Goal: Task Accomplishment & Management: Manage account settings

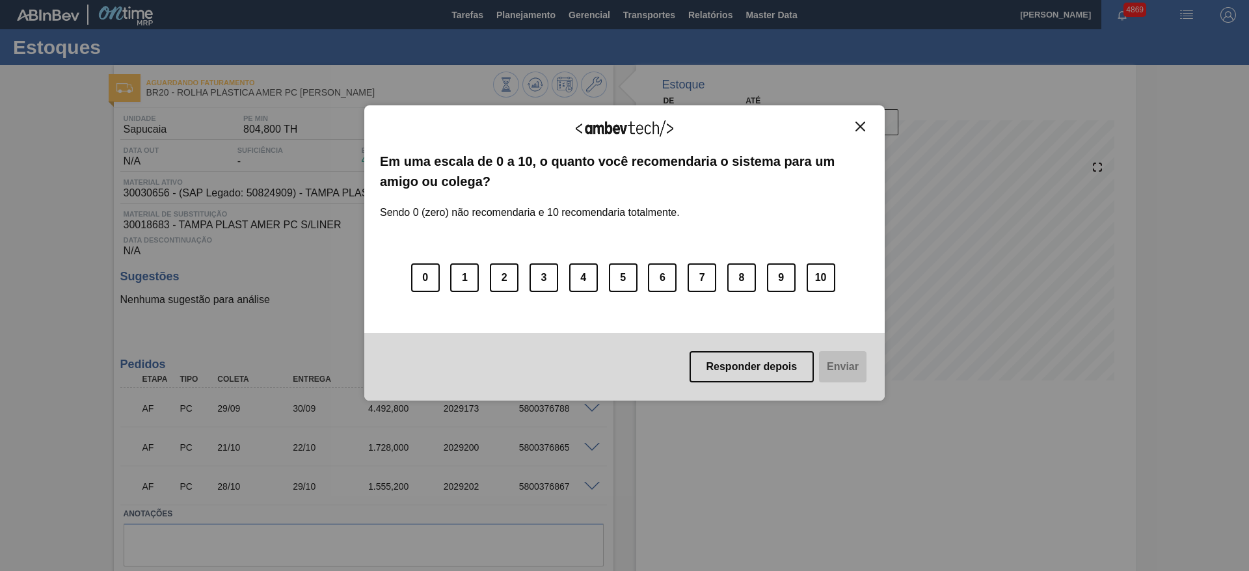
click at [860, 129] on img "Close" at bounding box center [860, 127] width 10 height 10
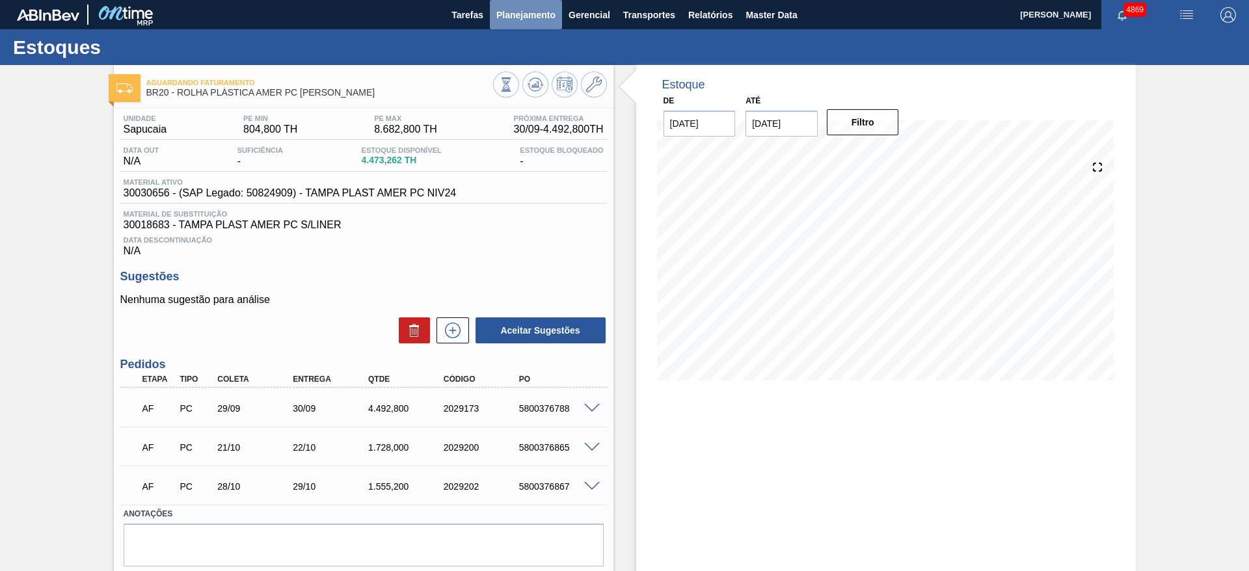
click at [531, 7] on span "Planejamento" at bounding box center [525, 15] width 59 height 16
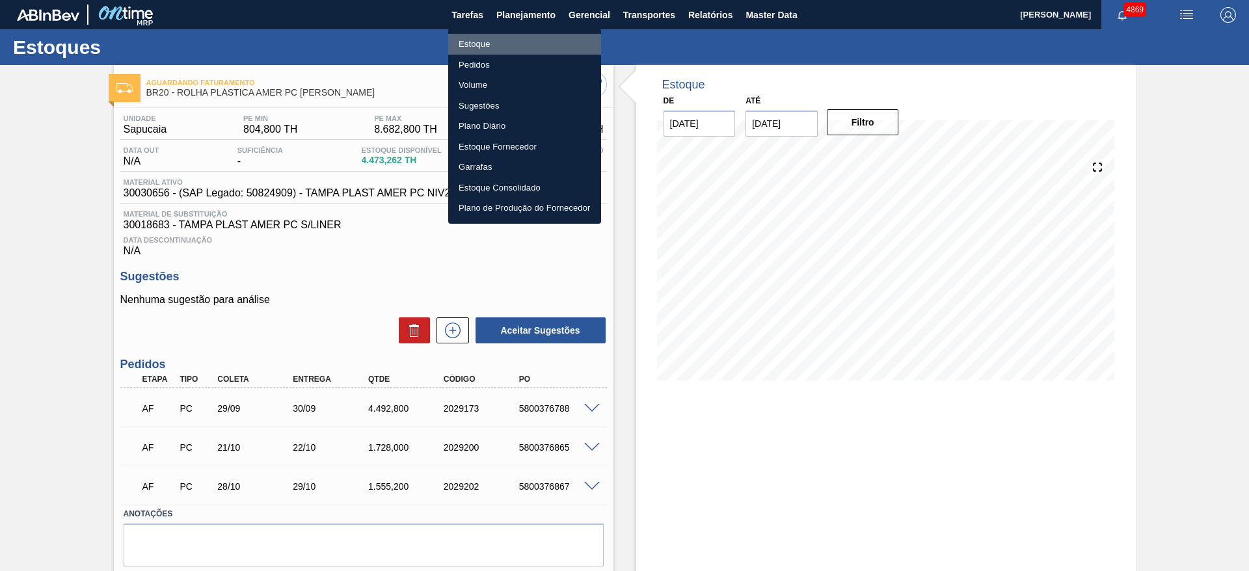
click at [515, 44] on li "Estoque" at bounding box center [524, 44] width 153 height 21
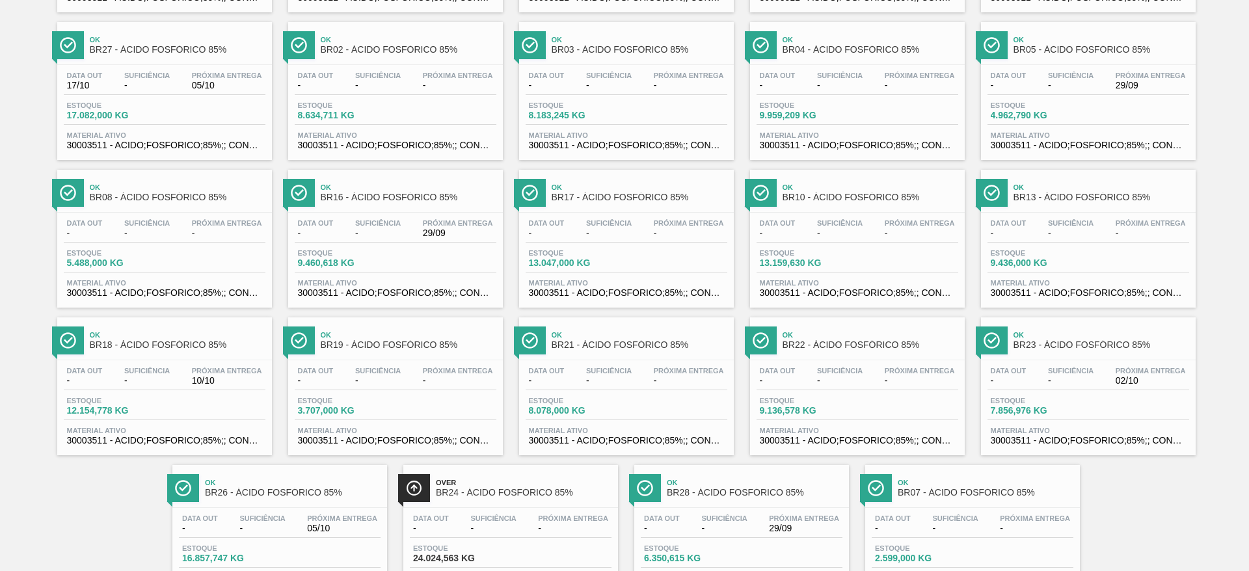
scroll to position [233, 0]
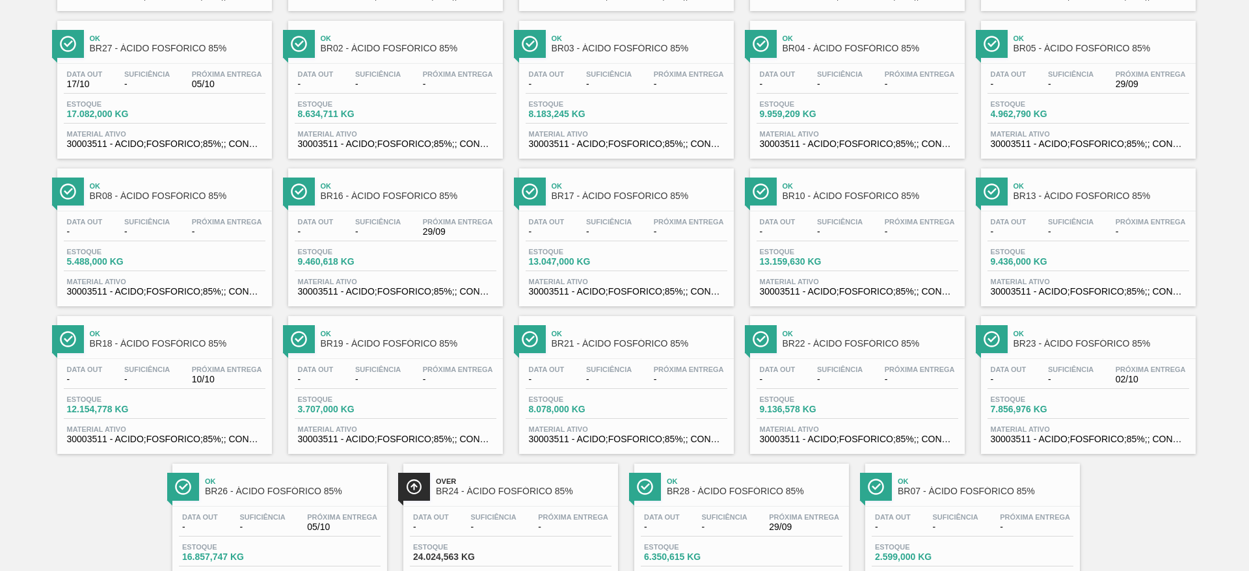
click at [602, 412] on span "8.078,000 KG" at bounding box center [574, 410] width 91 height 10
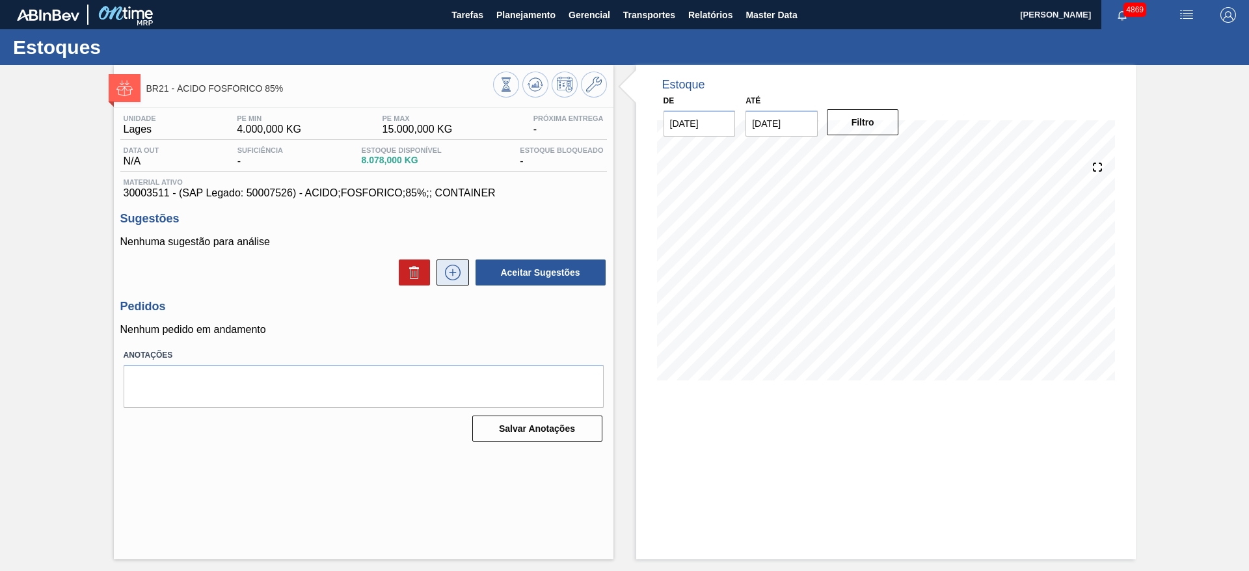
click at [461, 269] on icon at bounding box center [452, 273] width 21 height 16
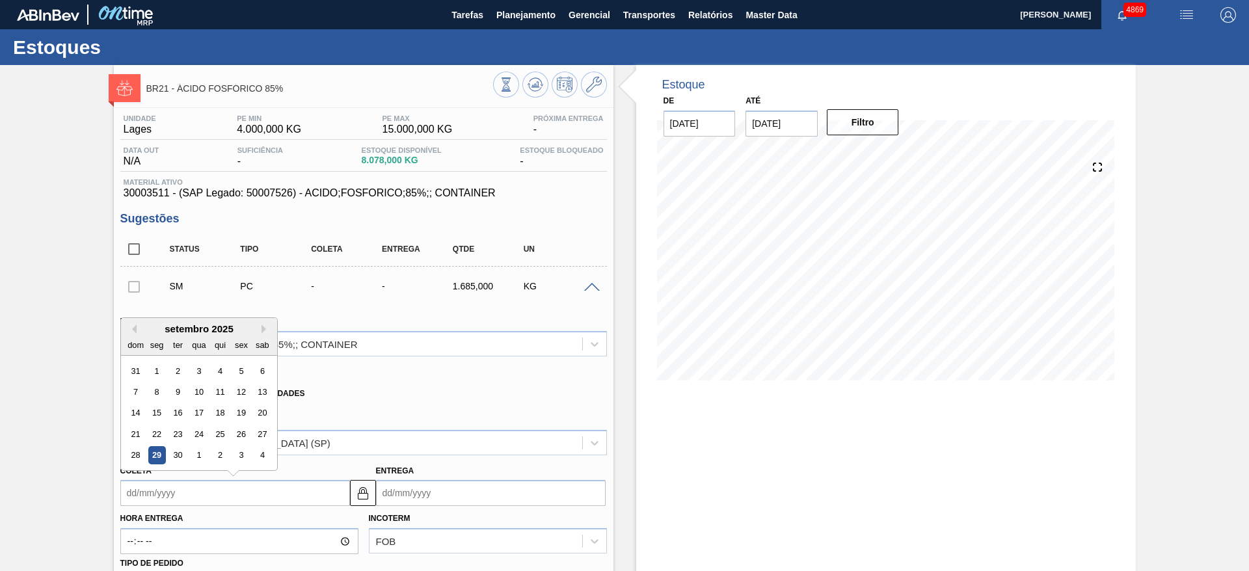
click at [264, 482] on input "Coleta" at bounding box center [235, 493] width 230 height 26
click at [198, 378] on div "3" at bounding box center [199, 371] width 18 height 18
type input "03/09/2025"
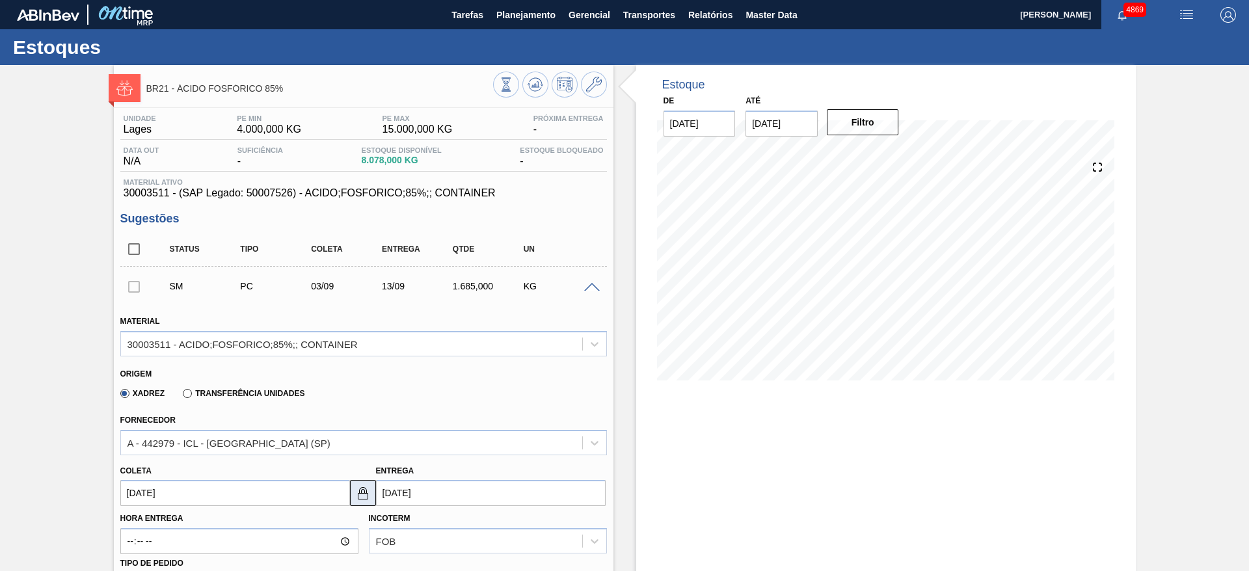
click at [370, 502] on button at bounding box center [363, 493] width 26 height 26
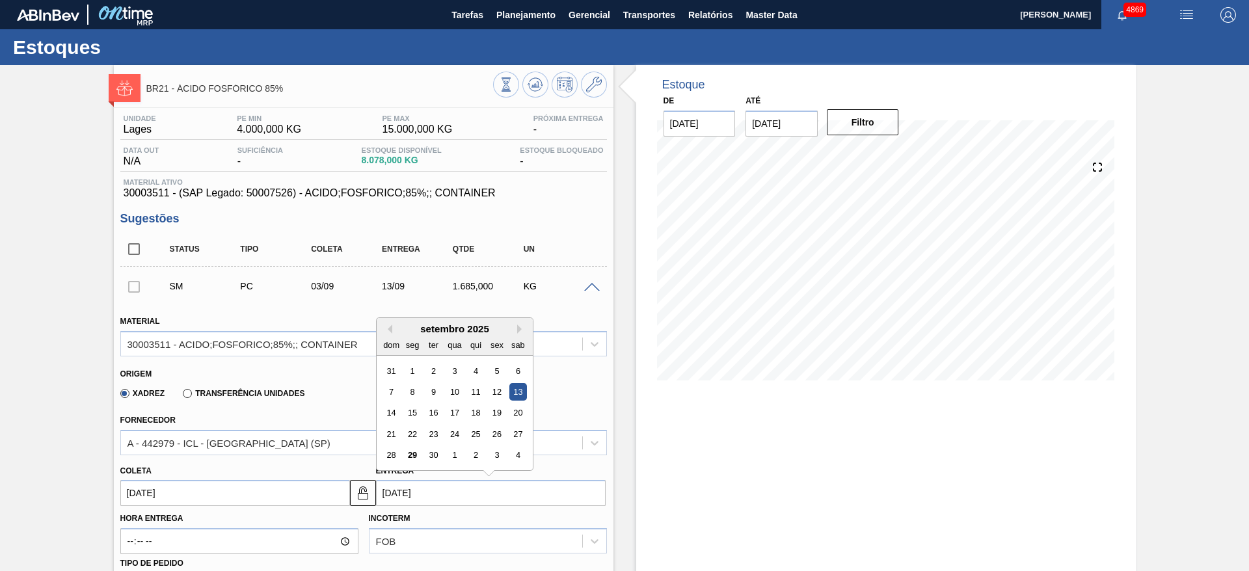
click at [397, 493] on input "13/09/2025" at bounding box center [491, 493] width 230 height 26
click at [435, 388] on div "9" at bounding box center [433, 392] width 18 height 18
type input "09/09/2025"
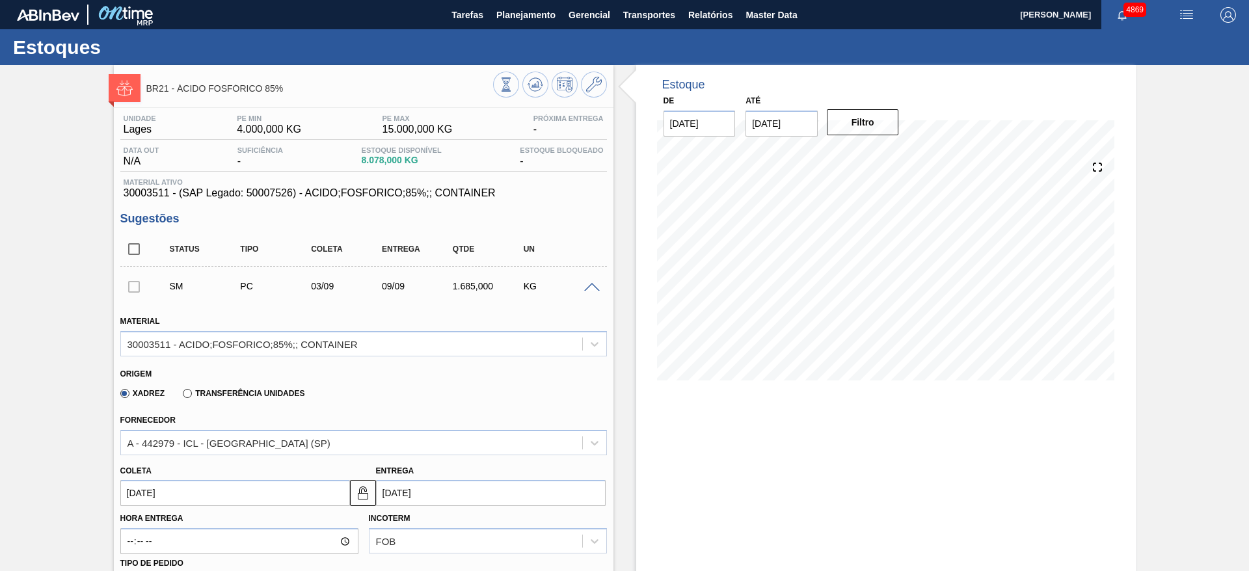
click at [437, 390] on div "Xadrez Transferência Unidades" at bounding box center [358, 391] width 476 height 25
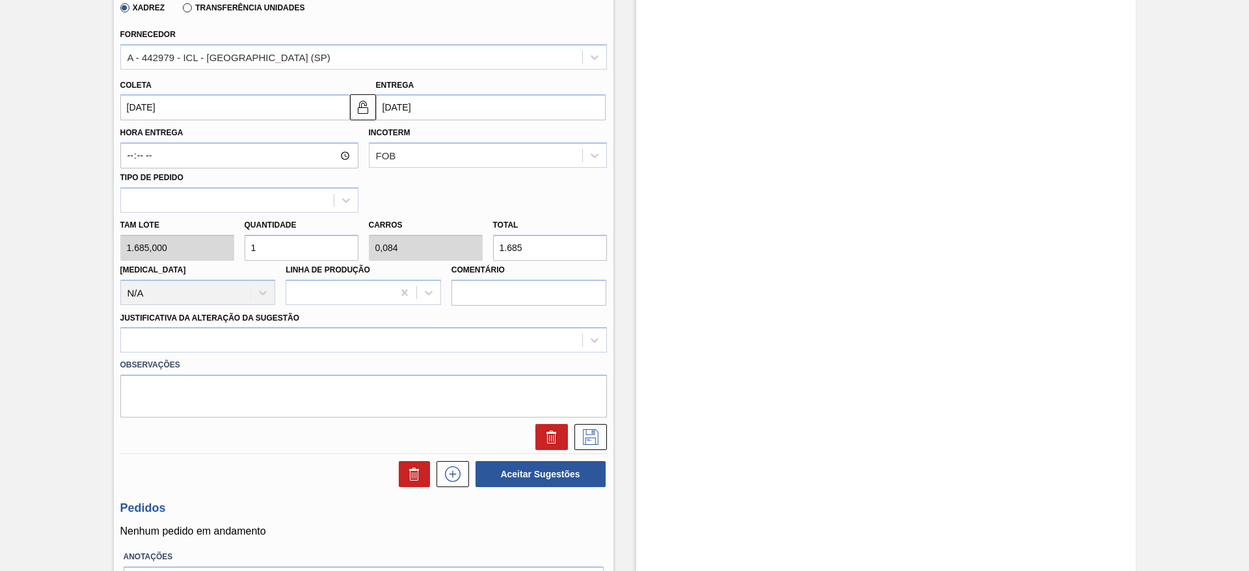
scroll to position [390, 0]
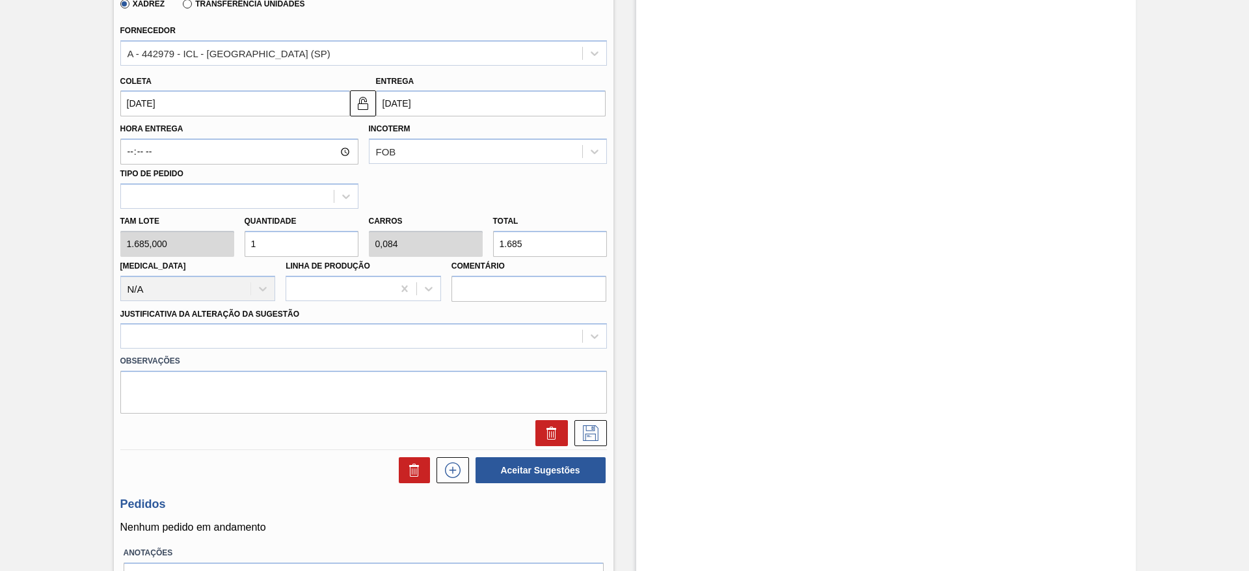
click at [231, 245] on div "Tam lote 1.685,000 Quantidade 1 Carros 0,084 Total 1.685 Doca N/A Linha de Prod…" at bounding box center [363, 255] width 497 height 93
type input "4"
type input "0,337"
type input "6.740"
type input "0"
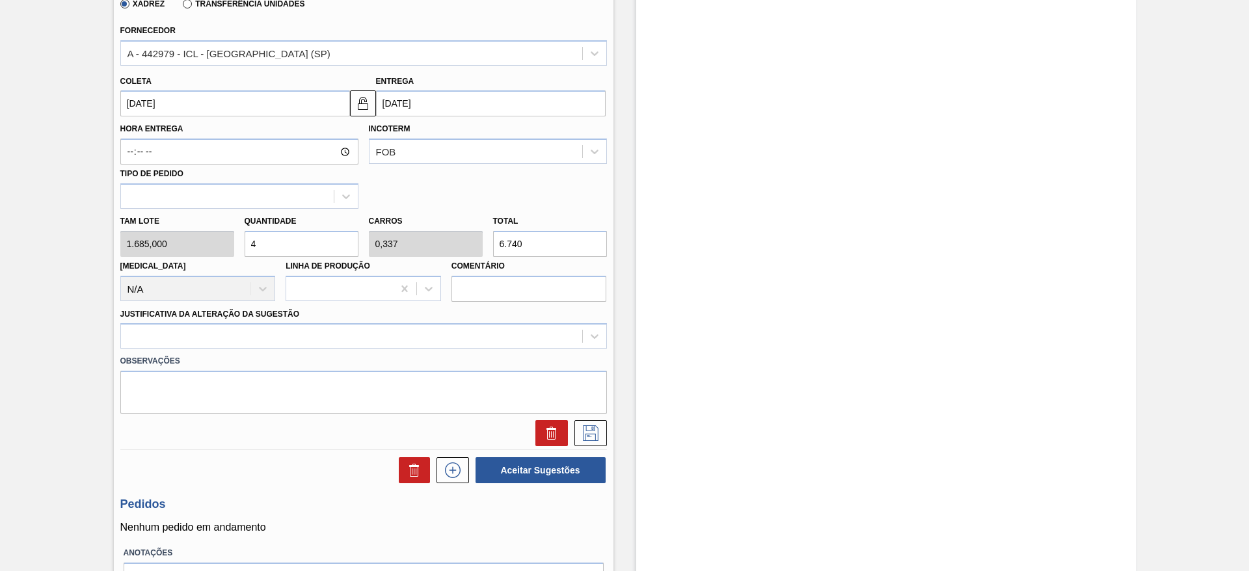
type input "0"
type input "3"
type input "0,253"
type input "5.055"
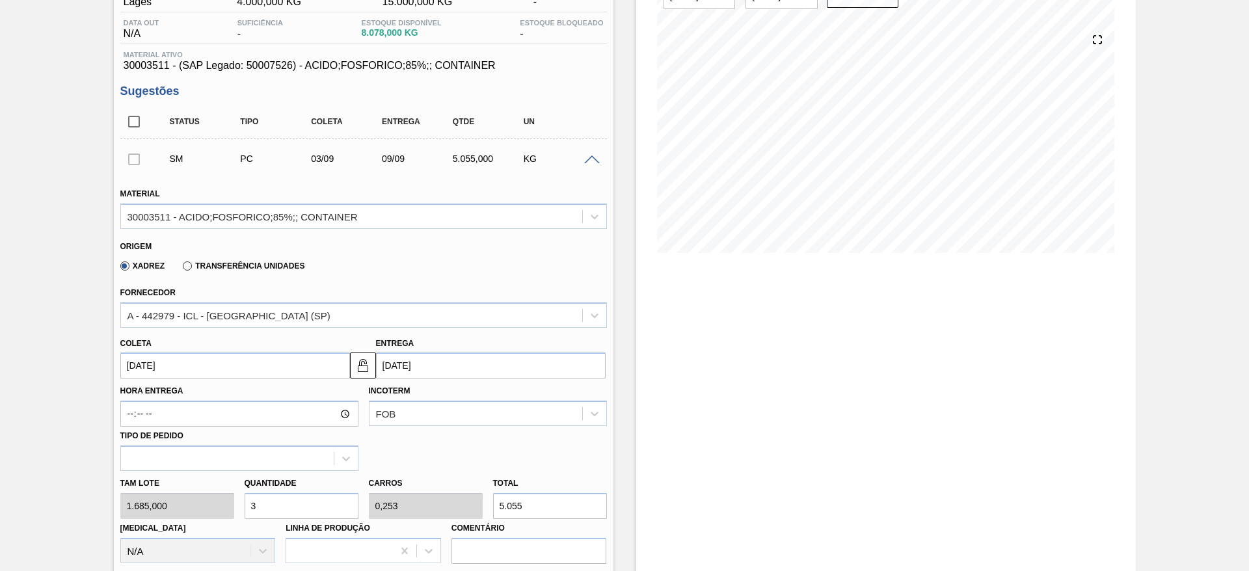
scroll to position [244, 0]
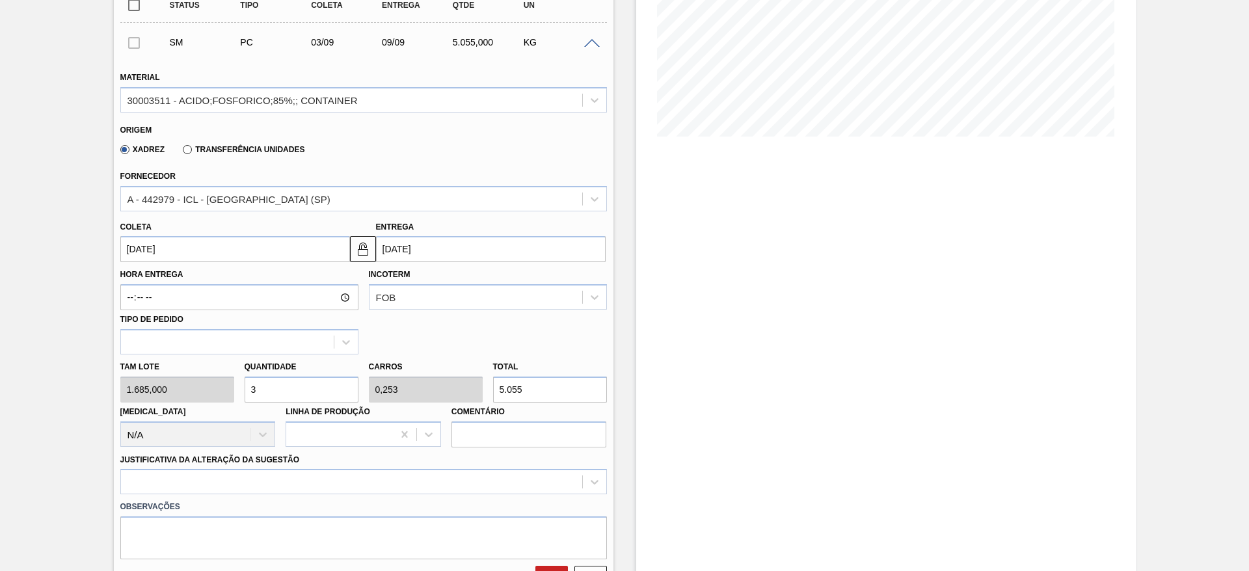
type input "0"
type input "5"
type input "0,421"
type input "8.425"
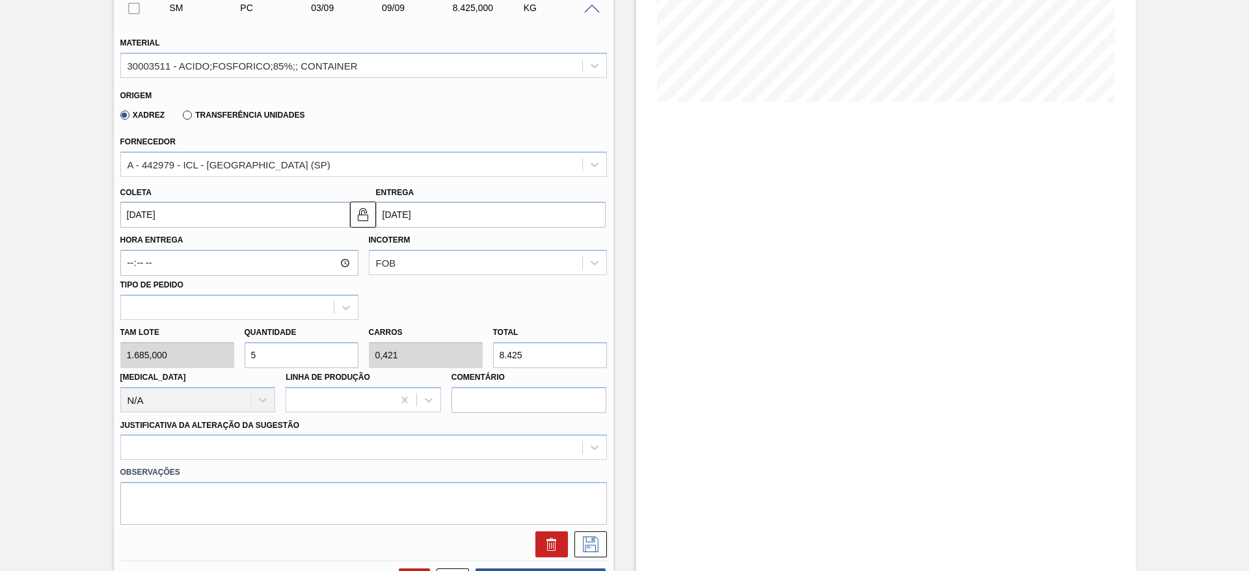
scroll to position [284, 0]
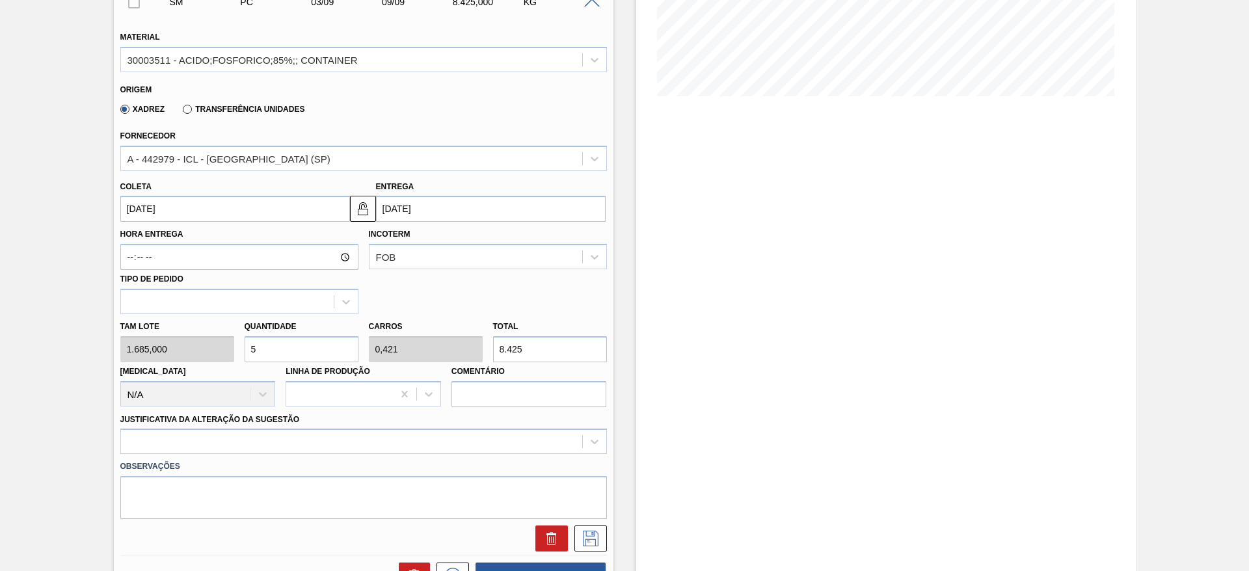
type input "0"
type input "4"
type input "0,337"
type input "6.740"
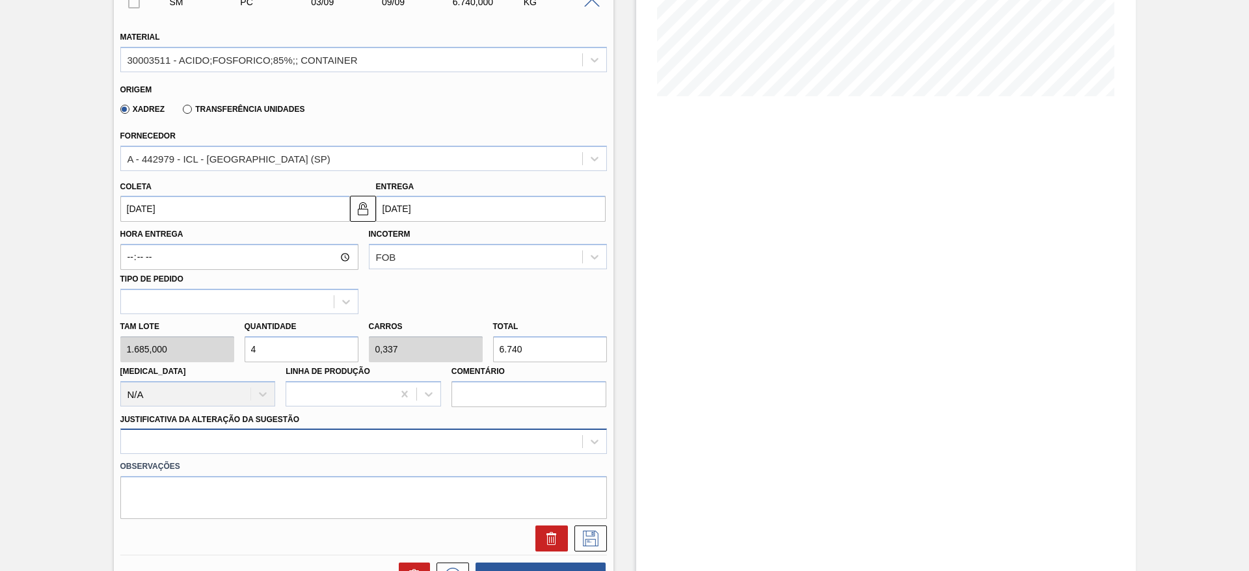
type input "4"
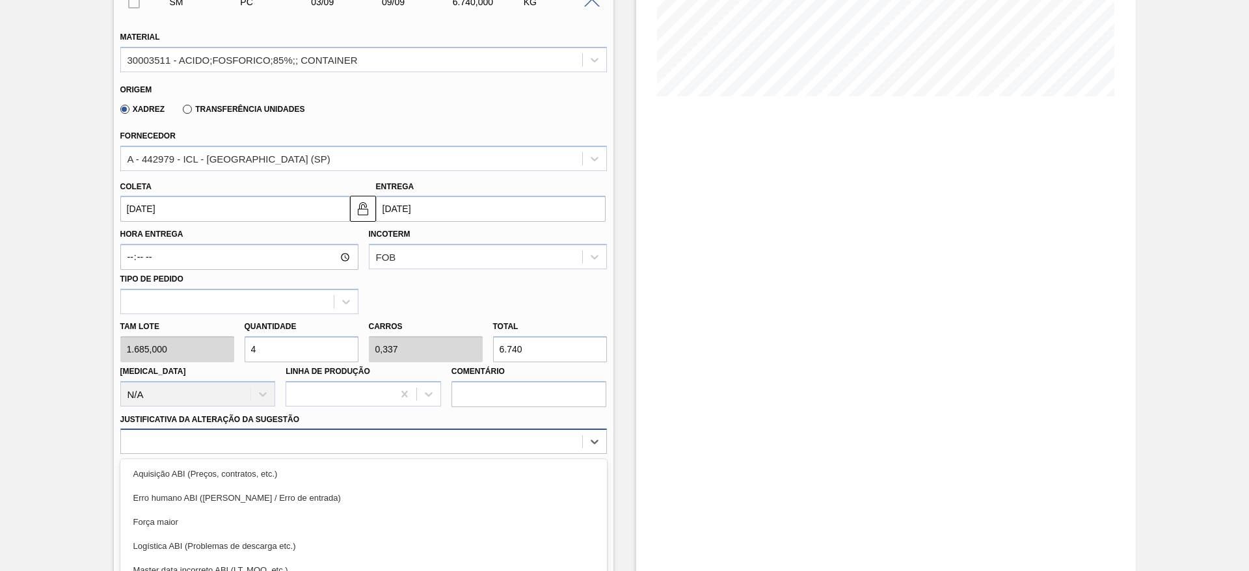
scroll to position [373, 0]
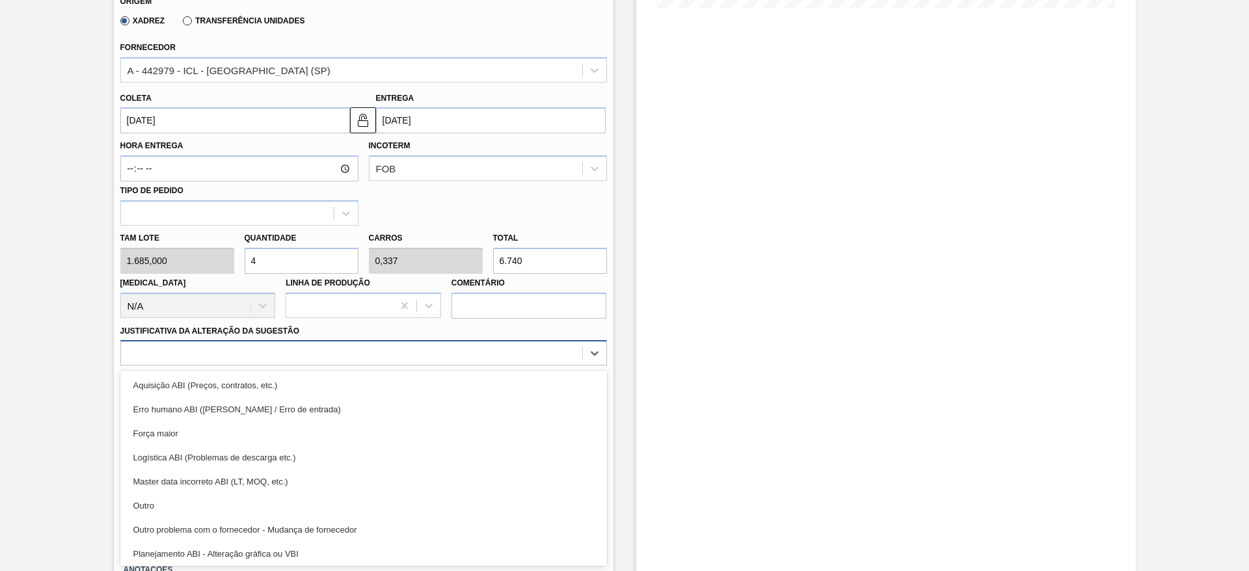
click at [554, 366] on div "option Força maior focused, 3 of 18. 18 results available. Use Up and Down to c…" at bounding box center [363, 352] width 487 height 25
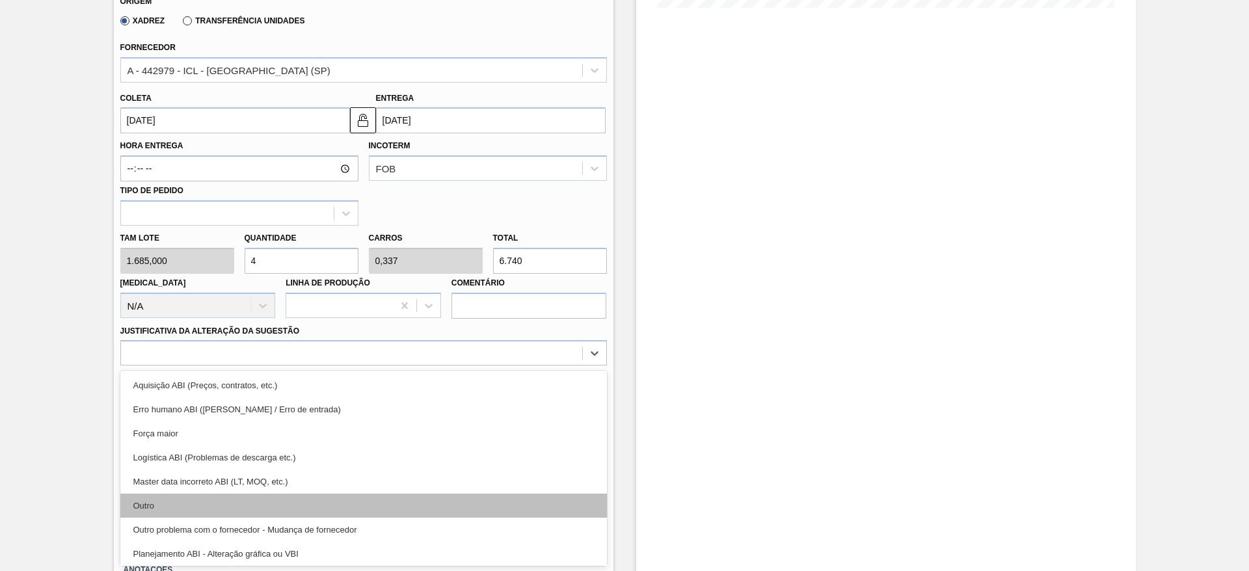
click at [572, 512] on div "Outro" at bounding box center [363, 506] width 487 height 24
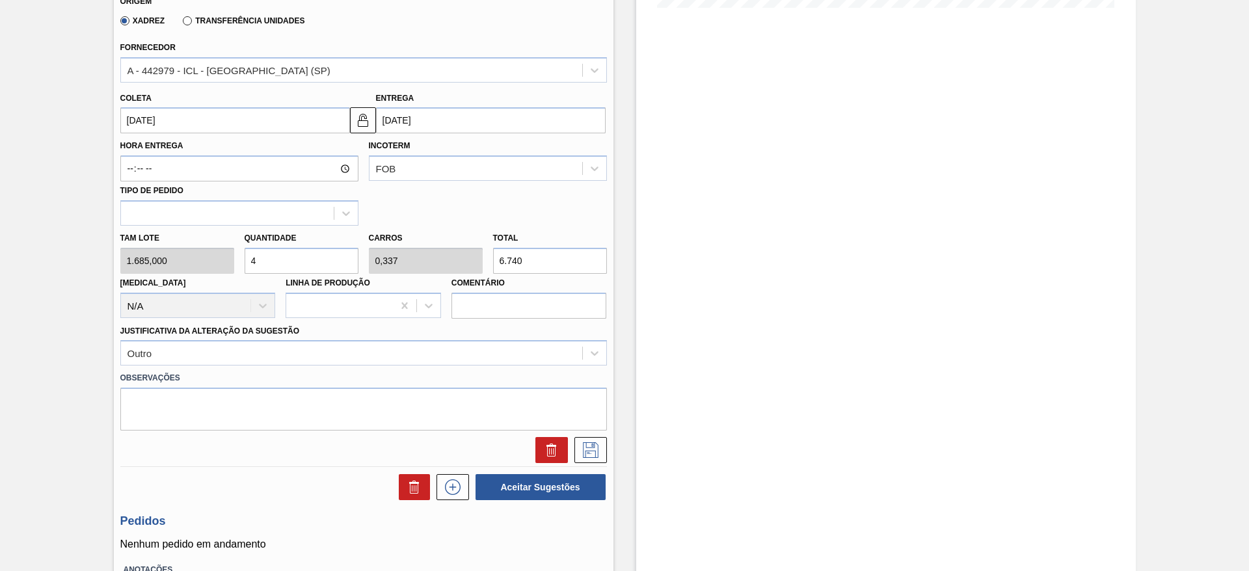
click at [293, 262] on input "4" at bounding box center [302, 261] width 114 height 26
click at [593, 449] on icon at bounding box center [590, 450] width 21 height 16
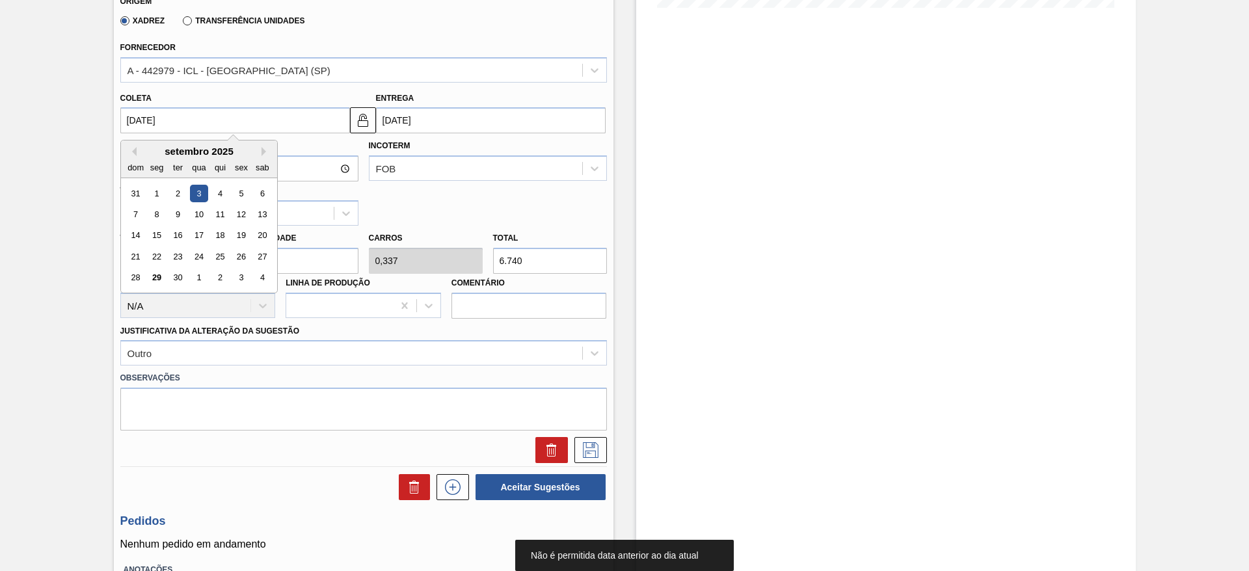
click at [276, 122] on input "03/09/2025" at bounding box center [235, 120] width 230 height 26
click at [263, 151] on button "Next Month" at bounding box center [266, 151] width 9 height 9
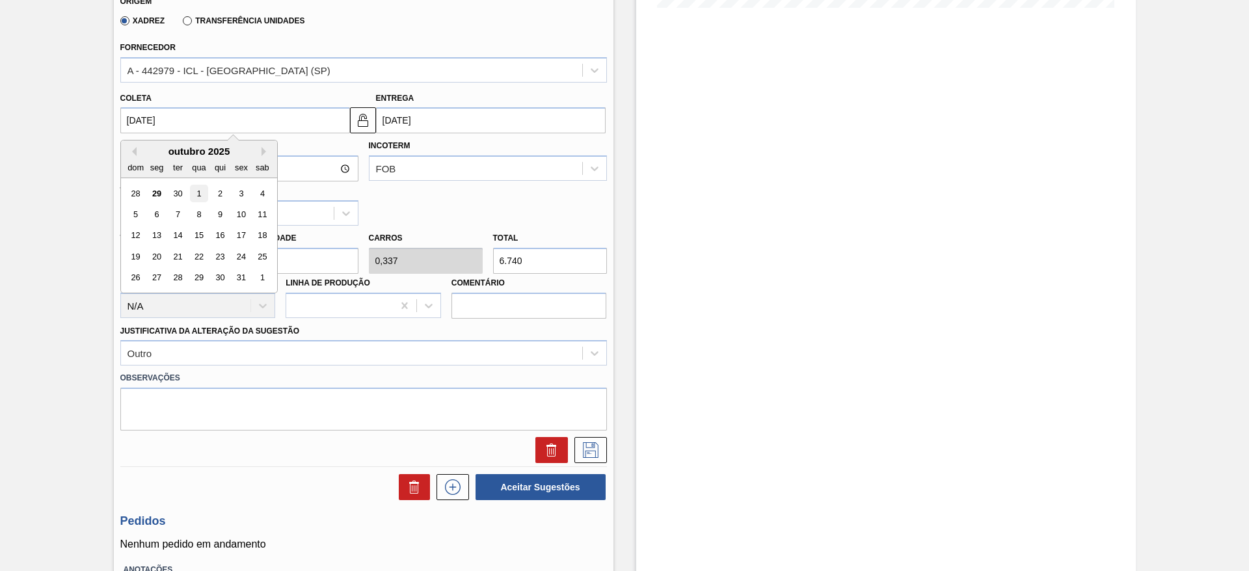
click at [193, 193] on div "1" at bounding box center [199, 194] width 18 height 18
type input "01/10/2025"
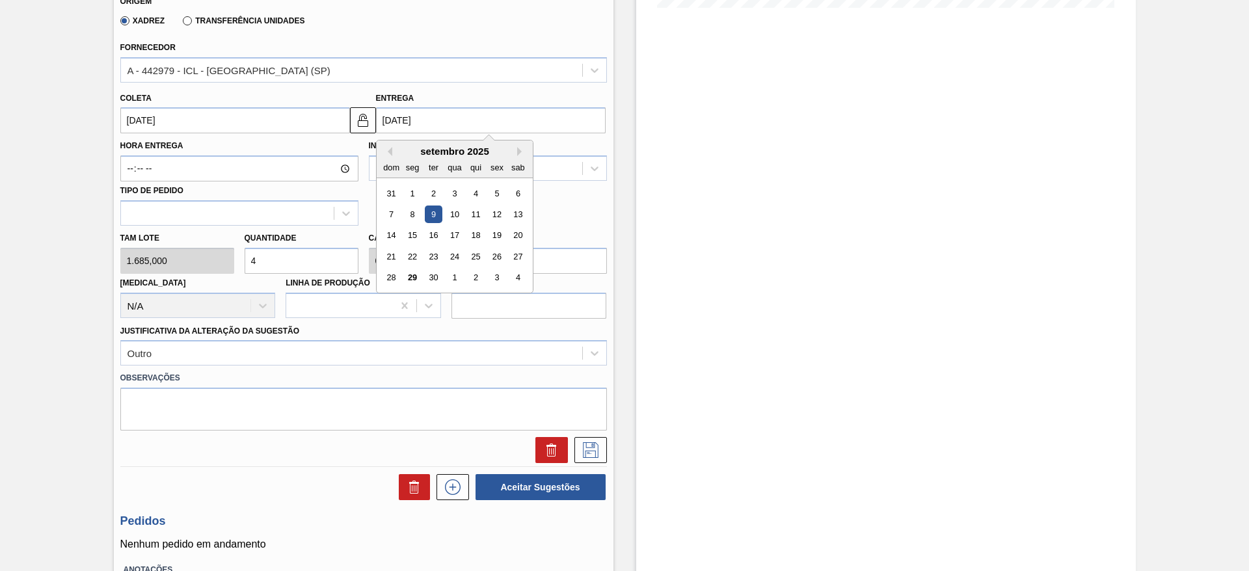
click at [389, 114] on input "09/09/2025" at bounding box center [491, 120] width 230 height 26
click at [521, 152] on button "Next Month" at bounding box center [521, 151] width 9 height 9
click at [434, 207] on div "7" at bounding box center [433, 215] width 18 height 18
type input "07/10/2025"
click at [484, 110] on input "07/10/2025" at bounding box center [491, 120] width 230 height 26
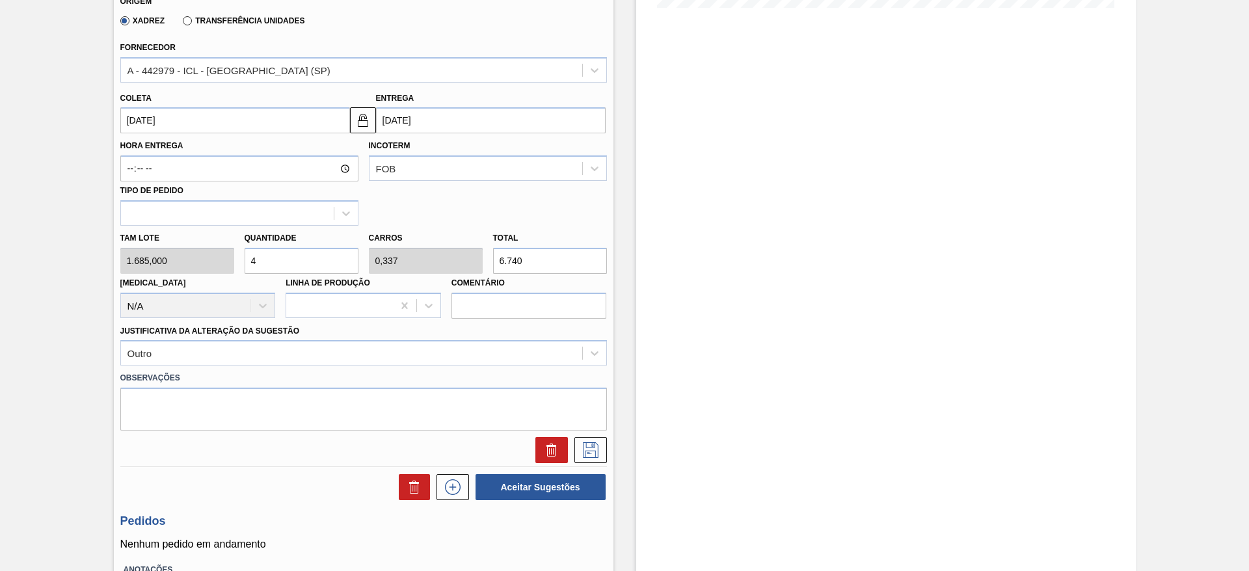
click at [709, 179] on div "Estoque De 29/09/2025 Até 13/10/2025 Filtro 07/10 Projeção de Estoque 8,078 Nec…" at bounding box center [886, 179] width 500 height 975
click at [599, 453] on icon at bounding box center [590, 450] width 21 height 16
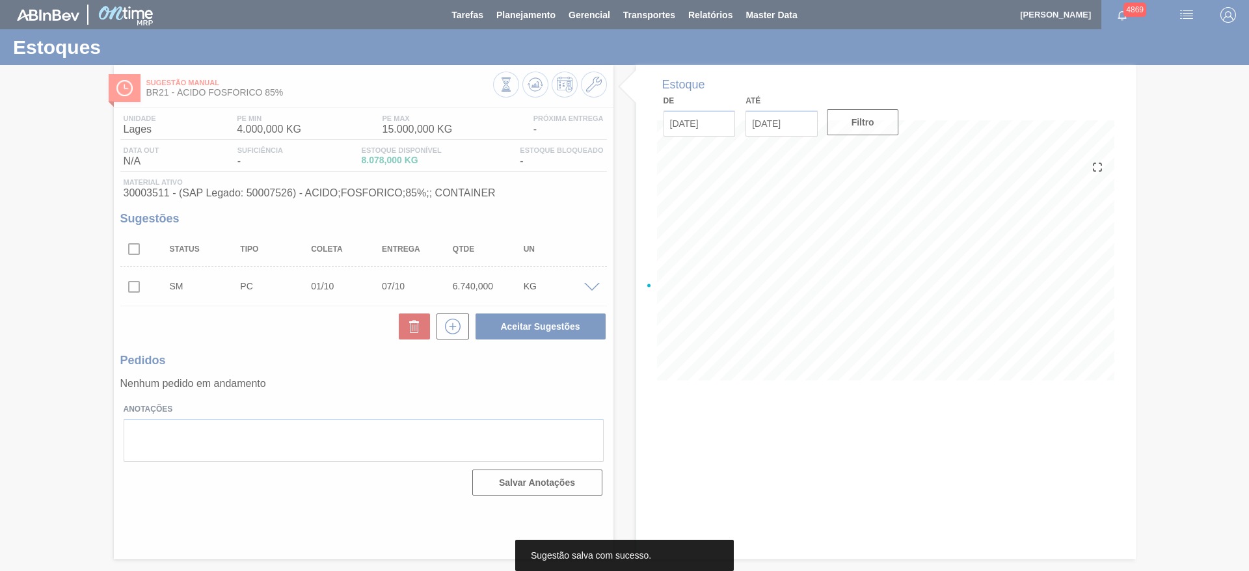
scroll to position [0, 0]
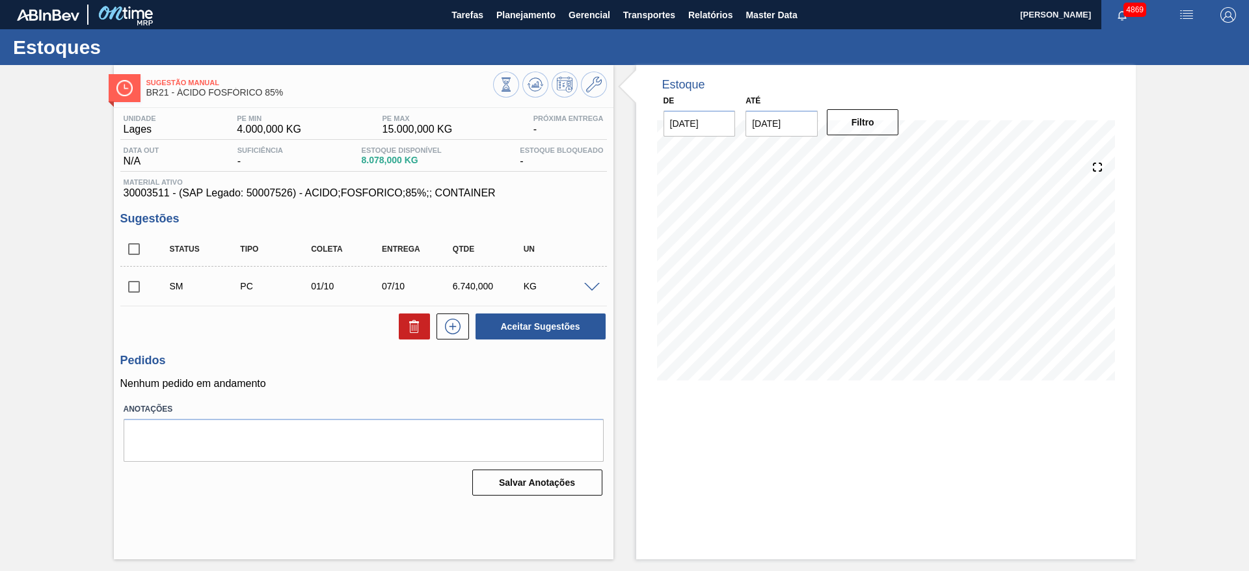
click at [135, 287] on input "checkbox" at bounding box center [133, 286] width 27 height 27
click at [504, 329] on button "Aceitar Sugestões" at bounding box center [541, 327] width 130 height 26
checkbox input "false"
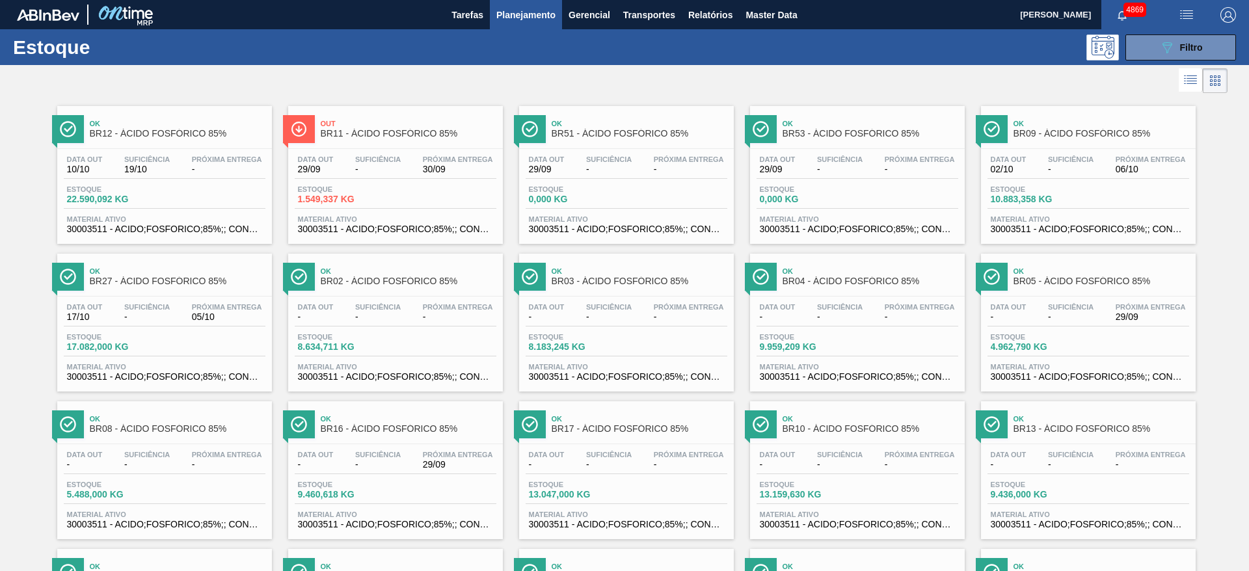
click at [361, 195] on span "1.549,337 KG" at bounding box center [343, 200] width 91 height 10
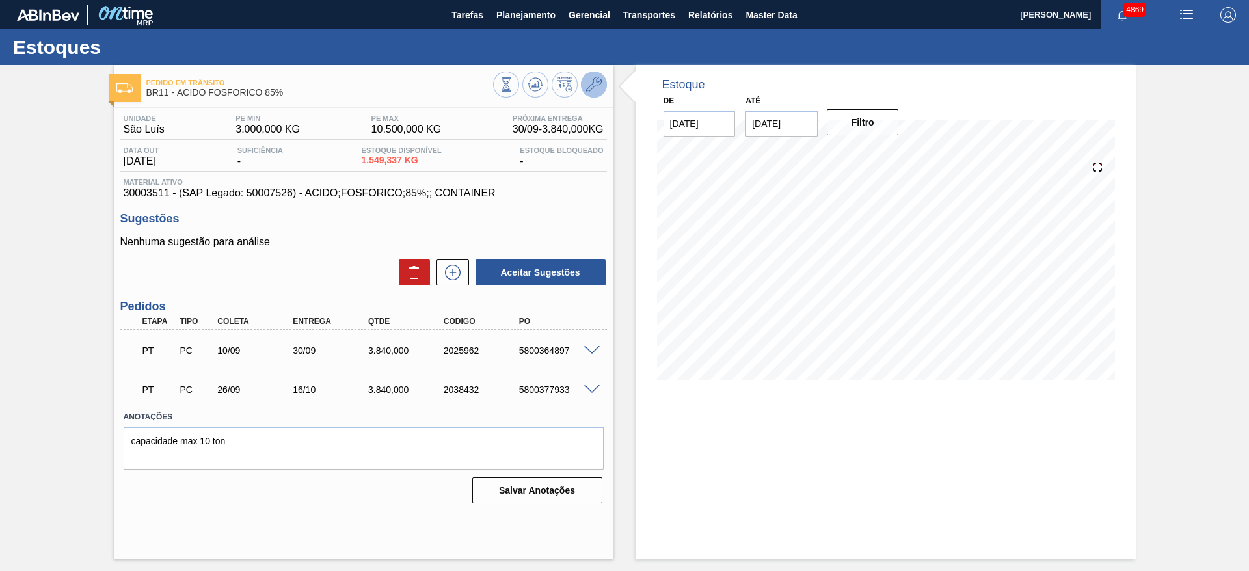
click at [597, 83] on icon at bounding box center [594, 85] width 16 height 16
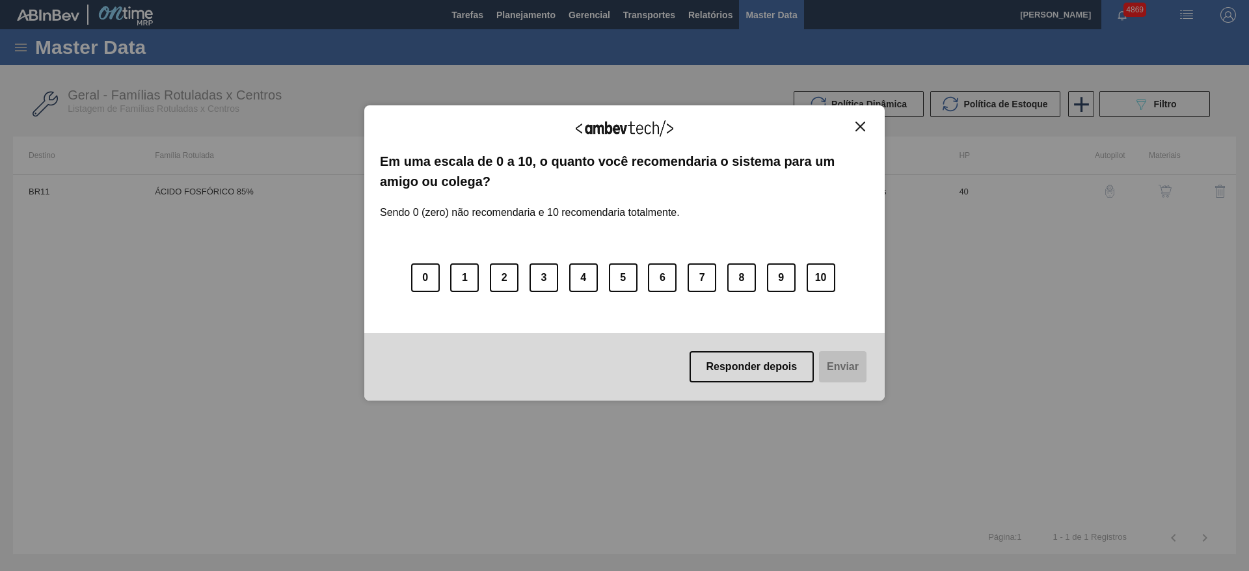
click at [860, 125] on img "Close" at bounding box center [860, 127] width 10 height 10
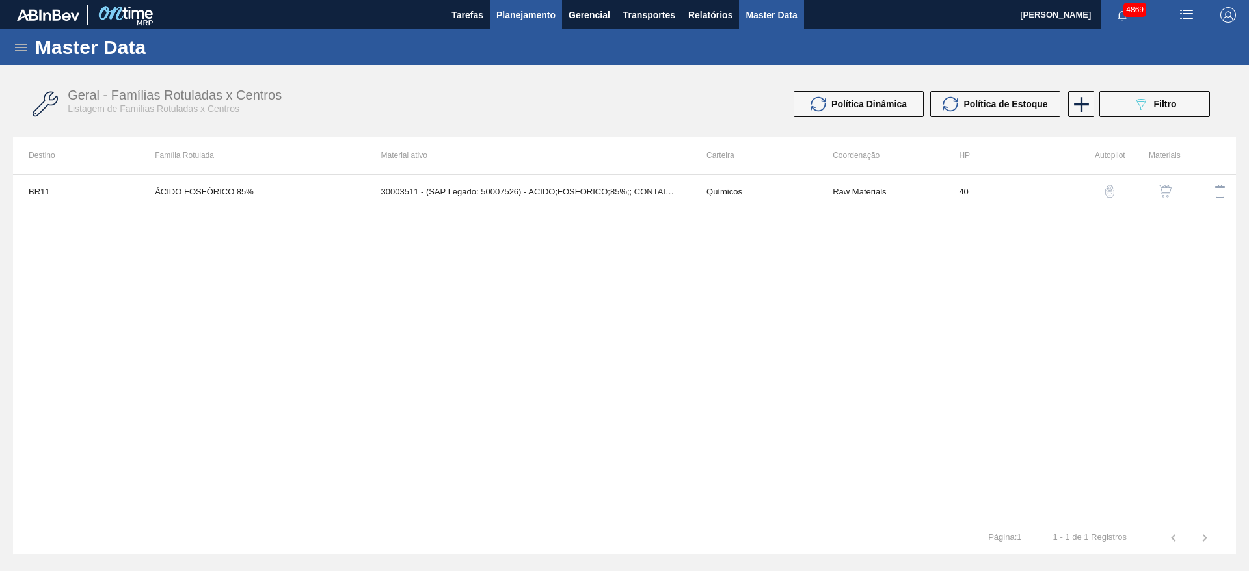
click at [511, 21] on span "Planejamento" at bounding box center [525, 15] width 59 height 16
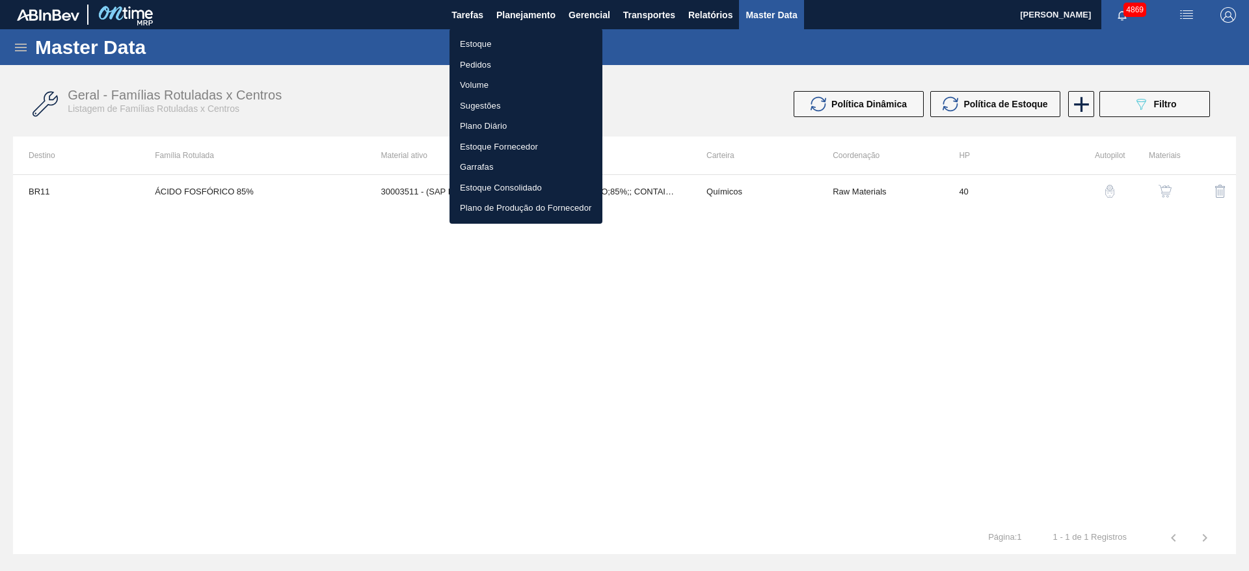
click at [505, 40] on li "Estoque" at bounding box center [526, 44] width 153 height 21
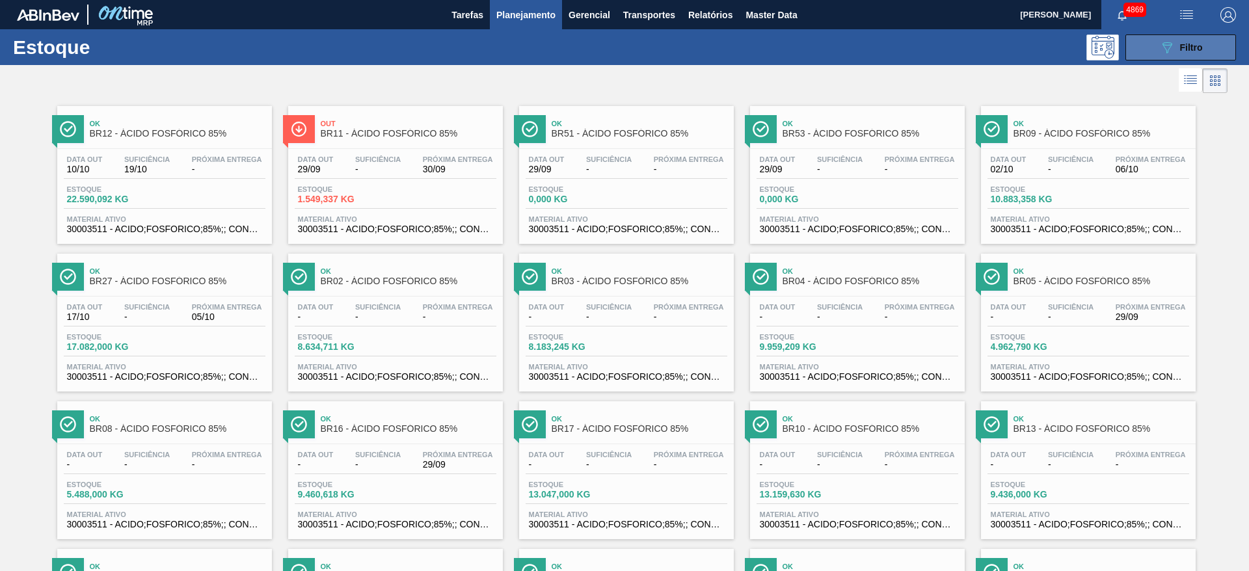
click at [1191, 46] on span "Filtro" at bounding box center [1191, 47] width 23 height 10
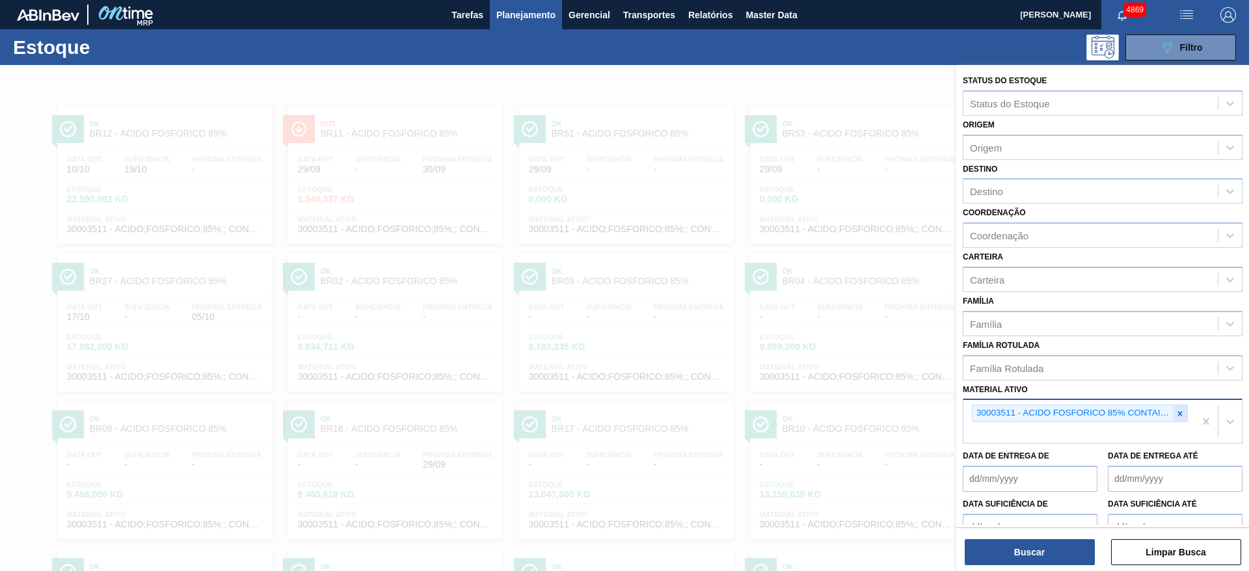
click at [1176, 412] on icon at bounding box center [1180, 413] width 9 height 9
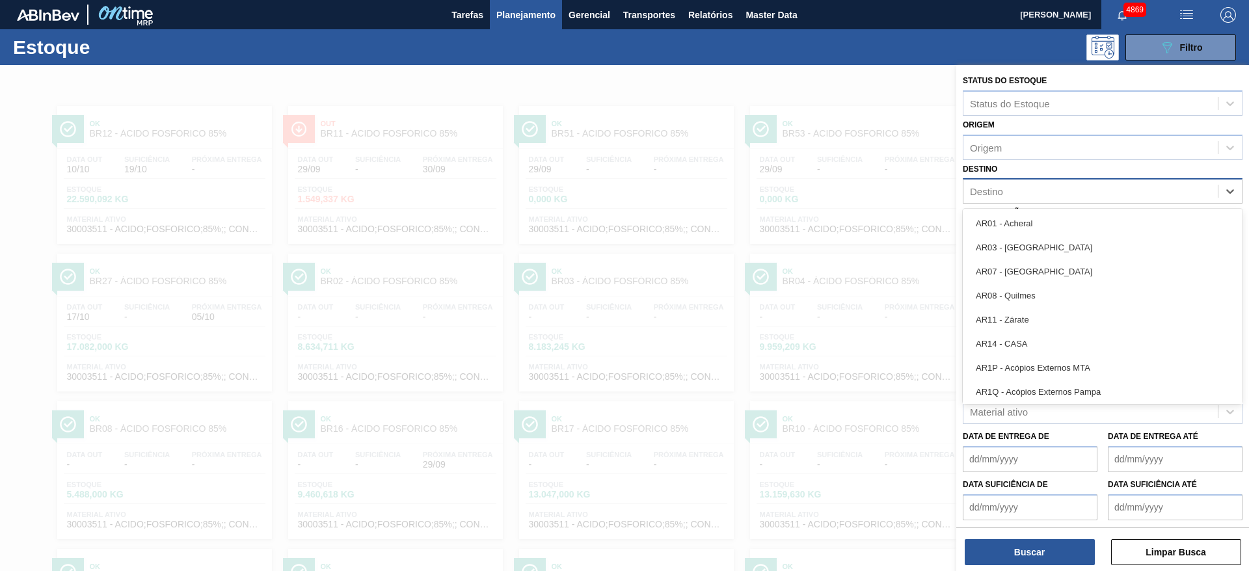
click at [1000, 187] on div "Destino" at bounding box center [986, 191] width 33 height 11
type input "ju"
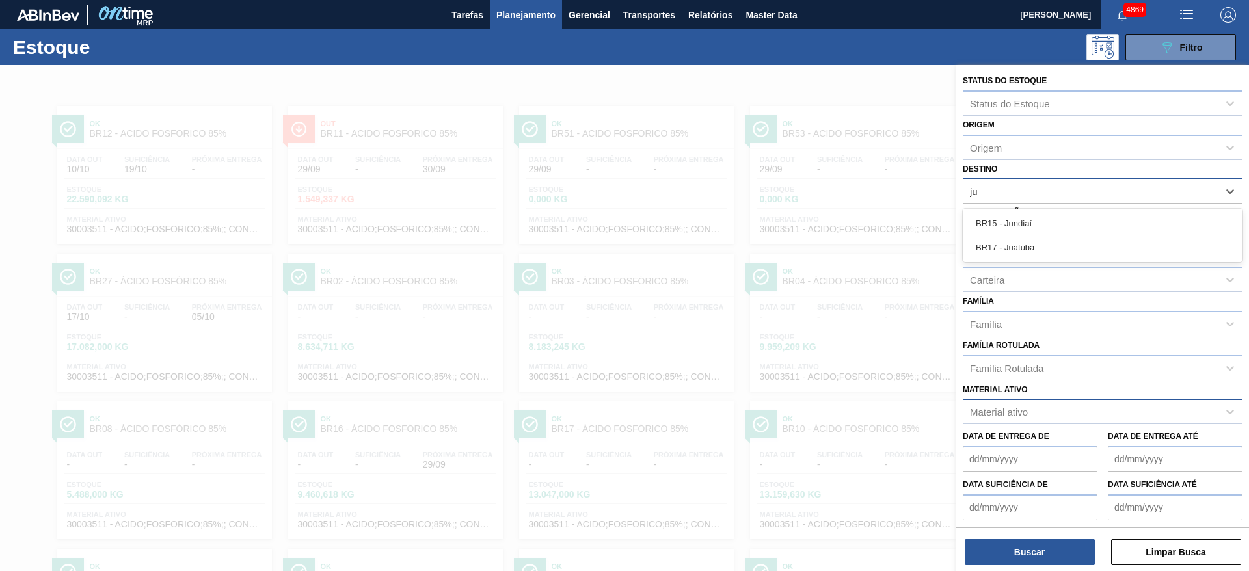
click at [1055, 246] on div "BR17 - Juatuba" at bounding box center [1103, 247] width 280 height 24
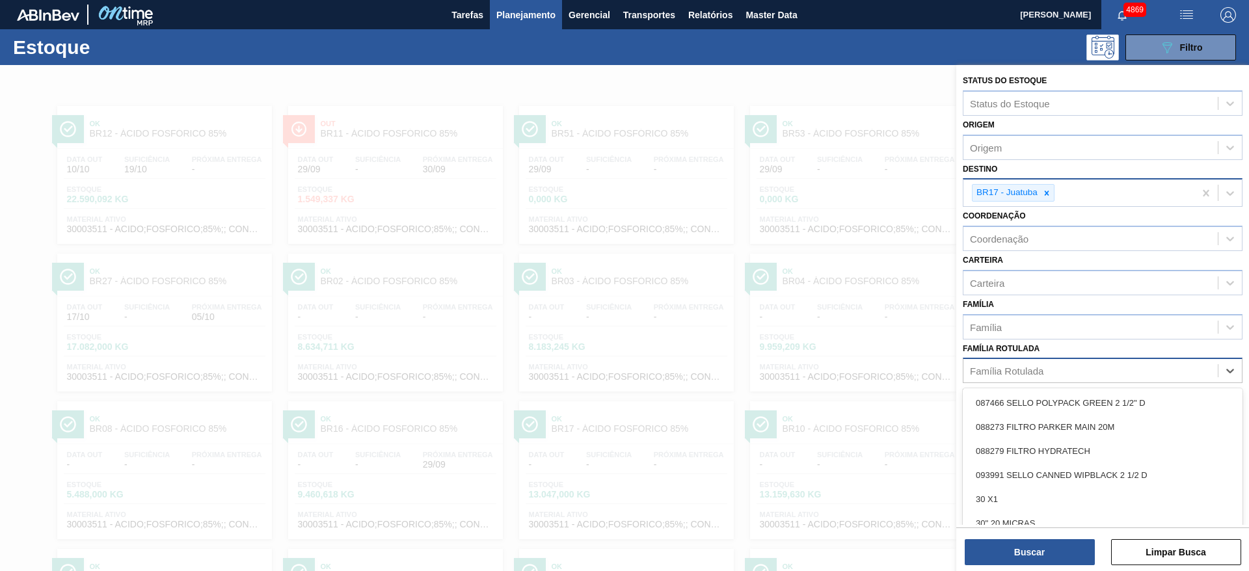
scroll to position [18, 0]
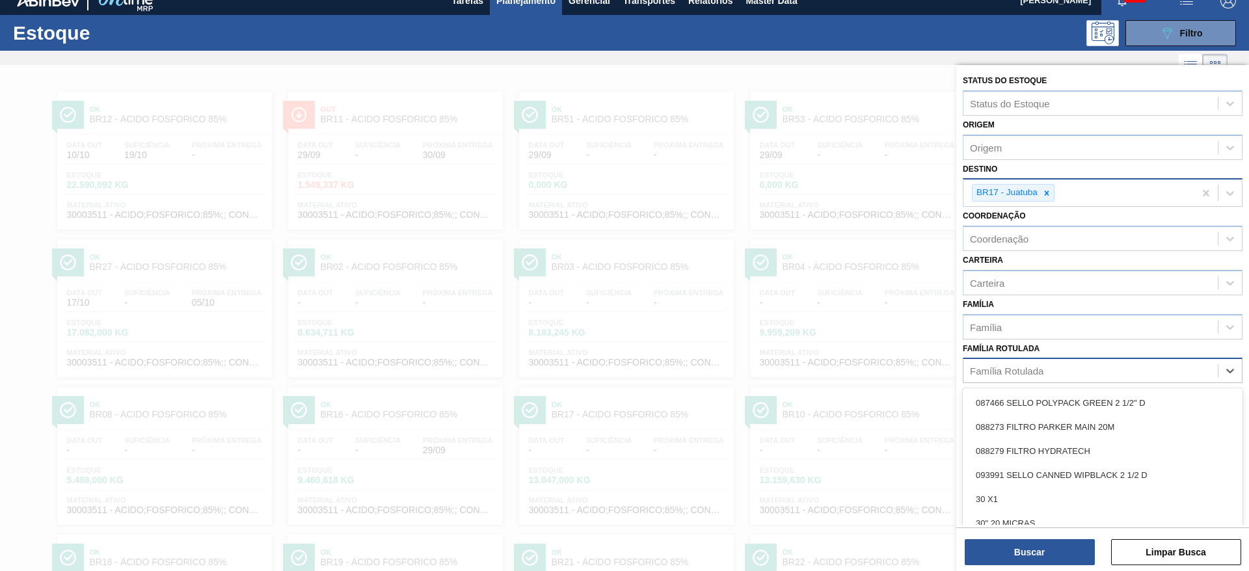
click at [1036, 371] on div "Família Rotulada" at bounding box center [1007, 371] width 74 height 11
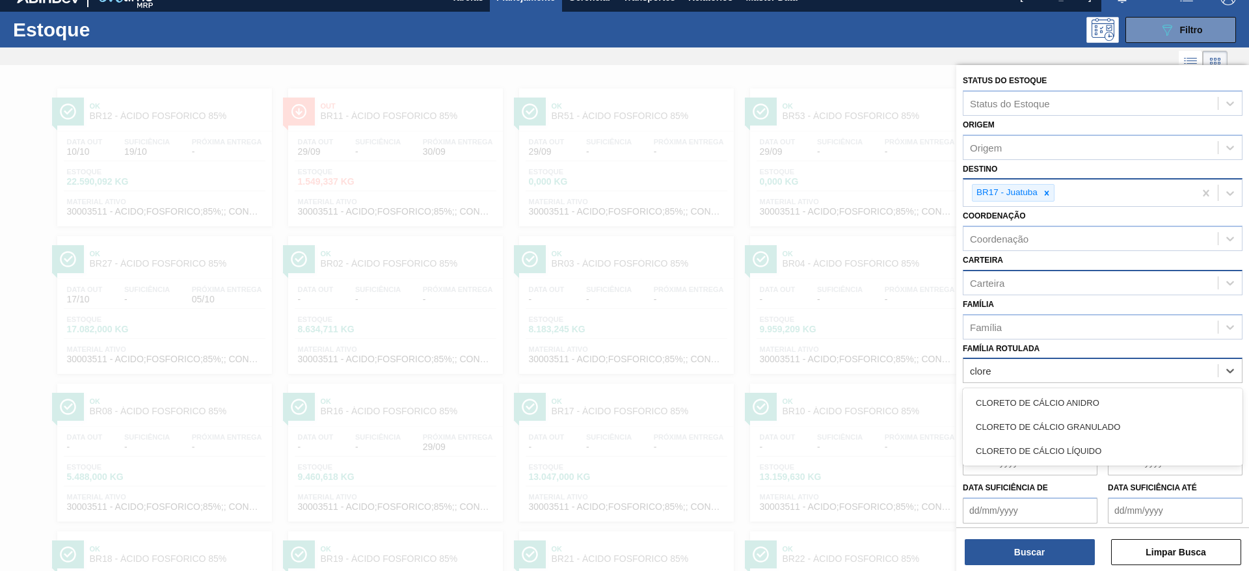
type Rotulada "clore"
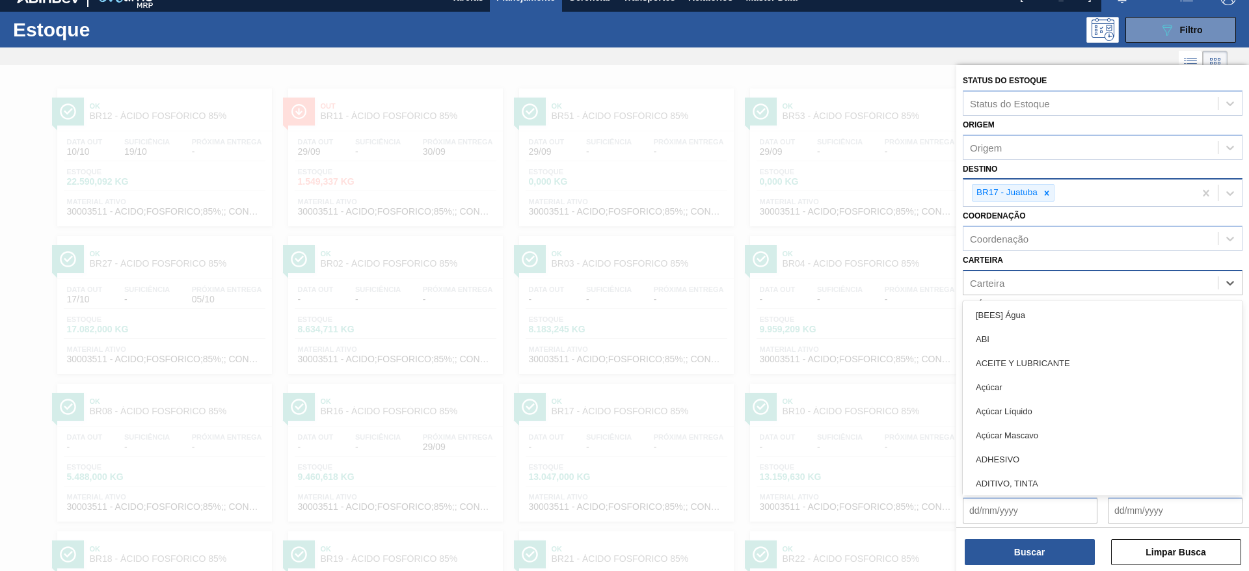
click at [1006, 278] on div "Carteira" at bounding box center [1090, 282] width 254 height 19
type input "col"
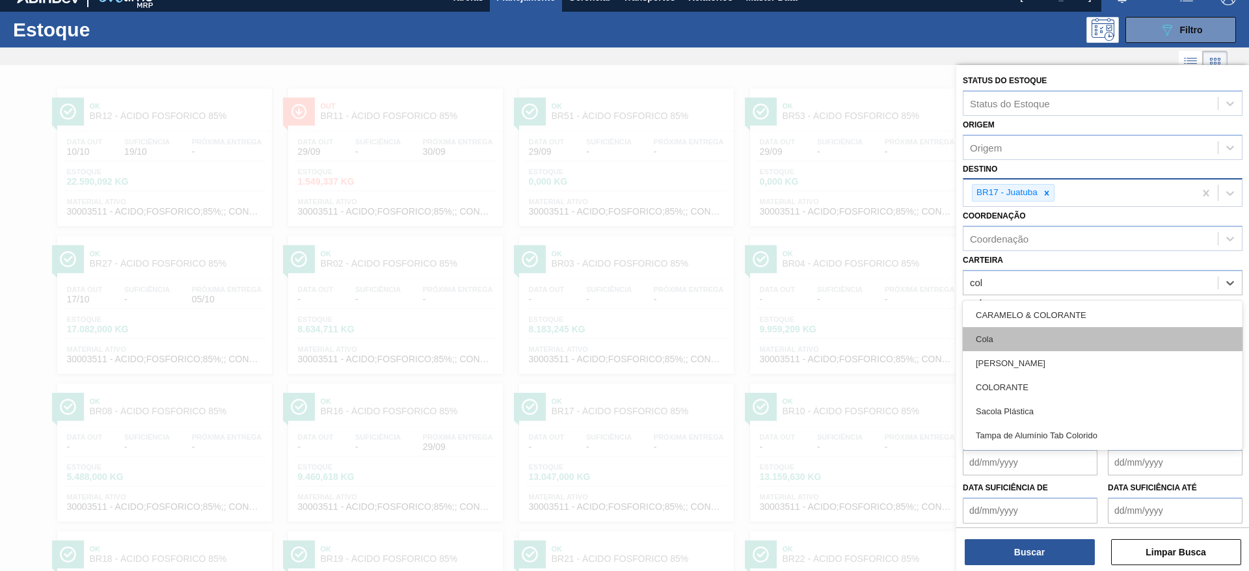
click at [1002, 329] on div "Cola" at bounding box center [1103, 339] width 280 height 24
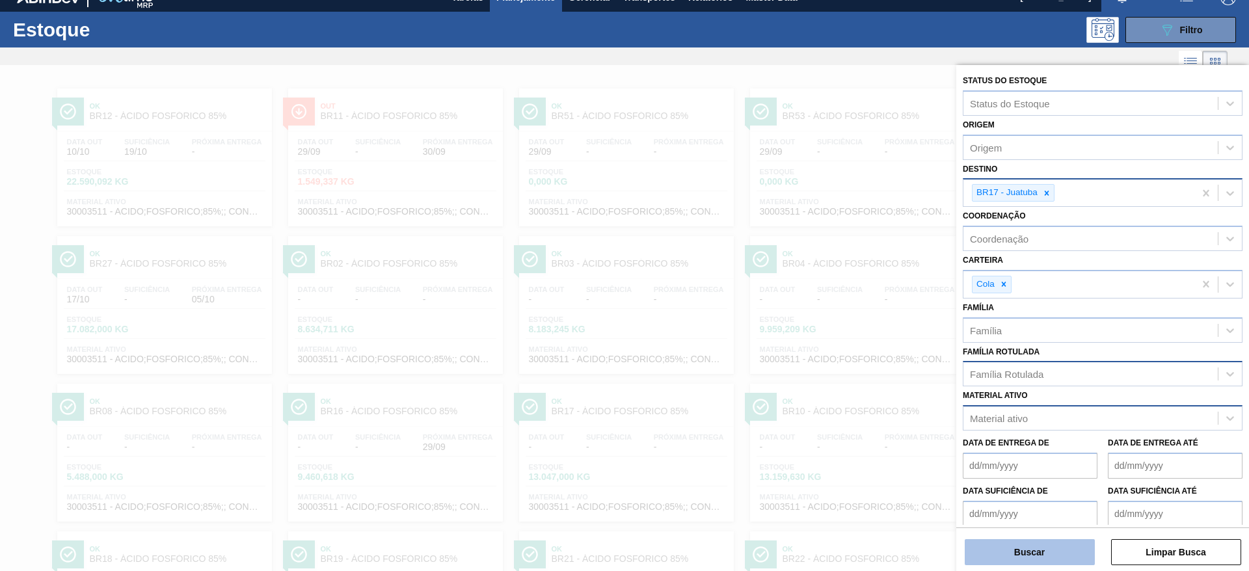
click at [1035, 550] on button "Buscar" at bounding box center [1030, 552] width 130 height 26
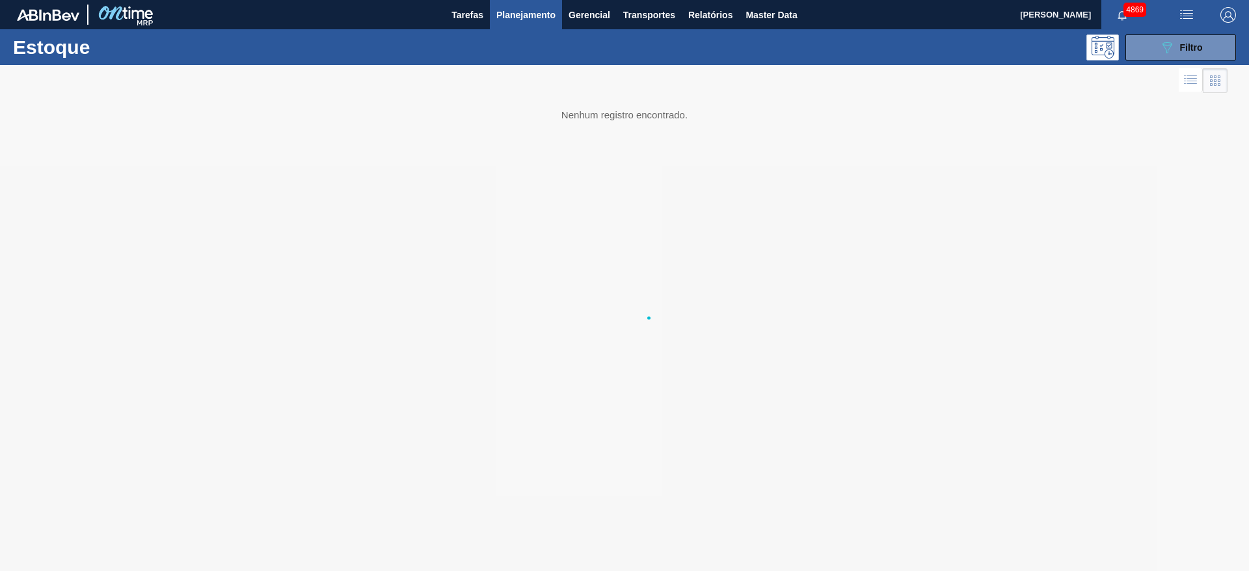
scroll to position [0, 0]
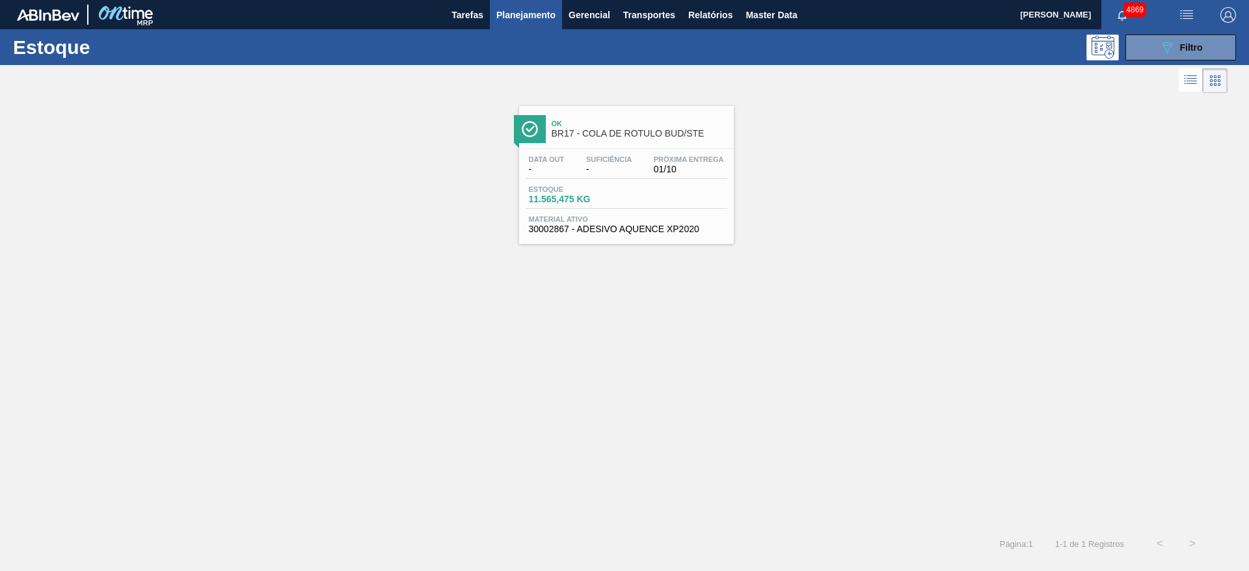
click at [669, 200] on div "Estoque 11.565,475 KG" at bounding box center [627, 196] width 202 height 23
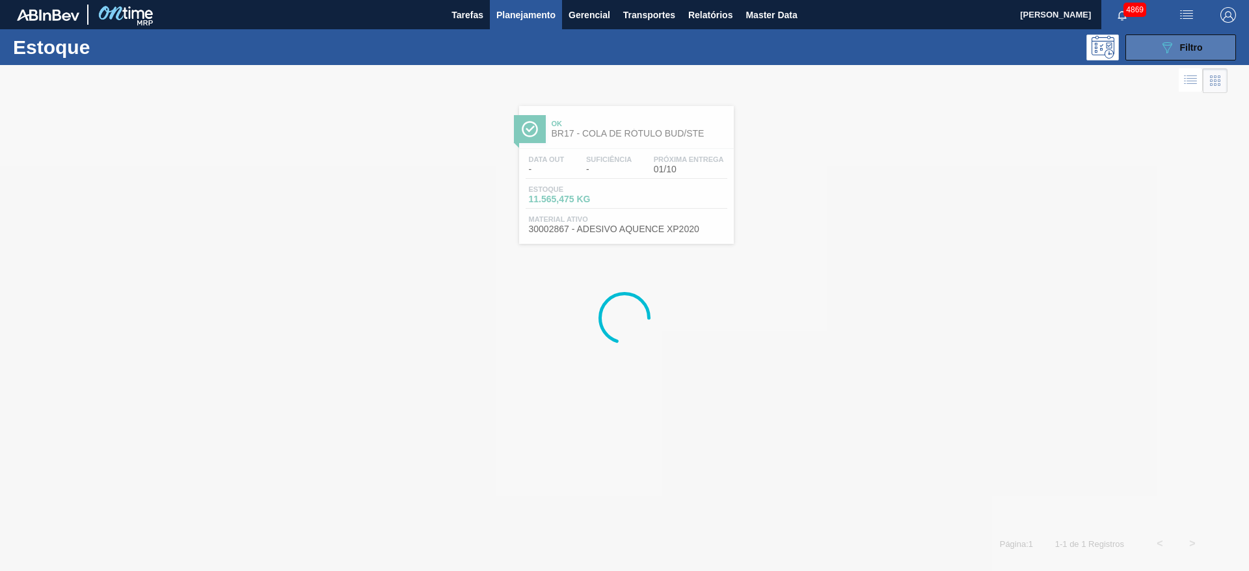
click at [1162, 53] on icon "089F7B8B-B2A5-4AFE-B5C0-19BA573D28AC" at bounding box center [1167, 48] width 16 height 16
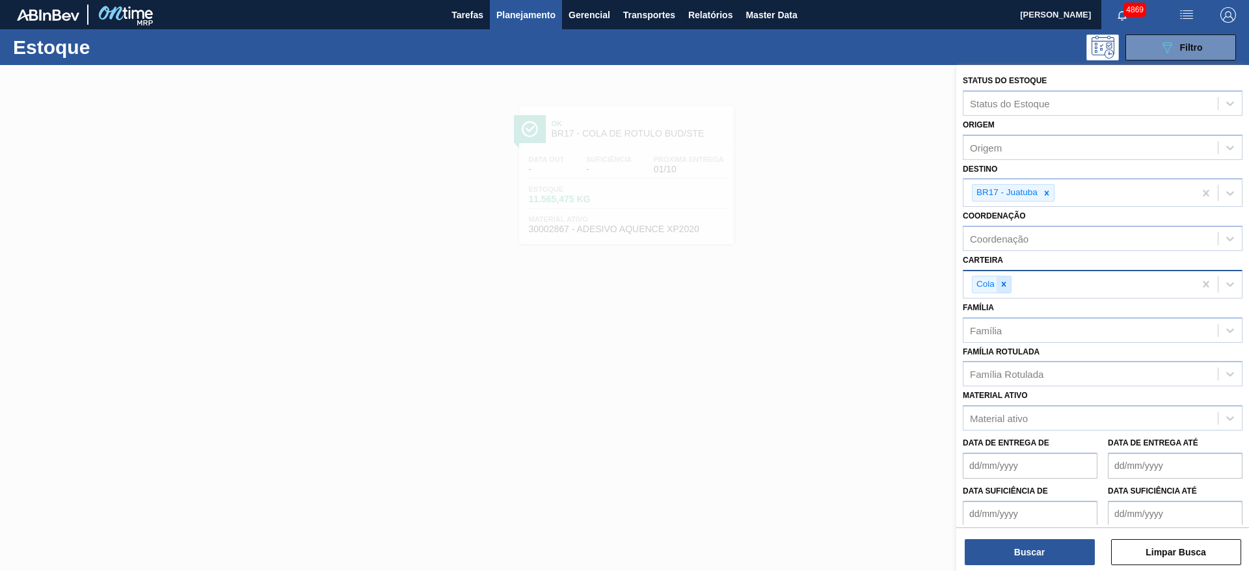
click at [1007, 280] on icon at bounding box center [1003, 284] width 9 height 9
click at [1006, 332] on div "Família" at bounding box center [1090, 326] width 254 height 19
type input "fosf"
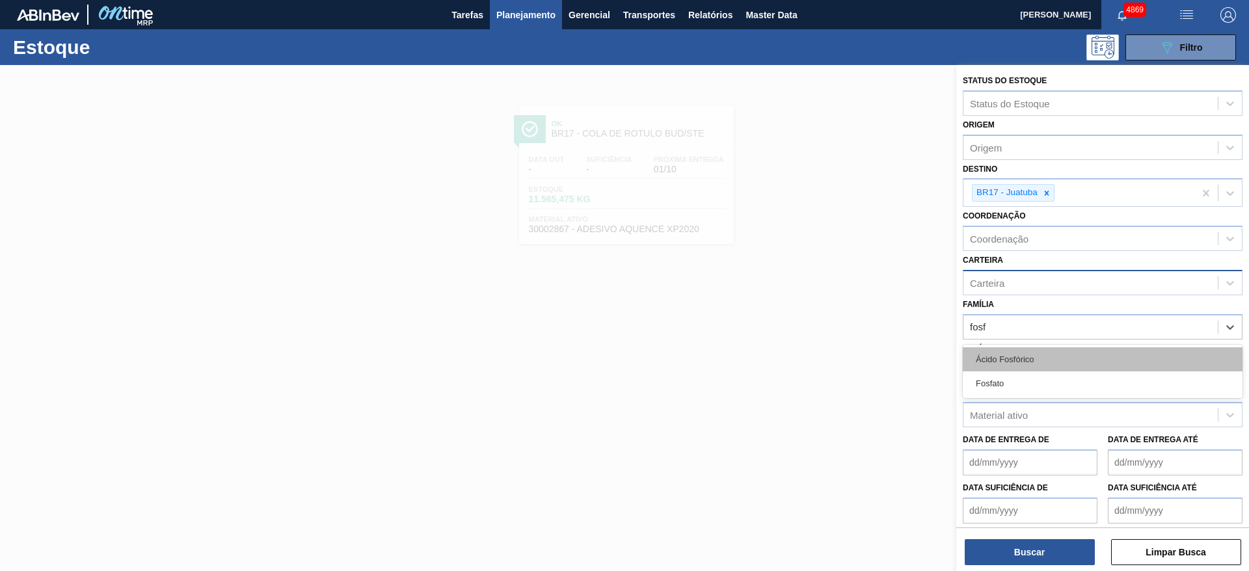
click at [1017, 363] on div "Ácido Fosfórico" at bounding box center [1103, 359] width 280 height 24
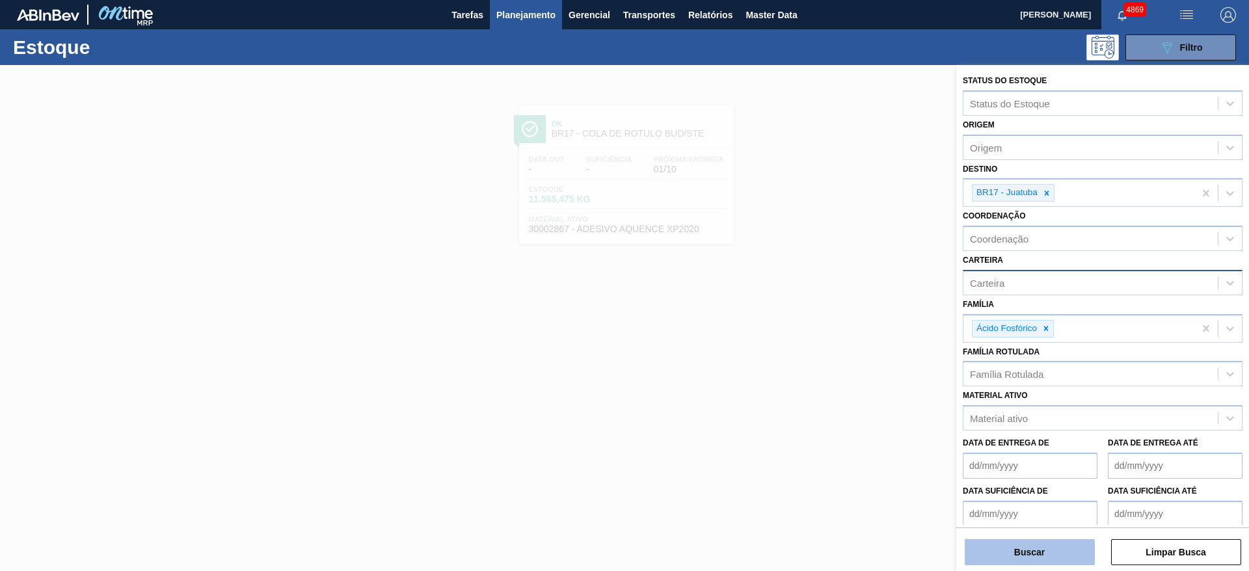
click at [999, 550] on button "Buscar" at bounding box center [1030, 552] width 130 height 26
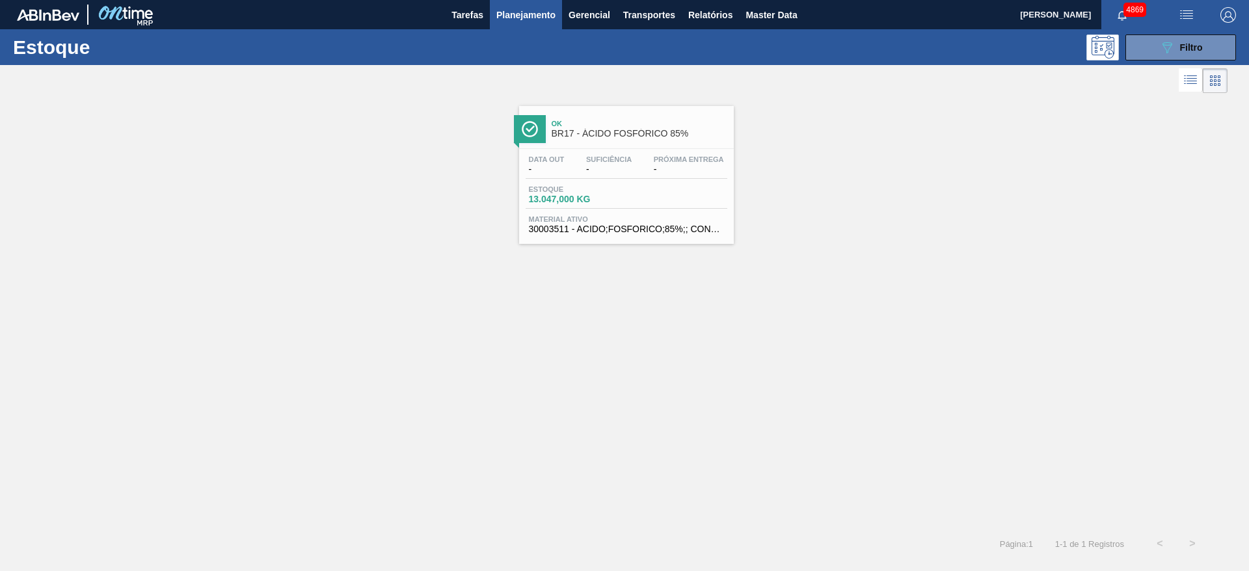
click at [712, 198] on div "Estoque 13.047,000 KG" at bounding box center [627, 196] width 202 height 23
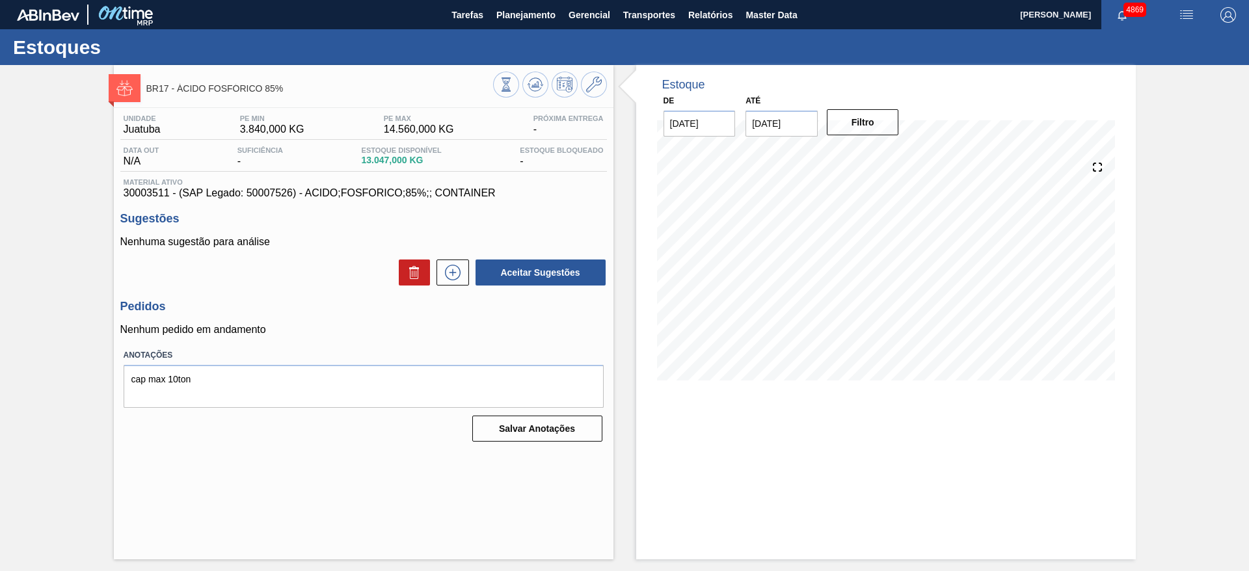
click at [410, 485] on div "BR17 - ÁCIDO FOSFÓRICO 85% Unidade Juatuba PE MIN 3.840,000 KG PE MAX 14.560,00…" at bounding box center [364, 312] width 500 height 494
click at [509, 18] on span "Planejamento" at bounding box center [525, 15] width 59 height 16
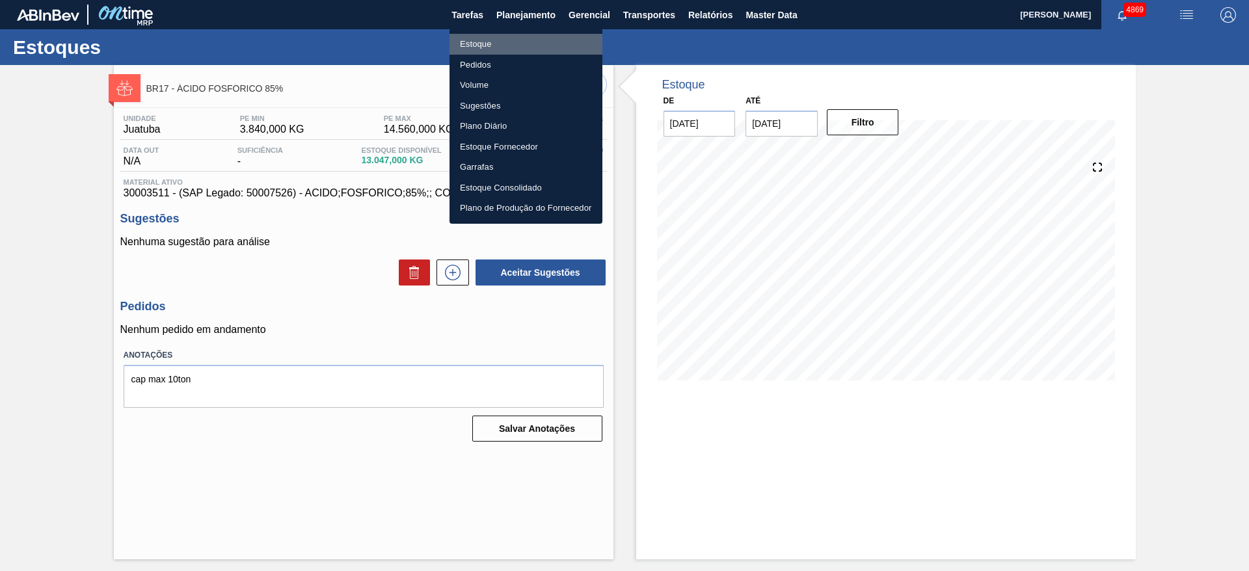
click at [507, 41] on li "Estoque" at bounding box center [526, 44] width 153 height 21
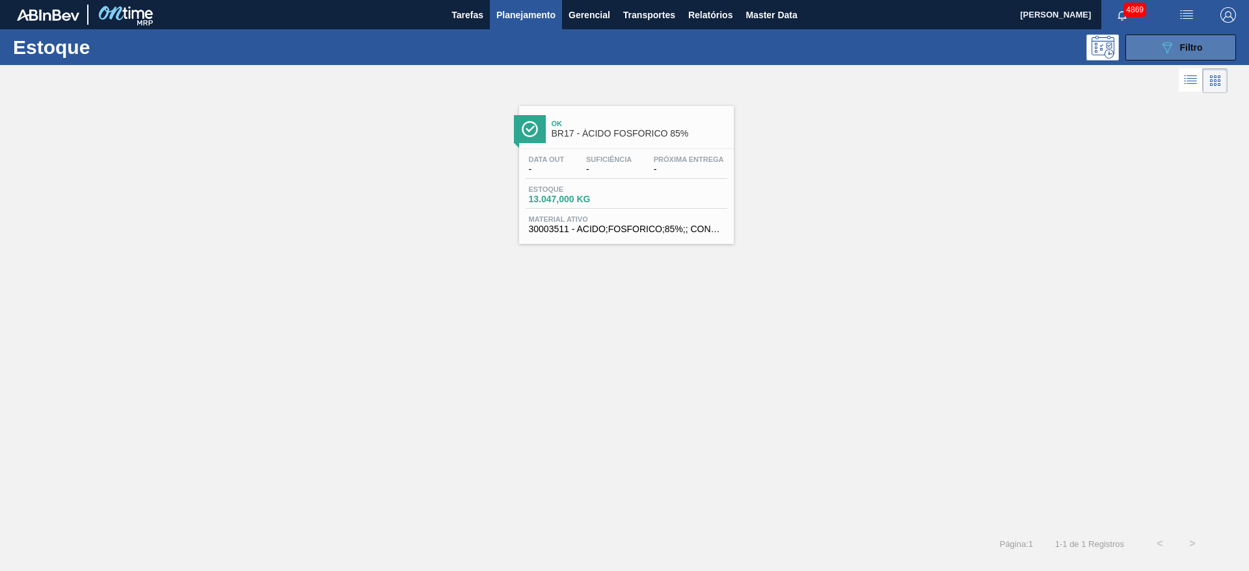
click at [1203, 46] on button "089F7B8B-B2A5-4AFE-B5C0-19BA573D28AC Filtro" at bounding box center [1180, 47] width 111 height 26
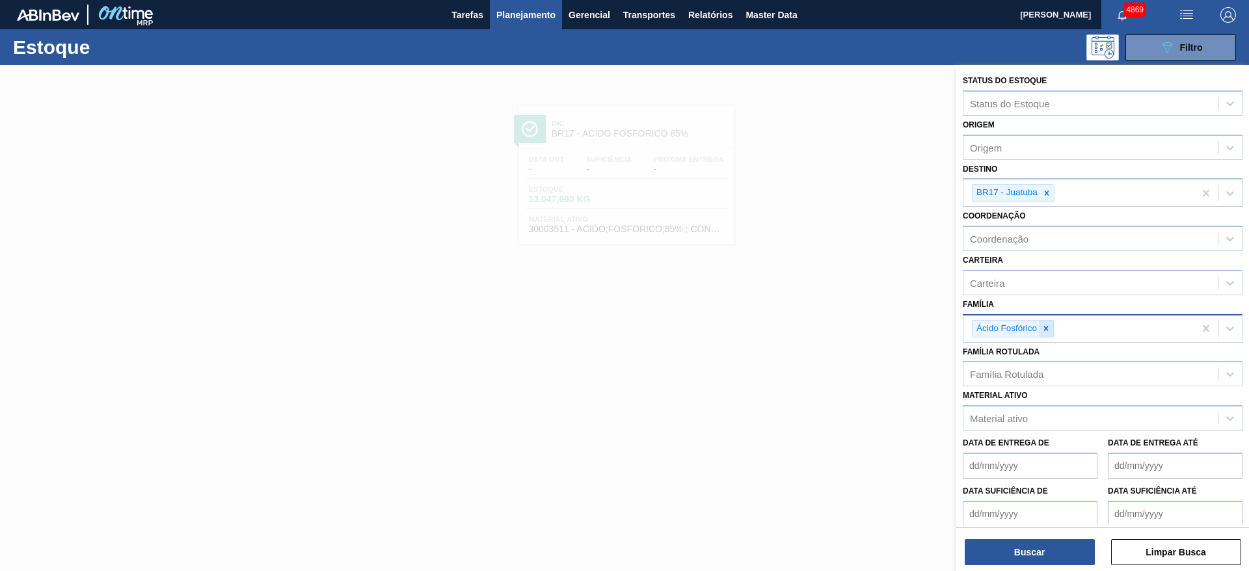
click at [1044, 322] on div at bounding box center [1046, 329] width 14 height 16
type input "clore"
click at [848, 319] on div at bounding box center [624, 350] width 1249 height 571
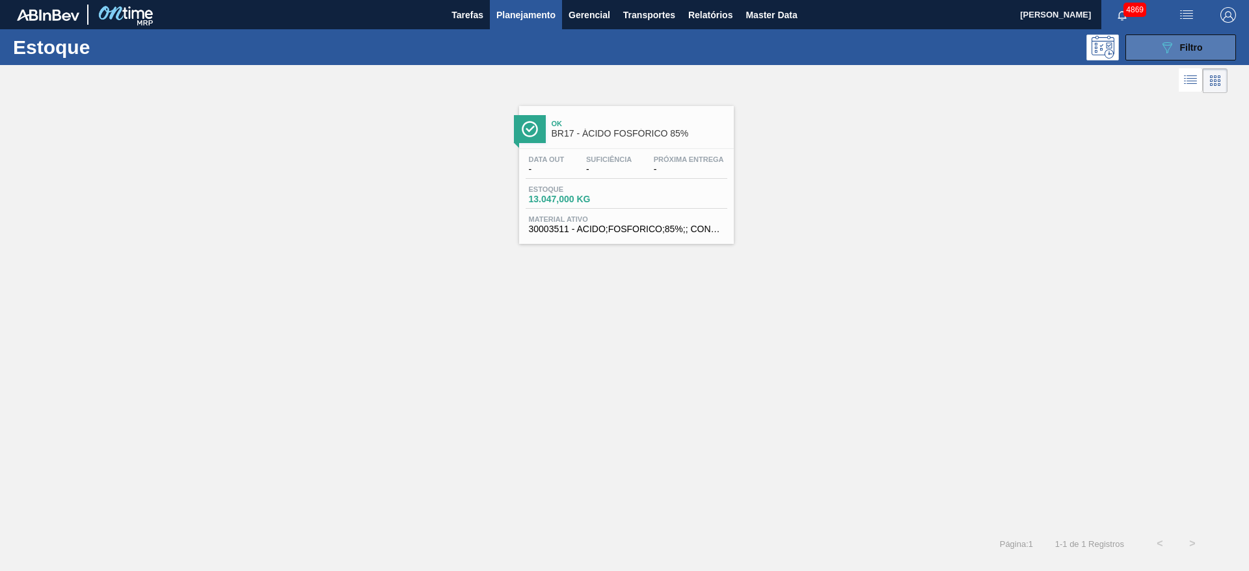
click at [1187, 46] on span "Filtro" at bounding box center [1191, 47] width 23 height 10
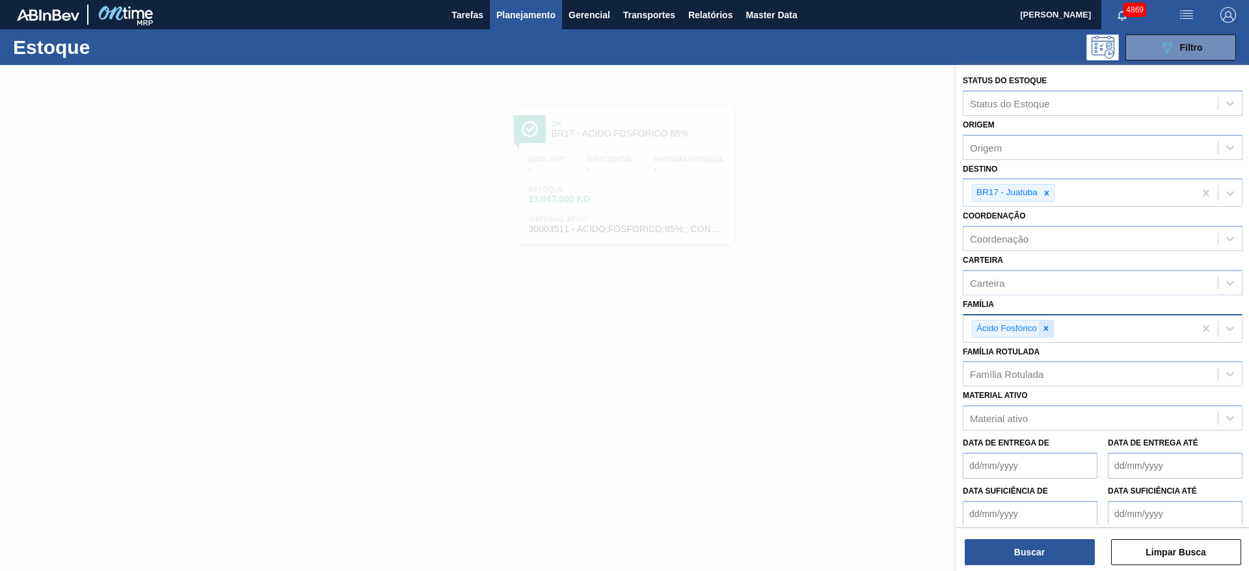
click at [1047, 330] on icon at bounding box center [1046, 328] width 9 height 9
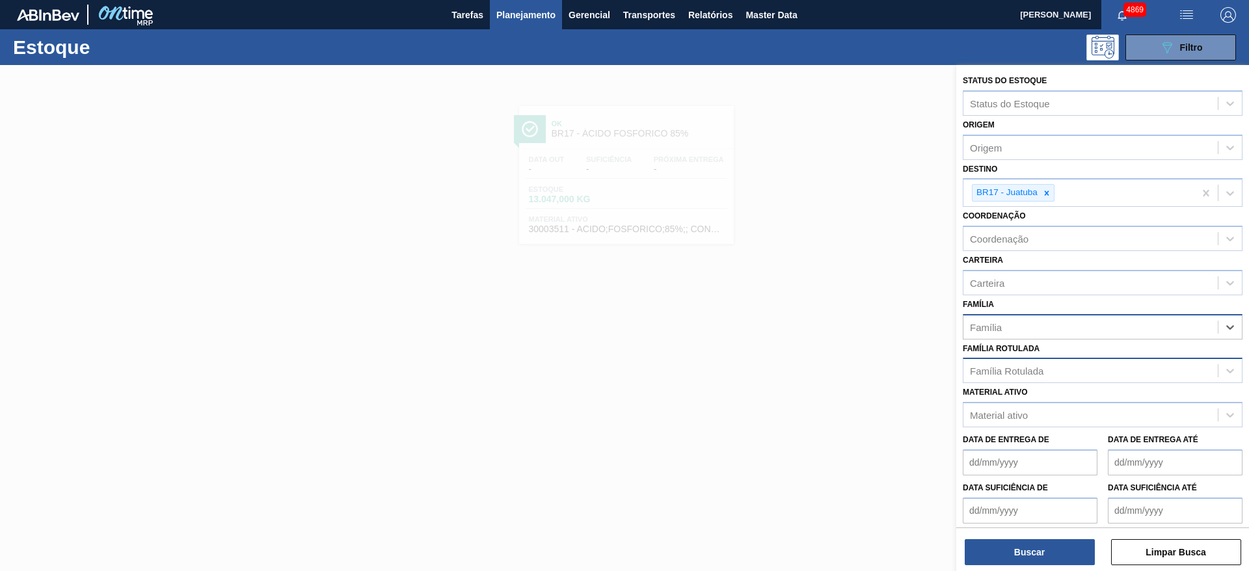
click at [1030, 370] on div "Família Rotulada" at bounding box center [1007, 371] width 74 height 11
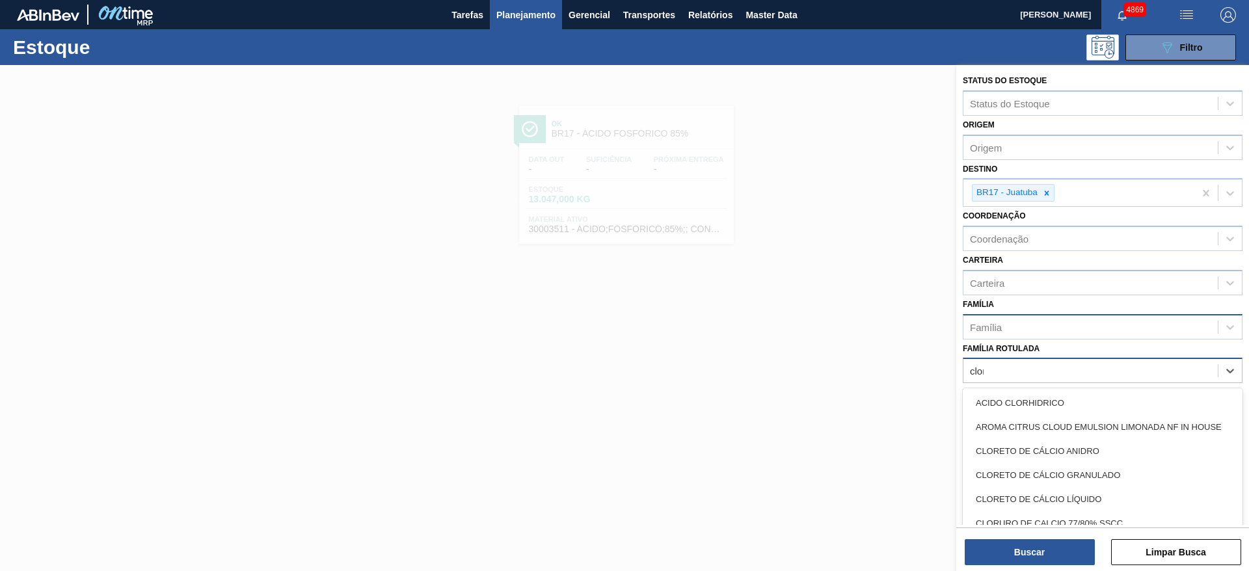
type Rotulada "clore"
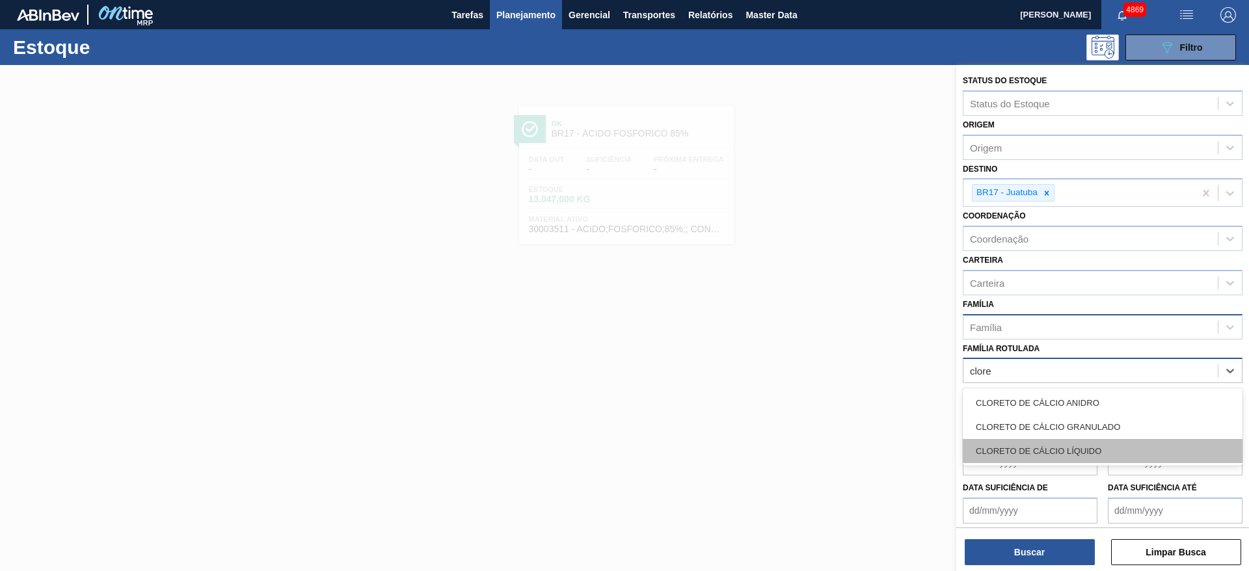
click at [1008, 441] on div "CLORETO DE CÁLCIO LÍQUIDO" at bounding box center [1103, 451] width 280 height 24
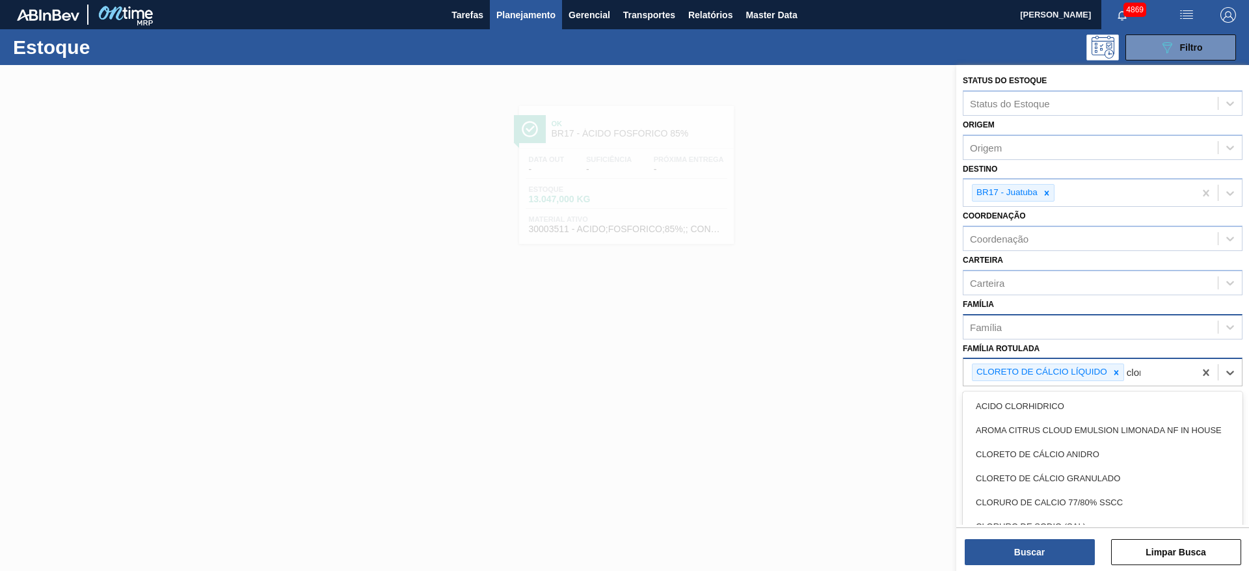
type Rotulada "clore"
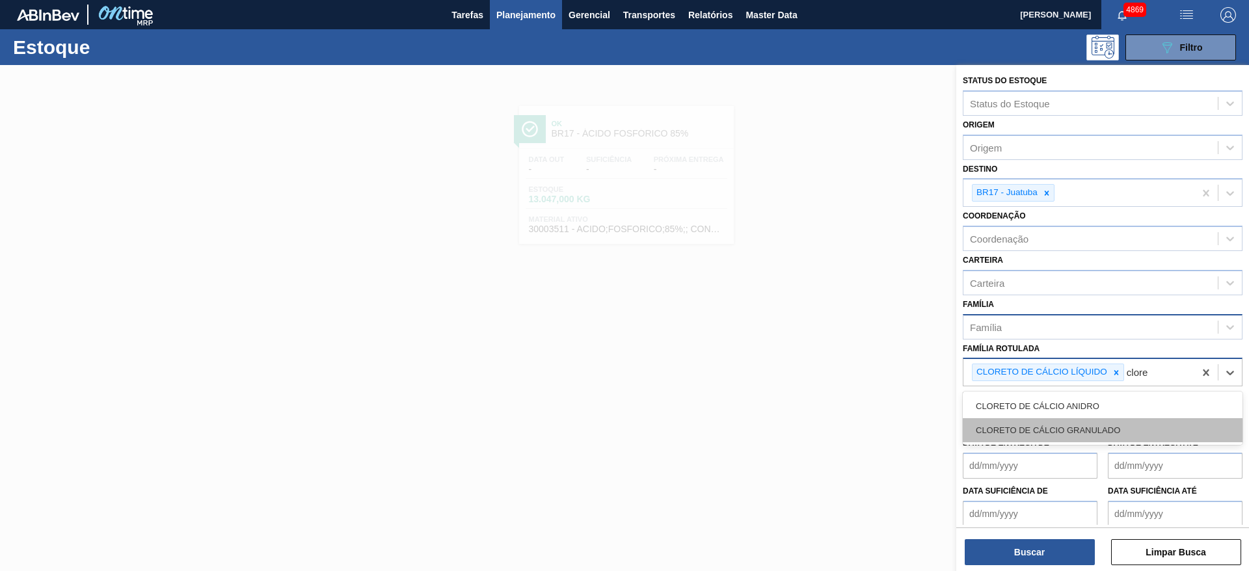
click at [1035, 426] on div "CLORETO DE CÁLCIO GRANULADO" at bounding box center [1103, 430] width 280 height 24
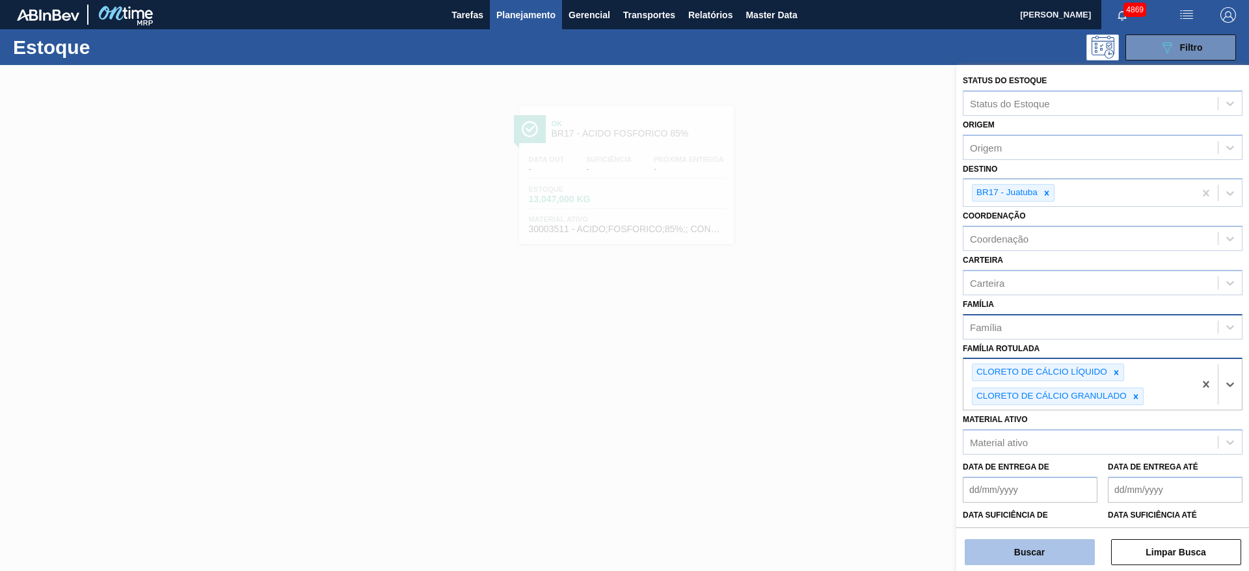
click at [1038, 543] on button "Buscar" at bounding box center [1030, 552] width 130 height 26
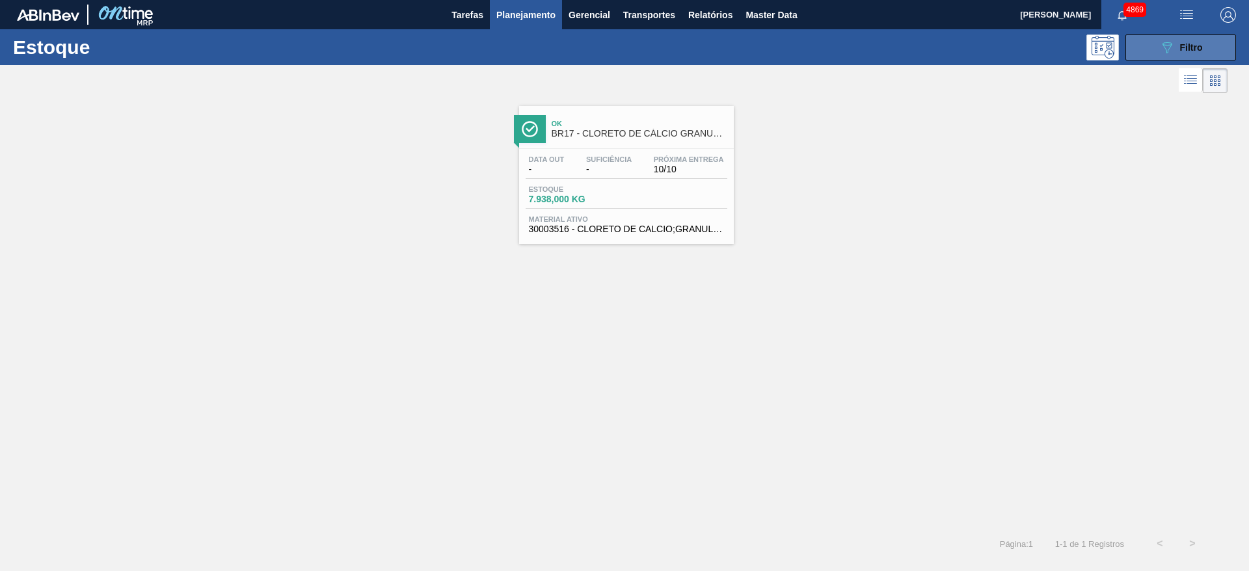
click at [1177, 49] on div "089F7B8B-B2A5-4AFE-B5C0-19BA573D28AC Filtro" at bounding box center [1181, 48] width 44 height 16
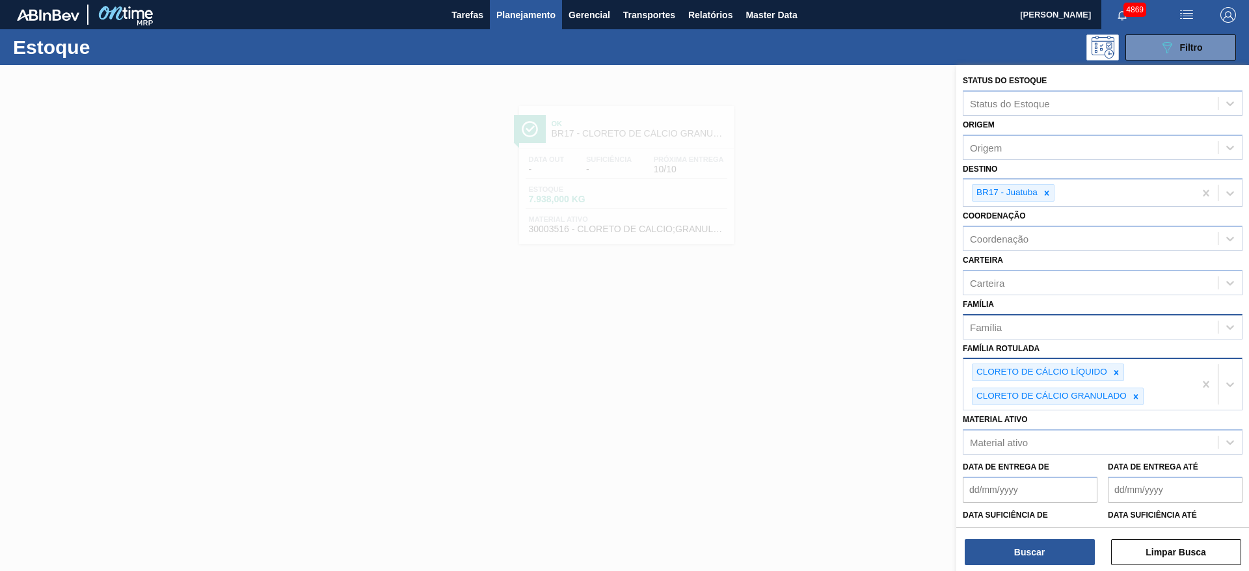
click at [705, 177] on div at bounding box center [624, 350] width 1249 height 571
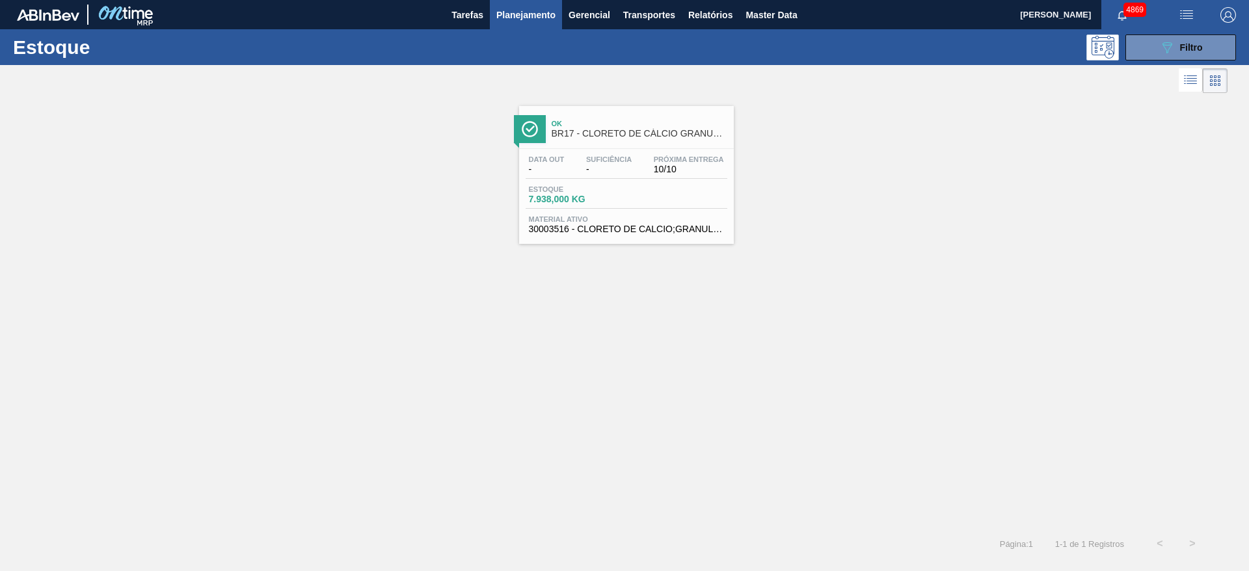
click at [705, 177] on div "Data out - Suficiência - Próxima Entrega 10/10" at bounding box center [627, 166] width 202 height 23
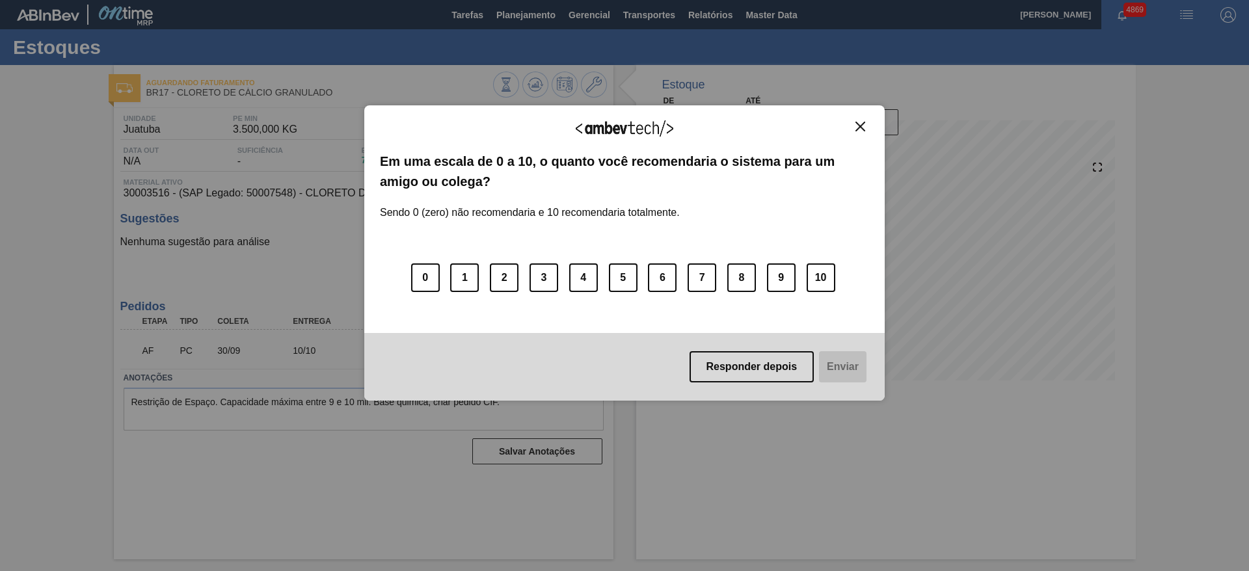
click at [861, 133] on div "Agradecemos seu feedback!" at bounding box center [624, 136] width 489 height 31
click at [853, 122] on button "Close" at bounding box center [861, 126] width 18 height 11
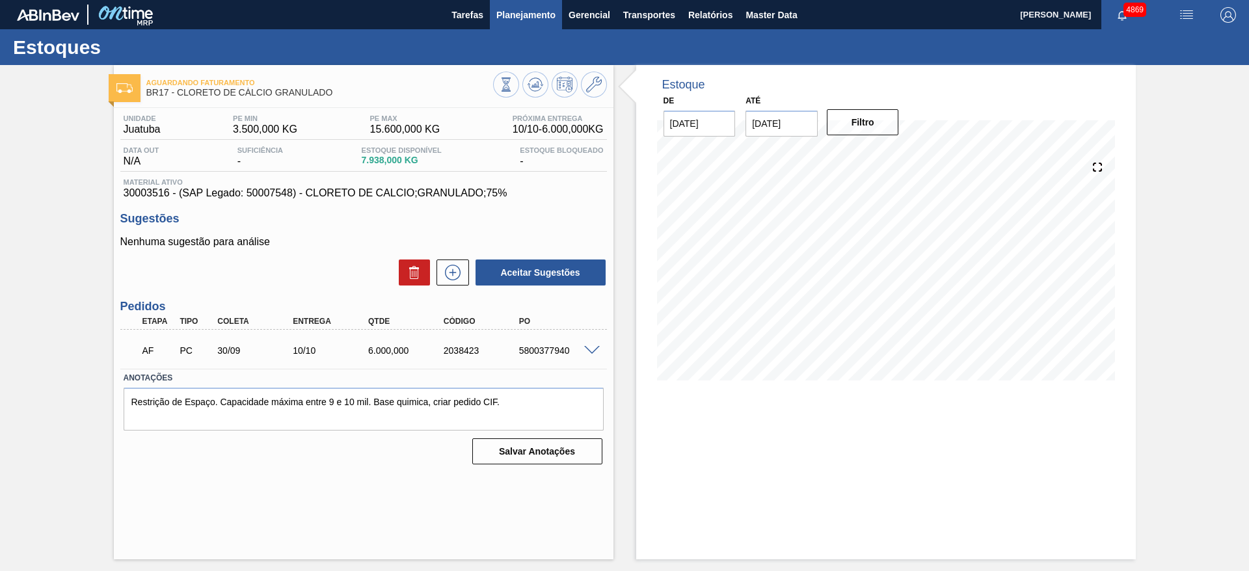
click at [505, 11] on span "Planejamento" at bounding box center [525, 15] width 59 height 16
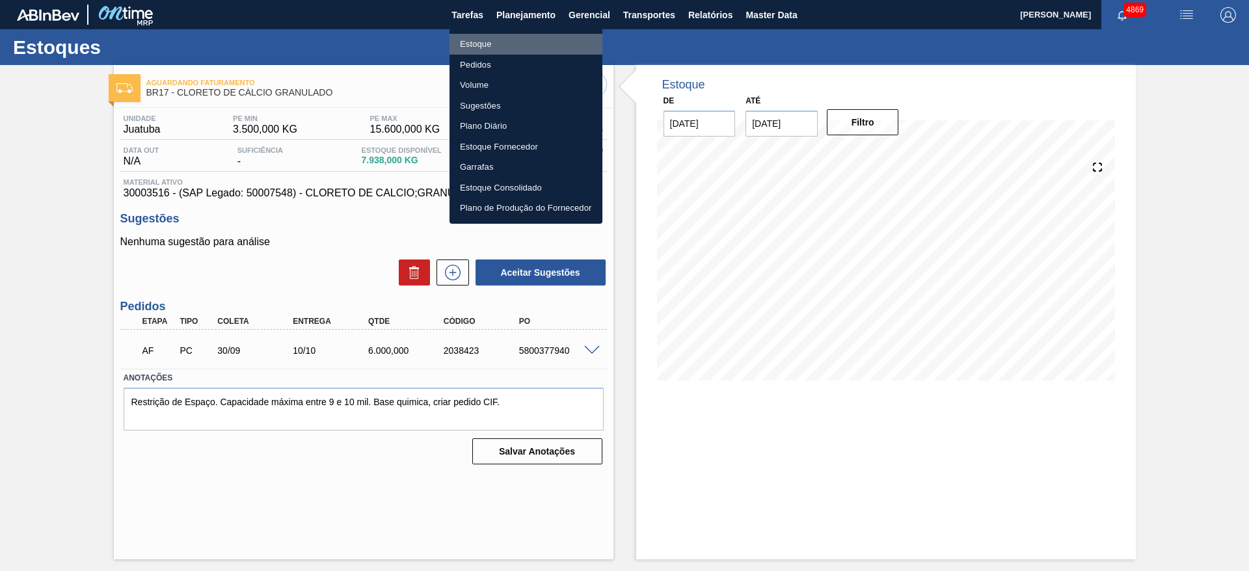
click at [493, 41] on li "Estoque" at bounding box center [526, 44] width 153 height 21
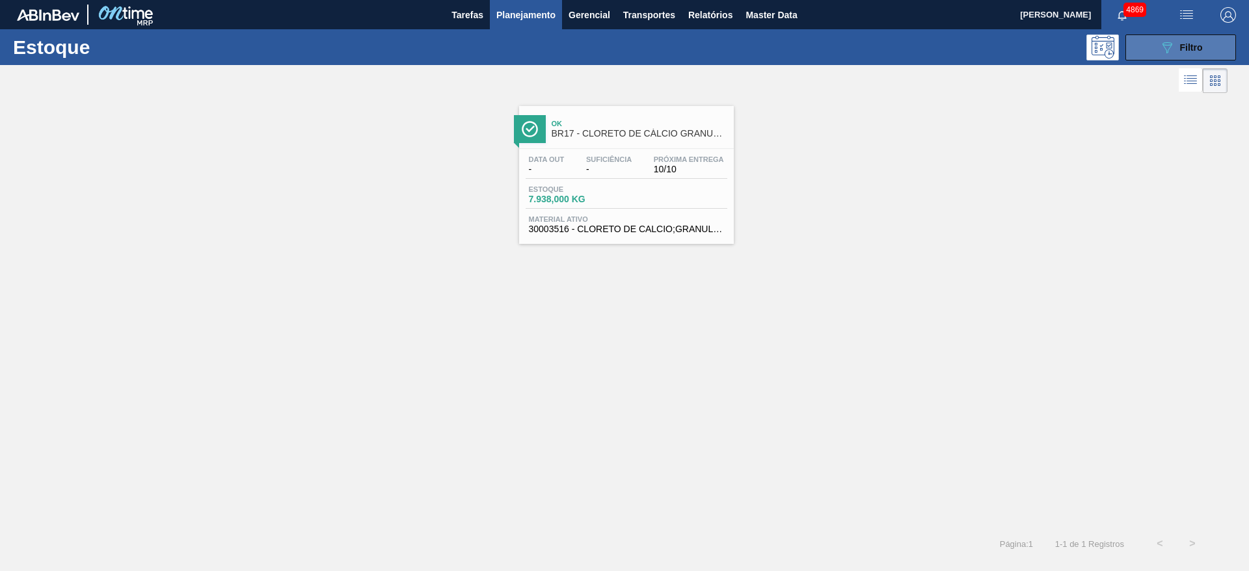
click at [1168, 46] on icon "089F7B8B-B2A5-4AFE-B5C0-19BA573D28AC" at bounding box center [1167, 48] width 16 height 16
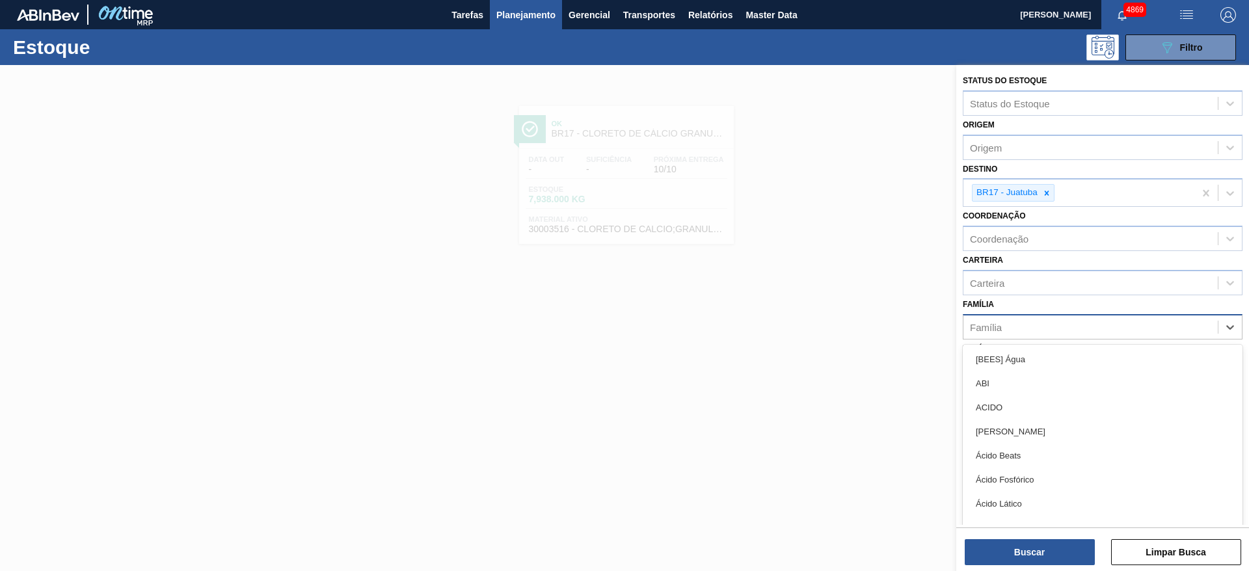
click at [1123, 330] on div "Família" at bounding box center [1090, 326] width 254 height 19
click at [1105, 293] on div "Carteira" at bounding box center [1103, 282] width 280 height 25
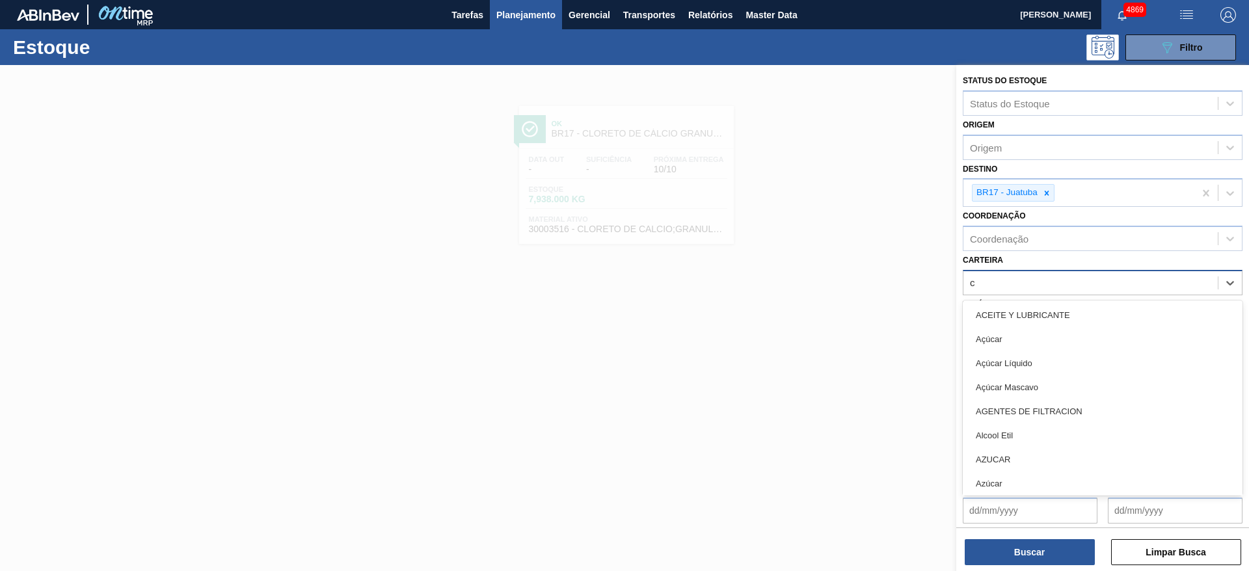
type input "co"
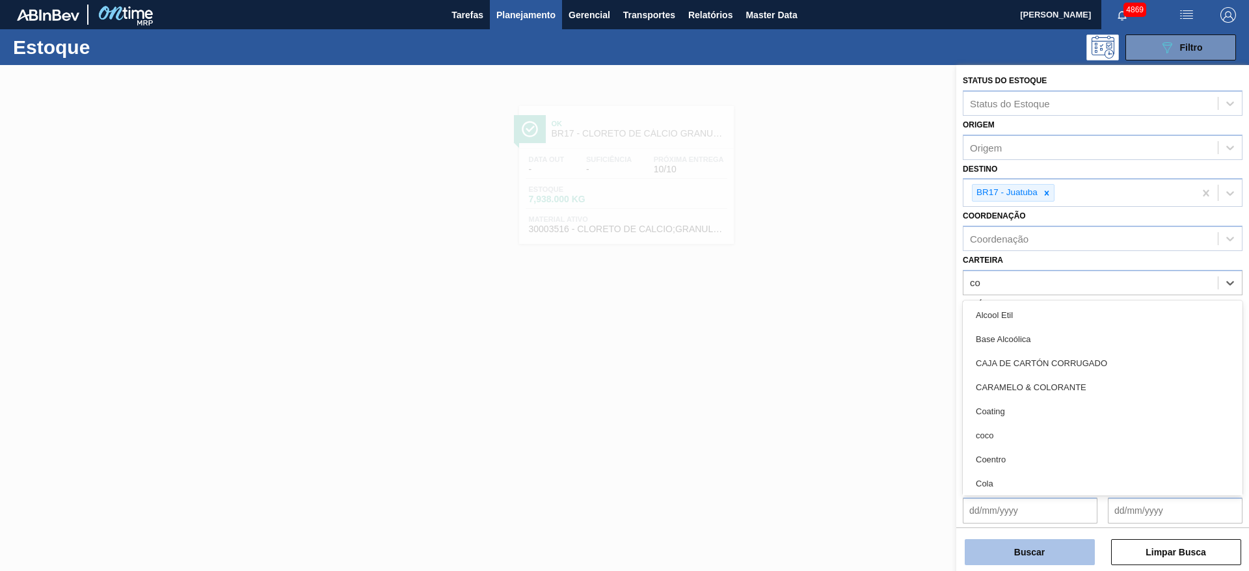
drag, startPoint x: 1055, startPoint y: 478, endPoint x: 1042, endPoint y: 539, distance: 62.5
click at [1054, 478] on div "Cola" at bounding box center [1103, 484] width 280 height 24
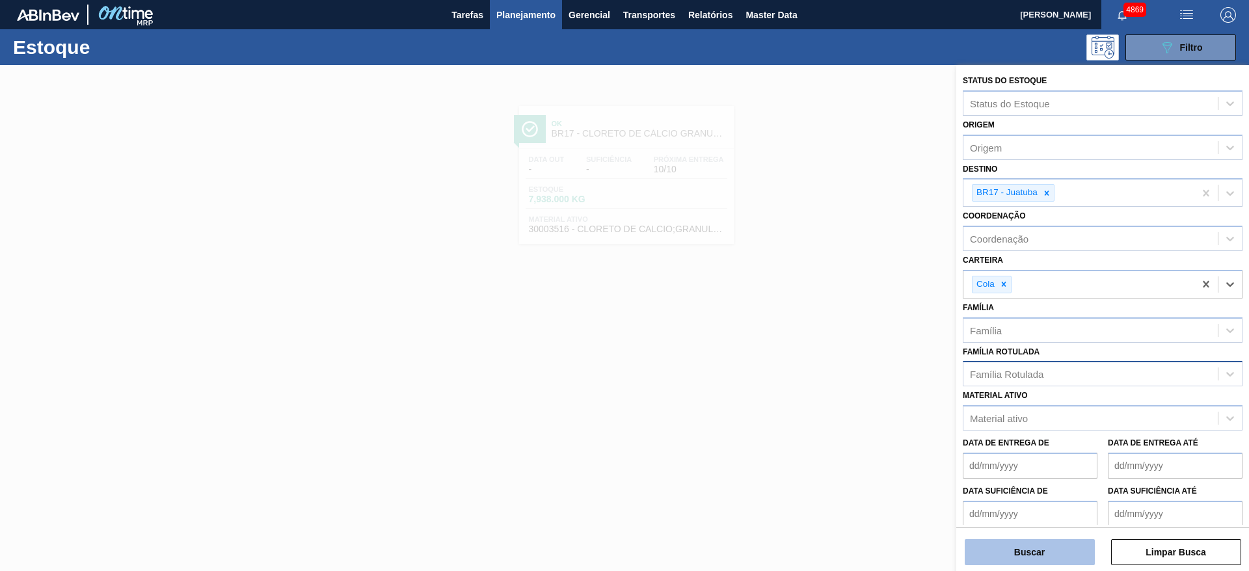
click at [1038, 552] on button "Buscar" at bounding box center [1030, 552] width 130 height 26
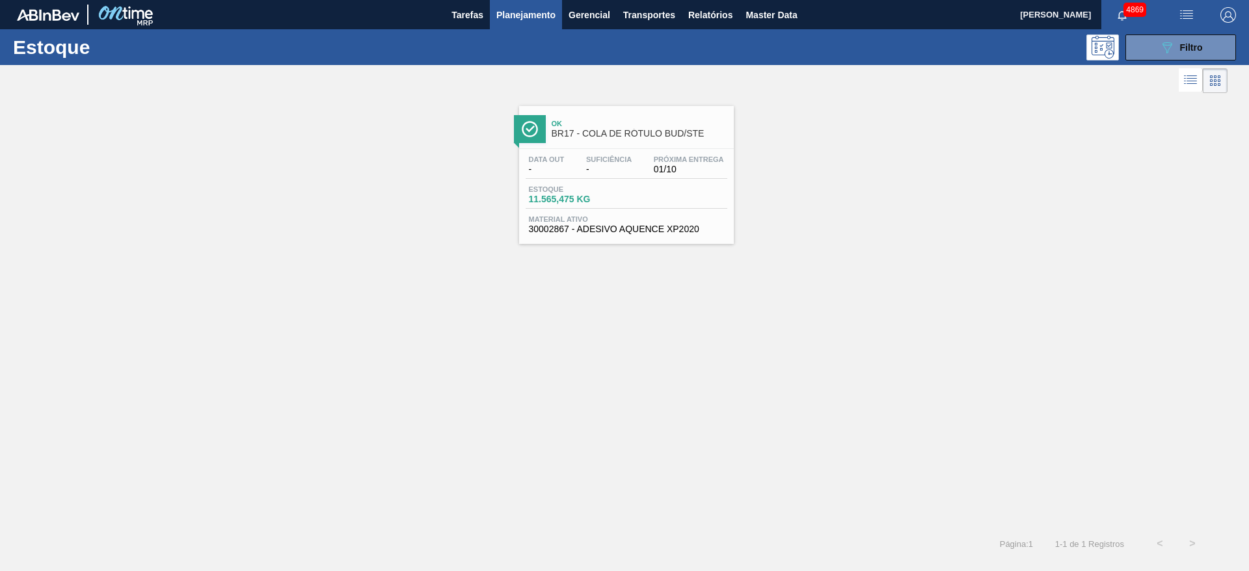
click at [713, 189] on div "Estoque 11.565,475 KG" at bounding box center [627, 196] width 202 height 23
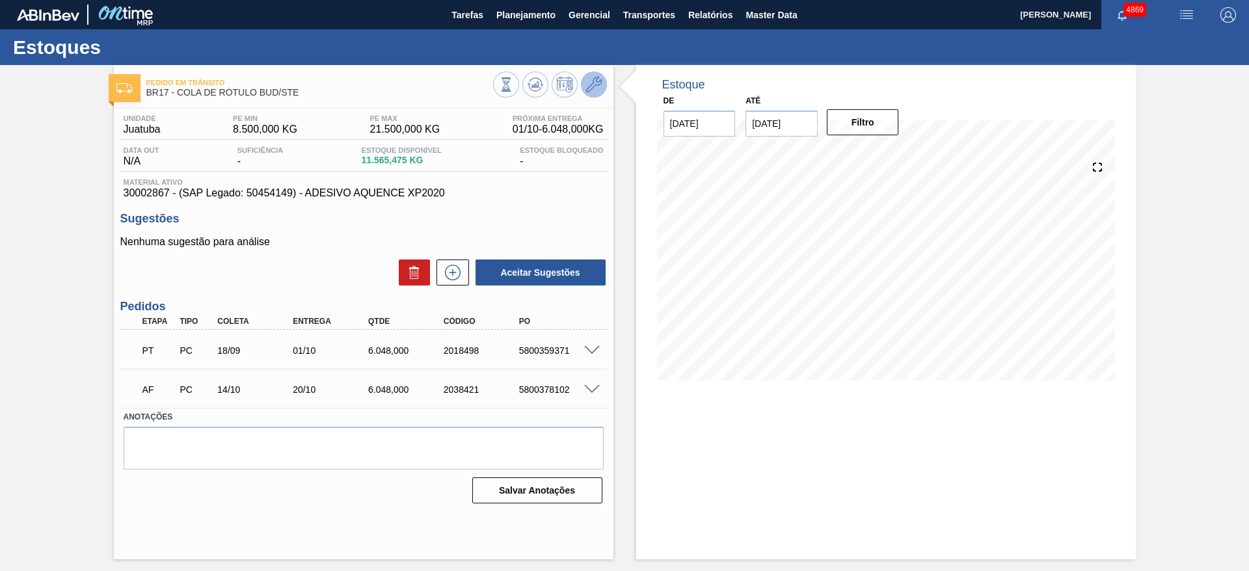
click at [596, 83] on icon at bounding box center [594, 85] width 16 height 16
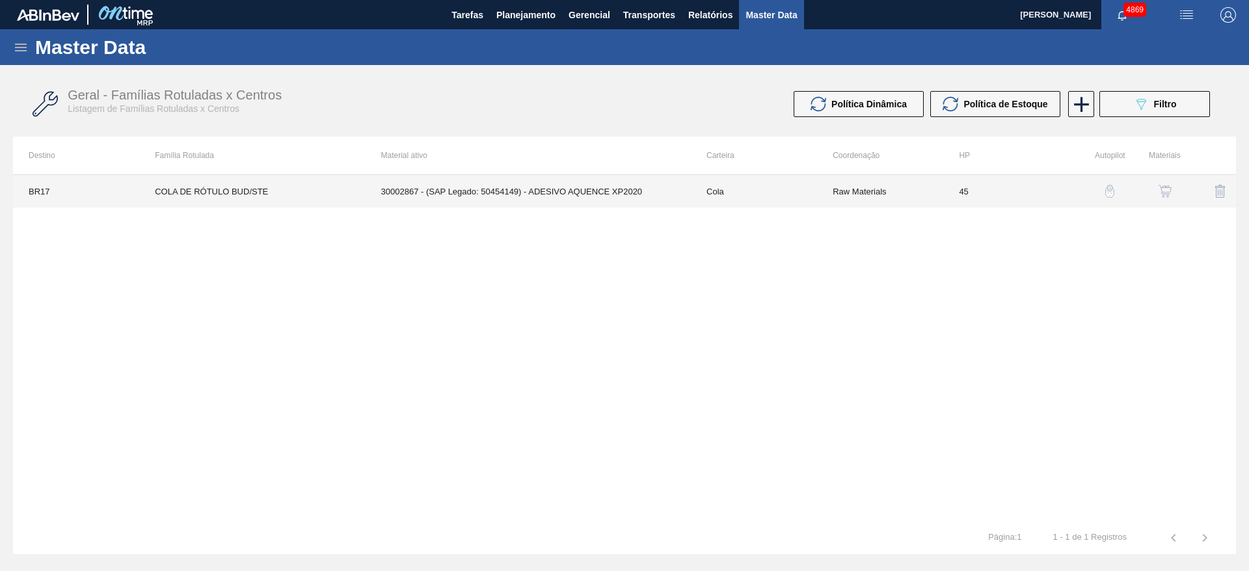
click at [571, 191] on td "30002867 - (SAP Legado: 50454149) - ADESIVO AQUENCE XP2020" at bounding box center [528, 191] width 325 height 33
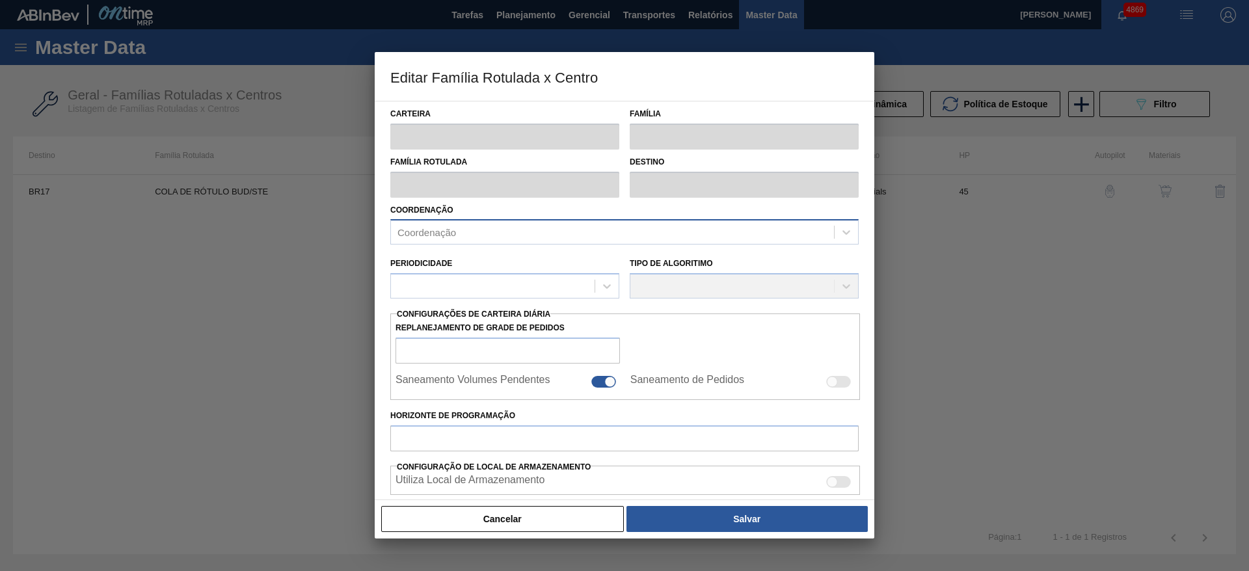
type input "Cola"
type input "COLA DE RÓTULO BUD/STE"
type input "BR17 - Juatuba"
type input "45"
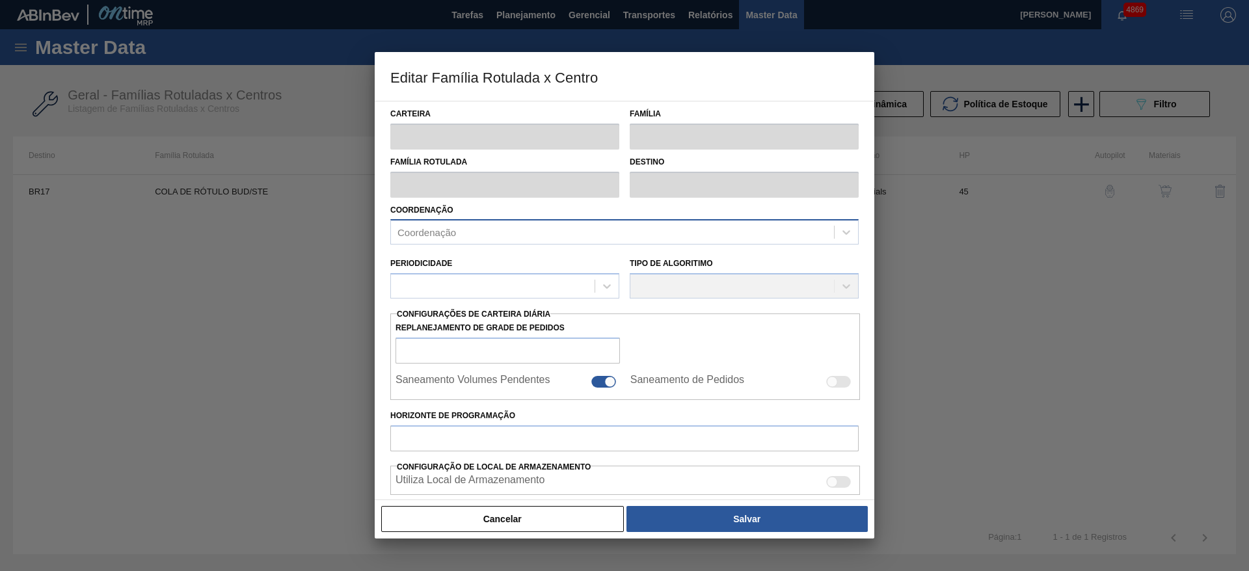
type input "8.500"
type input "21.500"
type input "50"
type input "15.000,000"
checkbox input "true"
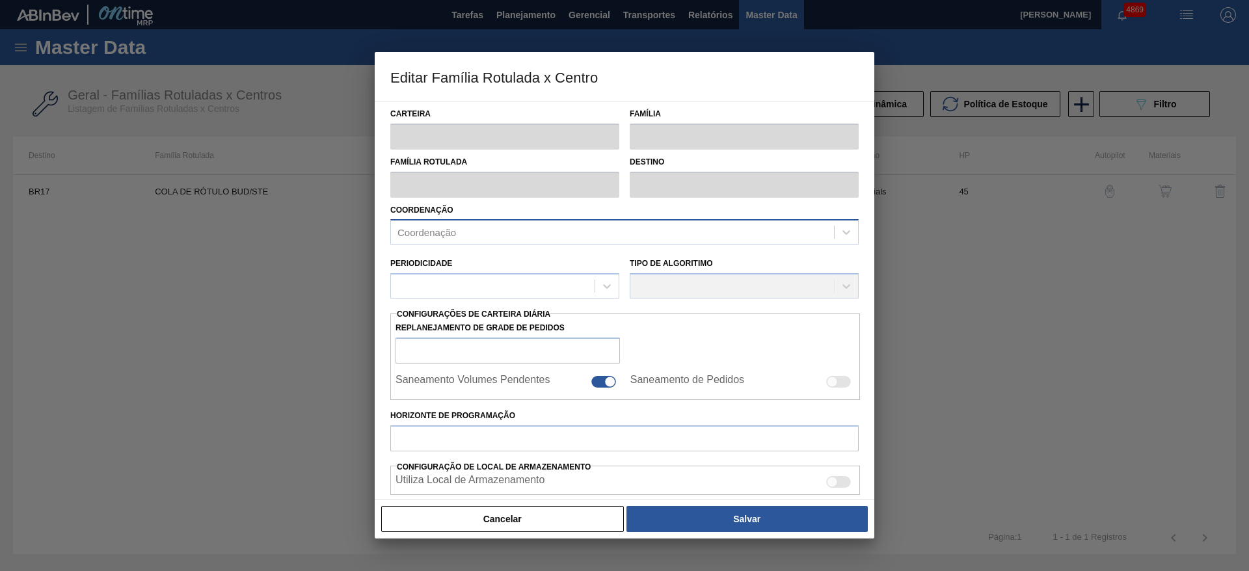
checkbox input "true"
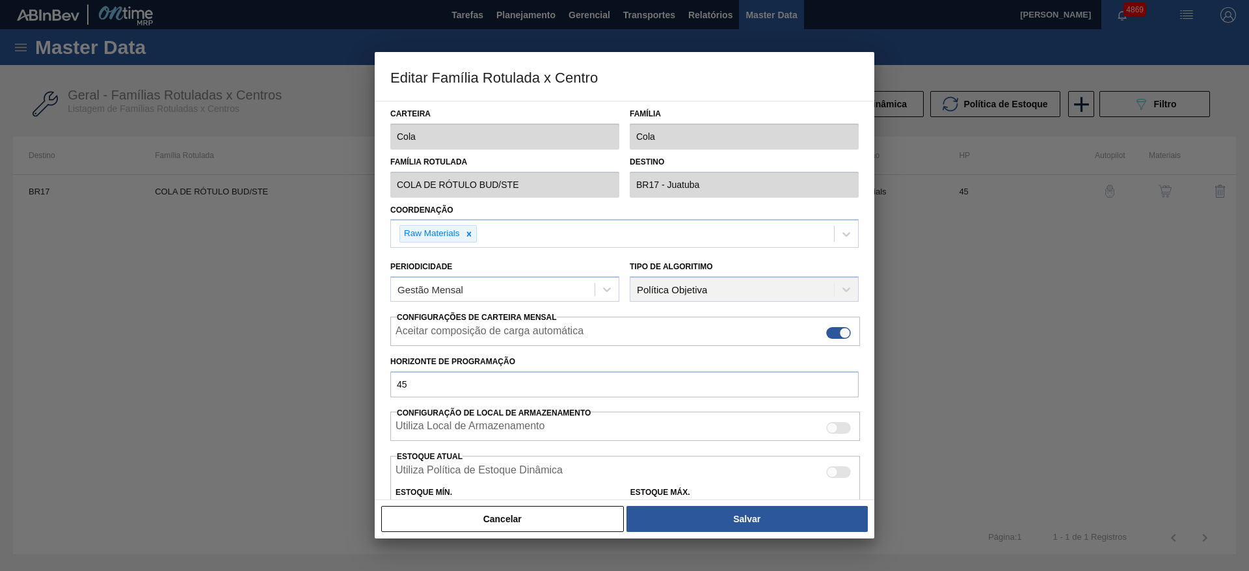
scroll to position [198, 0]
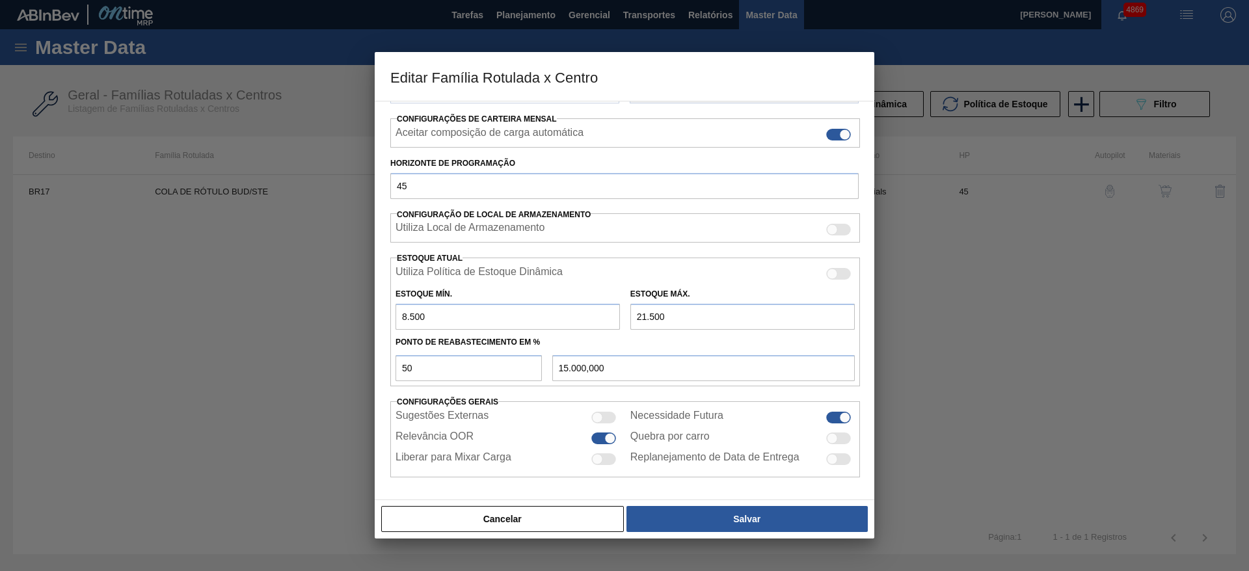
click at [401, 310] on input "8.500" at bounding box center [508, 317] width 224 height 26
type input "7.500"
type input "14.500,000"
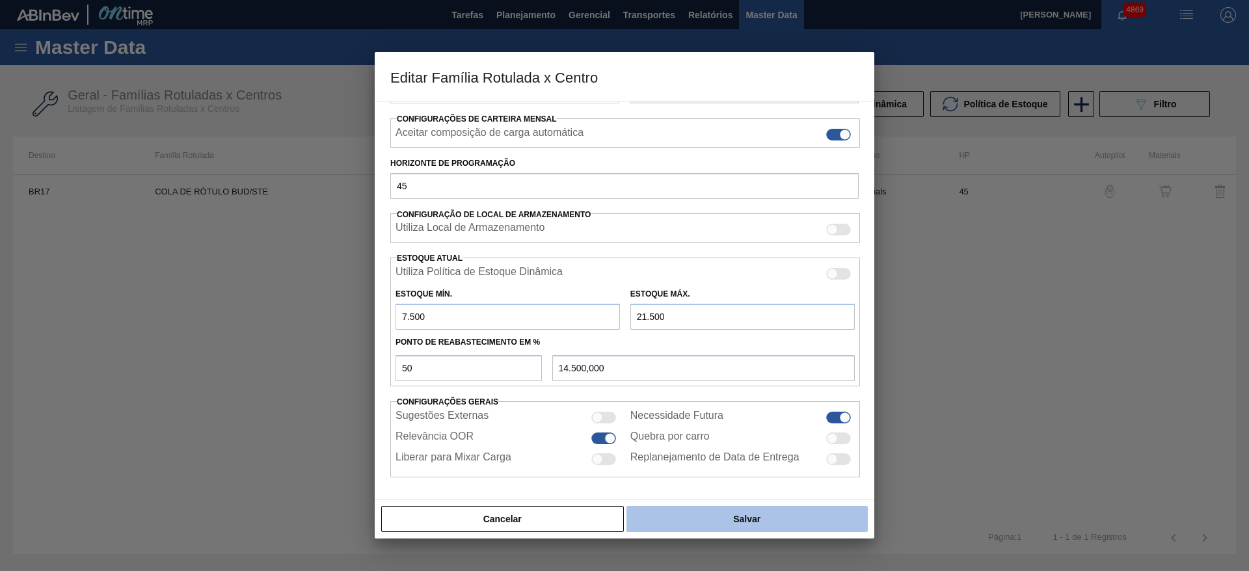
type input "7.500"
click at [825, 528] on button "Salvar" at bounding box center [746, 519] width 241 height 26
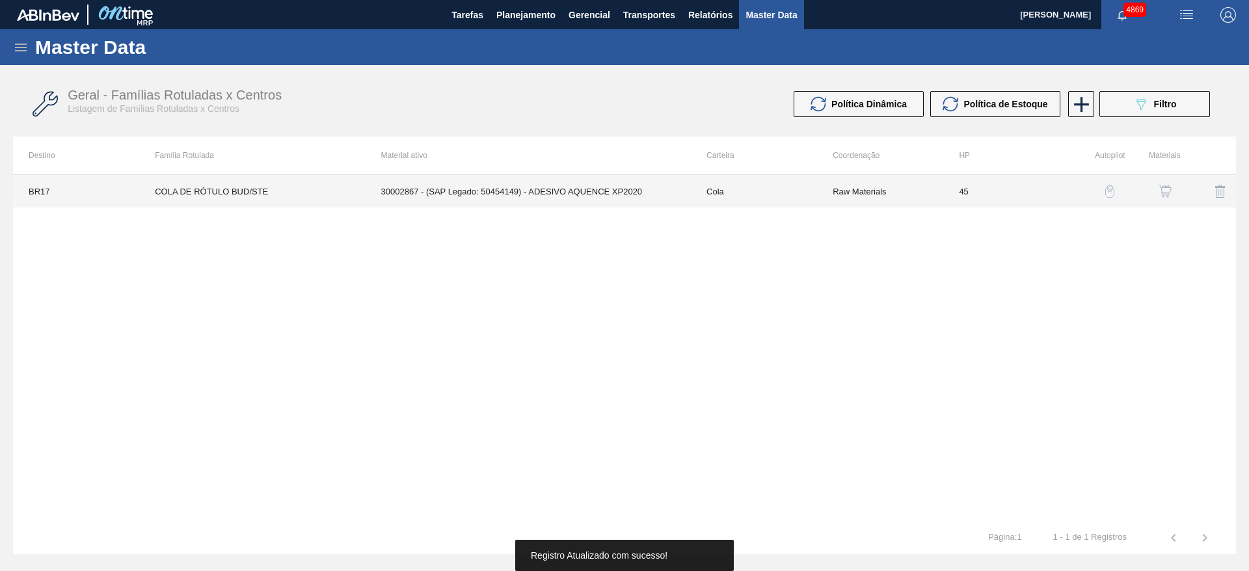
click at [332, 189] on td "COLA DE RÓTULO BUD/STE" at bounding box center [252, 191] width 226 height 33
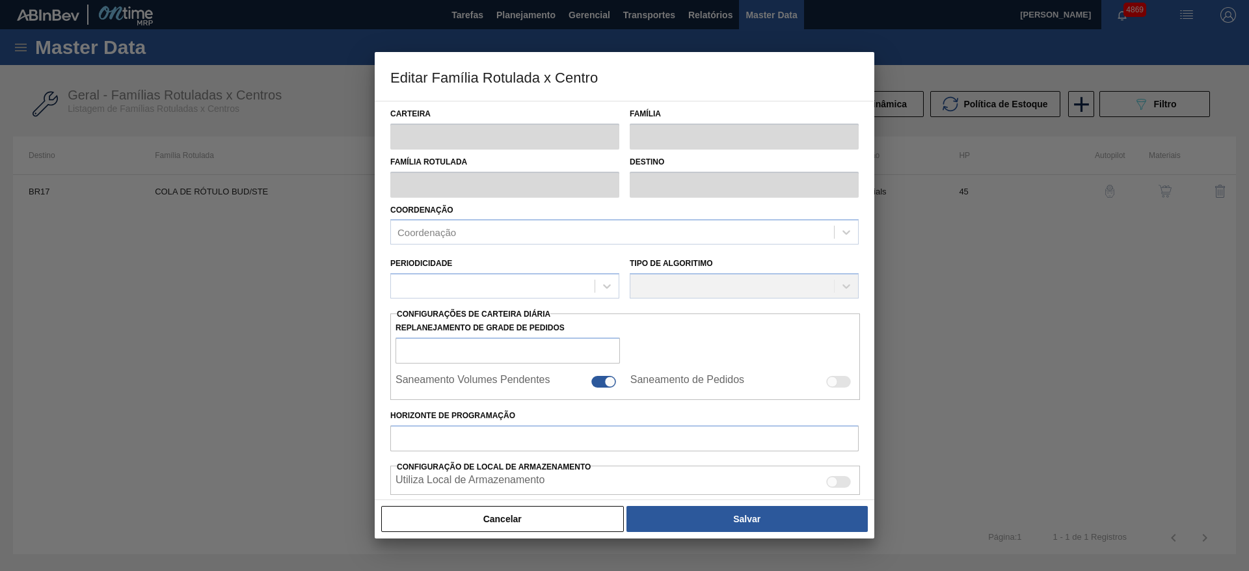
type input "Cola"
type input "COLA DE RÓTULO BUD/STE"
type input "BR17 - Juatuba"
type input "45"
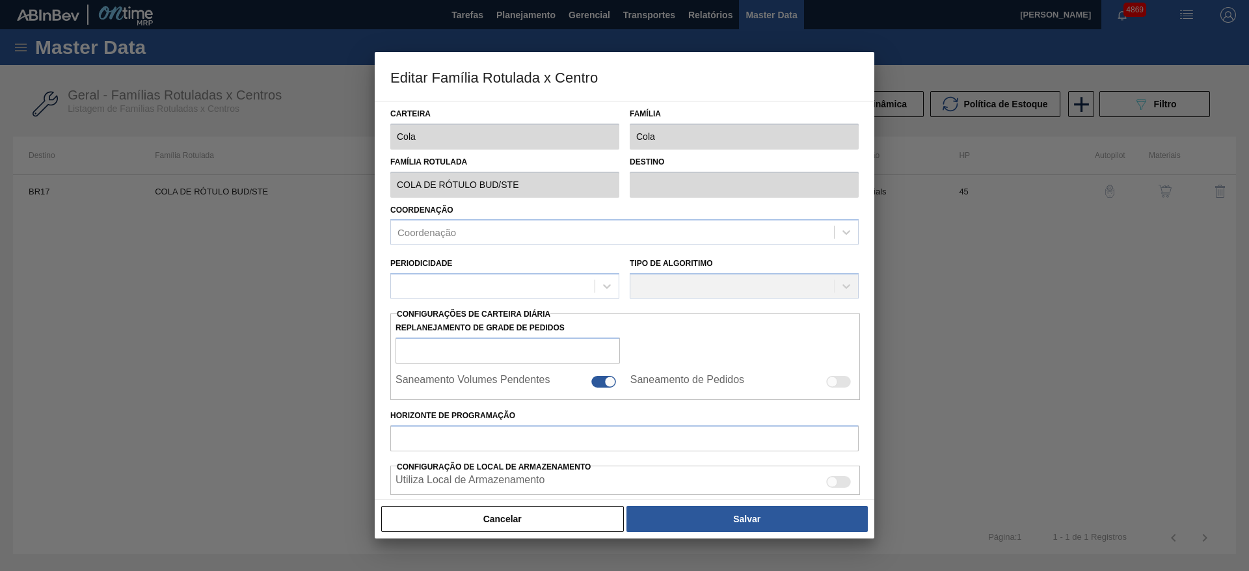
type input "7.500"
type input "21.500"
type input "50"
type input "14.500,000"
checkbox input "true"
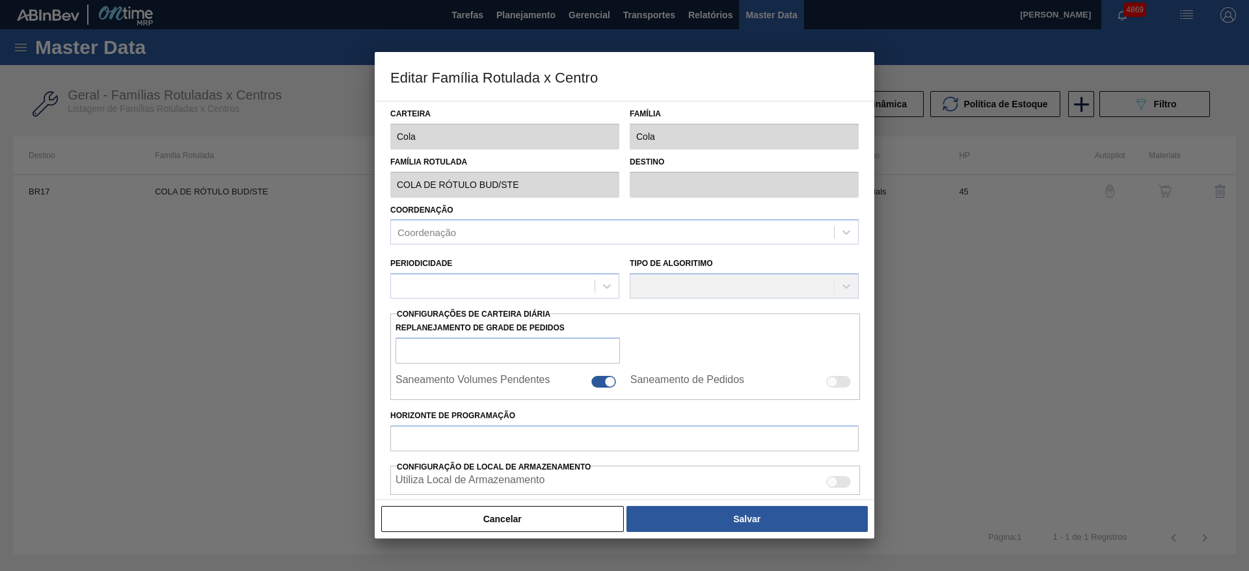
checkbox input "true"
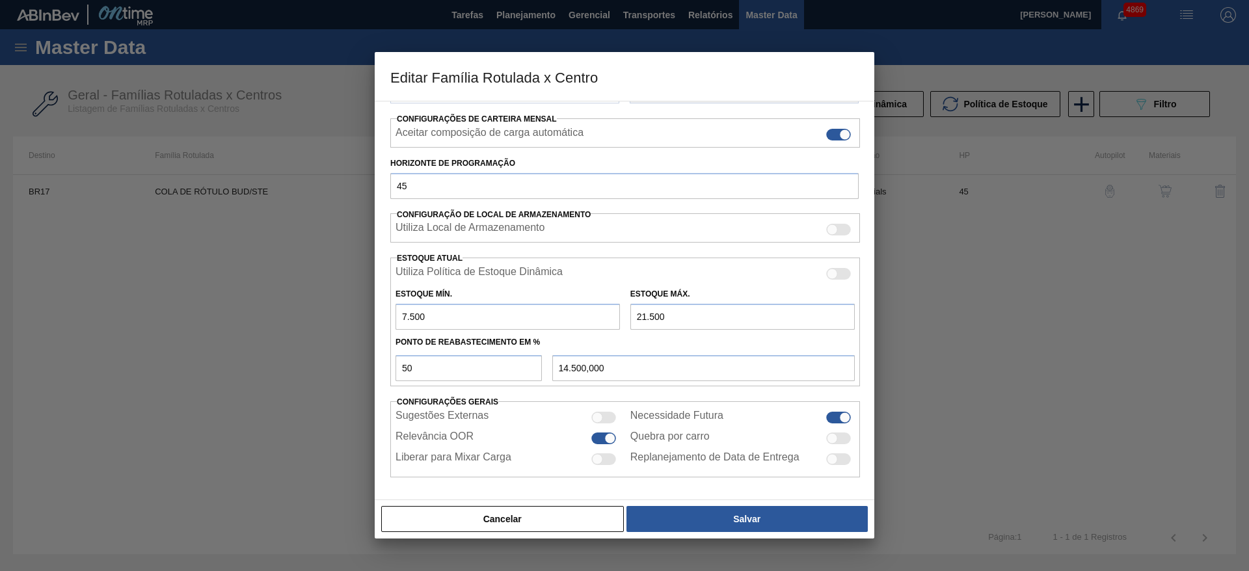
drag, startPoint x: 643, startPoint y: 312, endPoint x: 632, endPoint y: 315, distance: 12.2
click at [632, 315] on input "21.500" at bounding box center [742, 317] width 224 height 26
drag, startPoint x: 645, startPoint y: 310, endPoint x: 635, endPoint y: 314, distance: 11.1
click at [635, 314] on input "21.500" at bounding box center [742, 317] width 224 height 26
type input "1.500"
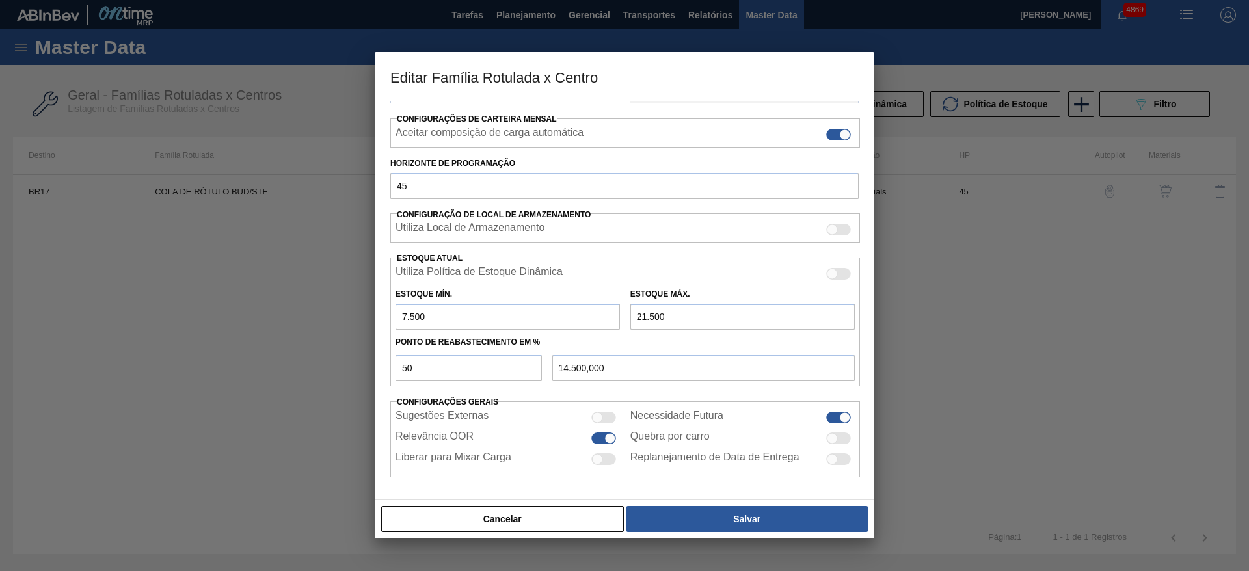
type input "4.500,000"
type input "15.007"
type input "11.253,500"
drag, startPoint x: 685, startPoint y: 321, endPoint x: 593, endPoint y: 319, distance: 92.4
click at [593, 319] on div "Estoque Mín. 7.500 Estoque Máx. 15.007" at bounding box center [625, 306] width 470 height 48
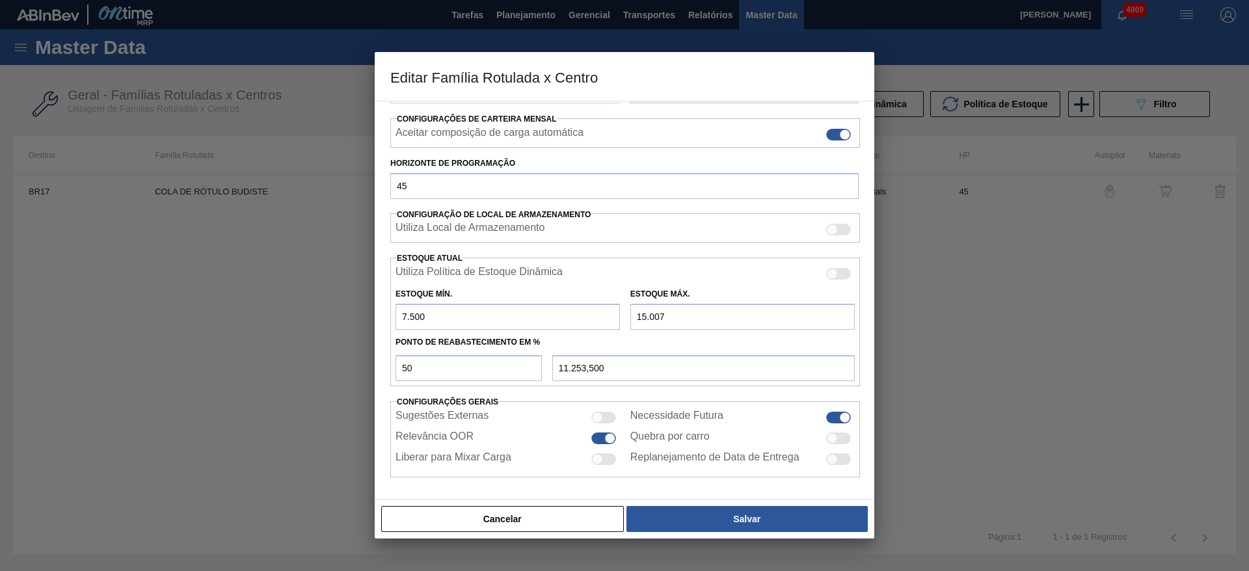
type input "1"
type input "3.750,500"
type input "17"
type input "3.758,500"
type input "175"
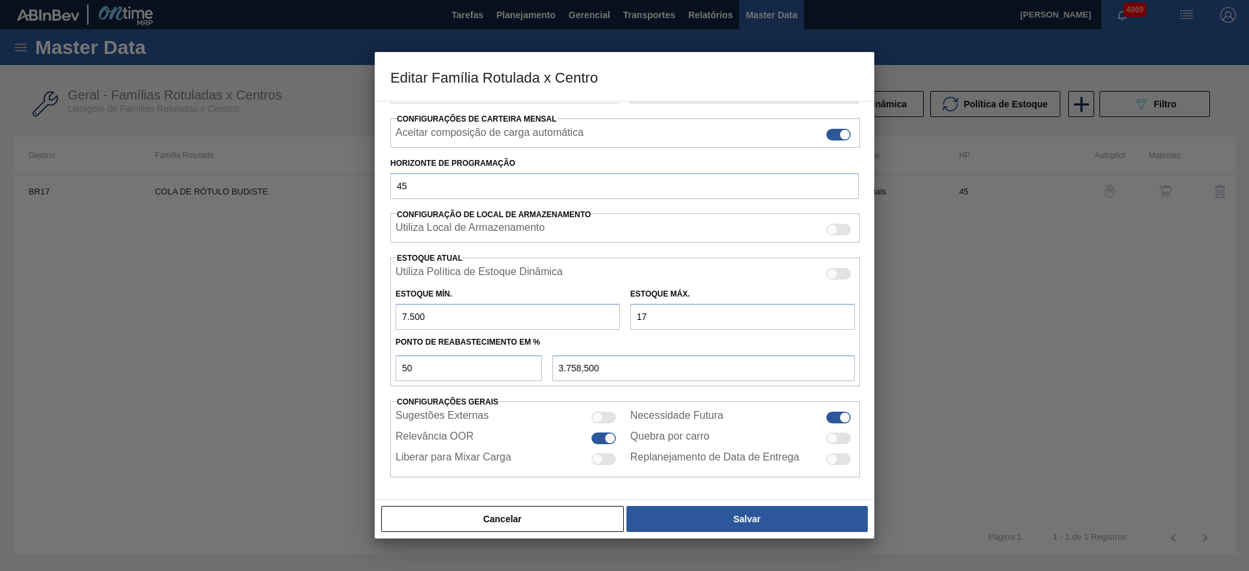
type input "3.837,500"
type input "1.750"
type input "4.625,000"
type input "17.500"
type input "12.500,000"
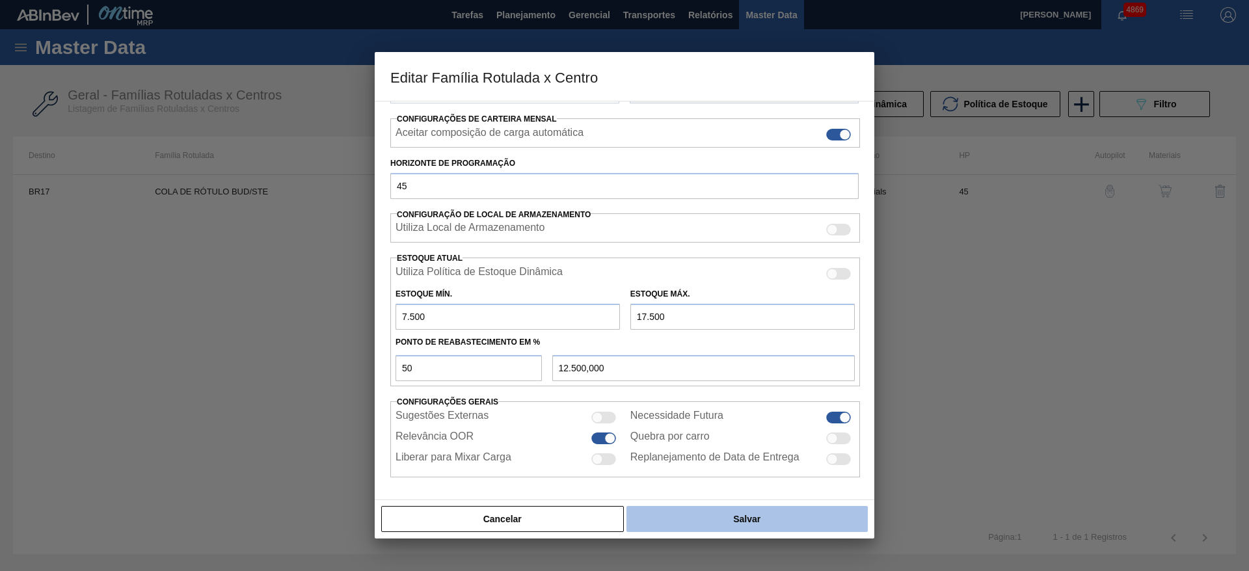
type input "17.500"
click at [697, 525] on button "Salvar" at bounding box center [746, 519] width 241 height 26
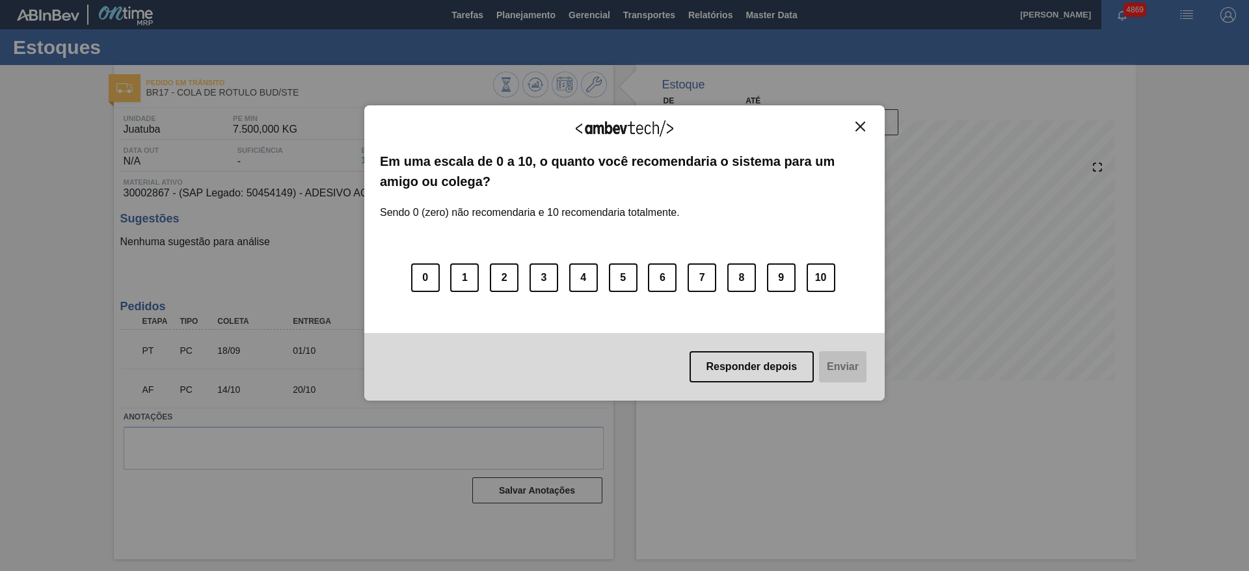
click at [861, 126] on img "Close" at bounding box center [860, 127] width 10 height 10
click at [862, 128] on img "Close" at bounding box center [860, 127] width 10 height 10
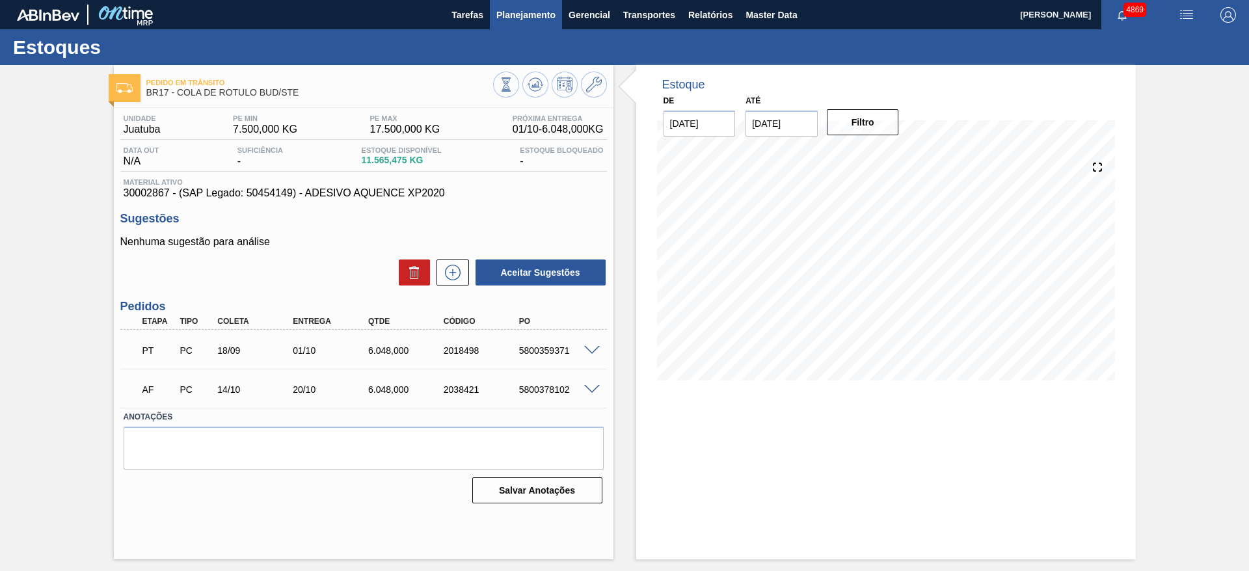
click at [543, 12] on span "Planejamento" at bounding box center [525, 15] width 59 height 16
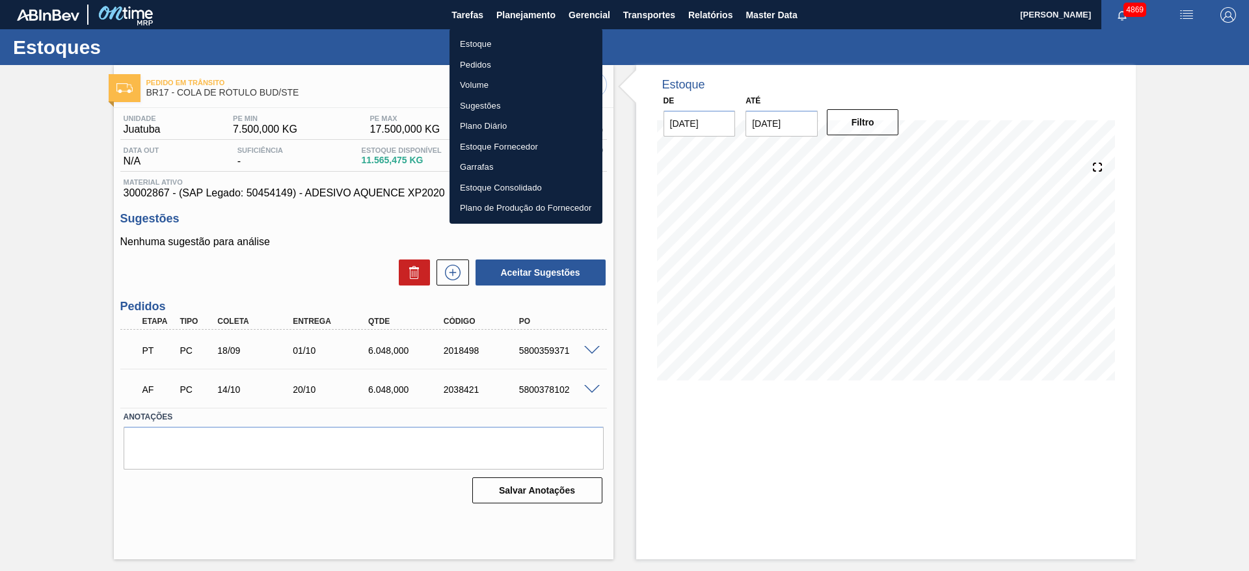
click at [522, 40] on li "Estoque" at bounding box center [526, 44] width 153 height 21
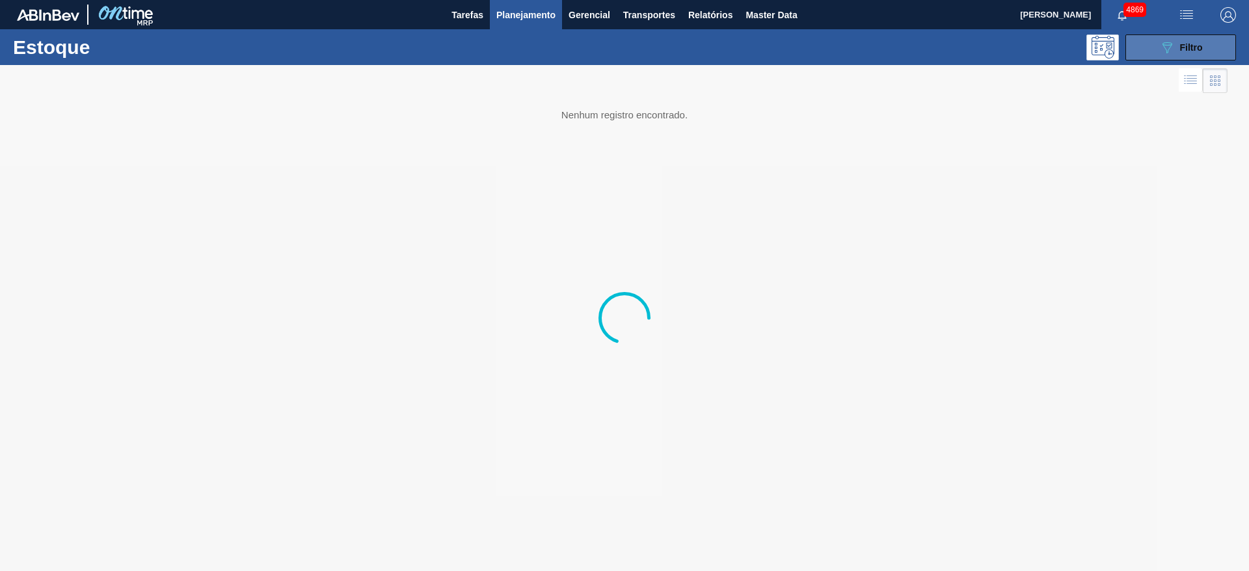
click at [1144, 51] on button "089F7B8B-B2A5-4AFE-B5C0-19BA573D28AC Filtro" at bounding box center [1180, 47] width 111 height 26
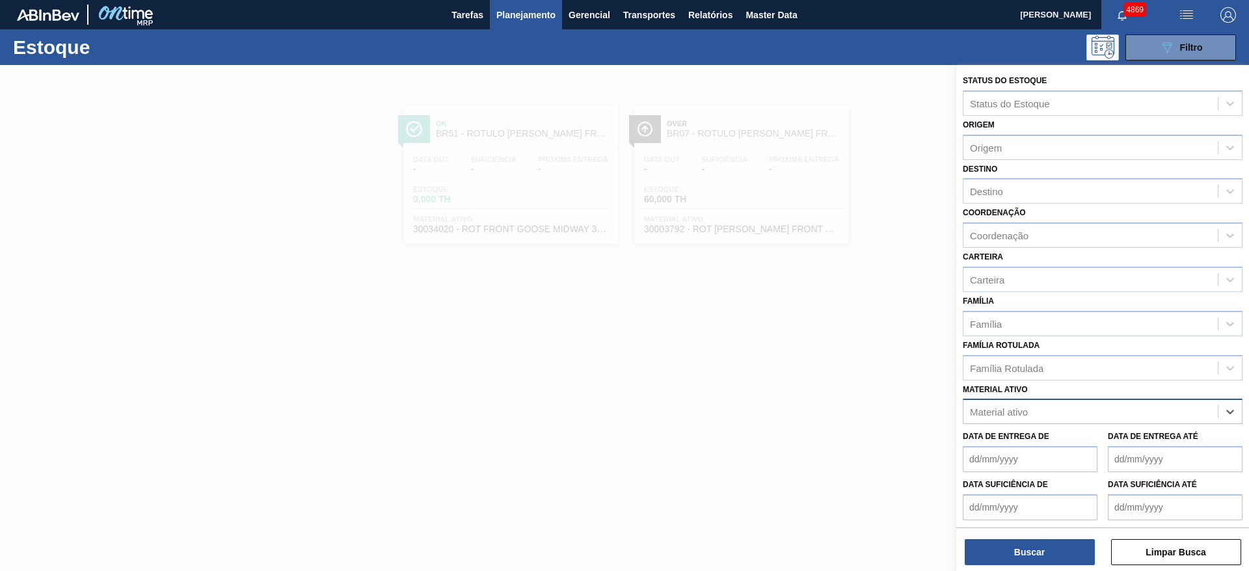
paste ativo "30003075"
type ativo "30003075"
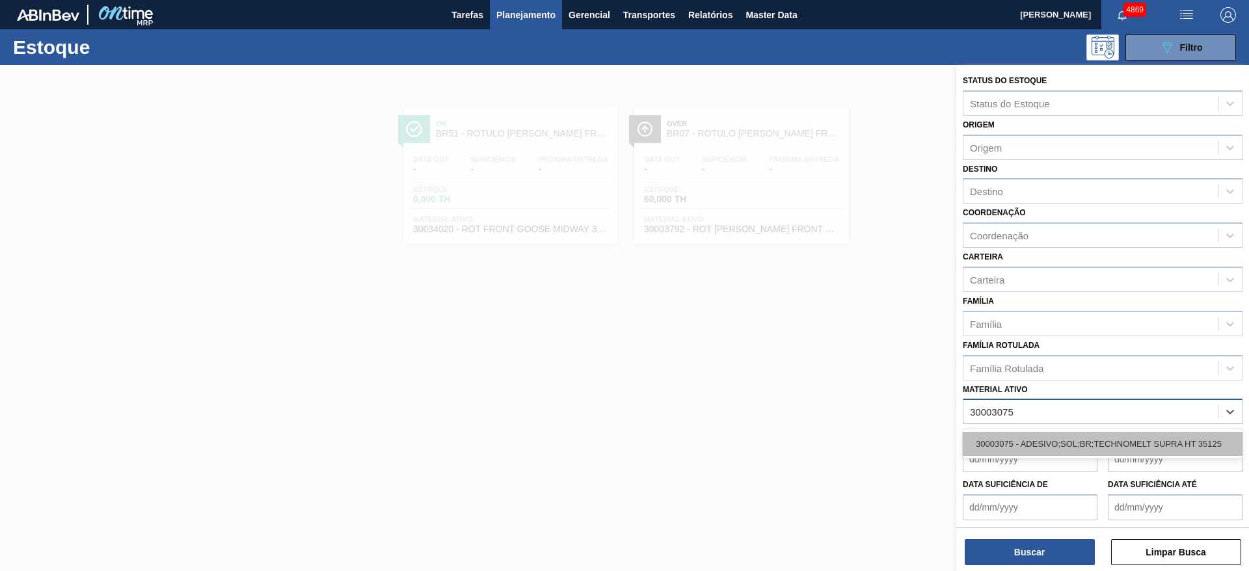
click at [1047, 435] on div "30003075 - ADESIVO;SOL;BR;TECHNOMELT SUPRA HT 35125" at bounding box center [1103, 444] width 280 height 24
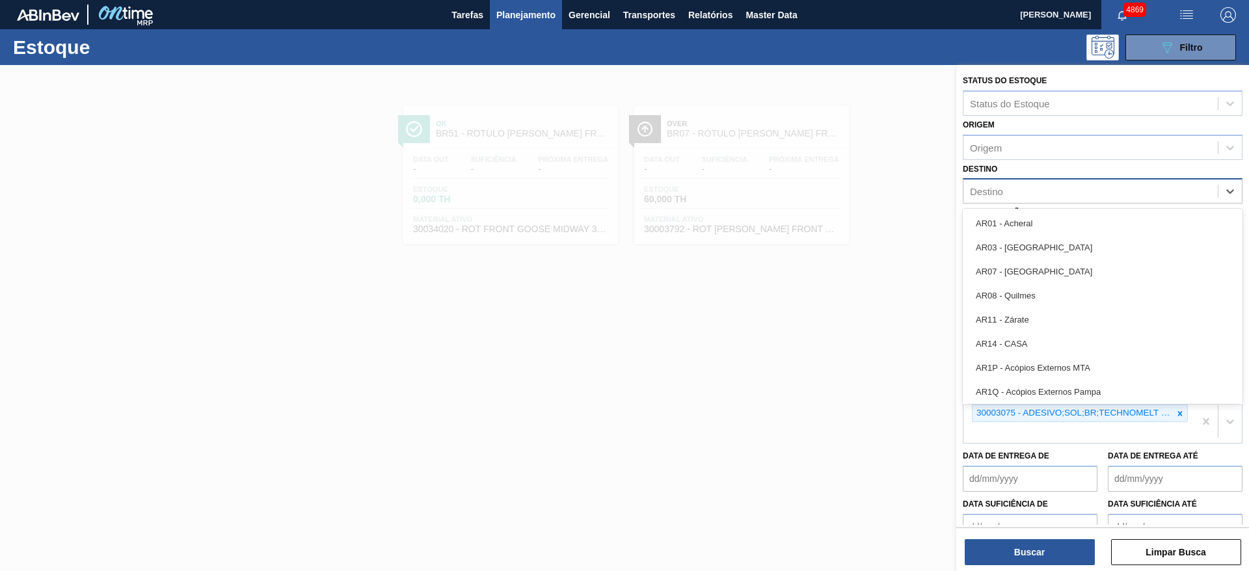
click at [997, 201] on div "Destino" at bounding box center [1103, 190] width 280 height 25
type input "j"
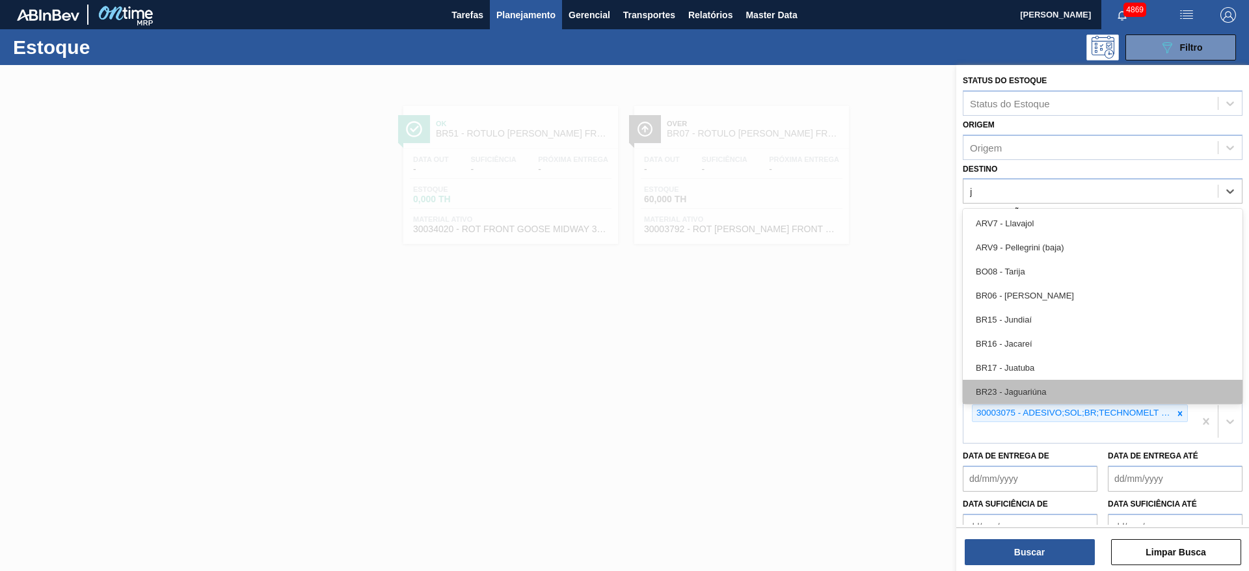
click at [1071, 392] on div "BR23 - Jaguariúna" at bounding box center [1103, 392] width 280 height 24
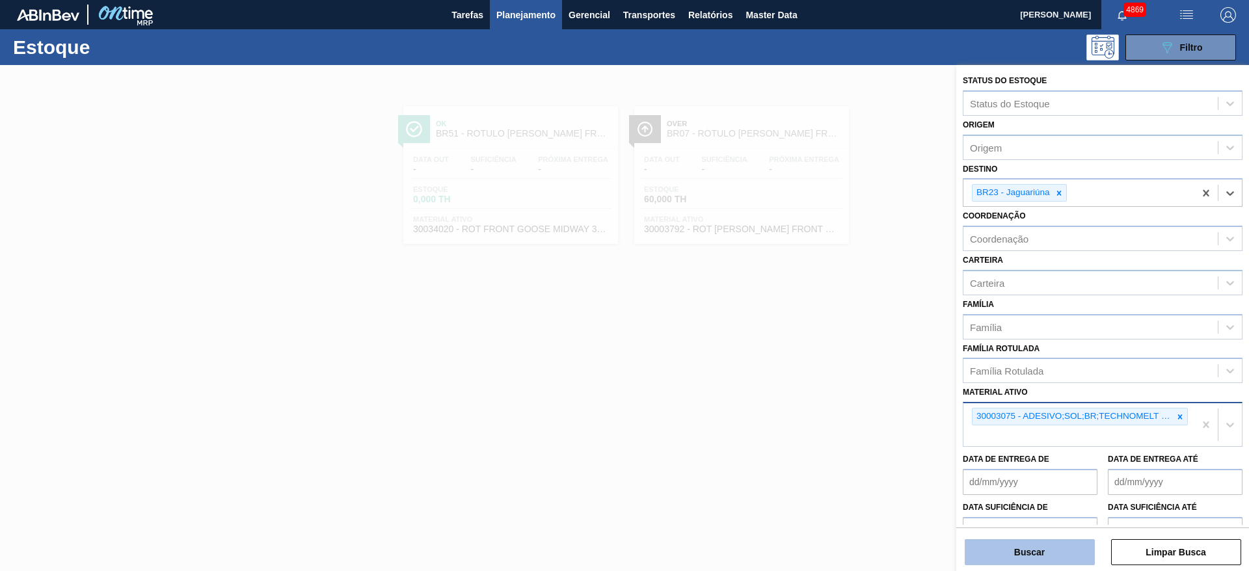
click at [1037, 558] on button "Buscar" at bounding box center [1030, 552] width 130 height 26
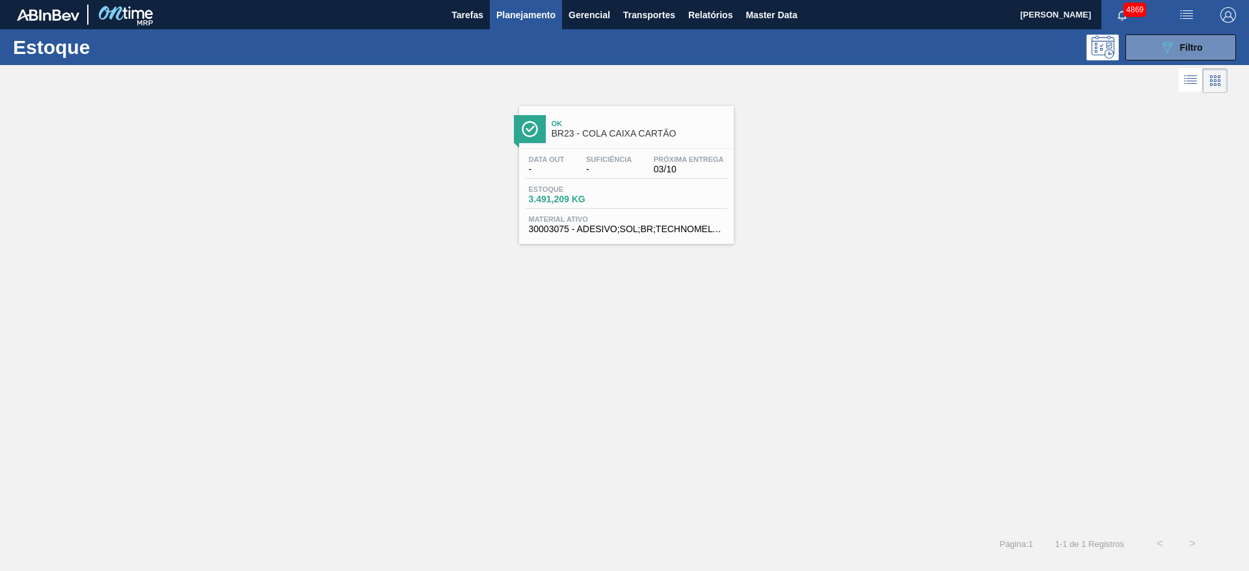
click at [596, 183] on div "Data out - Suficiência - Próxima Entrega 03/10 Estoque 3.491,209 KG Material at…" at bounding box center [626, 193] width 215 height 88
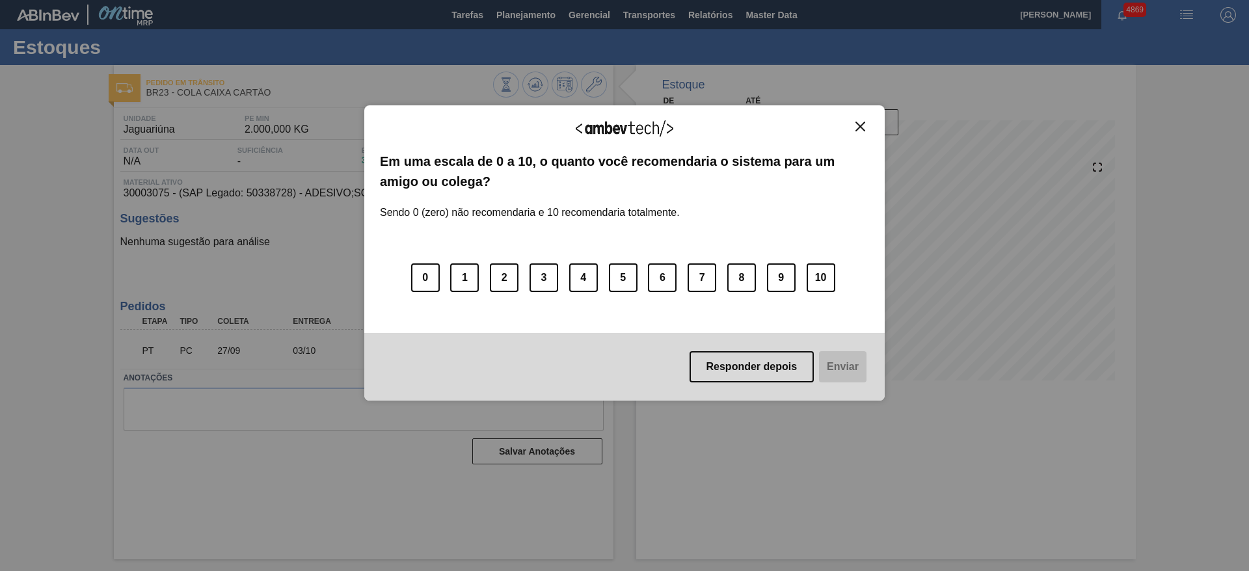
click at [866, 126] on button "Close" at bounding box center [861, 126] width 18 height 11
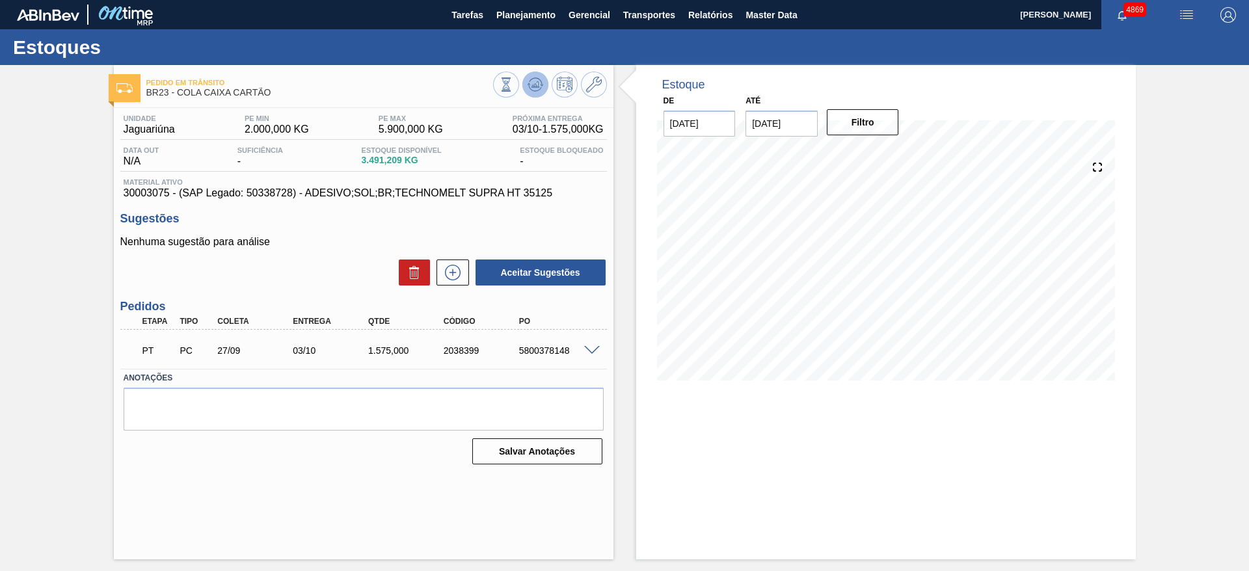
click at [531, 77] on icon at bounding box center [536, 85] width 16 height 16
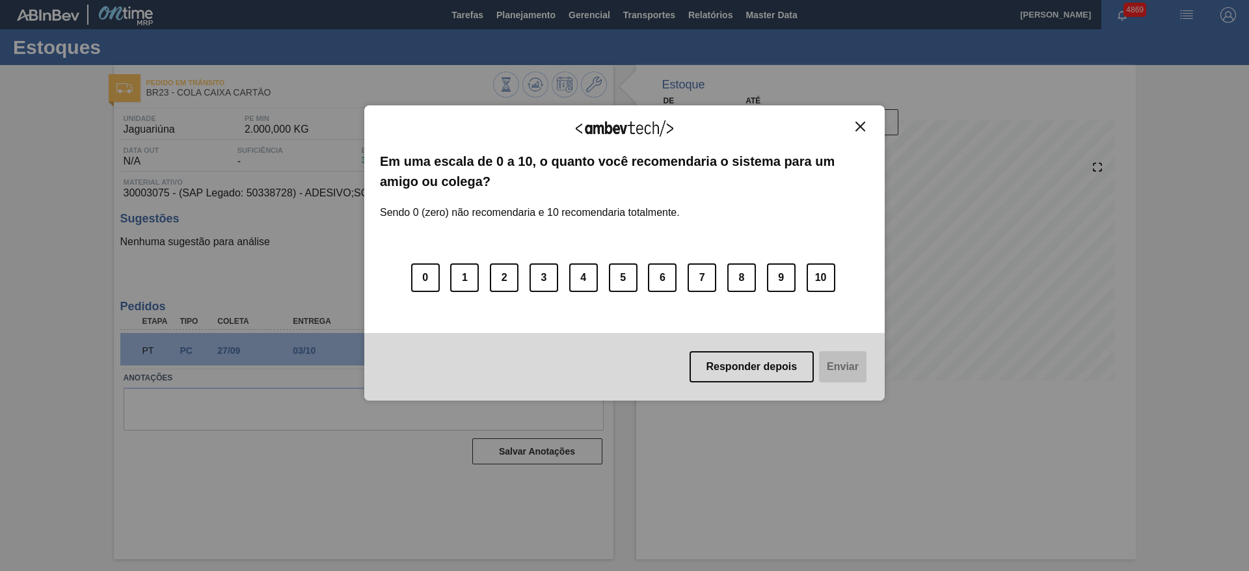
click at [862, 126] on img "Close" at bounding box center [860, 127] width 10 height 10
click at [857, 121] on button "Close" at bounding box center [861, 126] width 18 height 11
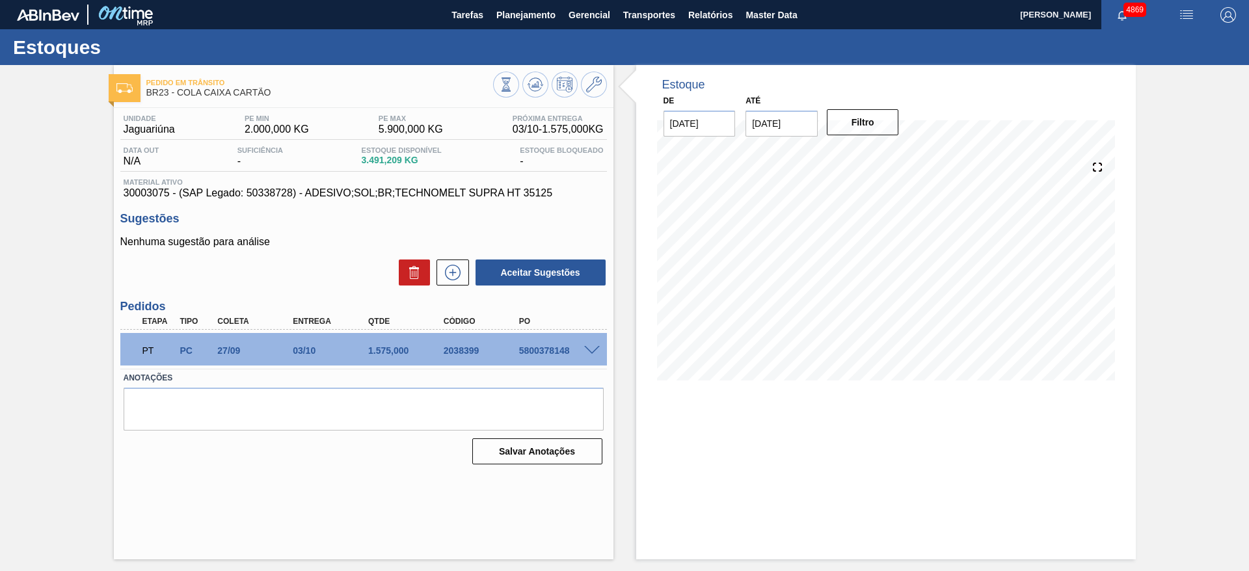
click at [780, 130] on input "[DATE]" at bounding box center [782, 124] width 72 height 26
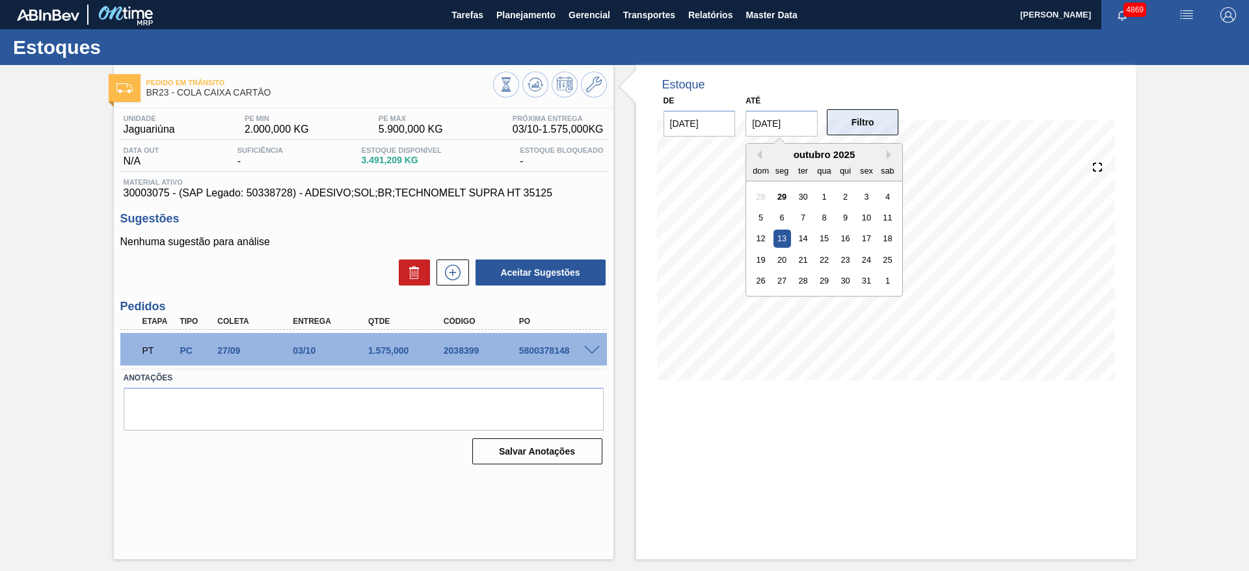
drag, startPoint x: 782, startPoint y: 263, endPoint x: 881, endPoint y: 129, distance: 166.5
click at [785, 262] on div "20" at bounding box center [783, 260] width 18 height 18
click at [772, 124] on input "20/10/2025" at bounding box center [782, 124] width 72 height 26
click at [872, 276] on div "31" at bounding box center [867, 281] width 18 height 18
type input "[DATE]"
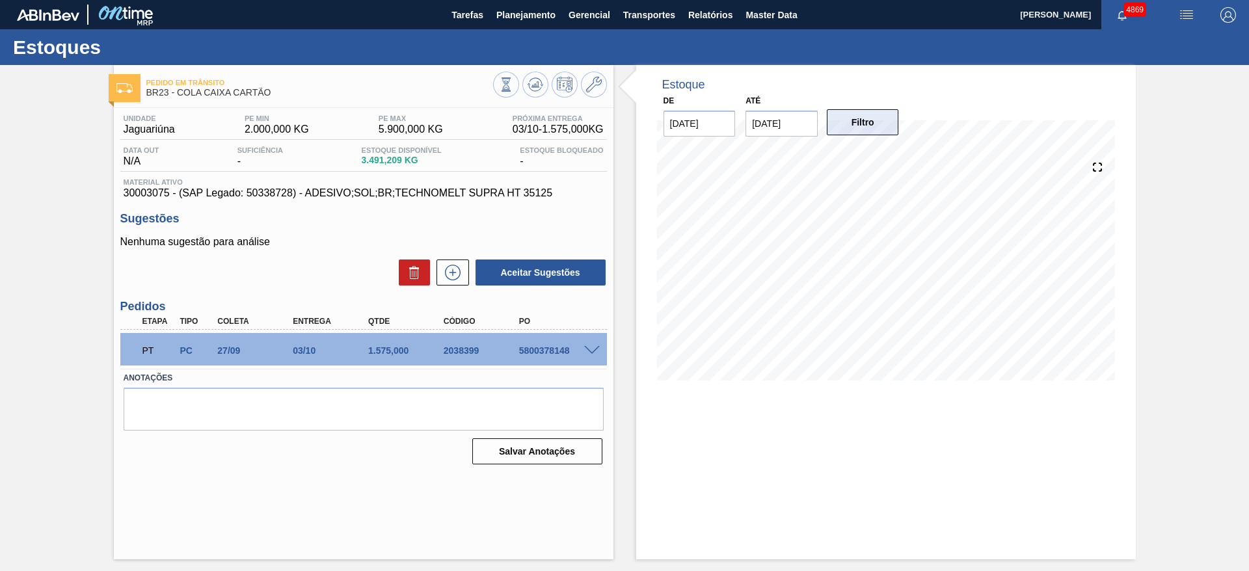
click at [883, 117] on button "Filtro" at bounding box center [863, 122] width 72 height 26
click at [455, 269] on icon at bounding box center [452, 273] width 21 height 16
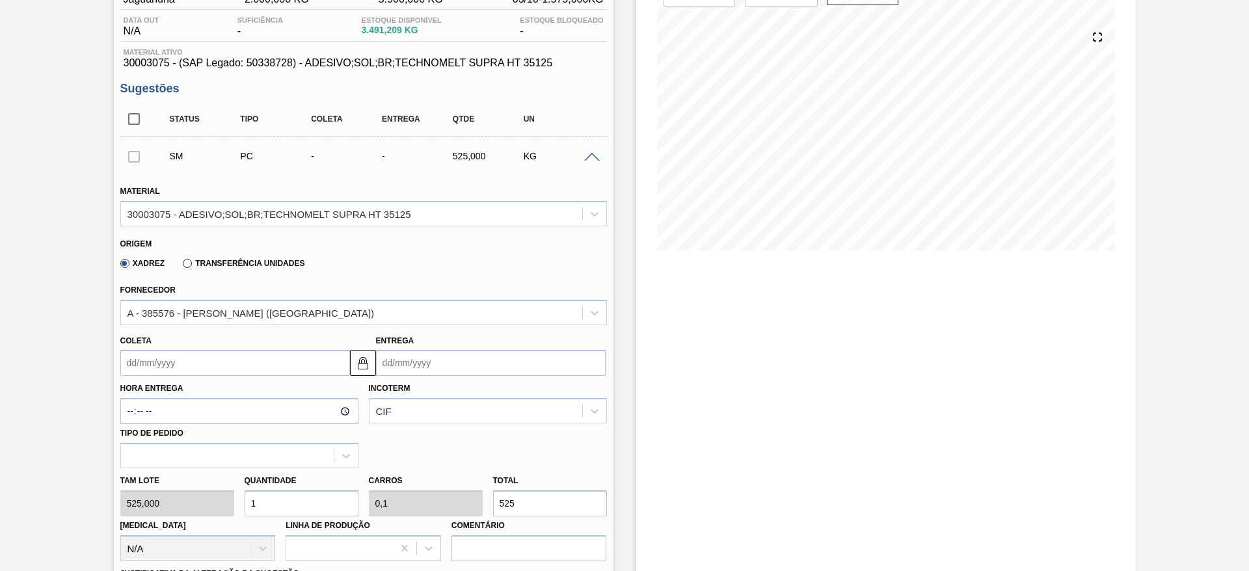
scroll to position [195, 0]
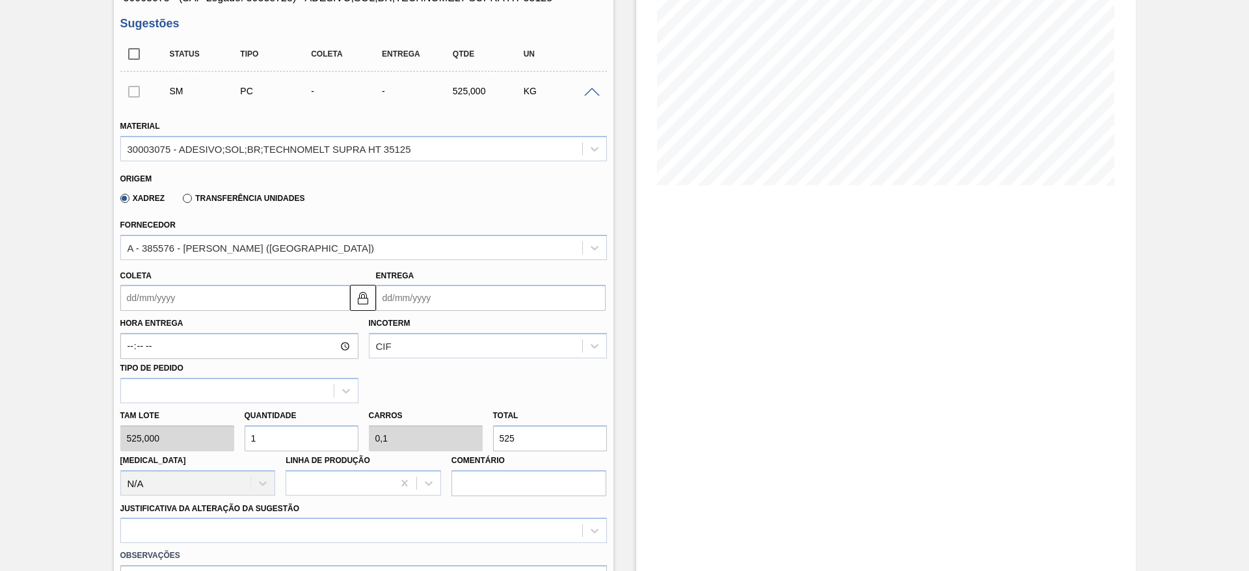
click at [305, 310] on input "Coleta" at bounding box center [235, 298] width 230 height 26
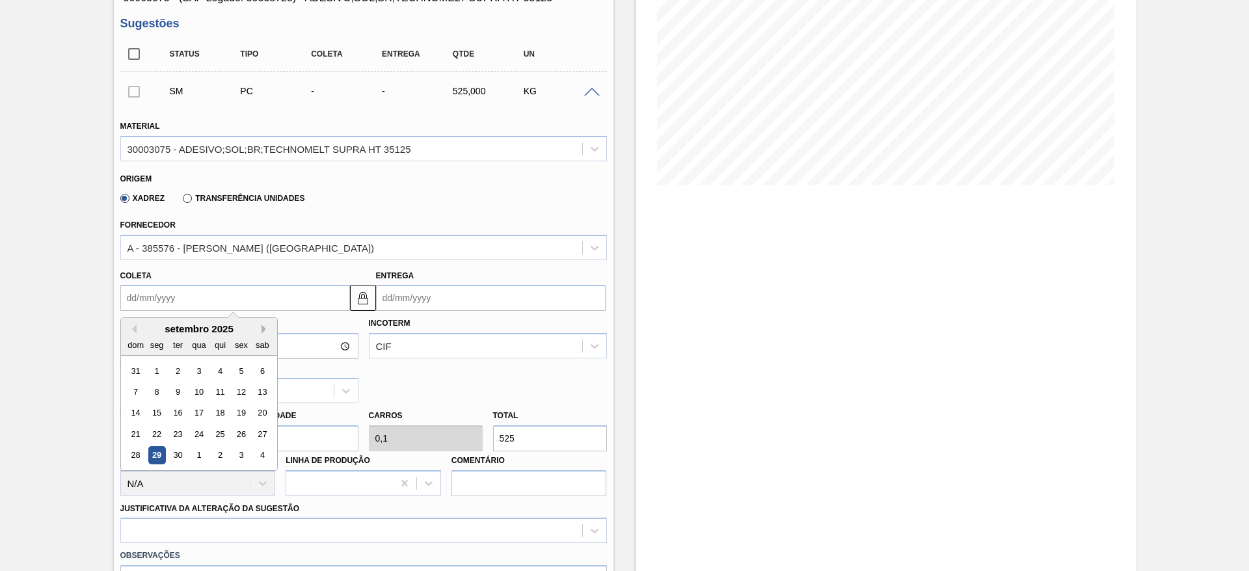
click at [264, 329] on button "Next Month" at bounding box center [266, 329] width 9 height 9
click at [157, 387] on div "6" at bounding box center [157, 392] width 18 height 18
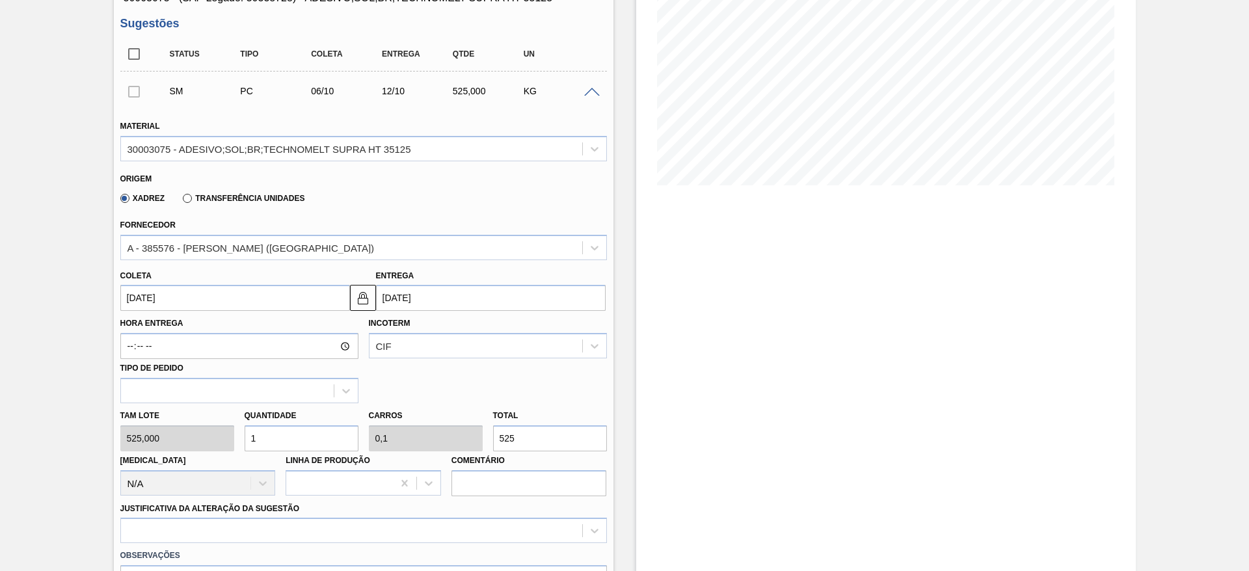
type input "06/10/2025"
type input "12/10/2025"
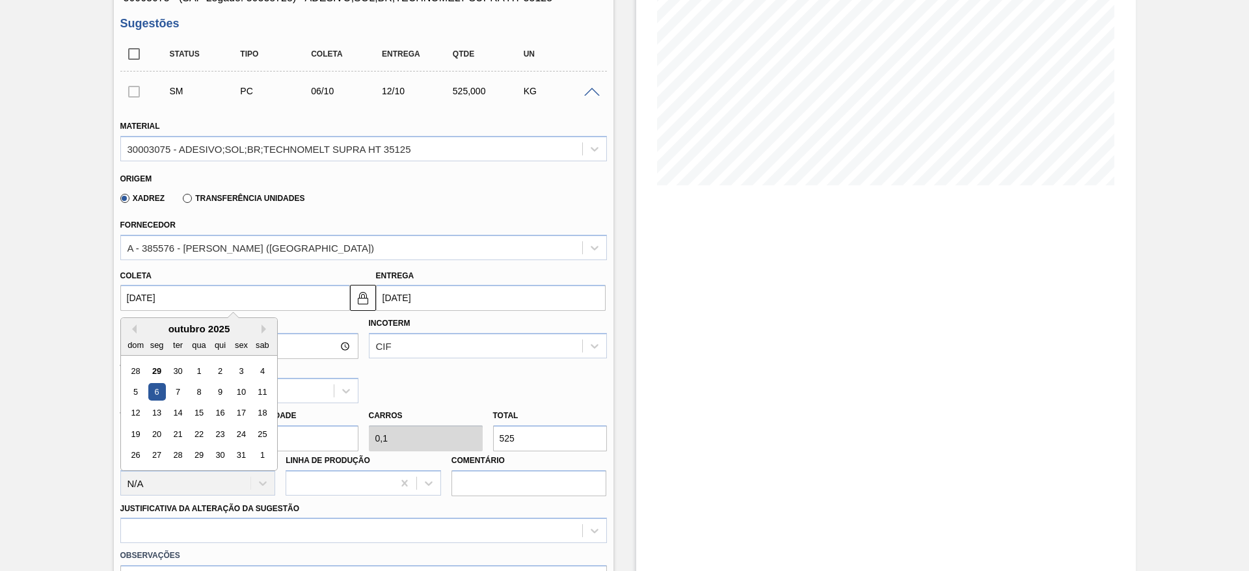
click at [251, 297] on input "06/10/2025" at bounding box center [235, 298] width 230 height 26
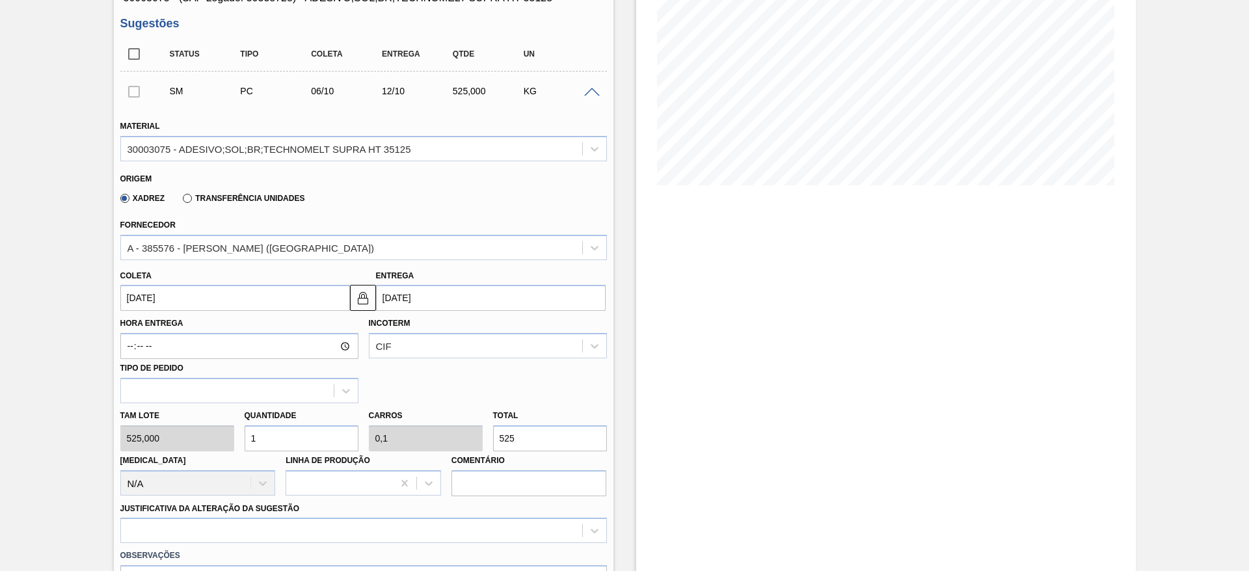
click at [369, 390] on div "Hora Entrega Incoterm CIF Tipo de pedido" at bounding box center [363, 357] width 497 height 92
drag, startPoint x: 291, startPoint y: 428, endPoint x: 243, endPoint y: 424, distance: 49.0
click at [243, 424] on div "Quantidade 1" at bounding box center [301, 429] width 124 height 45
type input "6"
type input "0,6"
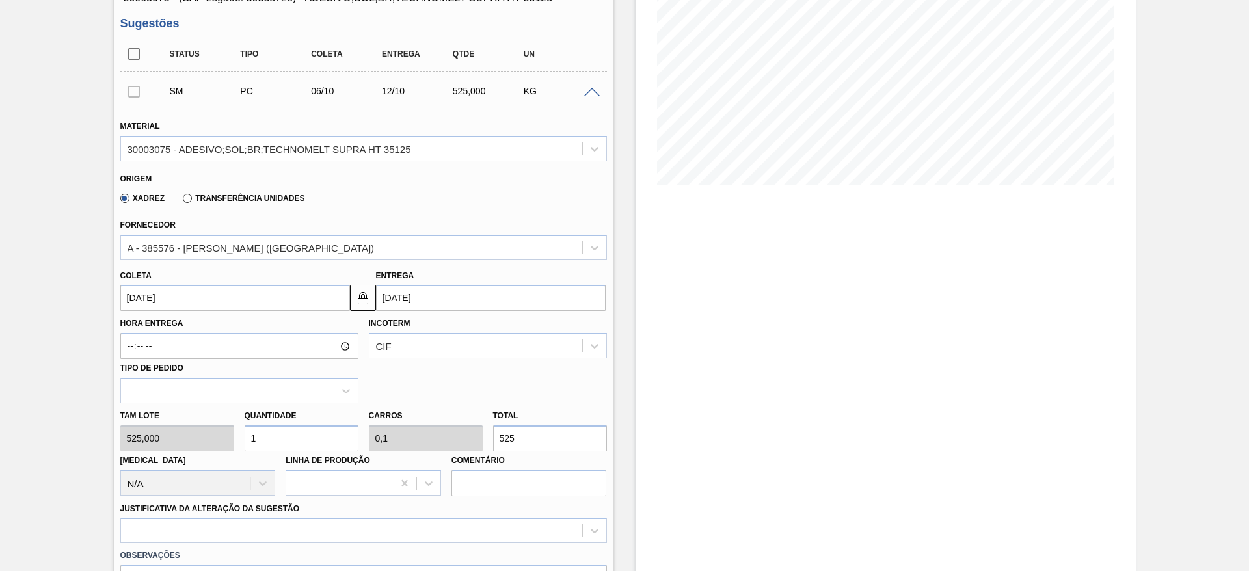
type input "3.150"
drag, startPoint x: 271, startPoint y: 433, endPoint x: 245, endPoint y: 426, distance: 27.5
click at [245, 426] on input "6" at bounding box center [302, 438] width 114 height 26
type input "5"
type input "0,5"
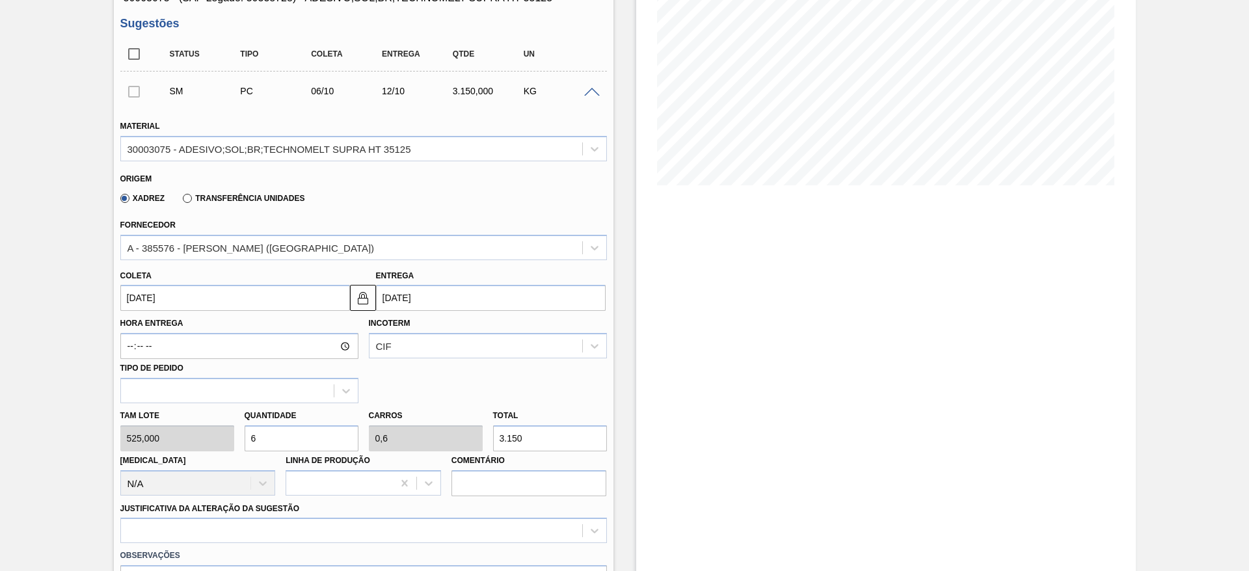
type input "2.625"
click at [276, 543] on div "Observações" at bounding box center [363, 575] width 497 height 65
click at [265, 529] on div at bounding box center [363, 530] width 487 height 25
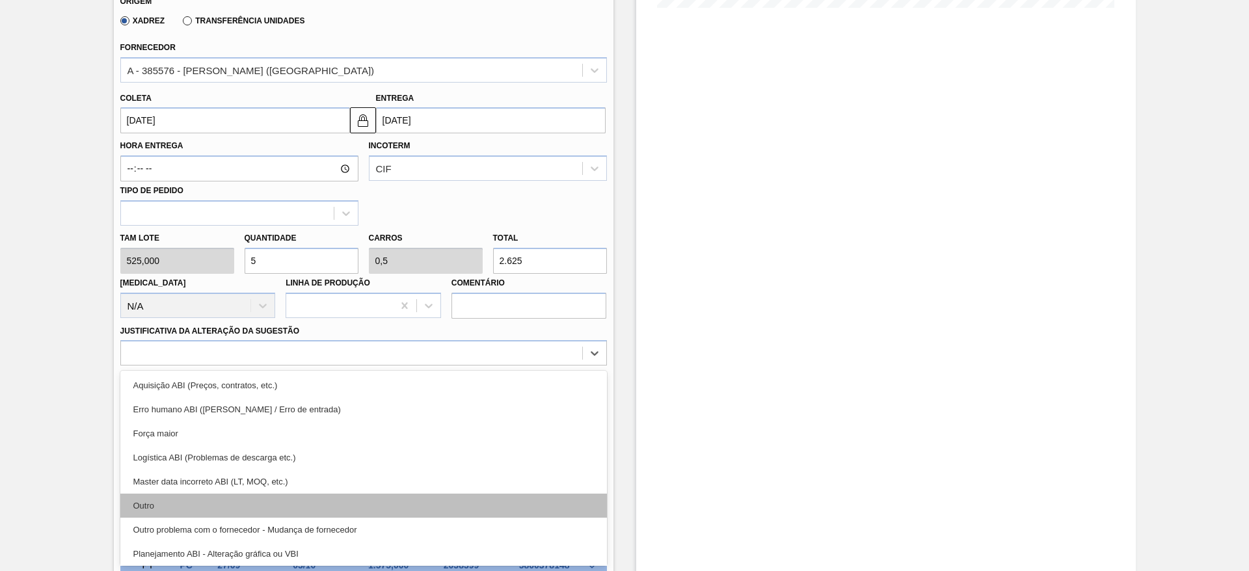
click at [254, 502] on div "Outro" at bounding box center [363, 506] width 487 height 24
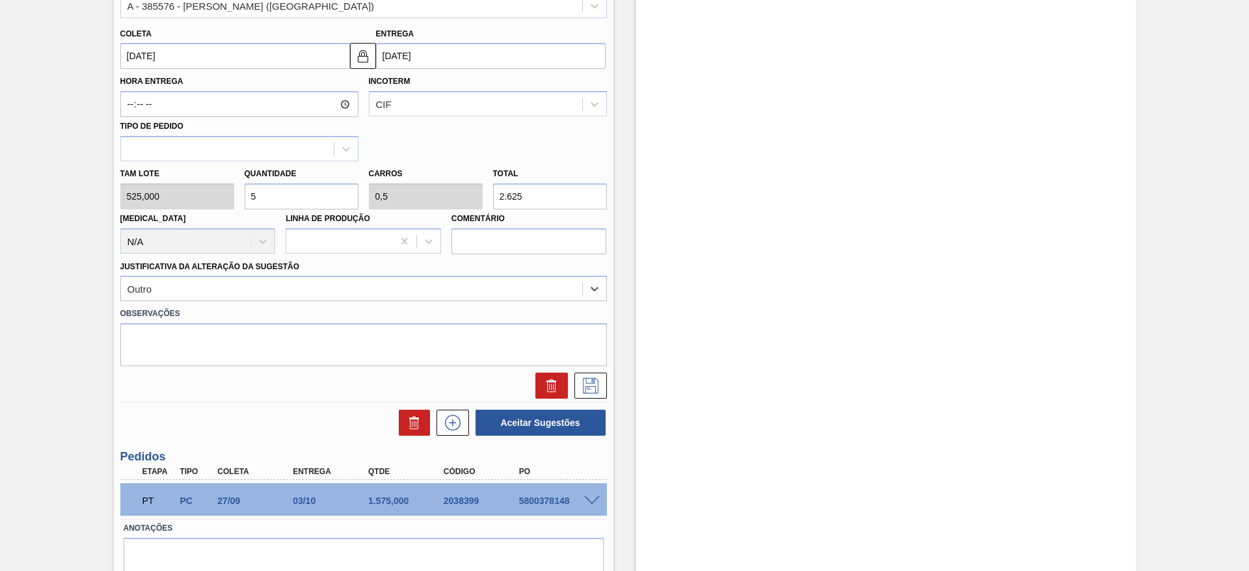
scroll to position [492, 0]
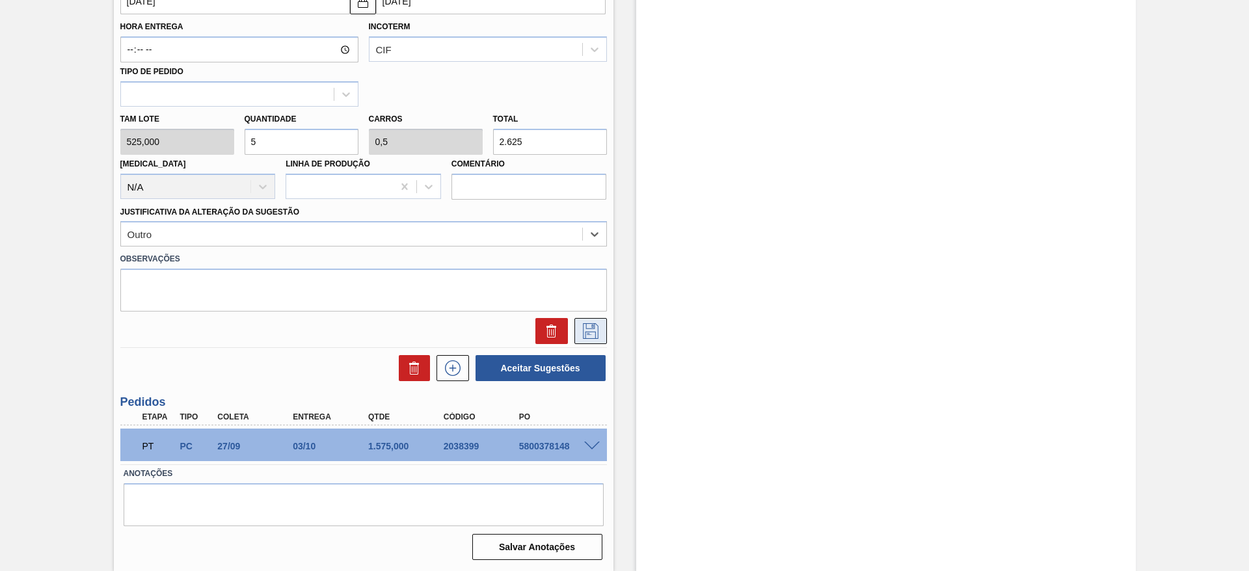
click at [591, 326] on icon at bounding box center [590, 331] width 21 height 16
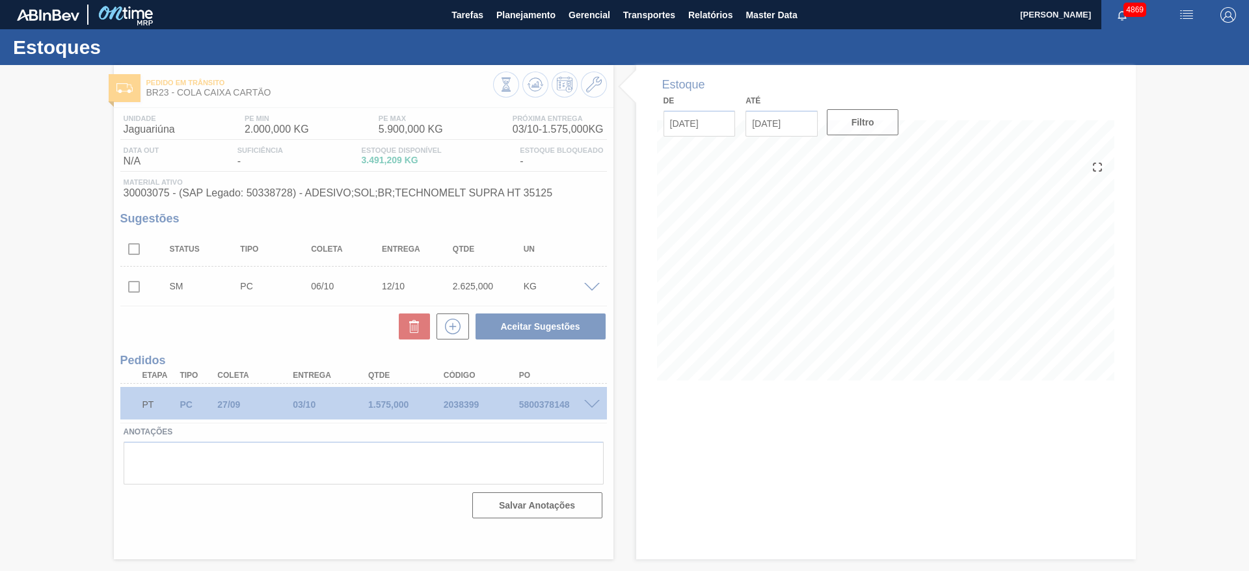
scroll to position [0, 0]
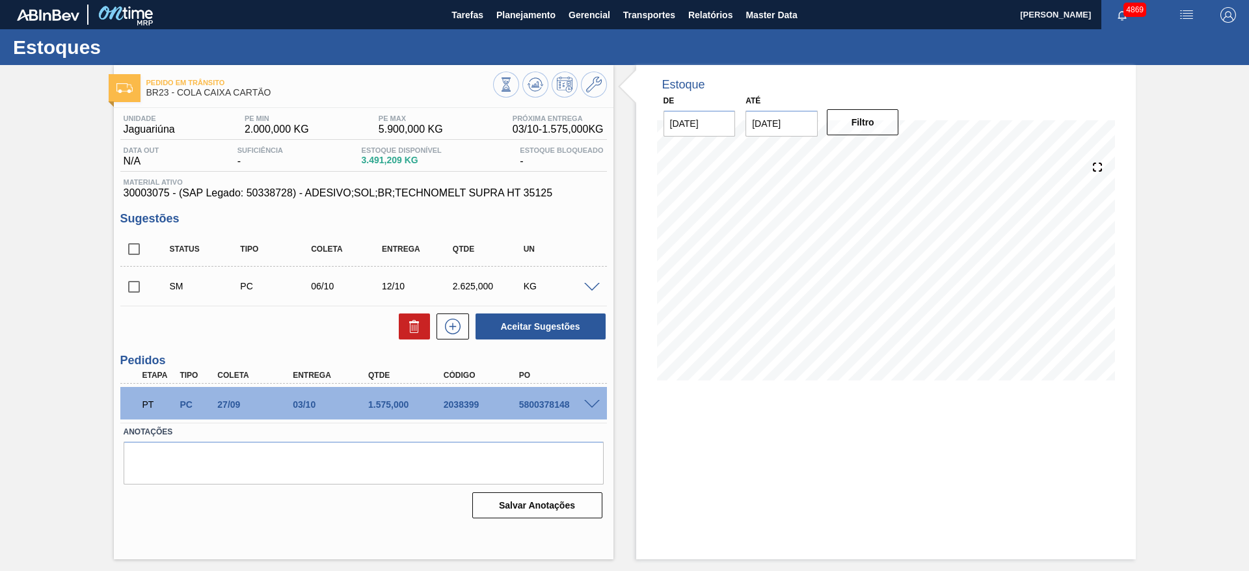
click at [592, 283] on span at bounding box center [592, 288] width 16 height 10
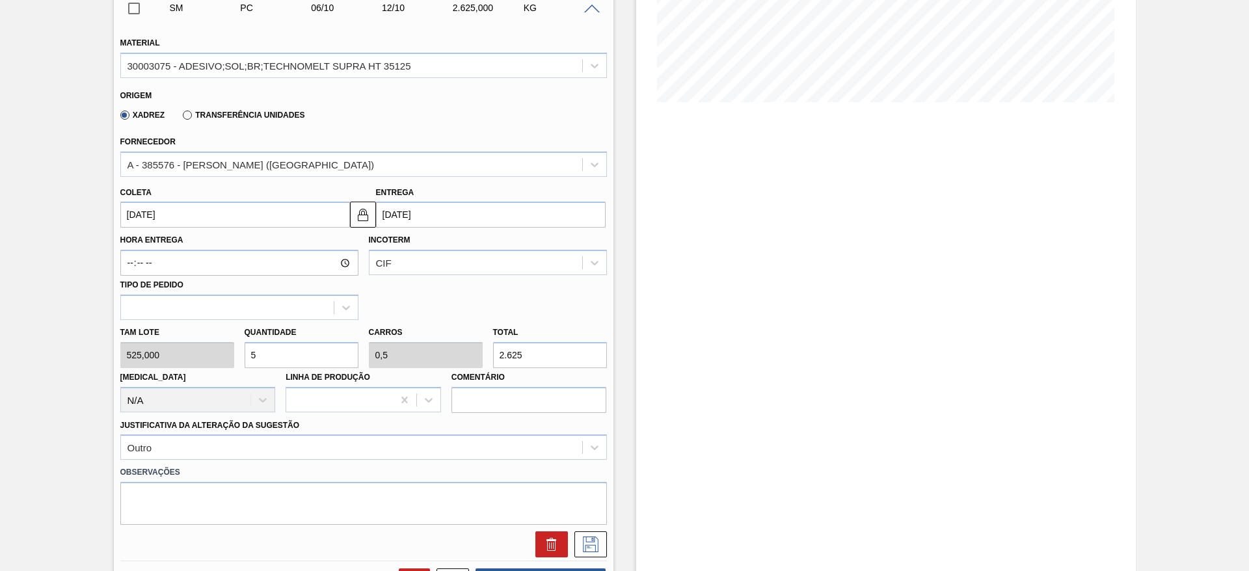
scroll to position [293, 0]
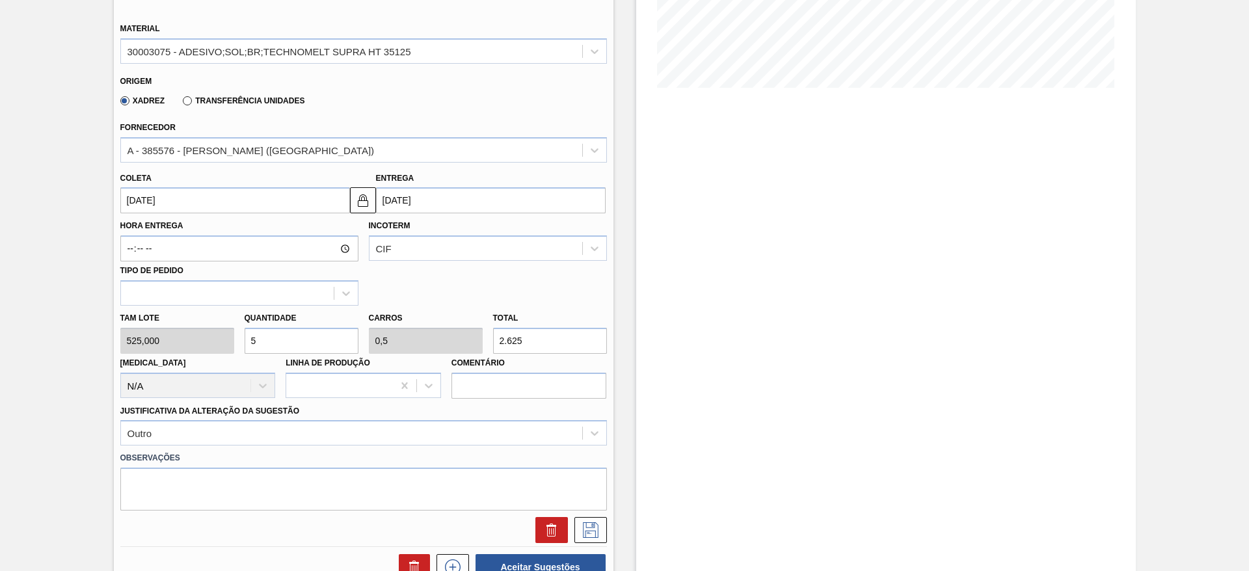
drag, startPoint x: 284, startPoint y: 332, endPoint x: 247, endPoint y: 342, distance: 38.2
click at [247, 342] on input "5" at bounding box center [302, 341] width 114 height 26
type input "3"
type input "0,3"
type input "1.575"
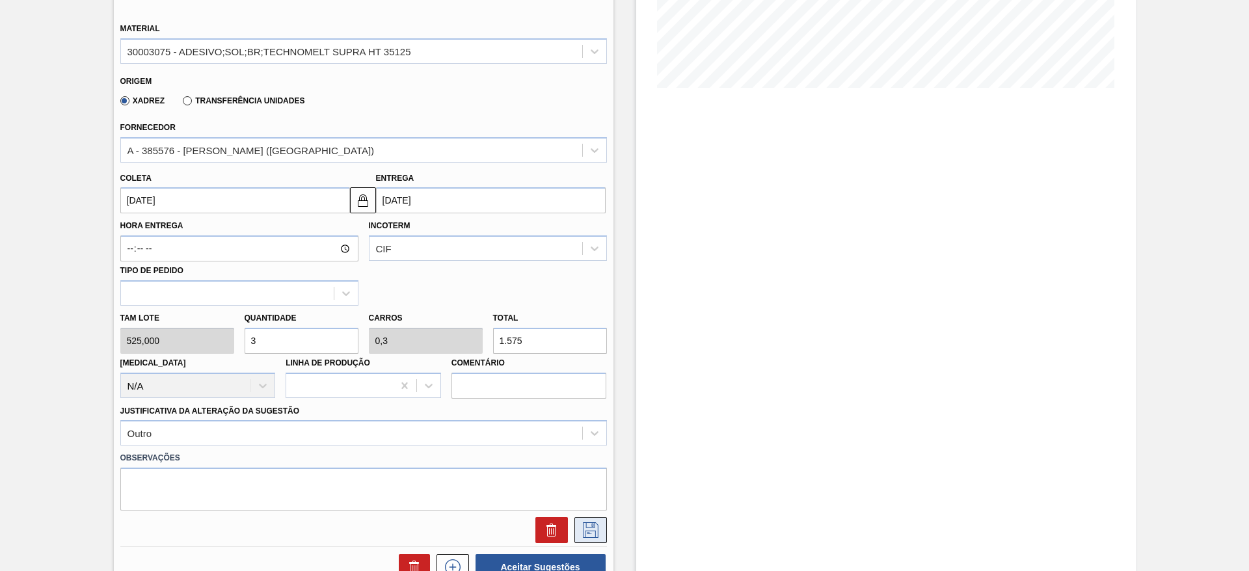
type input "3"
click at [595, 526] on icon at bounding box center [590, 530] width 21 height 16
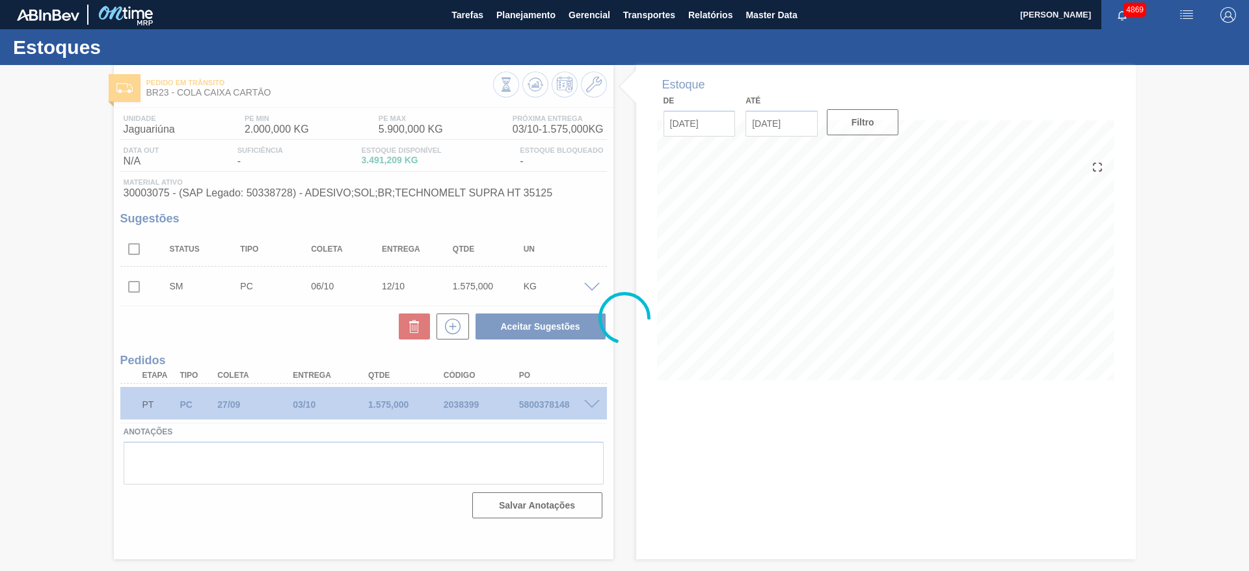
scroll to position [0, 0]
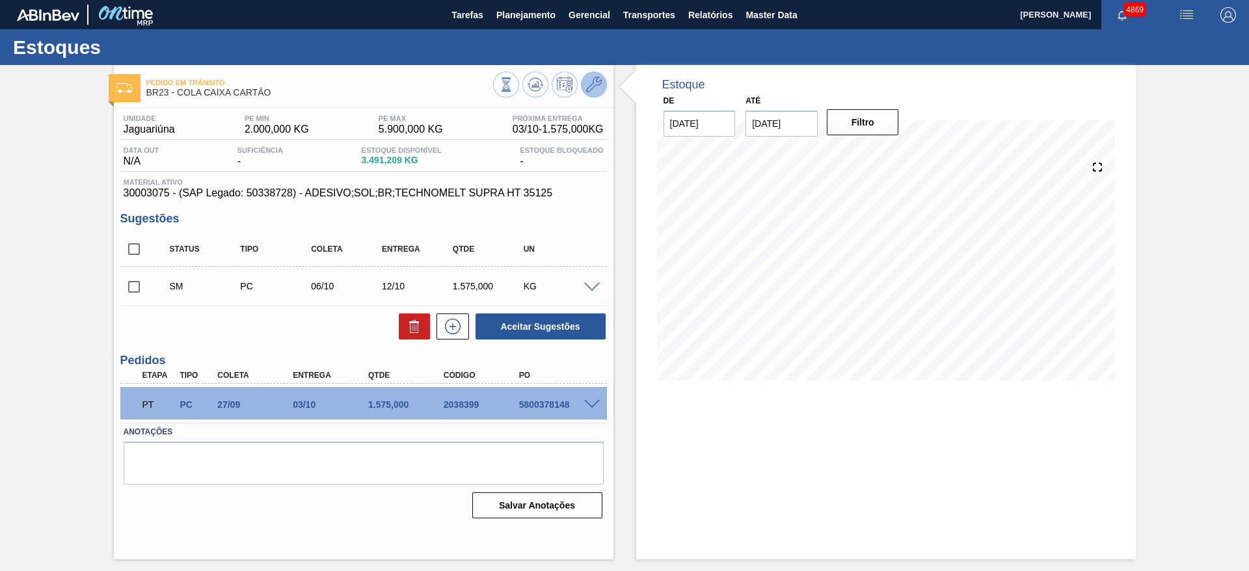
click at [597, 88] on icon at bounding box center [594, 85] width 16 height 16
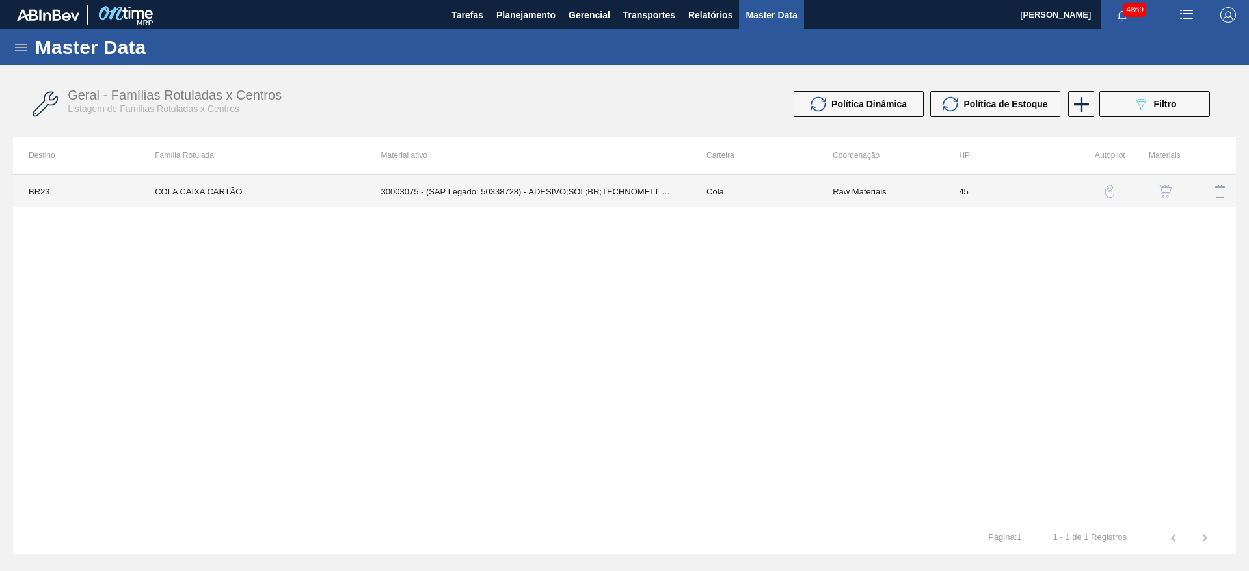
click at [555, 202] on td "30003075 - (SAP Legado: 50338728) - ADESIVO;SOL;BR;TECHNOMELT SUPRA HT 35125" at bounding box center [528, 191] width 325 height 33
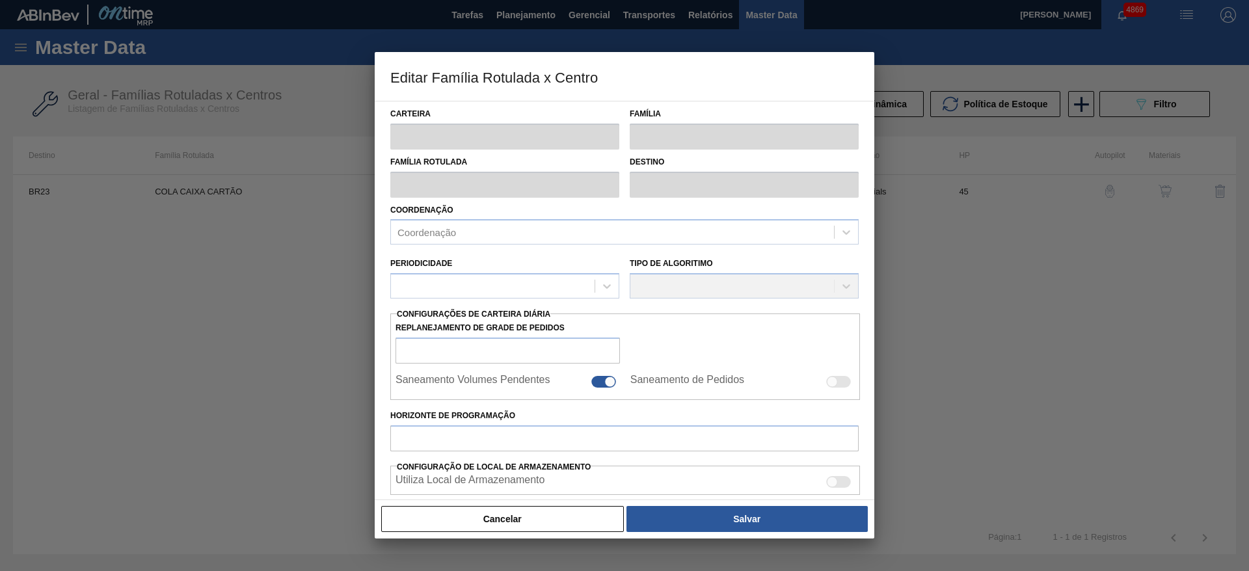
type input "Cola"
type input "COLA CAIXA CARTÃO"
type input "BR23 - Jaguariúna"
type input "45"
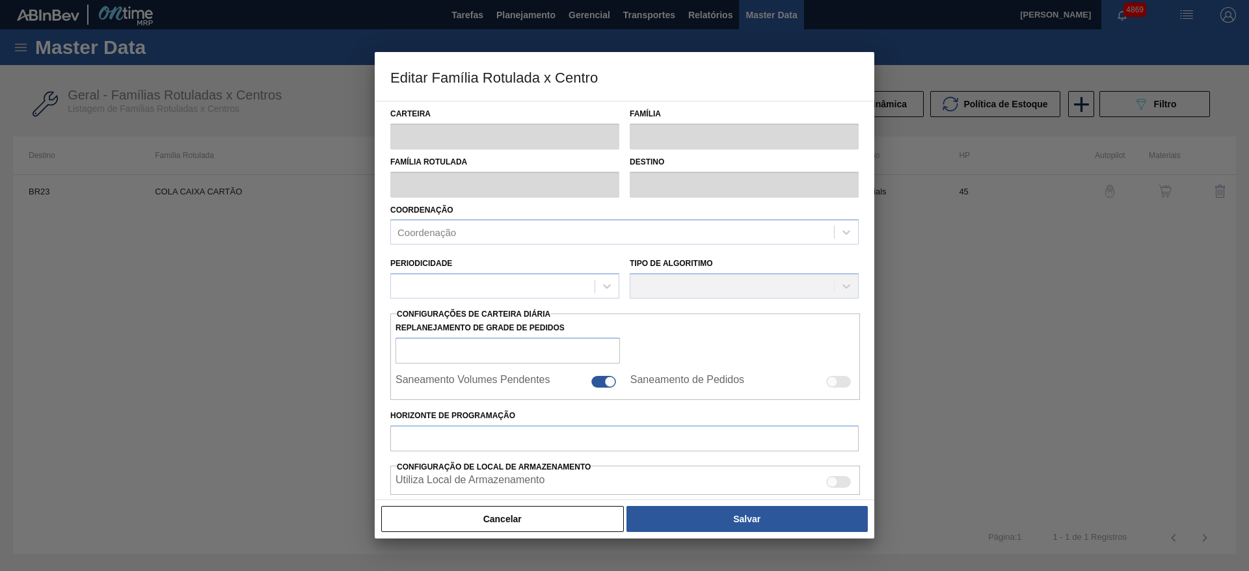
type input "2.000"
type input "5.900"
type input "45"
type input "3.755,000"
checkbox input "true"
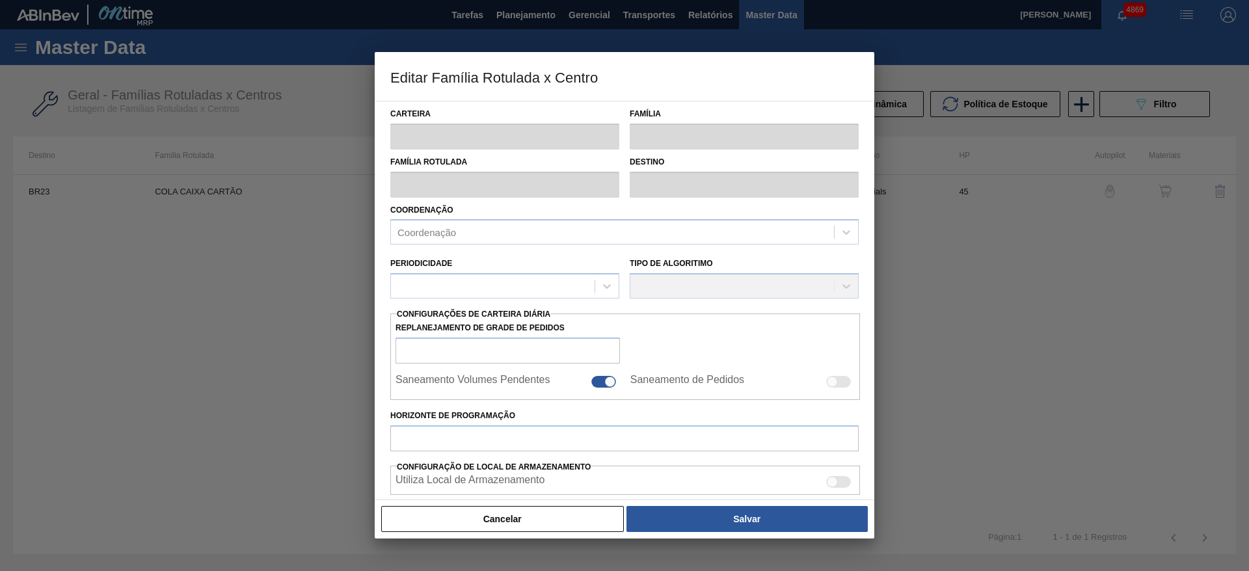
checkbox input "true"
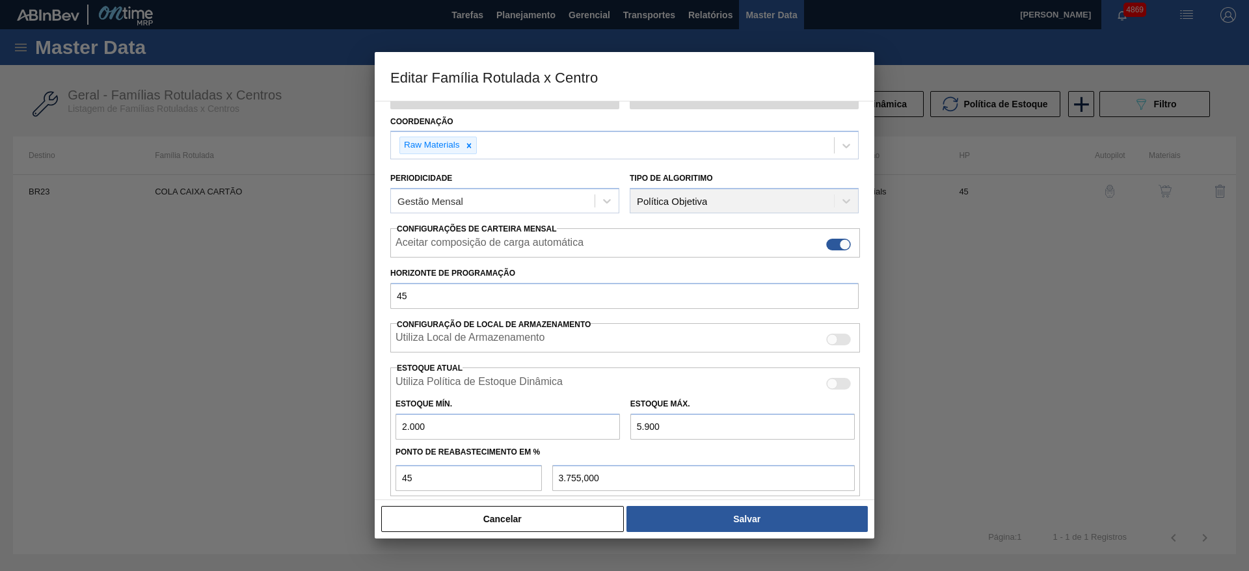
scroll to position [195, 0]
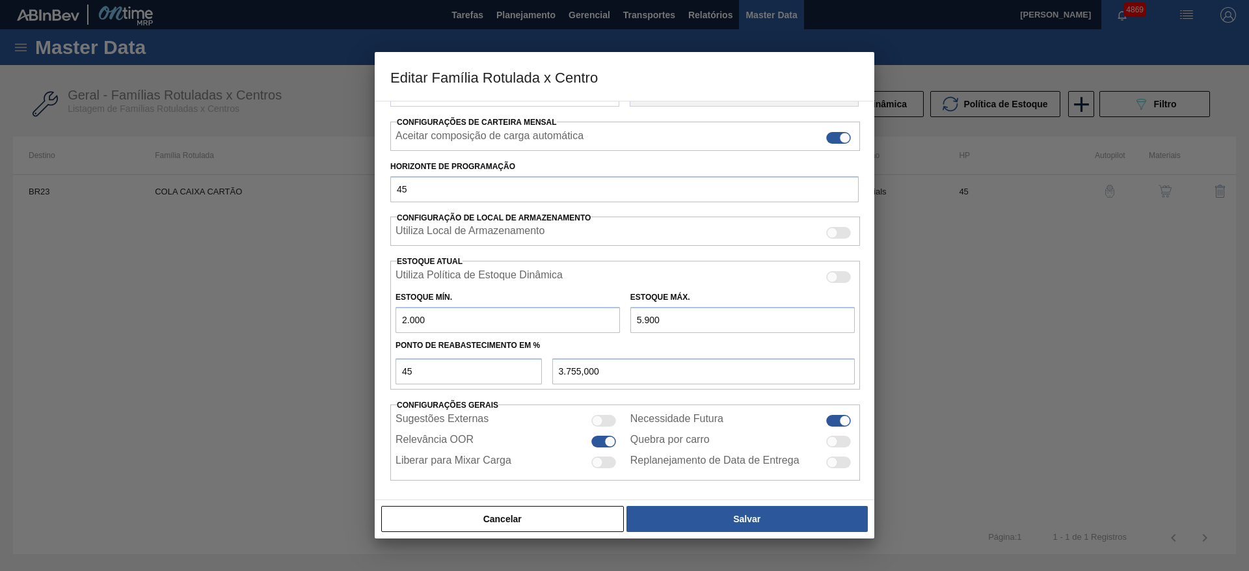
click at [652, 317] on input "5.900" at bounding box center [742, 320] width 224 height 26
type input "5.990"
type input "3.795,500"
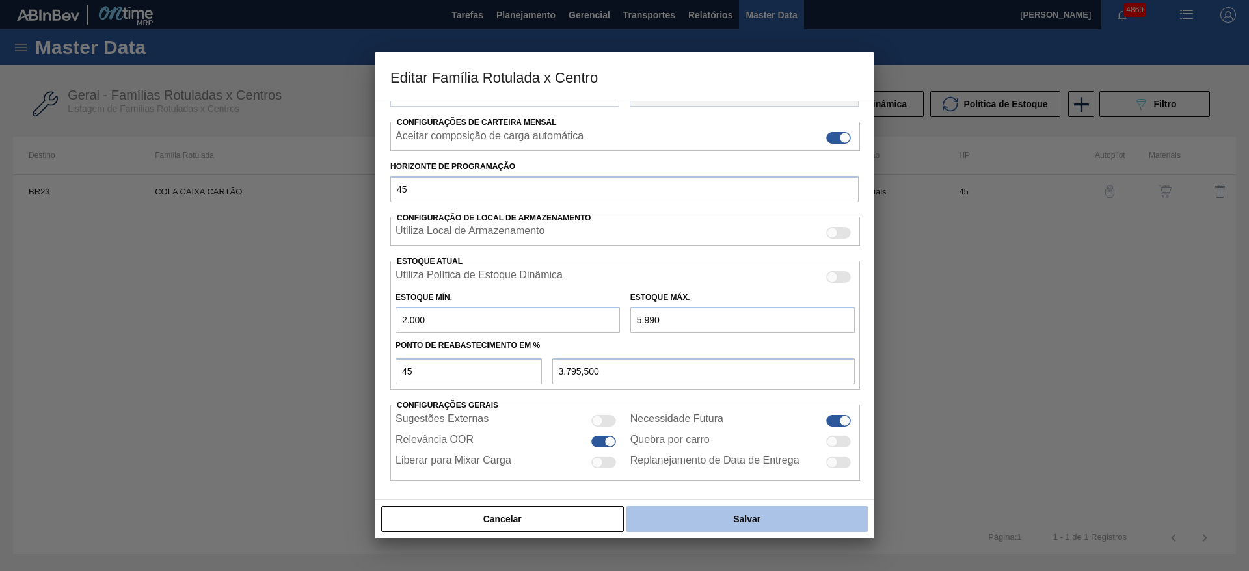
type input "5.990"
click at [771, 515] on button "Salvar" at bounding box center [746, 519] width 241 height 26
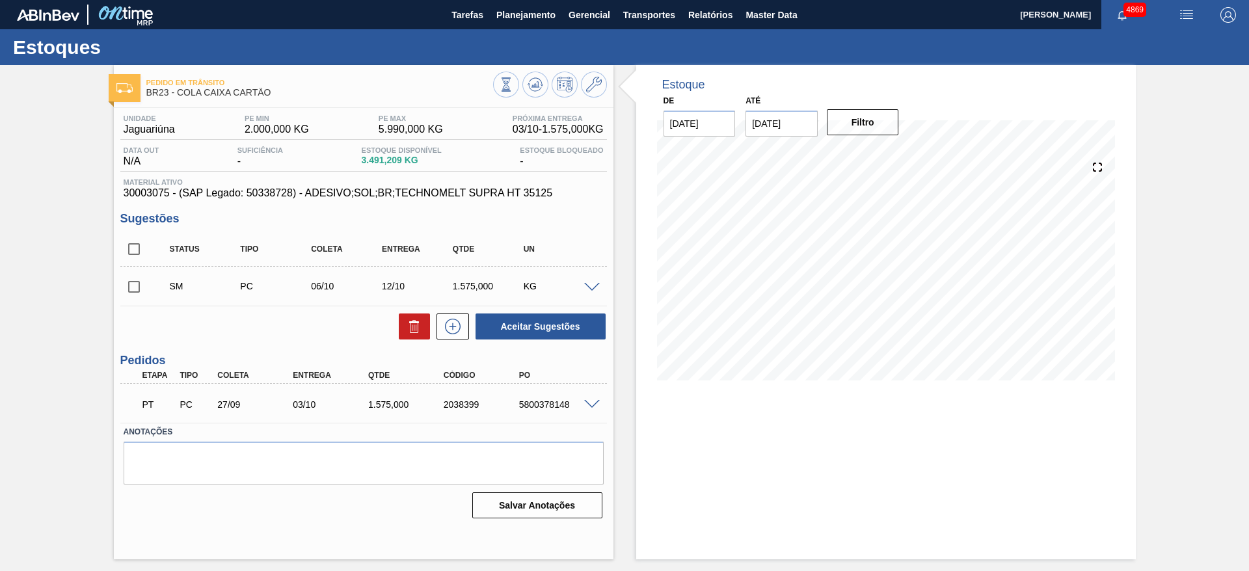
click at [137, 285] on input "checkbox" at bounding box center [133, 286] width 27 height 27
click at [565, 317] on button "Aceitar Sugestões" at bounding box center [541, 327] width 130 height 26
checkbox input "false"
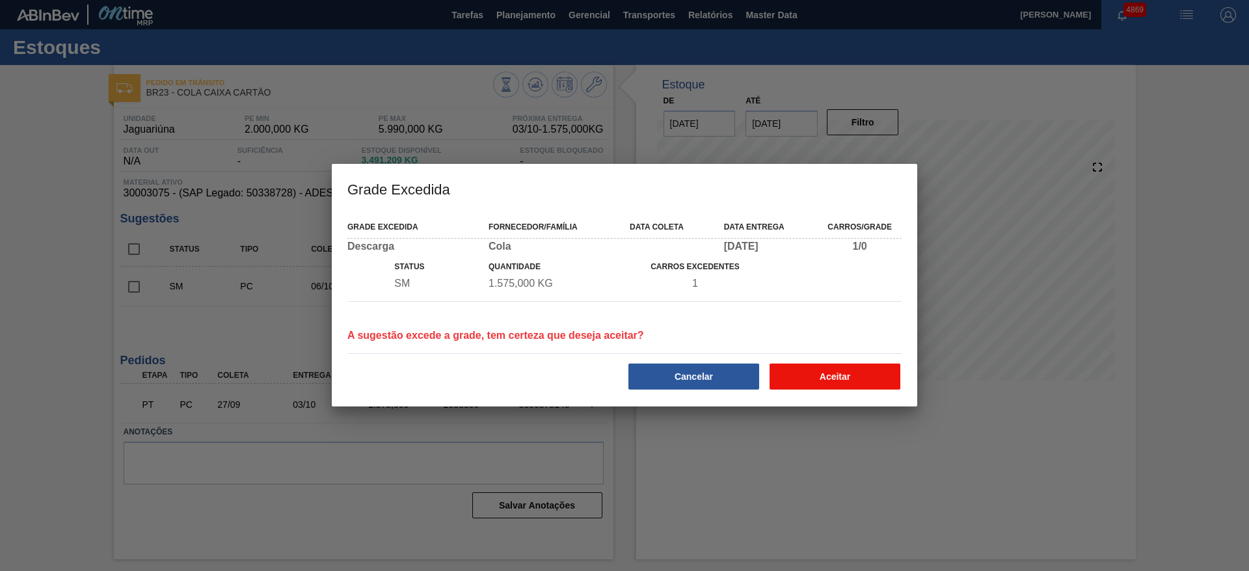
click at [809, 371] on button "Aceitar" at bounding box center [835, 377] width 131 height 26
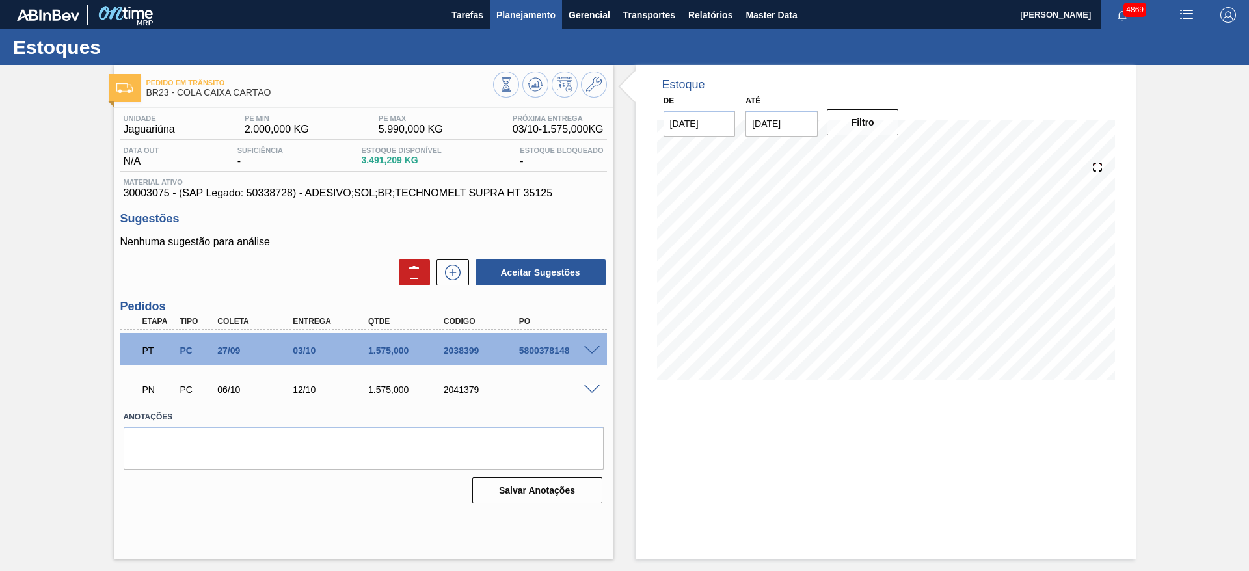
click at [518, 16] on span "Planejamento" at bounding box center [525, 15] width 59 height 16
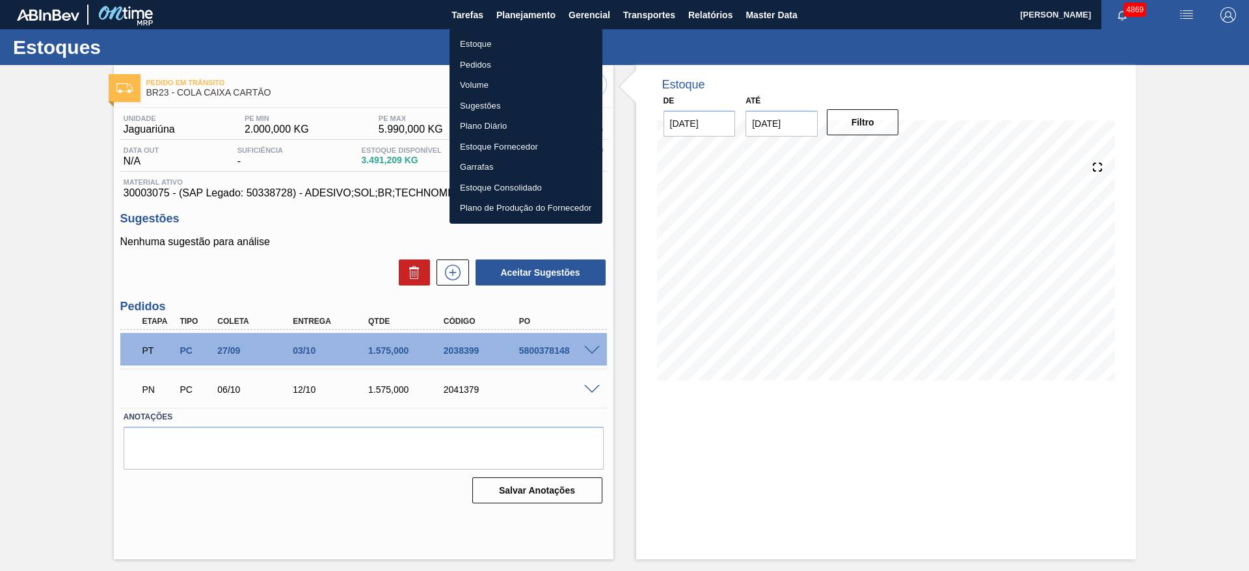
click at [487, 49] on li "Estoque" at bounding box center [526, 44] width 153 height 21
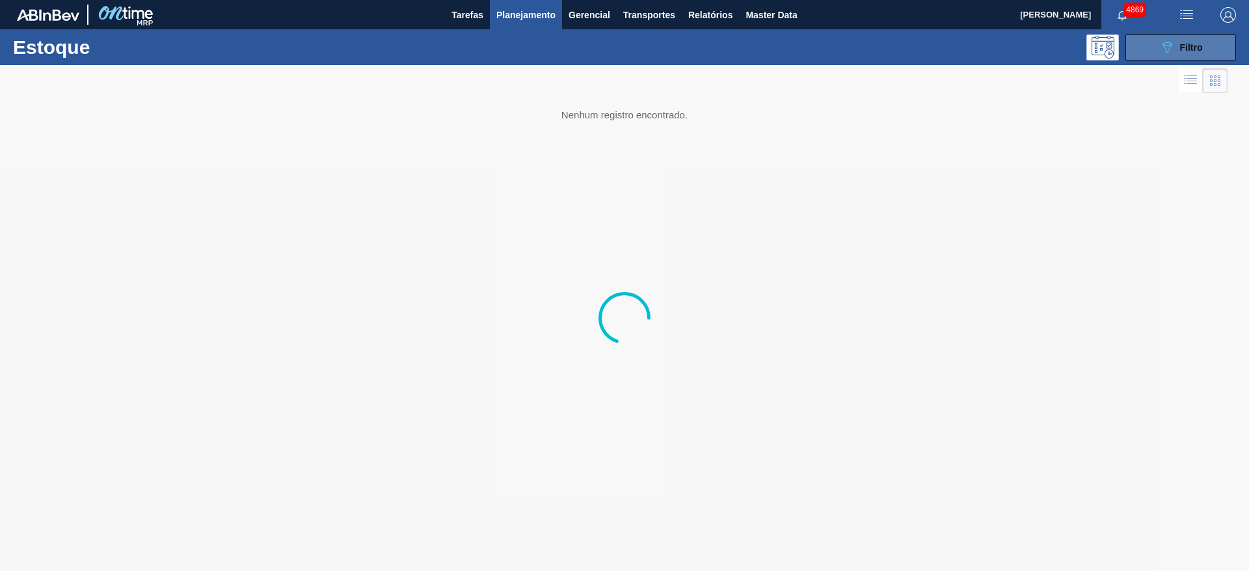
click at [1159, 51] on icon "089F7B8B-B2A5-4AFE-B5C0-19BA573D28AC" at bounding box center [1167, 48] width 16 height 16
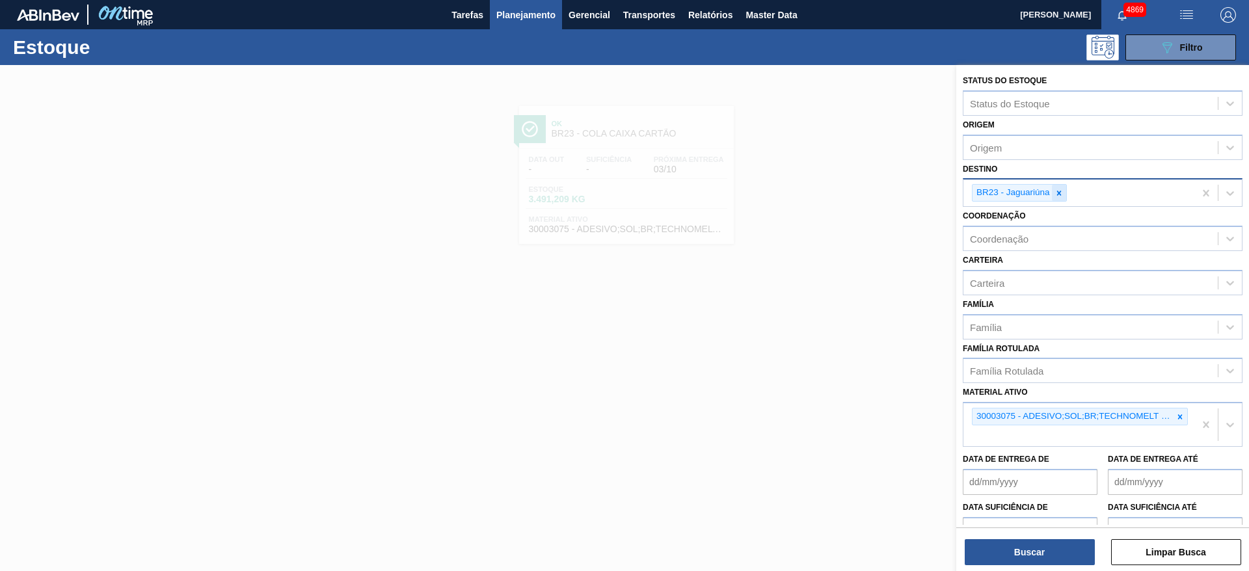
click at [1058, 194] on icon at bounding box center [1058, 193] width 5 height 5
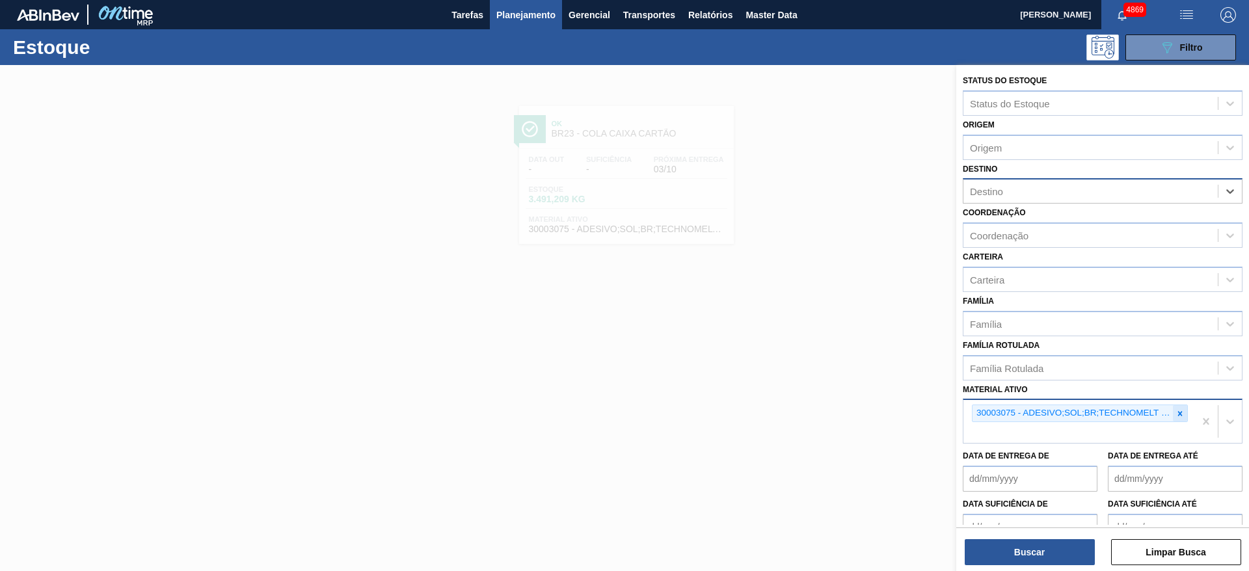
click at [1178, 416] on icon at bounding box center [1180, 413] width 9 height 9
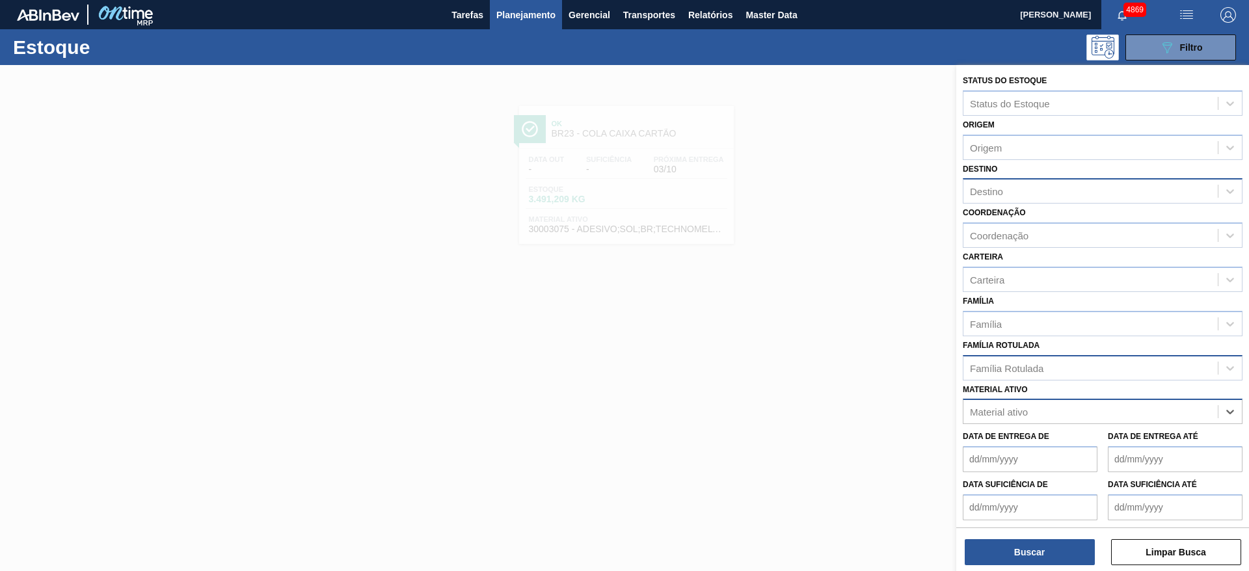
click at [1094, 371] on div "Família Rotulada" at bounding box center [1090, 367] width 254 height 19
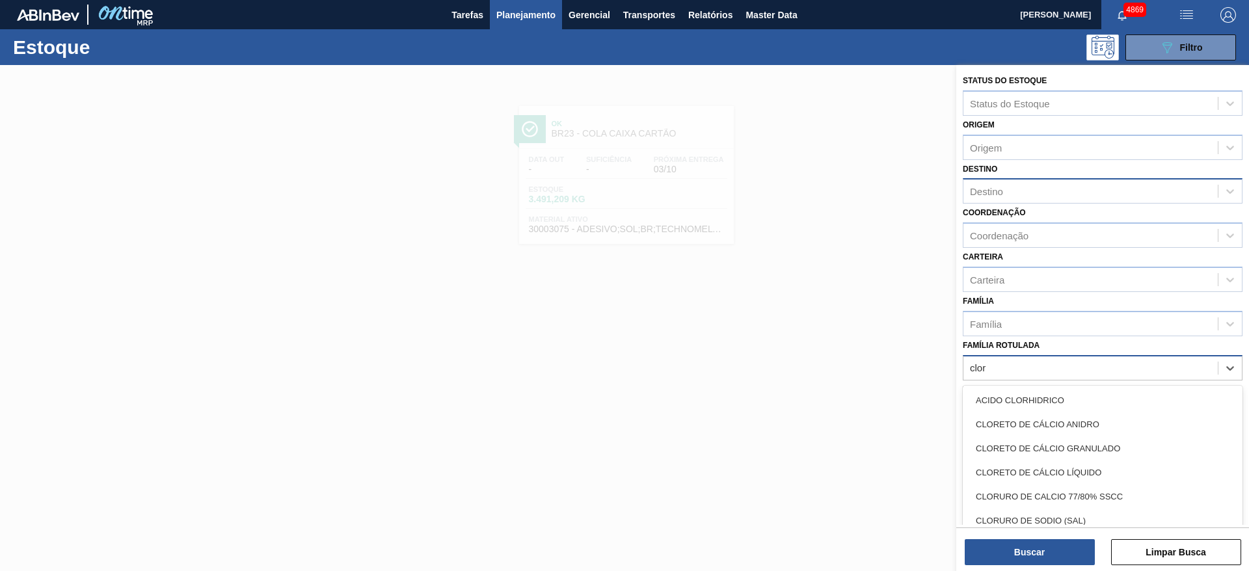
type Rotulada "clore"
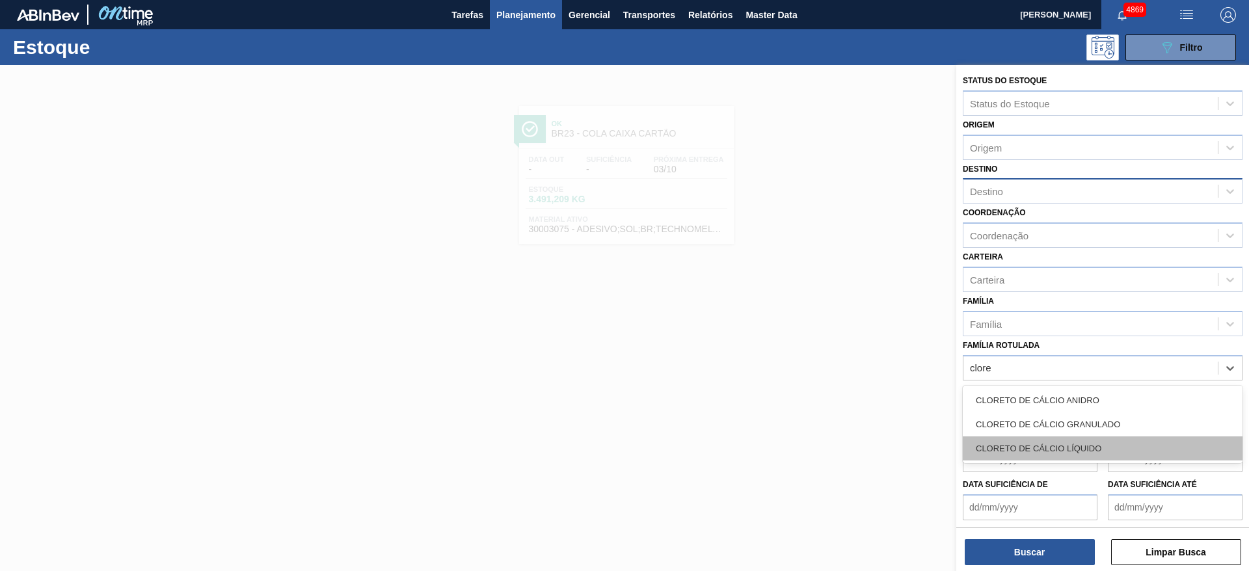
click at [1075, 451] on div "CLORETO DE CÁLCIO LÍQUIDO" at bounding box center [1103, 449] width 280 height 24
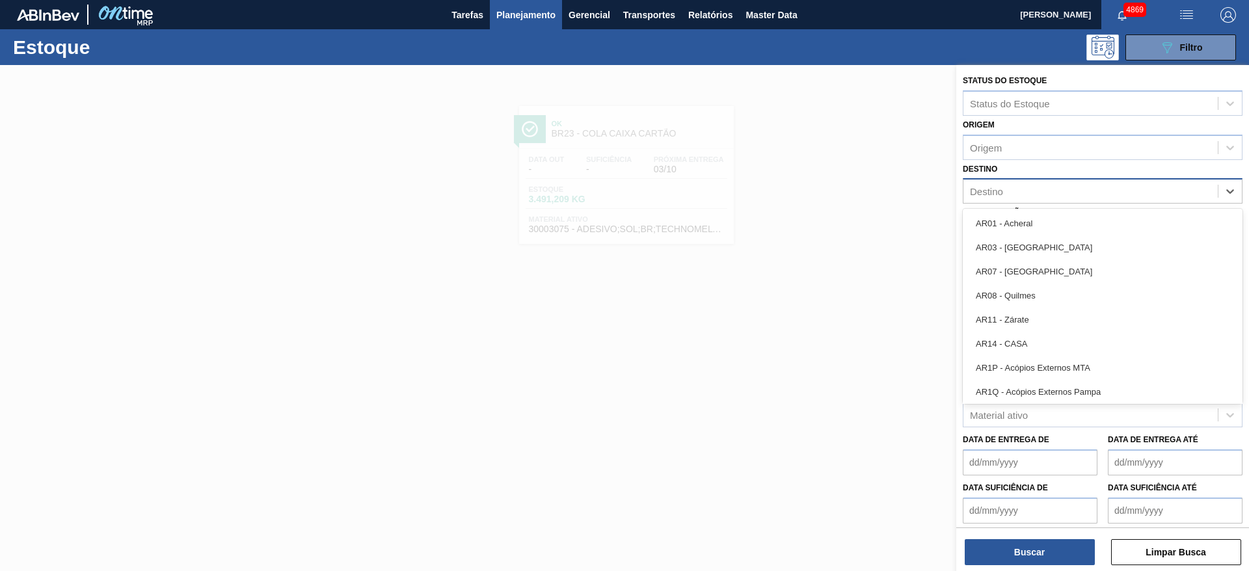
click at [1043, 195] on div "Destino" at bounding box center [1090, 191] width 254 height 19
type input "rio"
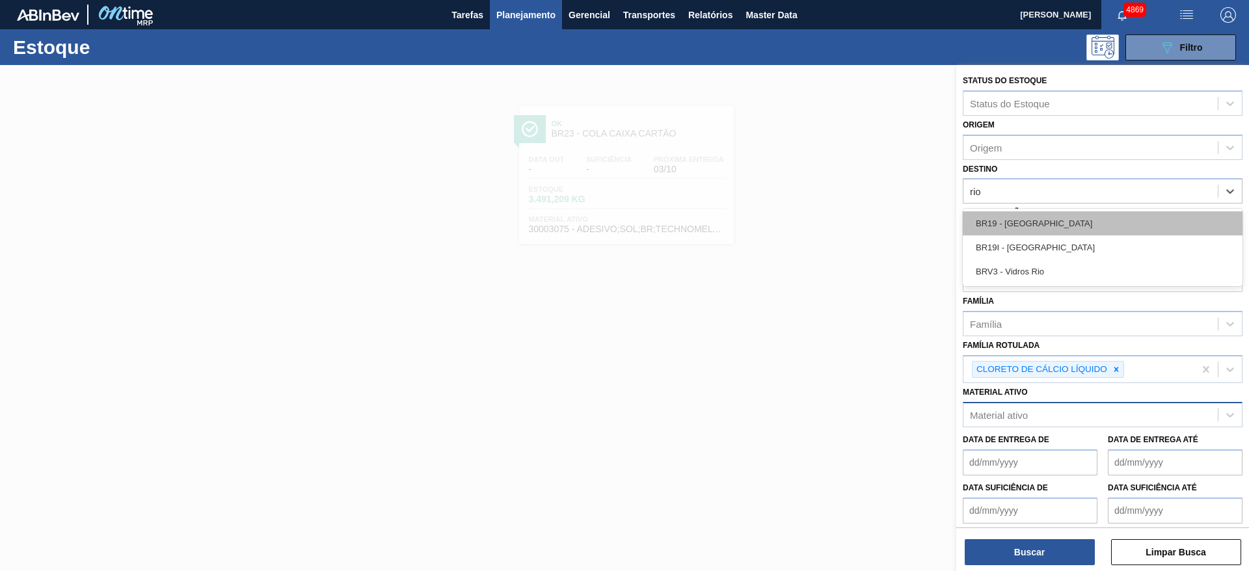
click at [1011, 218] on div "BR19 - [GEOGRAPHIC_DATA]" at bounding box center [1103, 223] width 280 height 24
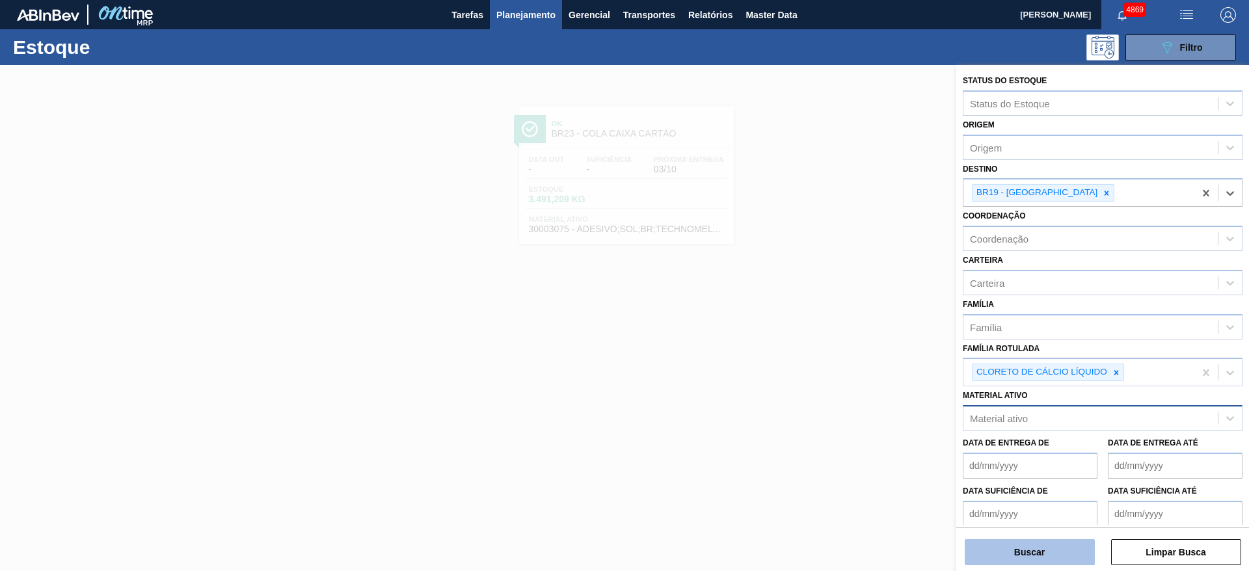
click at [1055, 557] on button "Buscar" at bounding box center [1030, 552] width 130 height 26
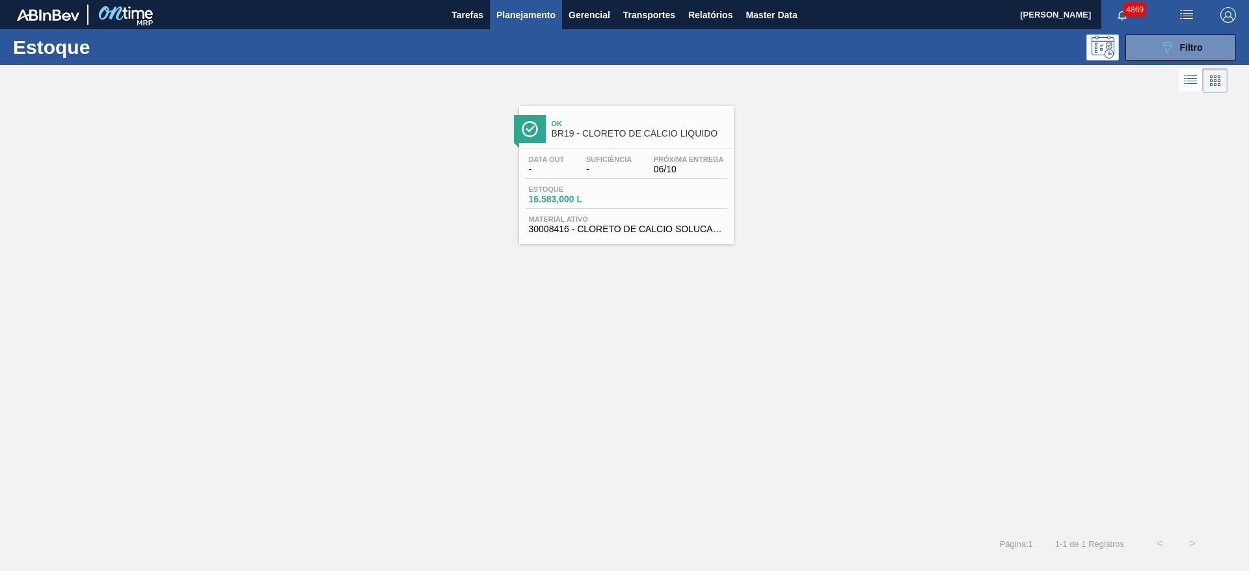
click at [691, 180] on div "Data out - Suficiência - Próxima Entrega 06/10 Estoque 16.583,000 L Material at…" at bounding box center [626, 193] width 215 height 88
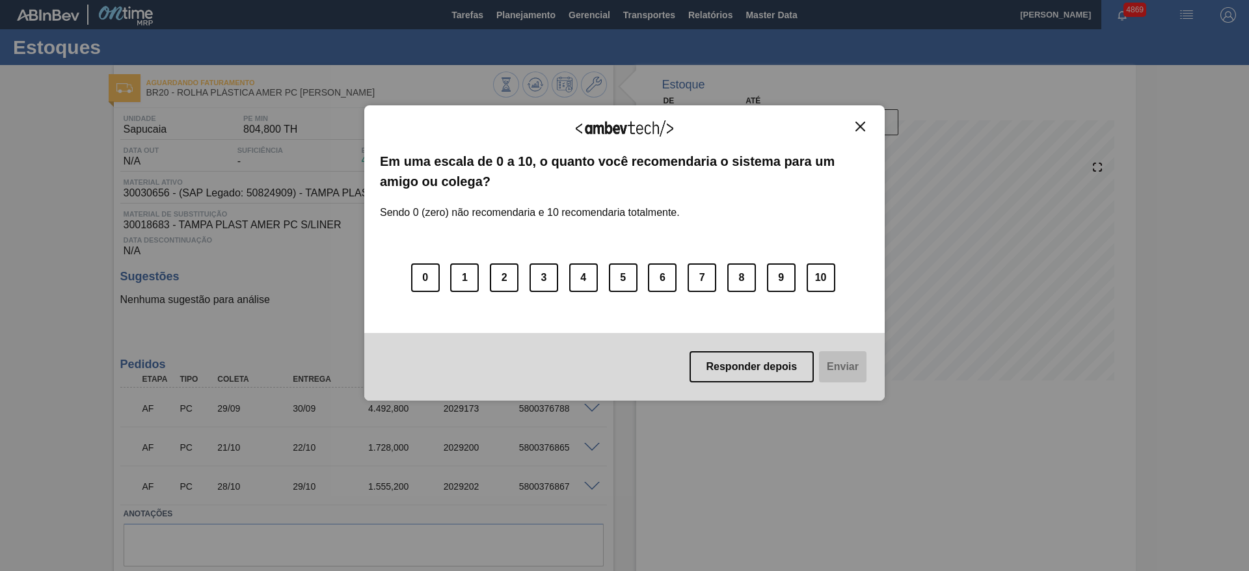
click at [854, 120] on div "Agradecemos seu feedback! Em uma escala de 0 a 10, o quanto você recomendaria o…" at bounding box center [624, 252] width 520 height 295
click at [864, 128] on img "Close" at bounding box center [860, 127] width 10 height 10
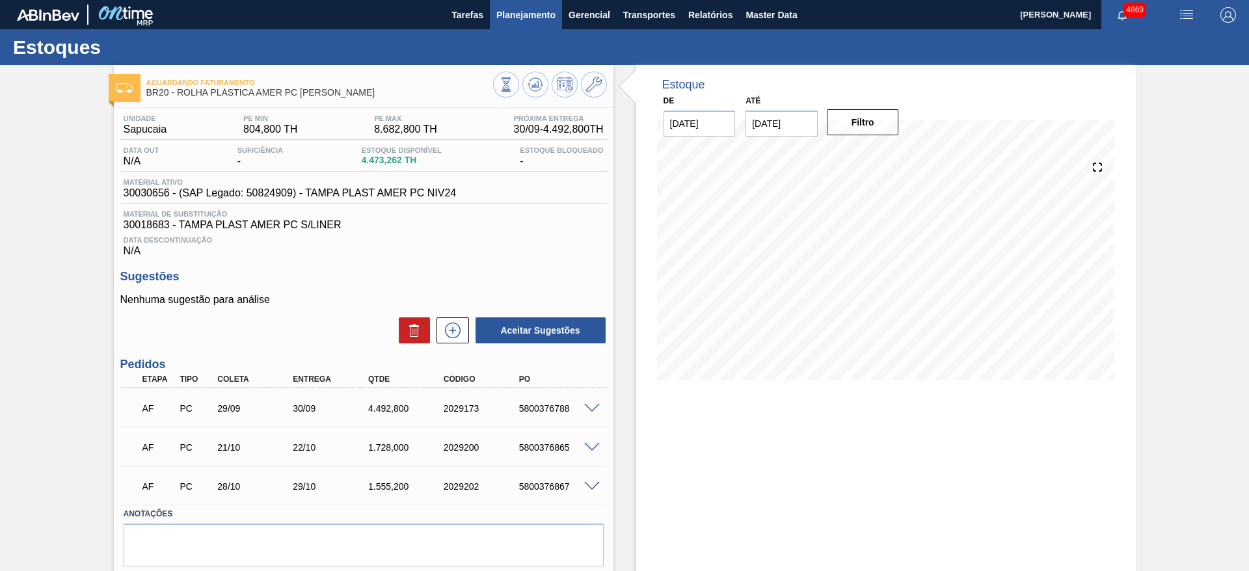
click at [533, 16] on span "Planejamento" at bounding box center [525, 15] width 59 height 16
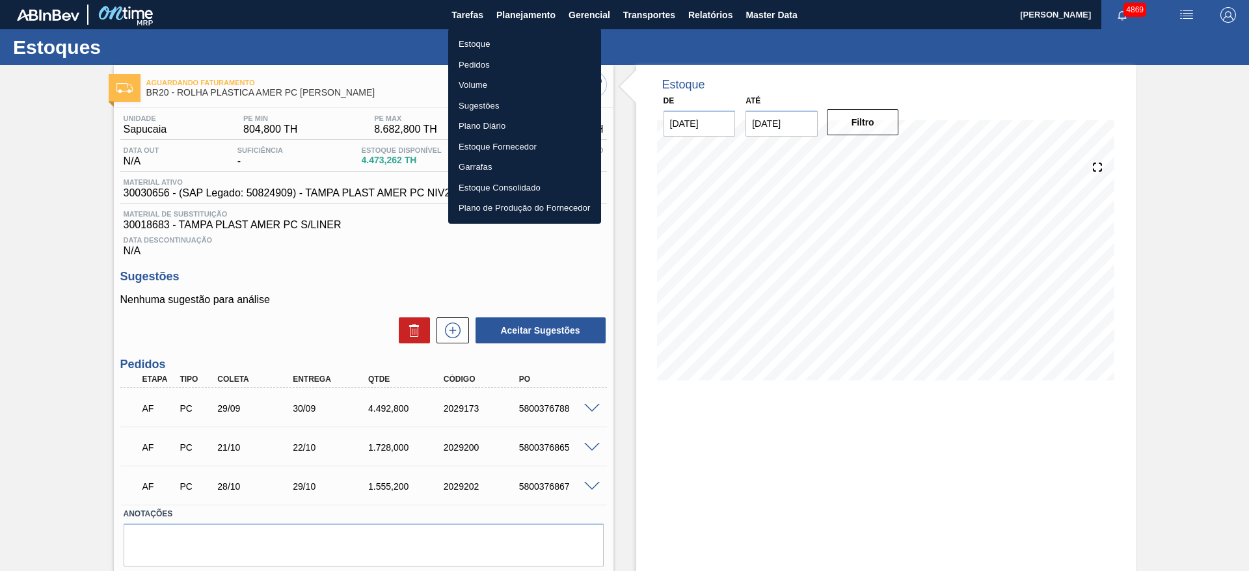
click at [491, 44] on li "Estoque" at bounding box center [524, 44] width 153 height 21
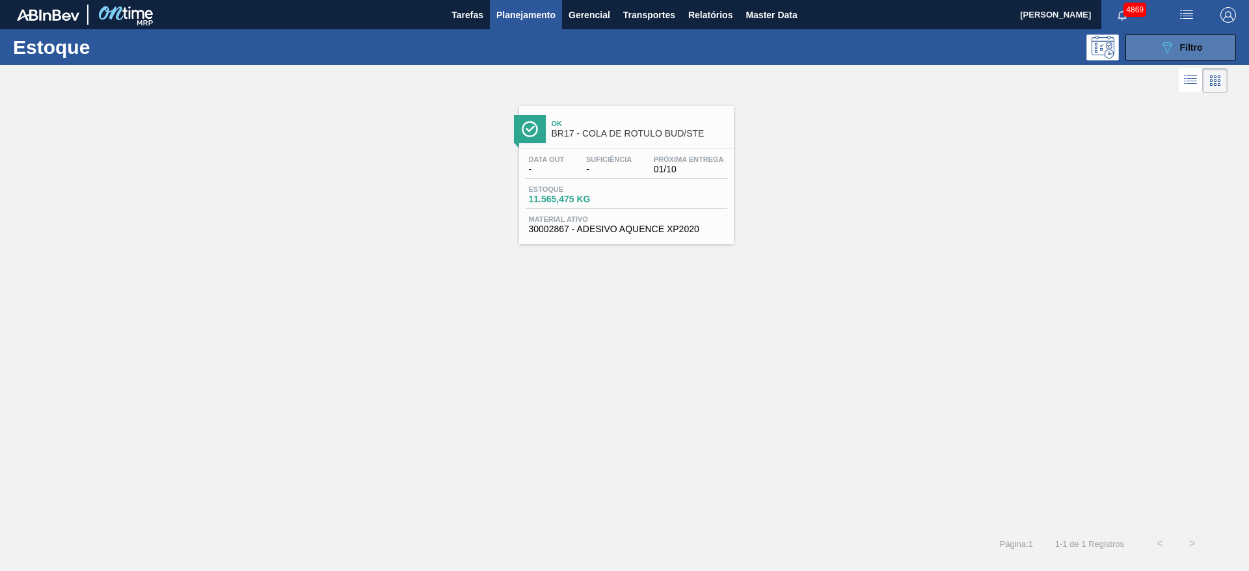
click at [1164, 55] on button "089F7B8B-B2A5-4AFE-B5C0-19BA573D28AC Filtro" at bounding box center [1180, 47] width 111 height 26
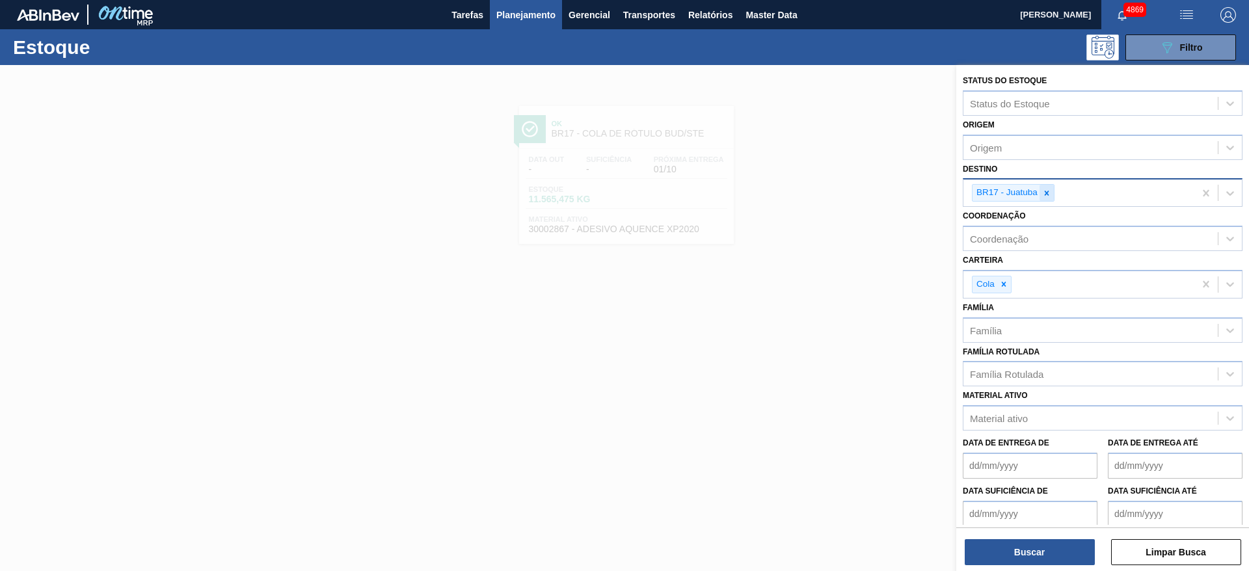
click at [1047, 194] on icon at bounding box center [1046, 193] width 9 height 9
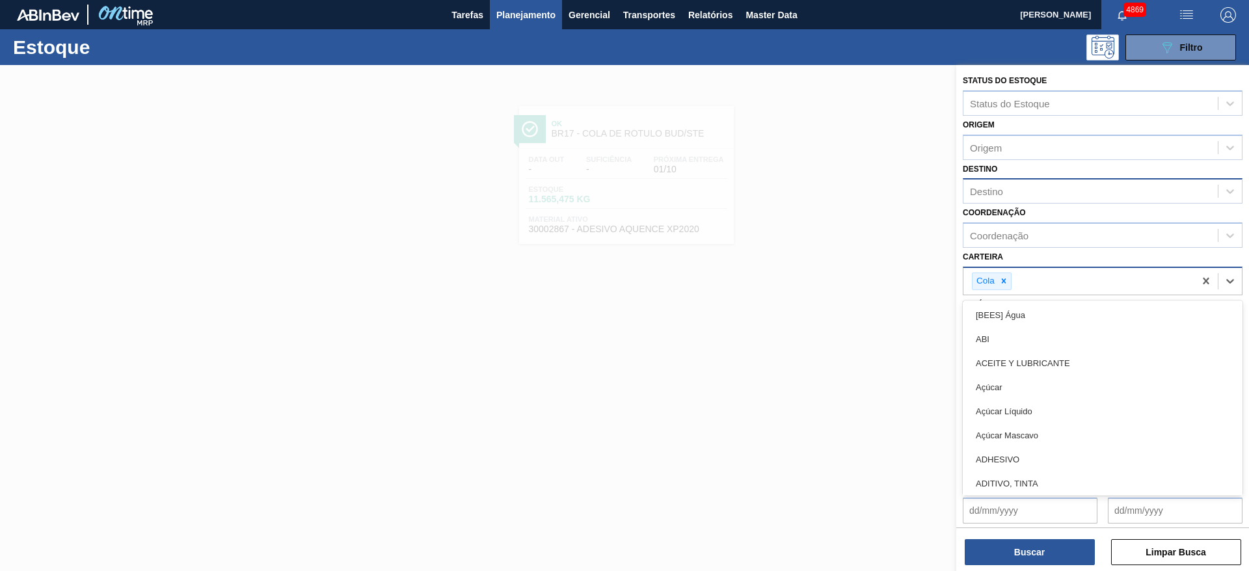
click at [1004, 271] on div "Cola" at bounding box center [1078, 281] width 231 height 27
click at [1008, 279] on icon at bounding box center [1003, 280] width 9 height 9
click at [1167, 283] on div "Carteira" at bounding box center [1090, 279] width 254 height 19
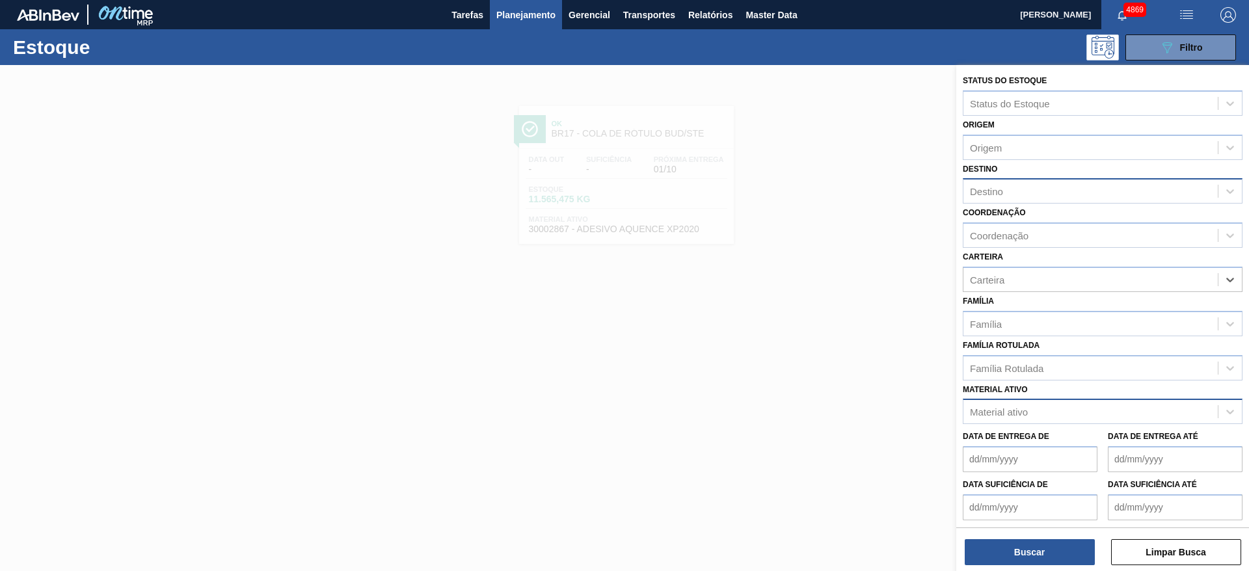
click at [1071, 415] on div "Material ativo" at bounding box center [1090, 412] width 254 height 19
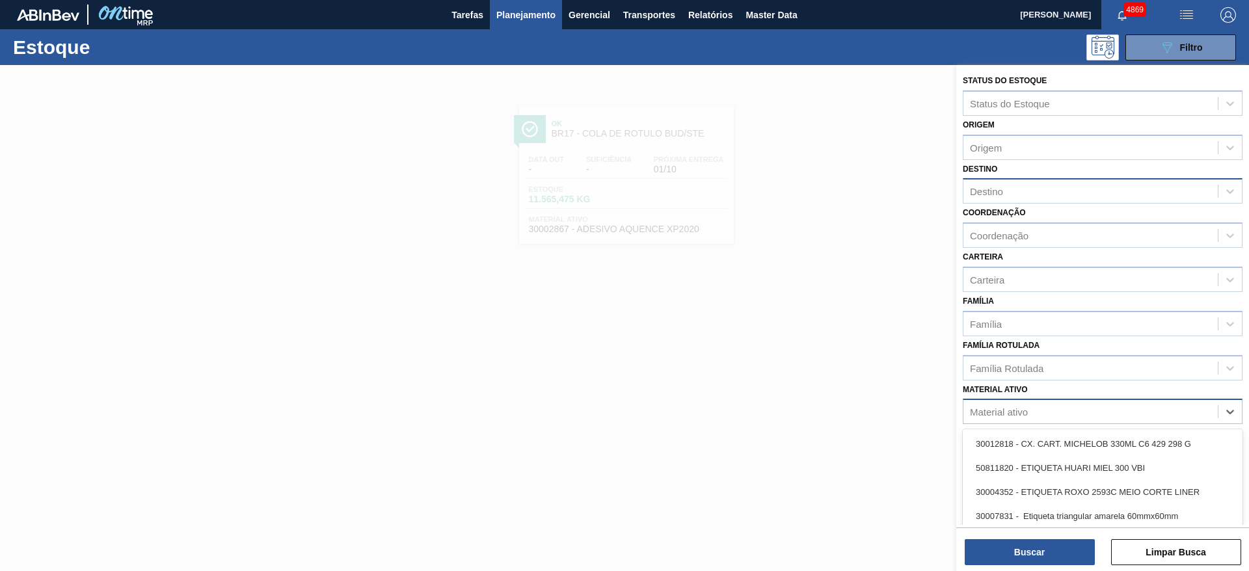
paste ativo "30003790"
type ativo "30003790"
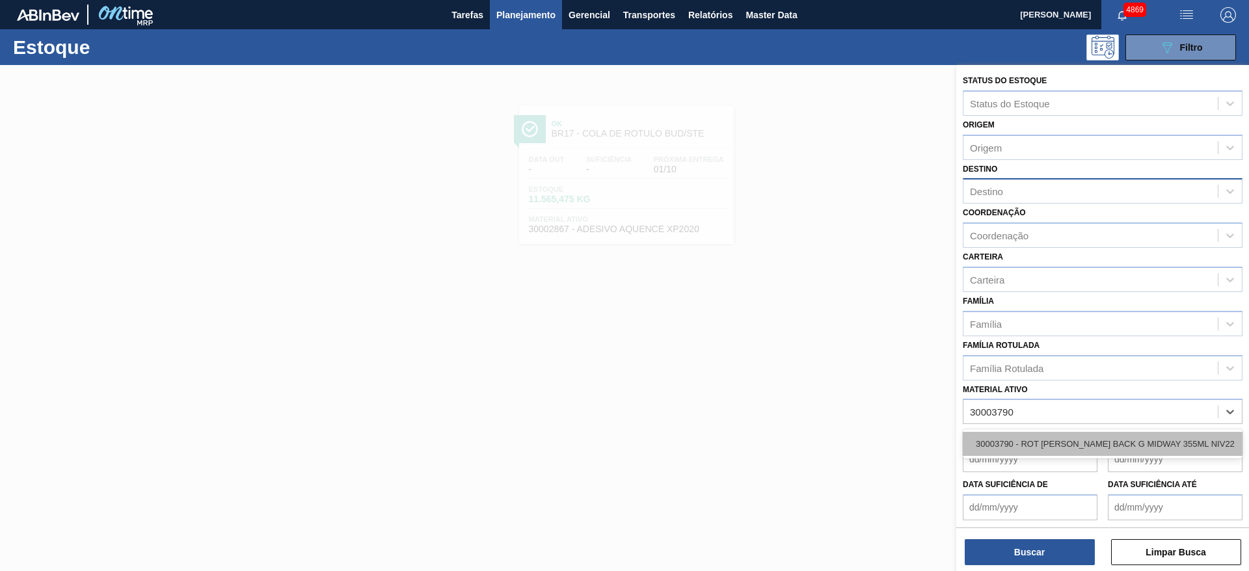
click at [1081, 444] on div "30003790 - ROT [PERSON_NAME] BACK G MIDWAY 355ML NIV22" at bounding box center [1103, 444] width 280 height 24
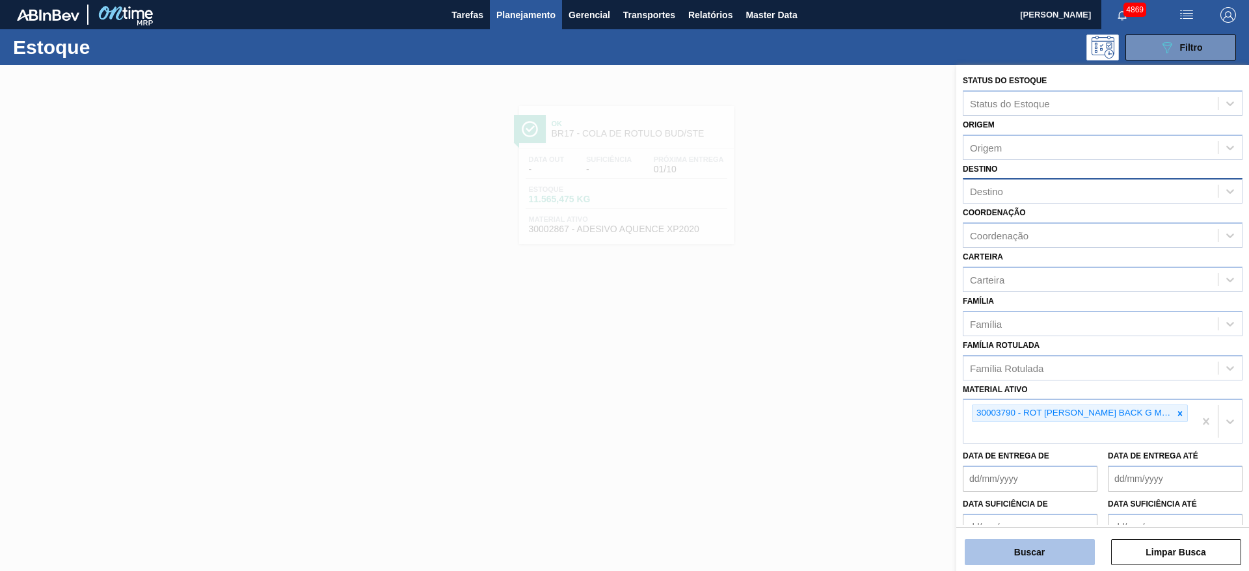
click at [1070, 545] on button "Buscar" at bounding box center [1030, 552] width 130 height 26
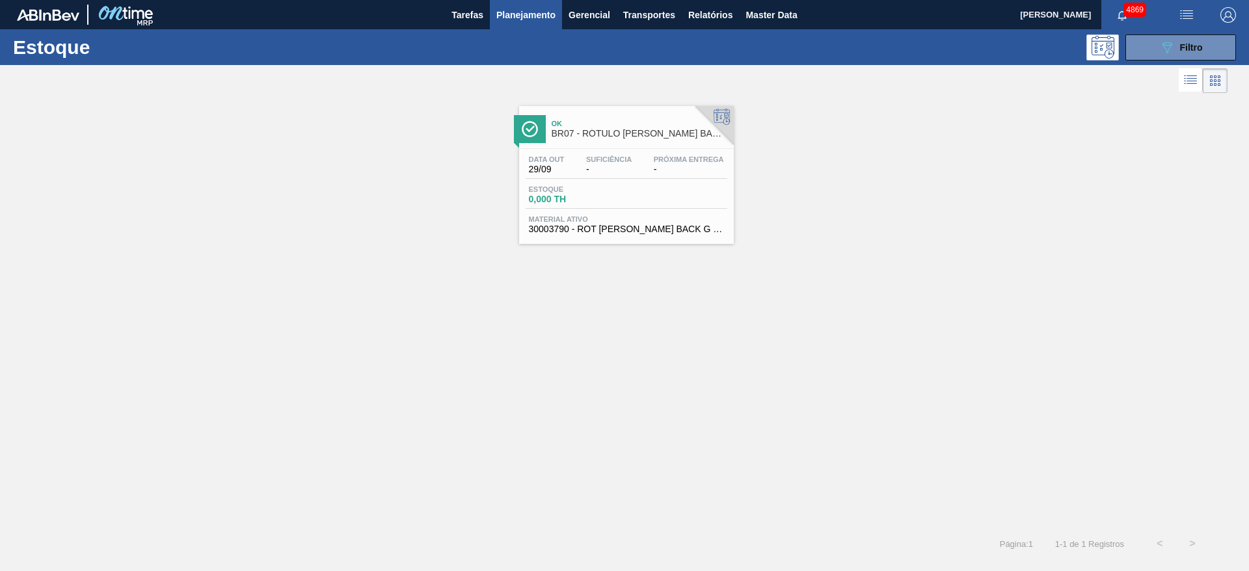
click at [658, 227] on span "30003790 - ROT [PERSON_NAME] BACK G MIDWAY 355ML NIV22" at bounding box center [626, 229] width 195 height 10
click at [1198, 43] on span "Filtro" at bounding box center [1191, 47] width 23 height 10
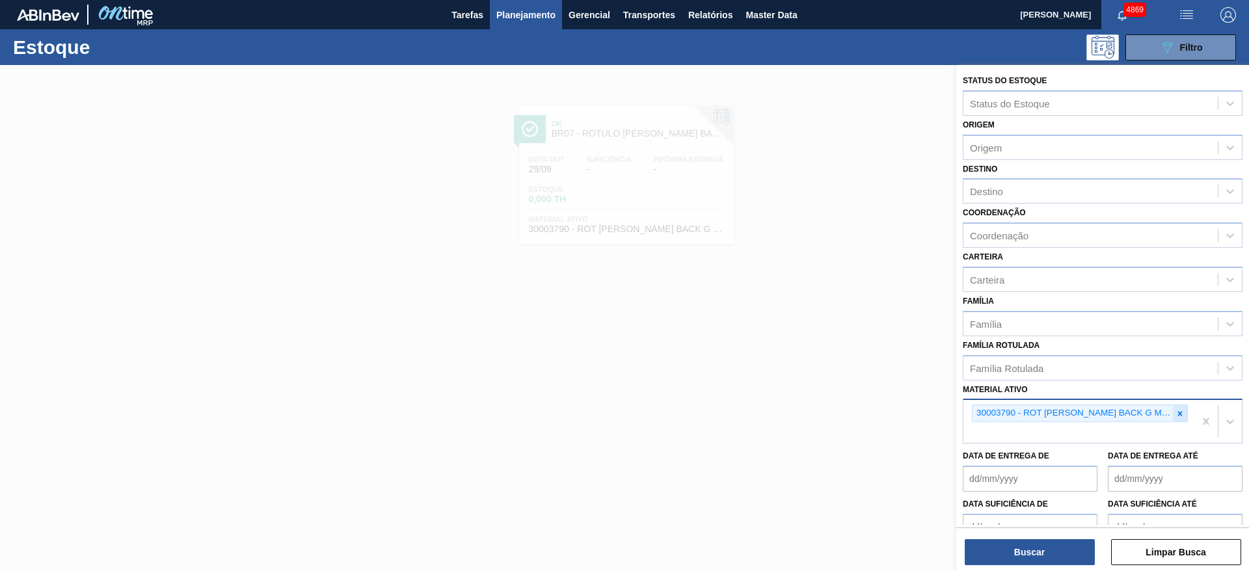
click at [1176, 416] on icon at bounding box center [1180, 413] width 9 height 9
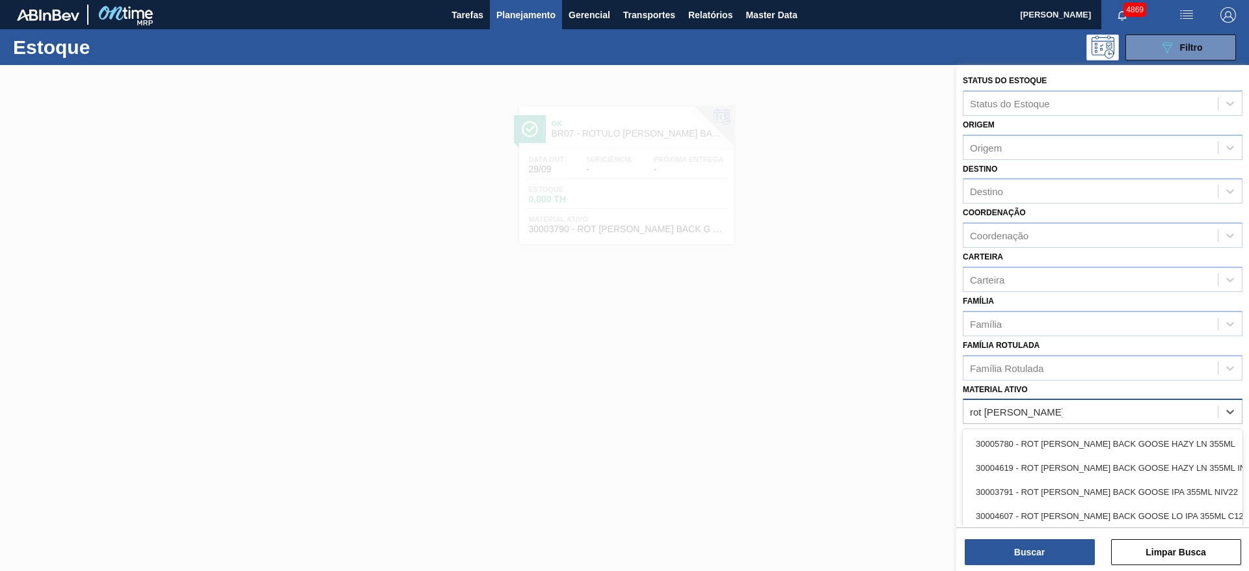
type ativo "rot bopp back goose m"
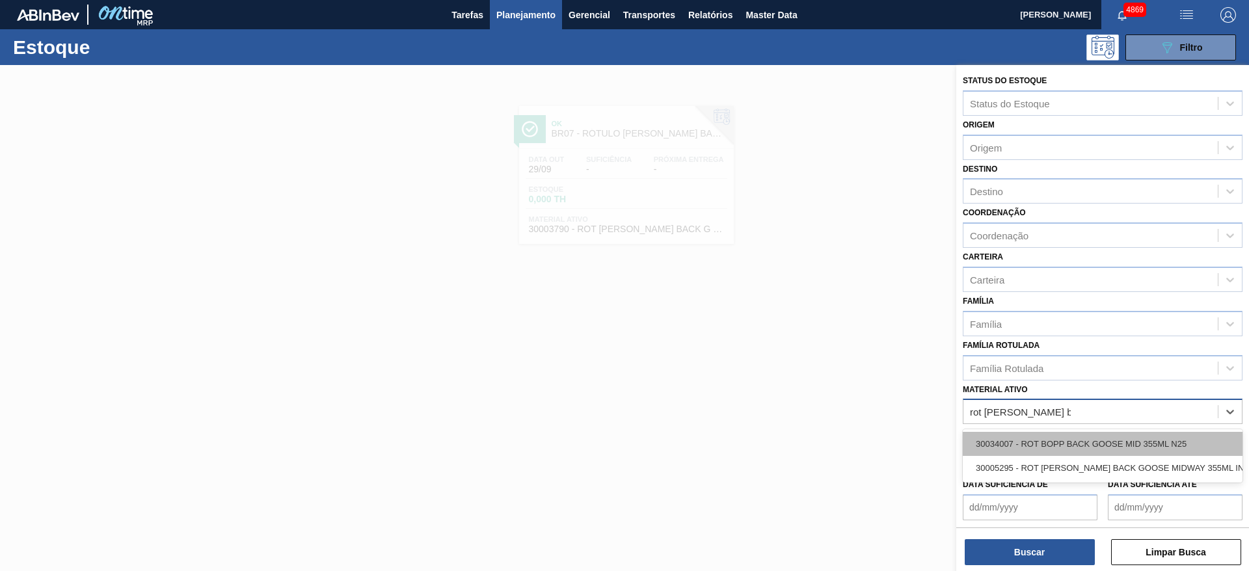
click at [1127, 442] on div "30034007 - ROT BOPP BACK GOOSE MID 355ML N25" at bounding box center [1103, 444] width 280 height 24
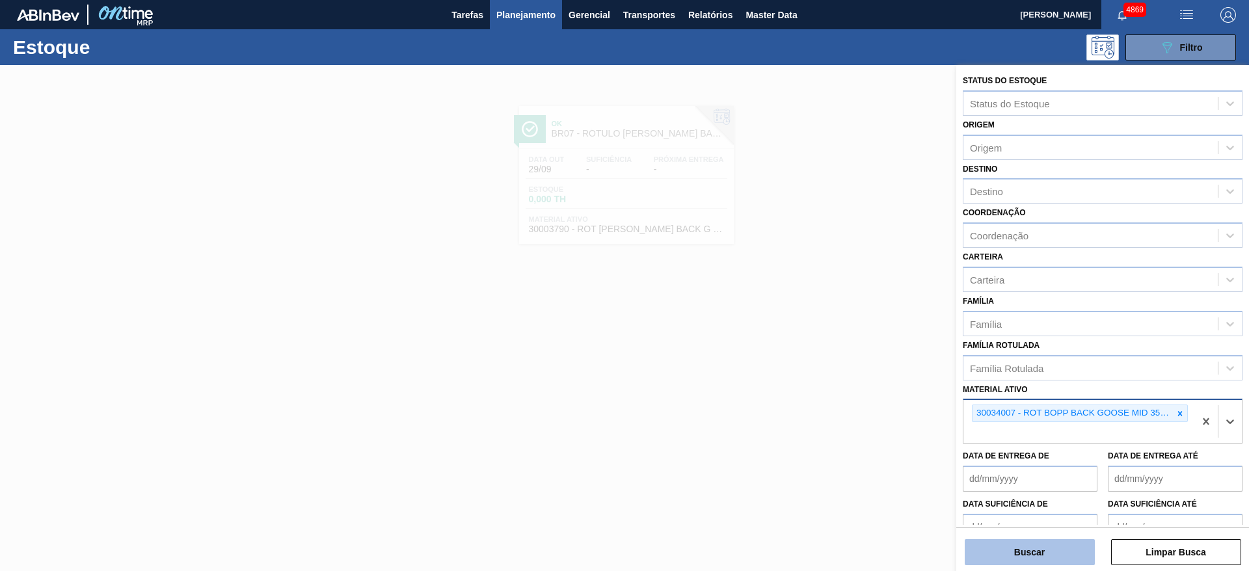
click at [1071, 541] on button "Buscar" at bounding box center [1030, 552] width 130 height 26
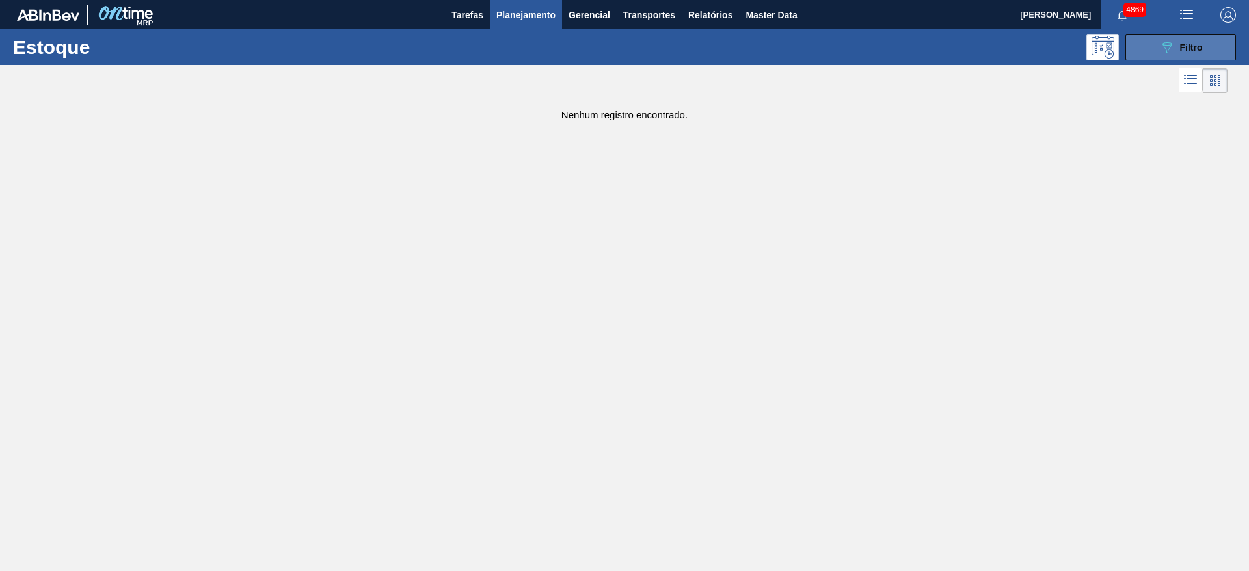
click at [1196, 48] on span "Filtro" at bounding box center [1191, 47] width 23 height 10
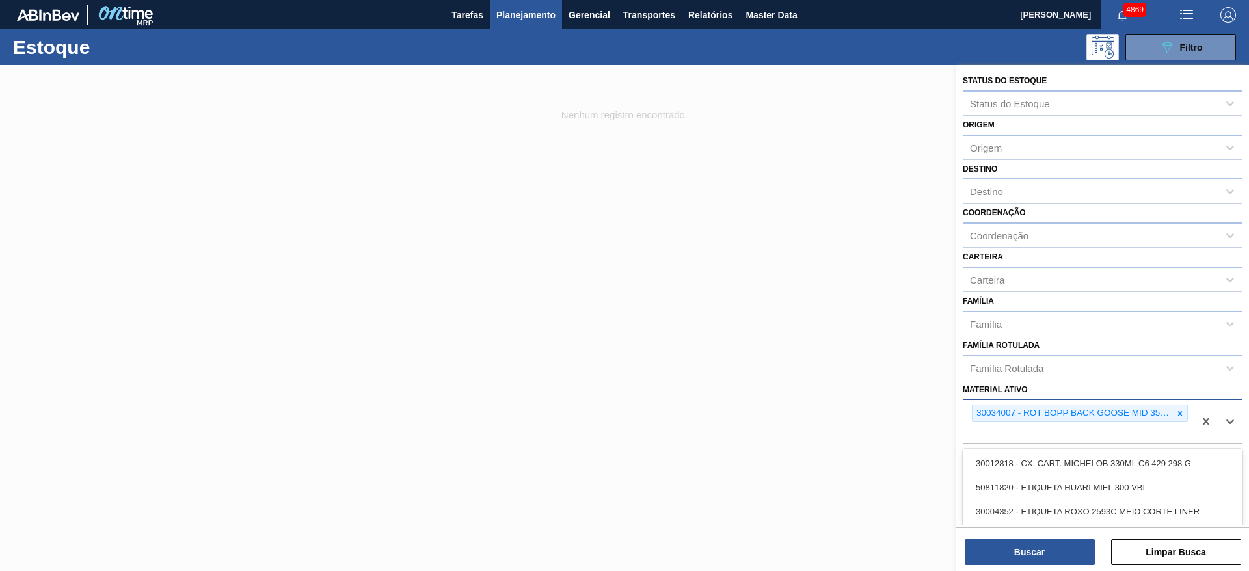
click at [1092, 430] on div "30034007 - ROT BOPP BACK GOOSE MID 355ML N25" at bounding box center [1078, 421] width 231 height 43
type ativo "rot bopp back goose mi"
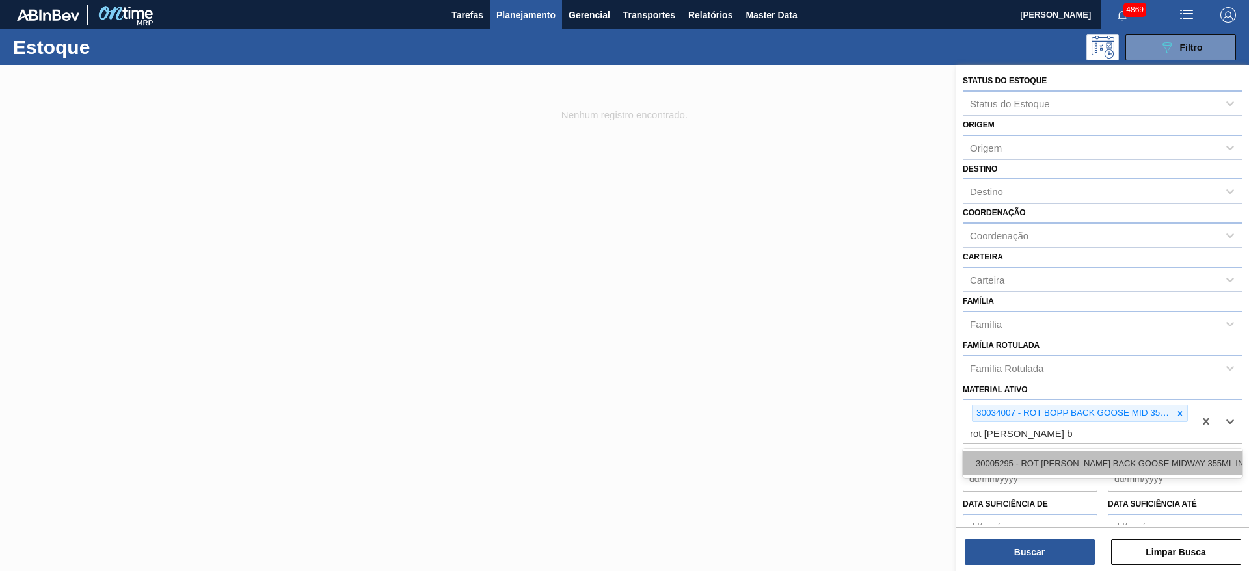
click at [1077, 461] on div "30005295 - ROT [PERSON_NAME] BACK GOOSE MIDWAY 355ML IN65" at bounding box center [1103, 463] width 280 height 24
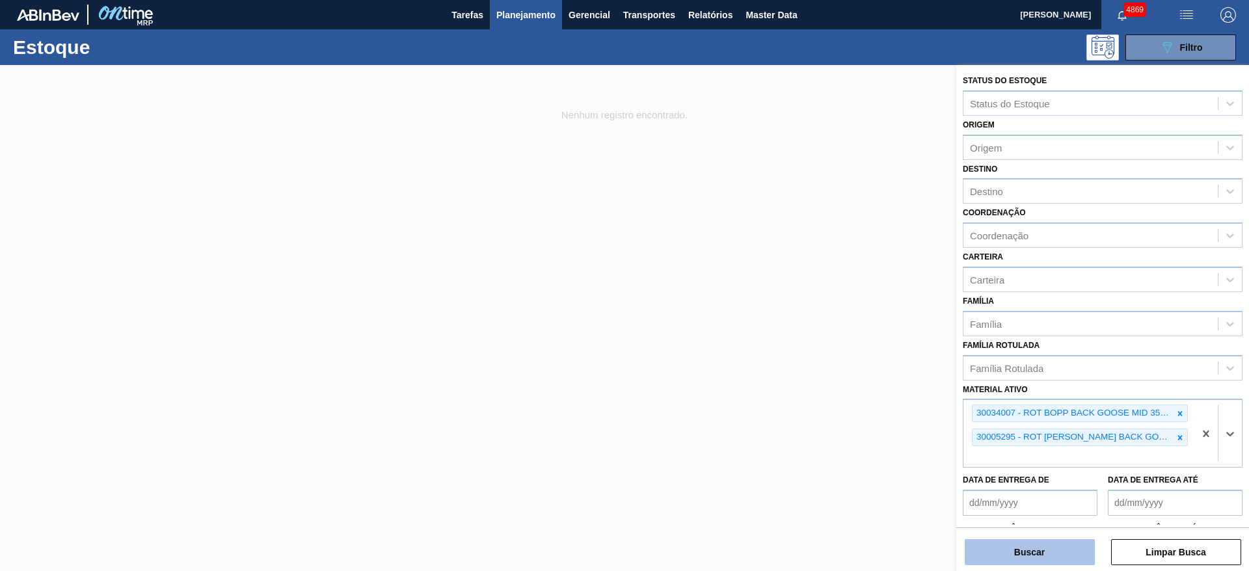
click at [1054, 541] on button "Buscar" at bounding box center [1030, 552] width 130 height 26
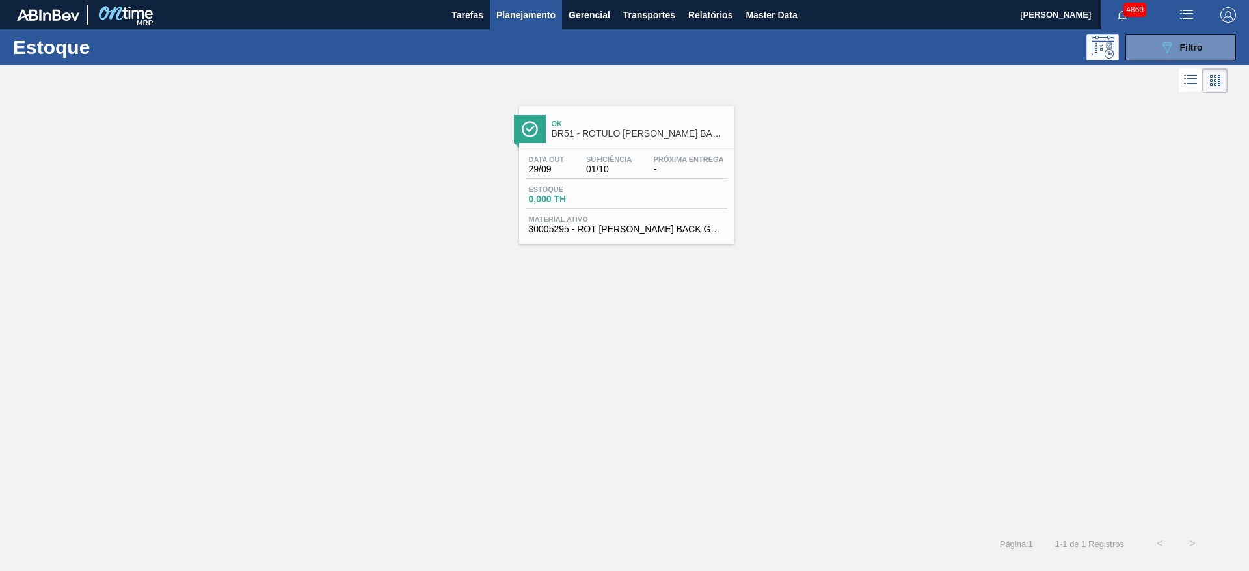
click at [608, 172] on span "01/10" at bounding box center [609, 170] width 46 height 10
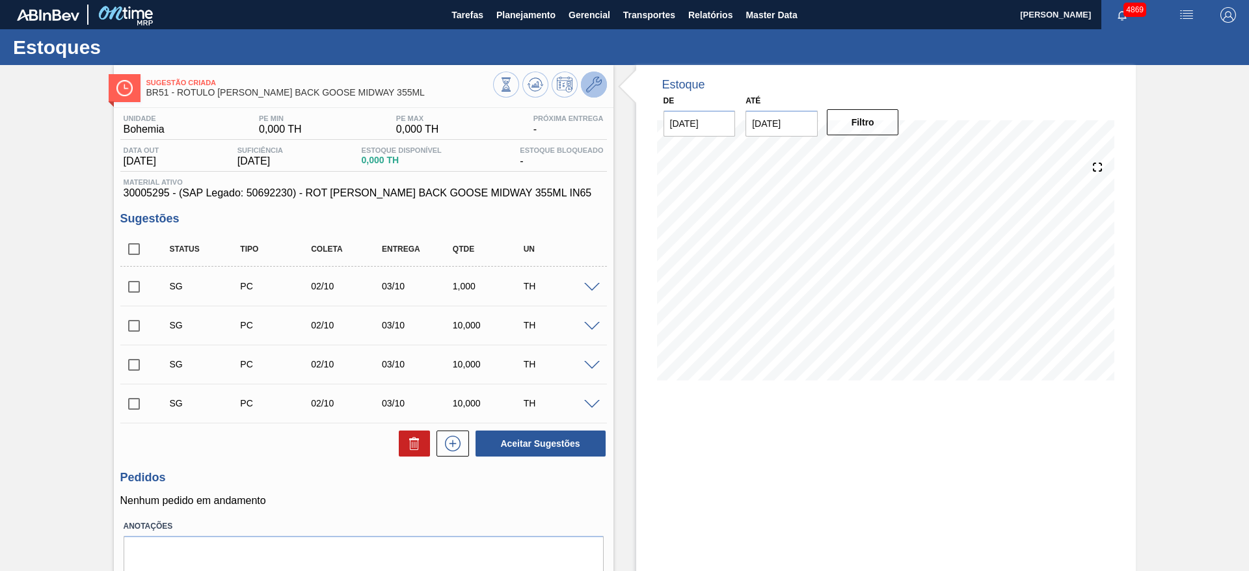
click at [593, 77] on icon at bounding box center [594, 85] width 16 height 16
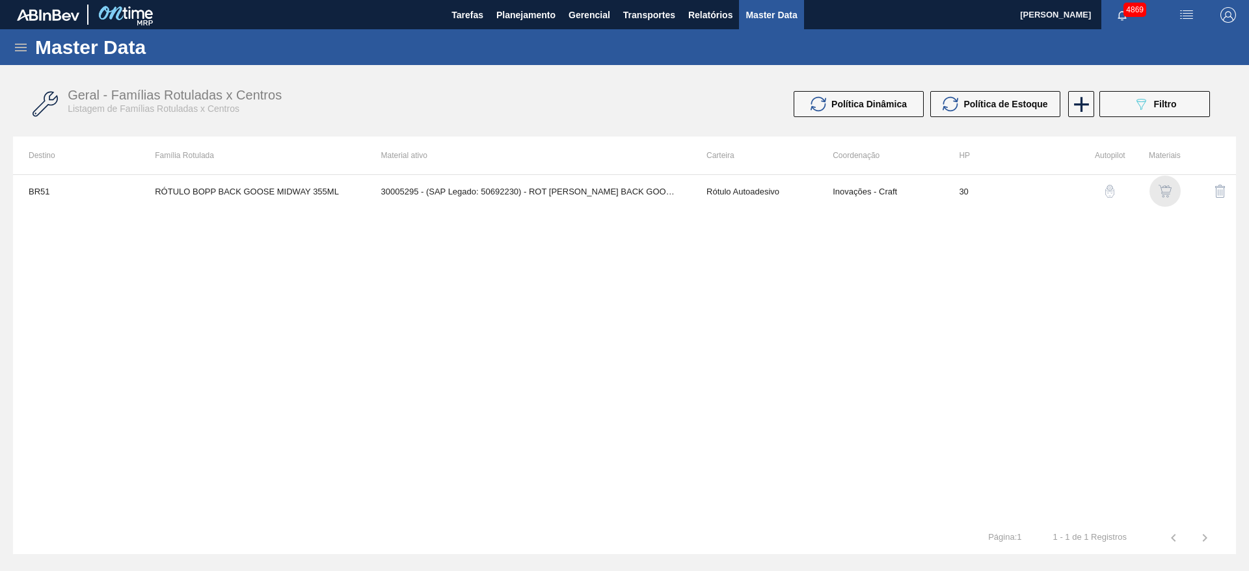
click at [1164, 192] on img "button" at bounding box center [1165, 191] width 13 height 13
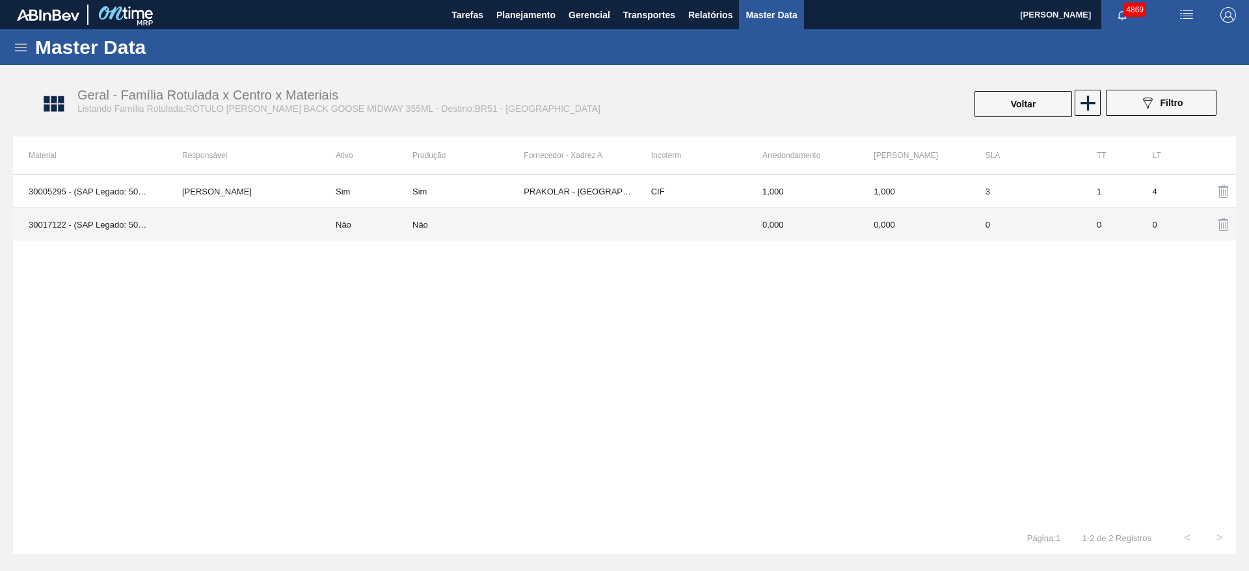
click at [570, 217] on td at bounding box center [579, 224] width 111 height 33
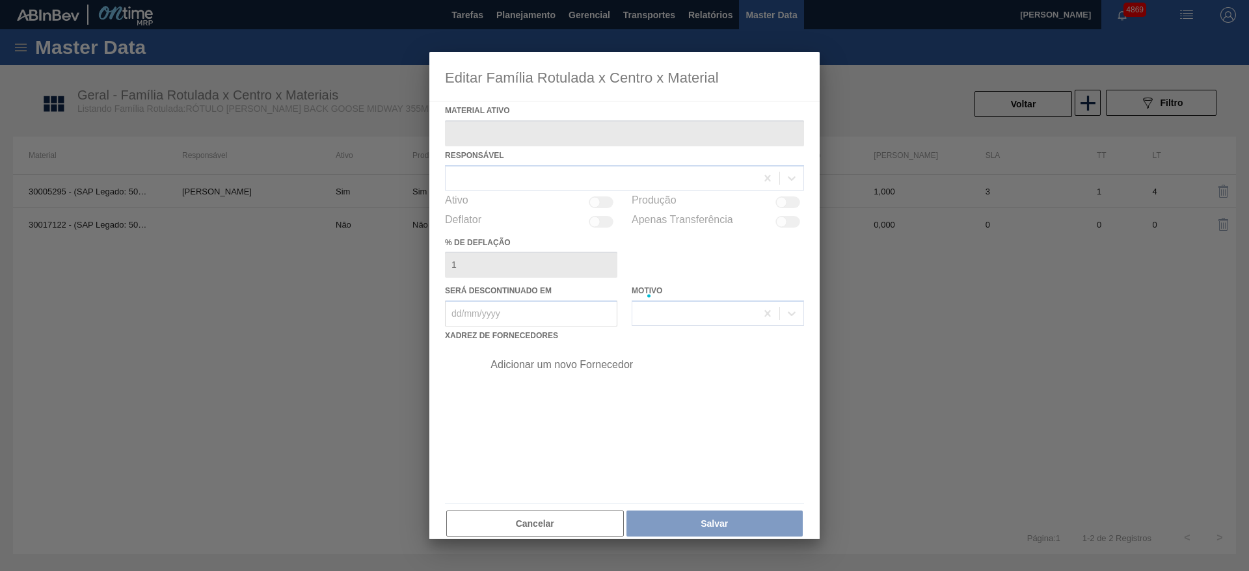
type ativo "30017122 - (SAP Legado: 50799875) - ROT BACK GOOSE MIDWAY 355ML 429"
checkbox input "true"
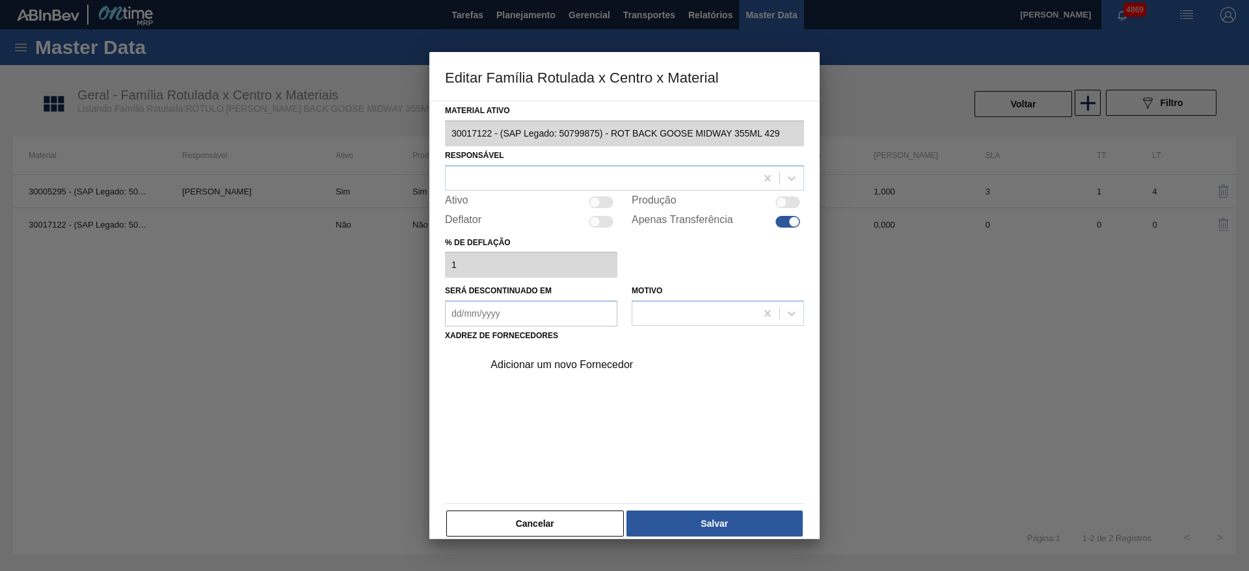
click at [606, 366] on div "Adicionar um novo Fornecedor" at bounding box center [618, 365] width 255 height 12
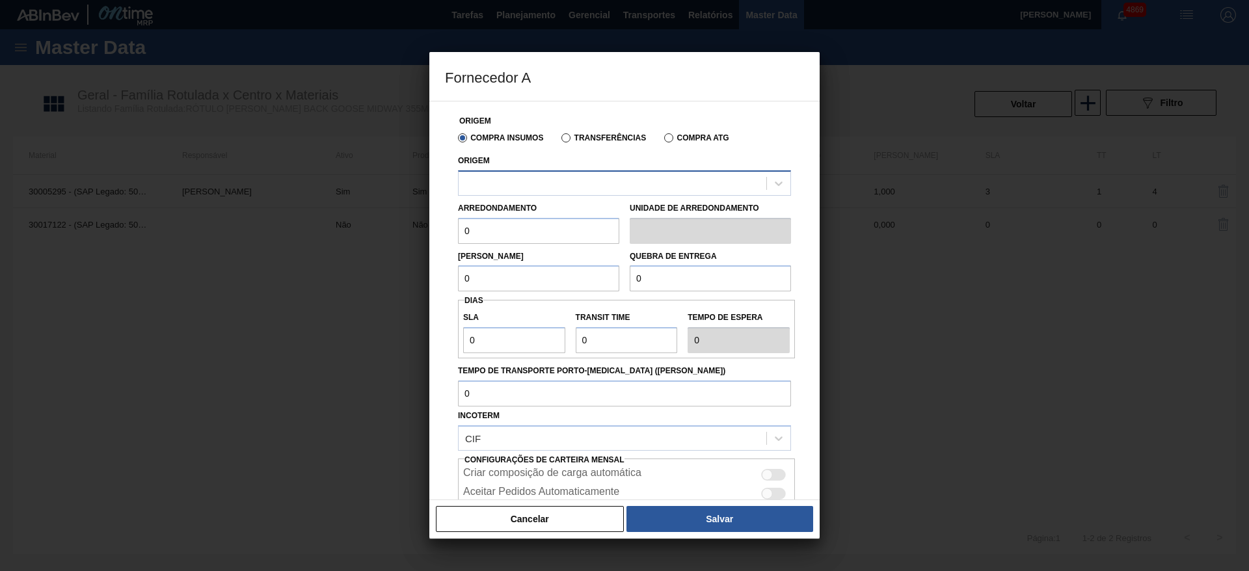
click at [541, 183] on div at bounding box center [613, 183] width 308 height 19
click at [546, 186] on div at bounding box center [613, 183] width 308 height 19
click at [559, 517] on button "Cancelar" at bounding box center [530, 519] width 188 height 26
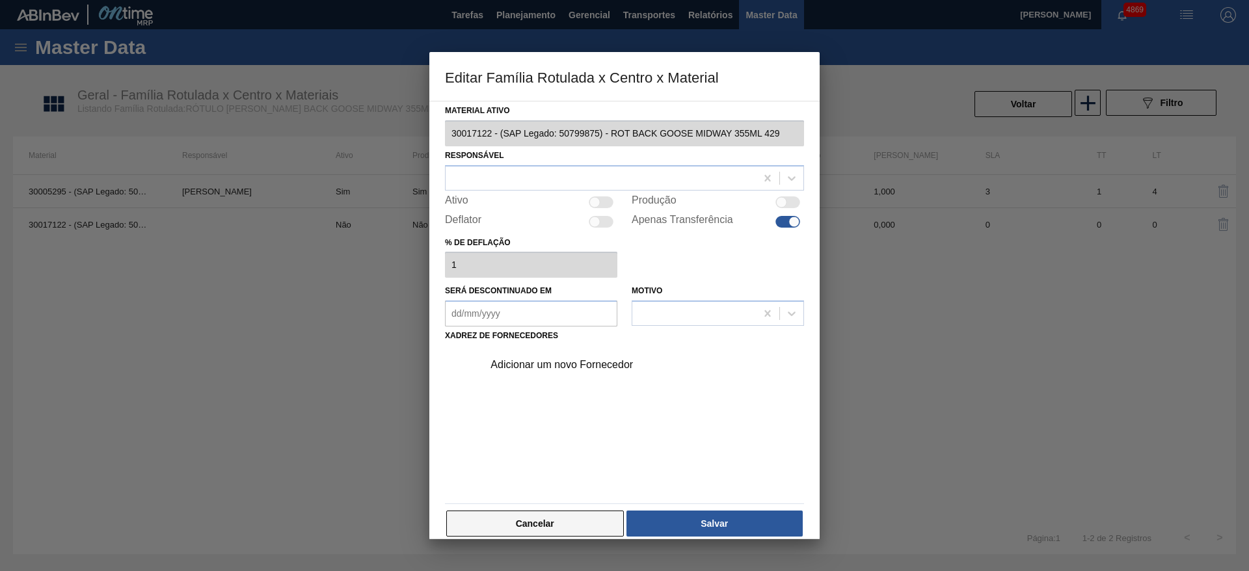
click at [594, 520] on button "Cancelar" at bounding box center [535, 524] width 178 height 26
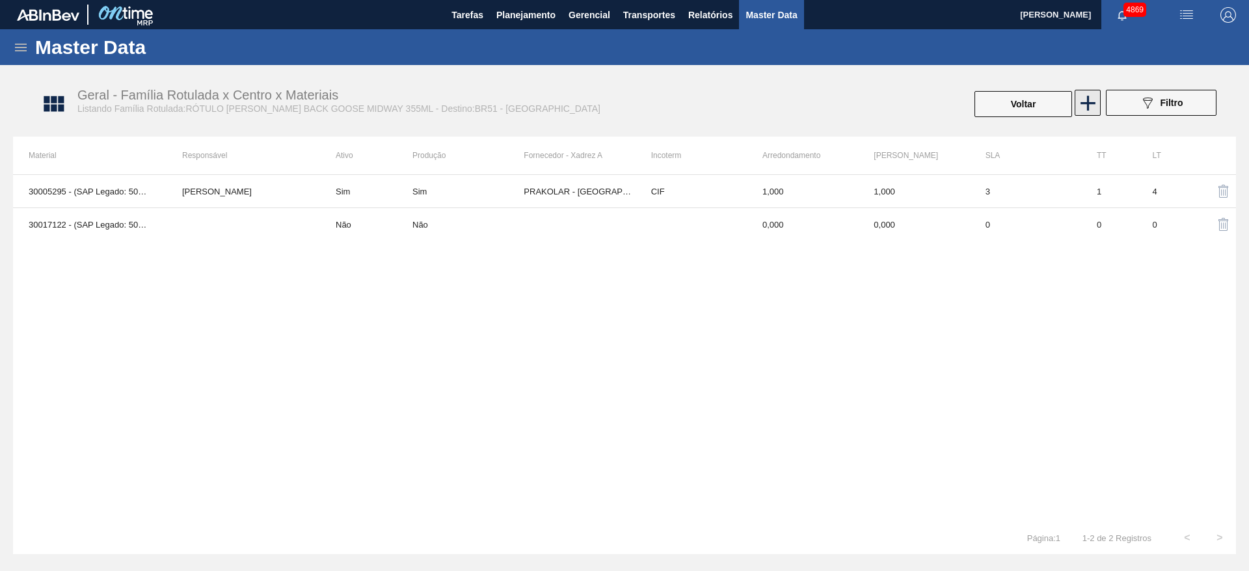
click at [1087, 106] on icon at bounding box center [1088, 103] width 15 height 15
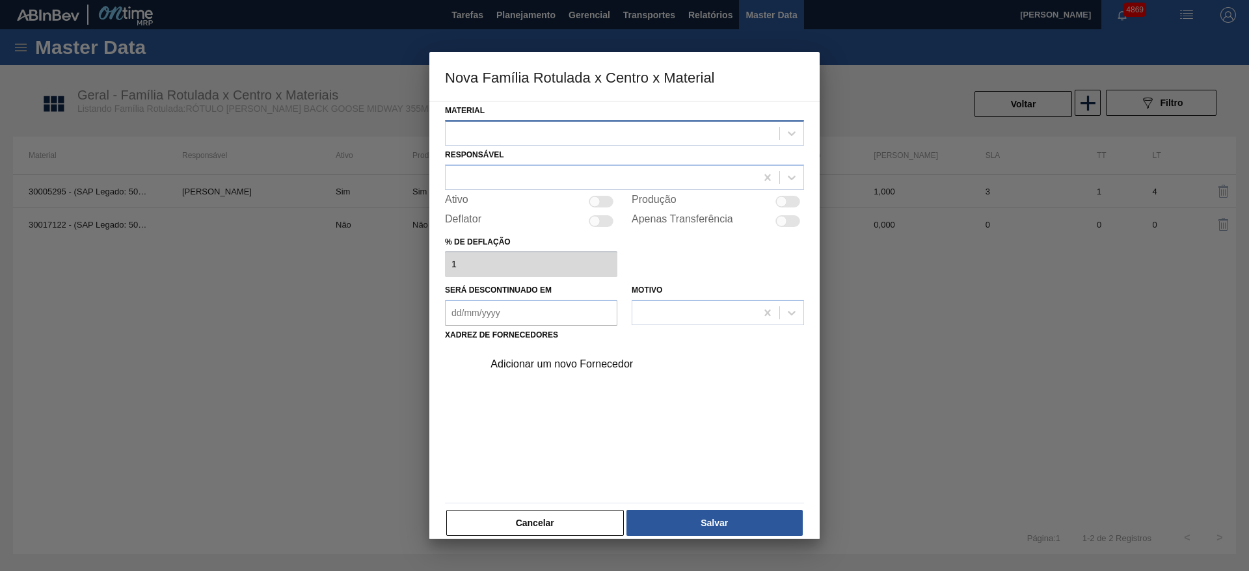
click at [460, 126] on div at bounding box center [613, 133] width 334 height 19
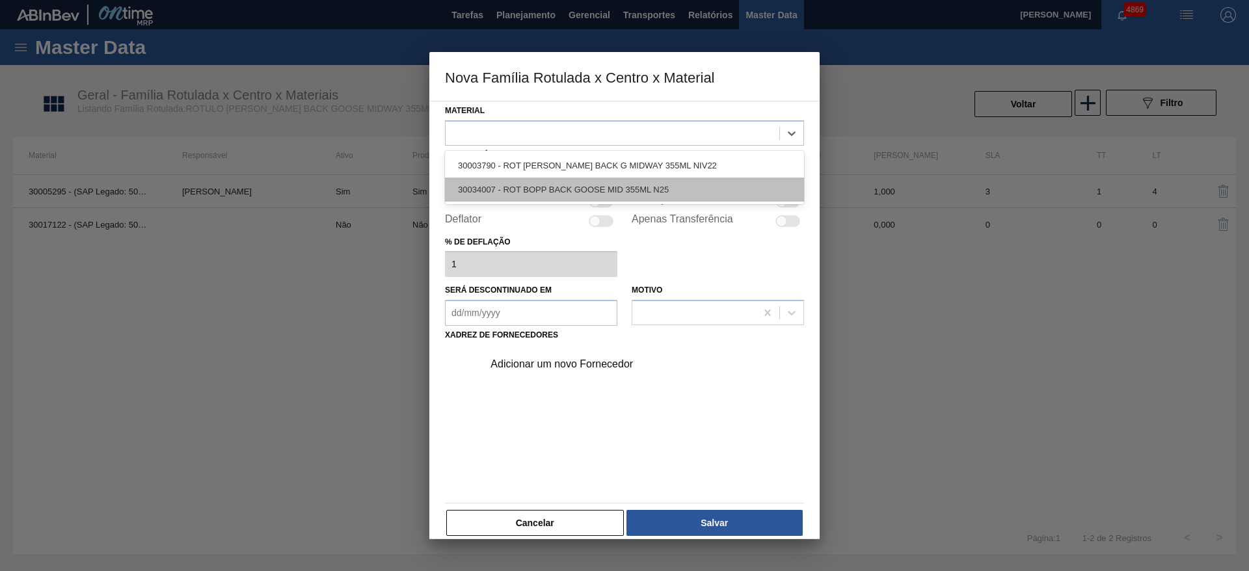
click at [502, 190] on div "30034007 - ROT BOPP BACK GOOSE MID 355ML N25" at bounding box center [624, 190] width 359 height 24
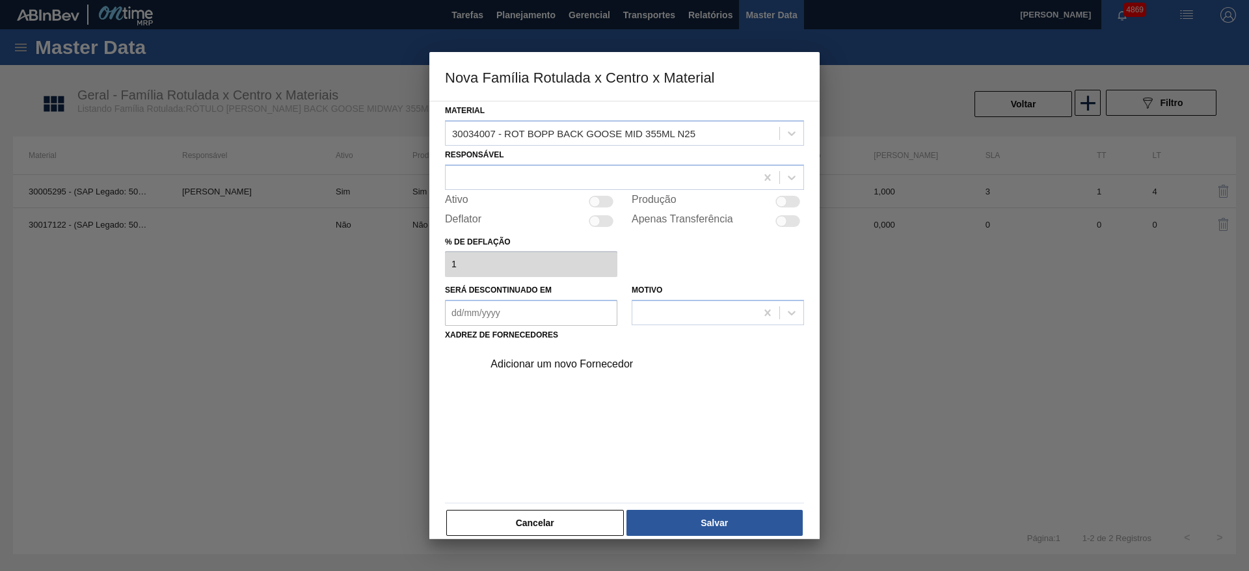
click at [535, 363] on div "Adicionar um novo Fornecedor" at bounding box center [618, 364] width 255 height 12
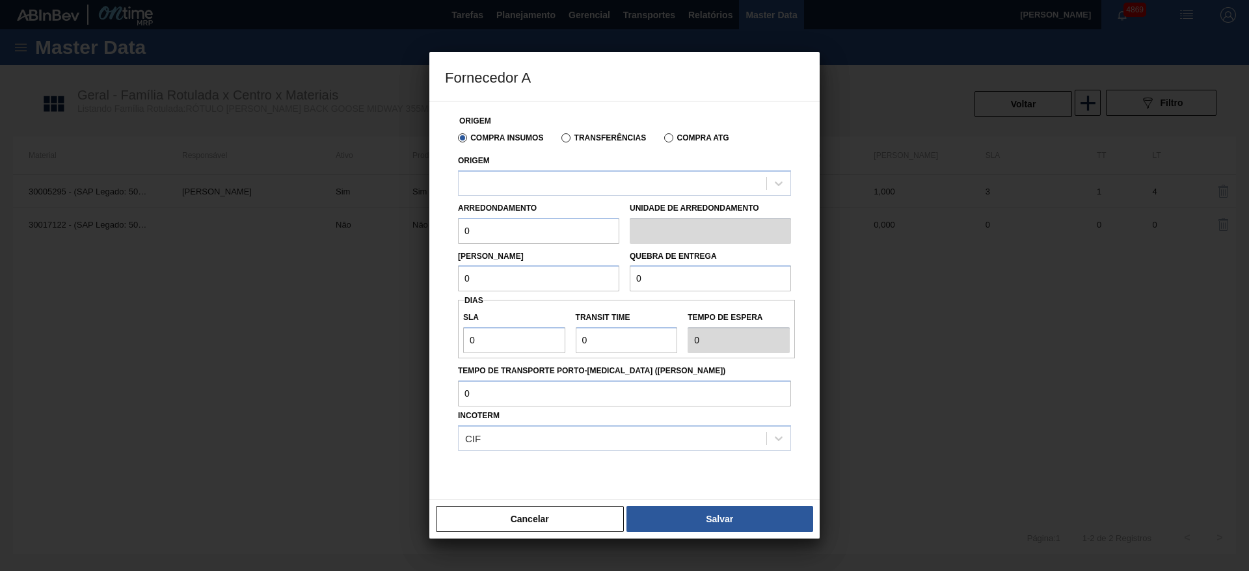
click at [534, 168] on div "Origem" at bounding box center [624, 174] width 333 height 44
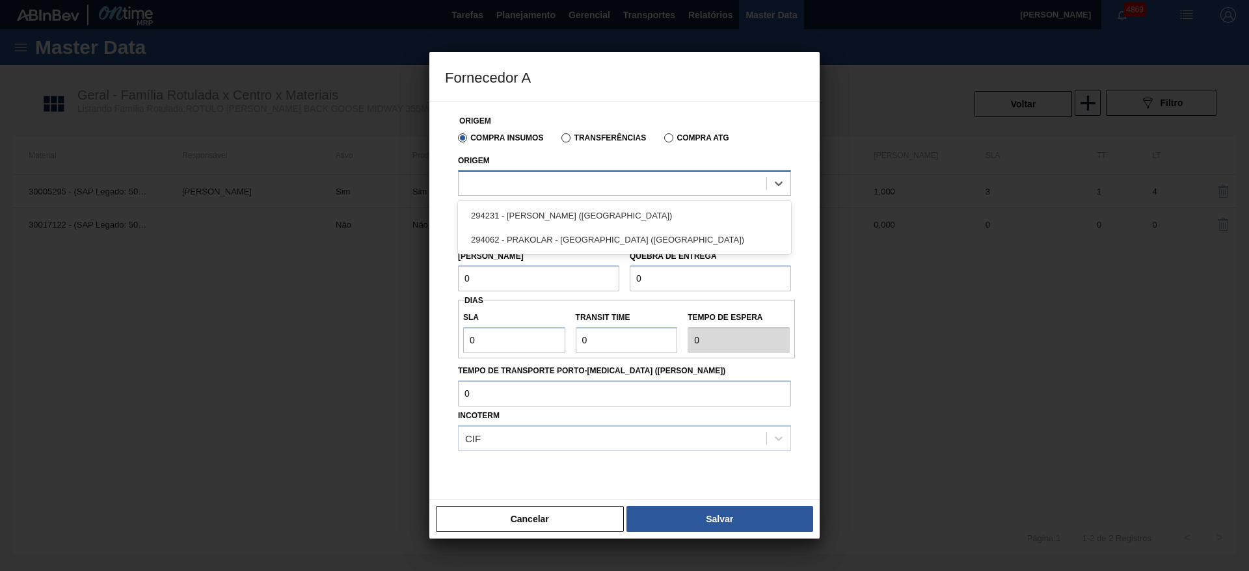
click at [534, 189] on div at bounding box center [613, 183] width 308 height 19
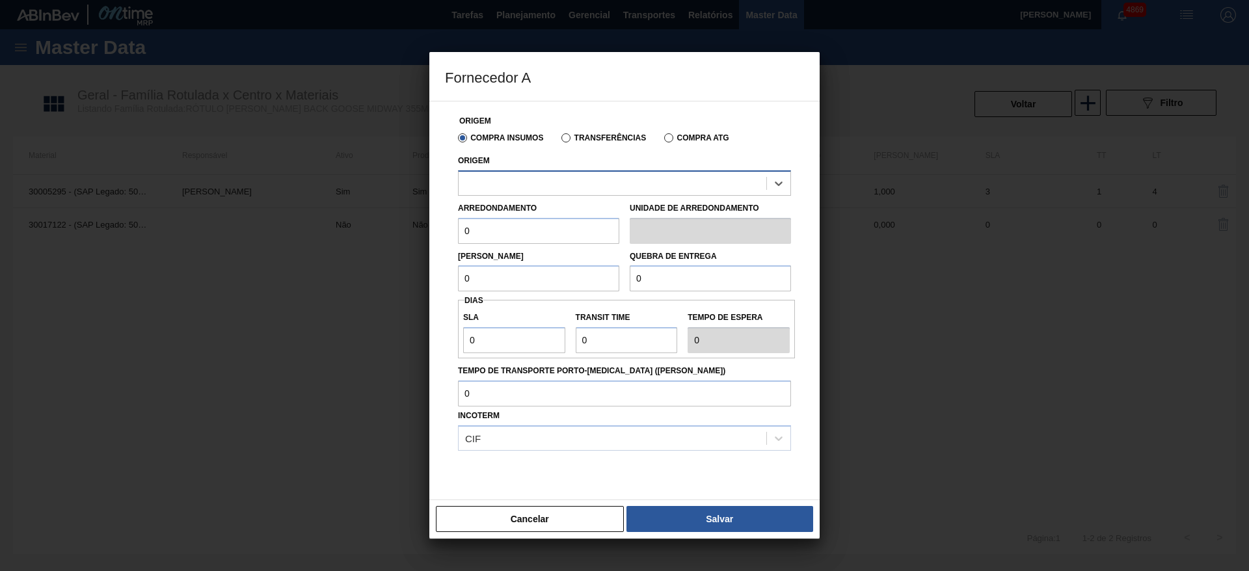
click at [541, 177] on div at bounding box center [613, 183] width 308 height 19
click at [477, 176] on div at bounding box center [613, 183] width 308 height 19
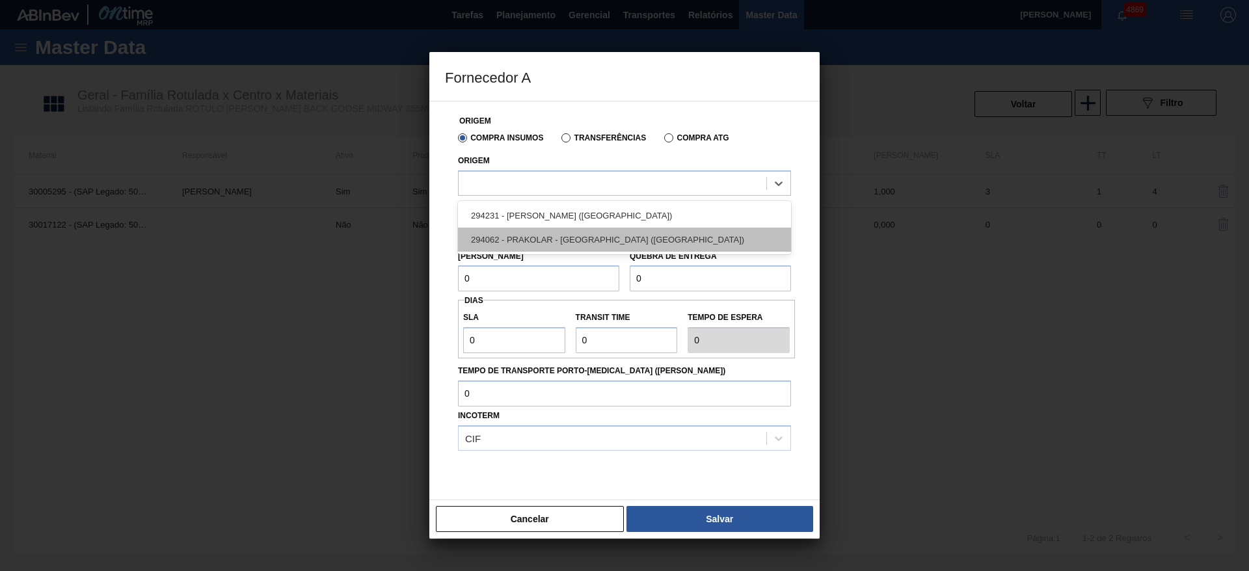
click at [544, 247] on div "294062 - PRAKOLAR - [GEOGRAPHIC_DATA] ([GEOGRAPHIC_DATA])" at bounding box center [624, 240] width 333 height 24
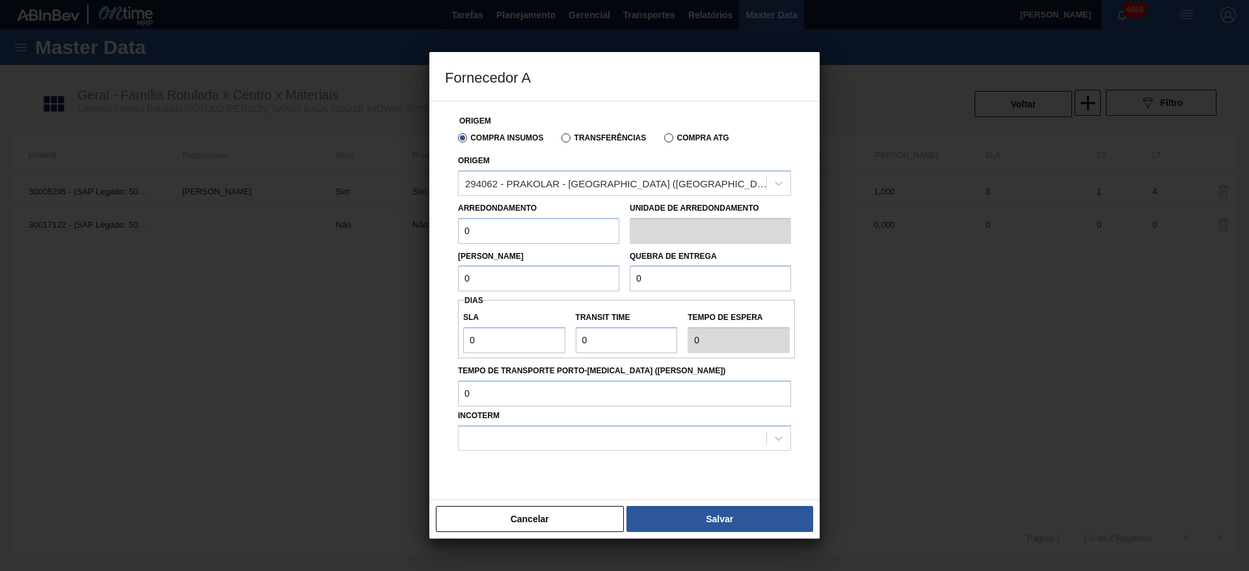
drag, startPoint x: 505, startPoint y: 234, endPoint x: 442, endPoint y: 234, distance: 63.8
click at [442, 234] on div "Origem Compra Insumos Transferências Compra ATG Origem 294062 - PRAKOLAR - [GEO…" at bounding box center [624, 300] width 390 height 399
type input "1"
drag, startPoint x: 453, startPoint y: 282, endPoint x: 438, endPoint y: 282, distance: 15.6
click at [438, 282] on div "Origem Compra Insumos Transferências Compra ATG Origem 294062 - PRAKOLAR - [GEO…" at bounding box center [624, 300] width 390 height 399
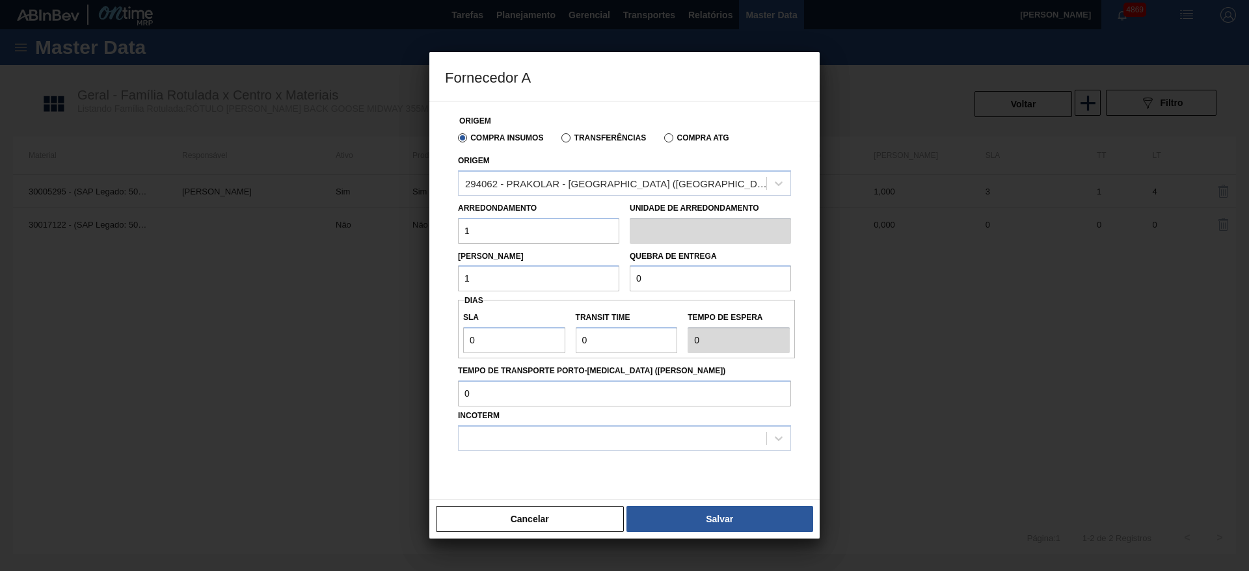
type input "1"
drag, startPoint x: 714, startPoint y: 286, endPoint x: 577, endPoint y: 278, distance: 136.8
click at [577, 278] on div "Lote Mínimo 1 Quebra de entrega 0" at bounding box center [624, 268] width 343 height 48
type input "1.000"
drag, startPoint x: 474, startPoint y: 336, endPoint x: 459, endPoint y: 336, distance: 15.6
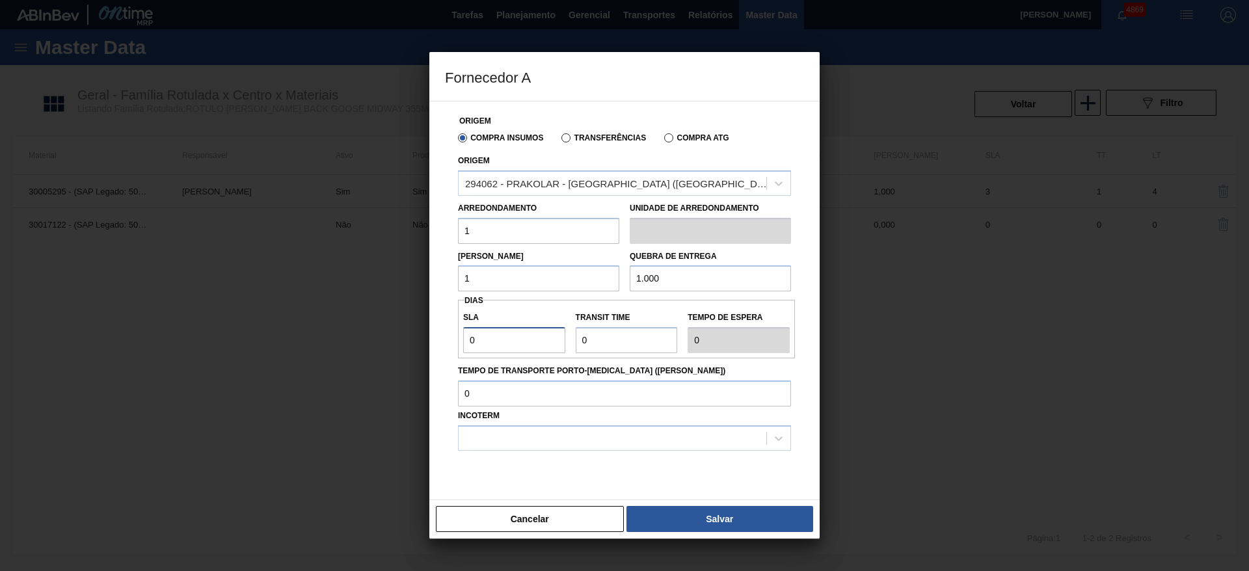
click at [459, 336] on div "SLA 0" at bounding box center [514, 330] width 113 height 45
type input "5"
drag, startPoint x: 593, startPoint y: 339, endPoint x: 580, endPoint y: 342, distance: 13.3
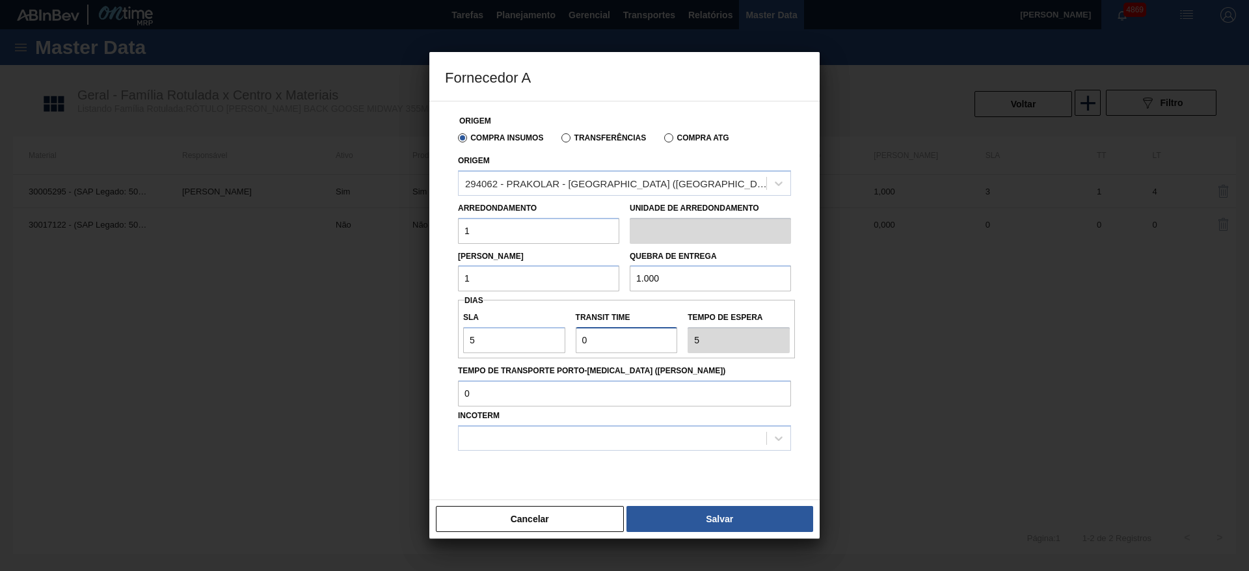
click at [580, 342] on input "Transit Time" at bounding box center [627, 340] width 102 height 26
type input "3"
type input "8"
type input "3"
drag, startPoint x: 499, startPoint y: 336, endPoint x: 427, endPoint y: 343, distance: 72.5
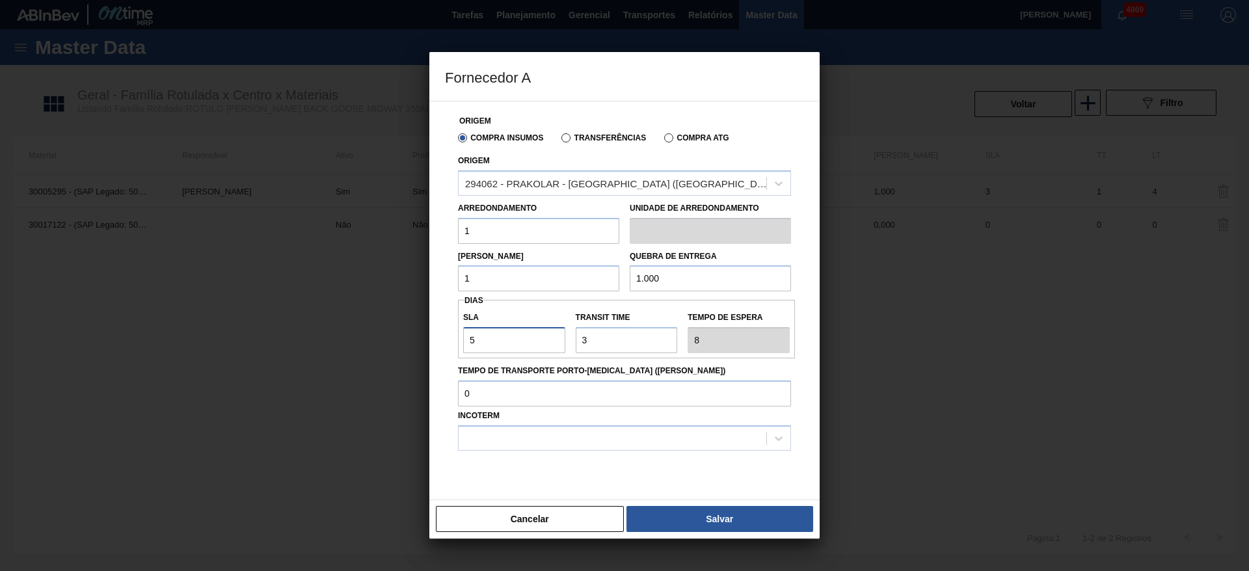
click at [427, 343] on div "Fornecedor A Origem Compra Insumos Transferências Compra ATG Origem 294062 - PR…" at bounding box center [624, 285] width 1249 height 571
type input "1"
type input "4"
type input "10"
type input "13"
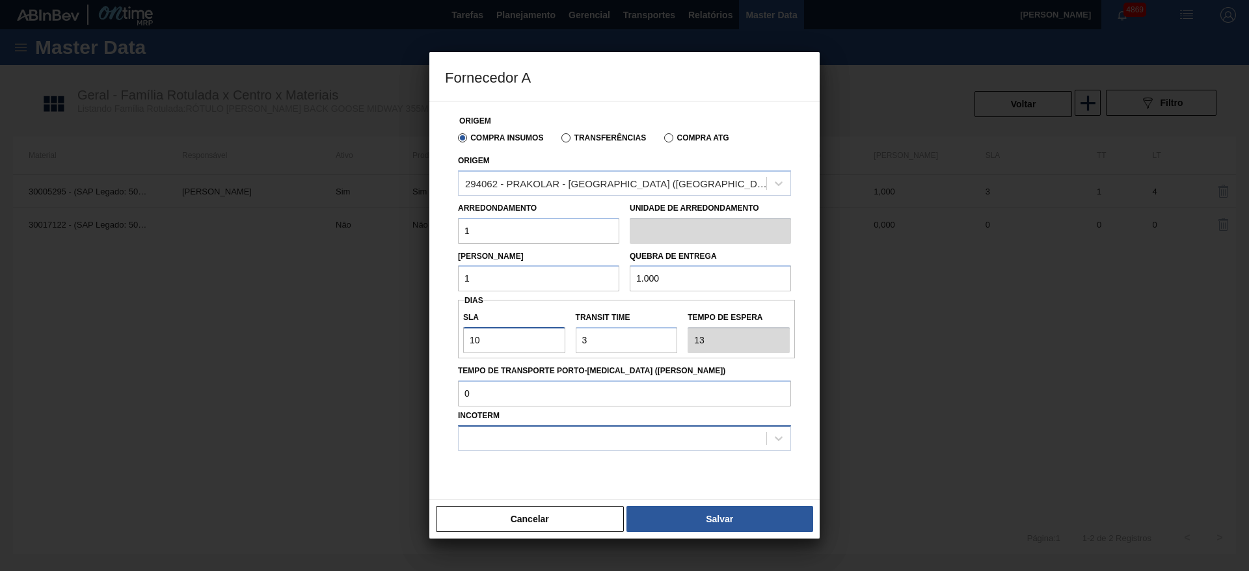
type input "10"
click at [615, 437] on div at bounding box center [613, 438] width 308 height 19
click at [600, 472] on div "CIF" at bounding box center [624, 471] width 333 height 24
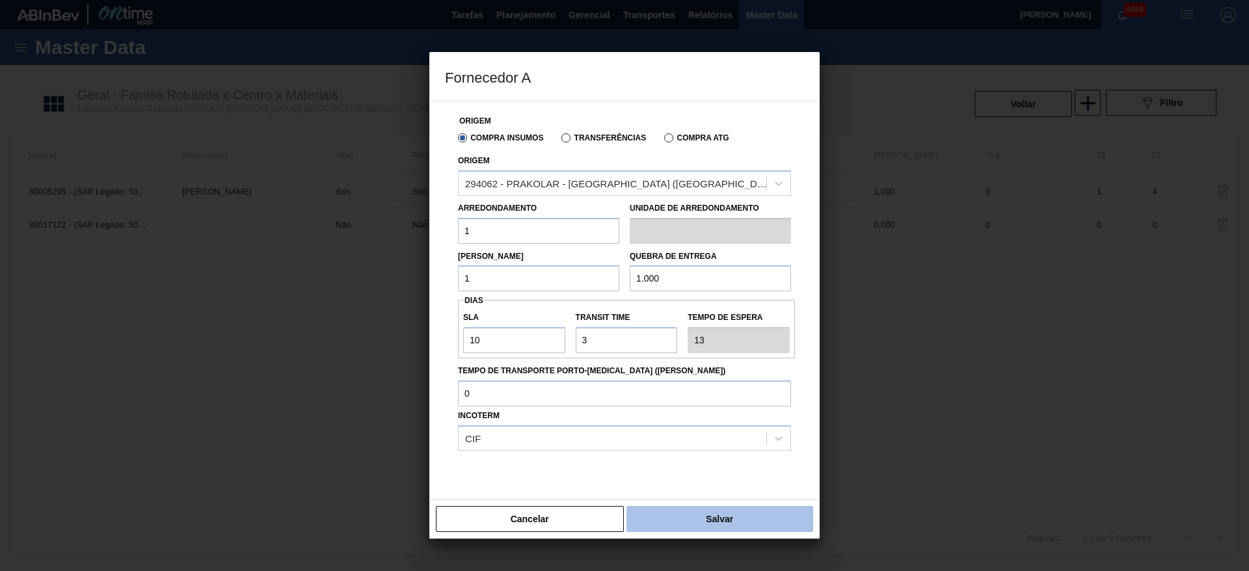
click at [718, 507] on button "Salvar" at bounding box center [719, 519] width 187 height 26
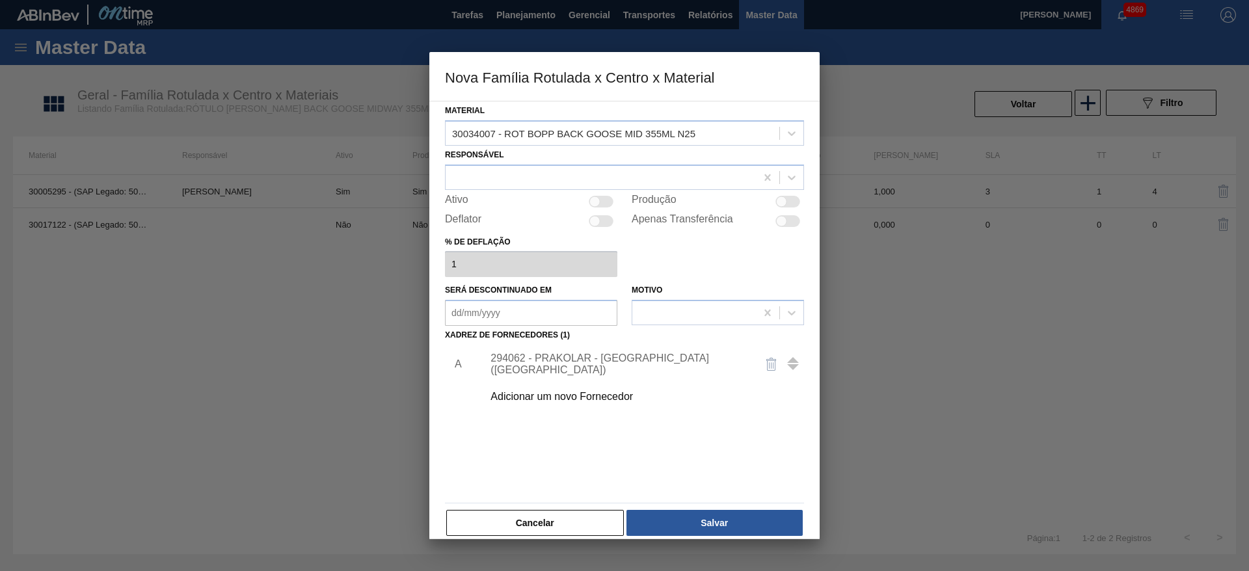
click at [602, 198] on div at bounding box center [601, 202] width 25 height 12
checkbox input "true"
click at [671, 522] on button "Salvar" at bounding box center [714, 523] width 176 height 26
click at [599, 196] on div at bounding box center [601, 202] width 25 height 12
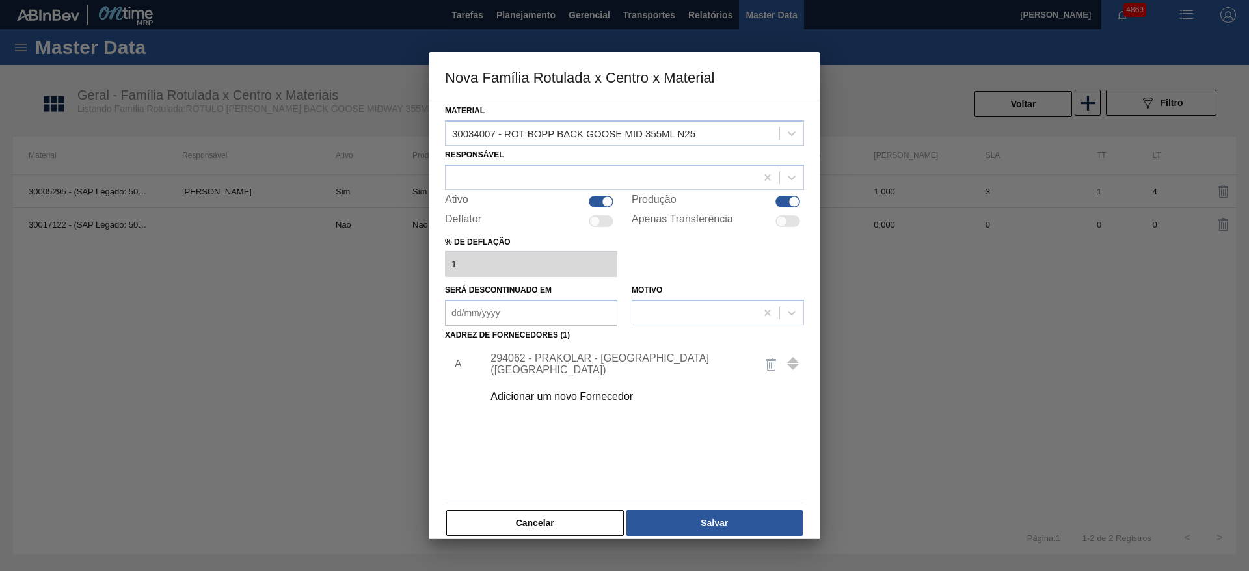
checkbox input "false"
click at [760, 518] on button "Salvar" at bounding box center [714, 523] width 176 height 26
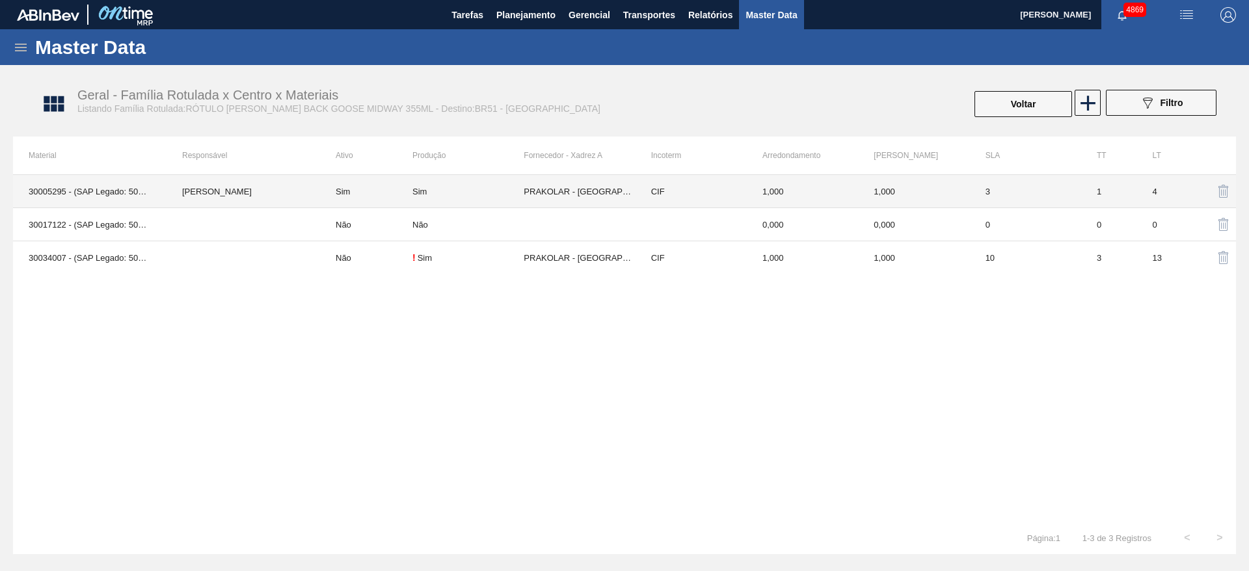
click at [437, 181] on td "Sim" at bounding box center [467, 191] width 111 height 33
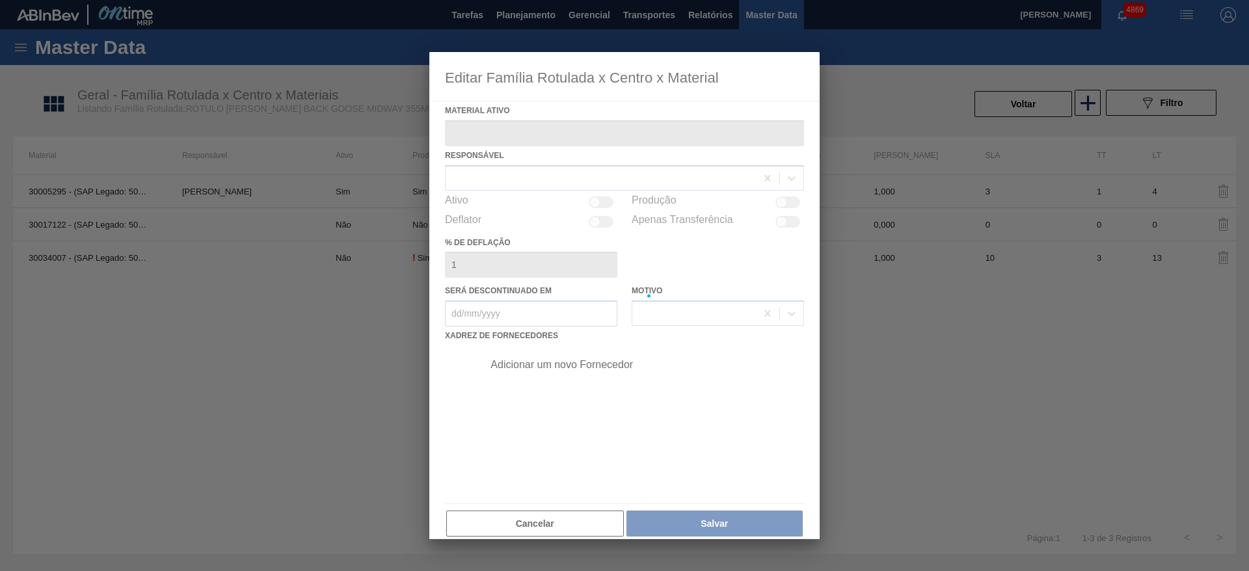
type ativo "30005295 - (SAP Legado: 50692230) - ROT BOPP BACK GOOSE MIDWAY 355ML IN65"
checkbox input "true"
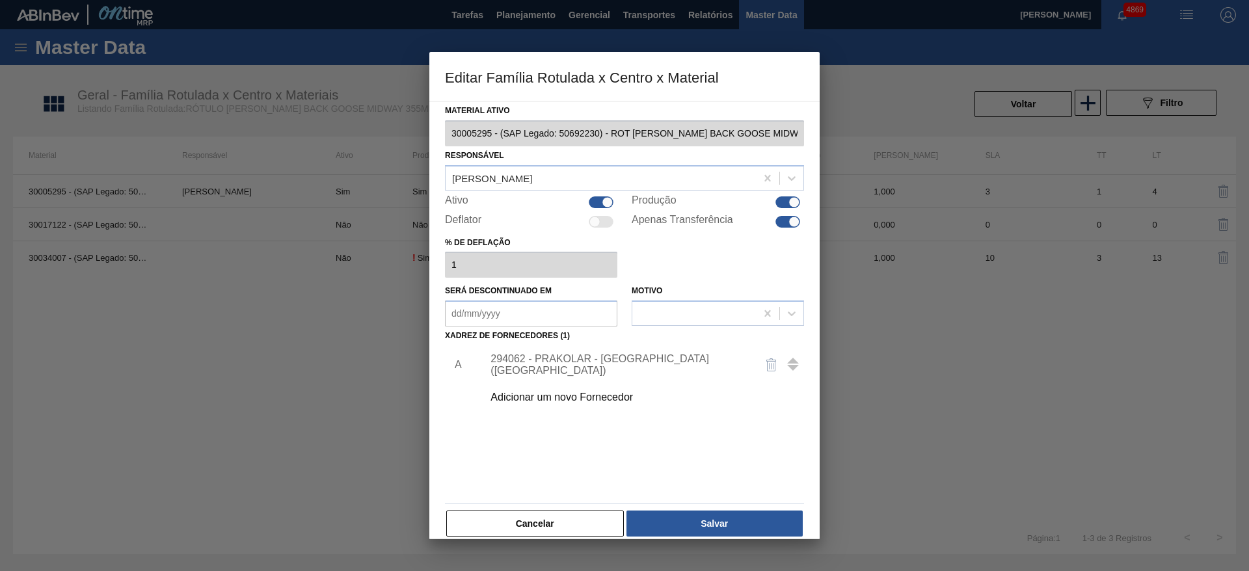
click at [143, 414] on div at bounding box center [624, 285] width 1249 height 571
click at [602, 201] on div at bounding box center [607, 201] width 11 height 11
checkbox input "false"
click at [710, 521] on button "Salvar" at bounding box center [714, 524] width 176 height 26
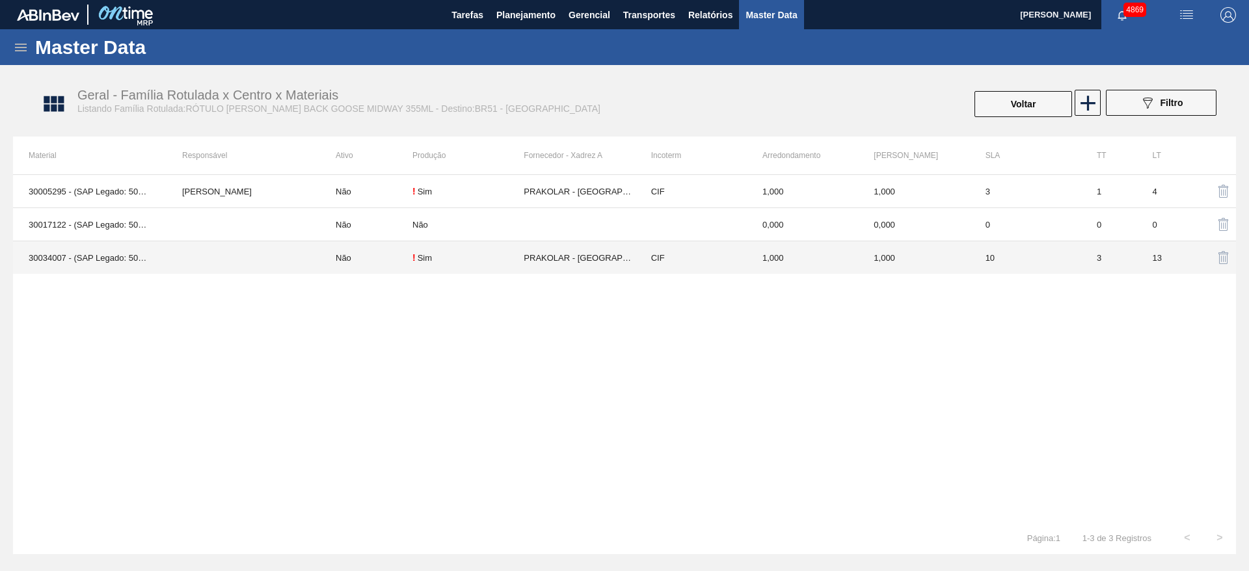
click at [70, 254] on td "30034007 - (SAP Legado: 50842165) - ROT BOPP BACK GOOSE MID 355ML N25" at bounding box center [90, 257] width 154 height 33
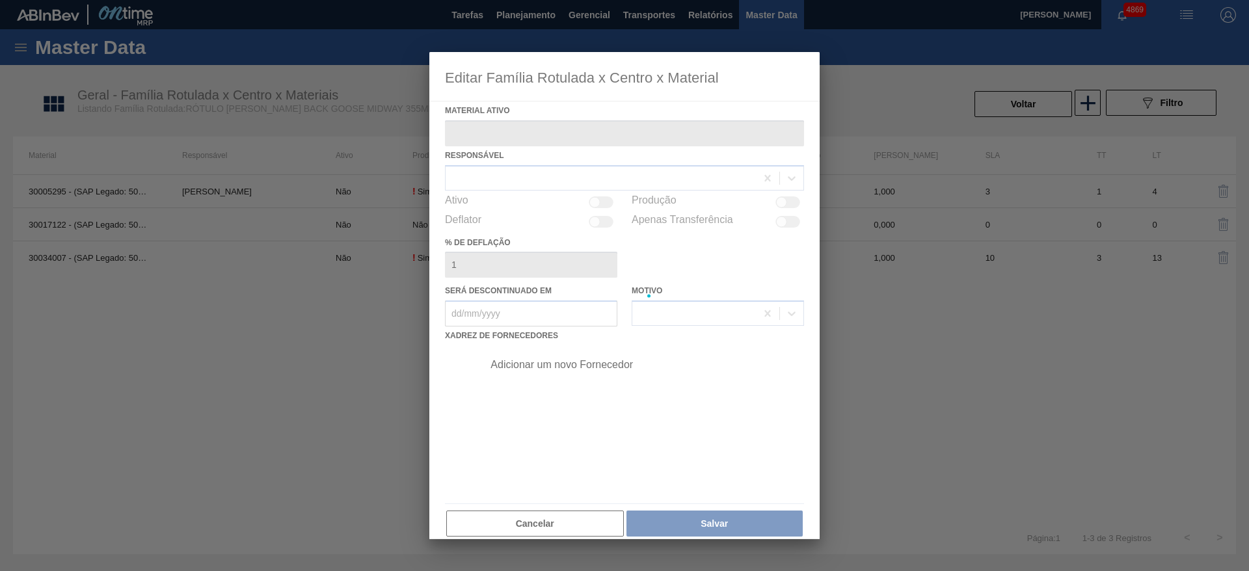
type ativo "30034007 - (SAP Legado: 50842165) - ROT BOPP BACK GOOSE MID 355ML N25"
checkbox input "true"
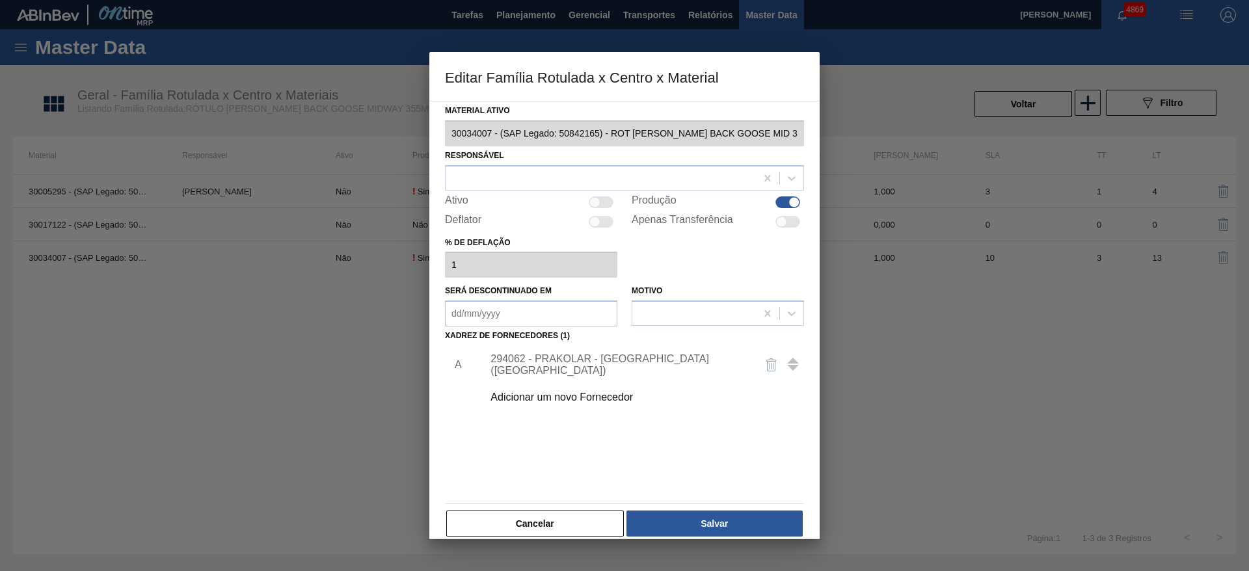
click at [599, 198] on div at bounding box center [601, 202] width 25 height 12
checkbox input "true"
click at [675, 535] on button "Salvar" at bounding box center [714, 524] width 176 height 26
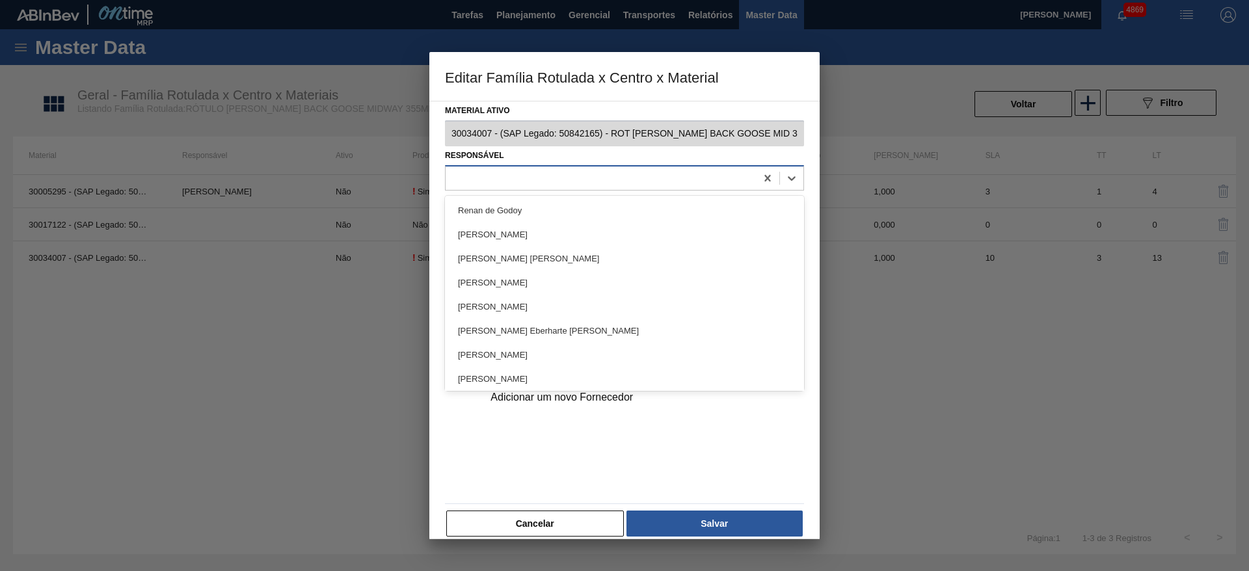
click at [530, 183] on div at bounding box center [601, 177] width 310 height 19
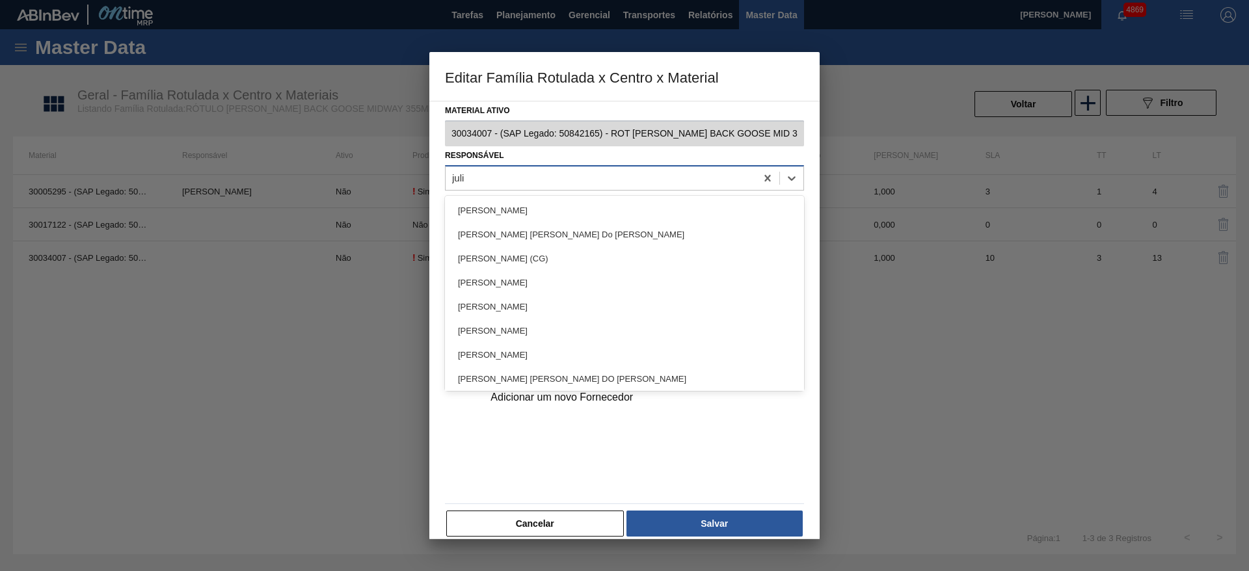
type input "[PERSON_NAME]"
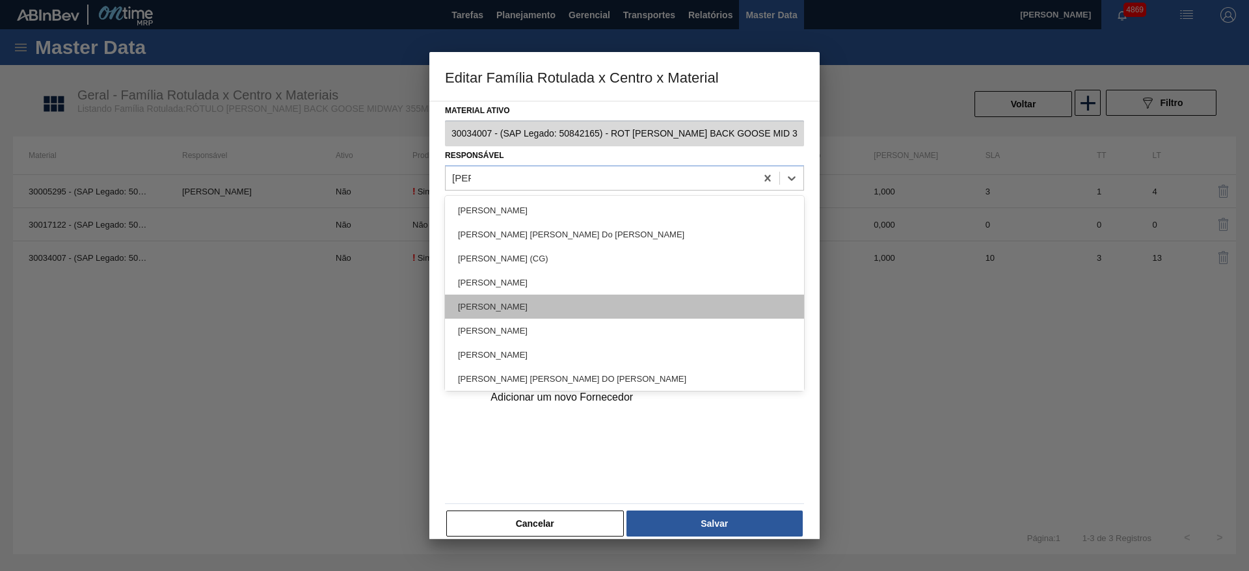
click at [514, 295] on div "[PERSON_NAME]" at bounding box center [624, 307] width 359 height 24
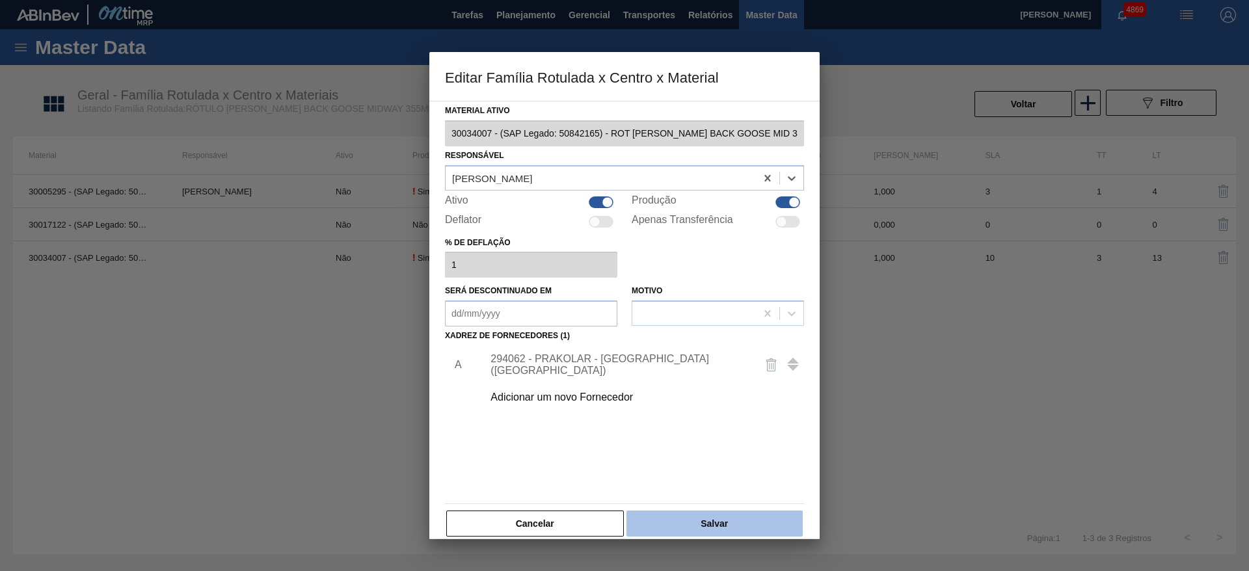
click at [716, 530] on button "Salvar" at bounding box center [714, 524] width 176 height 26
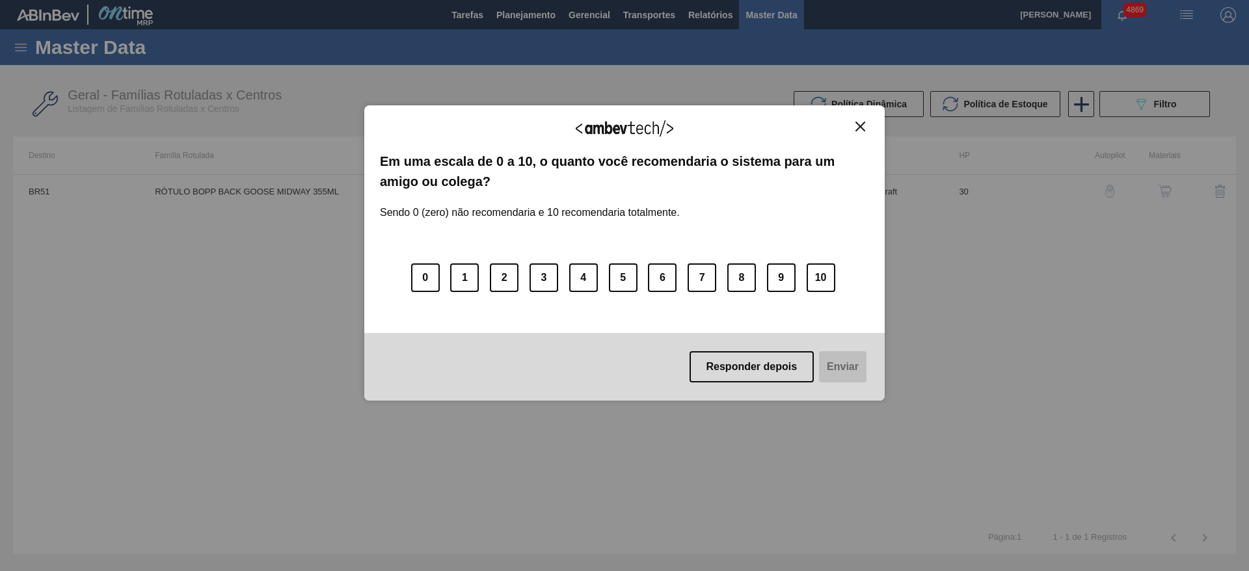
click at [863, 133] on div "Agradecemos seu feedback!" at bounding box center [624, 136] width 489 height 31
click at [854, 122] on button "Close" at bounding box center [861, 126] width 18 height 11
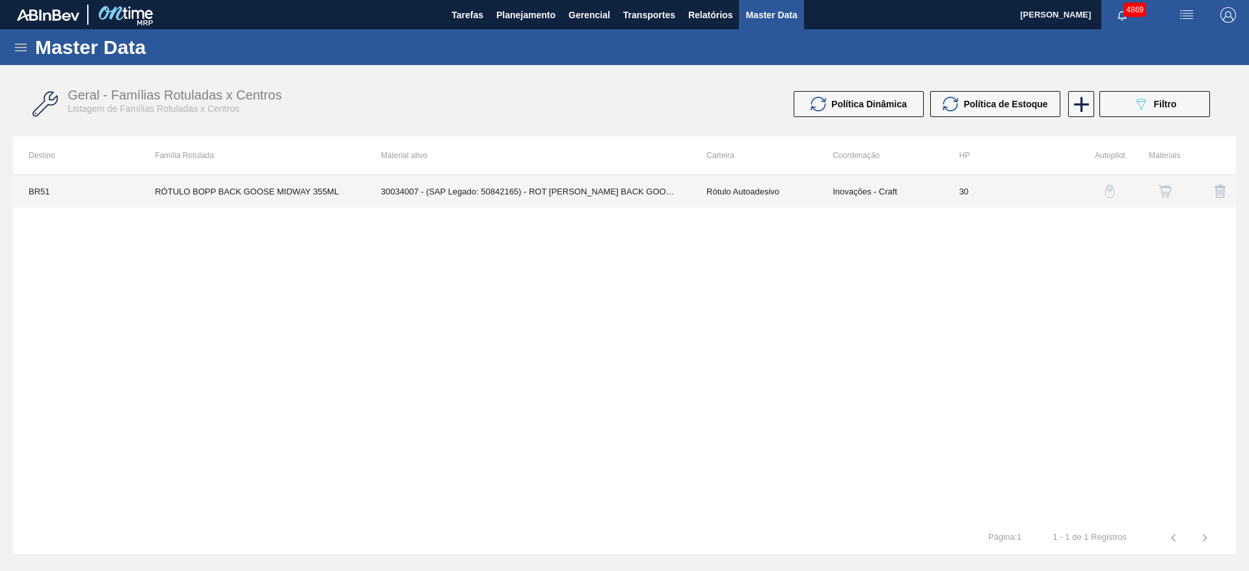
click at [614, 202] on td "30034007 - (SAP Legado: 50842165) - ROT BOPP BACK GOOSE MID 355ML N25" at bounding box center [528, 191] width 325 height 33
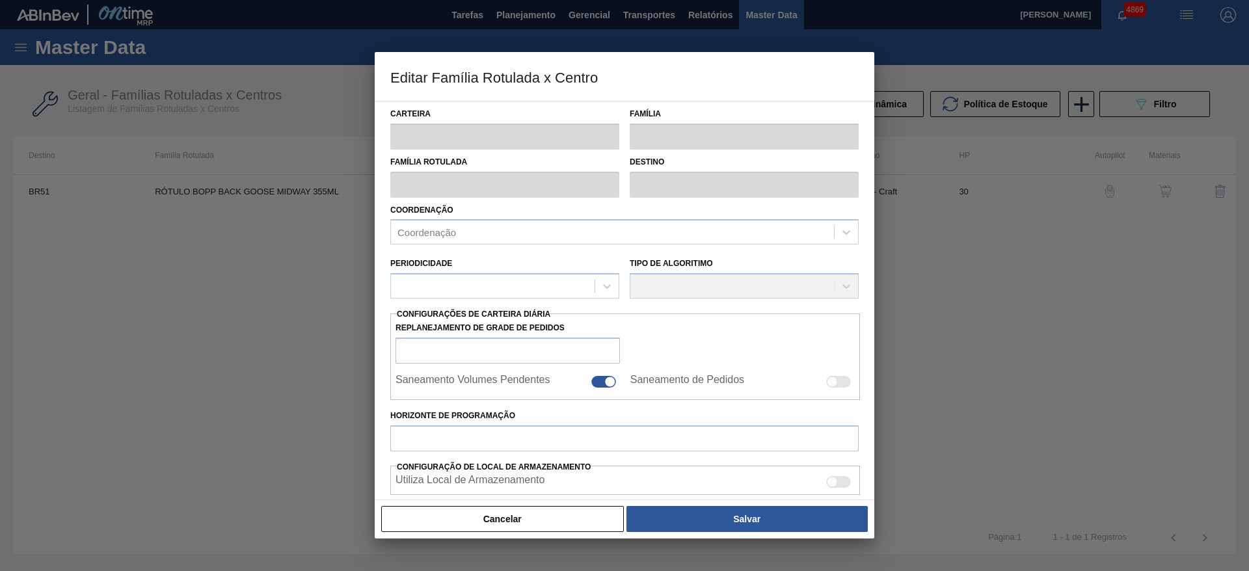
type input "Rótulo Autoadesivo"
type input "Rótulo BOPP"
type input "RÓTULO BOPP BACK GOOSE MIDWAY 355ML"
type input "BR51 - [GEOGRAPHIC_DATA]"
type input "30"
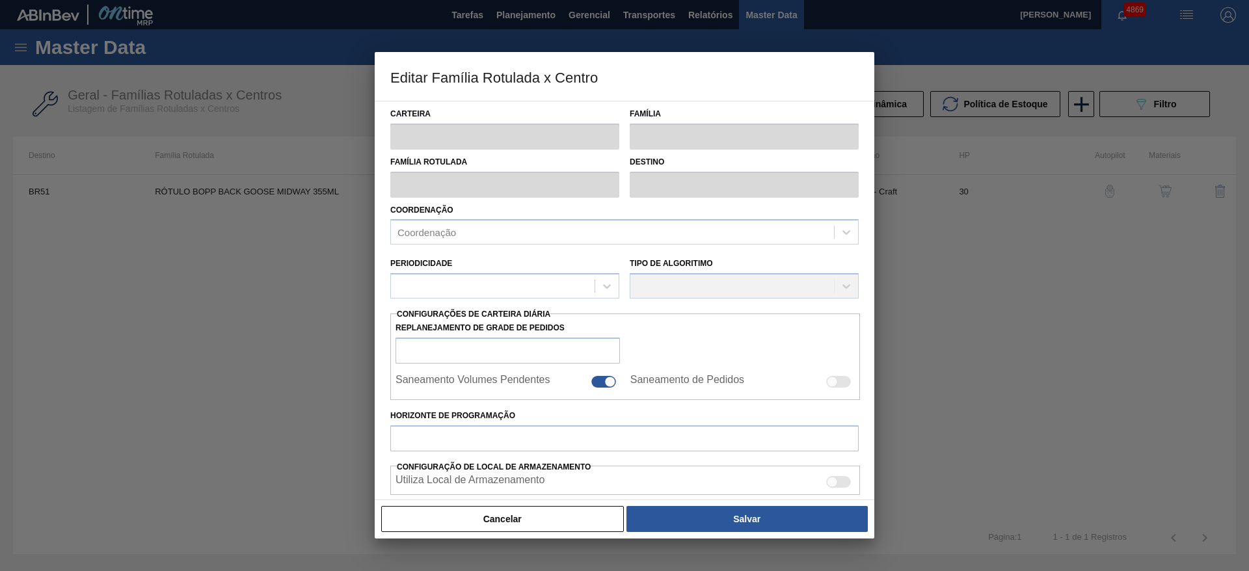
type input "0"
type input "100"
type input "0,000"
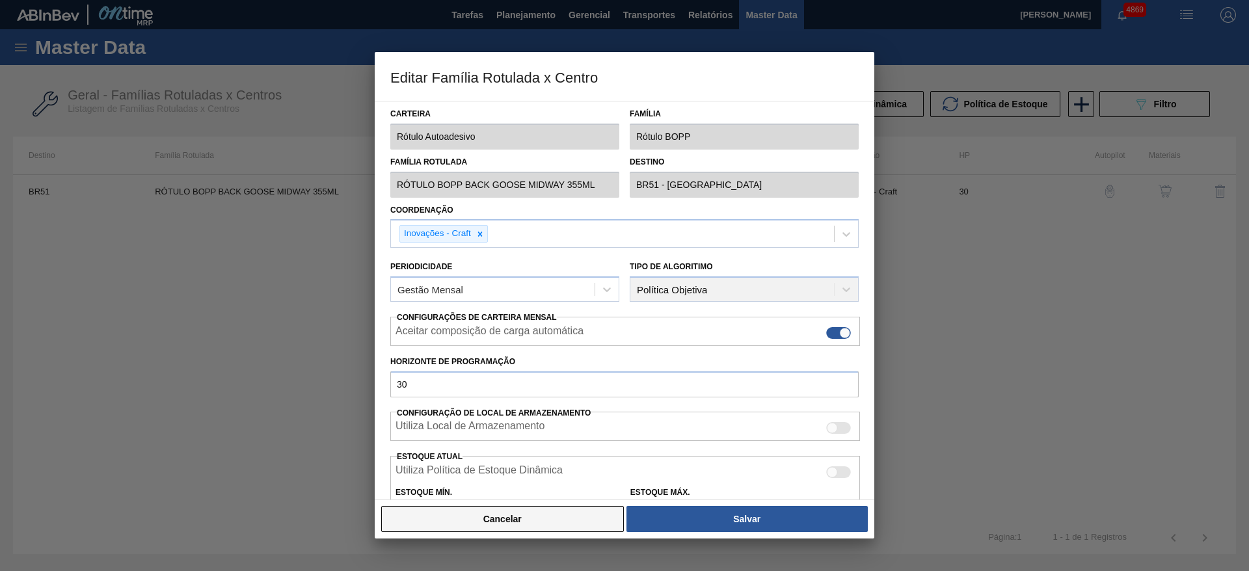
click at [457, 513] on button "Cancelar" at bounding box center [502, 519] width 243 height 26
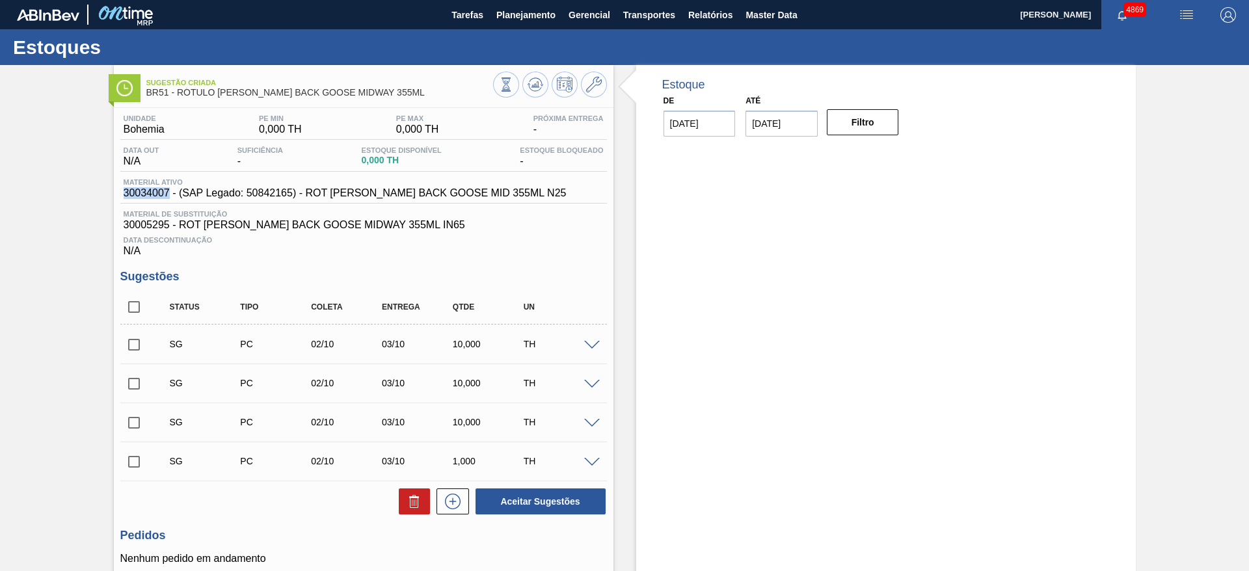
drag, startPoint x: 122, startPoint y: 191, endPoint x: 170, endPoint y: 202, distance: 49.9
click at [170, 202] on div "Material ativo 30034007 - (SAP Legado: 50842165) - ROT BOPP BACK GOOSE MID 355M…" at bounding box center [363, 190] width 487 height 25
copy span "30034007"
click at [119, 198] on div "Unidade Bohemia PE MIN 0,000 TH PE MAX 0,000 TH Próxima Entrega - Data out N/A …" at bounding box center [364, 391] width 500 height 567
drag, startPoint x: 119, startPoint y: 195, endPoint x: 514, endPoint y: 191, distance: 394.9
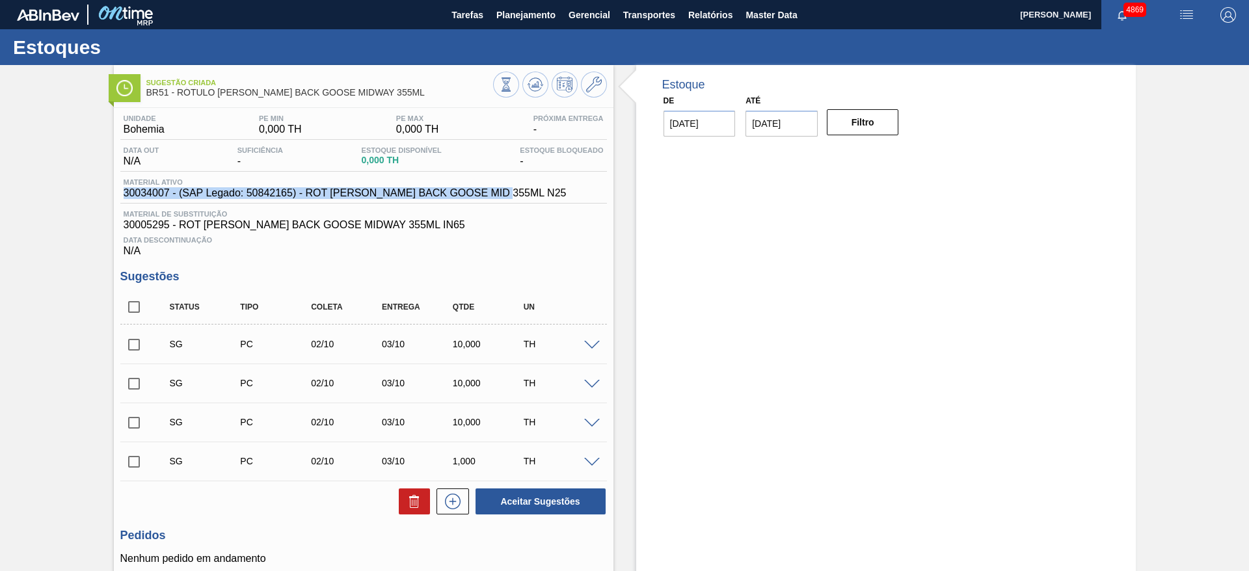
click at [514, 191] on div "Unidade Bohemia PE MIN 0,000 TH PE MAX 0,000 TH Próxima Entrega - Data out N/A …" at bounding box center [364, 391] width 500 height 567
copy span "30034007 - (SAP Legado: 50842165) - ROT BOPP BACK GOOSE MID 355ML N25"
click at [501, 25] on button "Planejamento" at bounding box center [526, 14] width 72 height 29
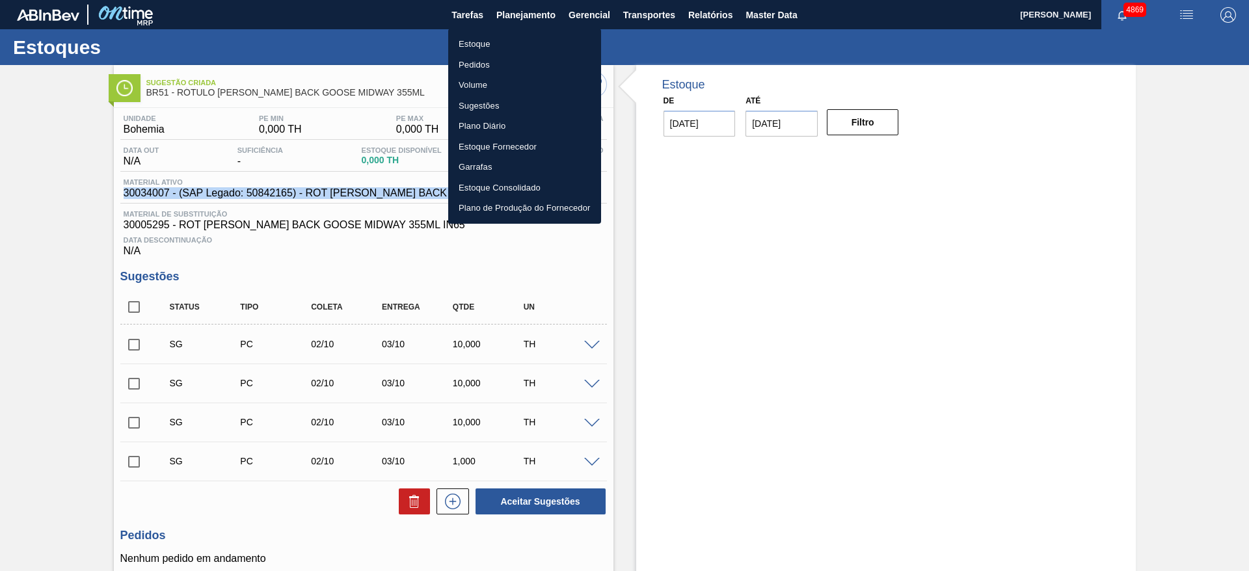
click at [589, 38] on li "Estoque" at bounding box center [524, 44] width 153 height 21
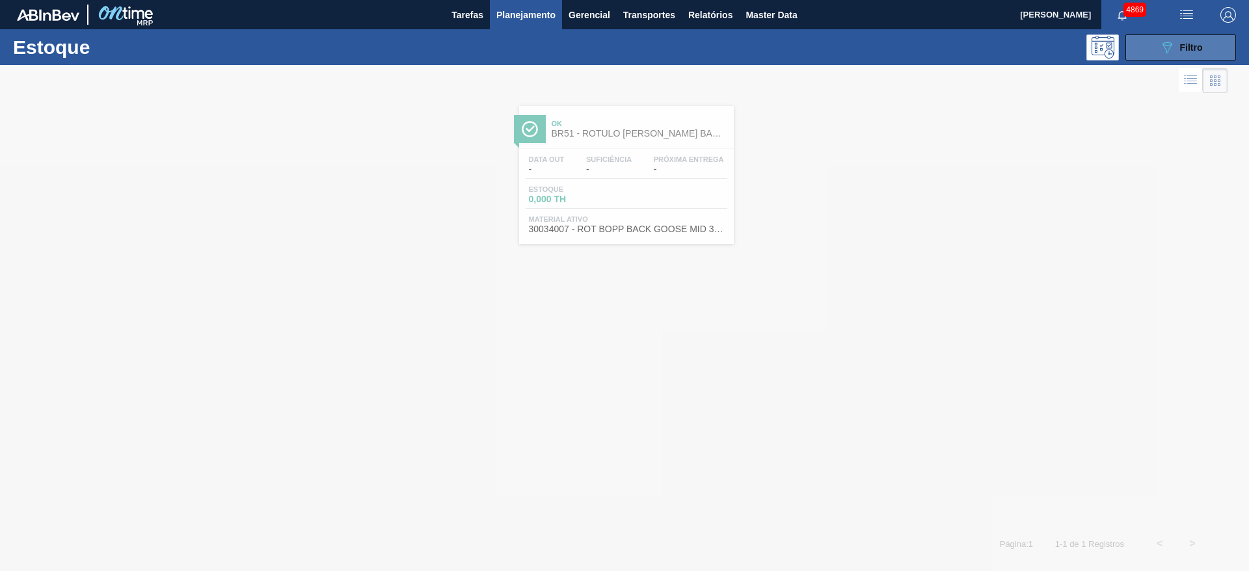
click at [1191, 47] on span "Filtro" at bounding box center [1191, 47] width 23 height 10
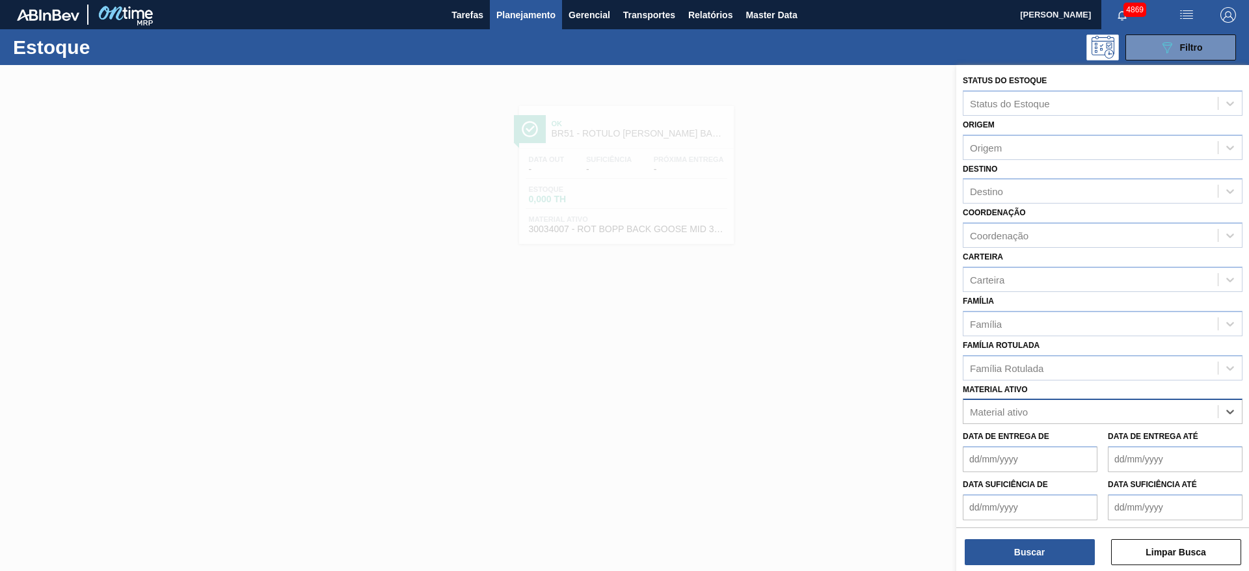
paste ativo "30003792"
type ativo "30003792"
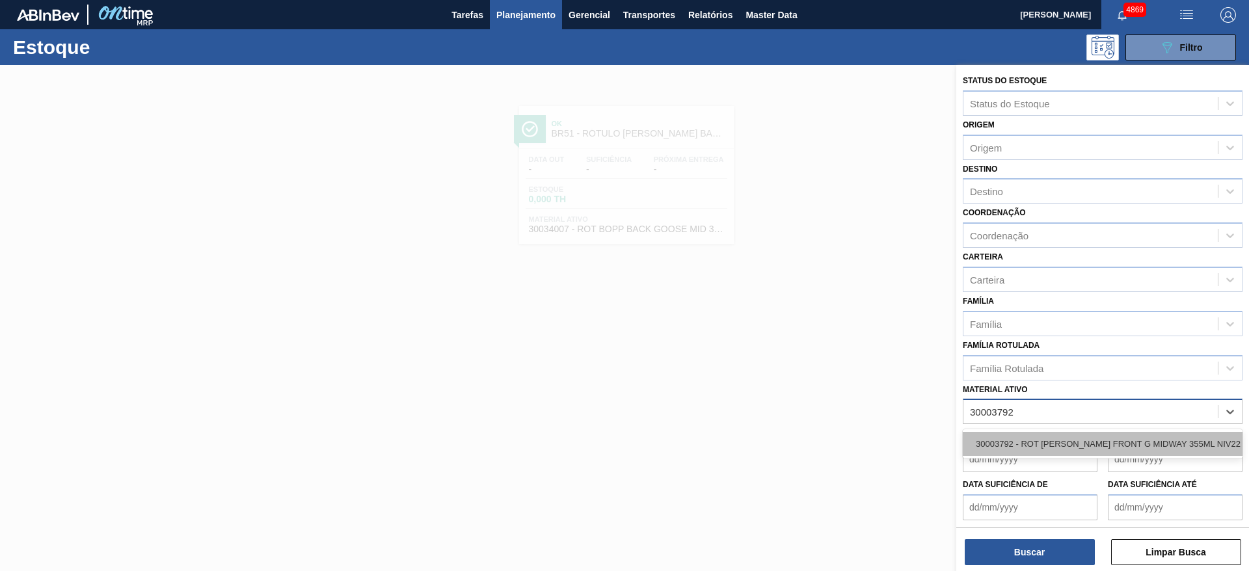
click at [1170, 444] on div "30003792 - ROT BOPP FRONT G MIDWAY 355ML NIV22" at bounding box center [1103, 444] width 280 height 24
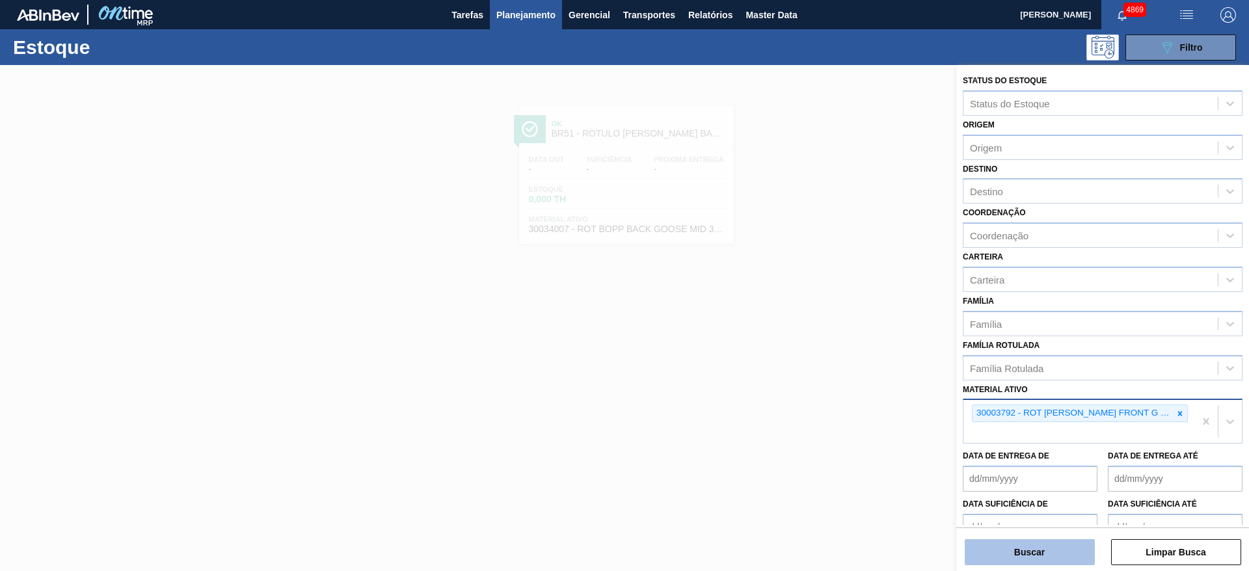
click at [1070, 546] on button "Buscar" at bounding box center [1030, 552] width 130 height 26
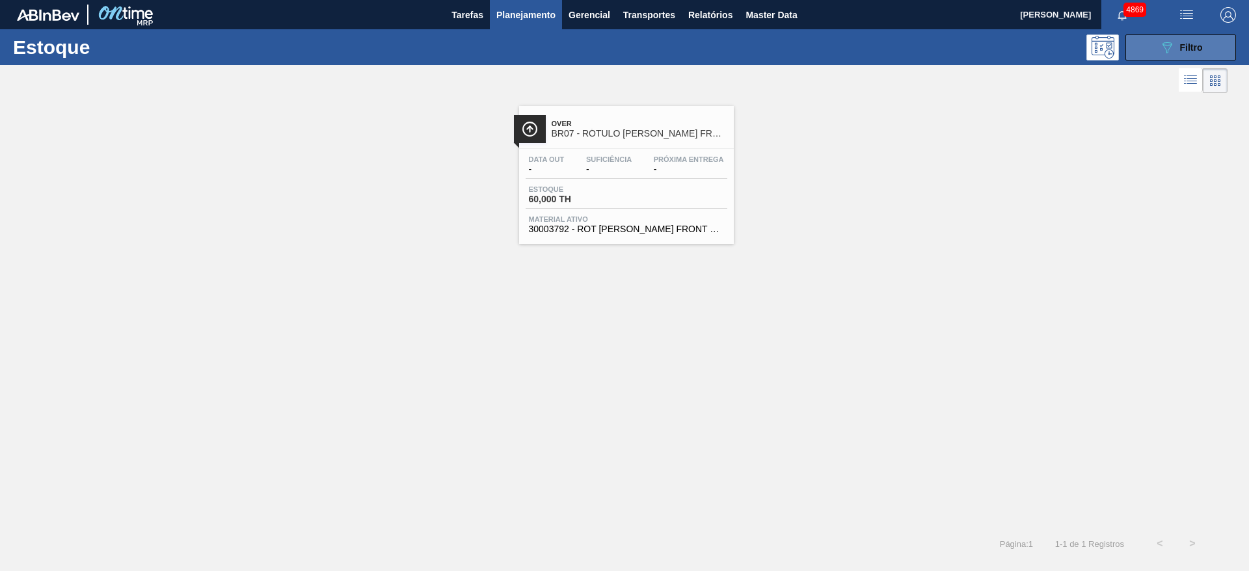
click at [1141, 49] on button "089F7B8B-B2A5-4AFE-B5C0-19BA573D28AC Filtro" at bounding box center [1180, 47] width 111 height 26
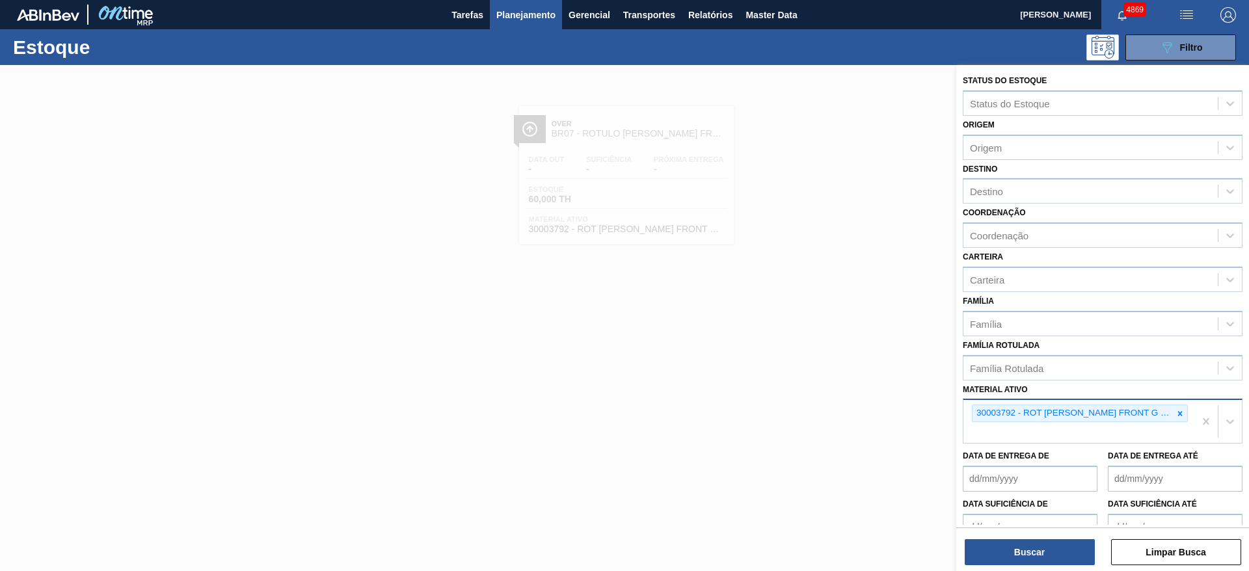
click at [1086, 428] on div "30003792 - ROT BOPP FRONT G MIDWAY 355ML NIV22" at bounding box center [1078, 421] width 231 height 43
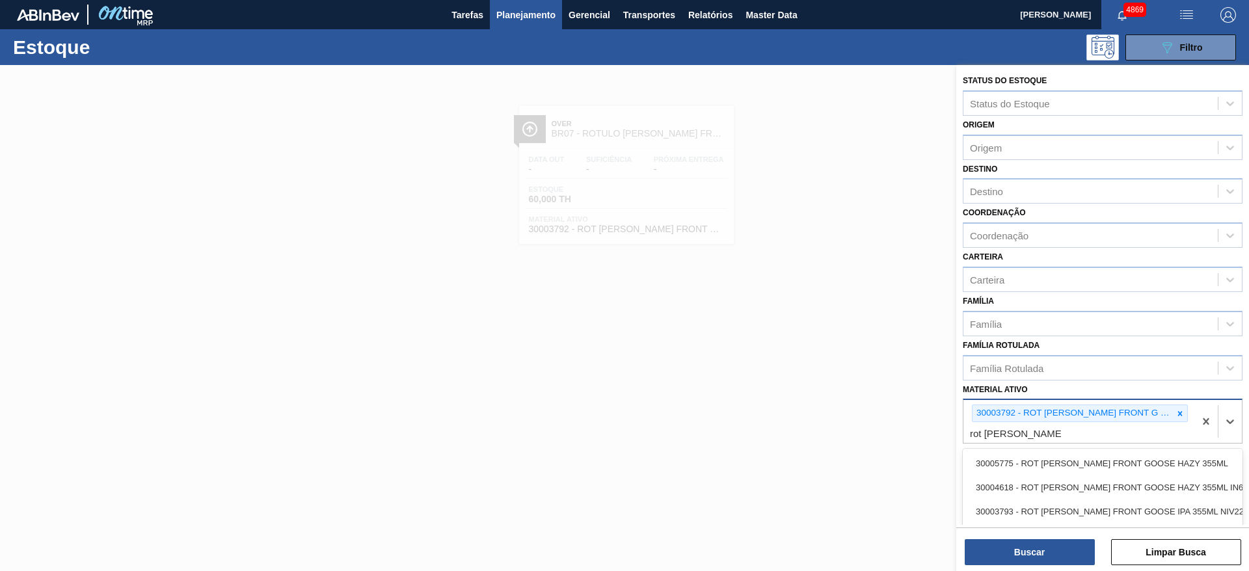
type ativo "rot bopp front goose m"
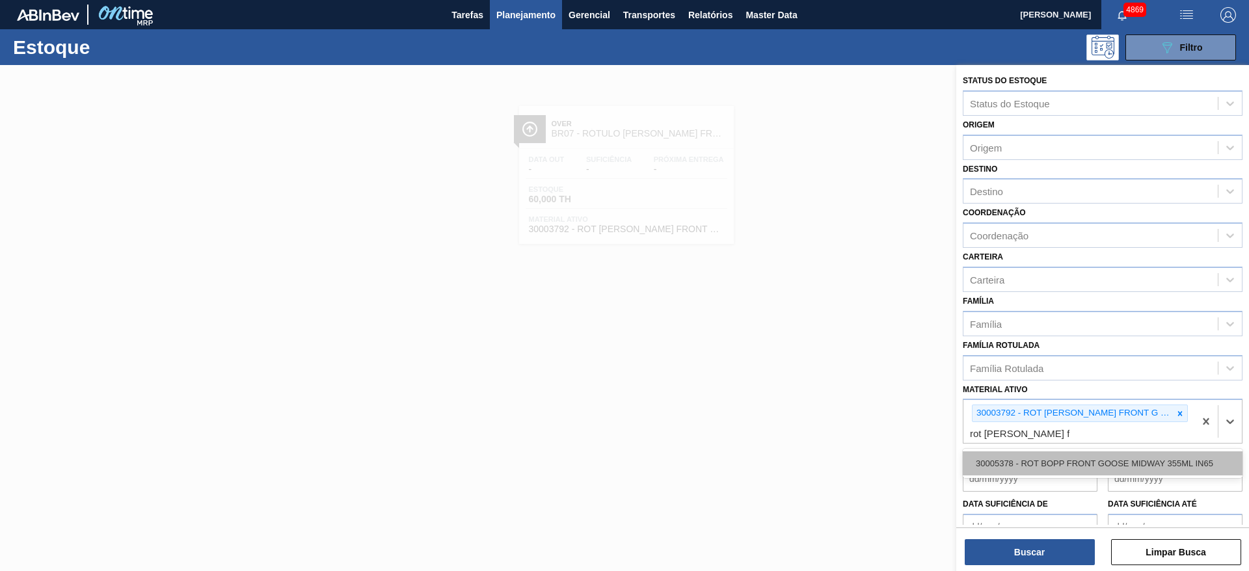
click at [1069, 455] on div "30005378 - ROT BOPP FRONT GOOSE MIDWAY 355ML IN65" at bounding box center [1103, 463] width 280 height 24
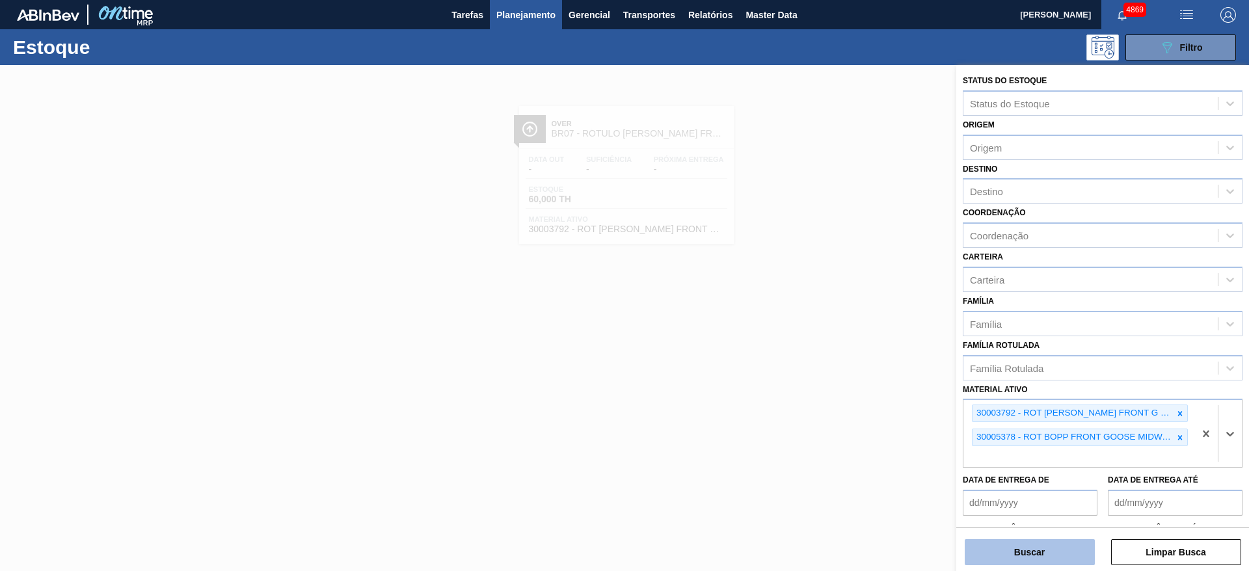
click at [1054, 547] on button "Buscar" at bounding box center [1030, 552] width 130 height 26
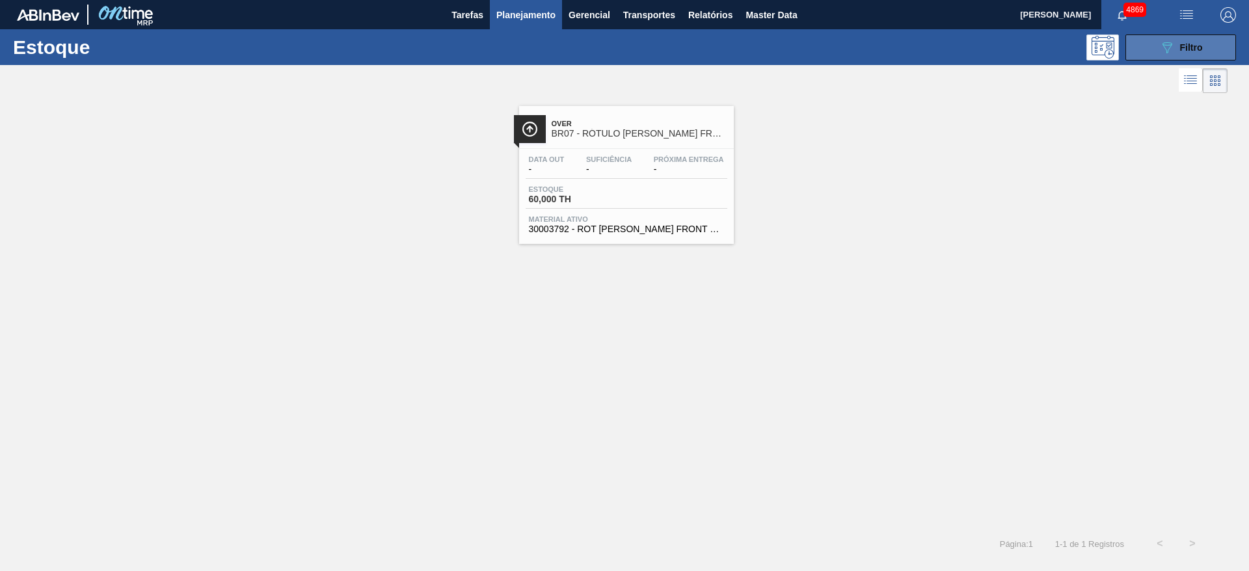
click at [1202, 36] on button "089F7B8B-B2A5-4AFE-B5C0-19BA573D28AC Filtro" at bounding box center [1180, 47] width 111 height 26
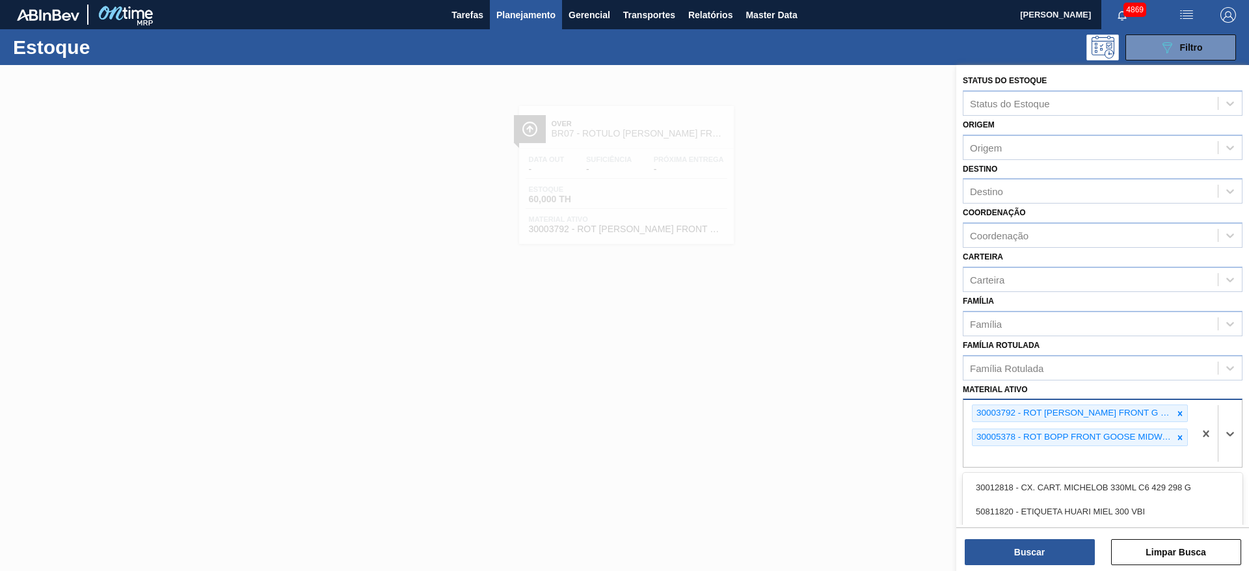
click at [1075, 453] on div "30003792 - ROT BOPP FRONT G MIDWAY 355ML NIV22 30005378 - ROT BOPP FRONT GOOSE …" at bounding box center [1078, 433] width 231 height 67
drag, startPoint x: 1029, startPoint y: 455, endPoint x: 1009, endPoint y: 459, distance: 20.0
click at [1009, 459] on ativo "rot bopp front goose m" at bounding box center [1020, 457] width 100 height 11
type ativo "rot front goose m"
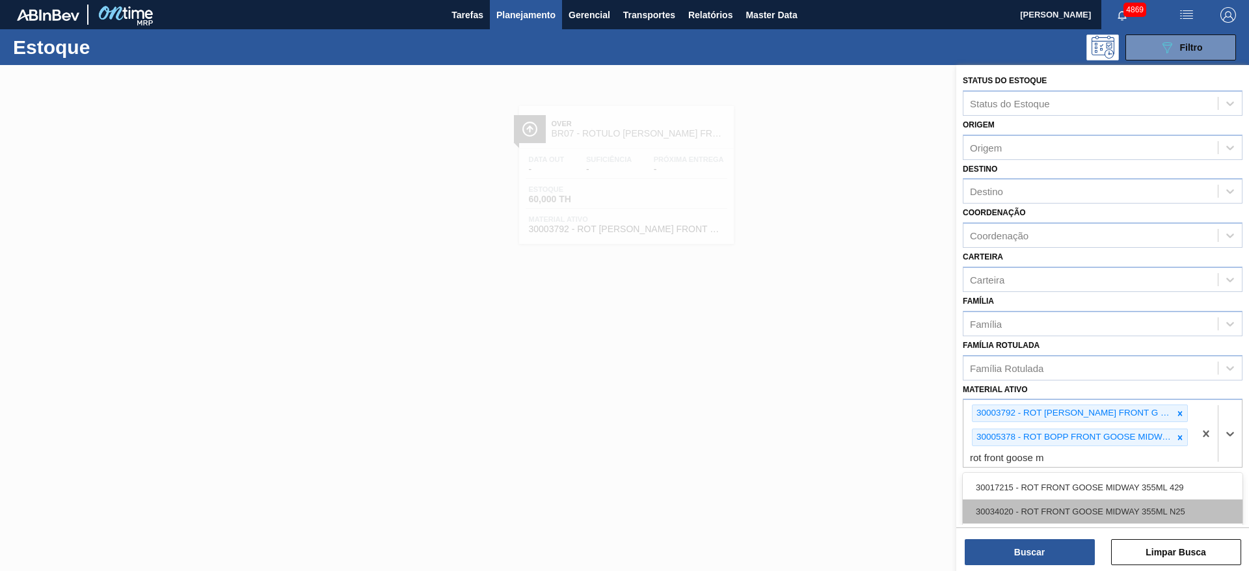
click at [1132, 507] on div "30034020 - ROT FRONT GOOSE MIDWAY 355ML N25" at bounding box center [1103, 512] width 280 height 24
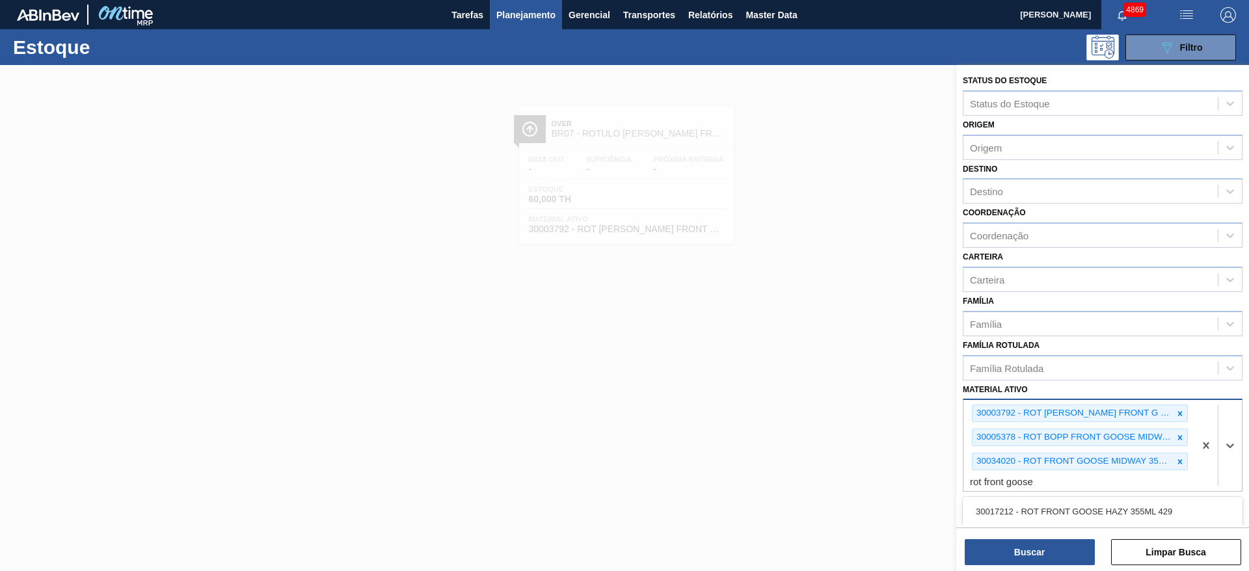
type ativo "rot front goose m"
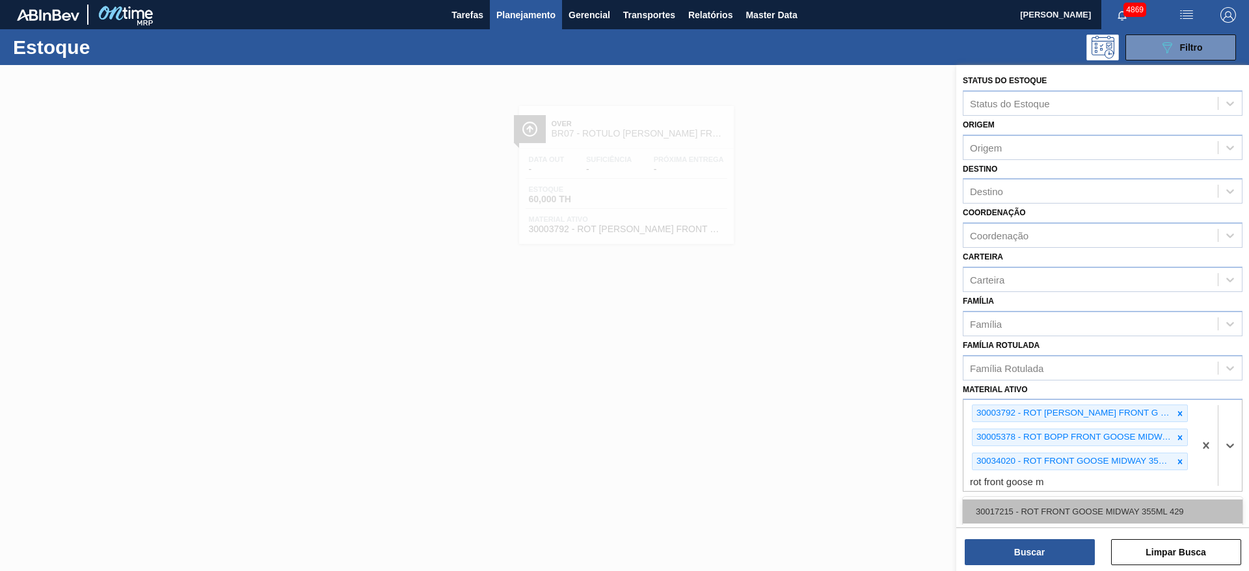
click at [1035, 506] on div "30017215 - ROT FRONT GOOSE MIDWAY 355ML 429" at bounding box center [1103, 512] width 280 height 24
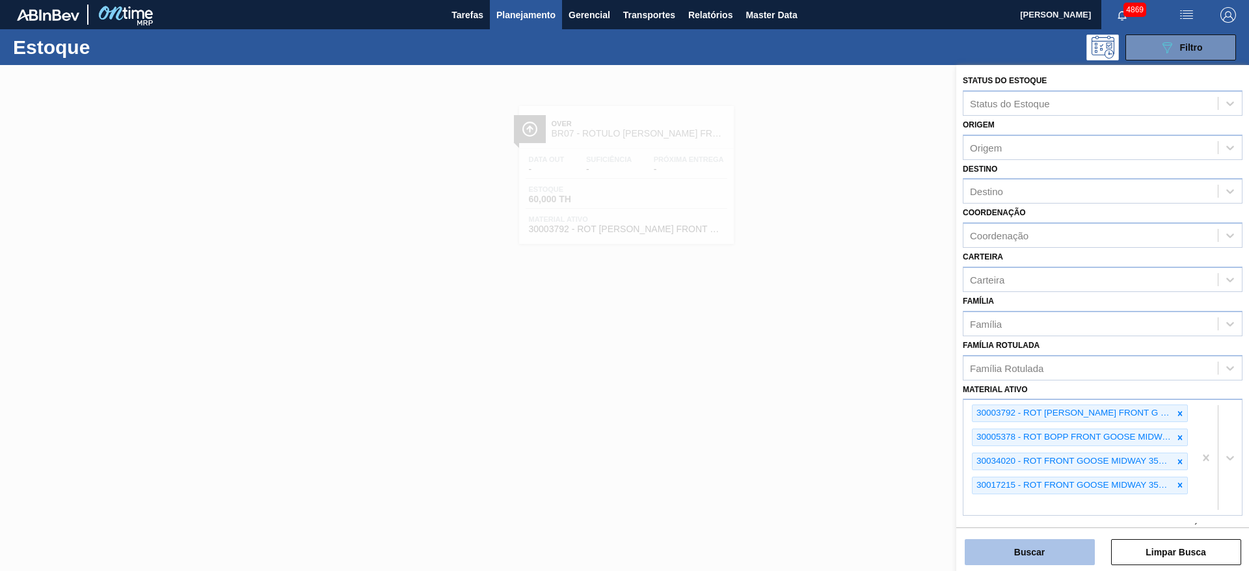
click at [1040, 549] on button "Buscar" at bounding box center [1030, 552] width 130 height 26
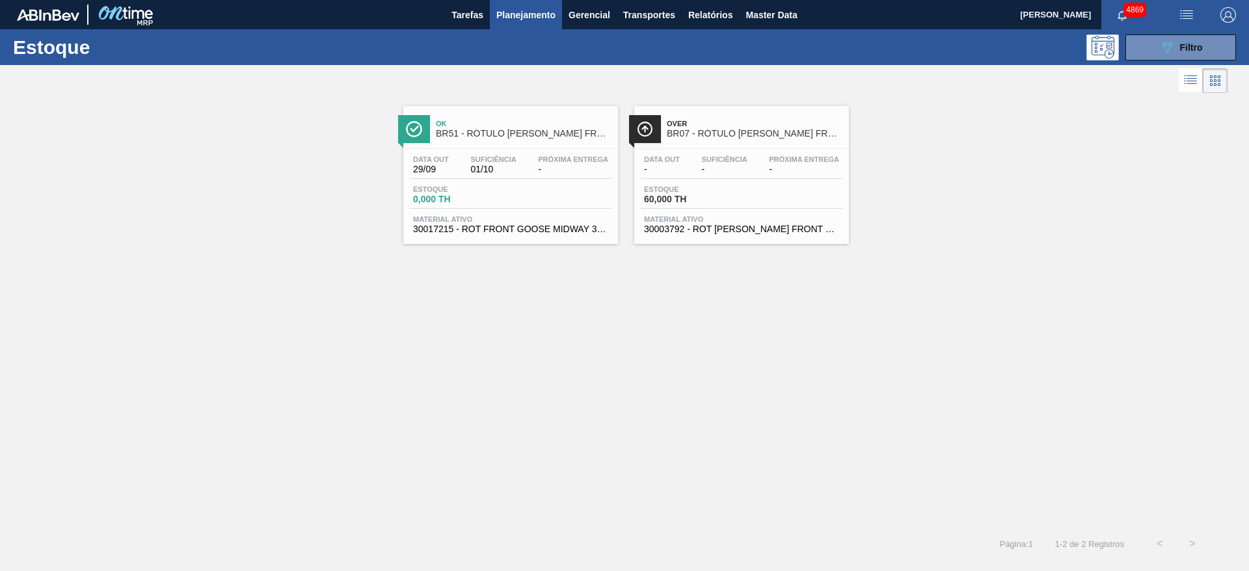
click at [521, 193] on div "Estoque 0,000 TH" at bounding box center [511, 196] width 202 height 23
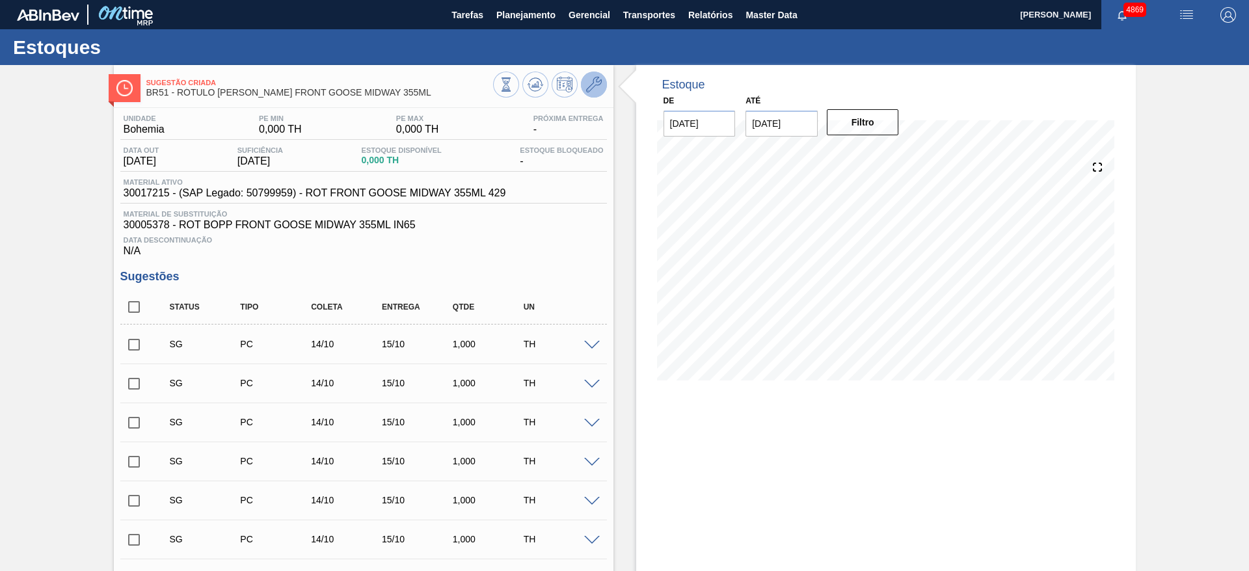
click at [590, 75] on button at bounding box center [594, 85] width 26 height 26
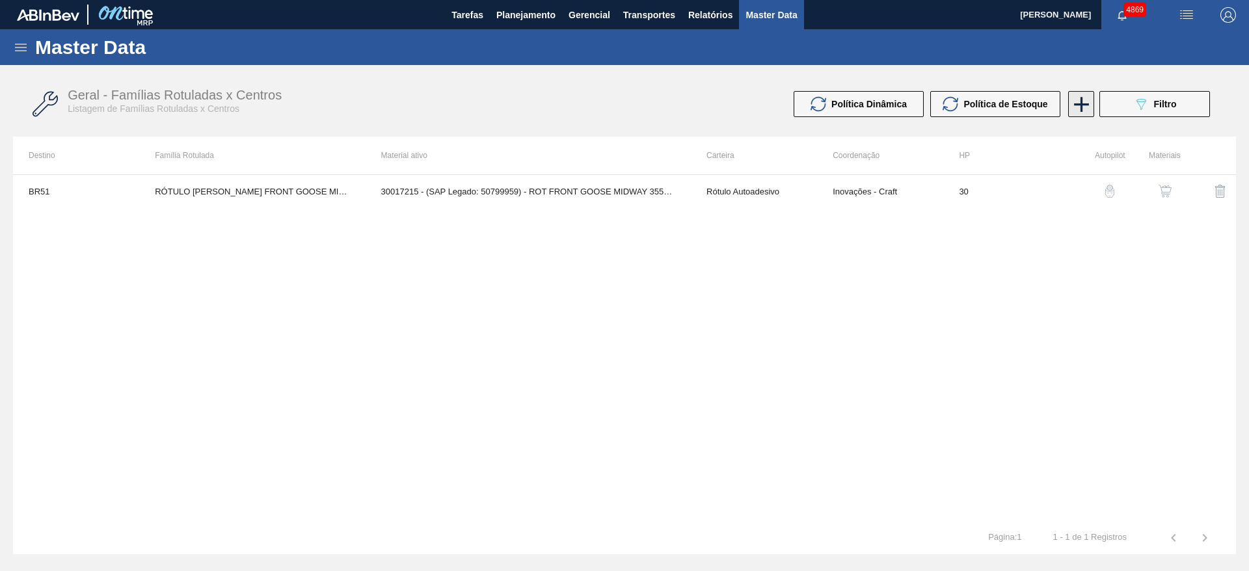
click at [1084, 111] on icon at bounding box center [1081, 104] width 25 height 25
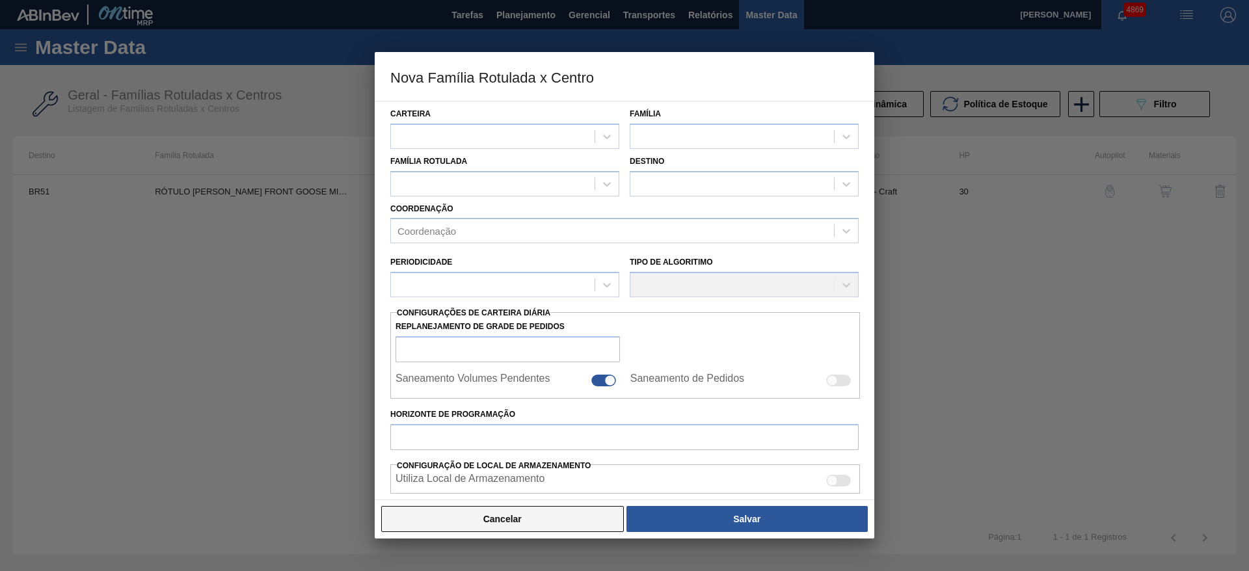
click at [589, 517] on button "Cancelar" at bounding box center [502, 519] width 243 height 26
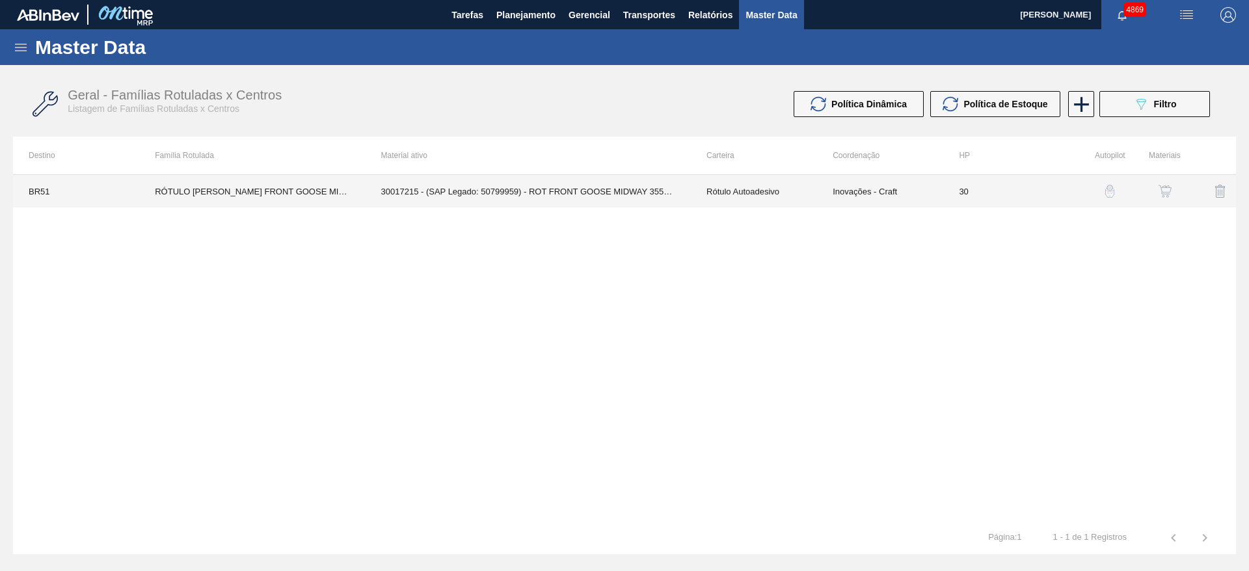
click at [1018, 201] on td "30" at bounding box center [1006, 191] width 126 height 33
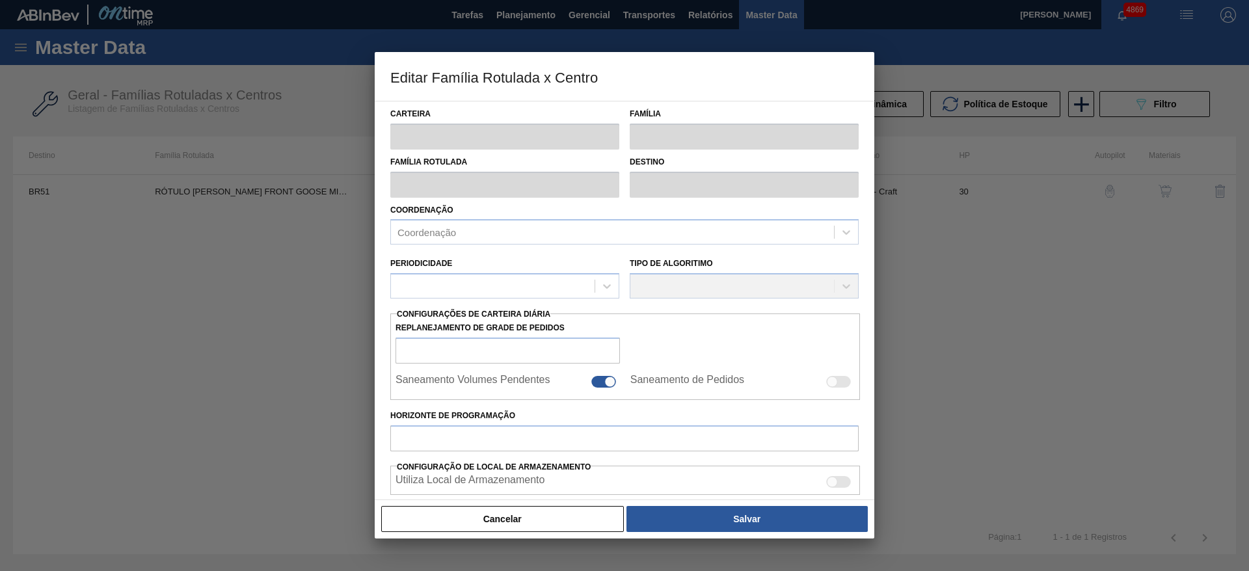
type input "Rótulo Autoadesivo"
type input "Rótulo BOPP"
type input "RÓTULO [PERSON_NAME] FRONT GOOSE MIDWAY 355ML"
type input "BR51 - [GEOGRAPHIC_DATA]"
type input "30"
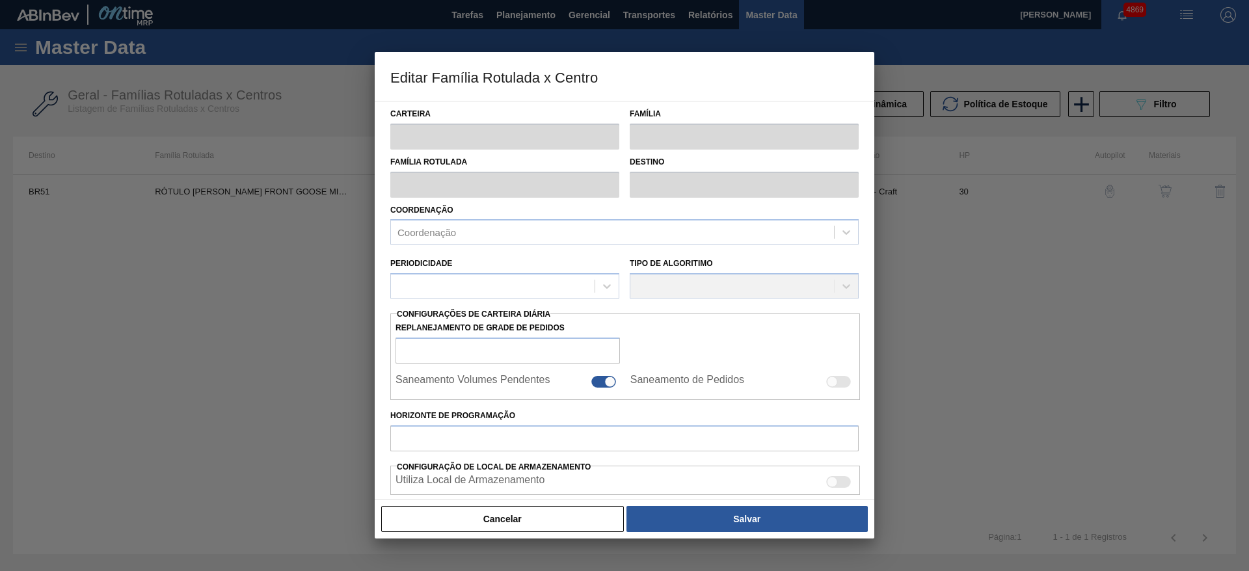
type input "0"
type input "100"
type input "0,000"
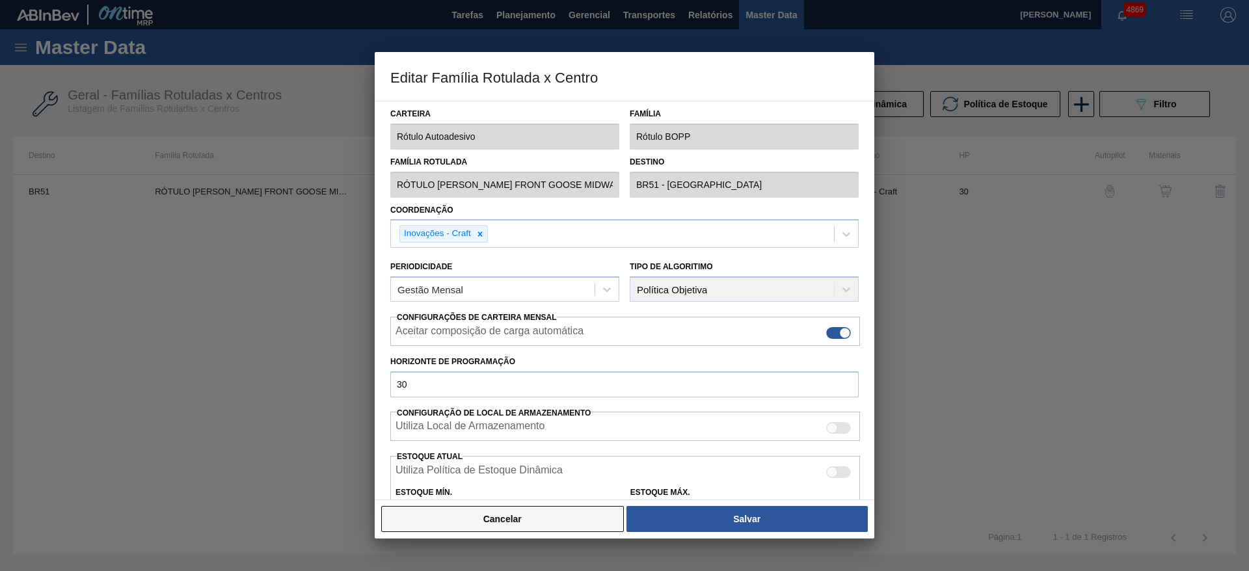
click at [475, 524] on button "Cancelar" at bounding box center [502, 519] width 243 height 26
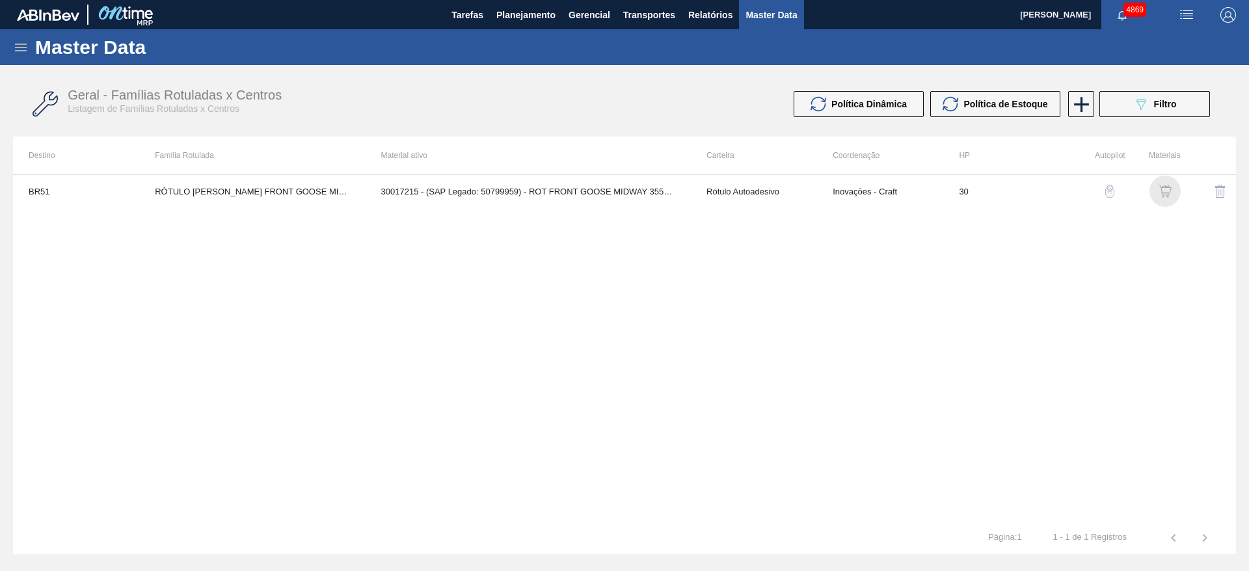
click at [1161, 187] on img "button" at bounding box center [1165, 191] width 13 height 13
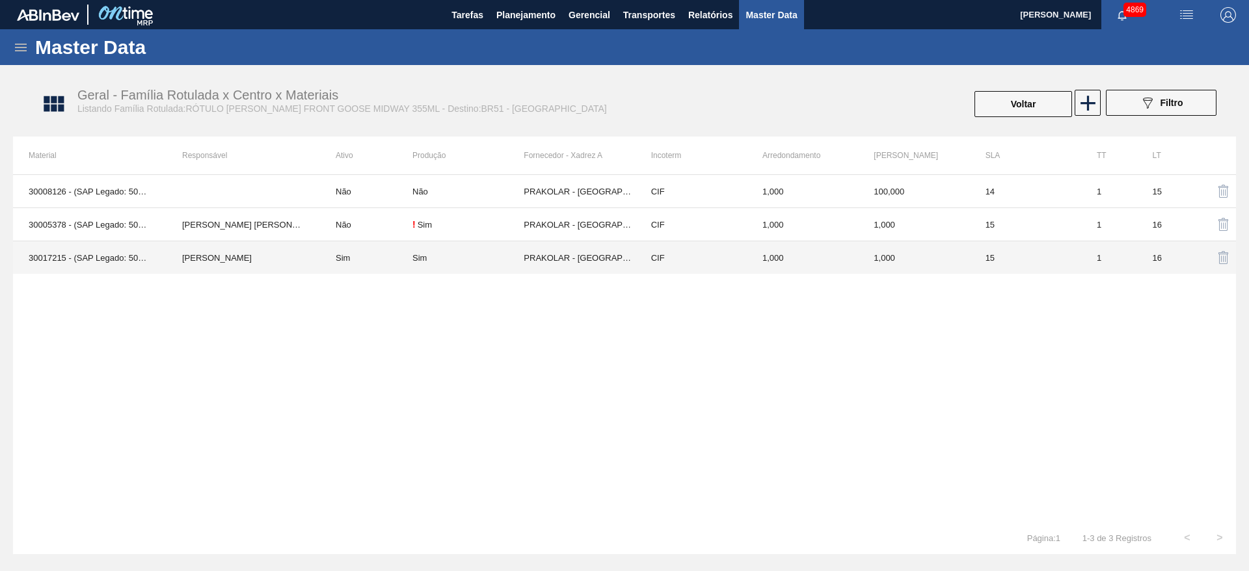
click at [387, 262] on td "Sim" at bounding box center [366, 257] width 92 height 33
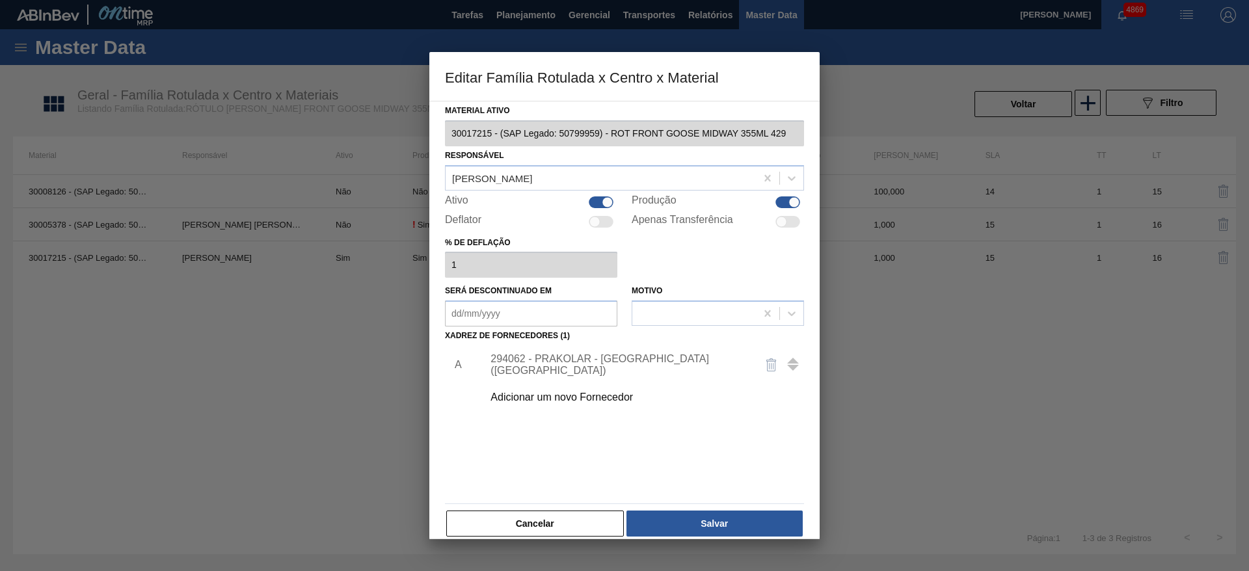
click at [594, 200] on div at bounding box center [601, 202] width 25 height 12
checkbox input "false"
click at [717, 524] on button "Salvar" at bounding box center [714, 524] width 176 height 26
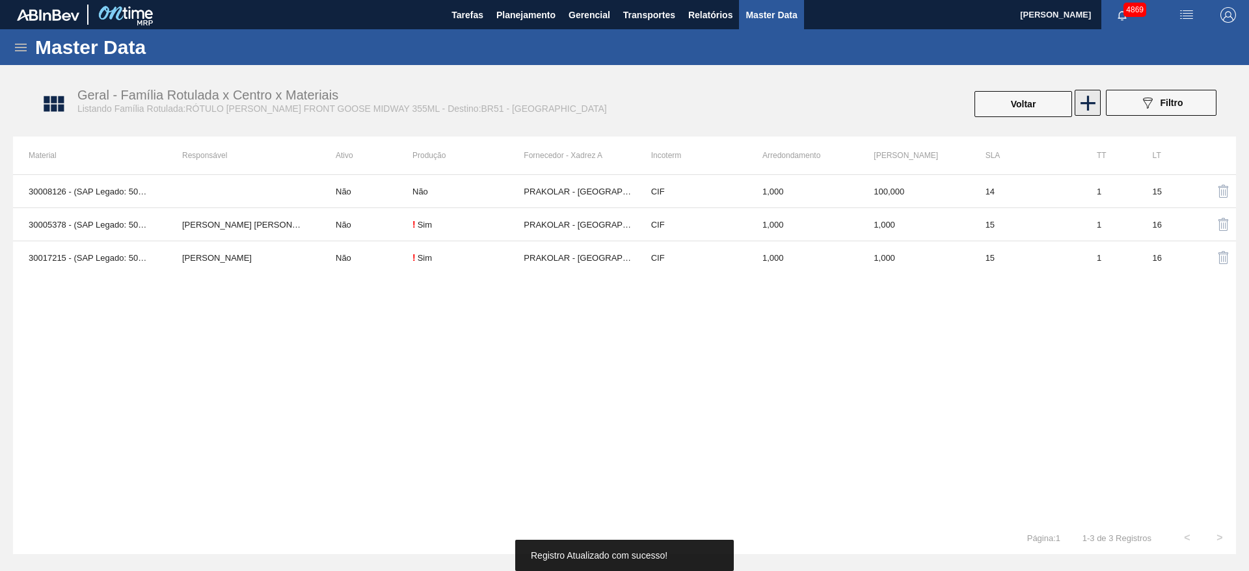
click at [1079, 98] on icon at bounding box center [1087, 102] width 25 height 25
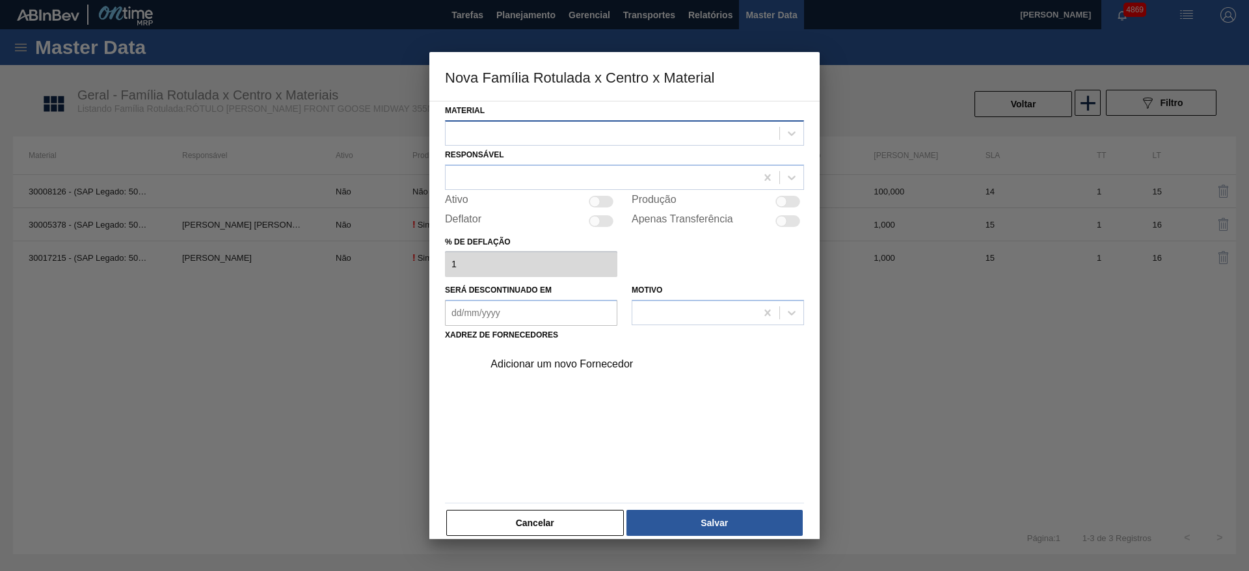
click at [533, 127] on div at bounding box center [613, 133] width 334 height 19
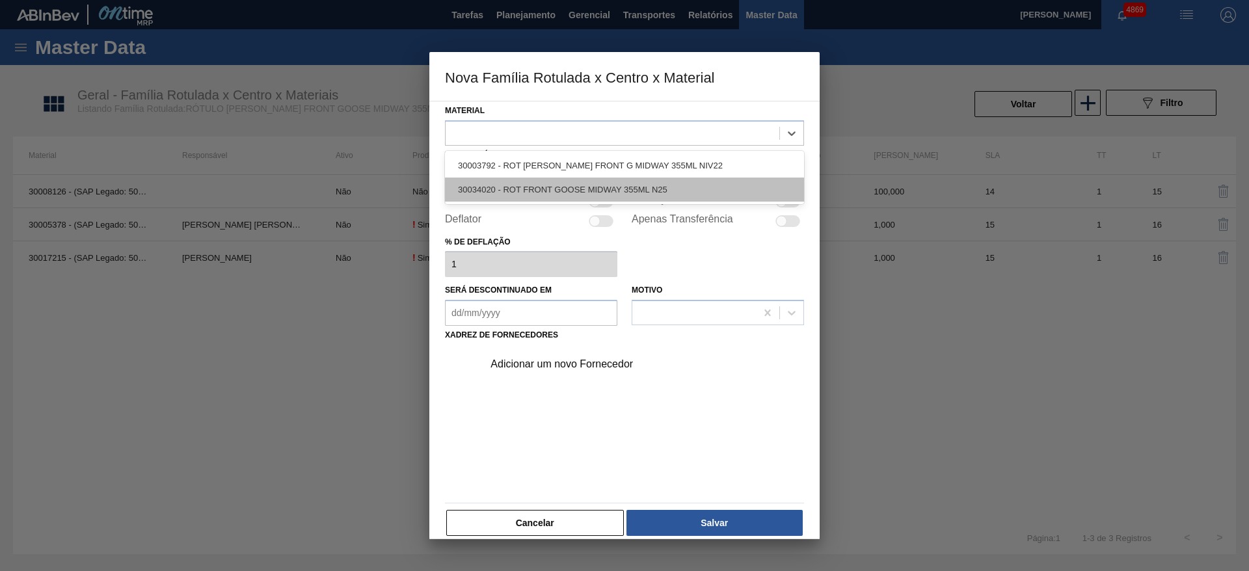
click at [558, 190] on div "30034020 - ROT FRONT GOOSE MIDWAY 355ML N25" at bounding box center [624, 190] width 359 height 24
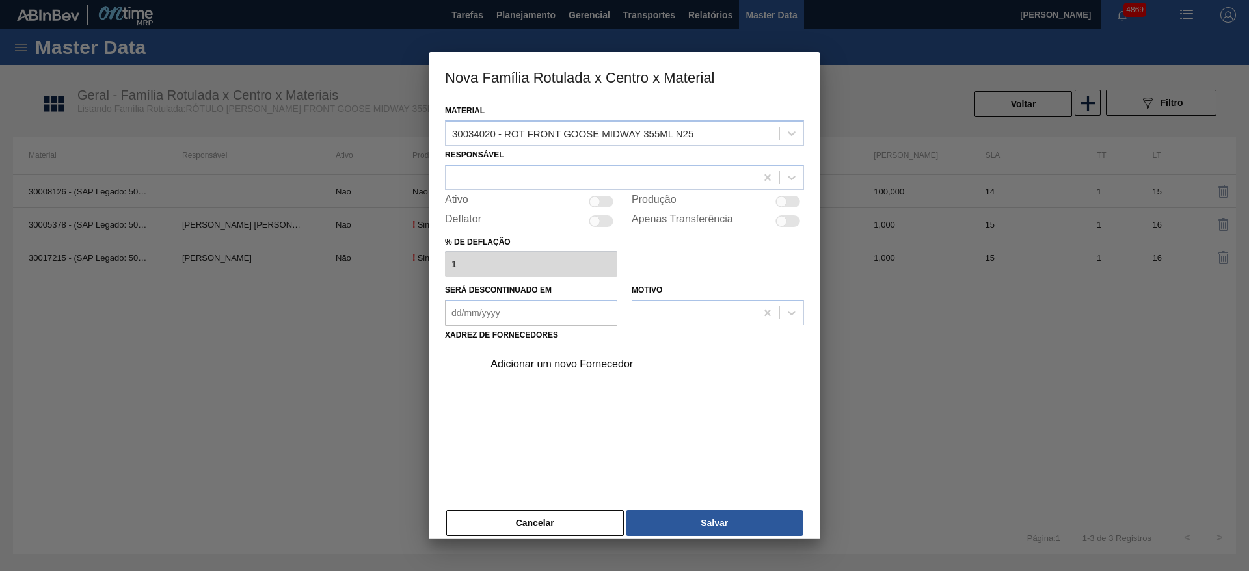
click at [597, 201] on div at bounding box center [594, 201] width 11 height 11
checkbox input "true"
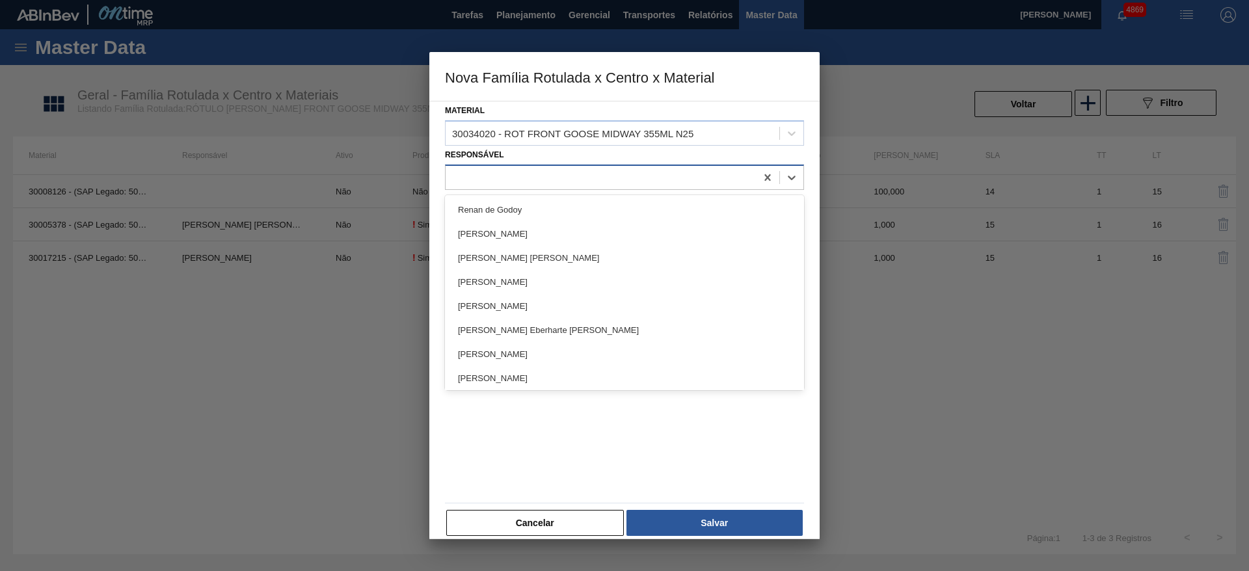
click at [527, 183] on div at bounding box center [601, 177] width 310 height 19
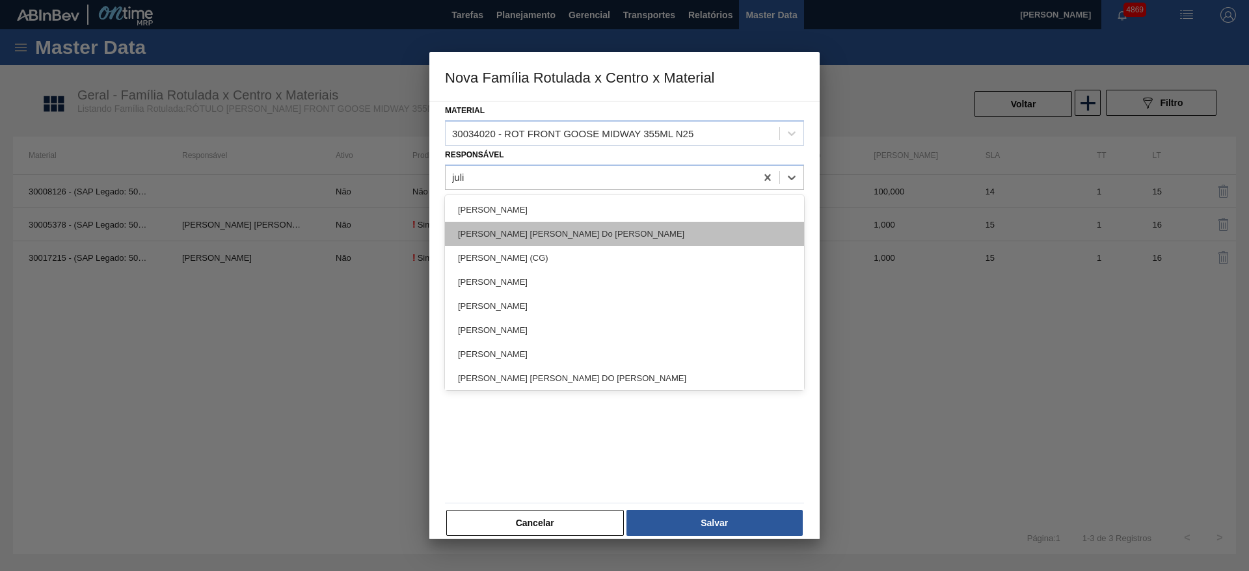
type input "[PERSON_NAME]"
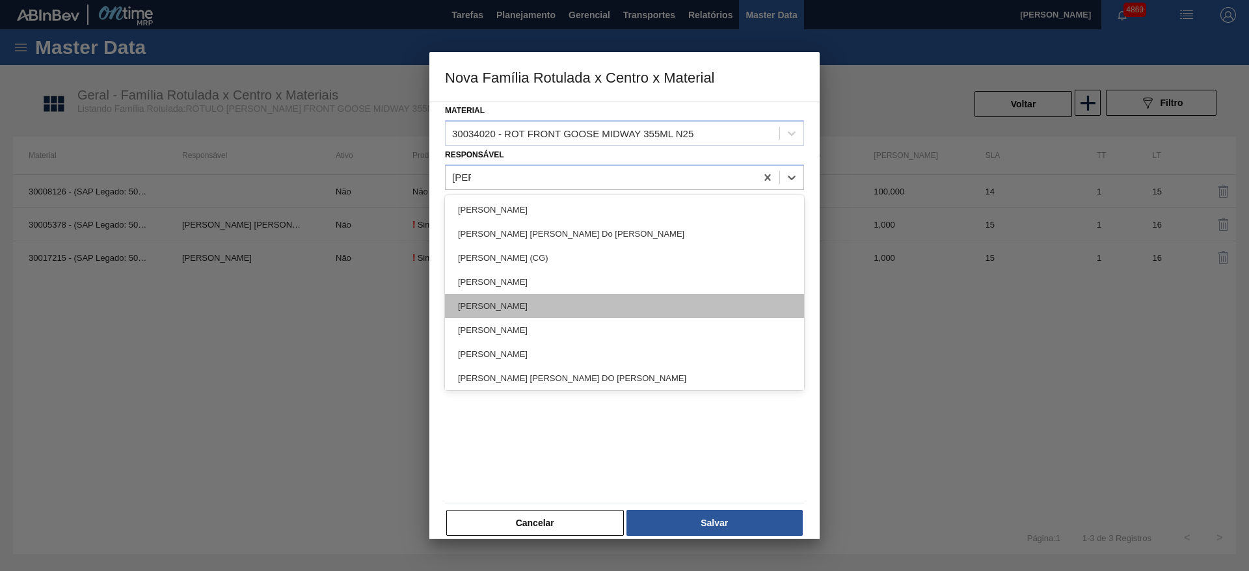
click at [566, 304] on div "[PERSON_NAME]" at bounding box center [624, 306] width 359 height 24
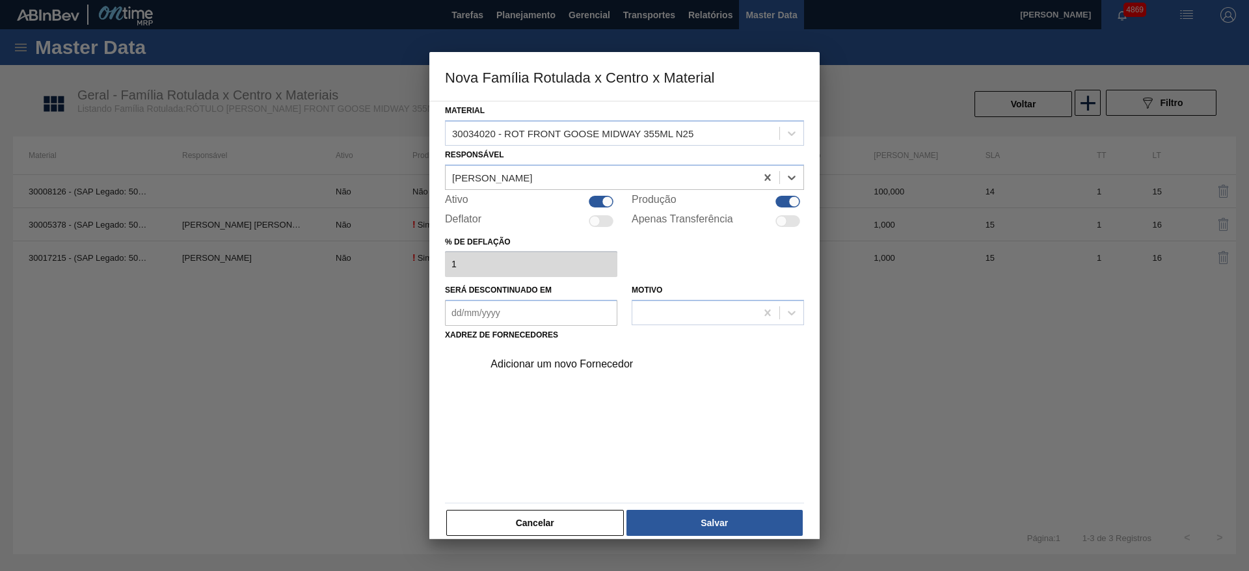
click at [556, 361] on div "Adicionar um novo Fornecedor" at bounding box center [618, 364] width 255 height 12
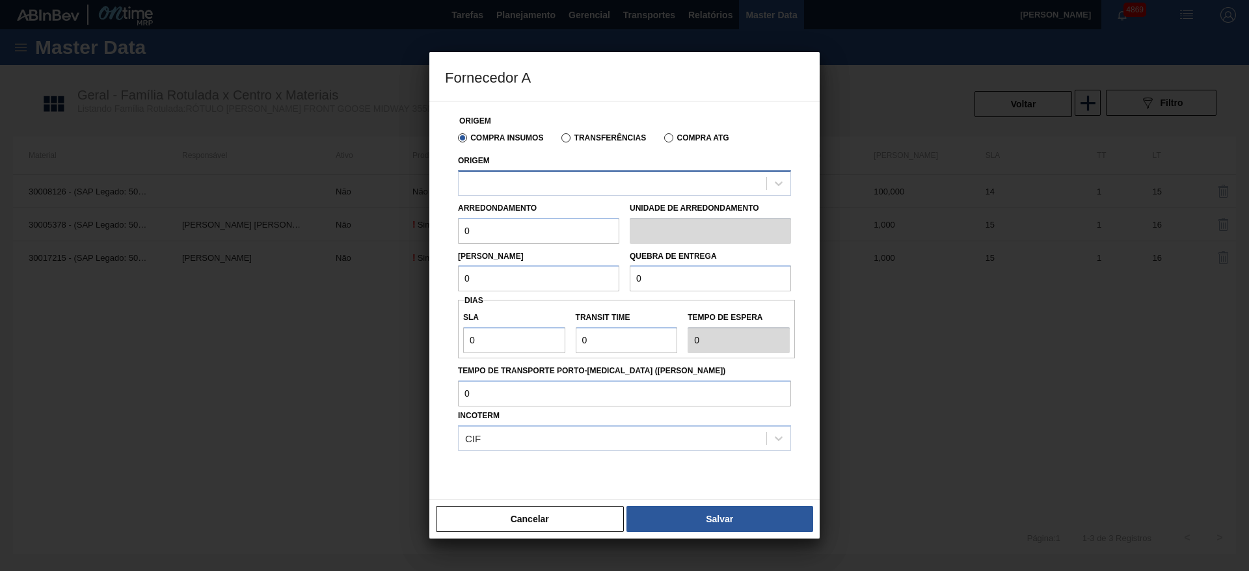
click at [522, 178] on div at bounding box center [613, 183] width 308 height 19
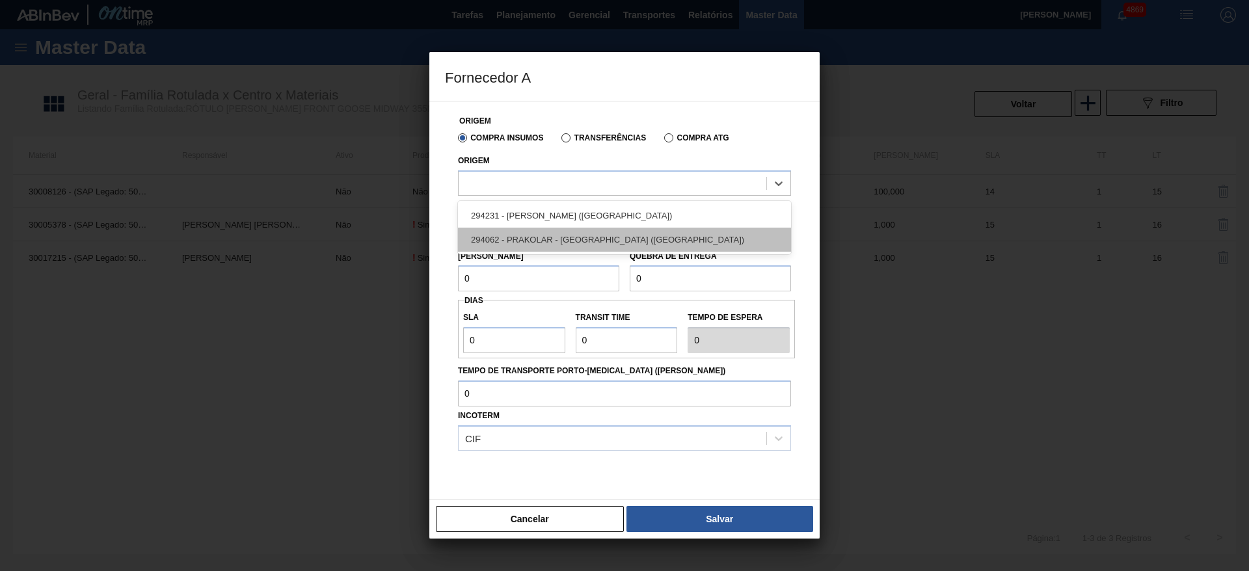
click at [533, 231] on div "294062 - PRAKOLAR - [GEOGRAPHIC_DATA] ([GEOGRAPHIC_DATA])" at bounding box center [624, 240] width 333 height 24
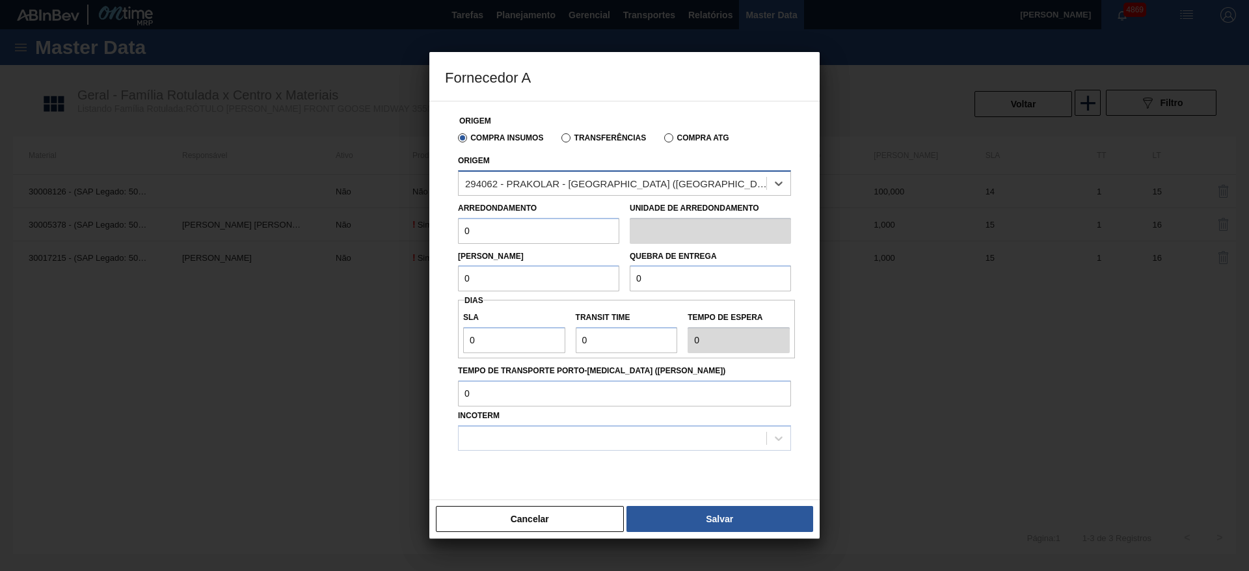
click at [610, 185] on div "294062 - PRAKOLAR - [GEOGRAPHIC_DATA] ([GEOGRAPHIC_DATA])" at bounding box center [616, 183] width 303 height 11
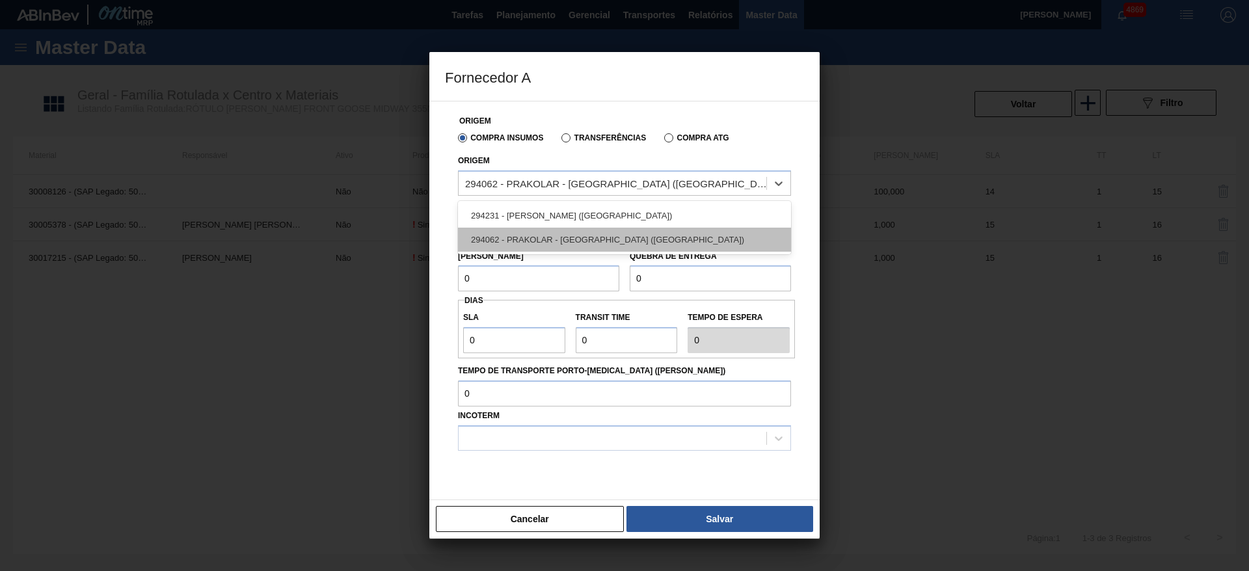
click at [633, 247] on div "294062 - PRAKOLAR - [GEOGRAPHIC_DATA] ([GEOGRAPHIC_DATA])" at bounding box center [624, 240] width 333 height 24
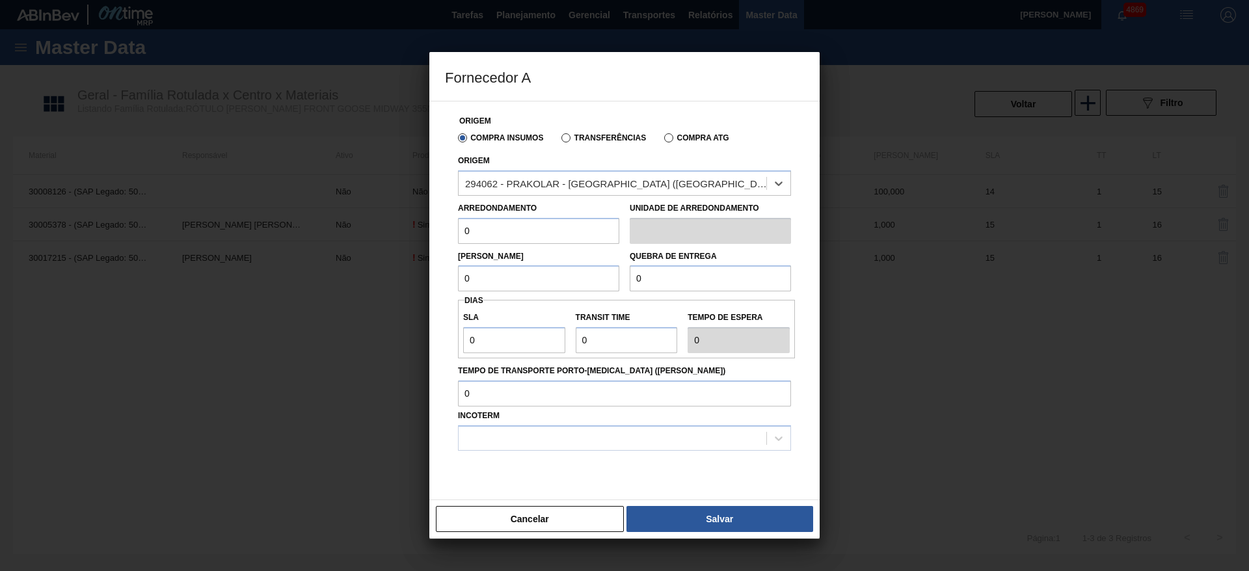
click at [479, 479] on div at bounding box center [624, 483] width 333 height 65
drag, startPoint x: 470, startPoint y: 224, endPoint x: 460, endPoint y: 227, distance: 10.9
click at [460, 227] on input "0" at bounding box center [538, 231] width 161 height 26
type input "1"
drag, startPoint x: 476, startPoint y: 283, endPoint x: 458, endPoint y: 284, distance: 17.6
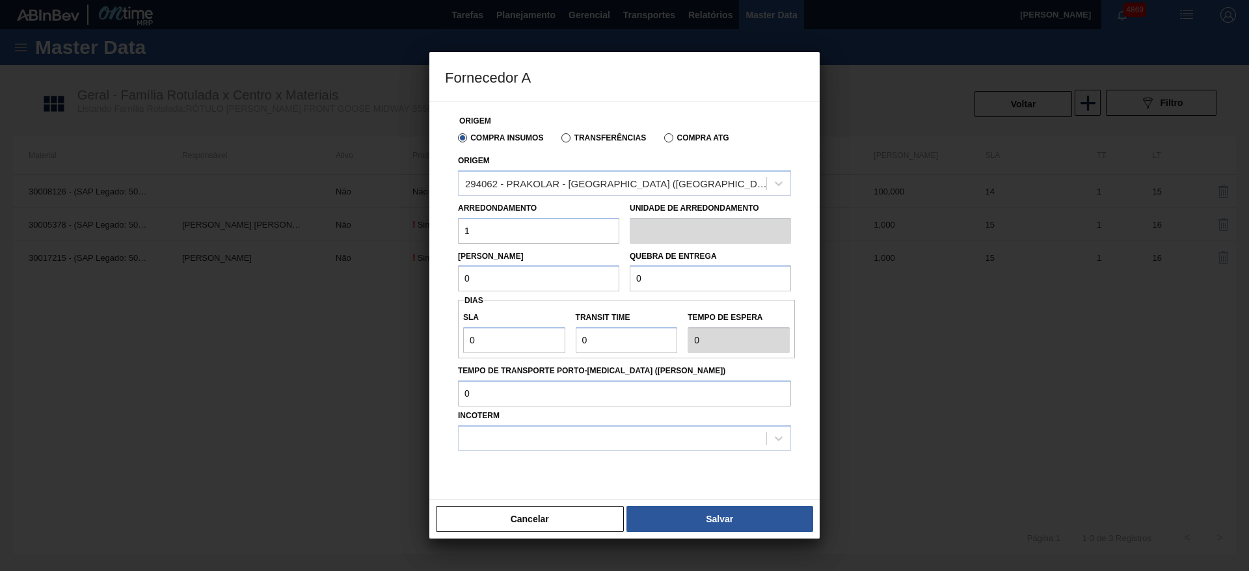
click at [448, 284] on div "Origem Compra Insumos Transferências Compra ATG Origem 294062 - PRAKOLAR - [GEO…" at bounding box center [624, 308] width 359 height 414
type input "1"
drag, startPoint x: 662, startPoint y: 279, endPoint x: 610, endPoint y: 282, distance: 52.1
click at [610, 282] on div "Lote Mínimo 1 Quebra de entrega 0" at bounding box center [624, 268] width 343 height 48
type input "1.000"
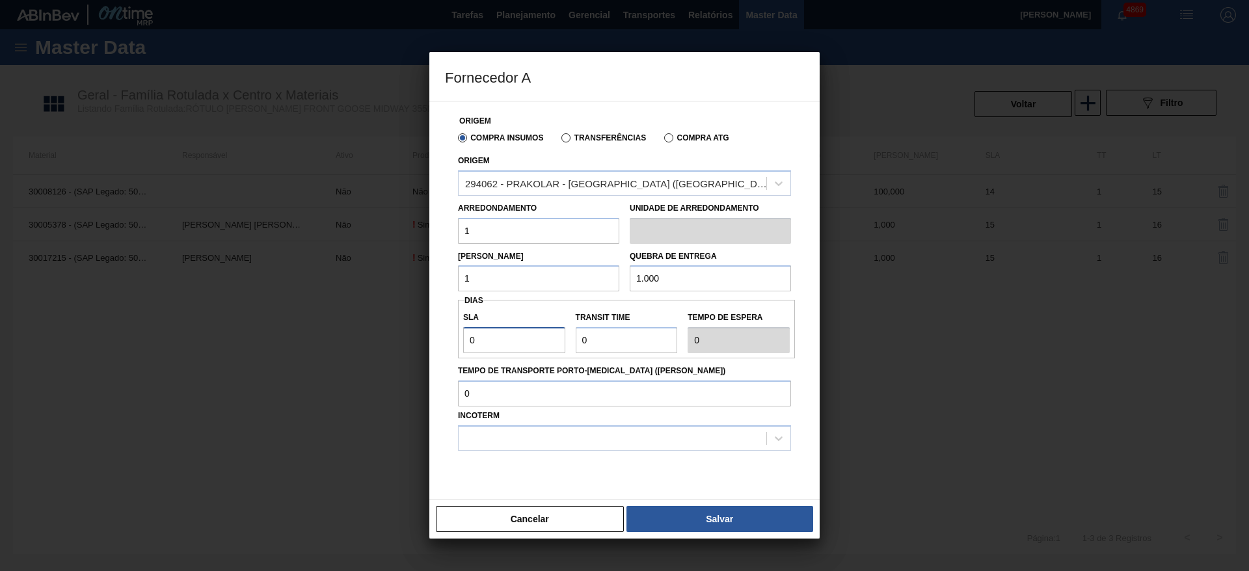
drag, startPoint x: 478, startPoint y: 334, endPoint x: 451, endPoint y: 341, distance: 27.5
click at [451, 341] on div "Origem Compra Insumos Transferências Compra ATG Origem 294062 - PRAKOLAR - [GEO…" at bounding box center [624, 308] width 359 height 414
type input "1"
drag, startPoint x: 597, startPoint y: 339, endPoint x: 580, endPoint y: 344, distance: 17.7
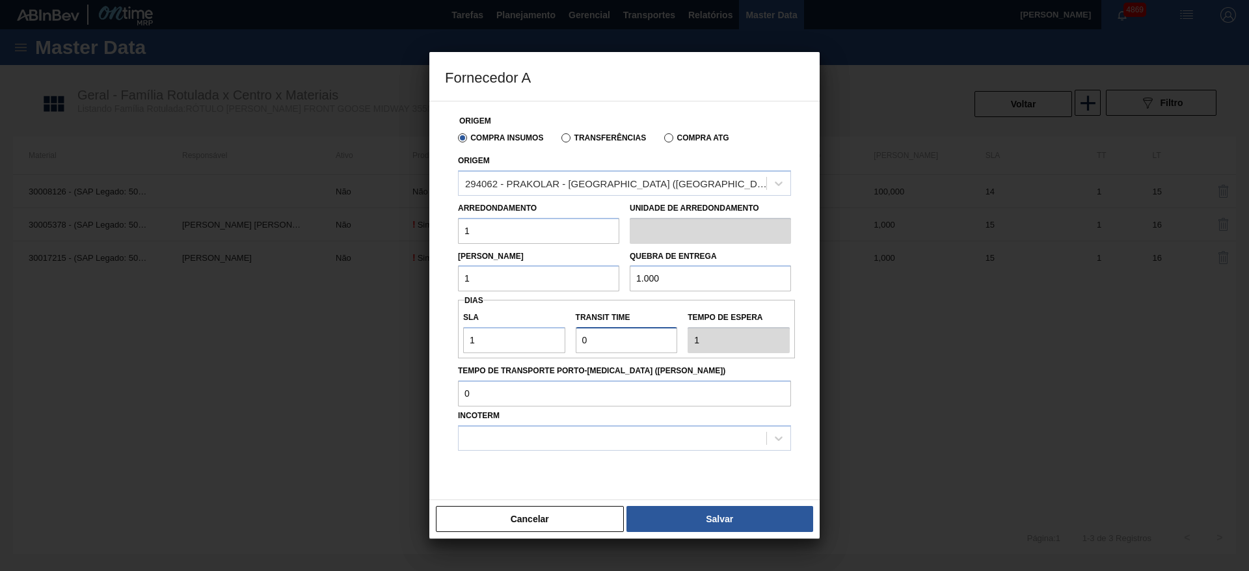
click at [580, 344] on input "Transit Time" at bounding box center [627, 340] width 102 height 26
drag, startPoint x: 476, startPoint y: 334, endPoint x: 455, endPoint y: 336, distance: 20.9
click at [455, 336] on div "Origem Compra Insumos Transferências Compra ATG Origem 294062 - PRAKOLAR - SÃO …" at bounding box center [624, 308] width 359 height 414
type input "10"
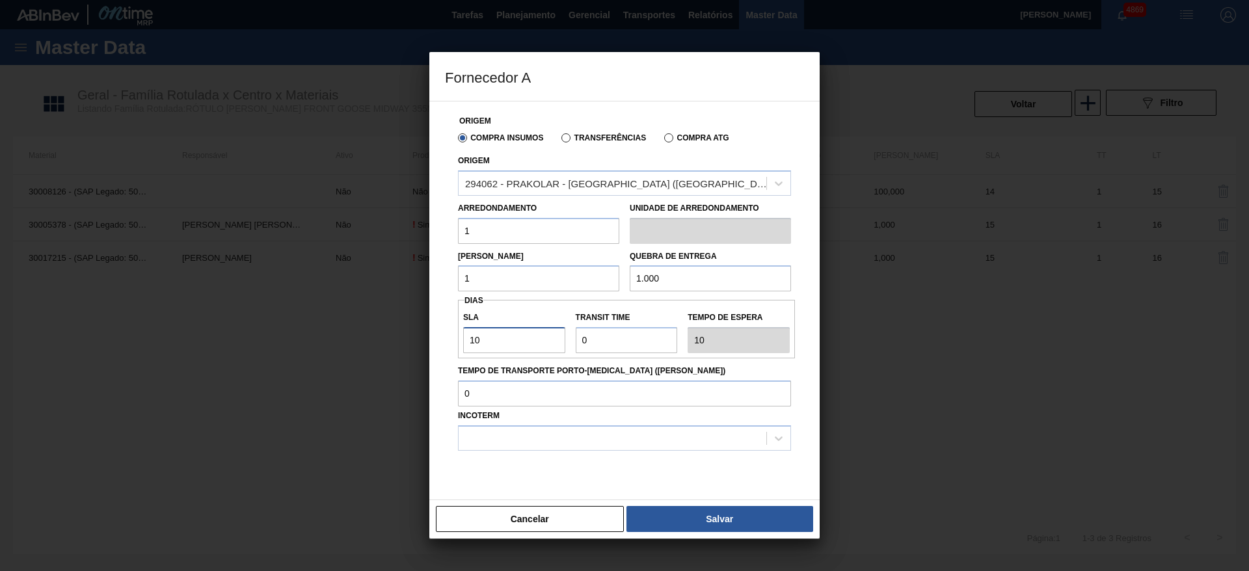
type input "10"
drag, startPoint x: 592, startPoint y: 346, endPoint x: 565, endPoint y: 332, distance: 30.3
click at [565, 332] on div "SLA 10 Transit Time Tempo de espera 10" at bounding box center [626, 329] width 337 height 48
type input "3"
type input "13"
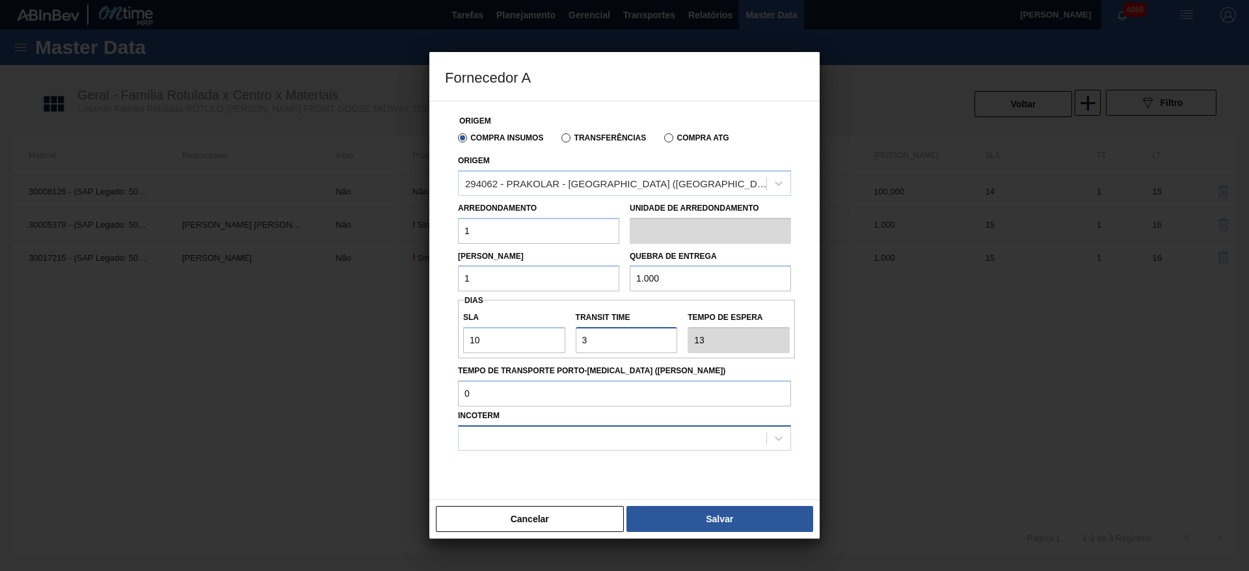
type input "3"
click at [549, 440] on div at bounding box center [613, 438] width 308 height 19
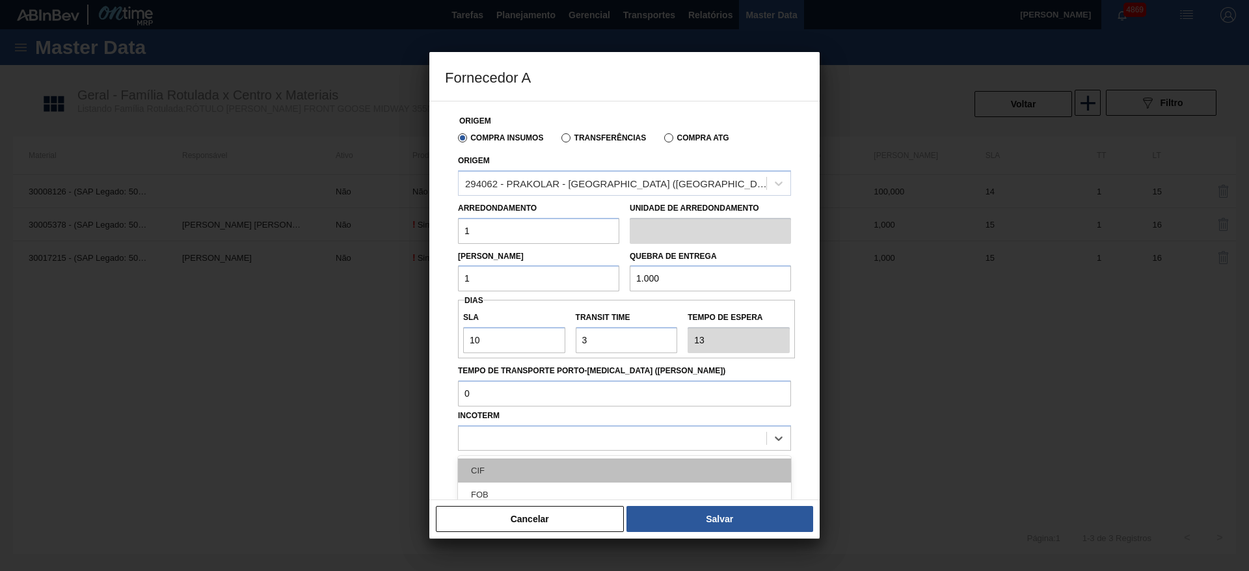
click at [541, 470] on div "CIF" at bounding box center [624, 471] width 333 height 24
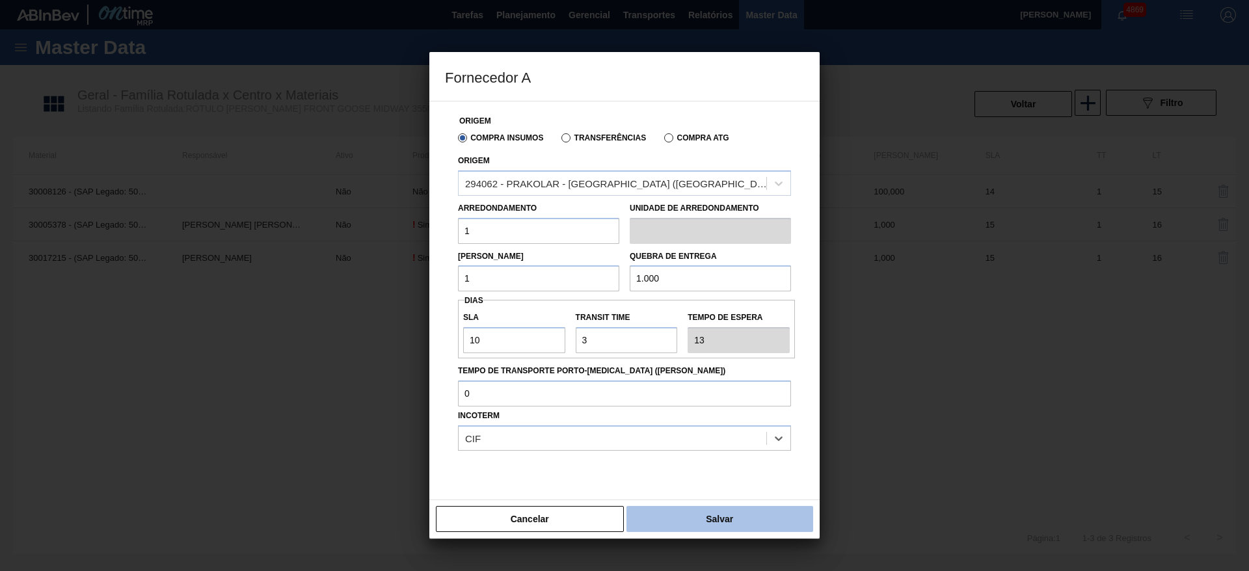
click at [728, 513] on button "Salvar" at bounding box center [719, 519] width 187 height 26
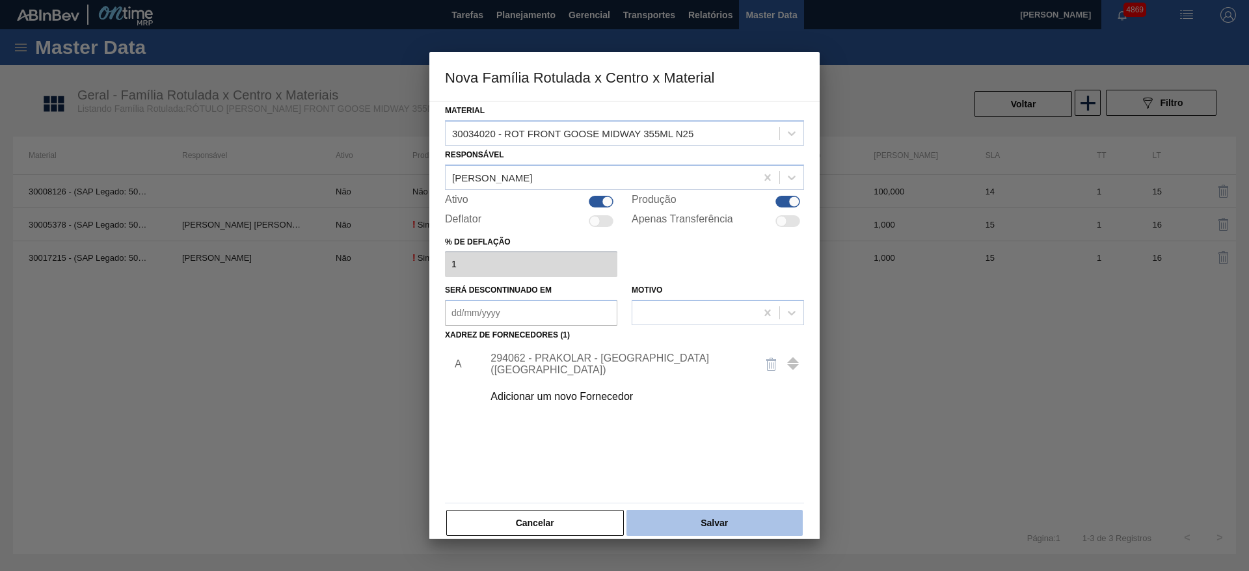
click at [727, 515] on button "Salvar" at bounding box center [714, 523] width 176 height 26
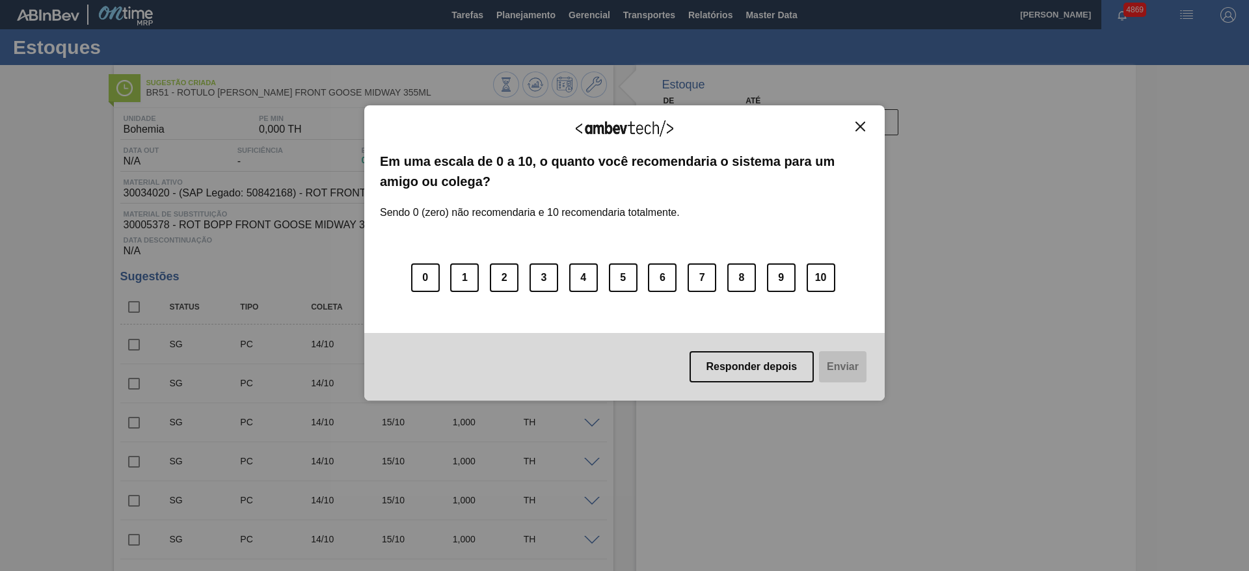
click at [865, 130] on button "Close" at bounding box center [861, 126] width 18 height 11
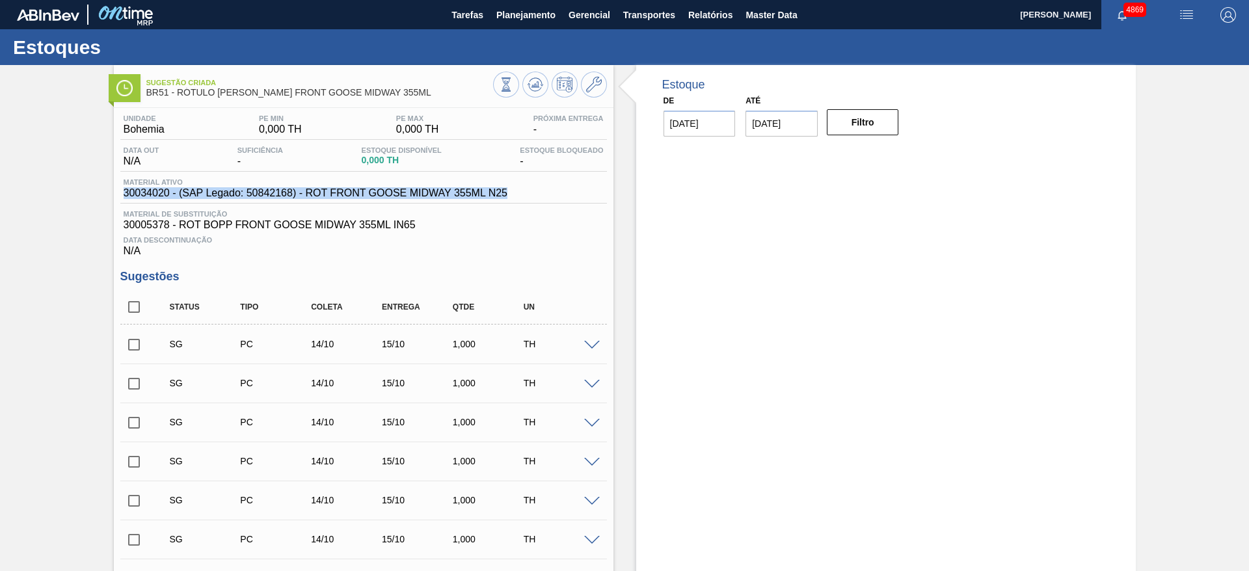
drag, startPoint x: 116, startPoint y: 191, endPoint x: 540, endPoint y: 191, distance: 423.5
copy span "30034020 - (SAP Legado: 50842168) - ROT FRONT GOOSE MIDWAY 355ML N25"
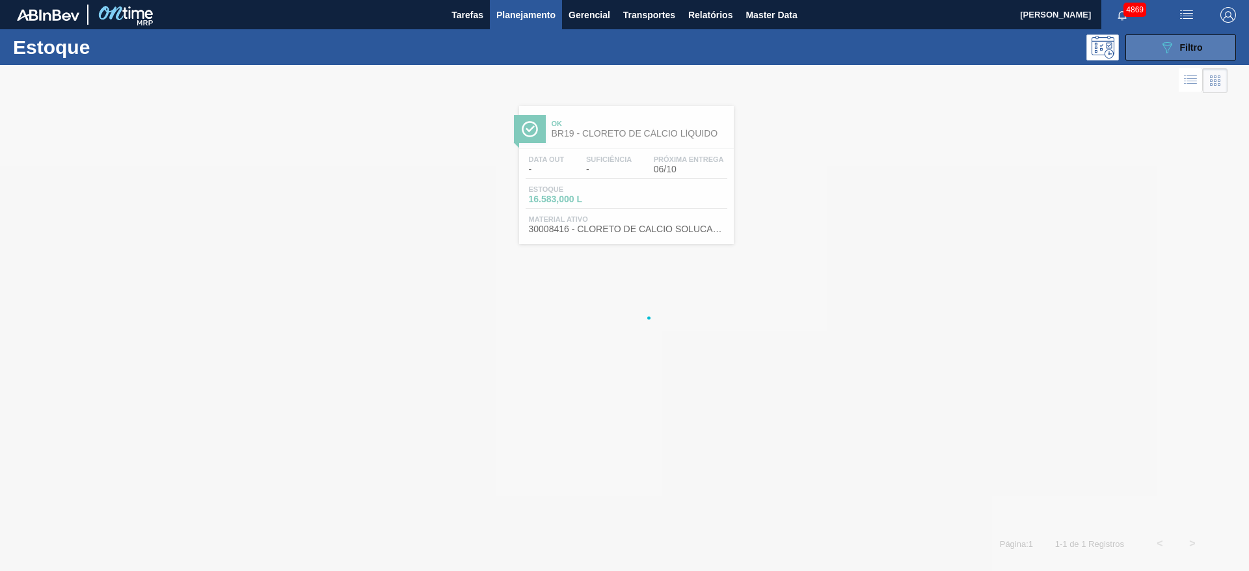
click at [1196, 45] on span "Filtro" at bounding box center [1191, 47] width 23 height 10
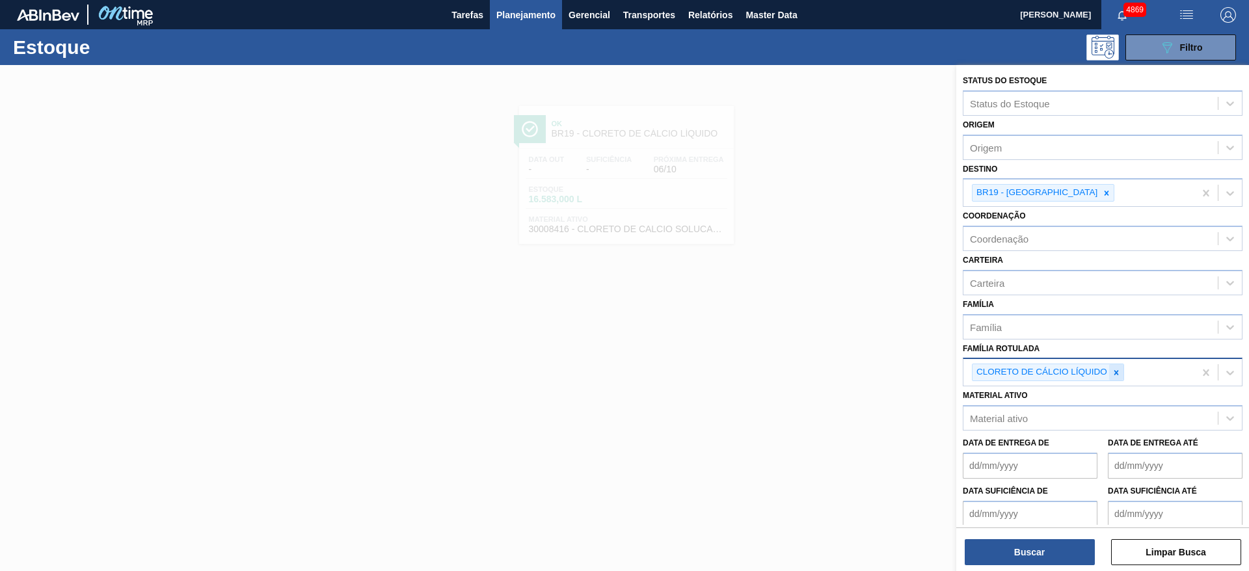
click at [1115, 379] on div at bounding box center [1116, 372] width 14 height 16
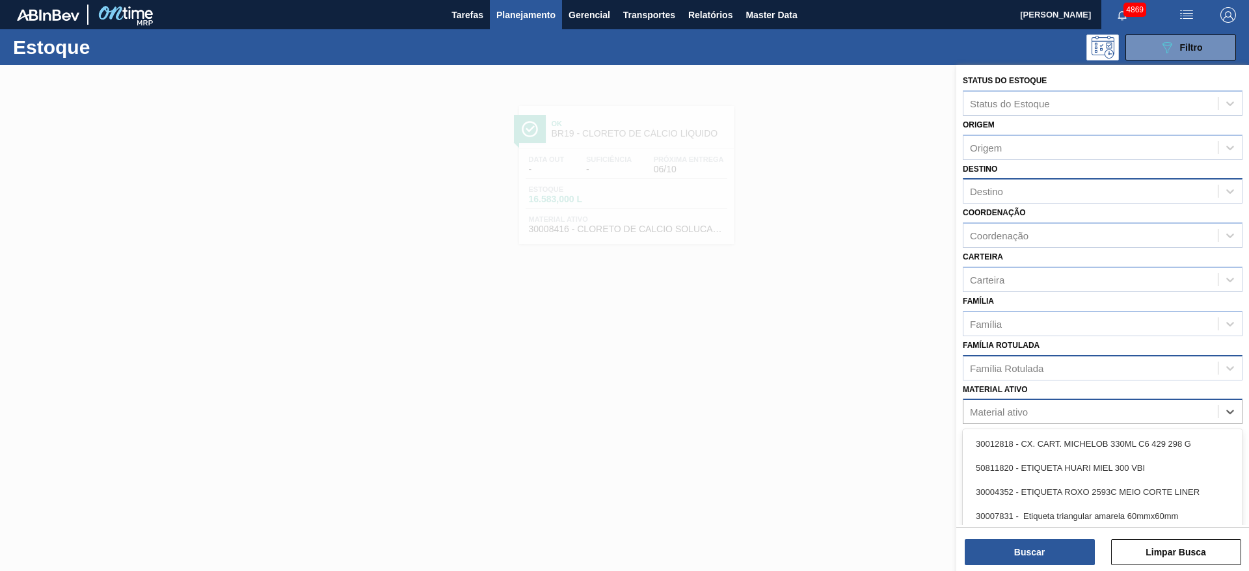
click at [1009, 417] on div "Material ativo" at bounding box center [999, 412] width 58 height 11
type ativo "rot [PERSON_NAME] neck goose mi"
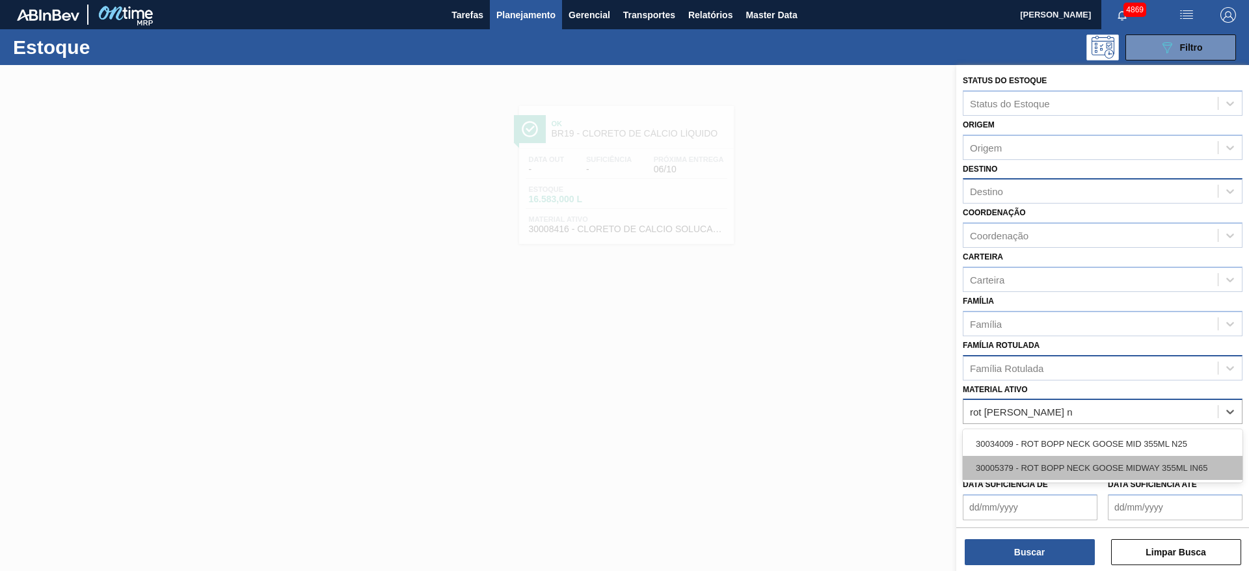
click at [1098, 468] on div "30005379 - ROT BOPP NECK GOOSE MIDWAY 355ML IN65" at bounding box center [1103, 468] width 280 height 24
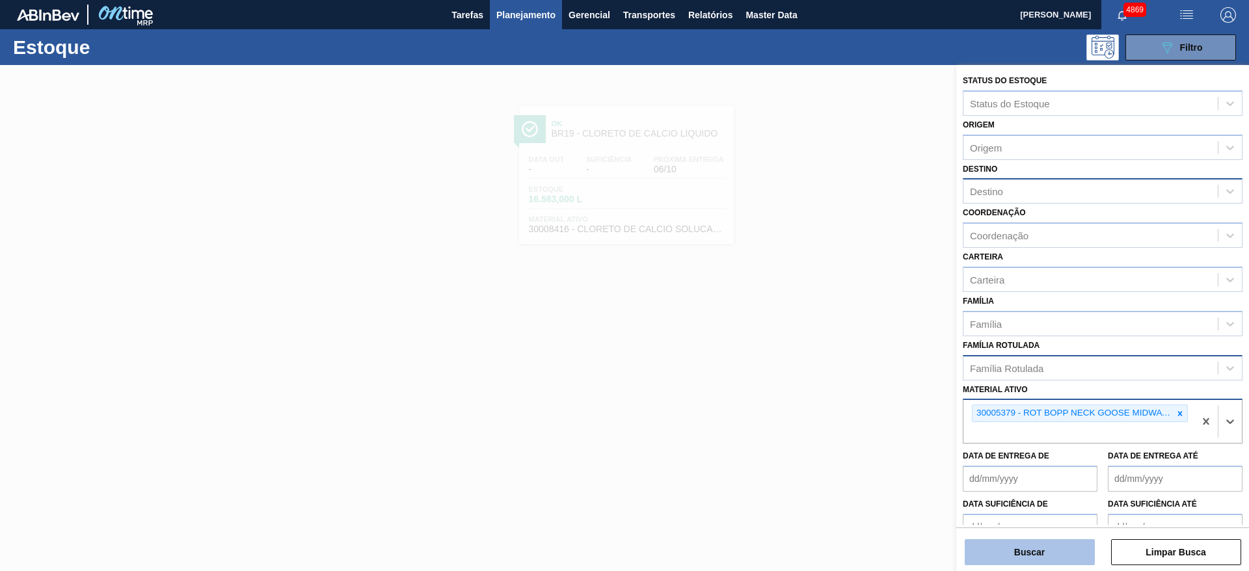
click at [1024, 558] on button "Buscar" at bounding box center [1030, 552] width 130 height 26
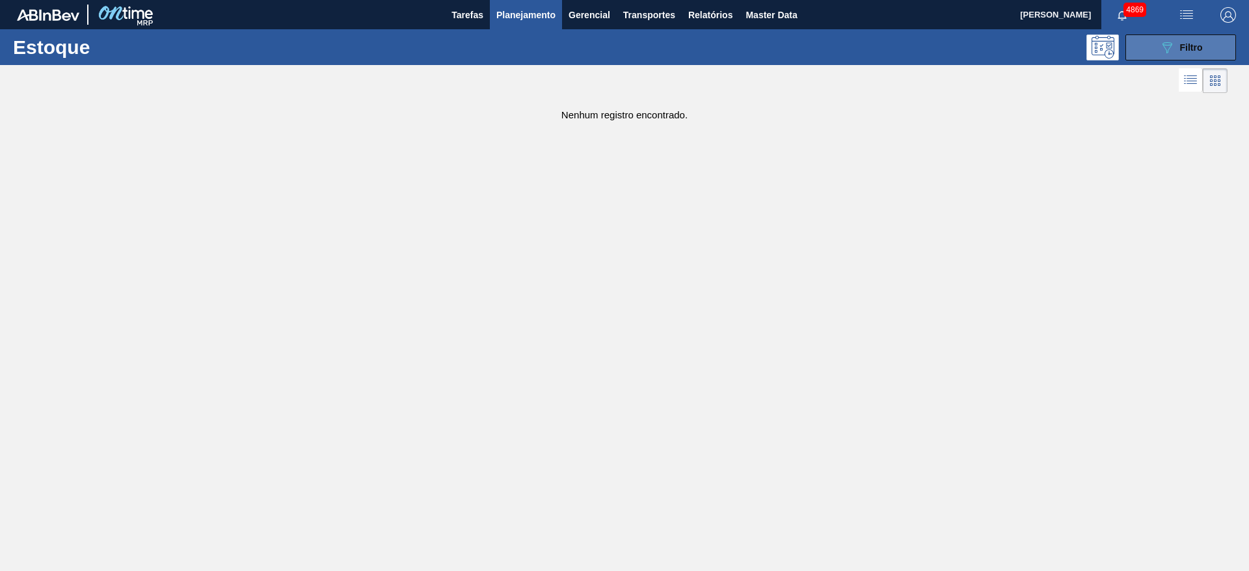
click at [1152, 52] on button "089F7B8B-B2A5-4AFE-B5C0-19BA573D28AC Filtro" at bounding box center [1180, 47] width 111 height 26
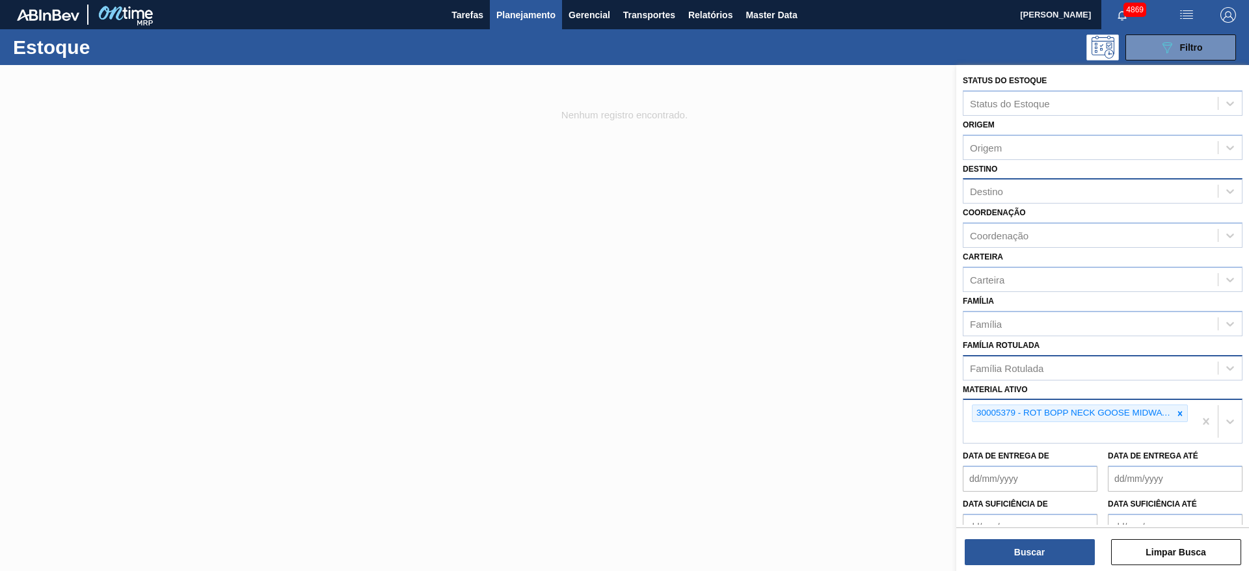
click at [1109, 433] on div "30005379 - ROT BOPP NECK GOOSE MIDWAY 355ML IN65" at bounding box center [1078, 421] width 231 height 43
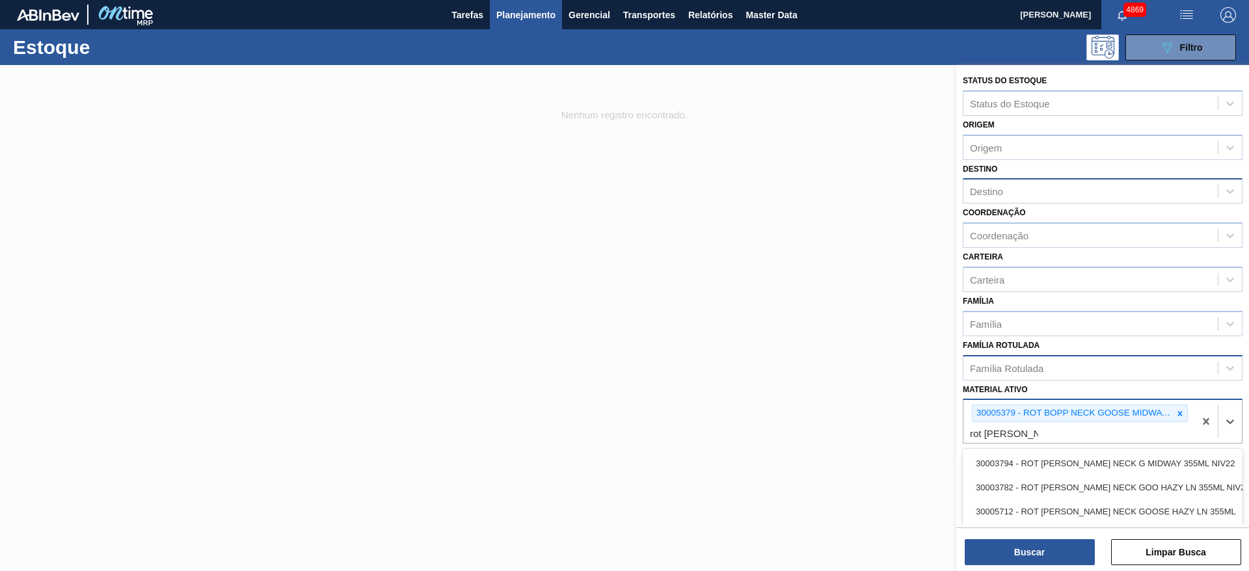
type ativo "rot [PERSON_NAME] neck g"
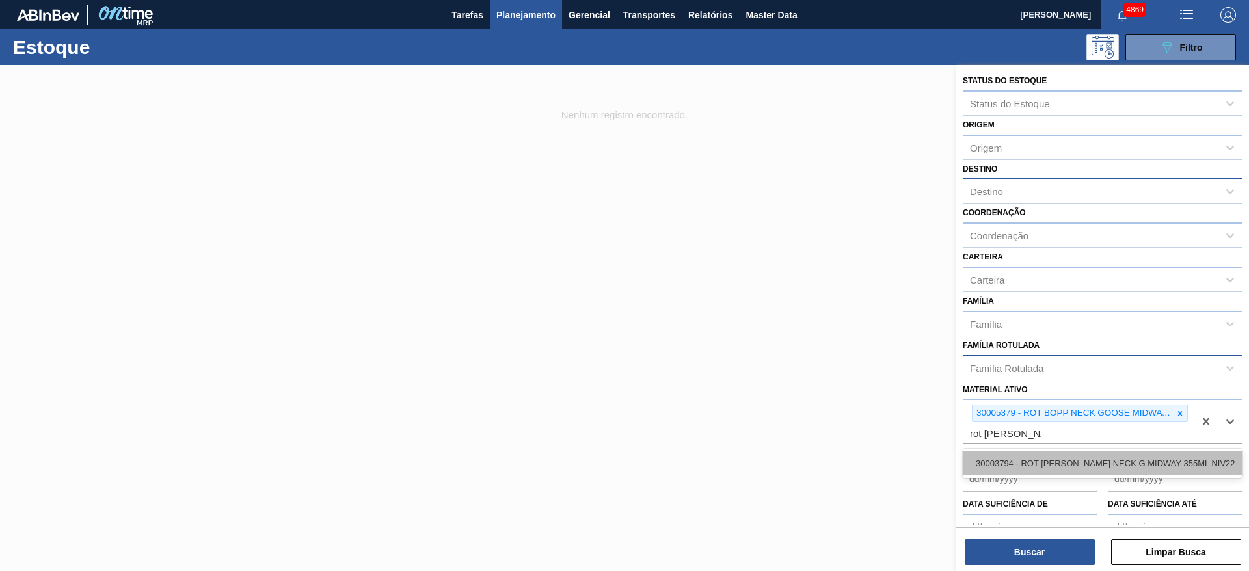
click at [1079, 464] on div "30003794 - ROT [PERSON_NAME] NECK G MIDWAY 355ML NIV22" at bounding box center [1103, 463] width 280 height 24
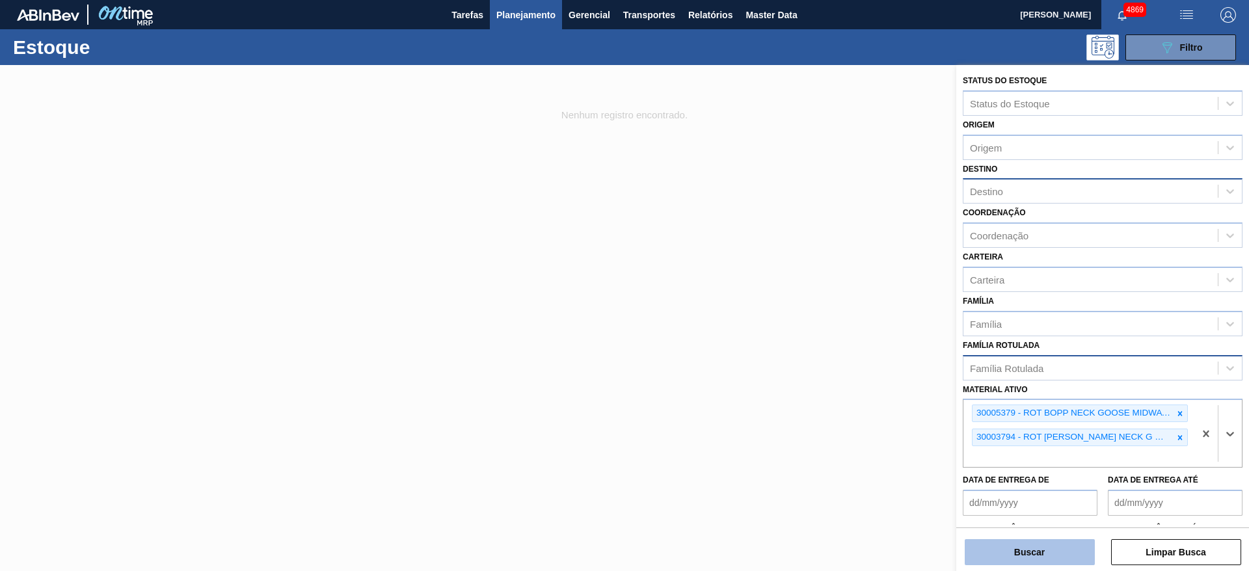
click at [1054, 541] on button "Buscar" at bounding box center [1030, 552] width 130 height 26
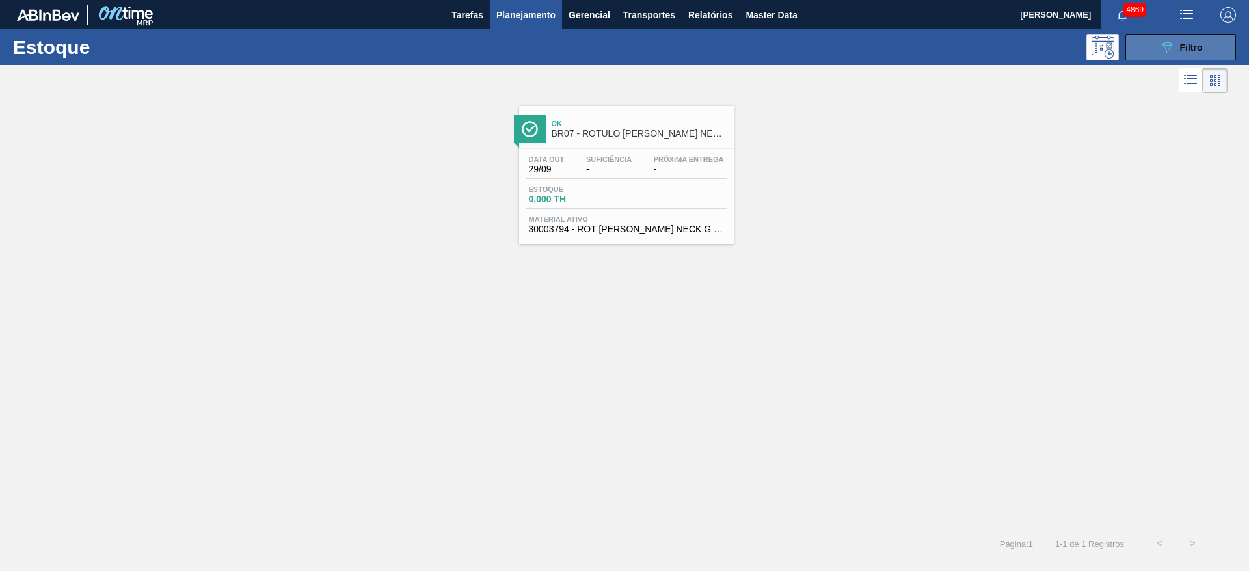
click at [1170, 42] on icon "089F7B8B-B2A5-4AFE-B5C0-19BA573D28AC" at bounding box center [1167, 48] width 16 height 16
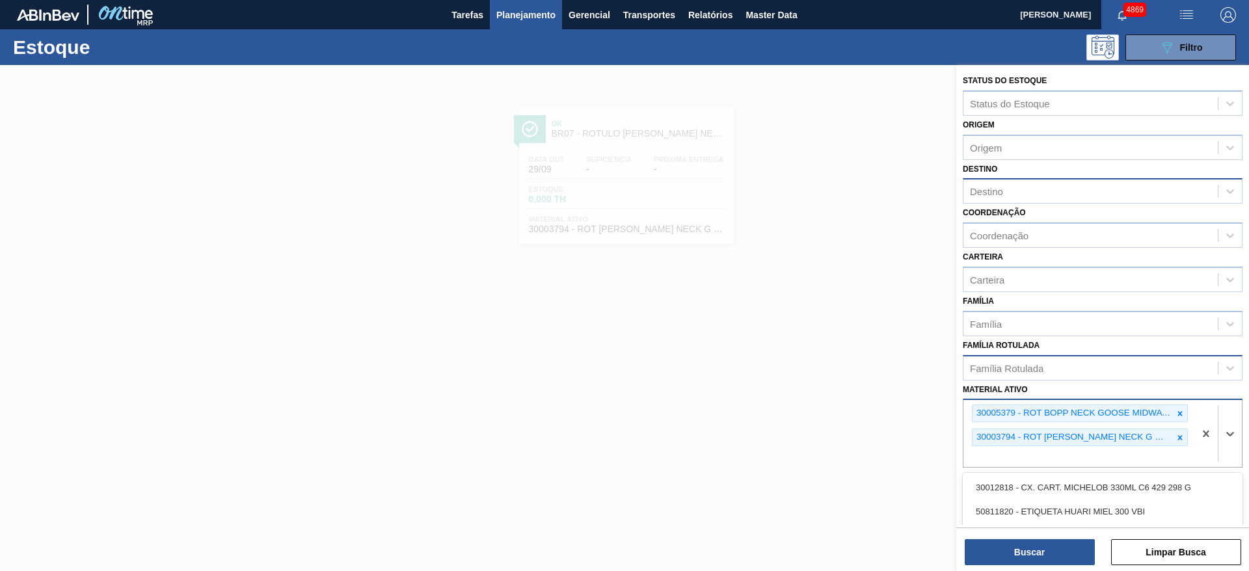
click at [1056, 453] on div "30005379 - ROT [PERSON_NAME] NECK GOOSE MIDWAY 355ML IN65 30003794 - ROT [PERSO…" at bounding box center [1078, 433] width 231 height 67
type ativo "rot [PERSON_NAME] neck goose m"
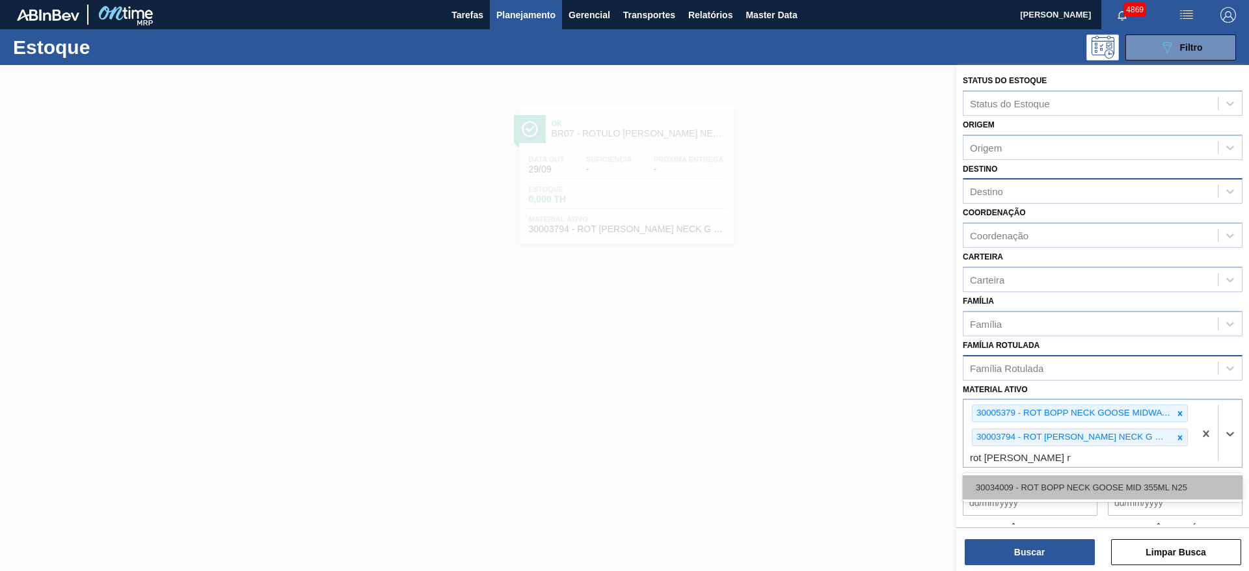
click at [1089, 496] on div "30034009 - ROT BOPP NECK GOOSE MID 355ML N25" at bounding box center [1103, 488] width 280 height 24
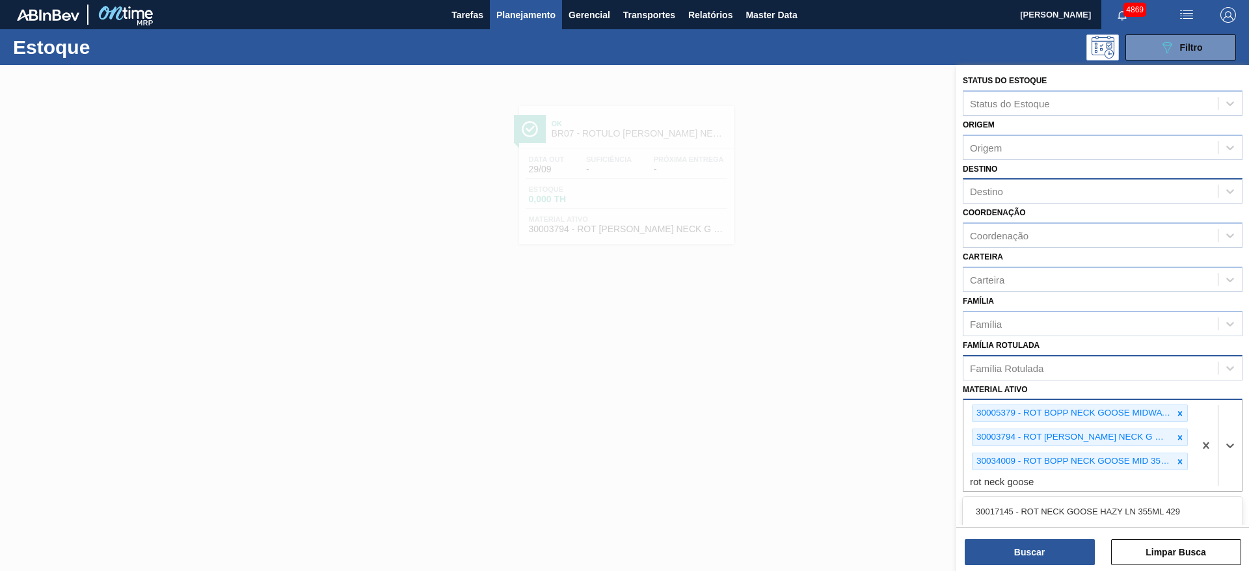
type ativo "rot neck goose m"
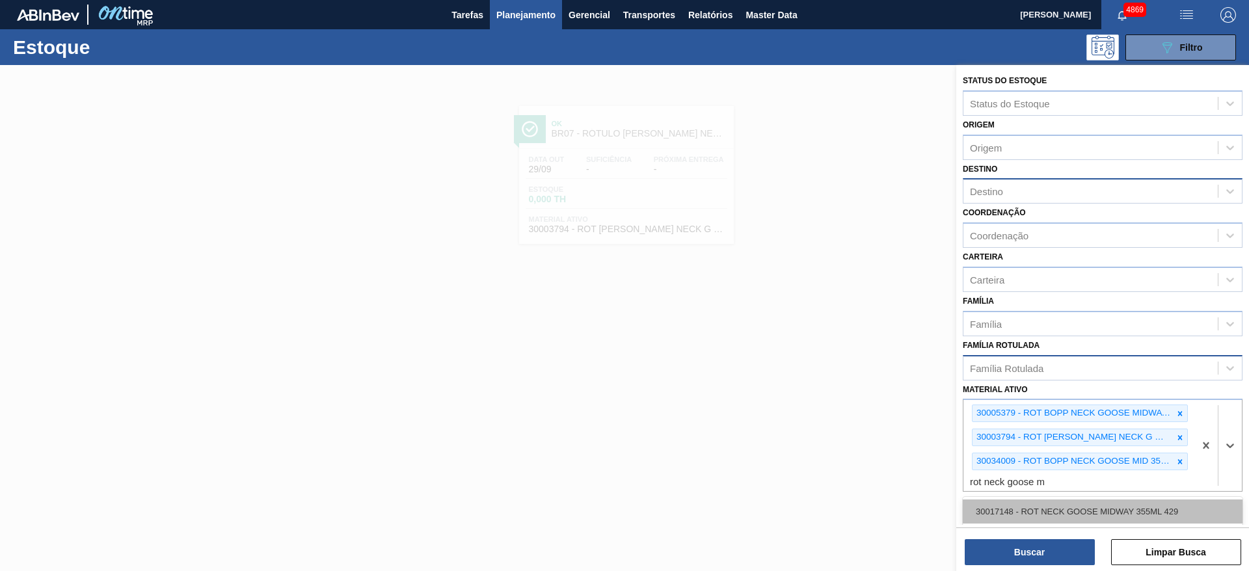
click at [1076, 517] on div "30017148 - ROT NECK GOOSE MIDWAY 355ML 429" at bounding box center [1103, 512] width 280 height 24
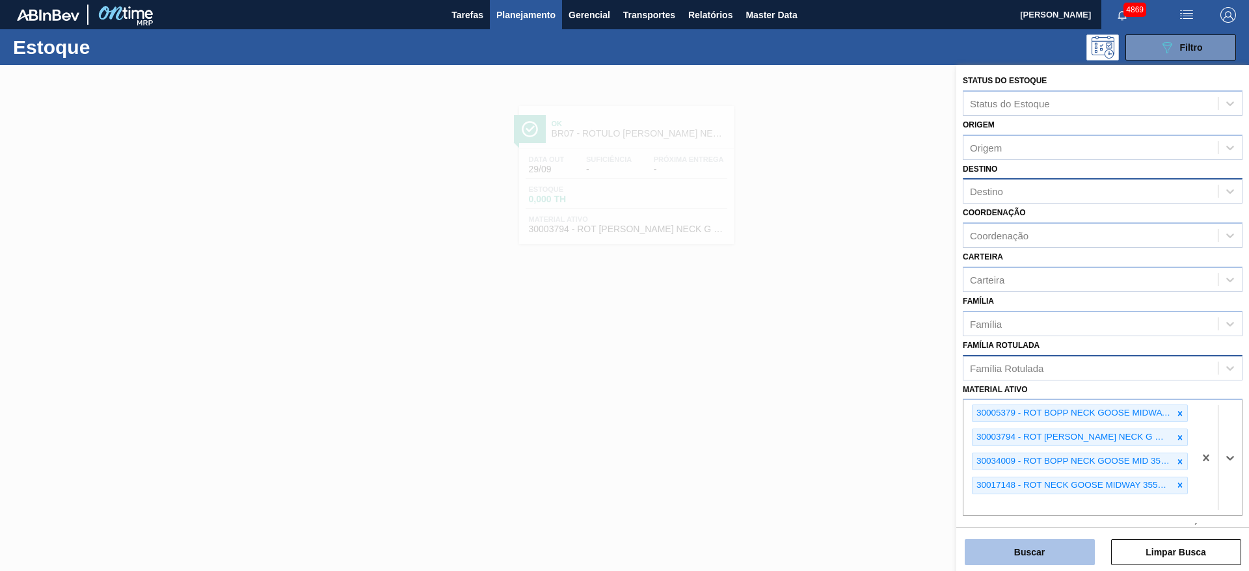
click at [1068, 548] on button "Buscar" at bounding box center [1030, 552] width 130 height 26
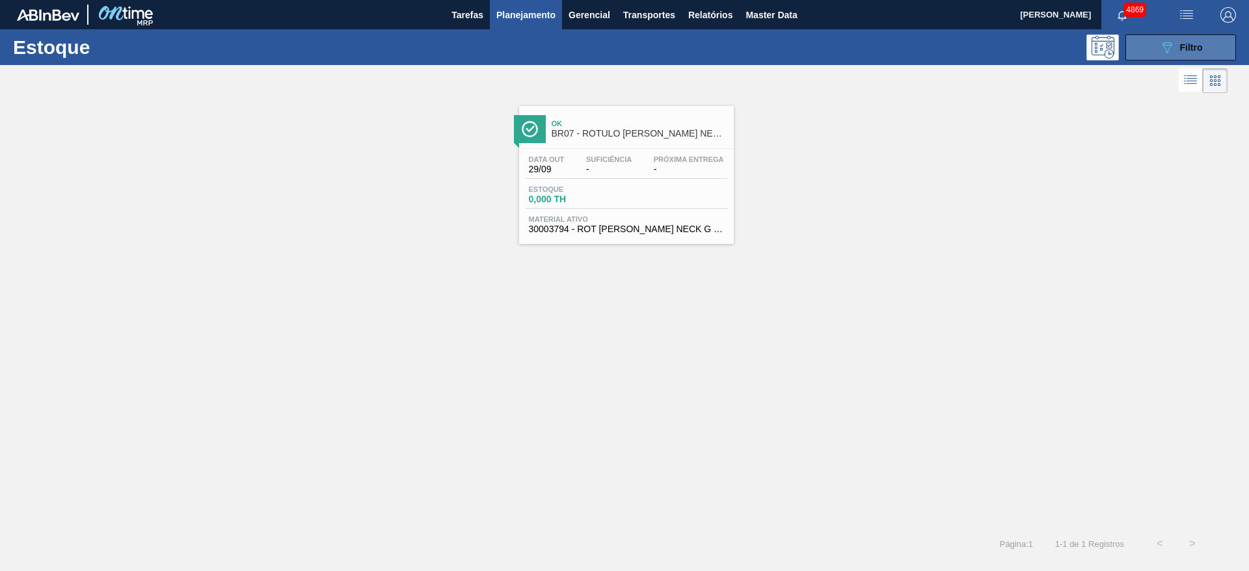
click at [1130, 46] on button "089F7B8B-B2A5-4AFE-B5C0-19BA573D28AC Filtro" at bounding box center [1180, 47] width 111 height 26
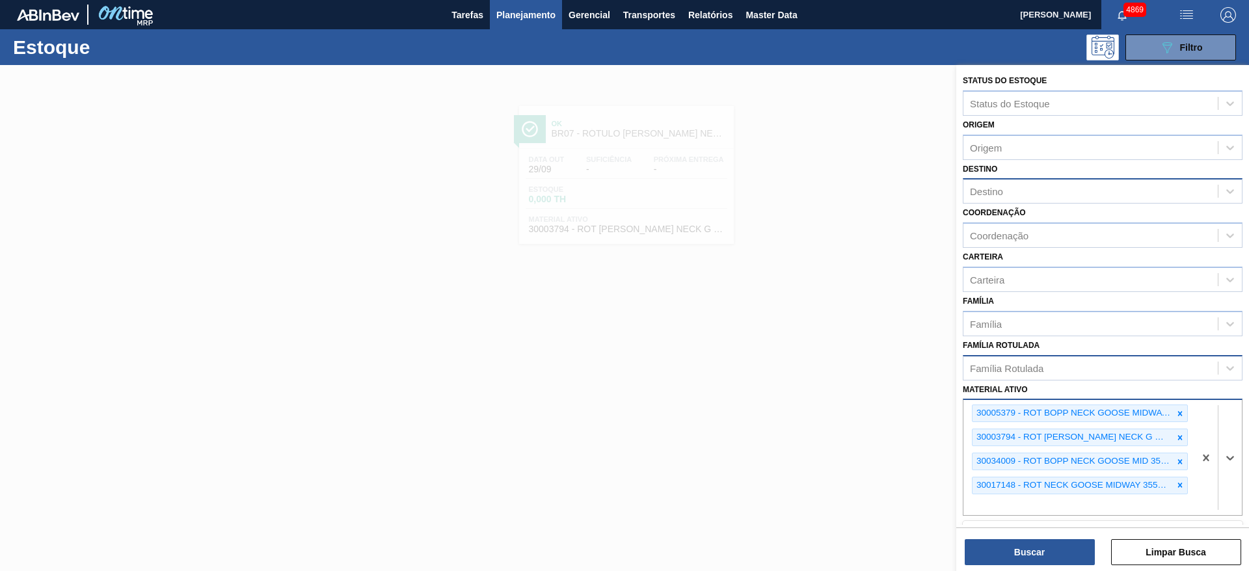
click at [995, 502] on div "30005379 - ROT [PERSON_NAME] NECK GOOSE MIDWAY 355ML IN65 30003794 - ROT [PERSO…" at bounding box center [1078, 457] width 231 height 115
type ativo "g"
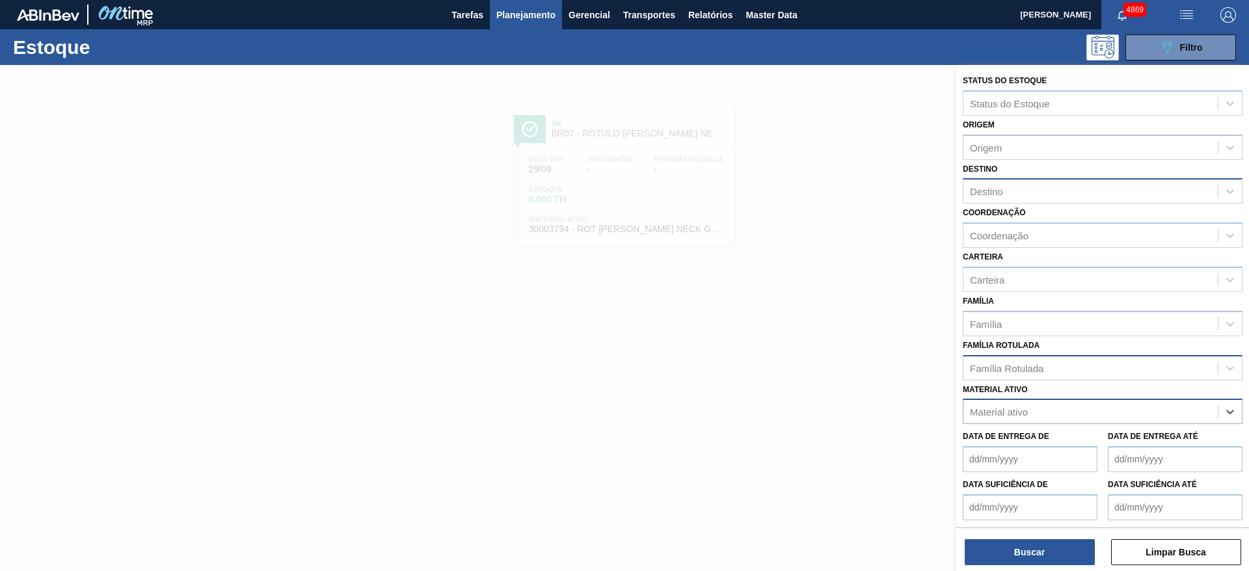
type ativo "v"
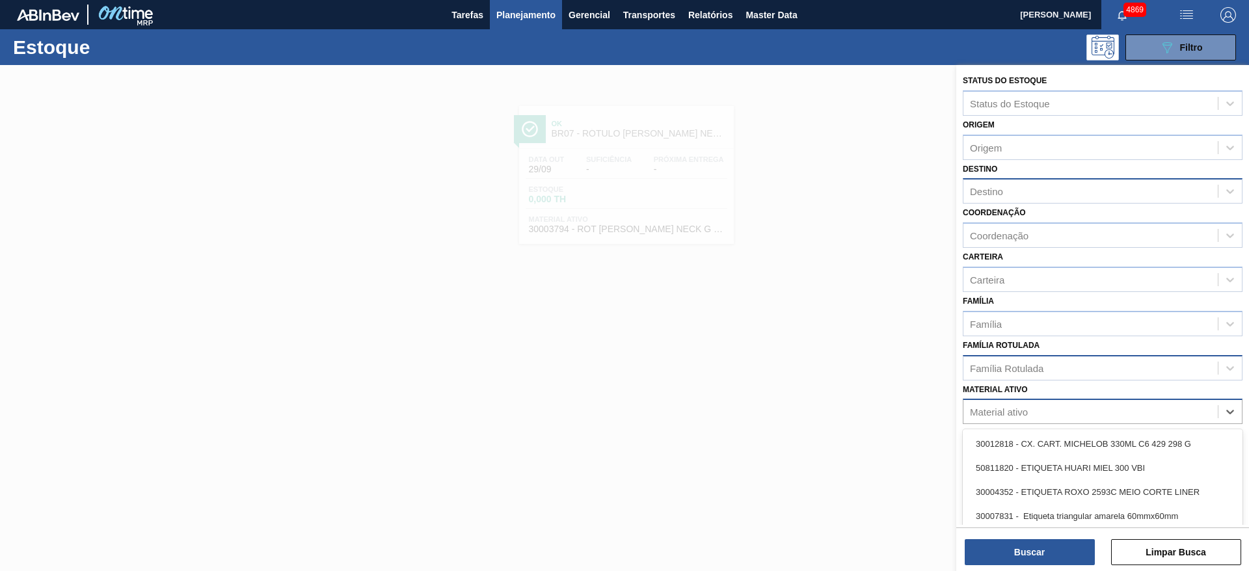
paste ativo "30003792"
type ativo "30003792"
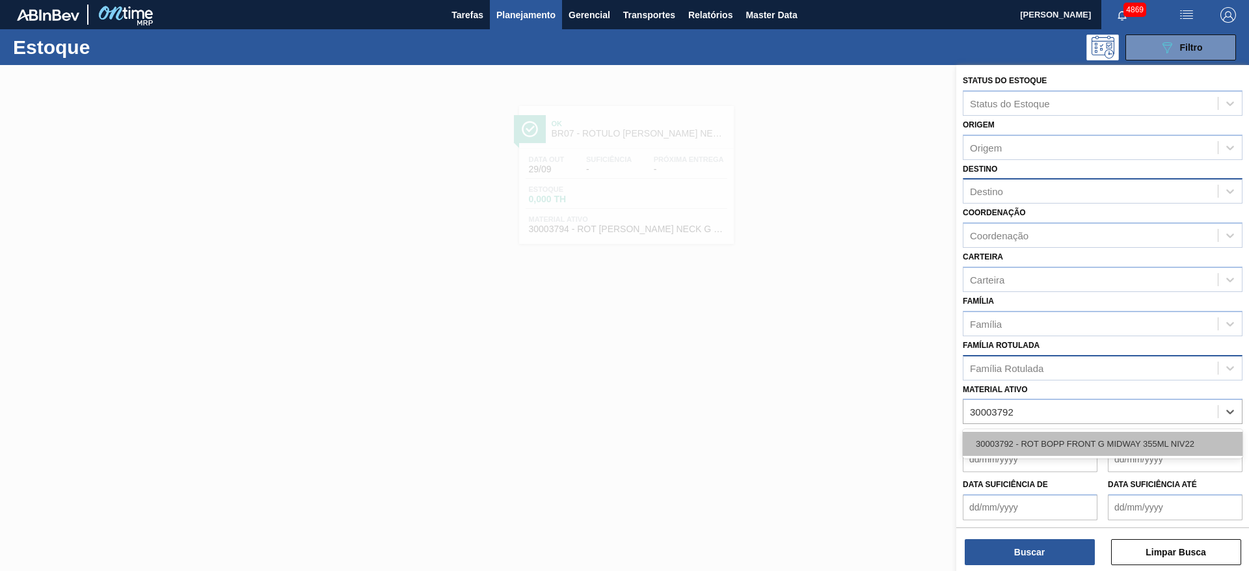
click at [1013, 450] on div "30003792 - ROT BOPP FRONT G MIDWAY 355ML NIV22" at bounding box center [1103, 444] width 280 height 24
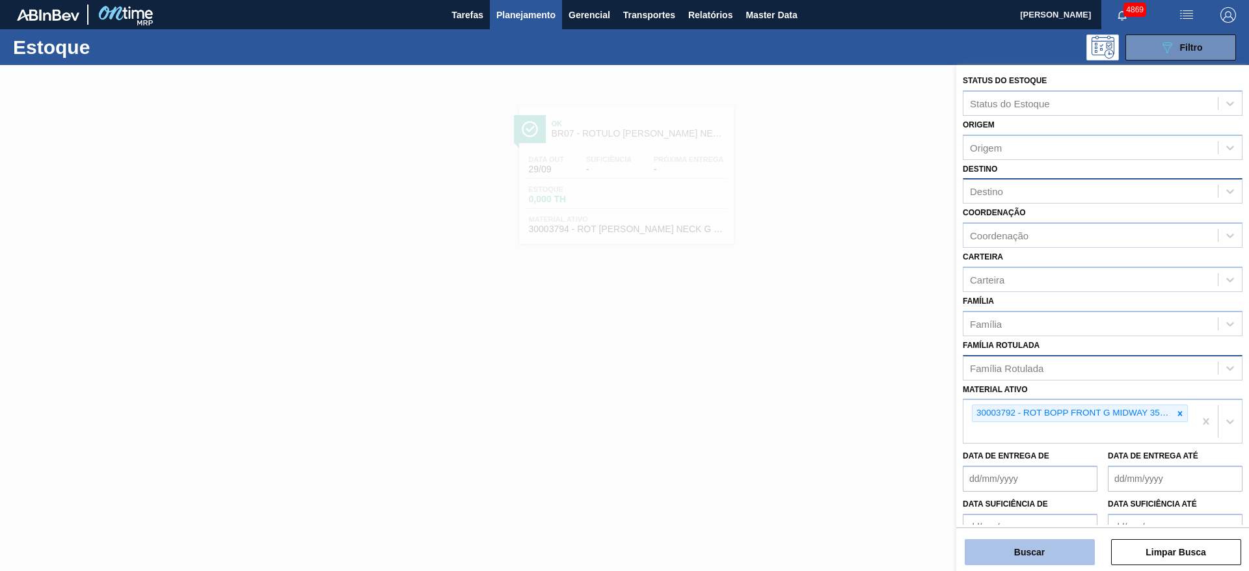
click at [1021, 544] on button "Buscar" at bounding box center [1030, 552] width 130 height 26
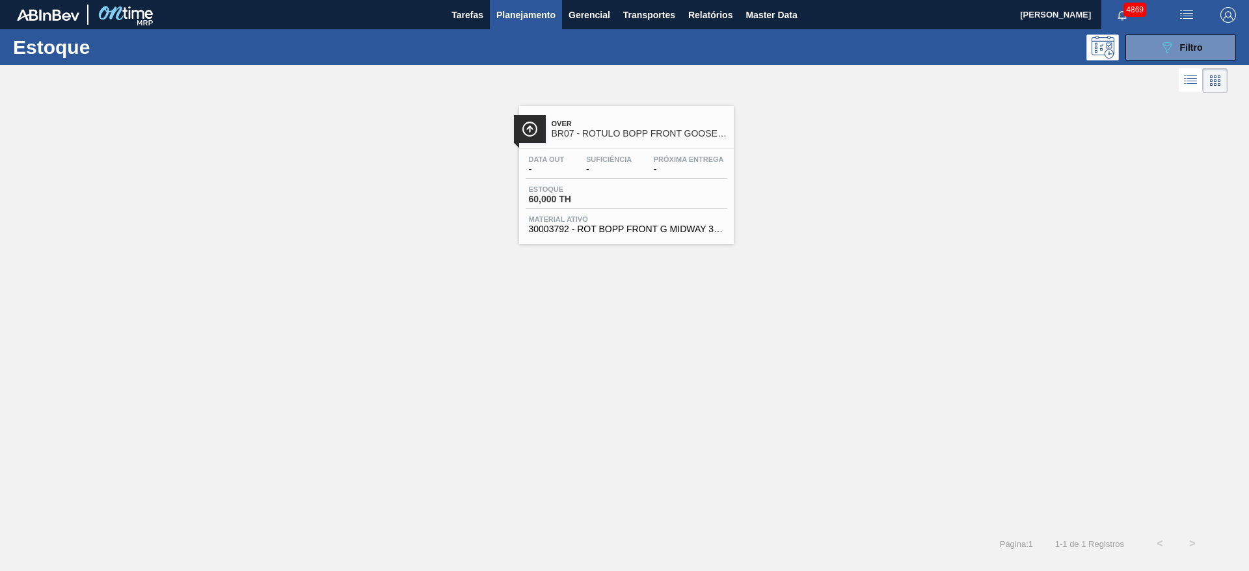
click at [1205, 33] on div "Estoque 089F7B8B-B2A5-4AFE-B5C0-19BA573D28AC Filtro" at bounding box center [624, 47] width 1249 height 36
click at [1206, 40] on button "089F7B8B-B2A5-4AFE-B5C0-19BA573D28AC Filtro" at bounding box center [1180, 47] width 111 height 26
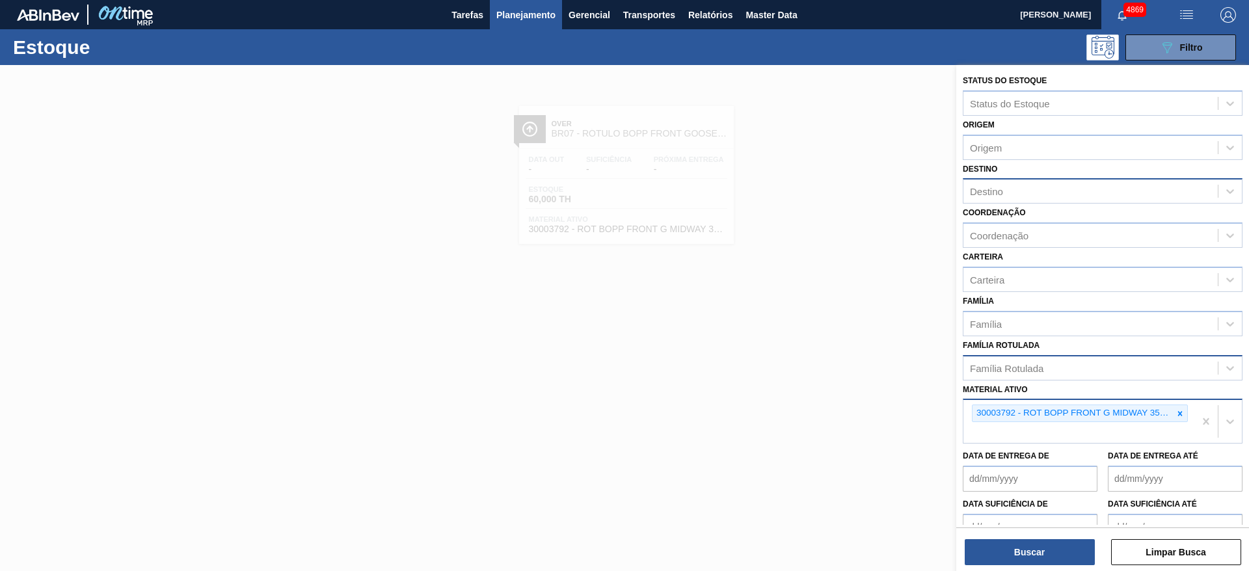
click at [1007, 437] on div "30003792 - ROT BOPP FRONT G MIDWAY 355ML NIV22" at bounding box center [1078, 421] width 231 height 43
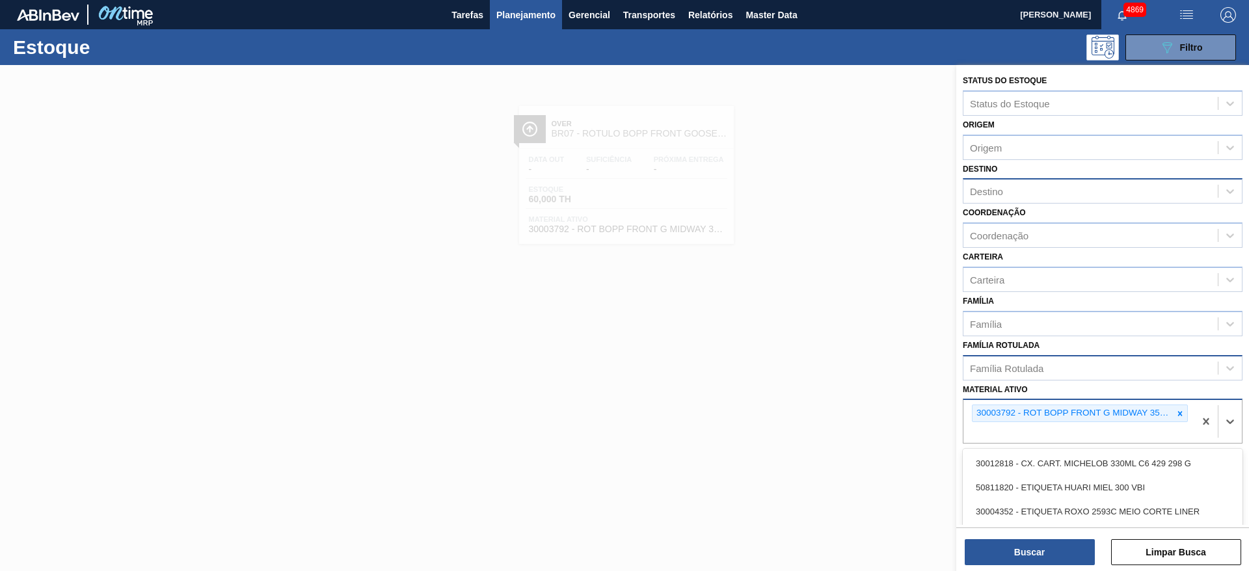
click at [1118, 433] on div "30003792 - ROT BOPP FRONT G MIDWAY 355ML NIV22" at bounding box center [1078, 421] width 231 height 43
click at [971, 433] on ativo "goose mid 3" at bounding box center [997, 433] width 55 height 11
type ativo "neck goose mid 3"
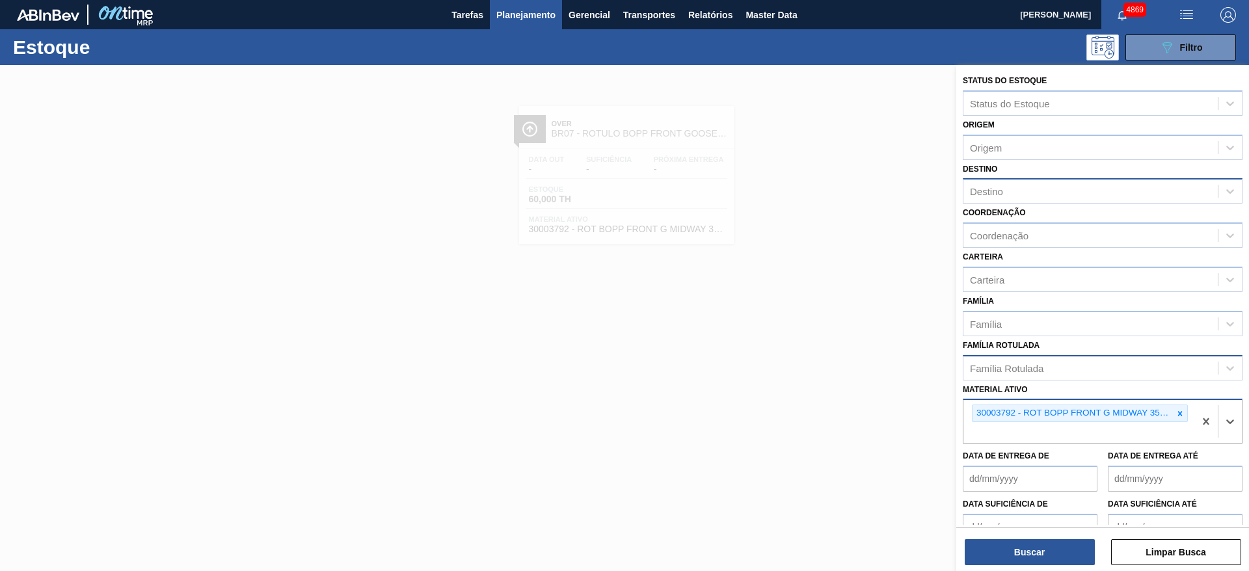
click at [1052, 435] on div "30003792 - ROT BOPP FRONT G MIDWAY 355ML NIV22" at bounding box center [1078, 421] width 231 height 43
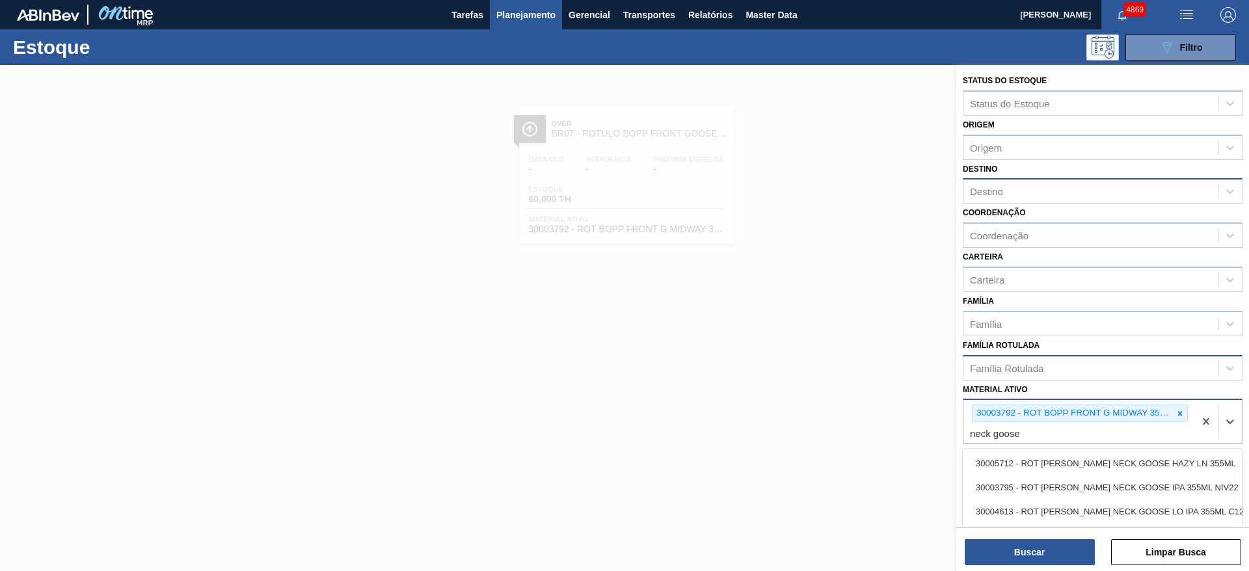
type ativo "neck goose m"
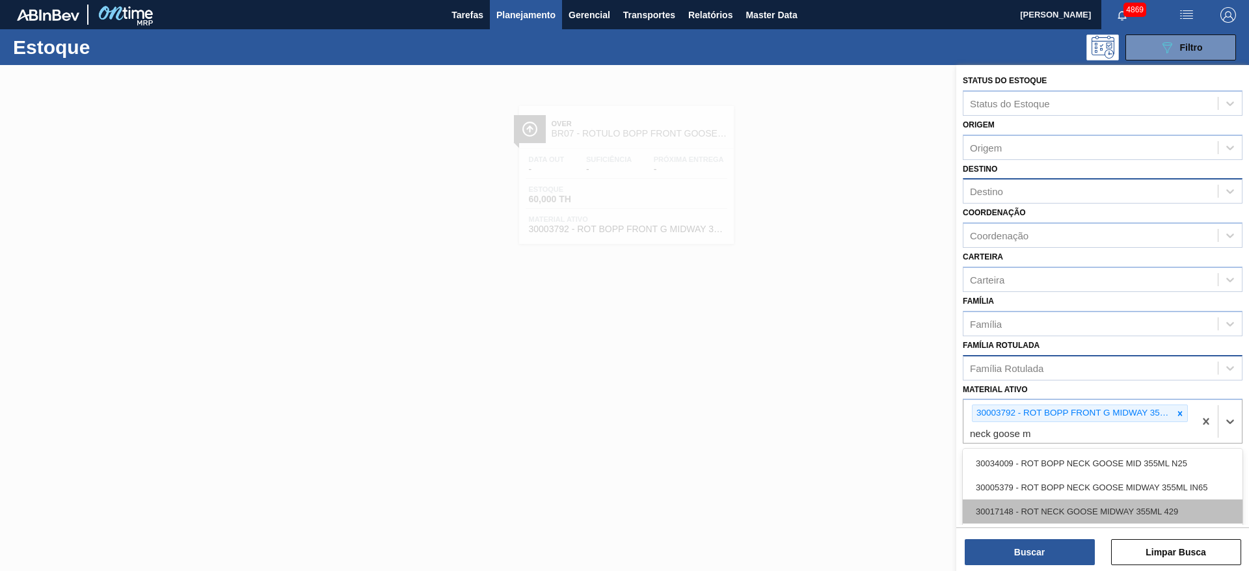
click at [1102, 512] on div "30017148 - ROT NECK GOOSE MIDWAY 355ML 429" at bounding box center [1103, 512] width 280 height 24
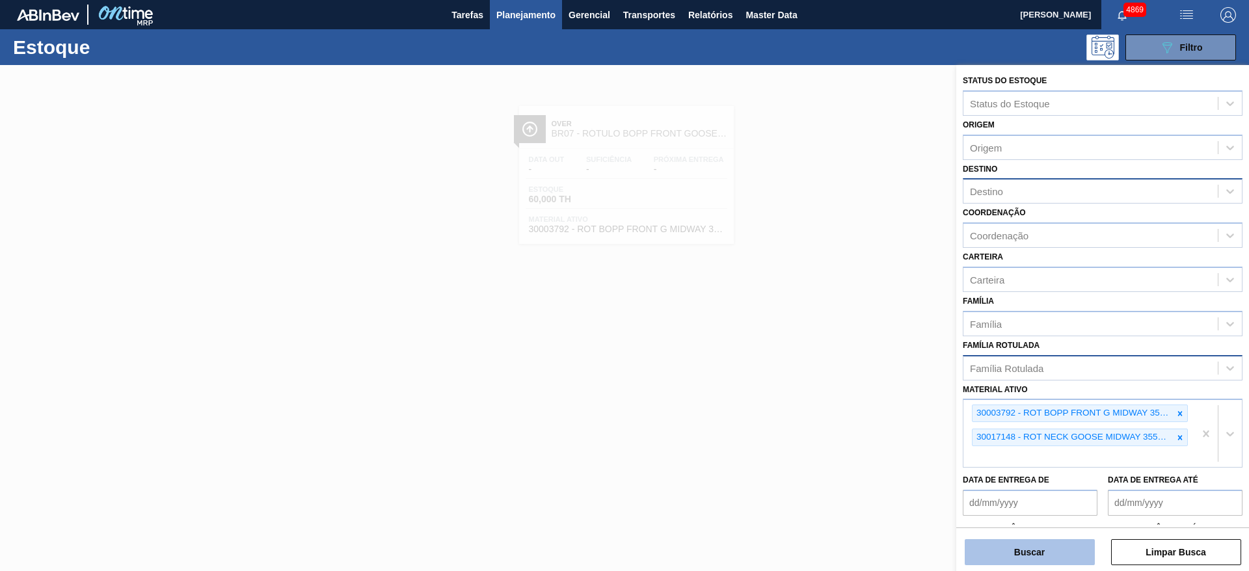
click at [1062, 544] on button "Buscar" at bounding box center [1030, 552] width 130 height 26
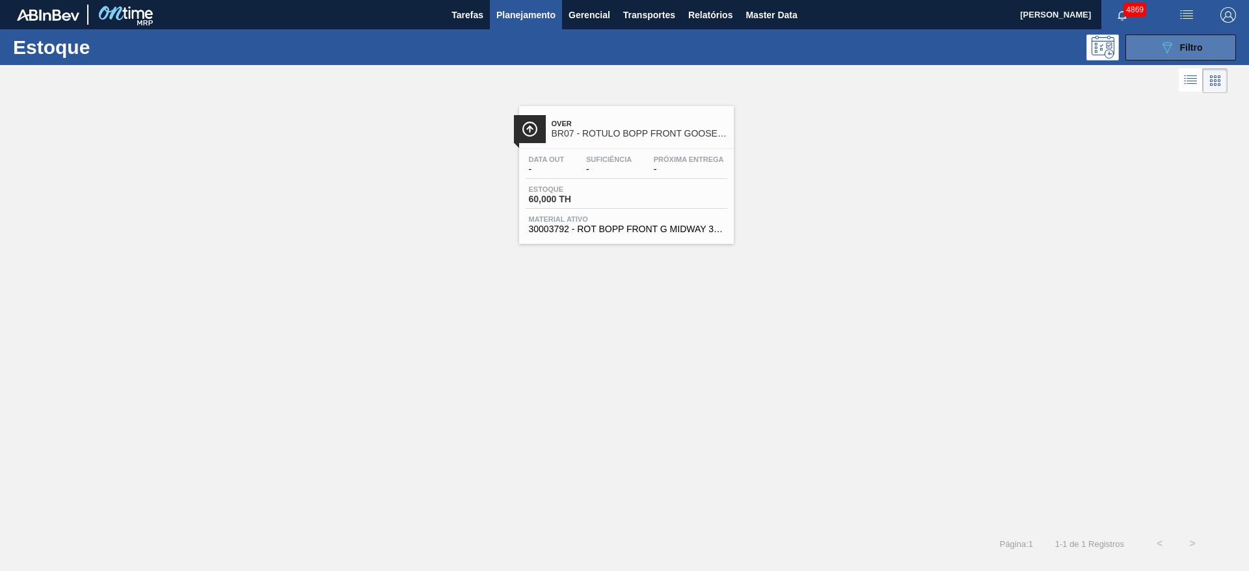
click at [1170, 44] on icon at bounding box center [1168, 47] width 10 height 11
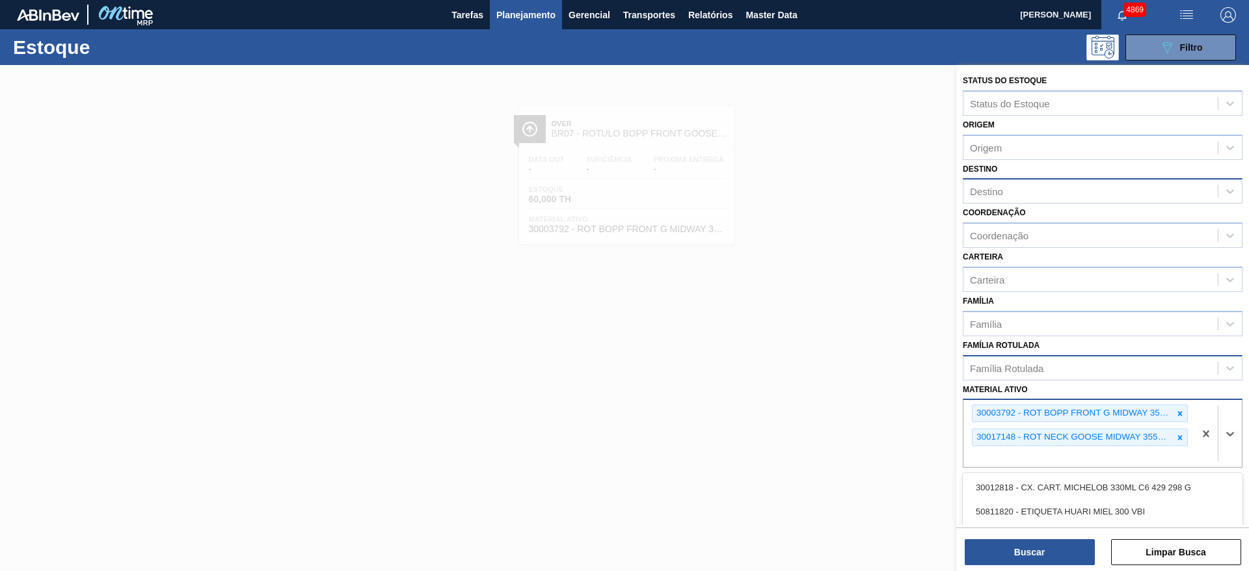
click at [1060, 452] on div "30003792 - ROT [PERSON_NAME] FRONT G MIDWAY 355ML NIV22 30017148 - ROT NECK GOO…" at bounding box center [1078, 433] width 231 height 67
type ativo "neck goose m"
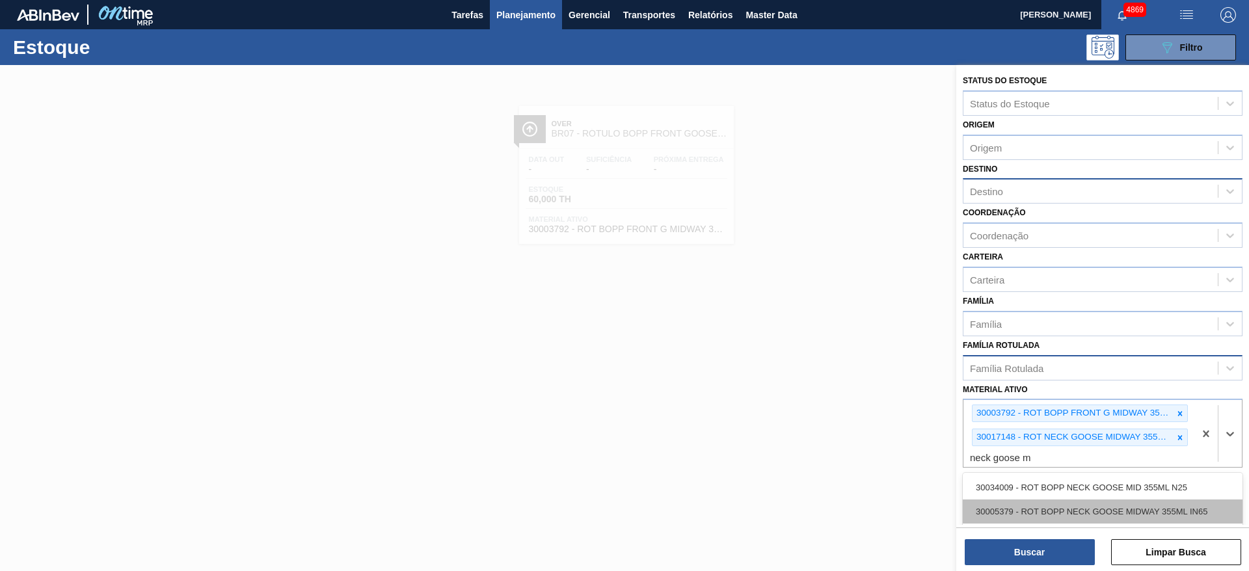
click at [1096, 500] on div "30005379 - ROT BOPP NECK GOOSE MIDWAY 355ML IN65" at bounding box center [1103, 512] width 280 height 24
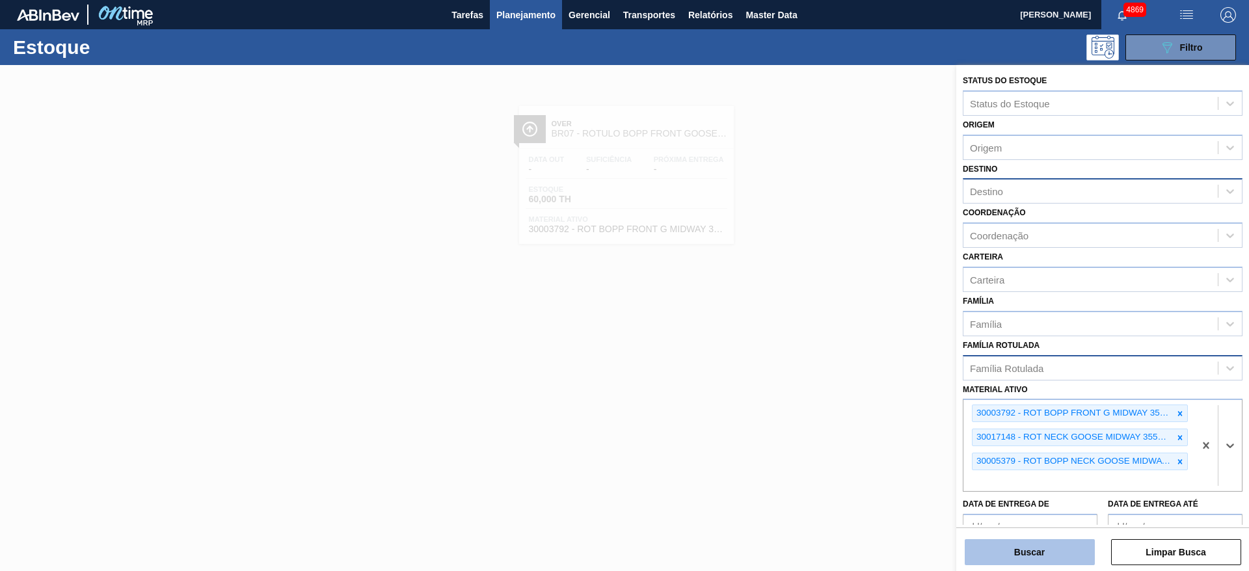
click at [1055, 563] on button "Buscar" at bounding box center [1030, 552] width 130 height 26
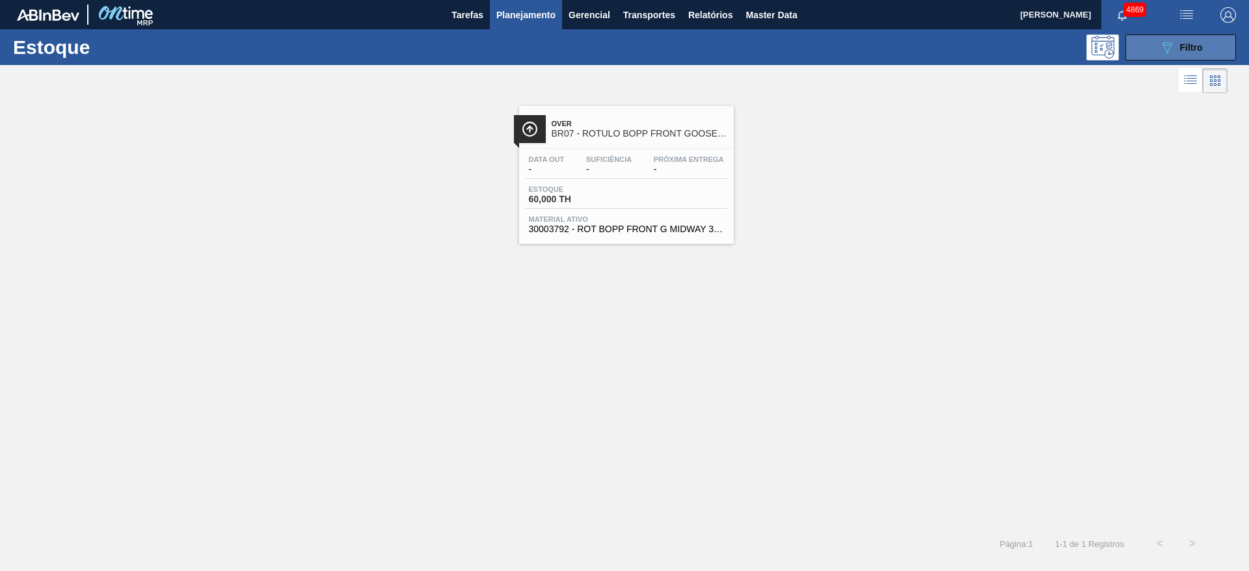
click at [1192, 44] on span "Filtro" at bounding box center [1191, 47] width 23 height 10
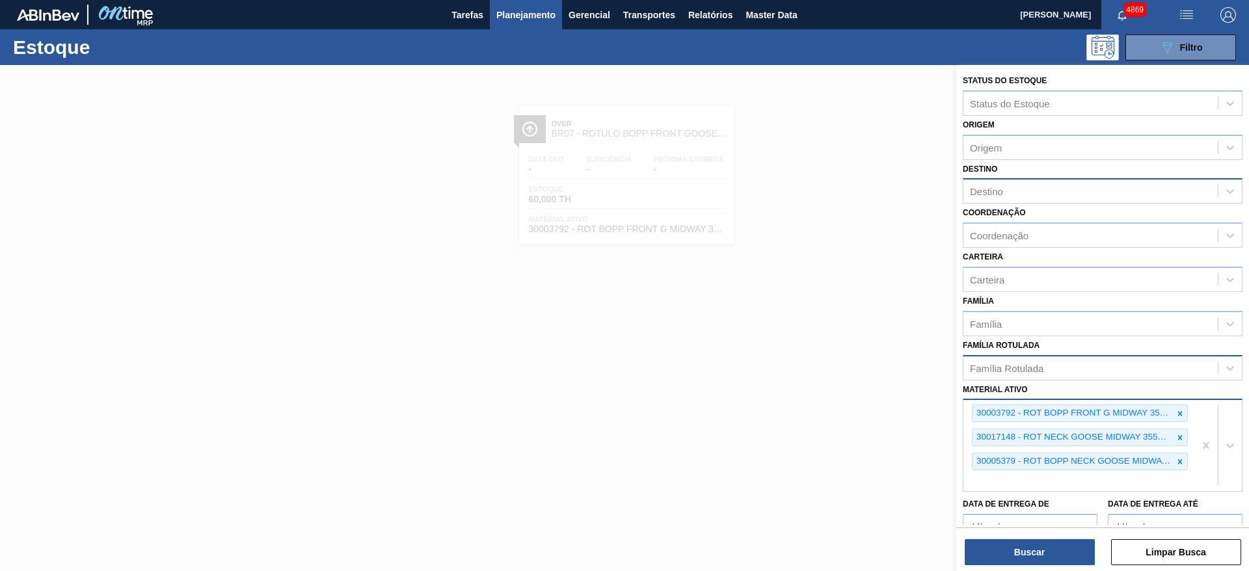
click at [1041, 478] on div "30003792 - ROT [PERSON_NAME] FRONT G MIDWAY 355ML NIV22 30017148 - ROT NECK GOO…" at bounding box center [1078, 445] width 231 height 91
type ativo "neck goose mi"
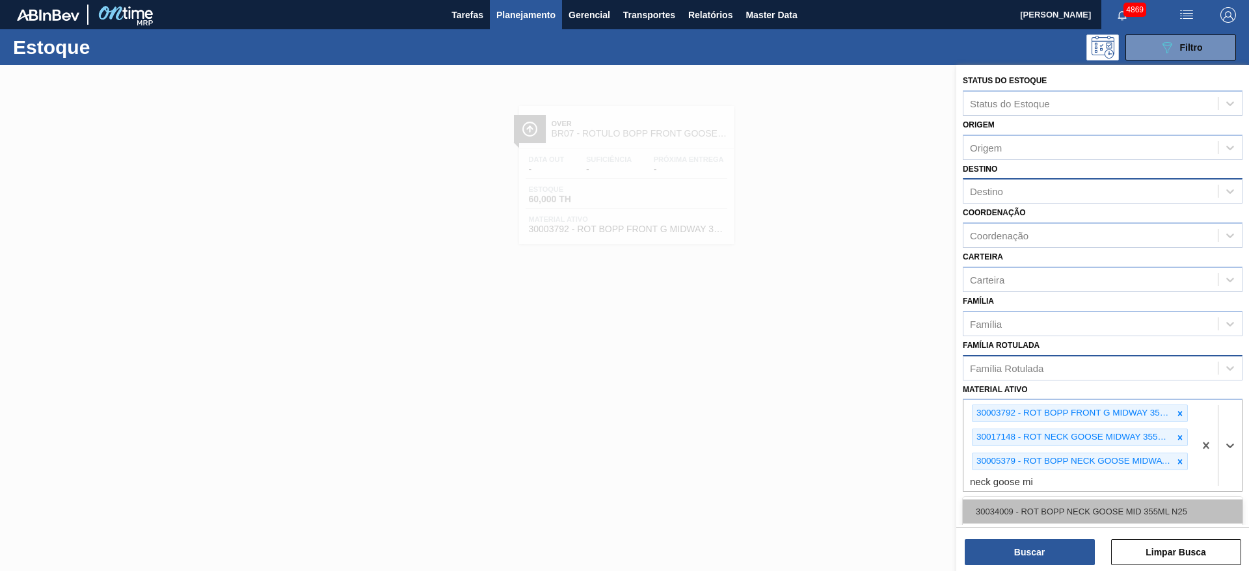
click at [1030, 509] on div "30034009 - ROT BOPP NECK GOOSE MID 355ML N25" at bounding box center [1103, 512] width 280 height 24
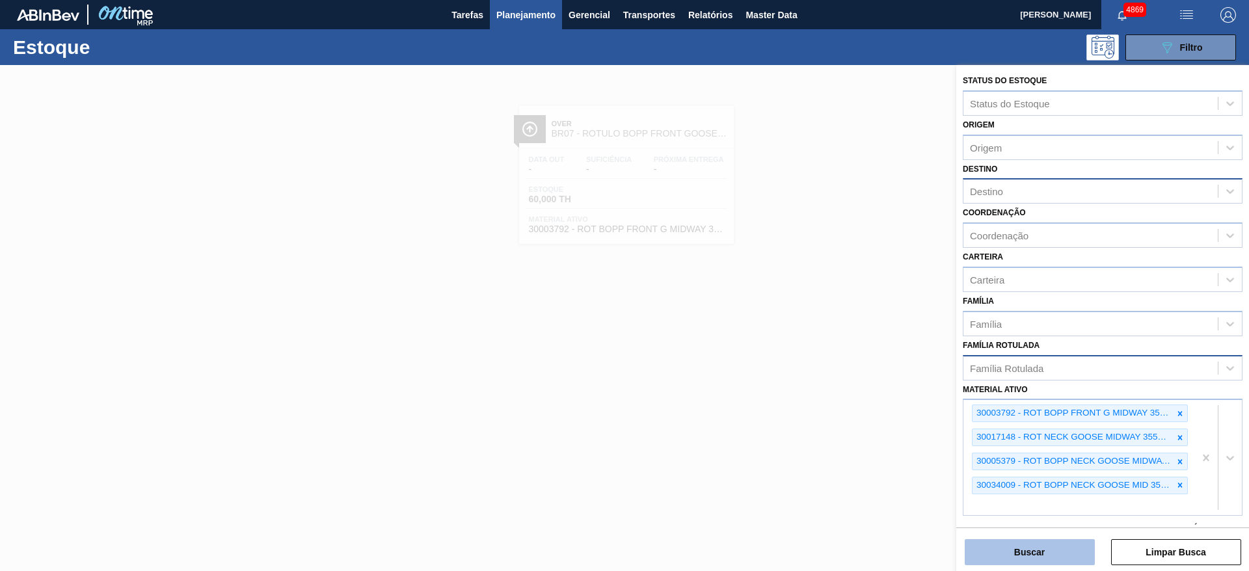
click at [1036, 543] on button "Buscar" at bounding box center [1030, 552] width 130 height 26
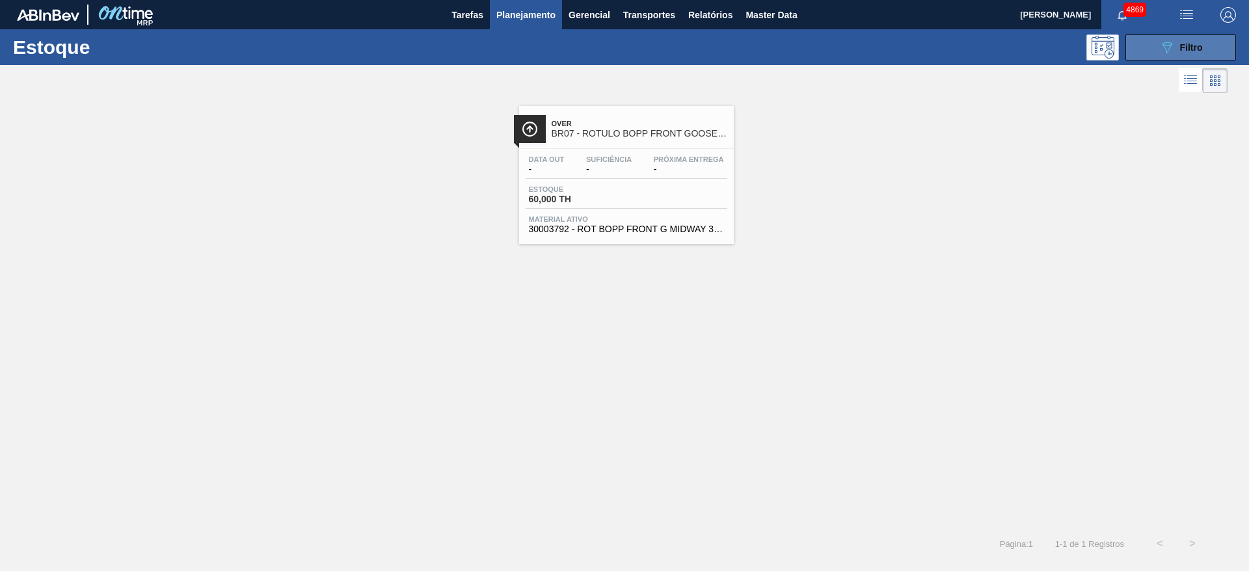
click at [1189, 40] on div "089F7B8B-B2A5-4AFE-B5C0-19BA573D28AC Filtro" at bounding box center [1181, 48] width 44 height 16
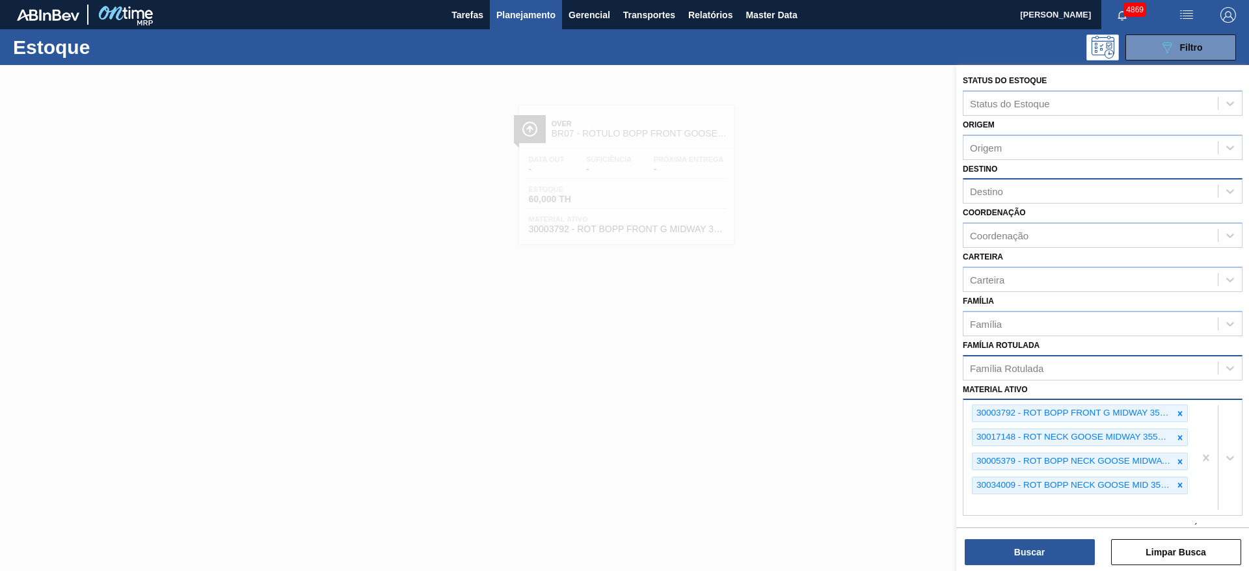
click at [1097, 502] on div "30003792 - ROT [PERSON_NAME] FRONT G MIDWAY 355ML NIV22 30017148 - ROT NECK GOO…" at bounding box center [1078, 457] width 231 height 115
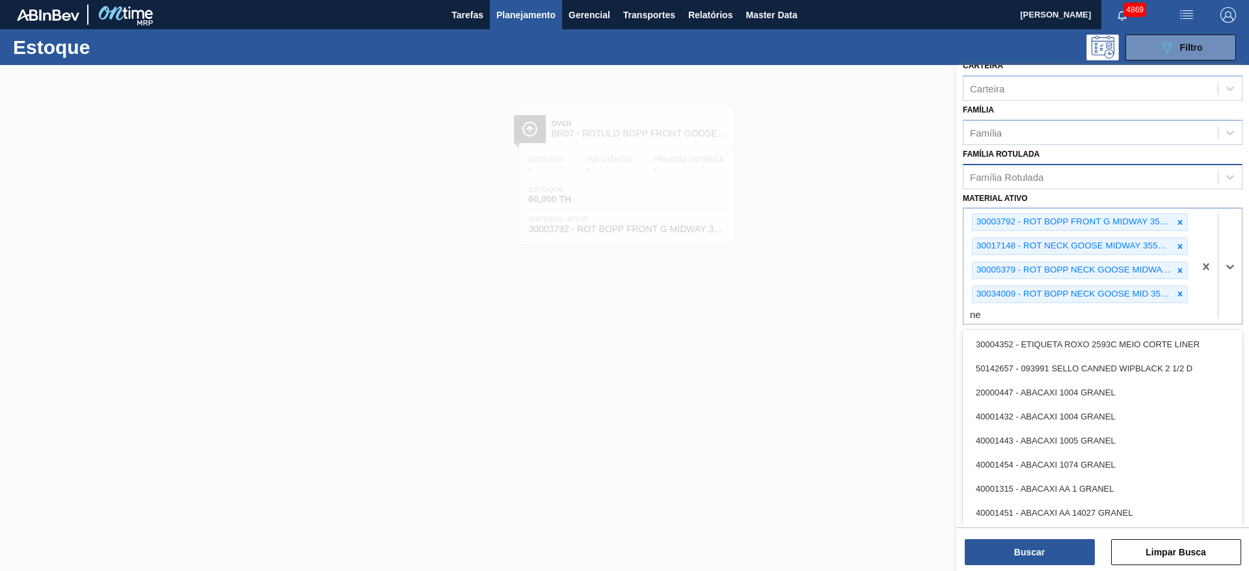
type ativo "n"
type ativo "r"
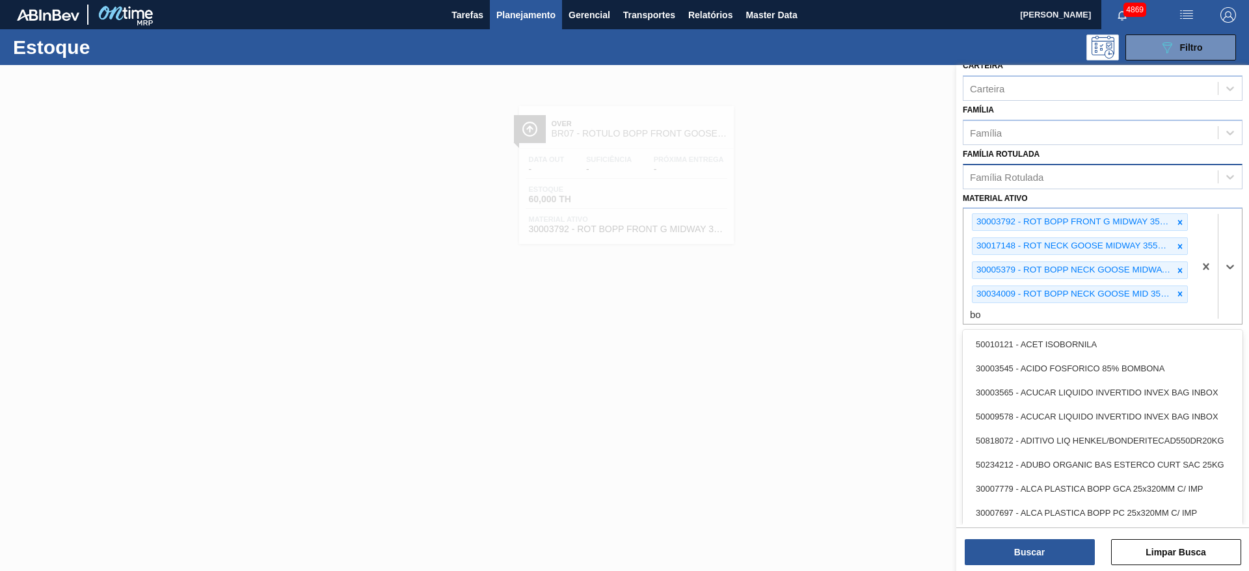
type ativo "b"
type ativo "goose mid"
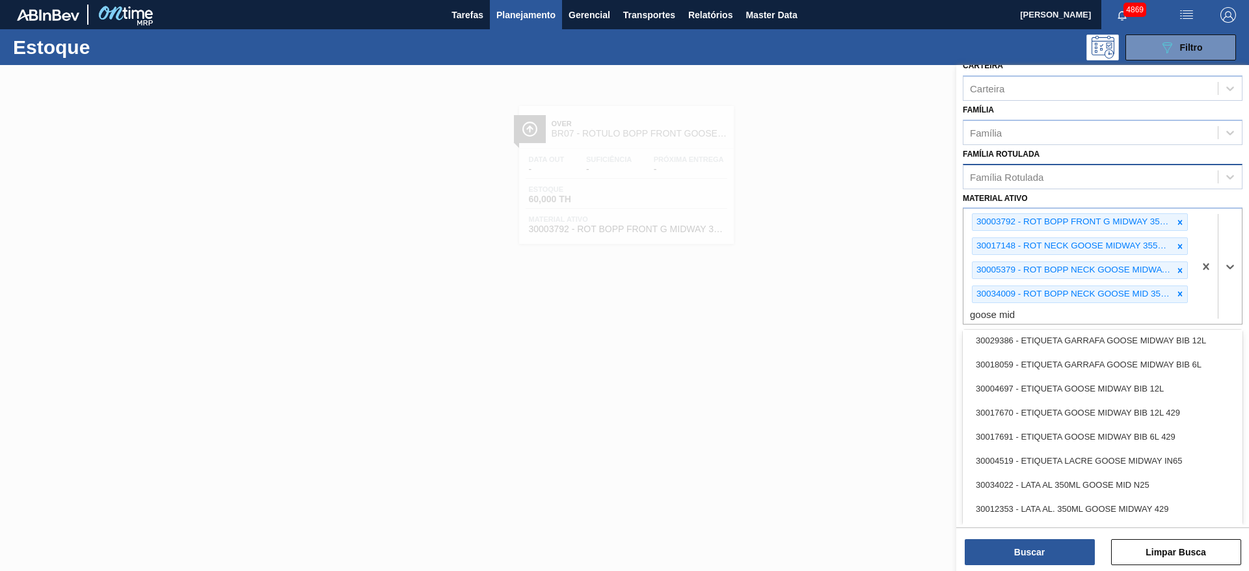
scroll to position [604, 0]
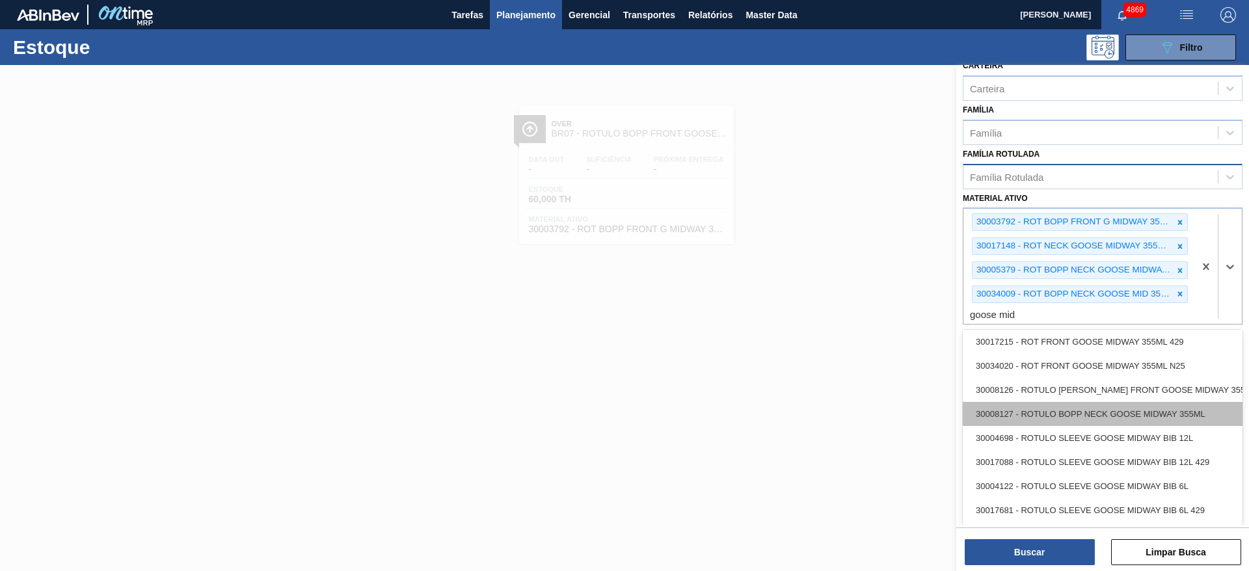
click at [1132, 417] on div "30008127 - ROTULO BOPP NECK GOOSE MIDWAY 355ML" at bounding box center [1103, 414] width 280 height 24
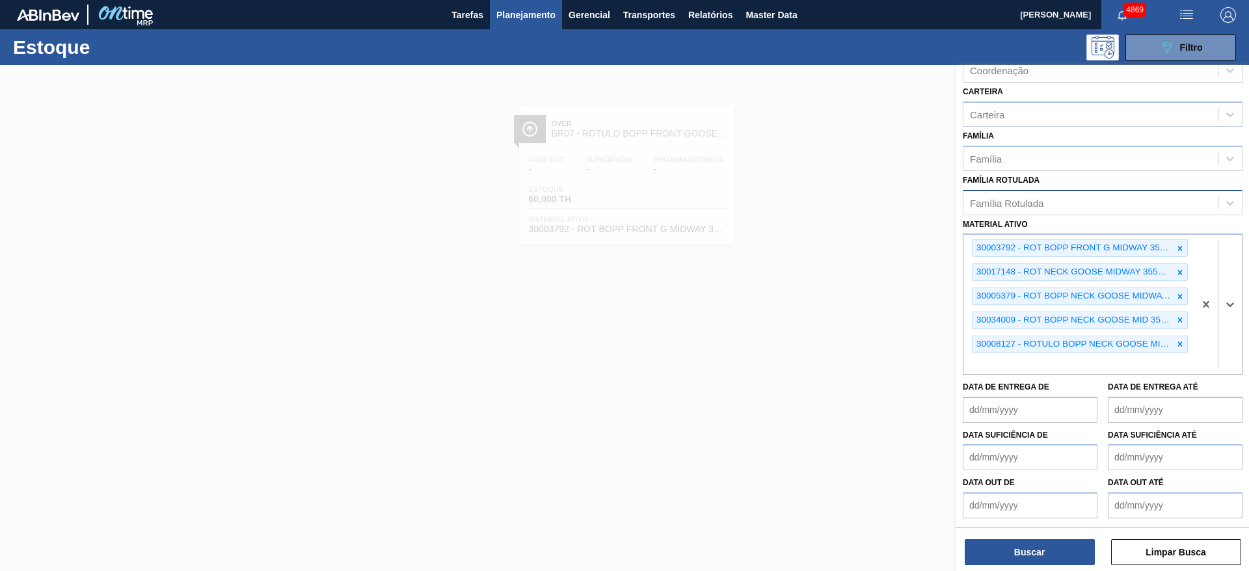
scroll to position [165, 0]
click at [1071, 541] on button "Buscar" at bounding box center [1030, 552] width 130 height 26
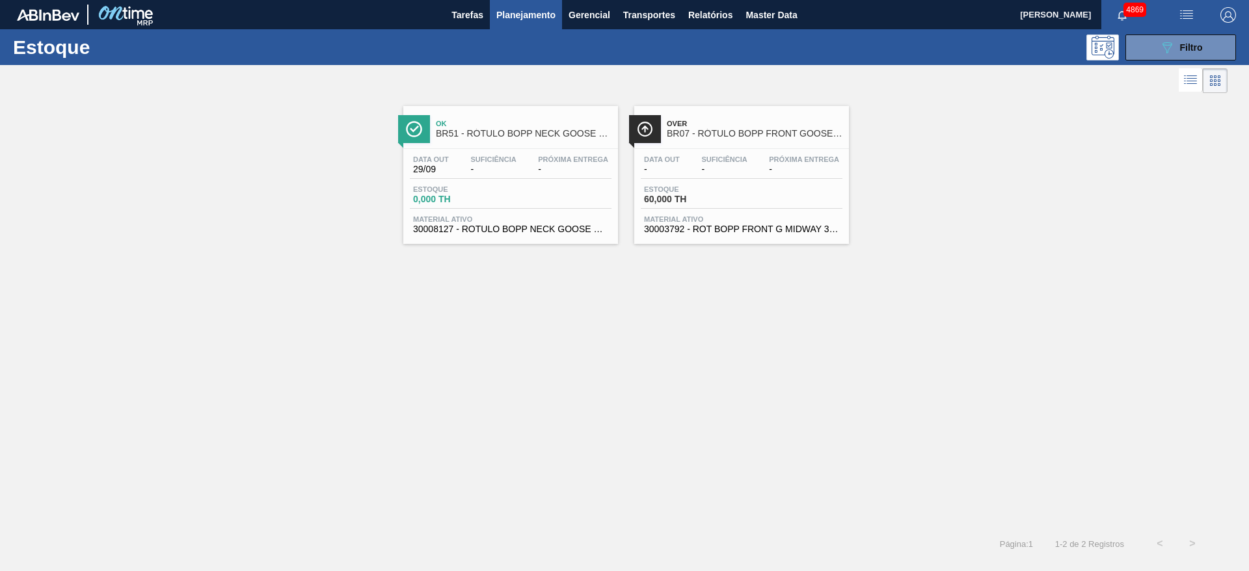
click at [492, 163] on div "Suficiência -" at bounding box center [493, 164] width 52 height 19
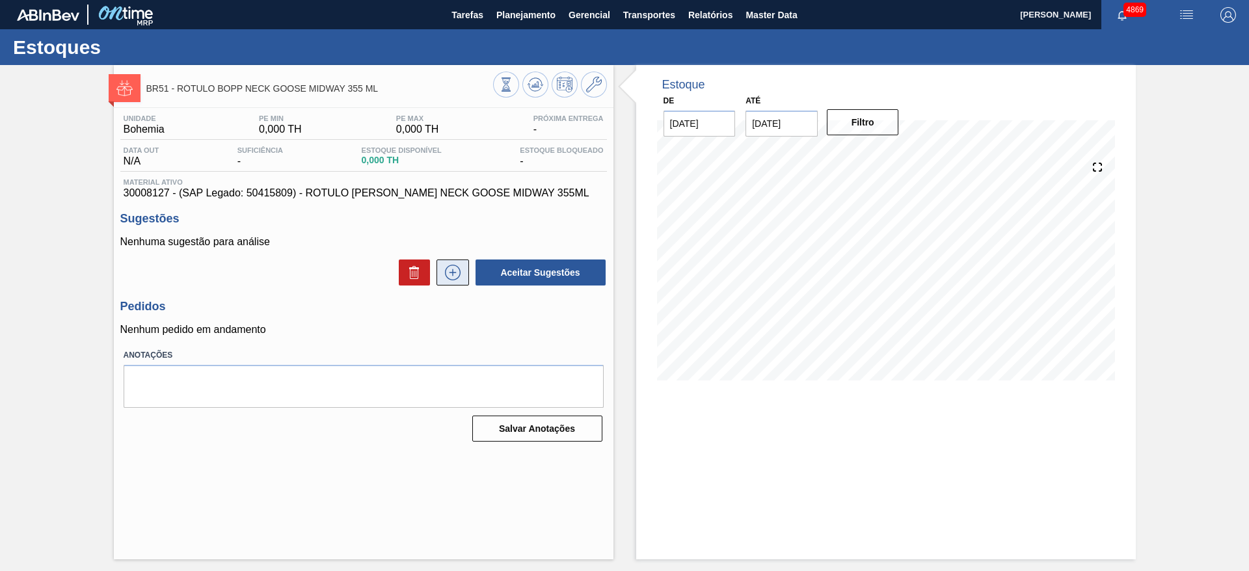
click at [457, 271] on icon at bounding box center [452, 273] width 21 height 16
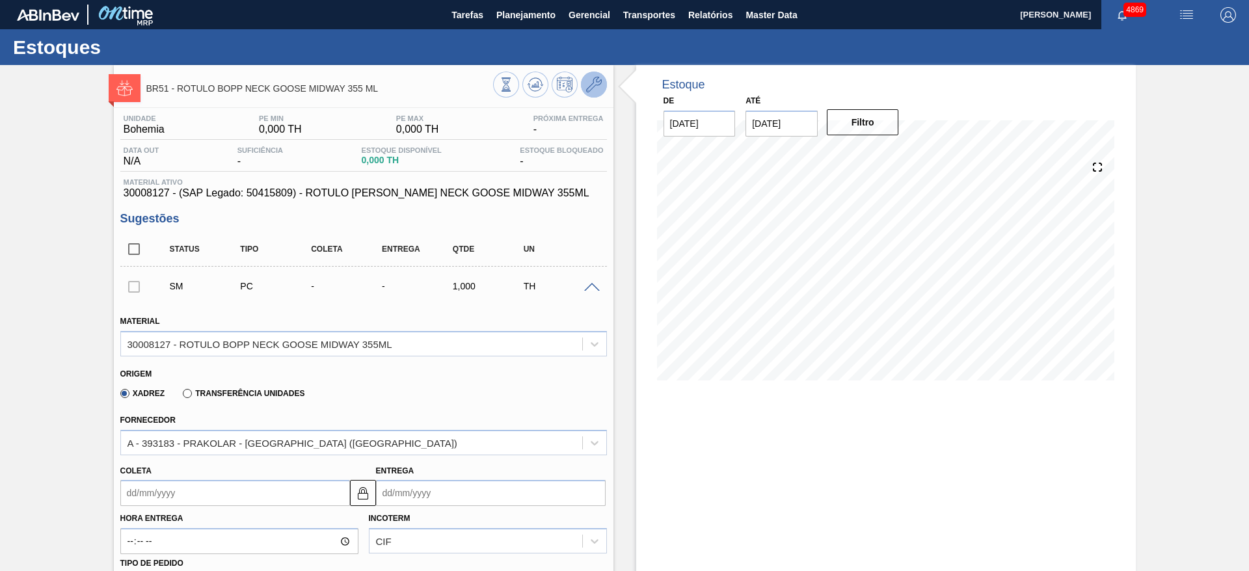
click at [596, 81] on icon at bounding box center [594, 85] width 16 height 16
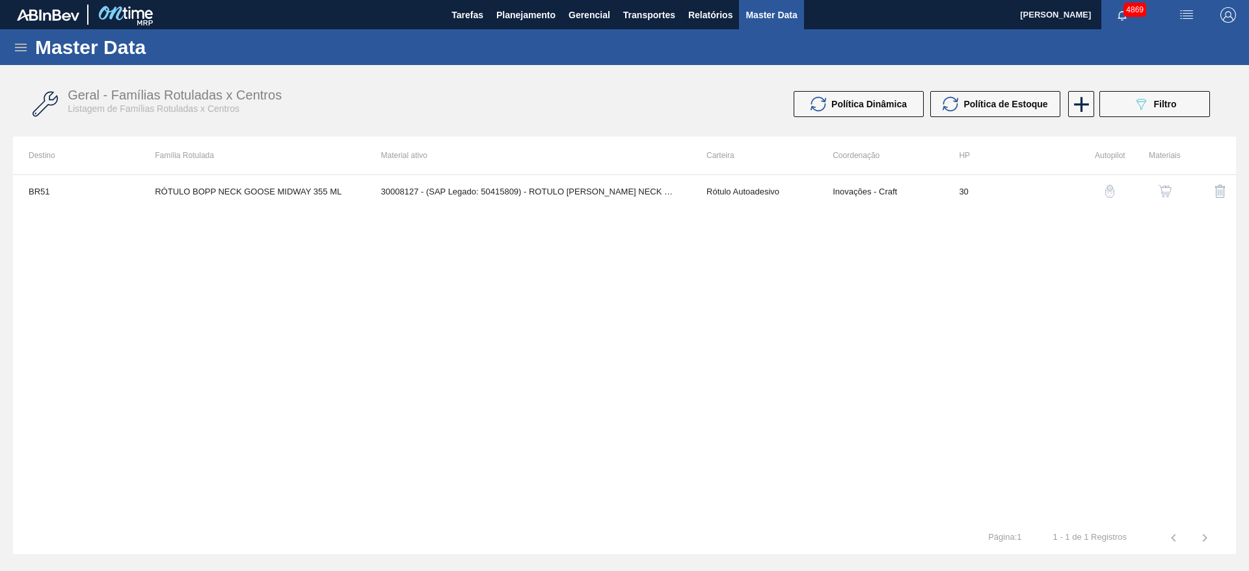
click at [1164, 185] on img "button" at bounding box center [1165, 191] width 13 height 13
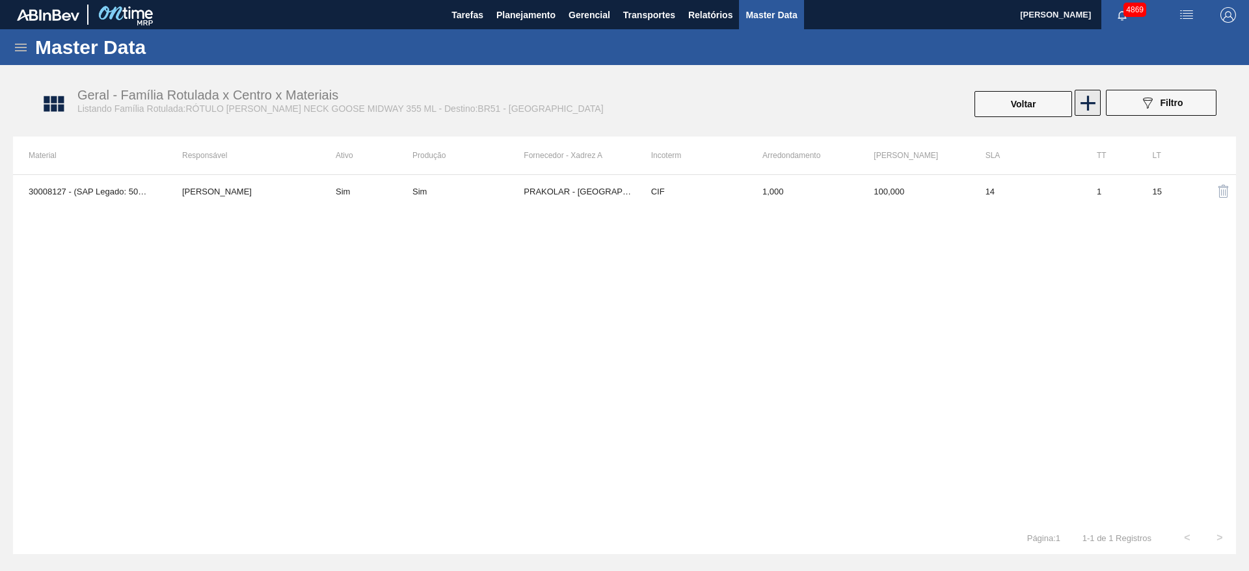
click at [1078, 90] on icon at bounding box center [1087, 102] width 25 height 25
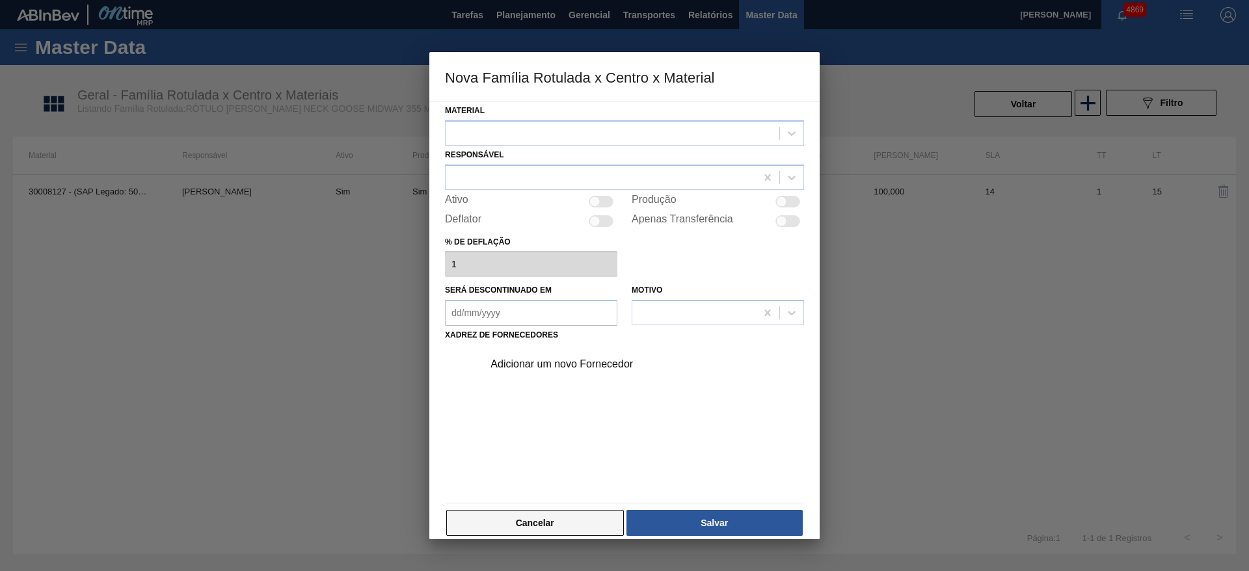
click at [526, 513] on button "Cancelar" at bounding box center [535, 523] width 178 height 26
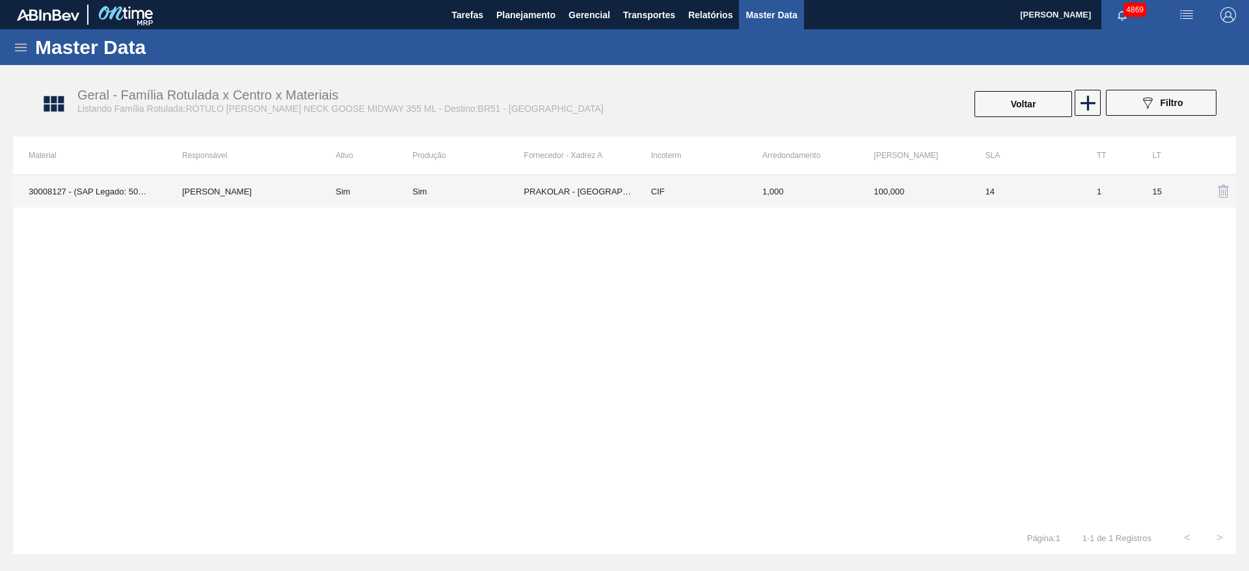
click at [537, 183] on td "PRAKOLAR - [GEOGRAPHIC_DATA] ([GEOGRAPHIC_DATA])" at bounding box center [579, 191] width 111 height 33
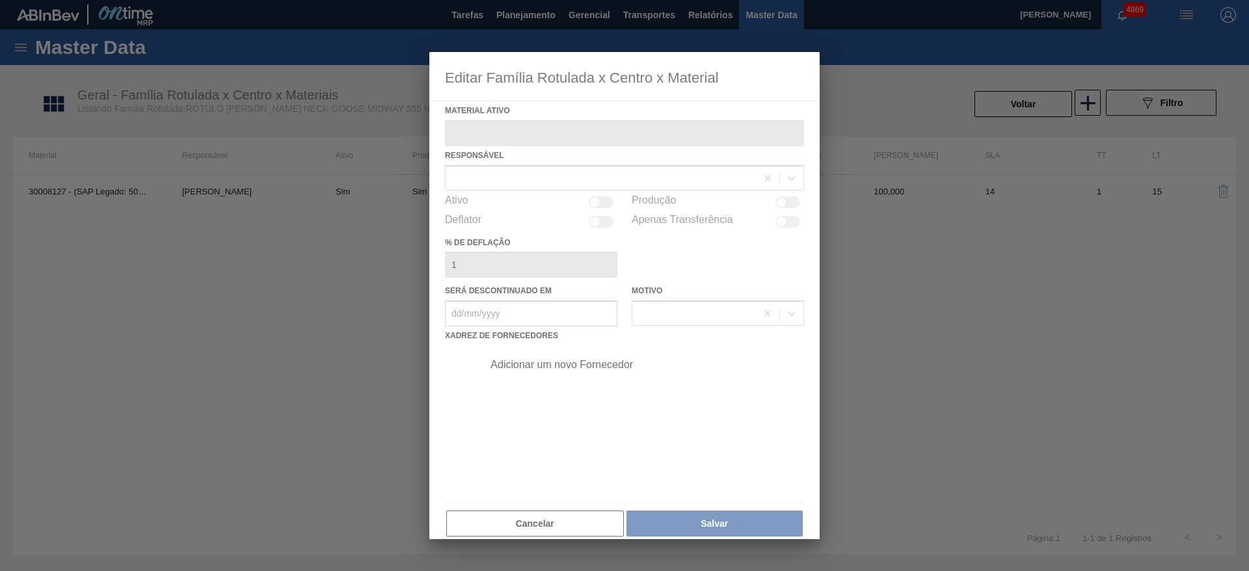
type ativo "30008127 - (SAP Legado: 50415809) - ROTULO [PERSON_NAME] NECK GOOSE MIDWAY 355ML"
checkbox input "true"
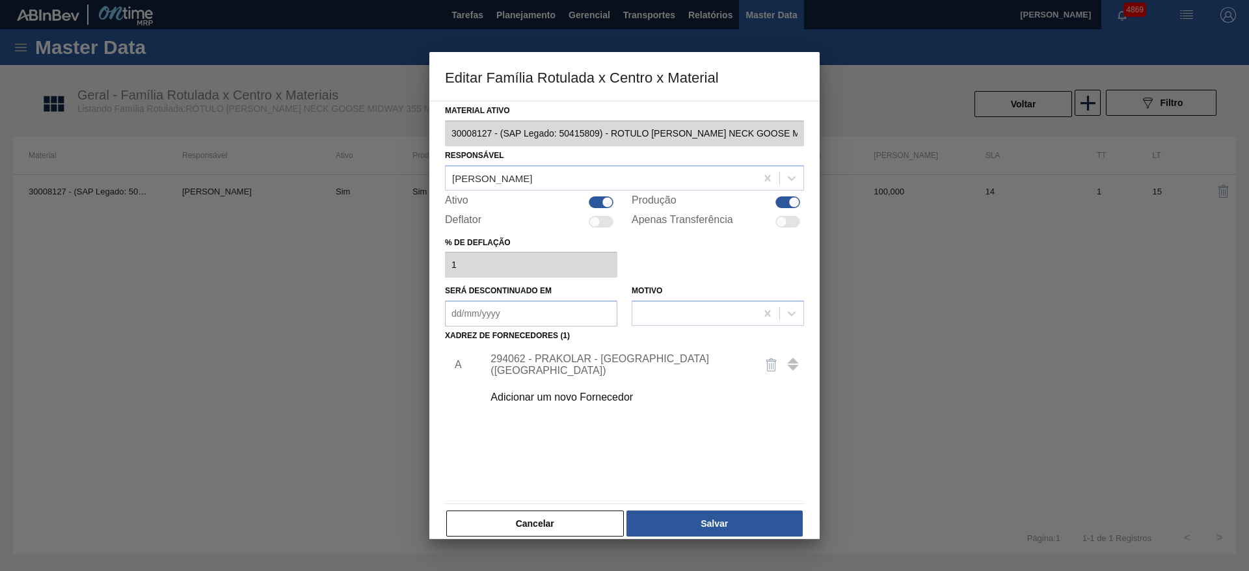
click at [602, 200] on div at bounding box center [607, 201] width 11 height 11
checkbox input "false"
click at [670, 516] on button "Salvar" at bounding box center [714, 524] width 176 height 26
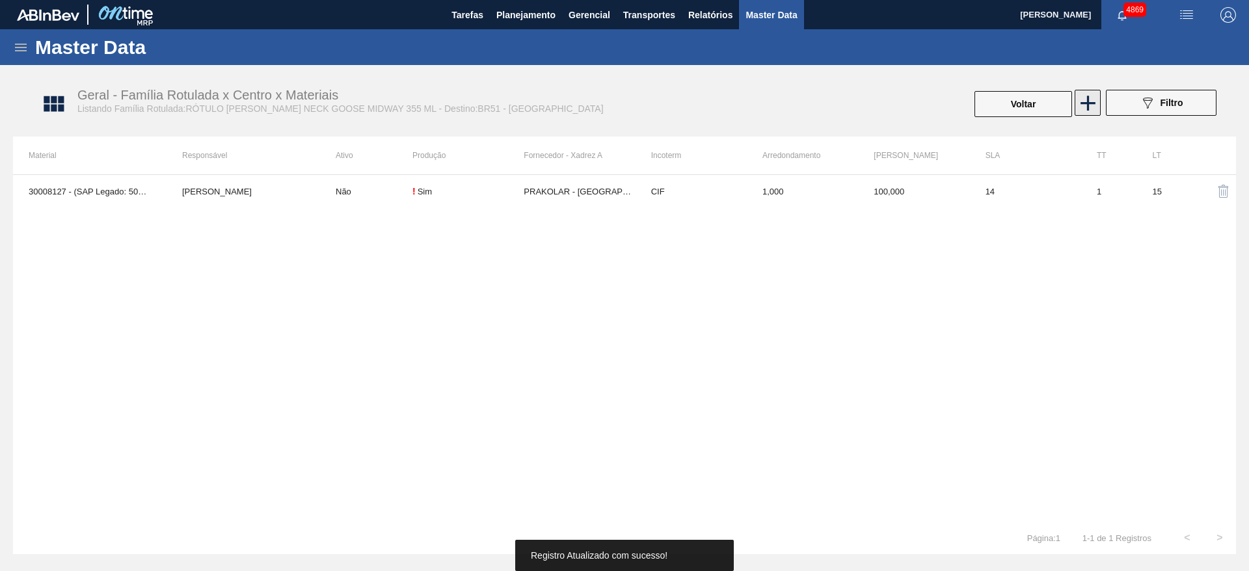
click at [1094, 101] on icon at bounding box center [1088, 103] width 15 height 15
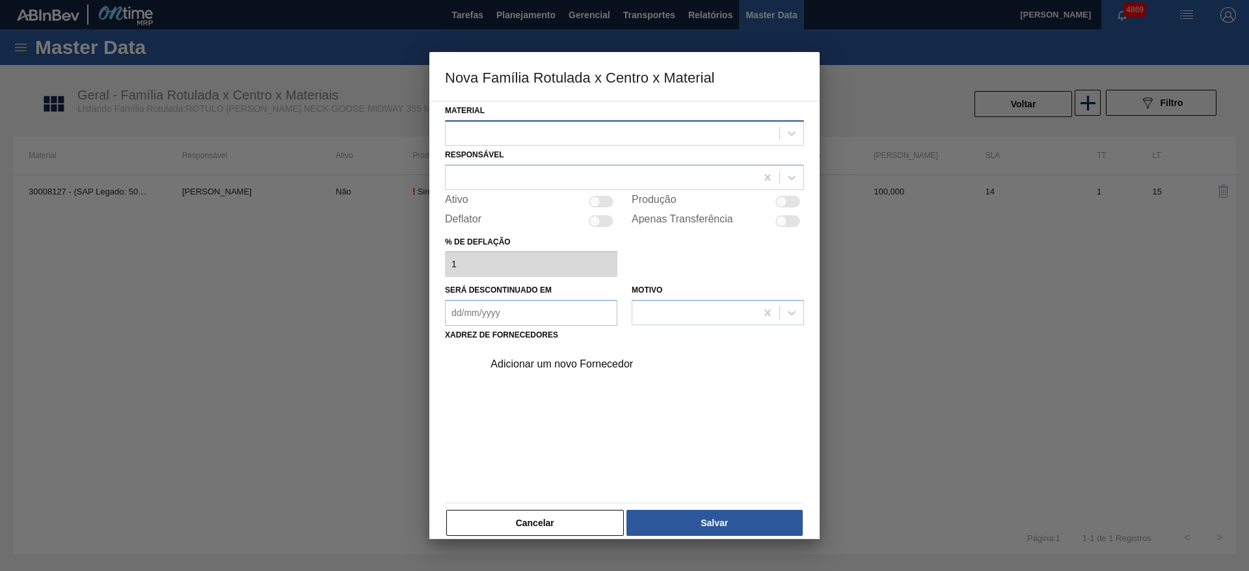
click at [571, 129] on div at bounding box center [613, 133] width 334 height 19
click at [304, 308] on div at bounding box center [624, 285] width 1249 height 571
click at [206, 353] on div at bounding box center [624, 285] width 1249 height 571
click at [566, 520] on button "Cancelar" at bounding box center [535, 523] width 178 height 26
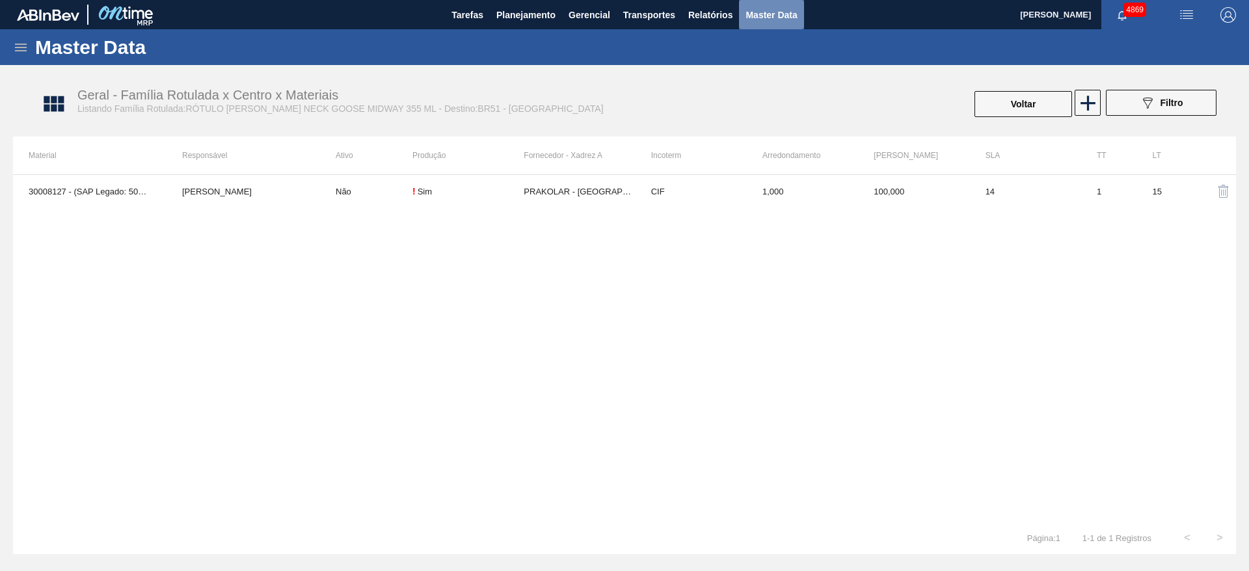
click at [792, 20] on span "Master Data" at bounding box center [771, 15] width 51 height 16
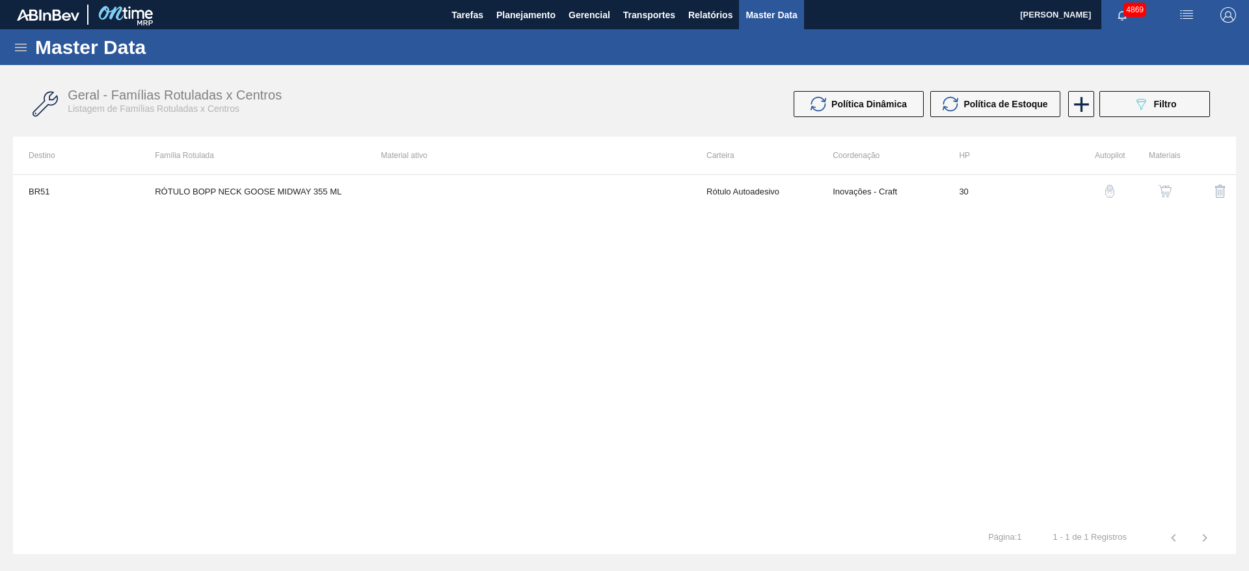
click at [22, 53] on icon at bounding box center [21, 48] width 16 height 16
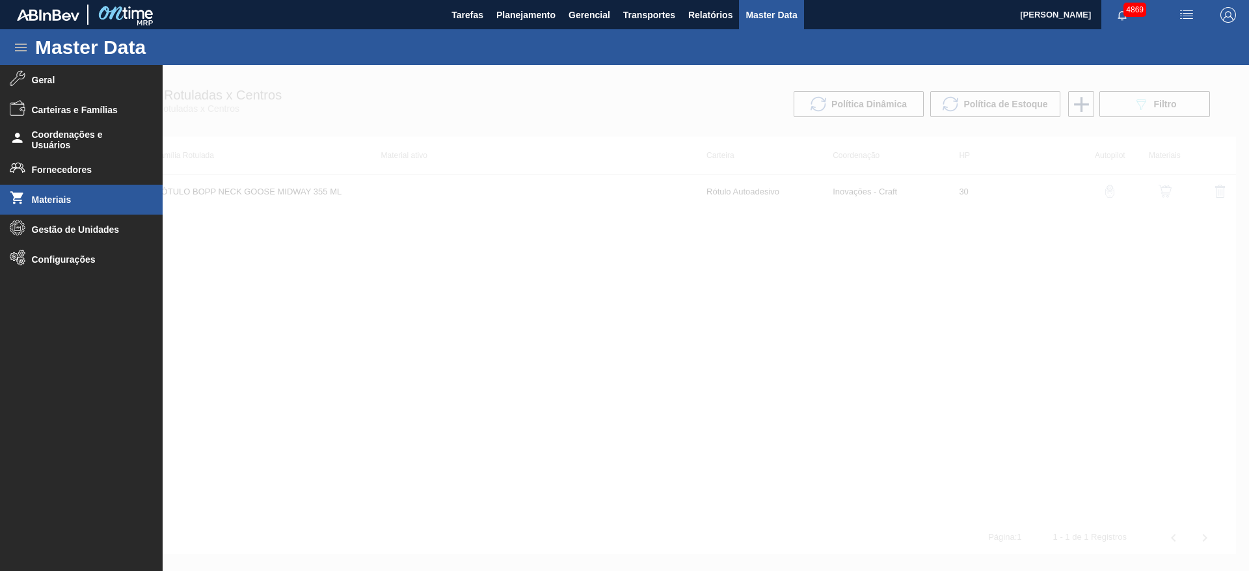
click at [74, 204] on span "Materiais" at bounding box center [85, 200] width 107 height 10
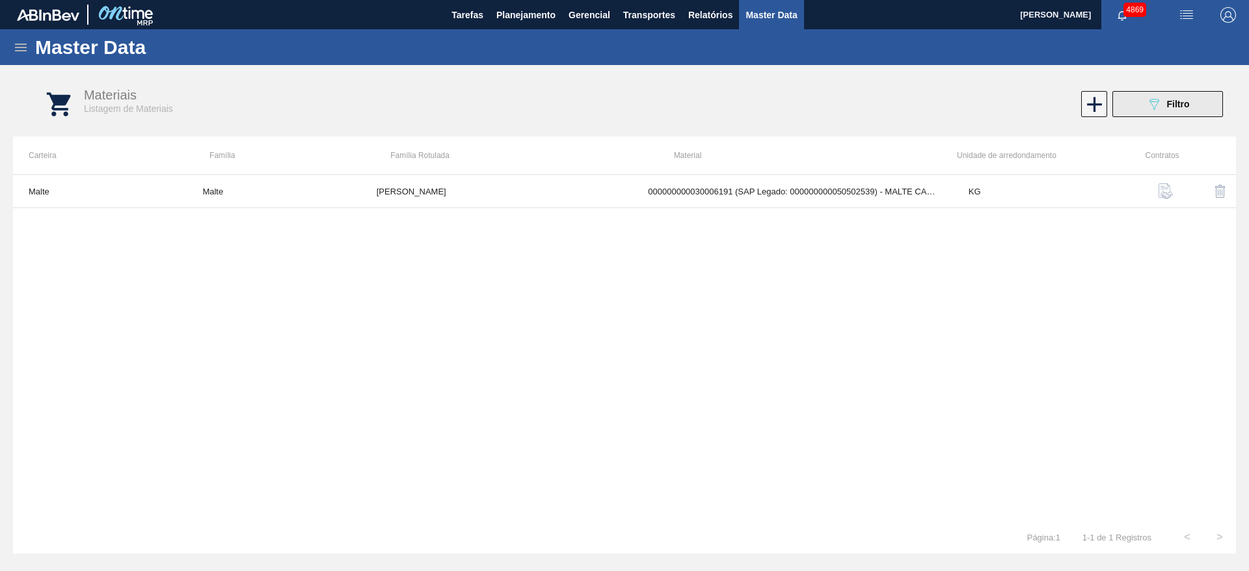
click at [1159, 110] on icon "089F7B8B-B2A5-4AFE-B5C0-19BA573D28AC" at bounding box center [1154, 104] width 16 height 16
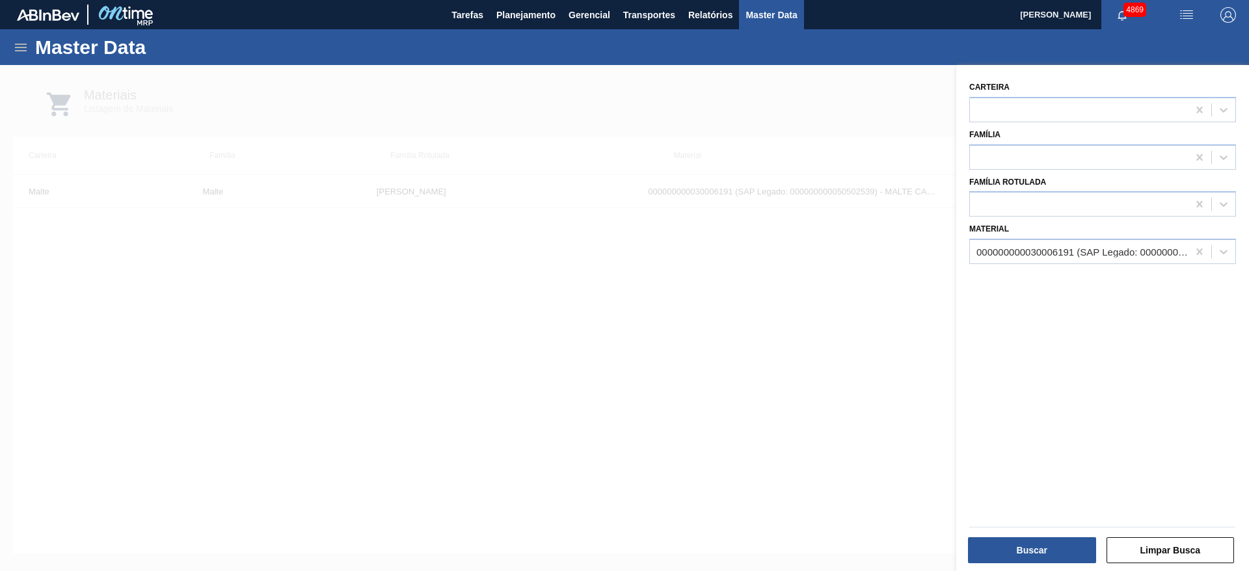
click at [1193, 206] on icon at bounding box center [1199, 204] width 13 height 13
click at [1202, 245] on icon at bounding box center [1199, 251] width 13 height 13
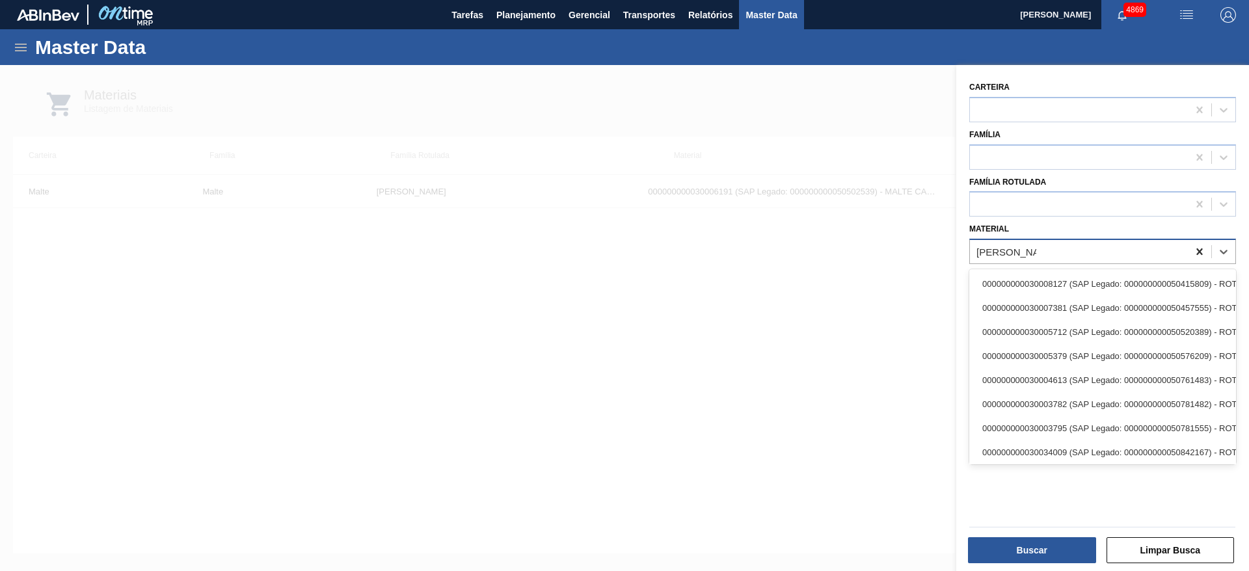
type input "[PERSON_NAME] neck goo"
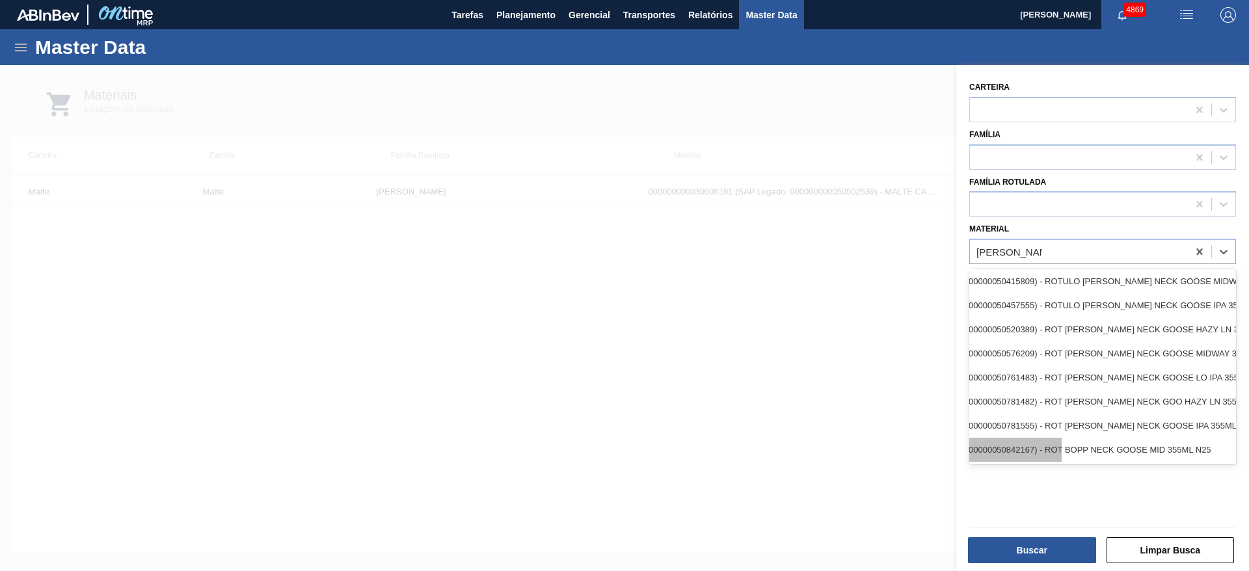
click at [1062, 438] on div "000000000030034009 (SAP Legado: 000000000050842167) - ROT BOPP NECK GOOSE MID 3…" at bounding box center [928, 450] width 267 height 24
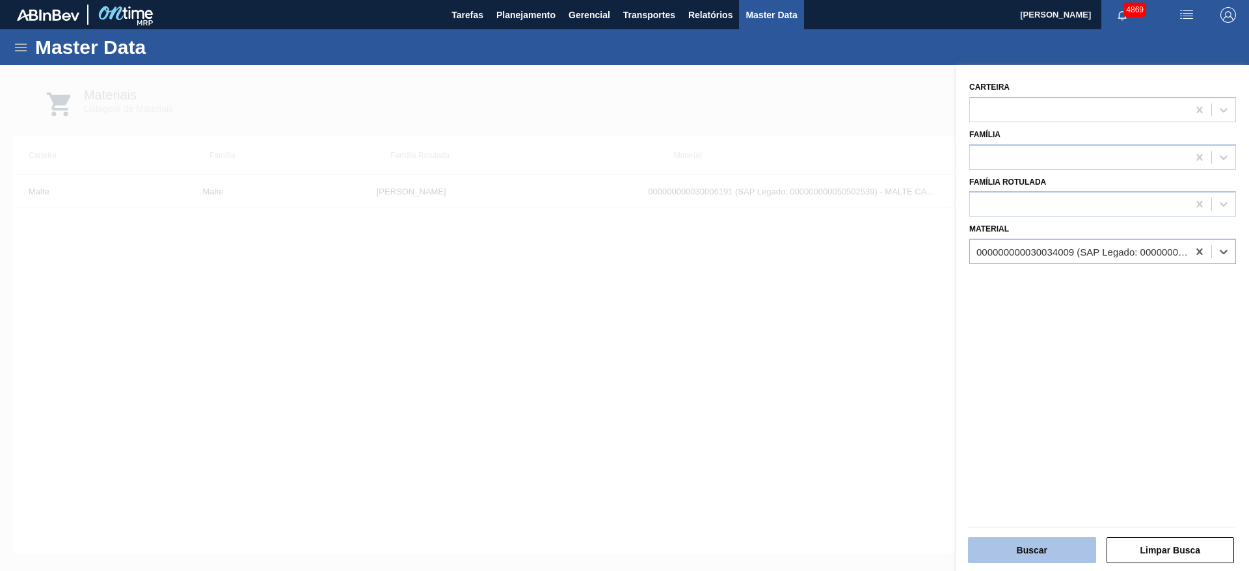
click at [1038, 561] on button "Buscar" at bounding box center [1032, 550] width 128 height 26
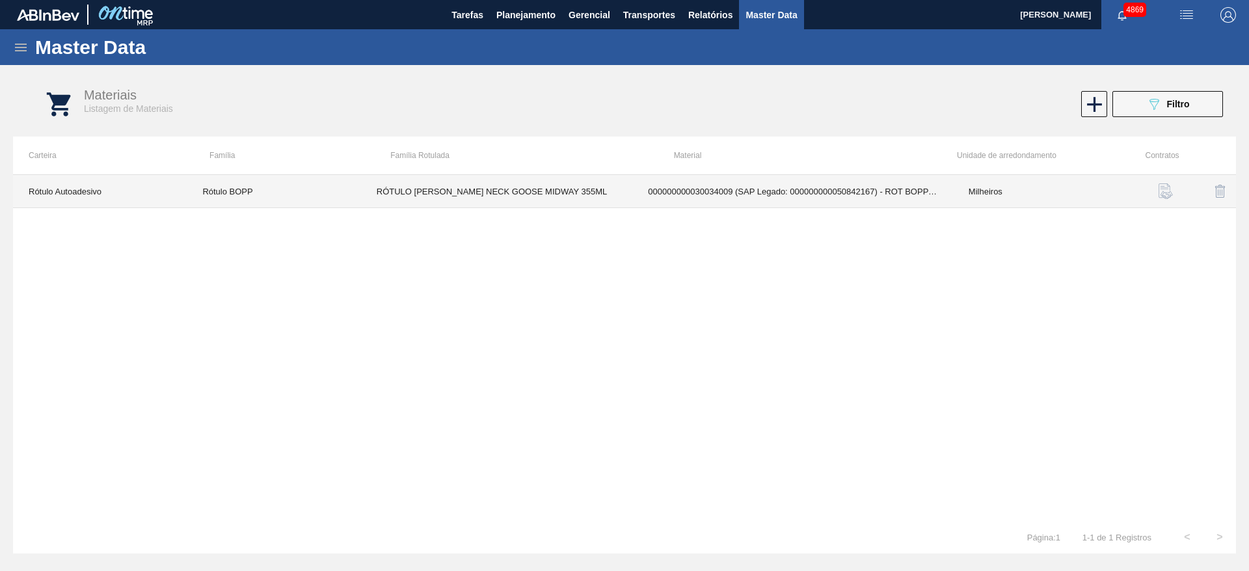
click at [844, 200] on td "000000000030034009 (SAP Legado: 000000000050842167) - ROT BOPP NECK GOOSE MID 3…" at bounding box center [792, 191] width 321 height 33
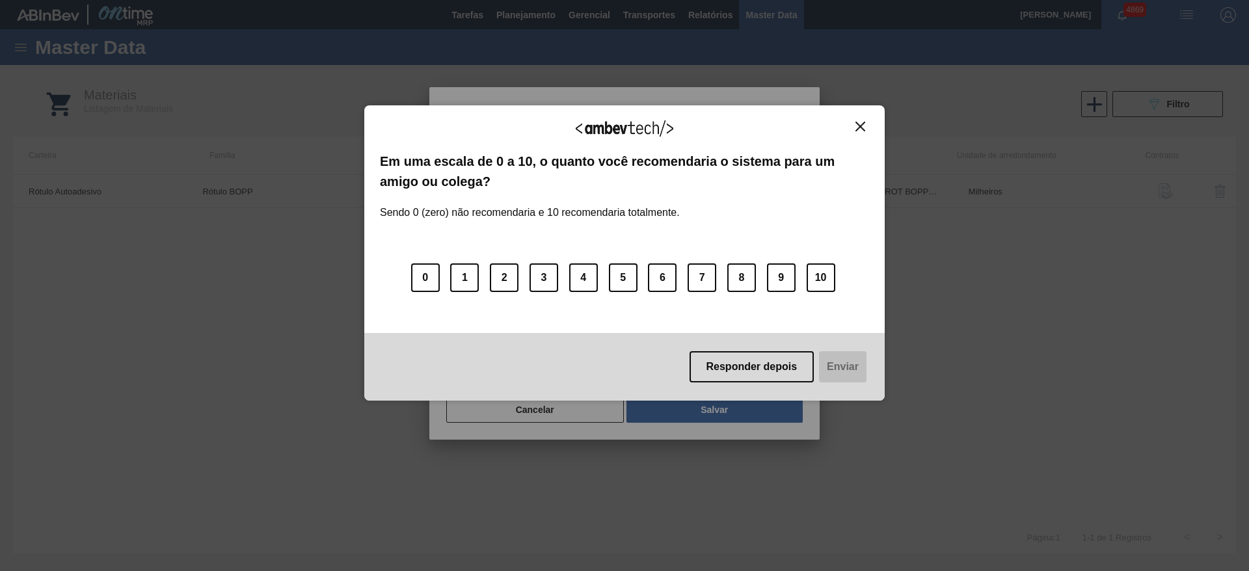
click at [861, 128] on img "Close" at bounding box center [860, 127] width 10 height 10
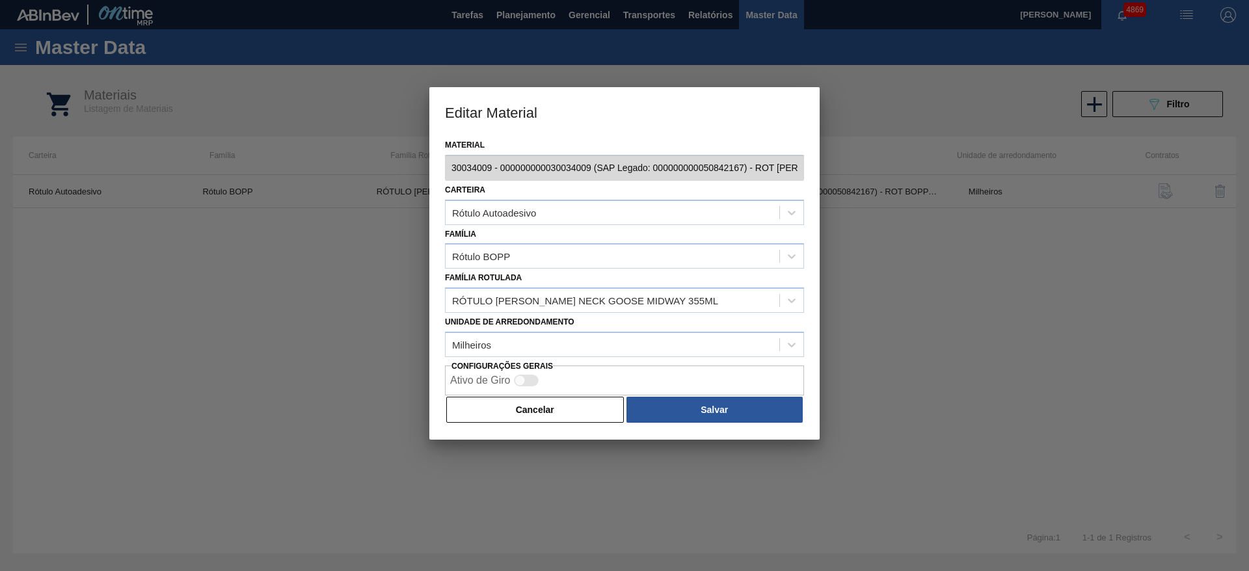
click at [580, 446] on div at bounding box center [624, 285] width 1249 height 571
click at [609, 401] on button "Cancelar" at bounding box center [535, 410] width 178 height 26
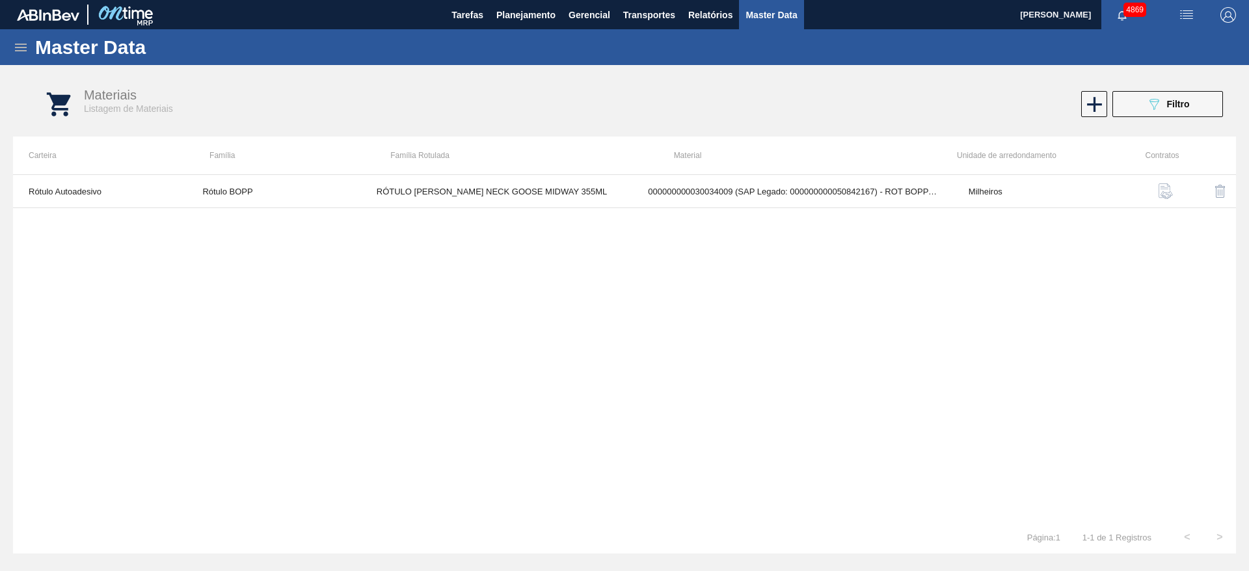
click at [966, 210] on div "Rótulo Autoadesivo Rótulo [PERSON_NAME] RÓTULO [PERSON_NAME] NECK GOOSE MIDWAY …" at bounding box center [624, 347] width 1223 height 347
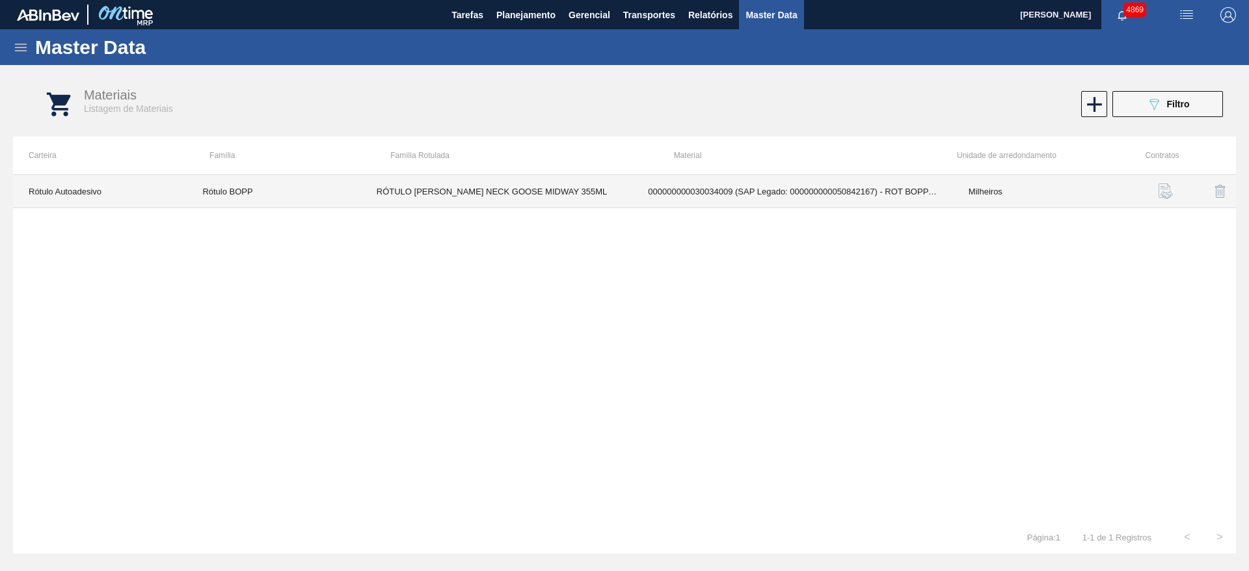
click at [967, 192] on td "Milheiros" at bounding box center [1040, 191] width 174 height 33
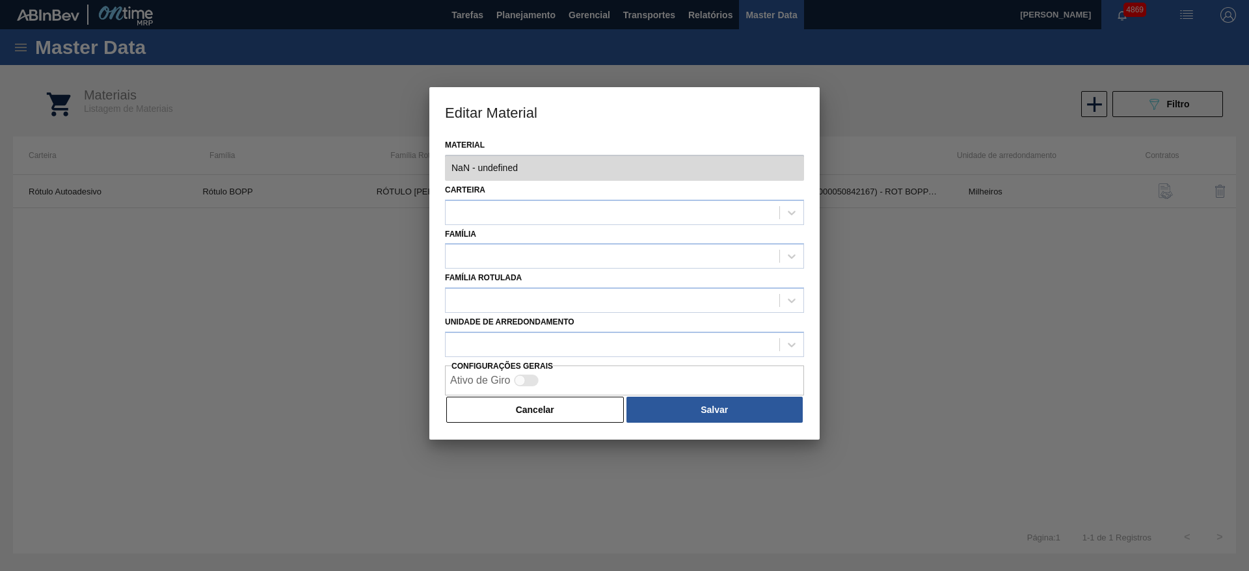
type input "30034009 - 000000000030034009 (SAP Legado: 000000000050842167) - ROT [PERSON_NA…"
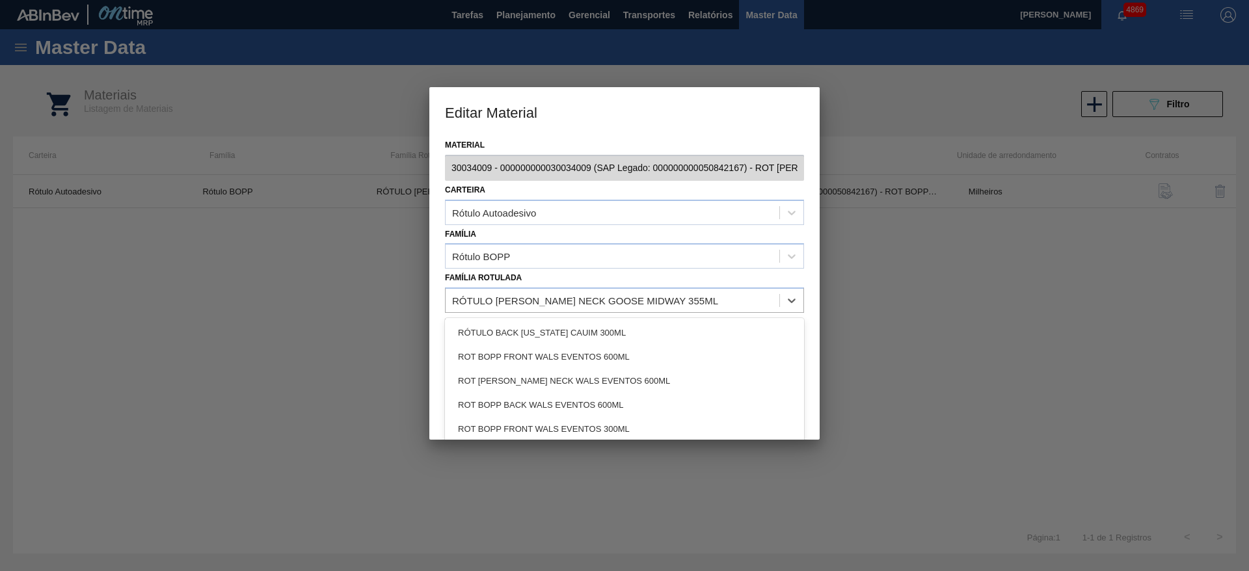
drag, startPoint x: 672, startPoint y: 302, endPoint x: 416, endPoint y: 301, distance: 255.7
click at [416, 301] on div "Editar Material Material 30034009 - 000000000030034009 (SAP Legado: 00000000005…" at bounding box center [624, 285] width 1249 height 571
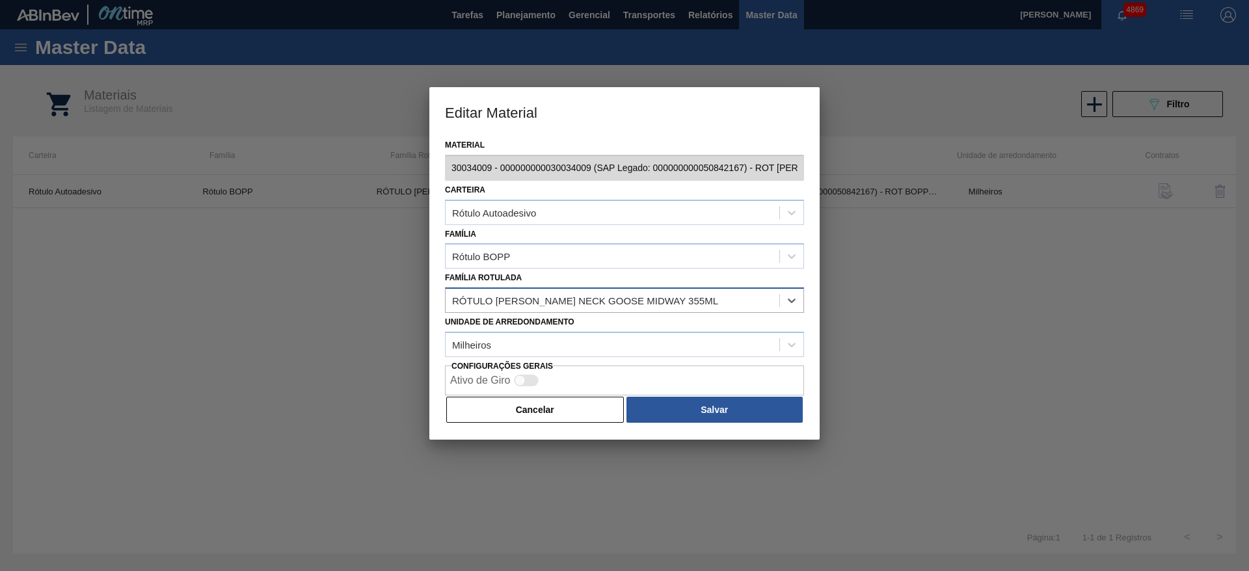
drag, startPoint x: 679, startPoint y: 297, endPoint x: 666, endPoint y: 297, distance: 13.7
click at [666, 297] on div "RÓTULO [PERSON_NAME] NECK GOOSE MIDWAY 355ML" at bounding box center [613, 300] width 334 height 19
click at [669, 296] on div "RÓTULO [PERSON_NAME] NECK GOOSE MIDWAY 355ML" at bounding box center [613, 300] width 334 height 19
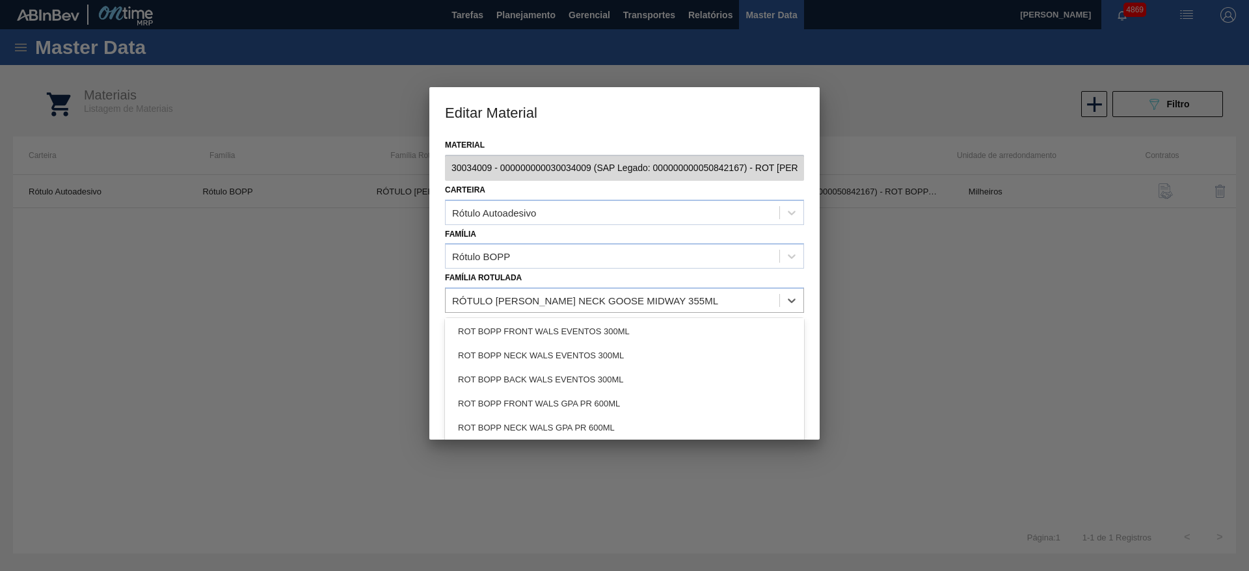
scroll to position [0, 0]
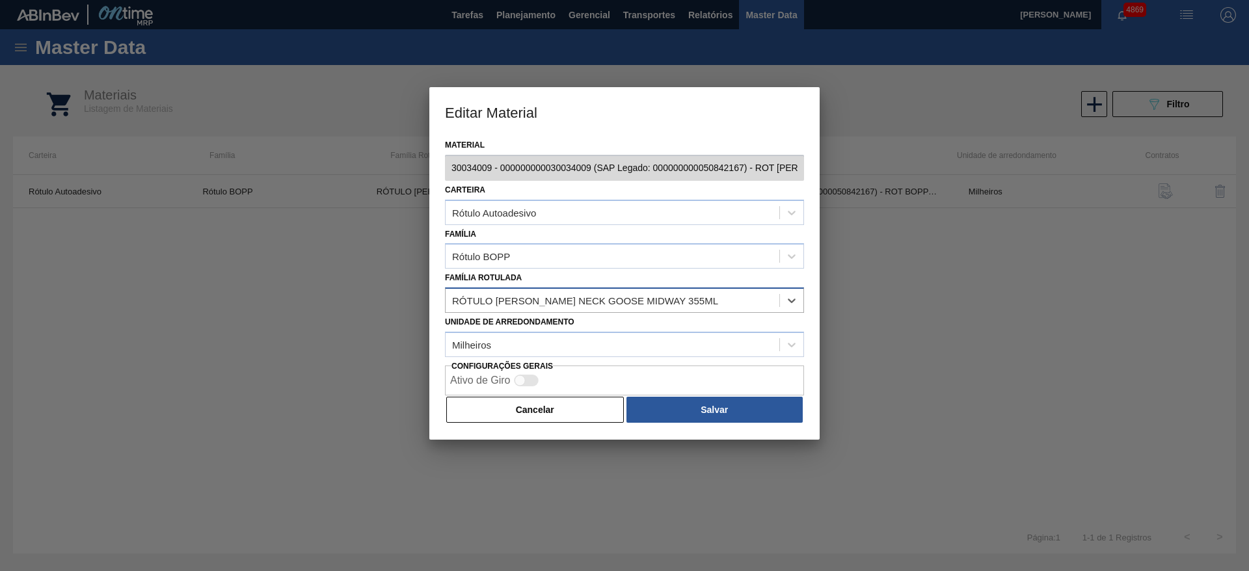
drag, startPoint x: 451, startPoint y: 299, endPoint x: 621, endPoint y: 301, distance: 169.8
click at [619, 301] on div "RÓTULO [PERSON_NAME] NECK GOOSE MIDWAY 355ML" at bounding box center [613, 300] width 334 height 19
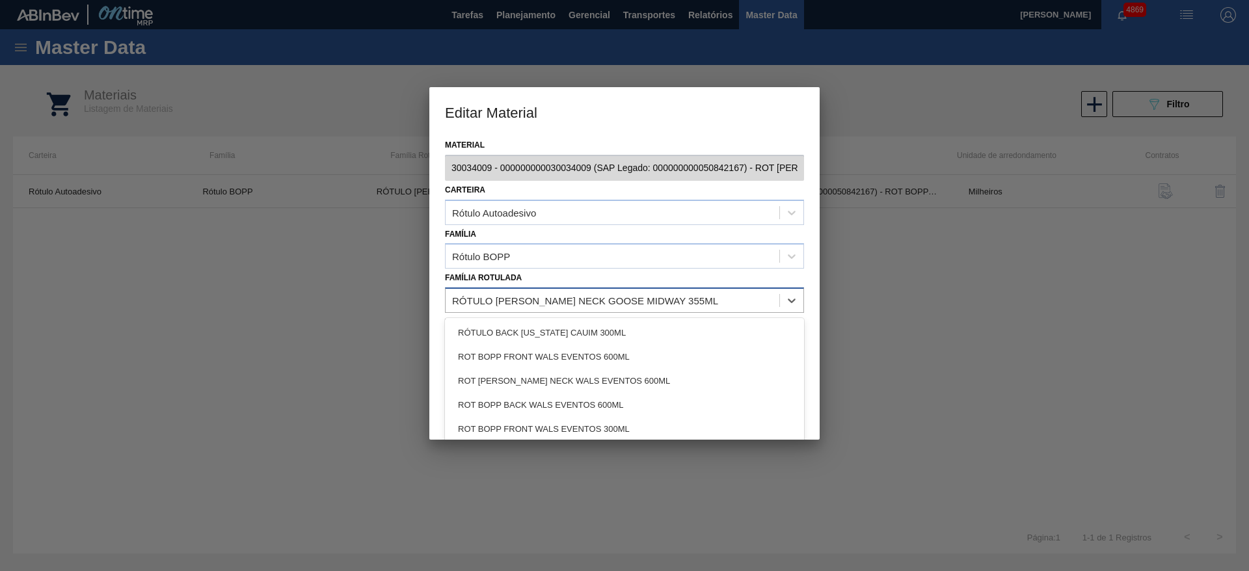
drag, startPoint x: 626, startPoint y: 301, endPoint x: 550, endPoint y: 290, distance: 76.8
click at [550, 290] on div "RÓTULO [PERSON_NAME] NECK GOOSE MIDWAY 355ML" at bounding box center [624, 300] width 359 height 25
click at [956, 342] on div at bounding box center [624, 285] width 1249 height 571
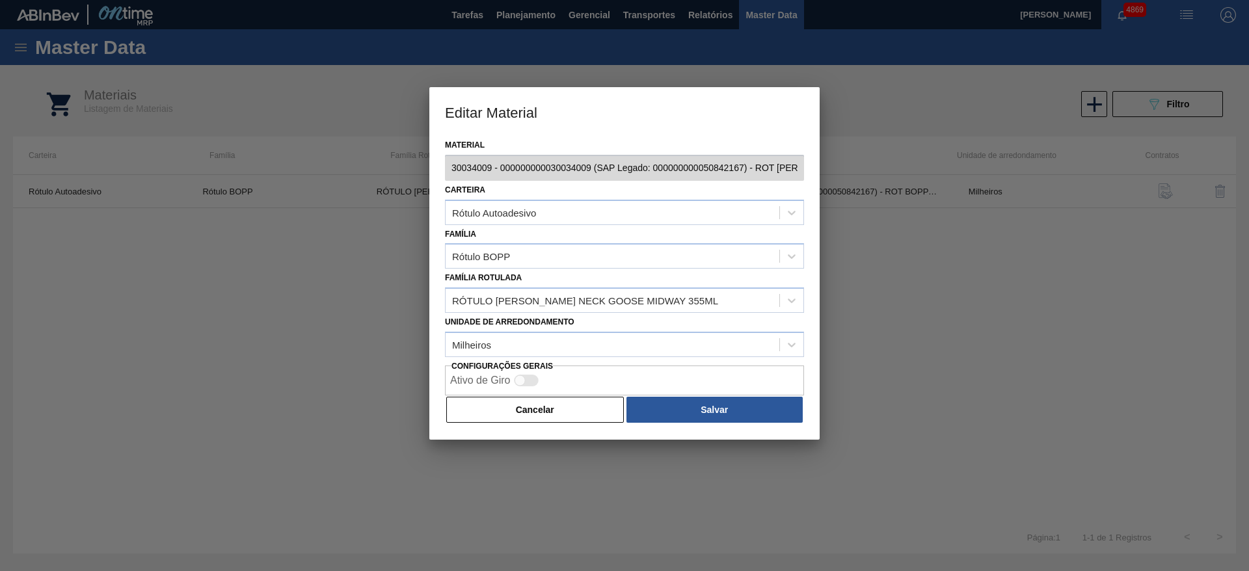
click at [562, 417] on button "Cancelar" at bounding box center [535, 410] width 178 height 26
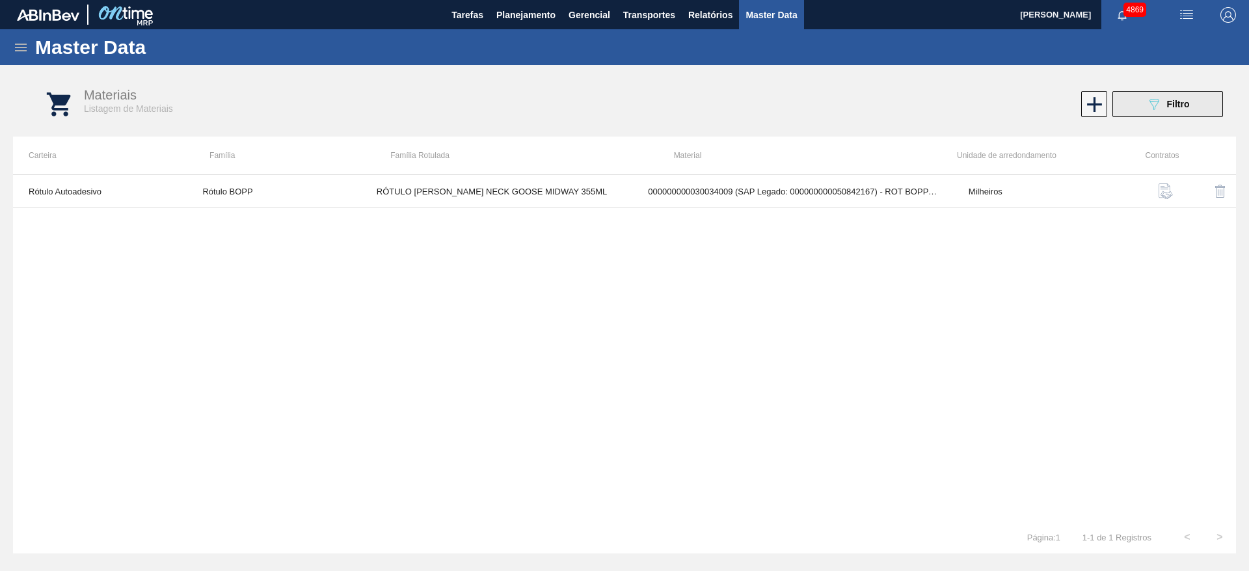
click at [1198, 108] on button "089F7B8B-B2A5-4AFE-B5C0-19BA573D28AC Filtro" at bounding box center [1167, 104] width 111 height 26
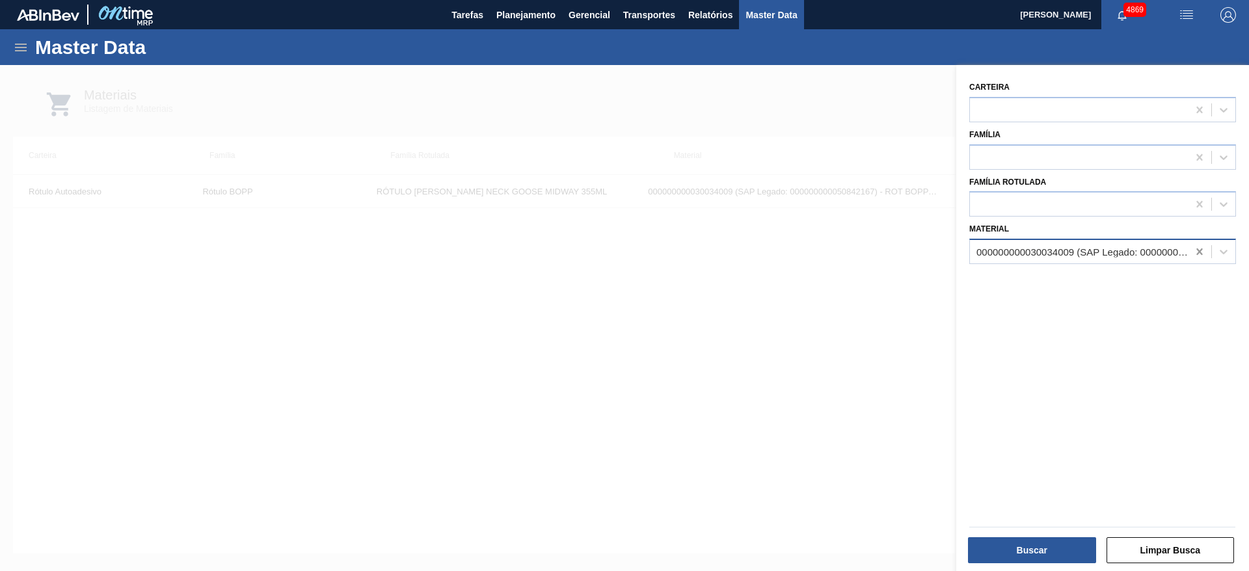
click at [1191, 250] on div at bounding box center [1199, 251] width 23 height 23
click at [1117, 206] on div at bounding box center [1079, 204] width 218 height 19
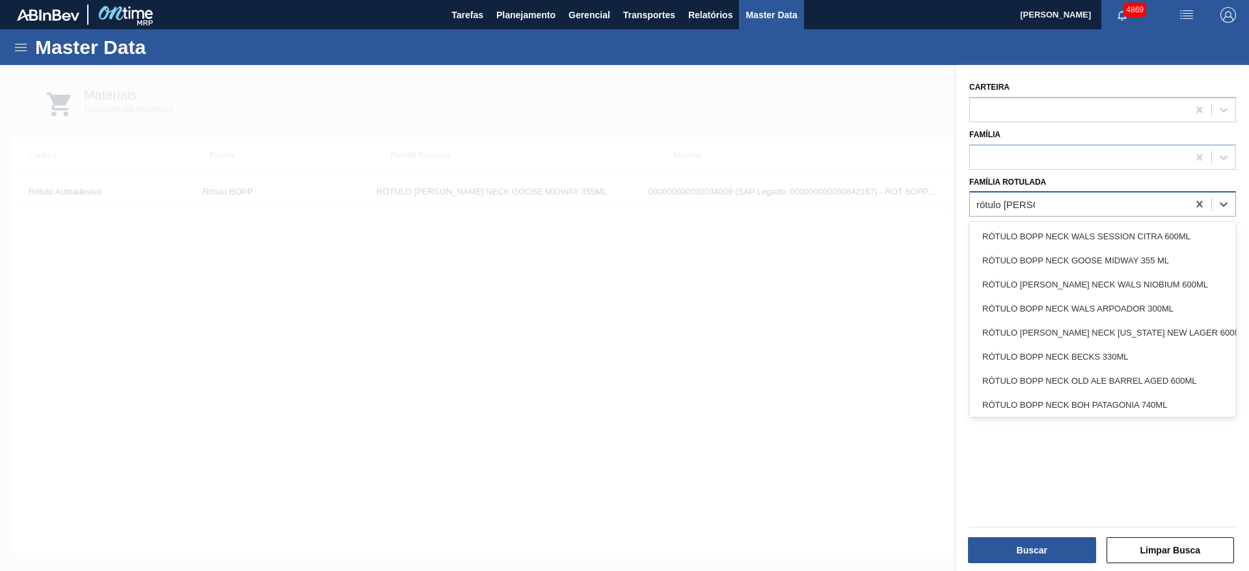
type Rotulada "rótulo [PERSON_NAME] ne"
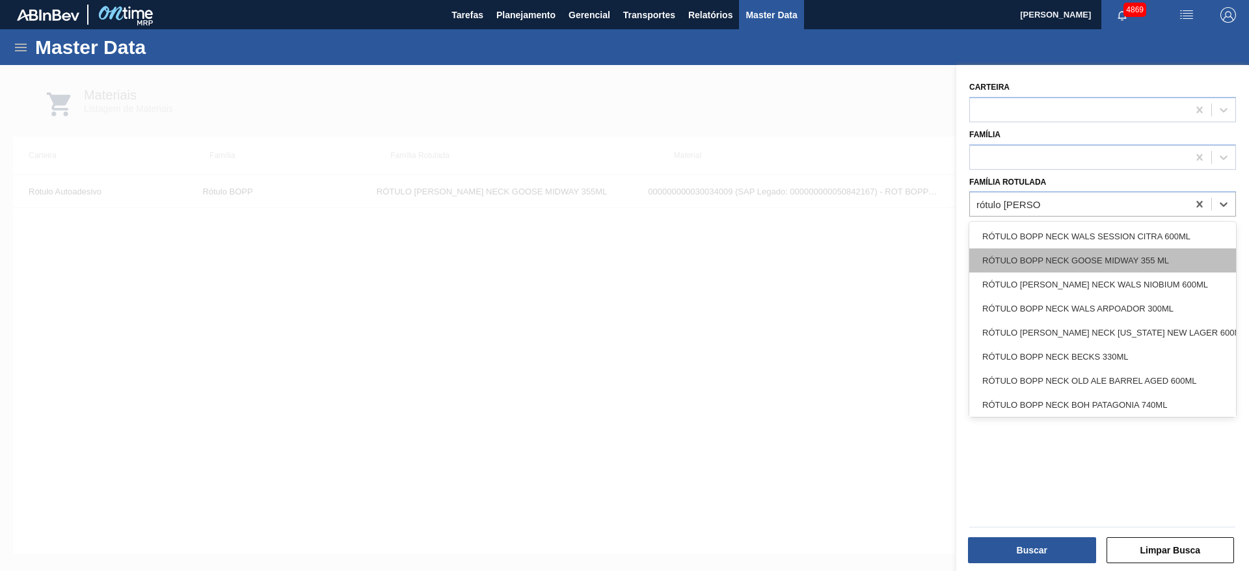
click at [1123, 254] on div "RÓTULO BOPP NECK GOOSE MIDWAY 355 ML" at bounding box center [1102, 261] width 267 height 24
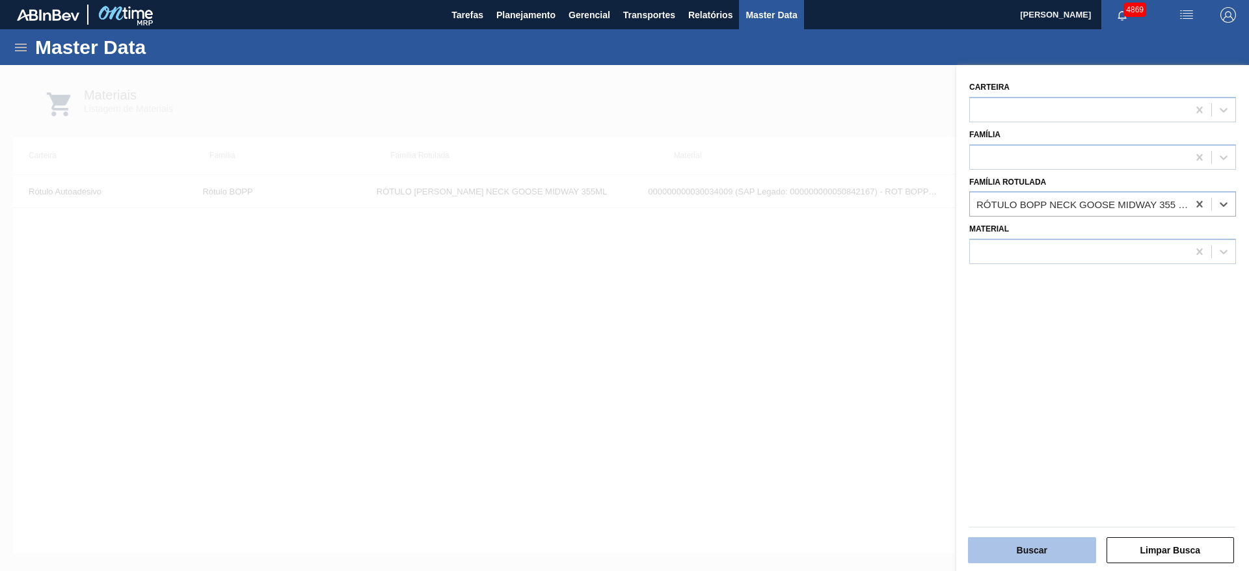
click at [1023, 547] on button "Buscar" at bounding box center [1032, 550] width 128 height 26
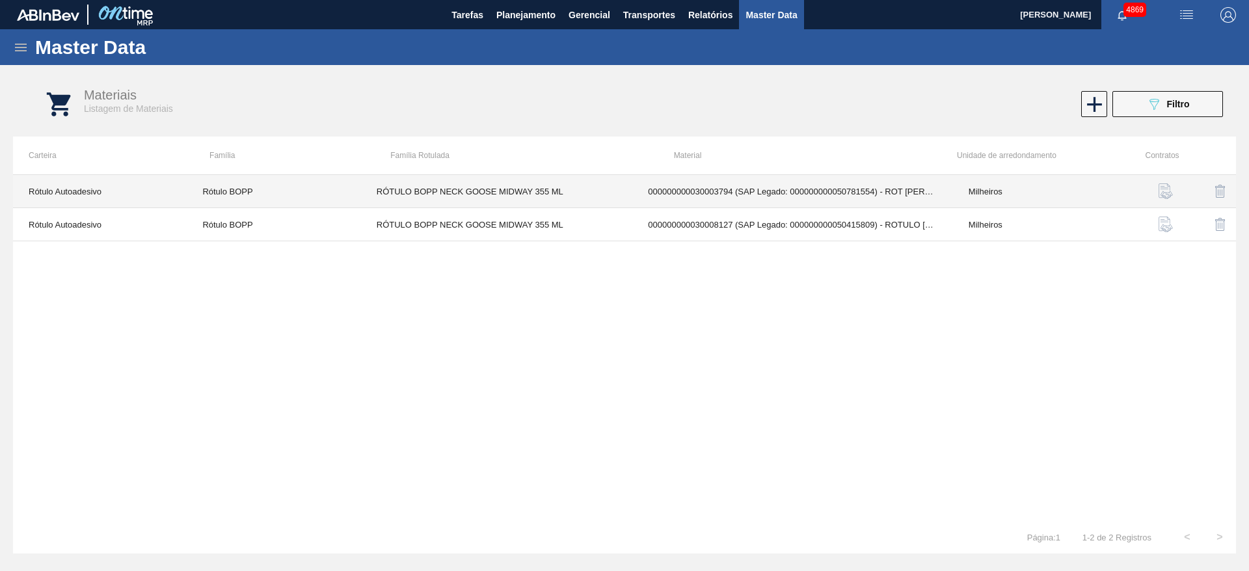
click at [721, 190] on td "000000000030003794 (SAP Legado: 000000000050781554) - ROT [PERSON_NAME] NECK G …" at bounding box center [792, 191] width 321 height 33
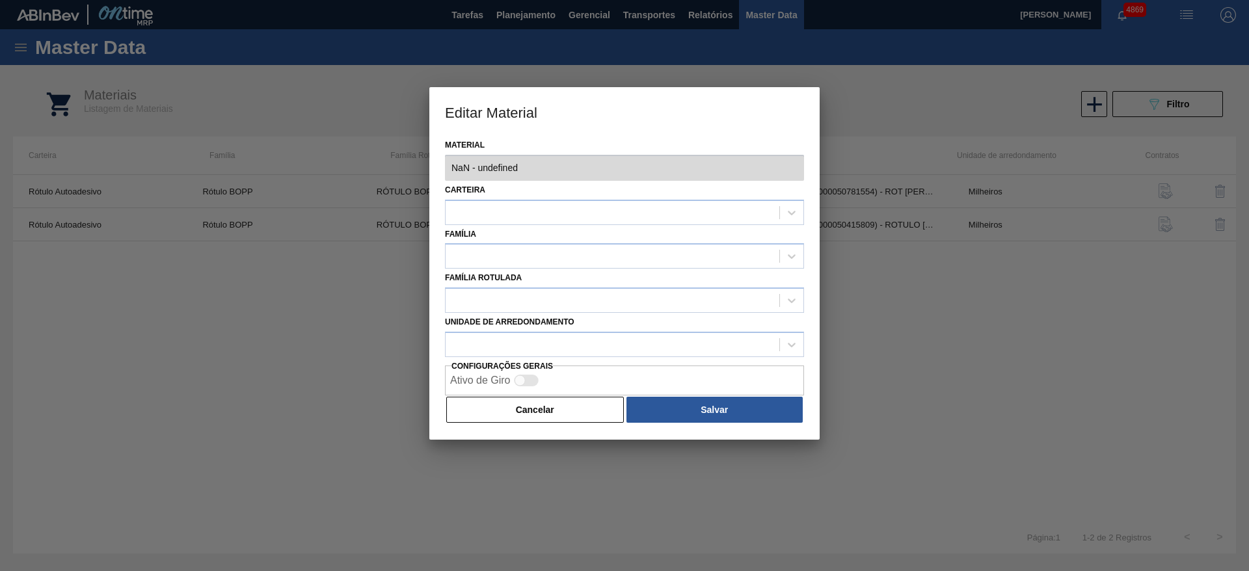
type input "30003794 - 000000000030003794 (SAP Legado: 000000000050781554) - ROT [PERSON_NA…"
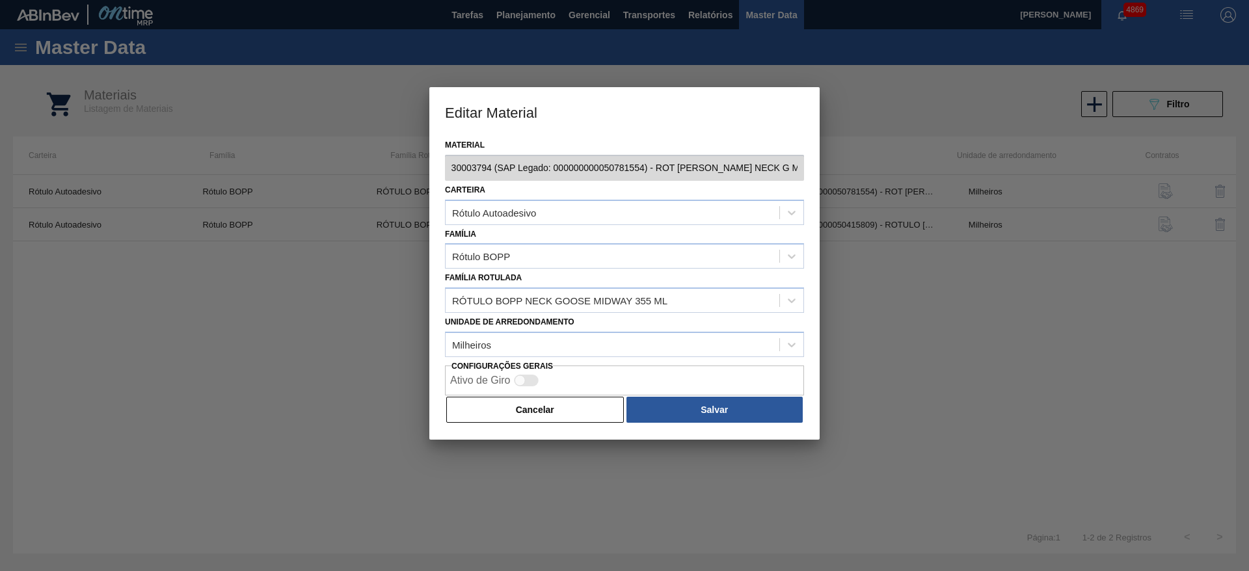
scroll to position [0, 139]
click at [846, 171] on div "Editar Material Material 30003794 - 000000000030003794 (SAP Legado: 00000000005…" at bounding box center [624, 285] width 1249 height 571
click at [539, 416] on button "Cancelar" at bounding box center [535, 410] width 178 height 26
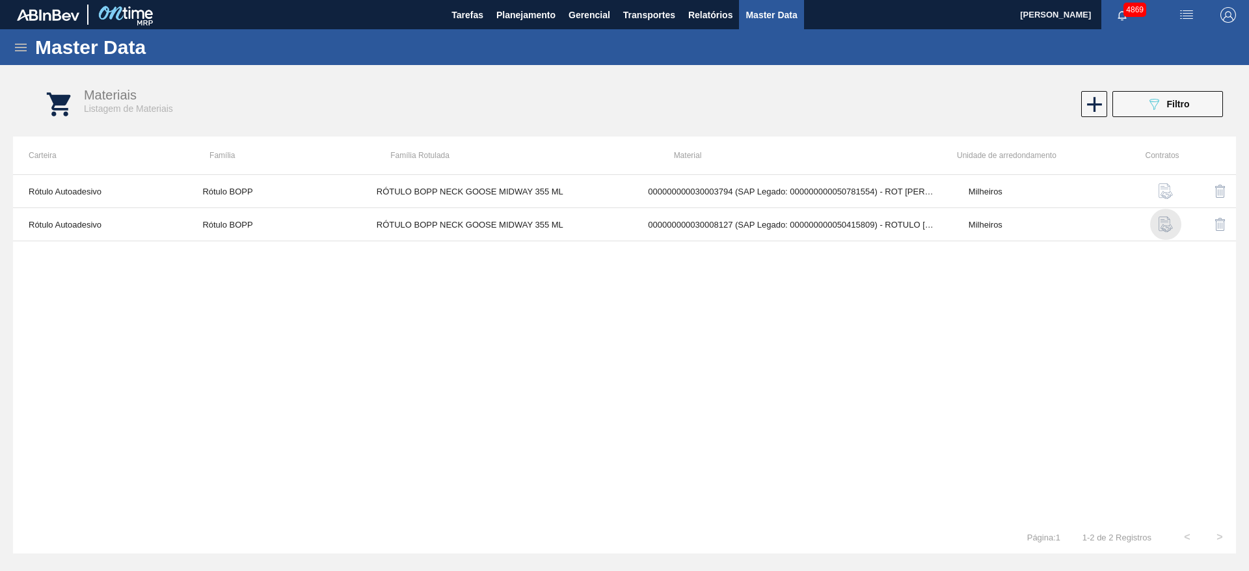
click at [1167, 221] on img "button" at bounding box center [1166, 225] width 16 height 16
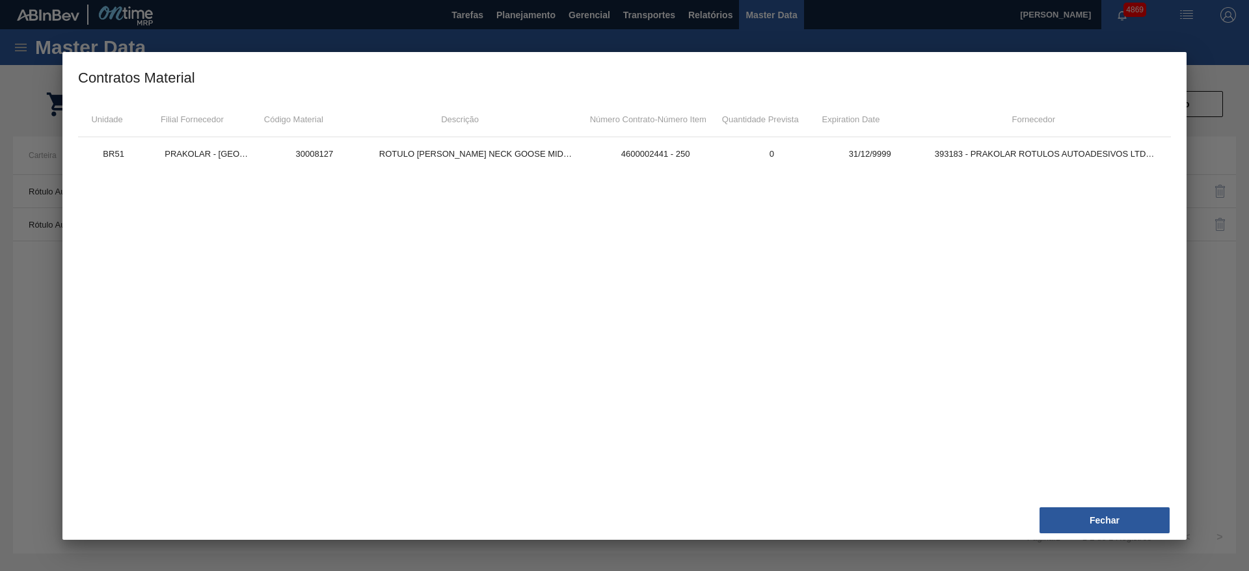
click at [1226, 278] on div at bounding box center [624, 285] width 1249 height 571
click at [1170, 528] on div "Fechar" at bounding box center [619, 520] width 1103 height 29
click at [1155, 517] on button "Fechar" at bounding box center [1105, 520] width 130 height 26
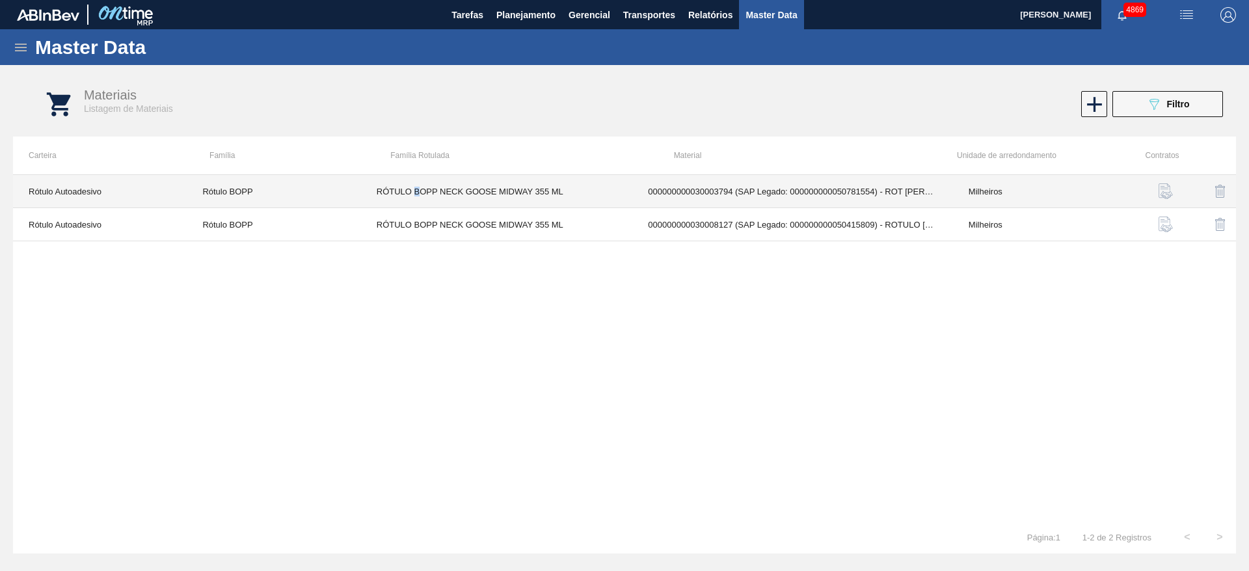
click at [418, 193] on td "RÓTULO BOPP NECK GOOSE MIDWAY 355 ML" at bounding box center [497, 191] width 272 height 33
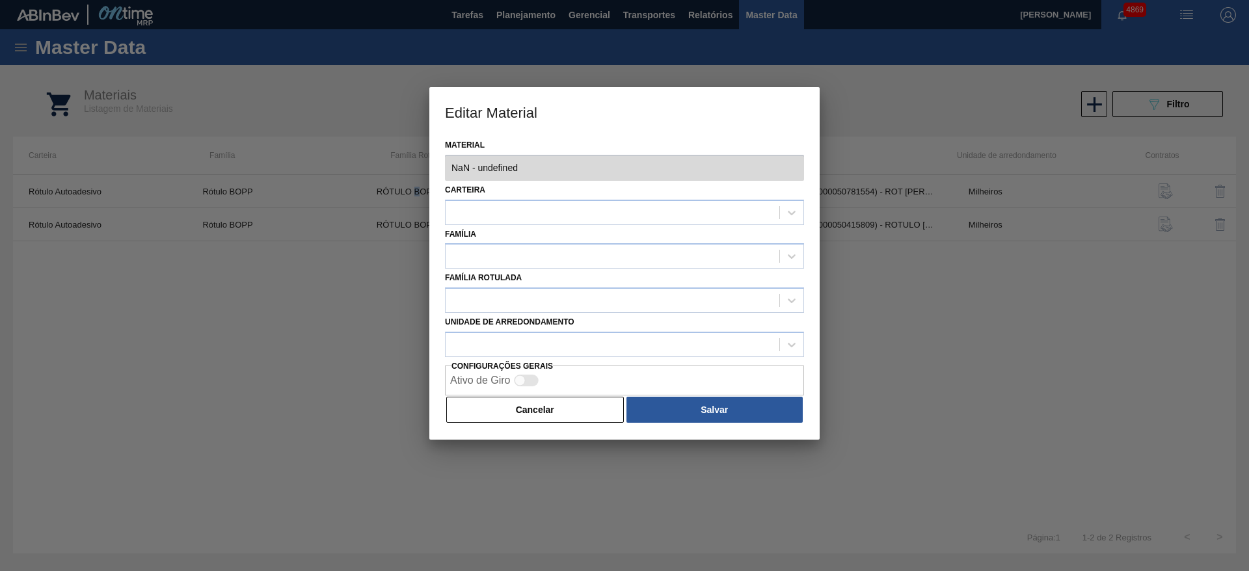
type input "30003794 - 000000000030003794 (SAP Legado: 000000000050781554) - ROT [PERSON_NA…"
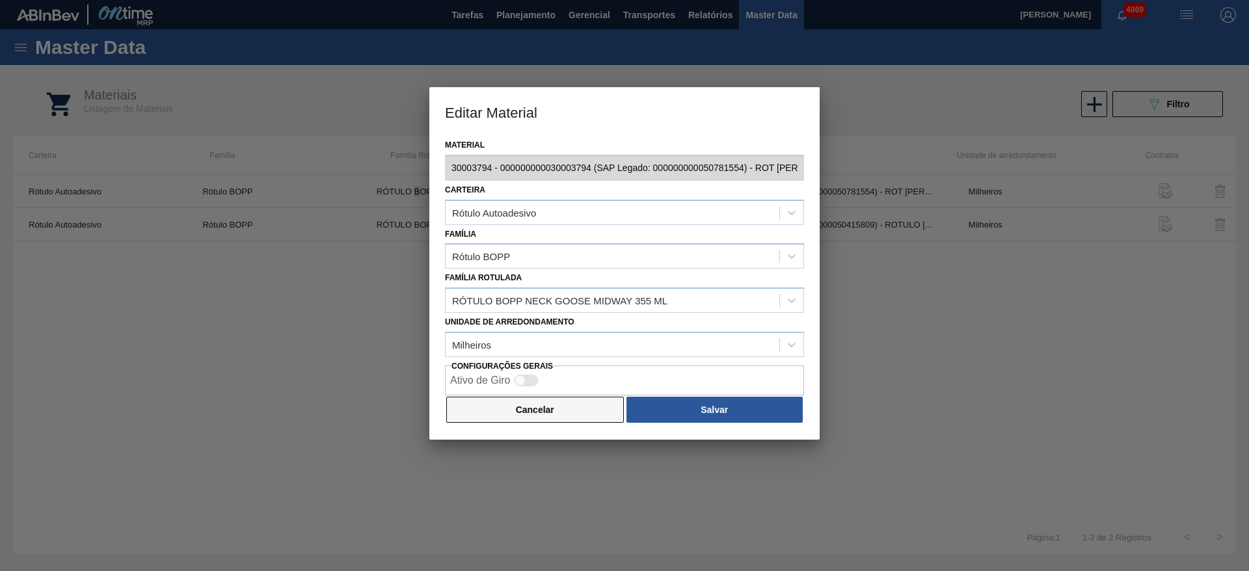
click at [498, 412] on button "Cancelar" at bounding box center [535, 410] width 178 height 26
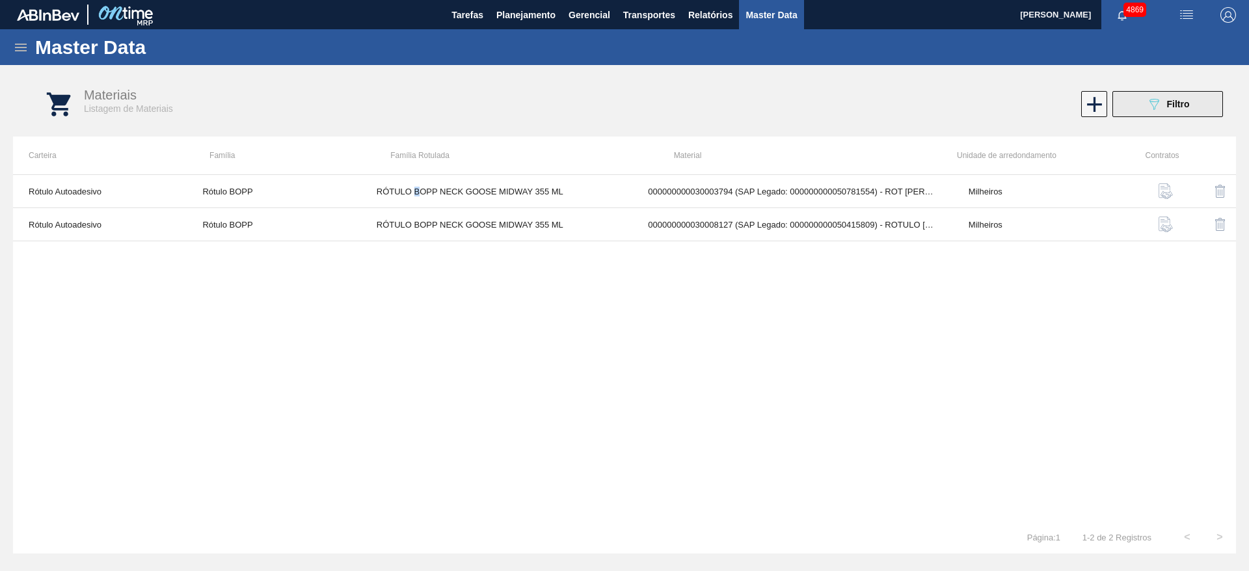
click at [1146, 104] on icon "089F7B8B-B2A5-4AFE-B5C0-19BA573D28AC" at bounding box center [1154, 104] width 16 height 16
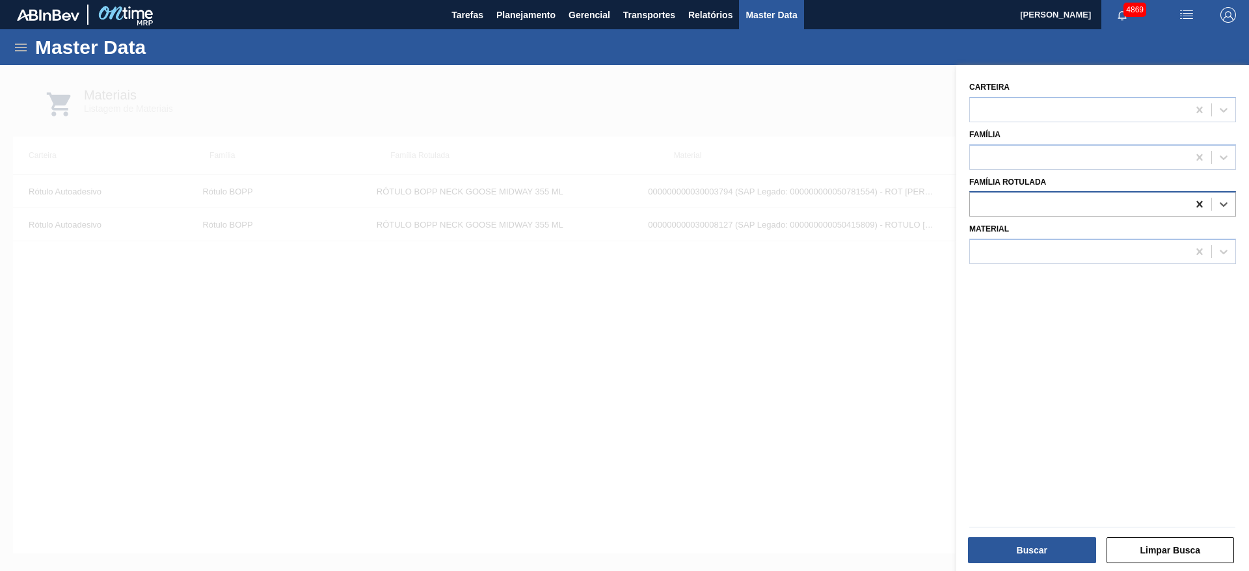
click at [1196, 209] on icon at bounding box center [1199, 204] width 13 height 13
click at [1164, 210] on div at bounding box center [1079, 204] width 218 height 19
click at [1161, 208] on div at bounding box center [1079, 204] width 218 height 19
click at [989, 208] on Rotulada "rot [PERSON_NAME] neck g" at bounding box center [1010, 204] width 68 height 11
type Rotulada "rotulo [PERSON_NAME] neck g"
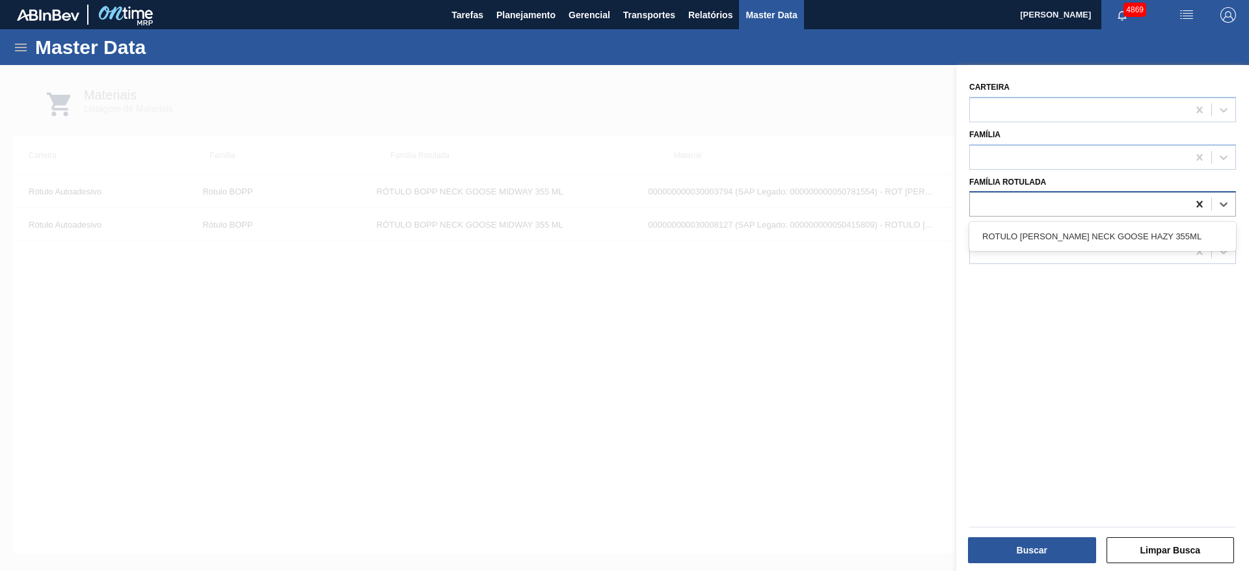
click at [1194, 202] on icon at bounding box center [1199, 204] width 13 height 13
click at [792, 290] on div at bounding box center [624, 350] width 1249 height 571
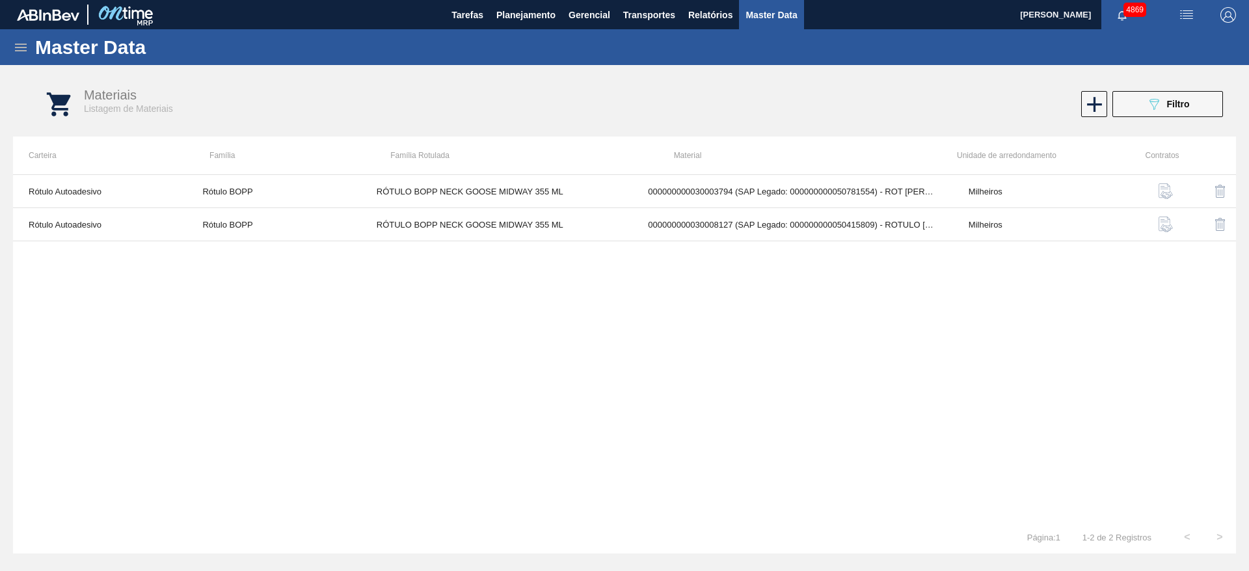
click at [12, 45] on div "Master Data" at bounding box center [624, 47] width 1249 height 36
click at [19, 49] on icon at bounding box center [21, 48] width 16 height 16
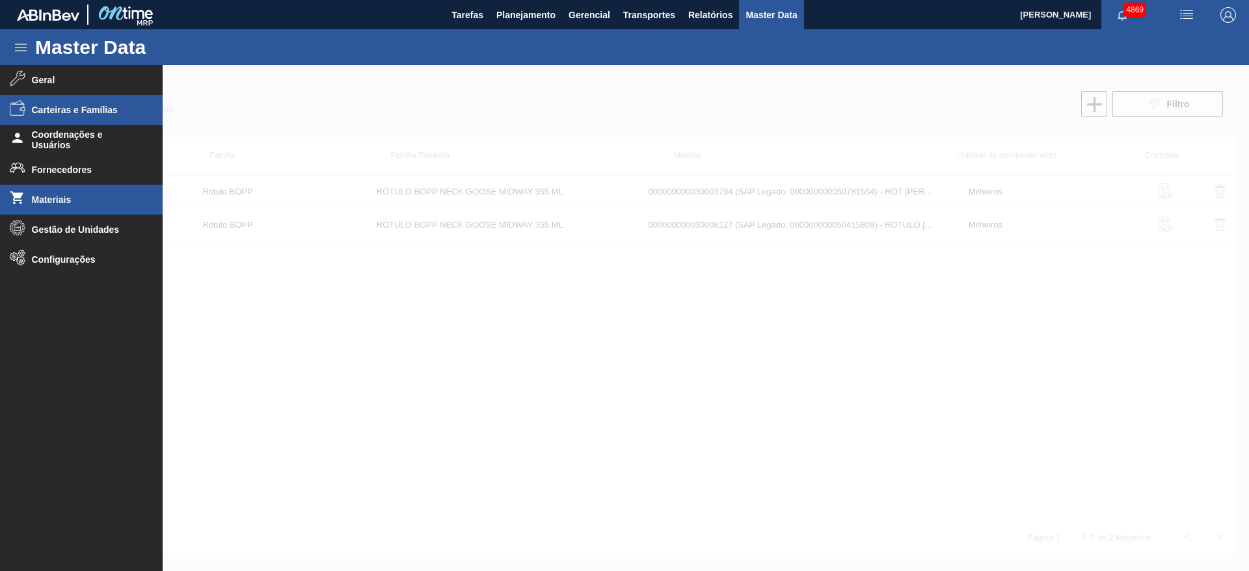
click at [83, 114] on span "Carteiras e Famílias" at bounding box center [85, 110] width 107 height 10
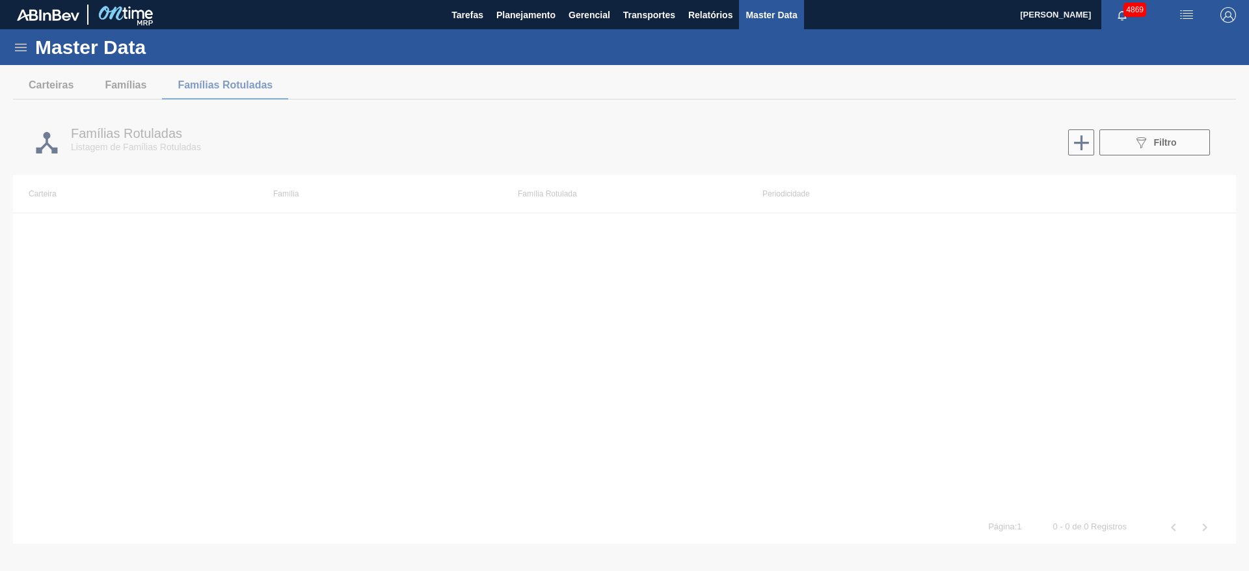
click at [22, 47] on icon at bounding box center [21, 48] width 12 height 8
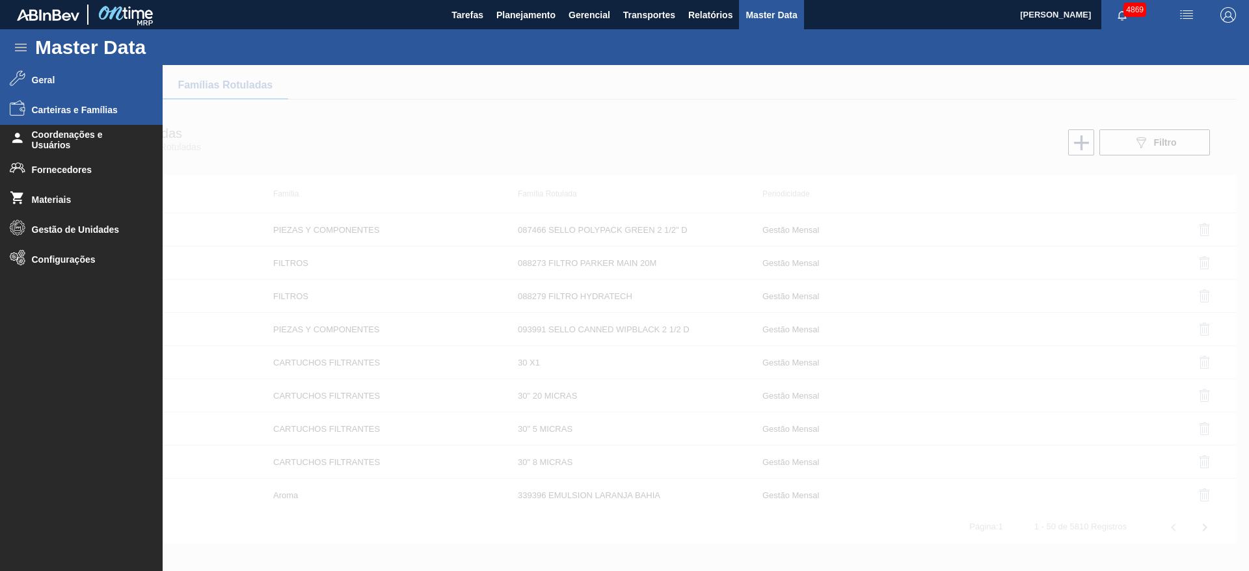
click at [38, 75] on span "Geral" at bounding box center [85, 80] width 107 height 10
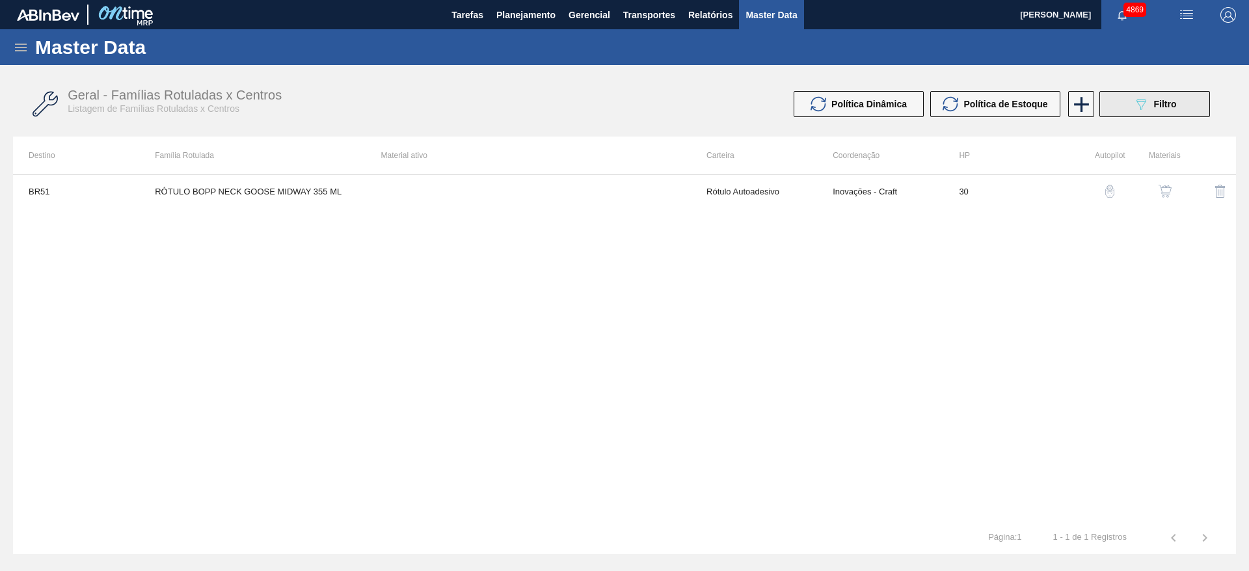
click at [1136, 105] on icon "089F7B8B-B2A5-4AFE-B5C0-19BA573D28AC" at bounding box center [1141, 104] width 16 height 16
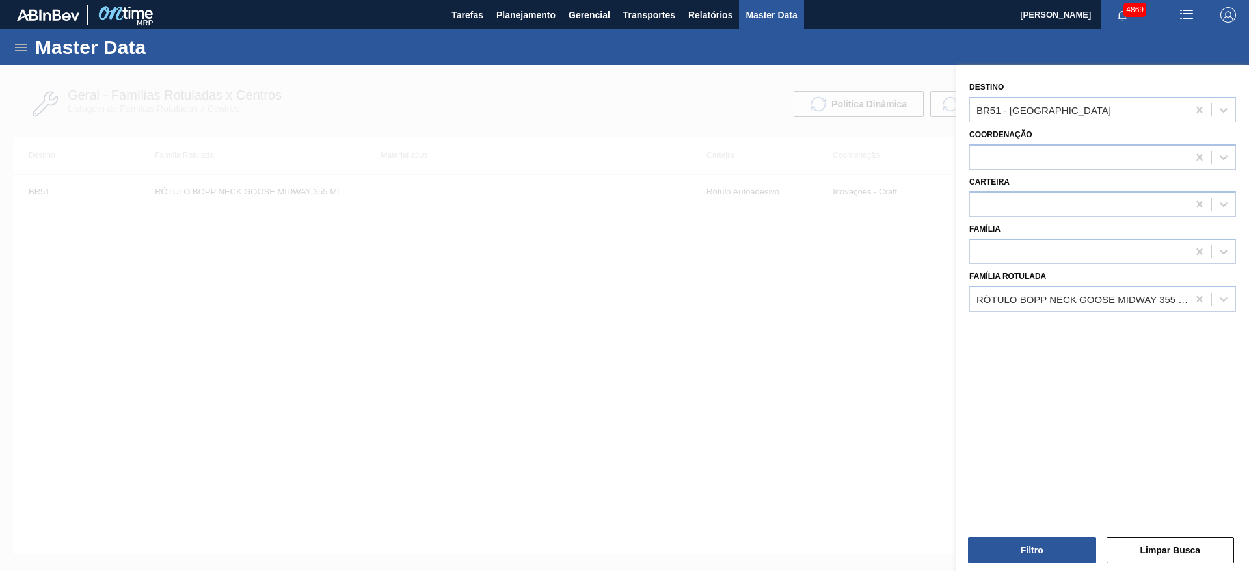
click at [818, 239] on div at bounding box center [624, 350] width 1249 height 571
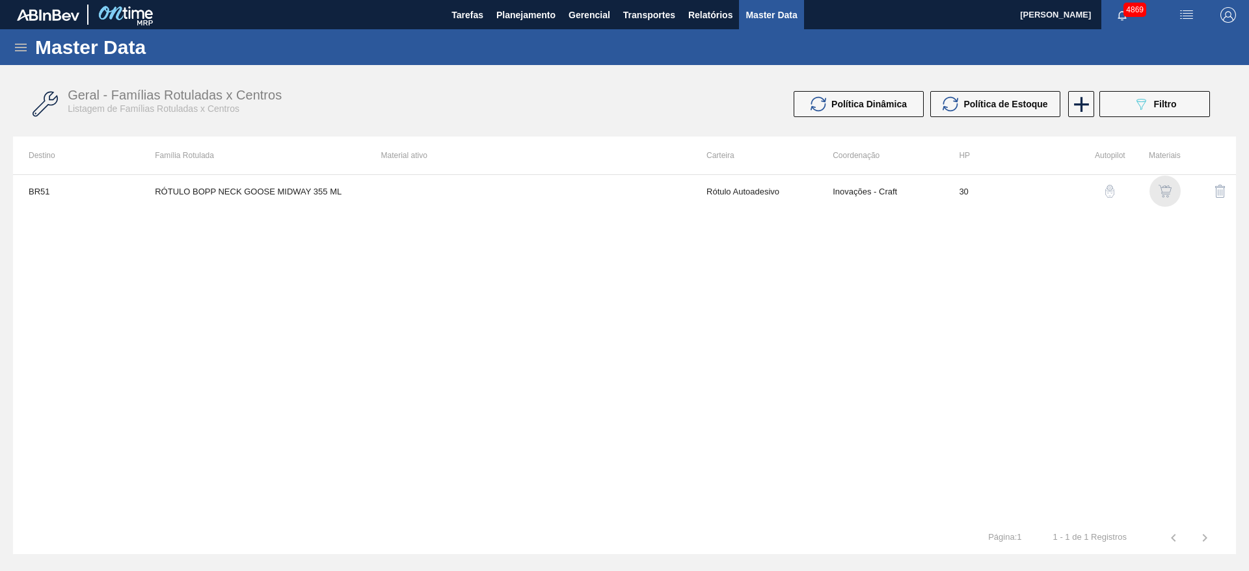
click at [1161, 190] on img "button" at bounding box center [1165, 191] width 13 height 13
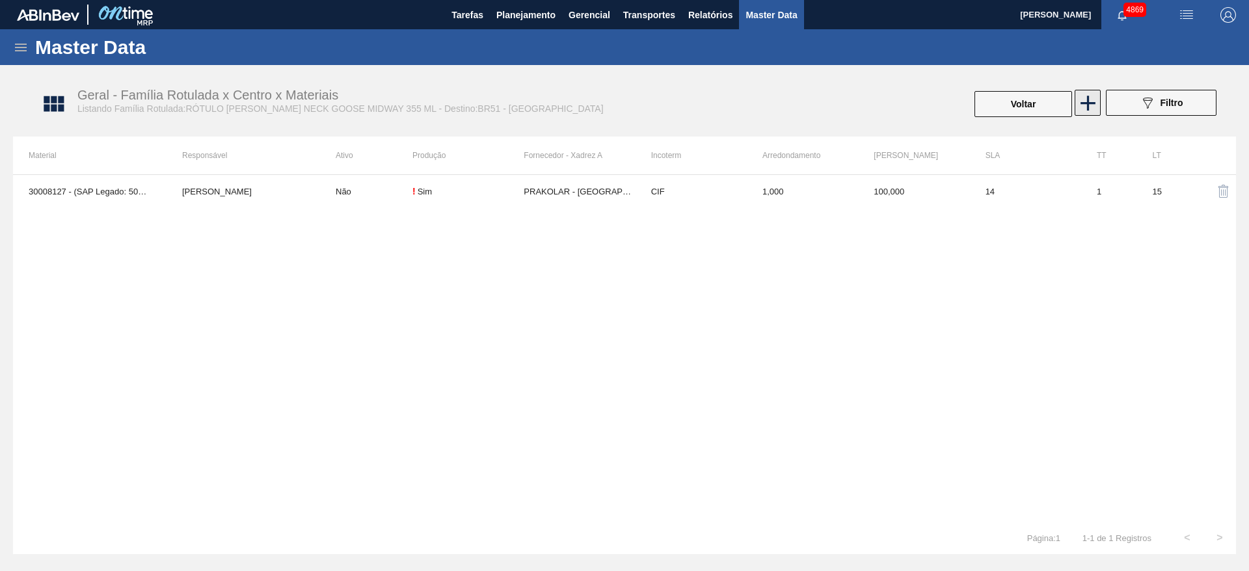
click at [1089, 106] on icon at bounding box center [1087, 102] width 25 height 25
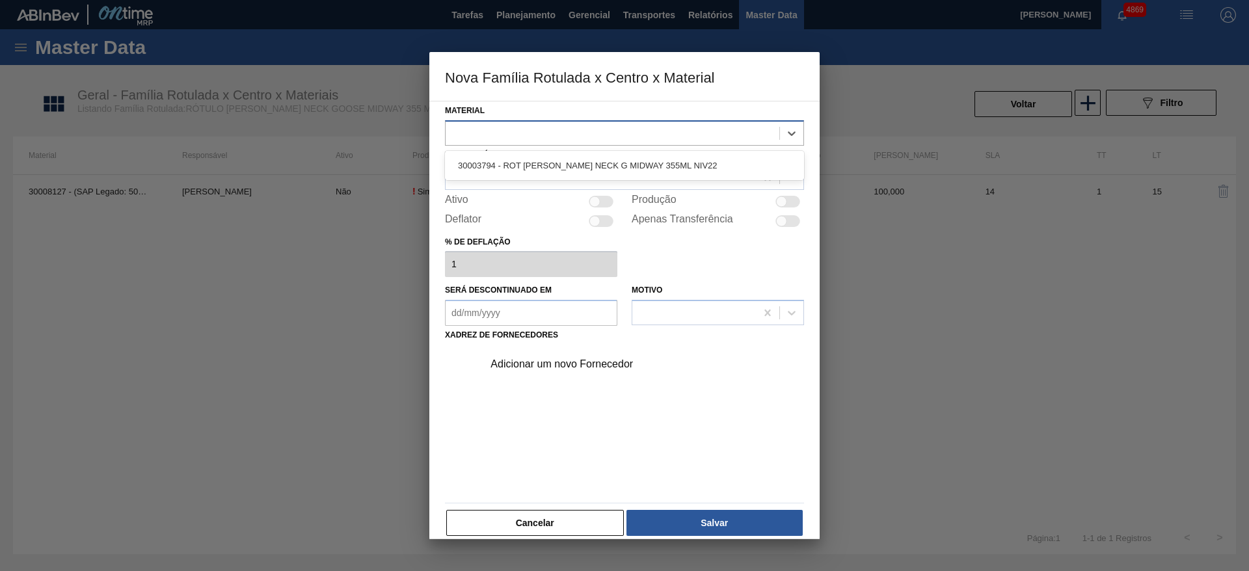
click at [554, 124] on div at bounding box center [613, 133] width 334 height 19
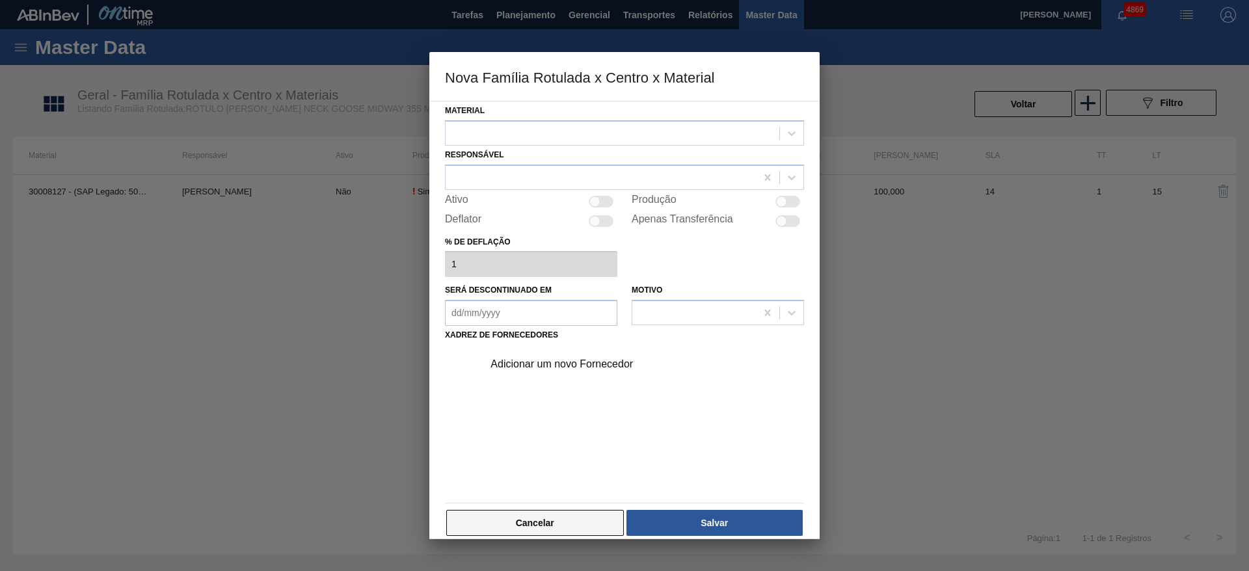
click at [569, 522] on button "Cancelar" at bounding box center [535, 523] width 178 height 26
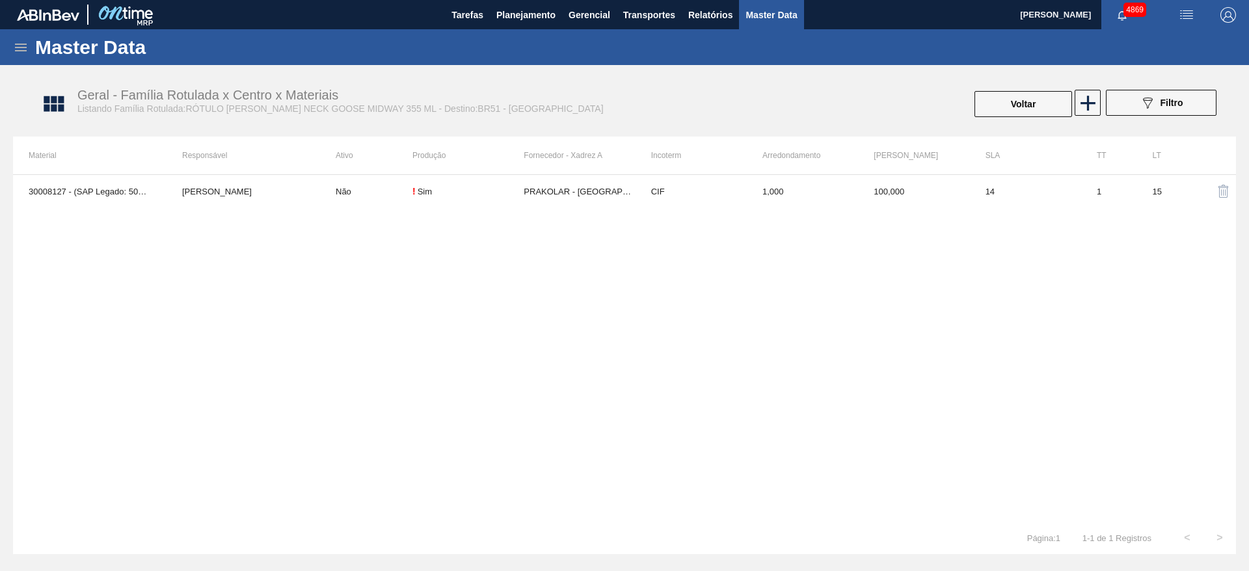
click at [262, 209] on div "30008127 - (SAP Legado: 50415809) - ROTULO [PERSON_NAME] NECK GOOSE MIDWAY 355M…" at bounding box center [624, 347] width 1223 height 347
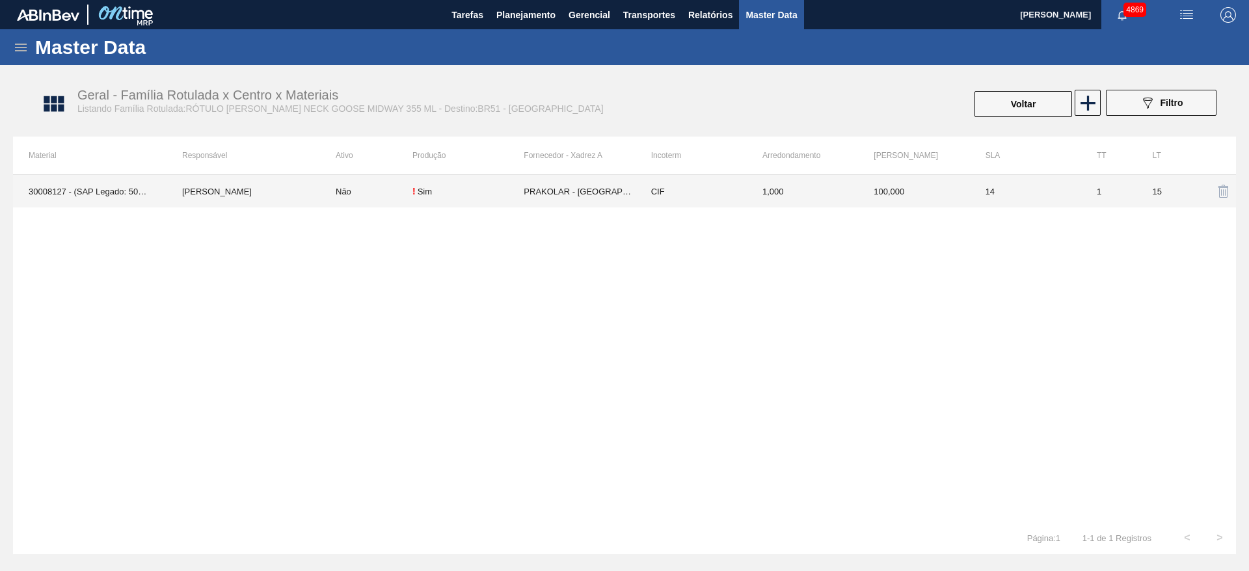
click at [260, 192] on td "[PERSON_NAME]" at bounding box center [244, 191] width 154 height 33
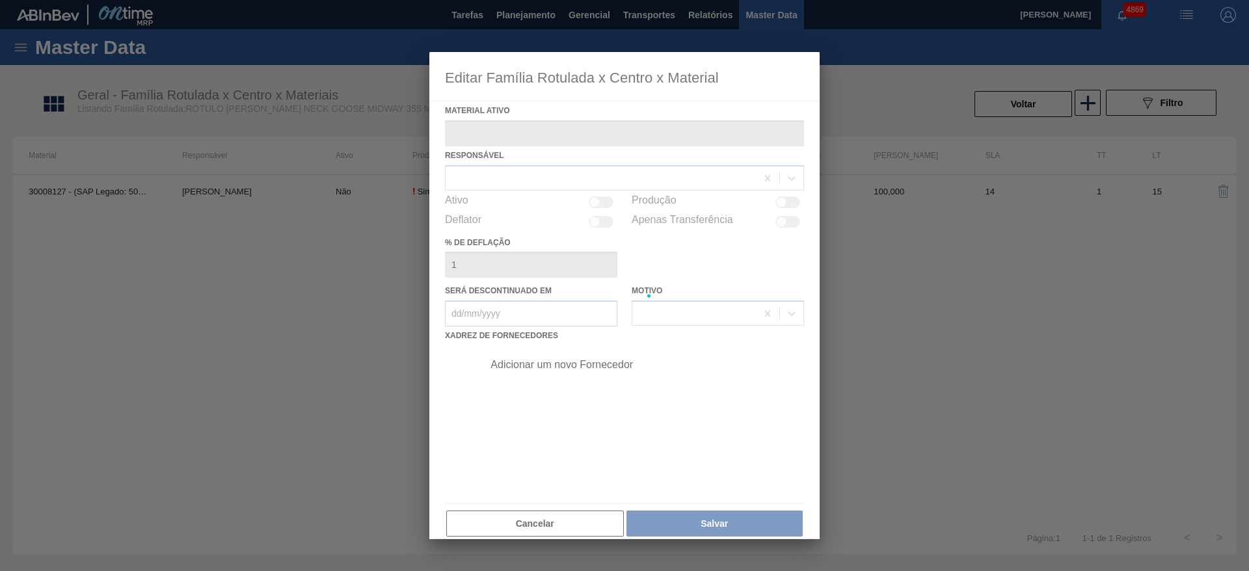
type ativo "30008127 - (SAP Legado: 50415809) - ROTULO [PERSON_NAME] NECK GOOSE MIDWAY 355ML"
checkbox input "true"
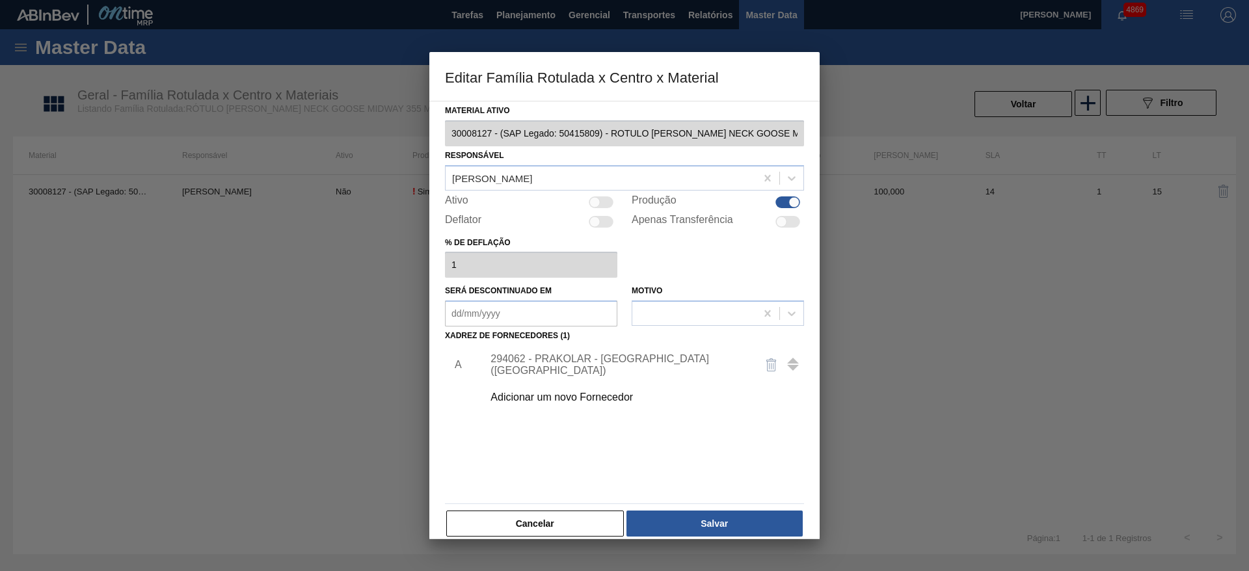
scroll to position [0, 14]
click at [810, 134] on div "Material ativo 30008127 - (SAP Legado: 50415809) - ROTULO [PERSON_NAME] NECK GO…" at bounding box center [624, 320] width 390 height 438
click at [651, 425] on div "A 294062 - PRAKOLAR - [GEOGRAPHIC_DATA] ([GEOGRAPHIC_DATA]) Adicionar um novo F…" at bounding box center [624, 421] width 359 height 153
click at [513, 517] on button "Cancelar" at bounding box center [535, 524] width 178 height 26
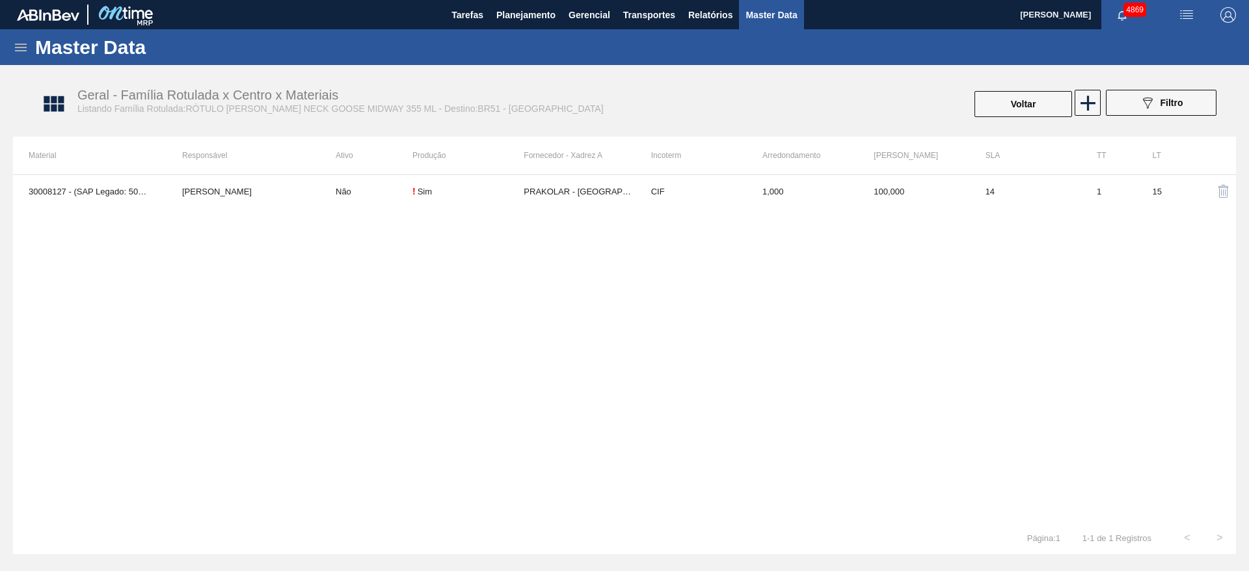
click at [12, 44] on div "Master Data" at bounding box center [624, 47] width 1249 height 36
click at [25, 44] on icon at bounding box center [21, 48] width 12 height 8
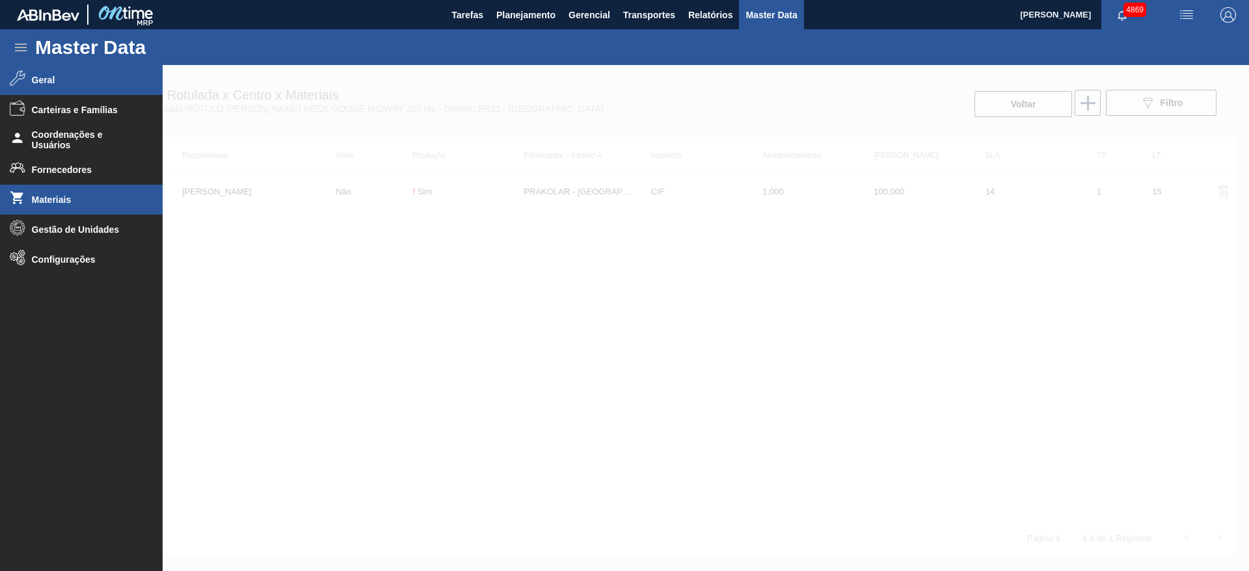
click at [99, 190] on li "Materiais" at bounding box center [81, 200] width 163 height 30
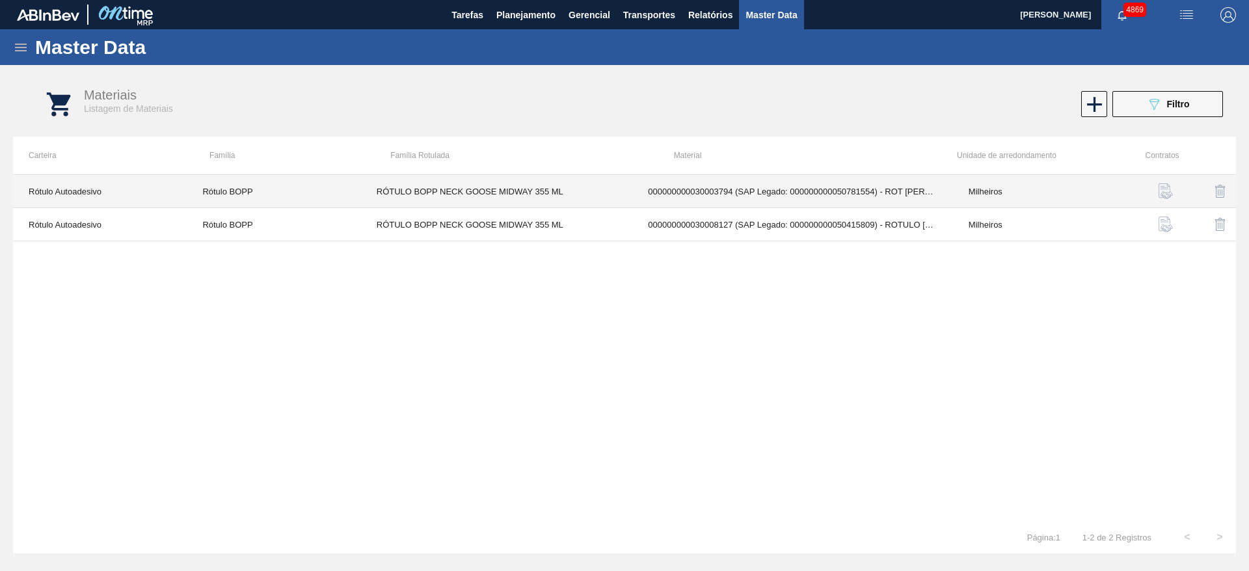
click at [850, 195] on td "000000000030003794 (SAP Legado: 000000000050781554) - ROT [PERSON_NAME] NECK G …" at bounding box center [792, 191] width 321 height 33
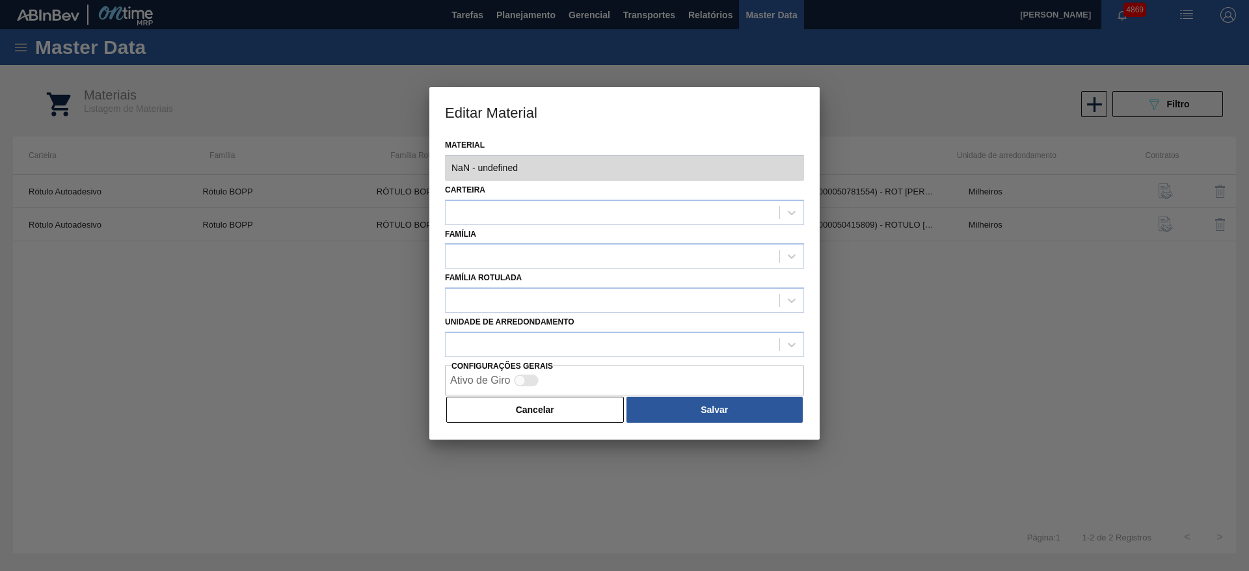
type input "30003794 - 000000000030003794 (SAP Legado: 000000000050781554) - ROT [PERSON_NA…"
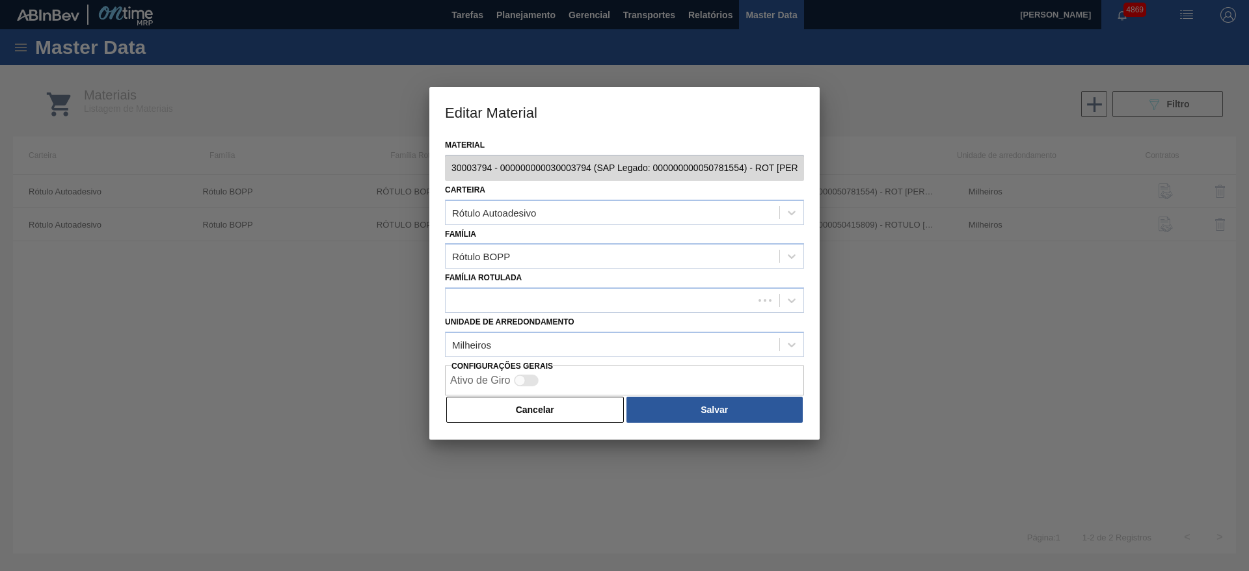
scroll to position [0, 139]
click at [877, 165] on div "Editar Material Material 30003794 - 000000000030003794 (SAP Legado: 00000000005…" at bounding box center [624, 285] width 1249 height 571
click at [511, 403] on button "Cancelar" at bounding box center [535, 410] width 178 height 26
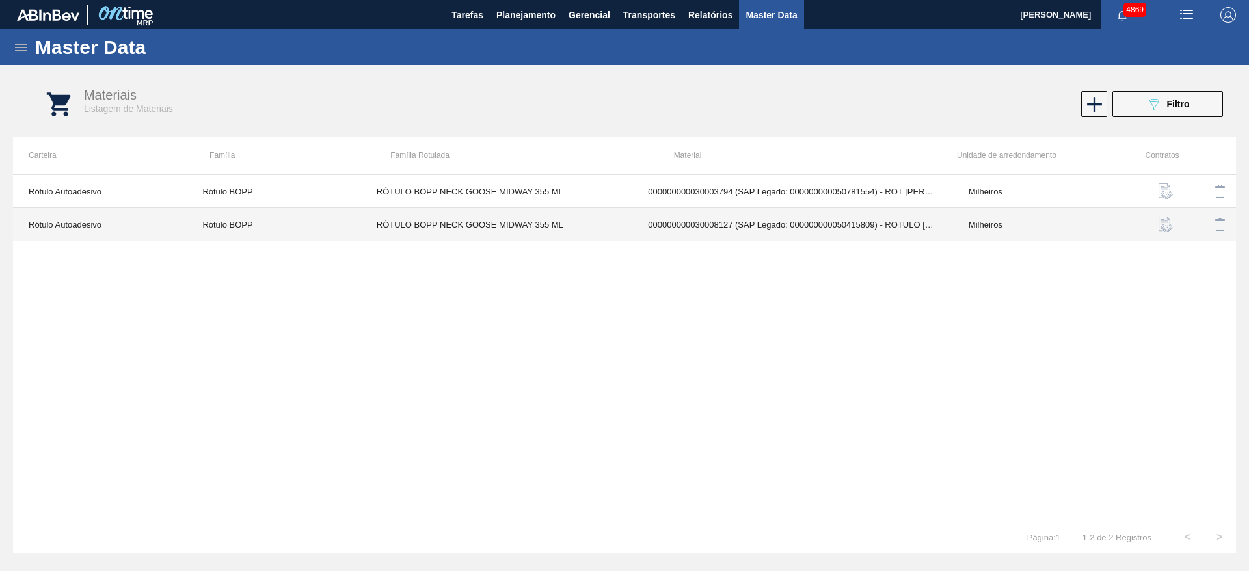
click at [657, 226] on td "000000000030008127 (SAP Legado: 000000000050415809) - ROTULO [PERSON_NAME] NECK…" at bounding box center [792, 224] width 321 height 33
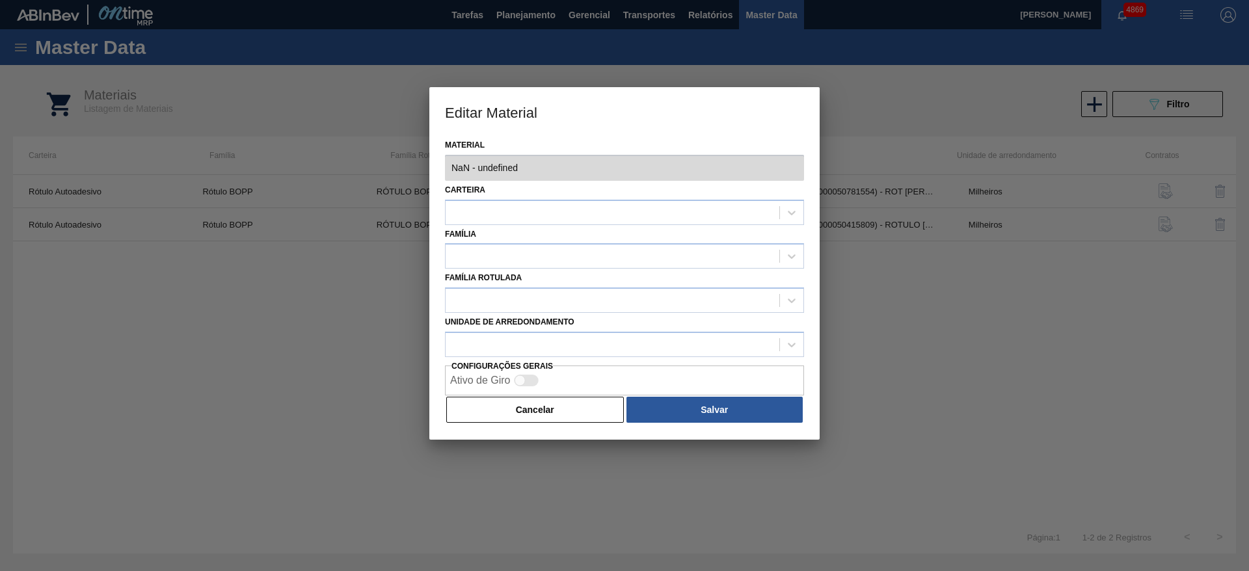
type input "30008127 - 000000000030008127 (SAP Legado: 000000000050415809) - ROTULO [PERSON…"
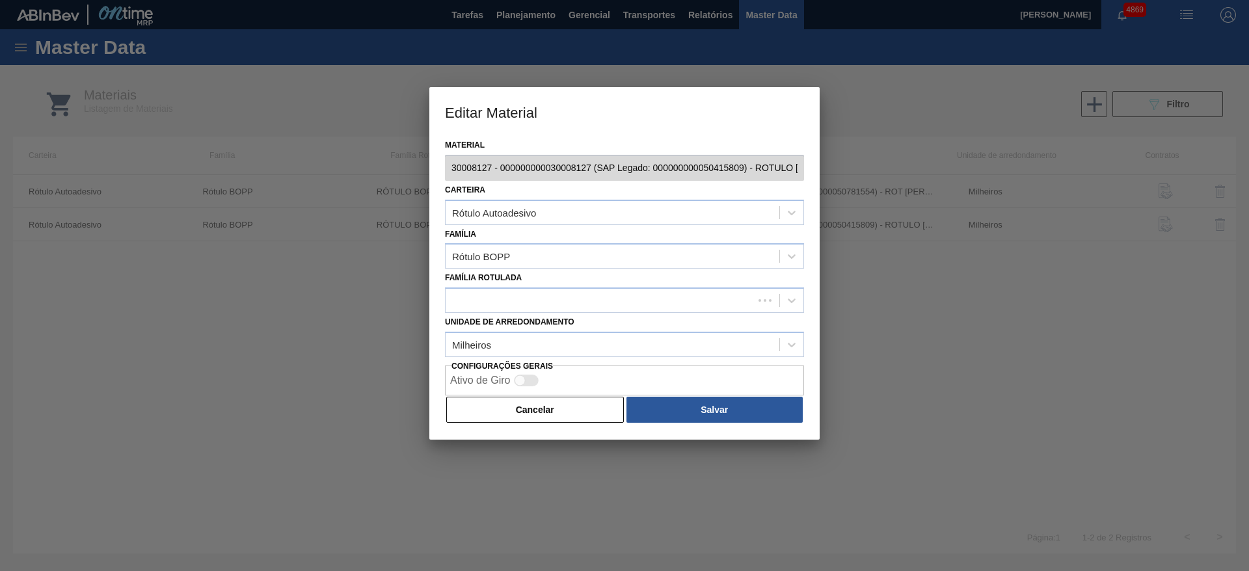
scroll to position [0, 156]
click at [885, 142] on div "Editar Material Material 30008127 - 000000000030008127 (SAP Legado: 00000000005…" at bounding box center [624, 285] width 1249 height 571
click at [553, 406] on button "Cancelar" at bounding box center [535, 410] width 178 height 26
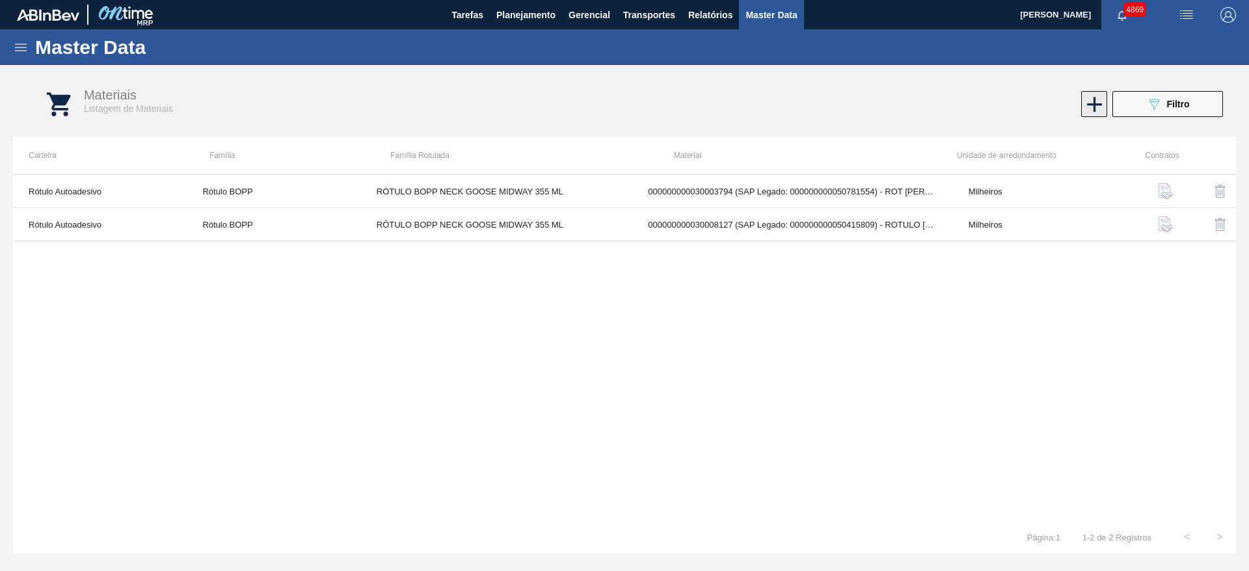
click at [1091, 111] on icon at bounding box center [1094, 104] width 25 height 25
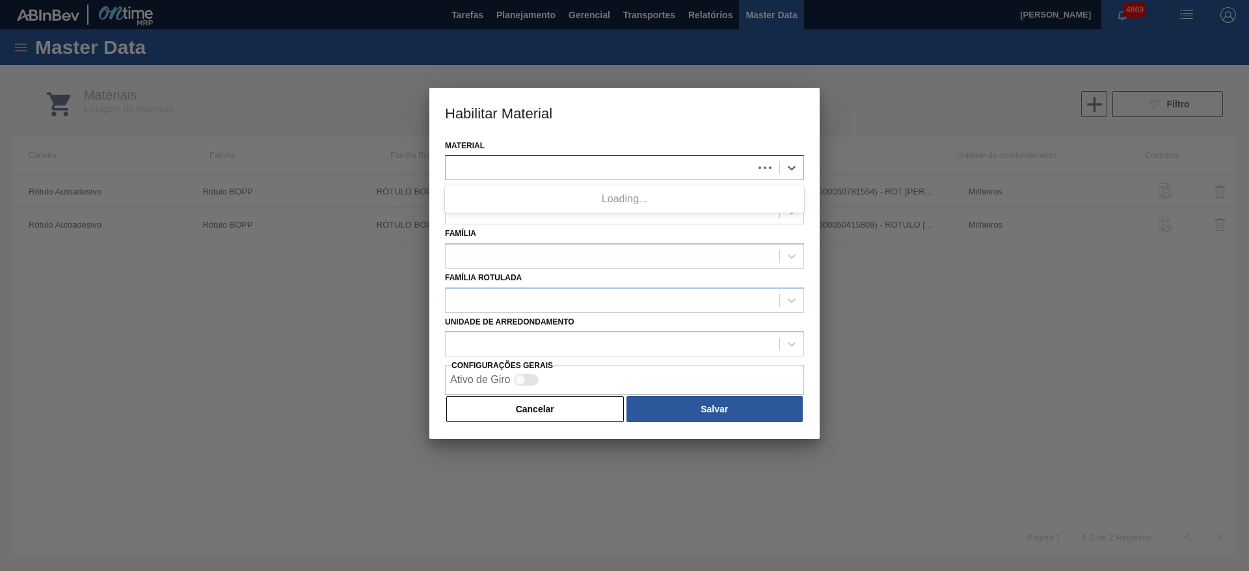
click at [571, 171] on div at bounding box center [600, 168] width 308 height 19
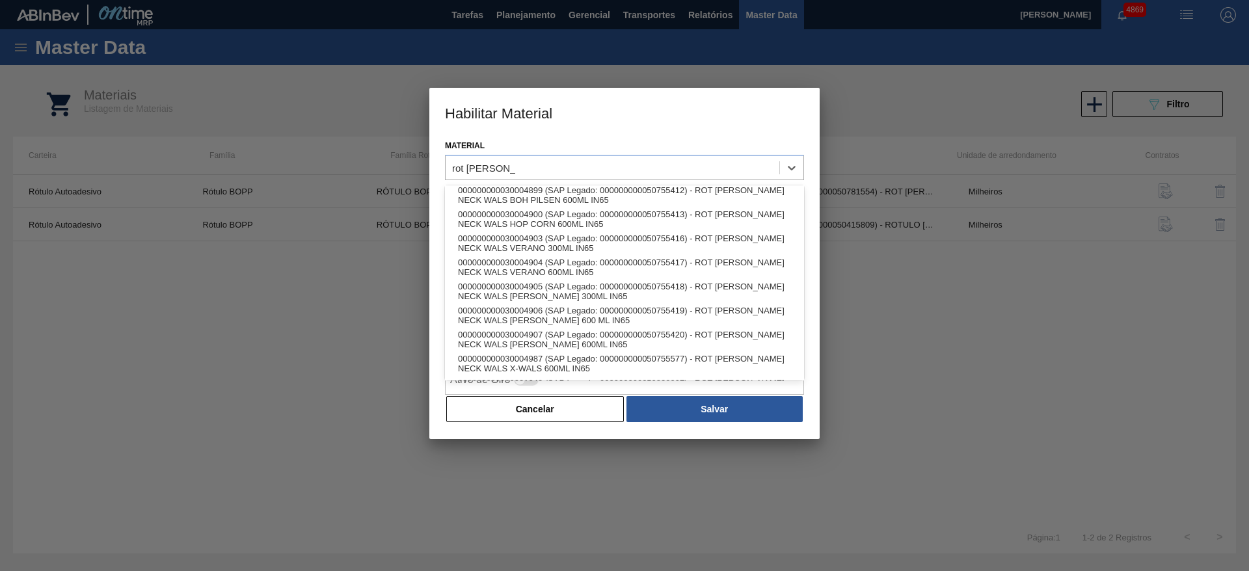
scroll to position [460, 0]
type input "rot [PERSON_NAME] neck"
click at [584, 413] on button "Cancelar" at bounding box center [535, 409] width 178 height 26
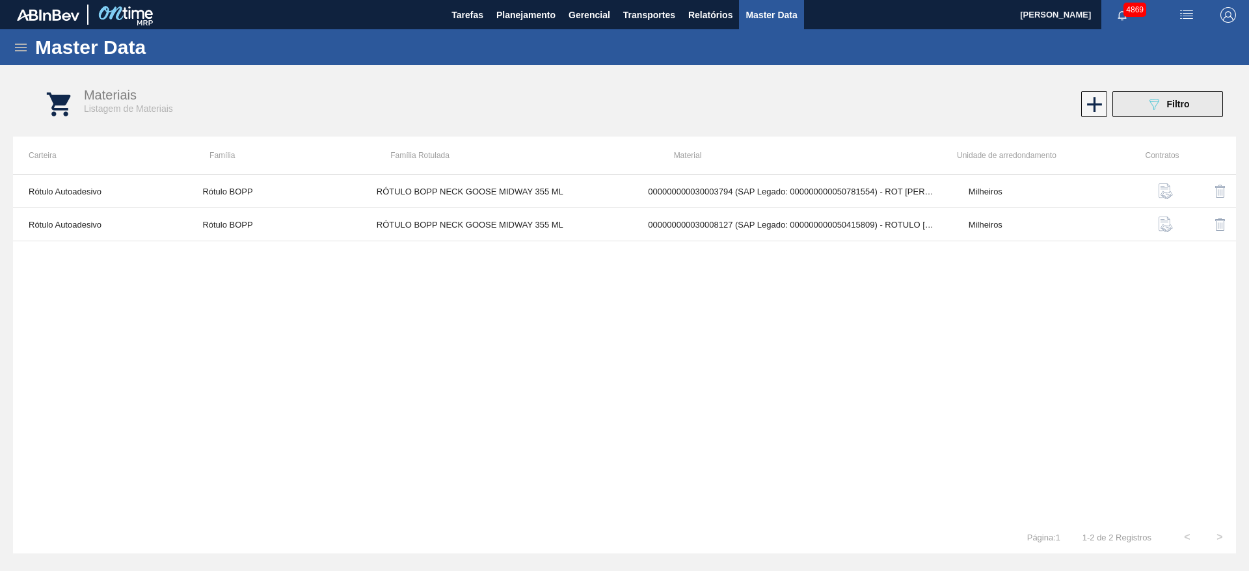
click at [1148, 104] on icon "089F7B8B-B2A5-4AFE-B5C0-19BA573D28AC" at bounding box center [1154, 104] width 16 height 16
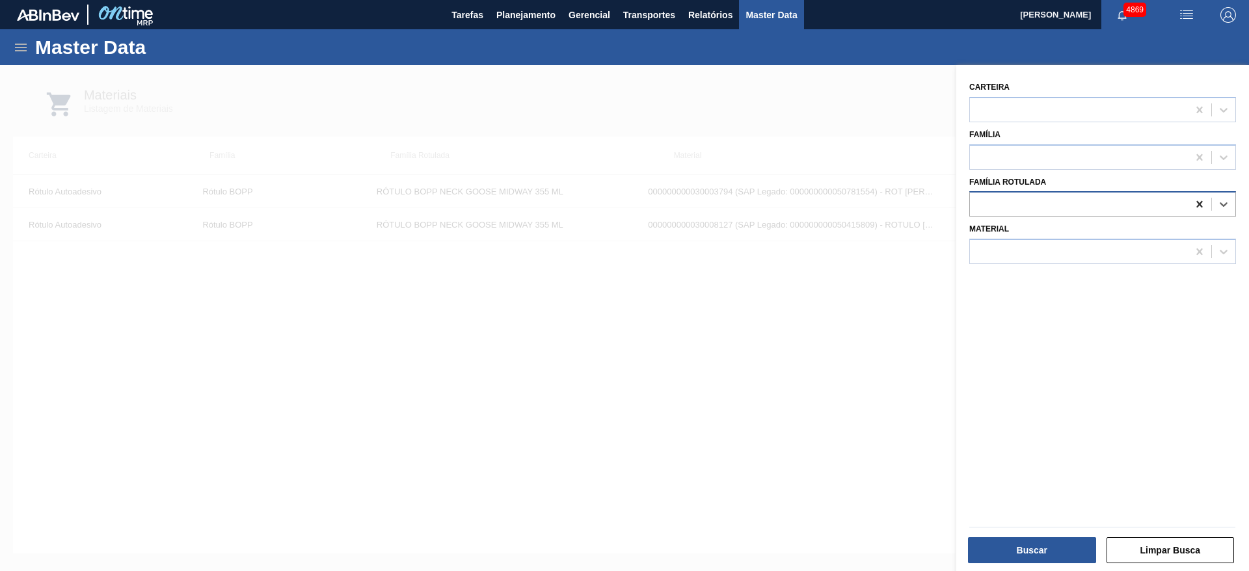
click at [1196, 208] on icon at bounding box center [1199, 204] width 13 height 13
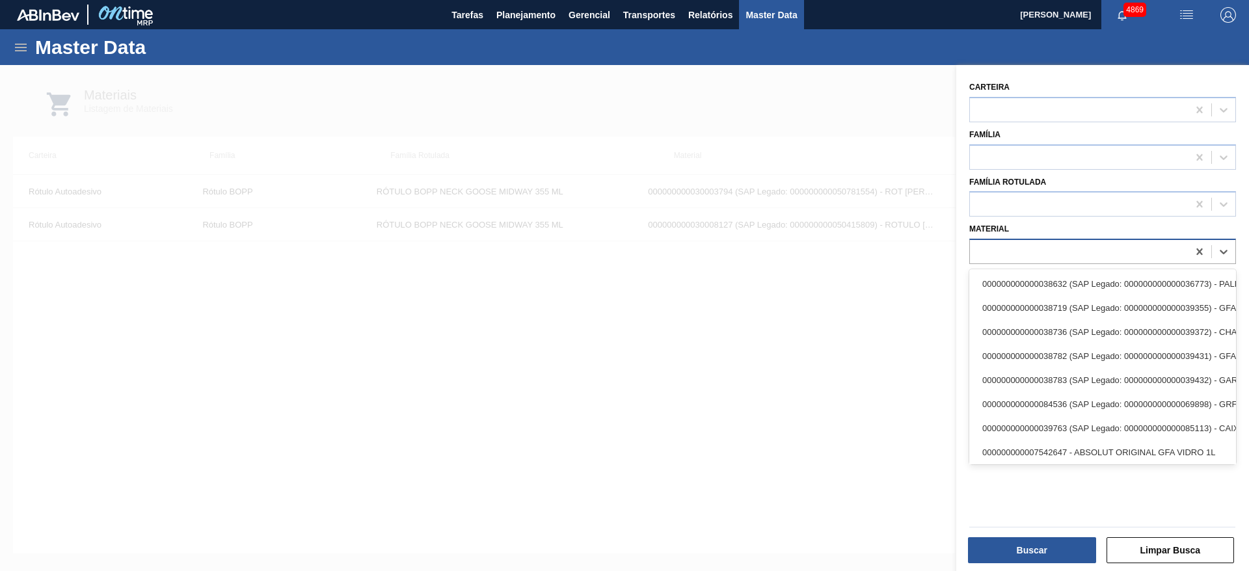
click at [1117, 249] on div at bounding box center [1079, 252] width 218 height 19
type input "g"
type input "n"
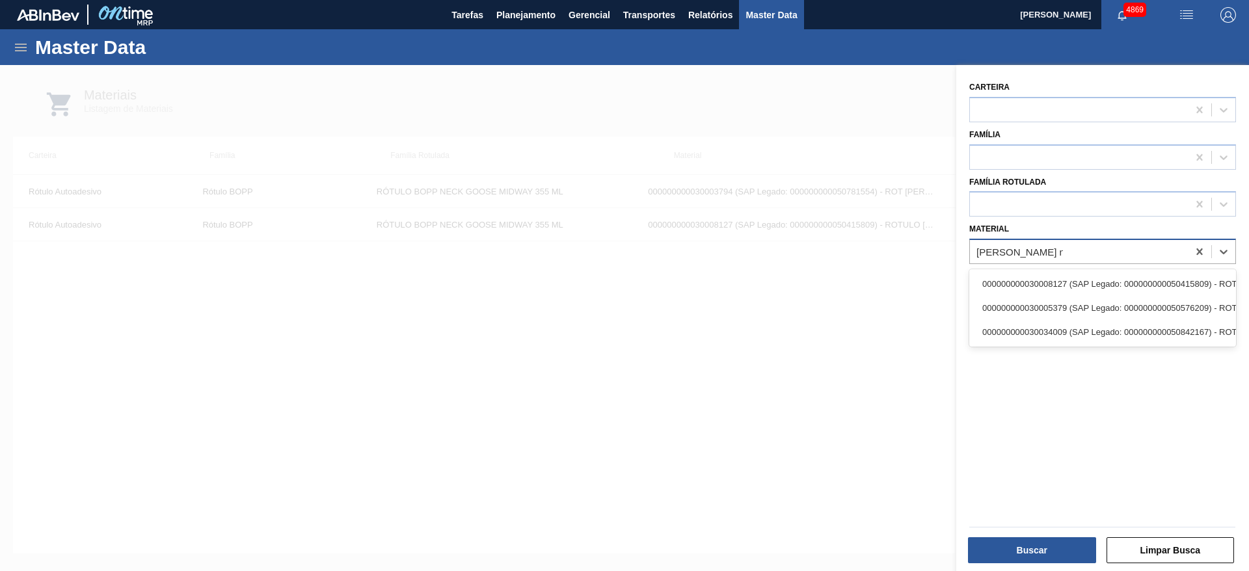
type input "[PERSON_NAME] neck goose mi"
click at [1077, 345] on div "000000000030008127 (SAP Legado: 000000000050415809) - ROTULO [PERSON_NAME] NECK…" at bounding box center [1102, 307] width 267 height 77
click at [1069, 331] on div "000000000030034009 (SAP Legado: 000000000050842167) - ROT BOPP NECK GOOSE MID 3…" at bounding box center [1102, 332] width 267 height 24
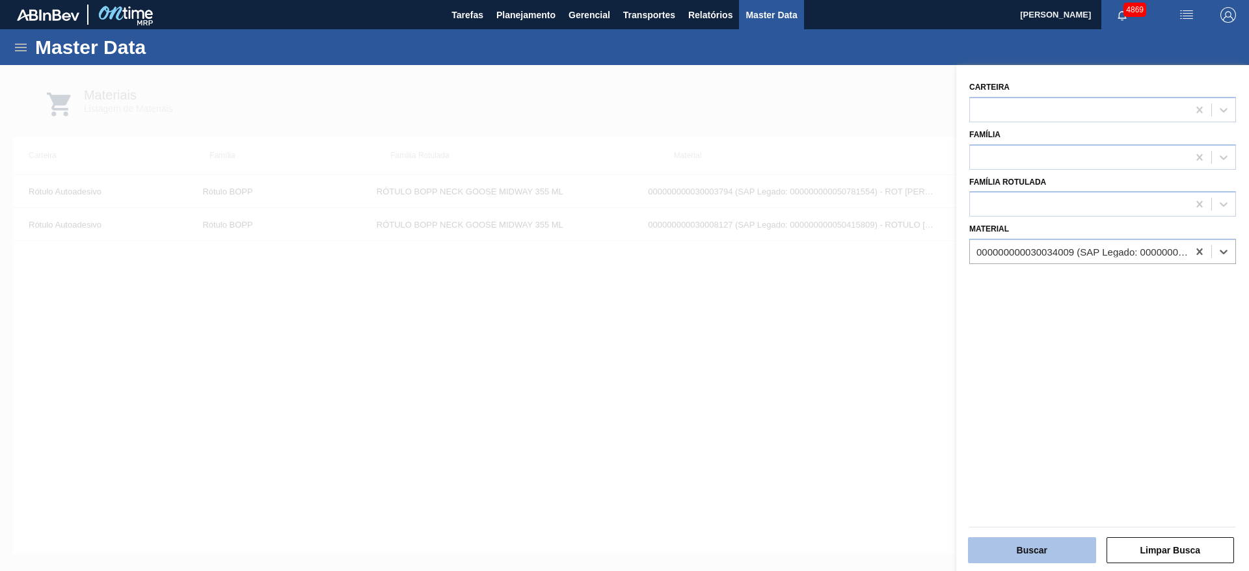
click at [1053, 539] on button "Buscar" at bounding box center [1032, 550] width 128 height 26
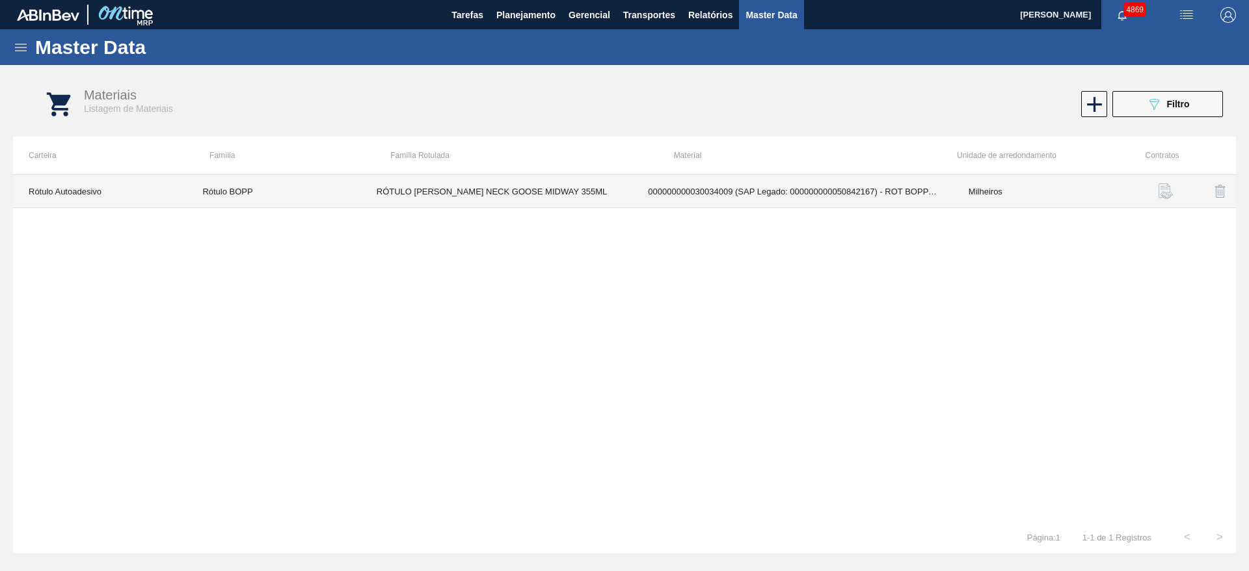
click at [704, 184] on td "000000000030034009 (SAP Legado: 000000000050842167) - ROT BOPP NECK GOOSE MID 3…" at bounding box center [792, 191] width 321 height 33
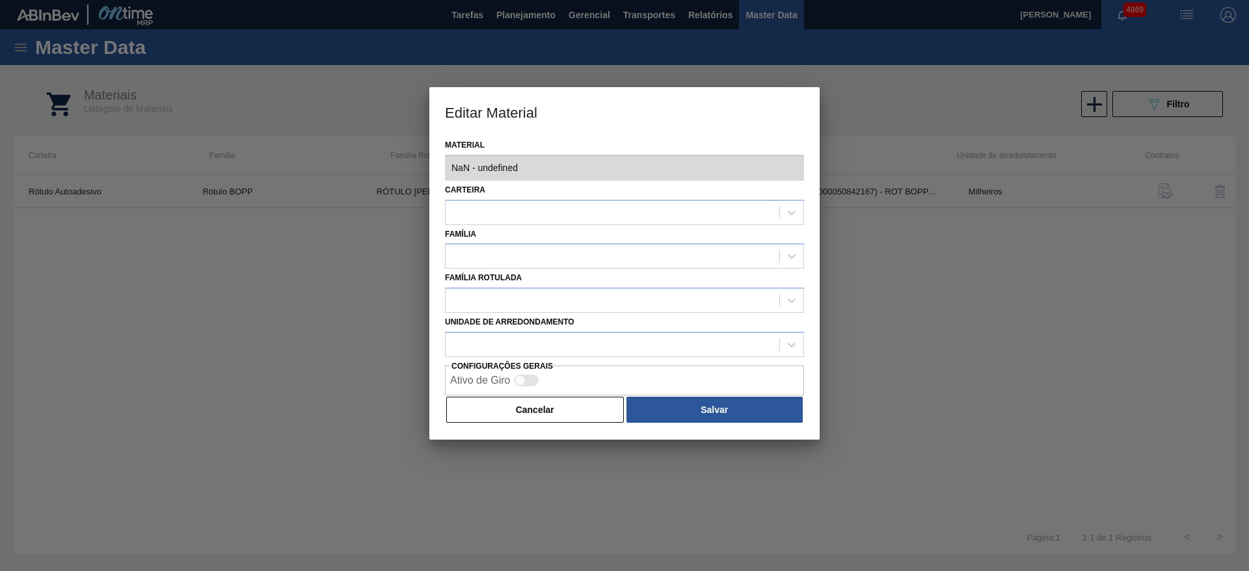
type input "30034009 - 000000000030034009 (SAP Legado: 000000000050842167) - ROT [PERSON_NA…"
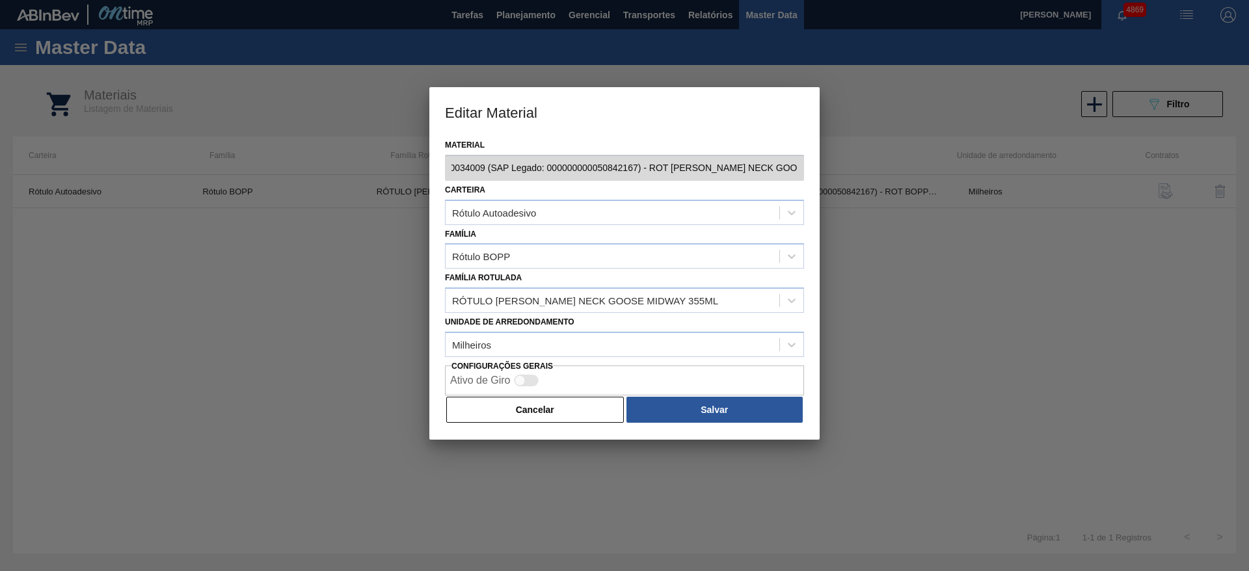
scroll to position [0, 137]
click at [839, 167] on div "Editar Material Material 30034009 - 000000000030034009 (SAP Legado: 00000000005…" at bounding box center [624, 285] width 1249 height 571
click at [924, 374] on div at bounding box center [624, 285] width 1249 height 571
click at [530, 406] on button "Cancelar" at bounding box center [535, 410] width 178 height 26
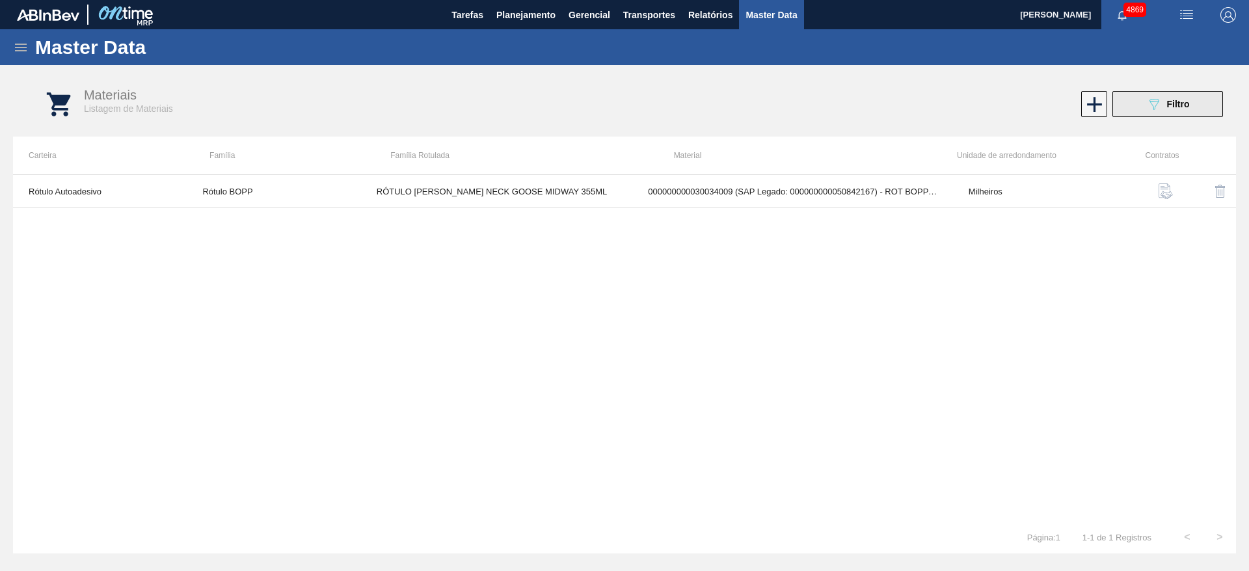
click at [1170, 103] on span "Filtro" at bounding box center [1178, 104] width 23 height 10
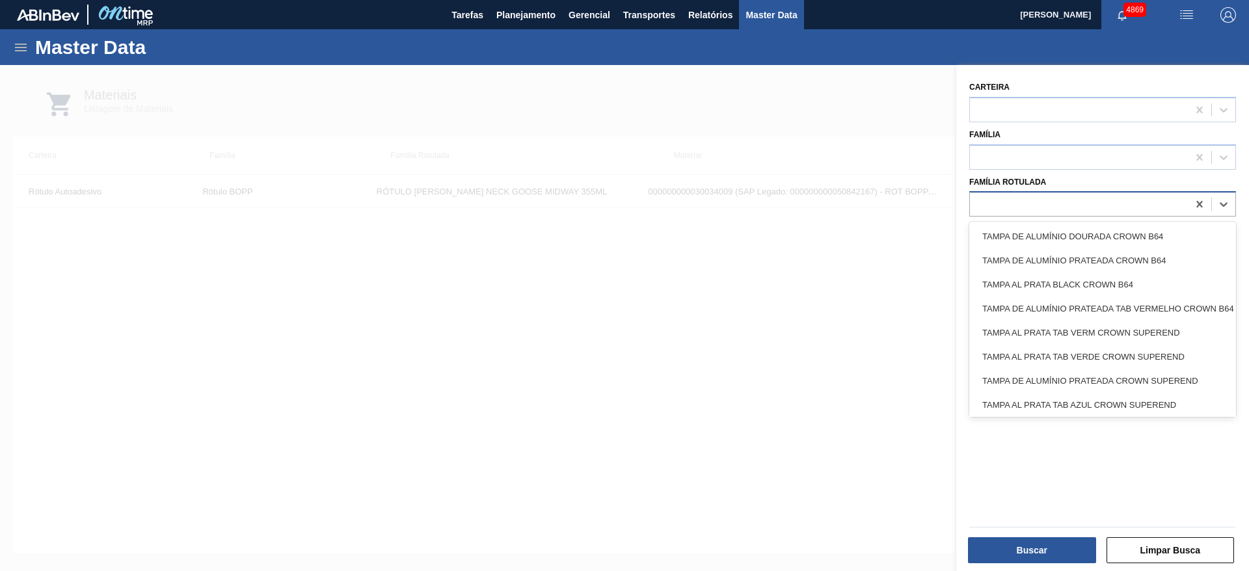
click at [1106, 208] on div at bounding box center [1079, 204] width 218 height 19
type Rotulada "rótulo [PERSON_NAME] neck g"
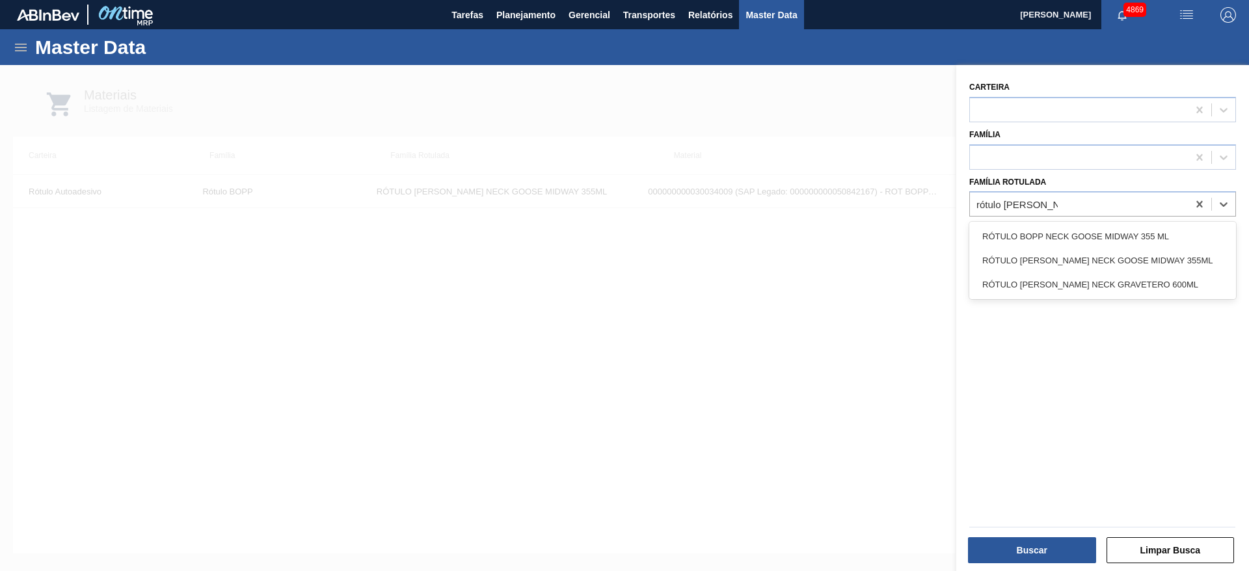
click at [1130, 235] on div "RÓTULO BOPP NECK GOOSE MIDWAY 355 ML" at bounding box center [1102, 236] width 267 height 24
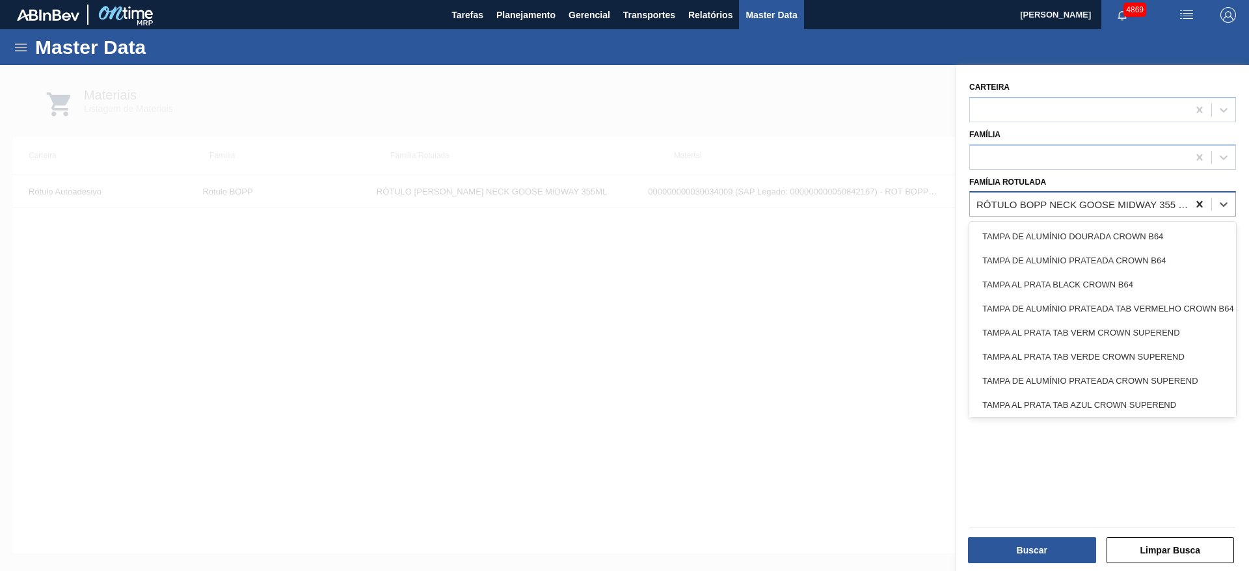
drag, startPoint x: 971, startPoint y: 209, endPoint x: 1187, endPoint y: 198, distance: 216.9
click at [1187, 198] on div "RÓTULO BOPP NECK GOOSE MIDWAY 355 ML" at bounding box center [1102, 203] width 267 height 25
click at [1067, 554] on button "Buscar" at bounding box center [1032, 550] width 128 height 26
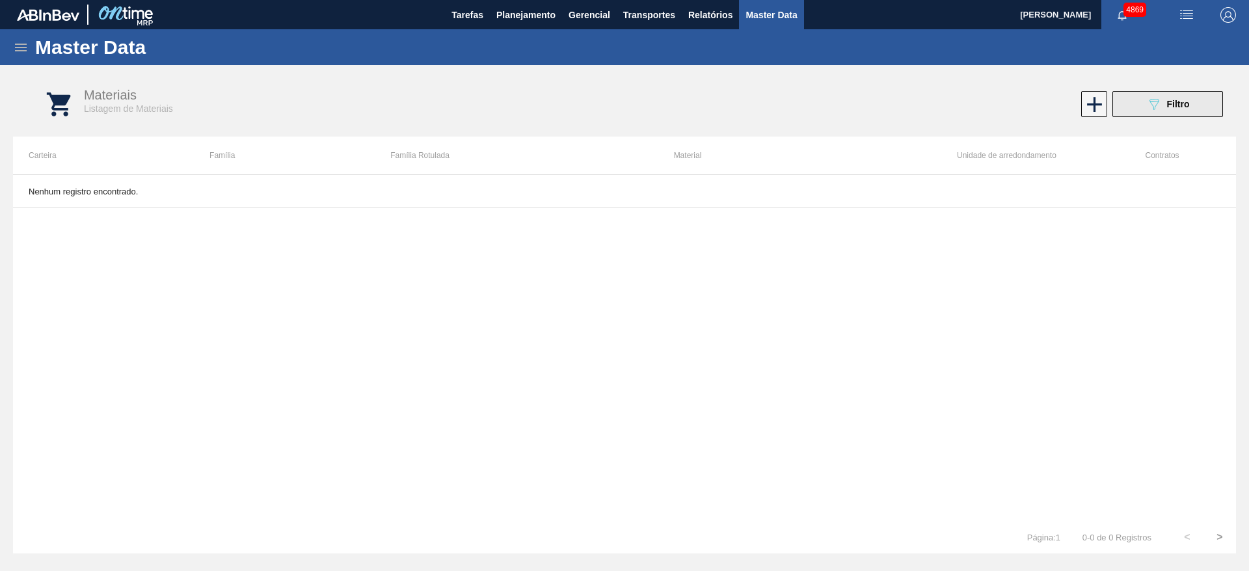
click at [1146, 102] on icon "089F7B8B-B2A5-4AFE-B5C0-19BA573D28AC" at bounding box center [1154, 104] width 16 height 16
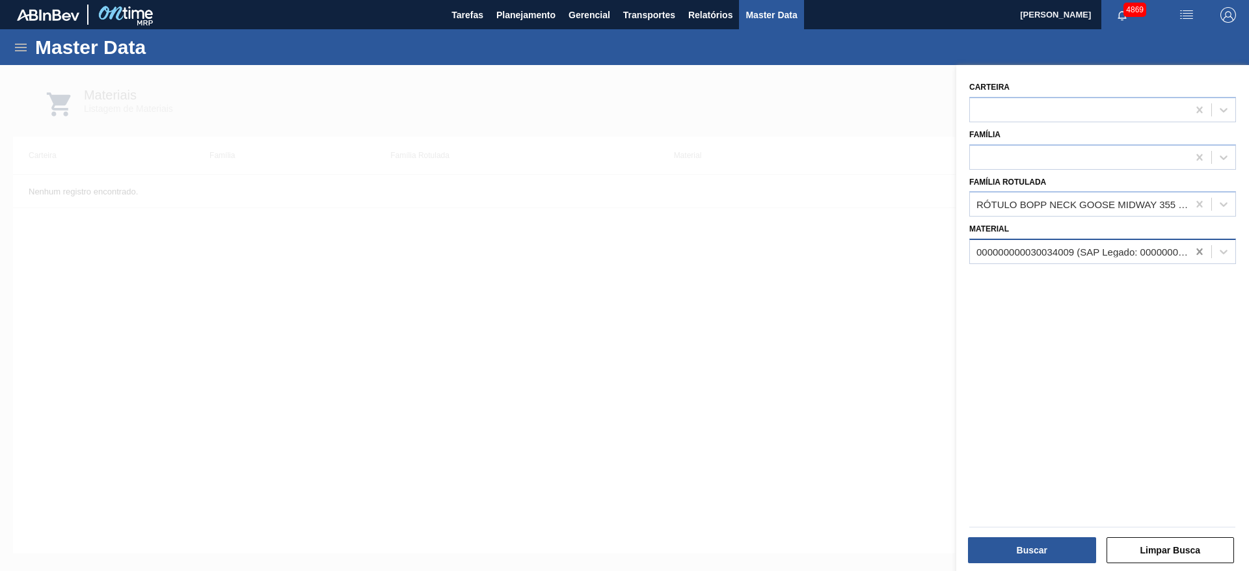
click at [1196, 256] on icon at bounding box center [1199, 251] width 13 height 13
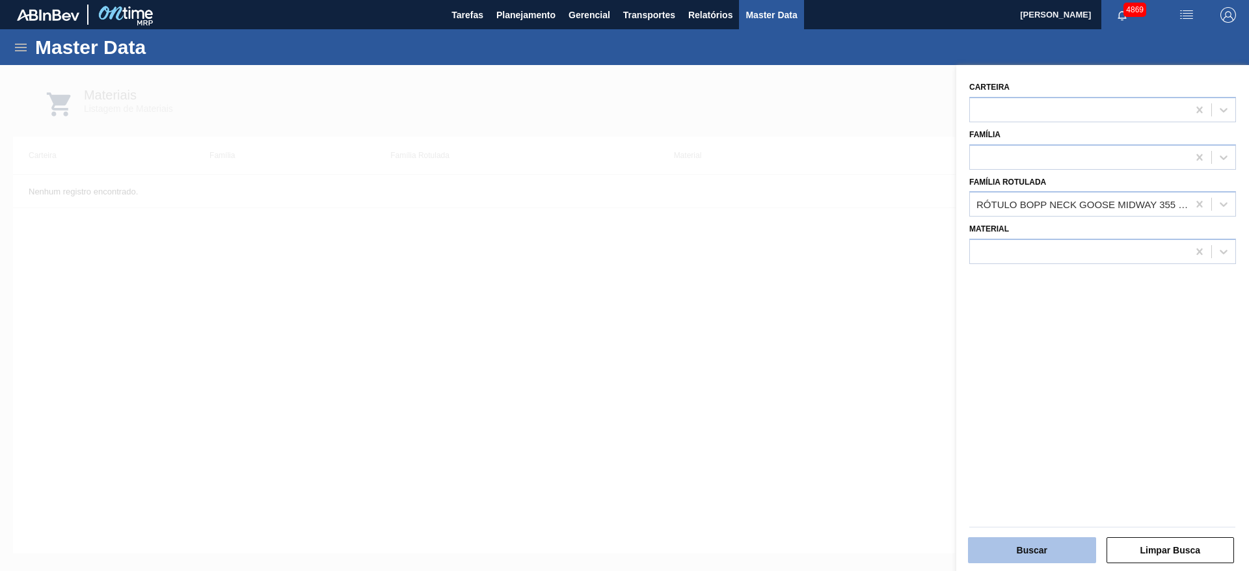
click at [1051, 558] on button "Buscar" at bounding box center [1032, 550] width 128 height 26
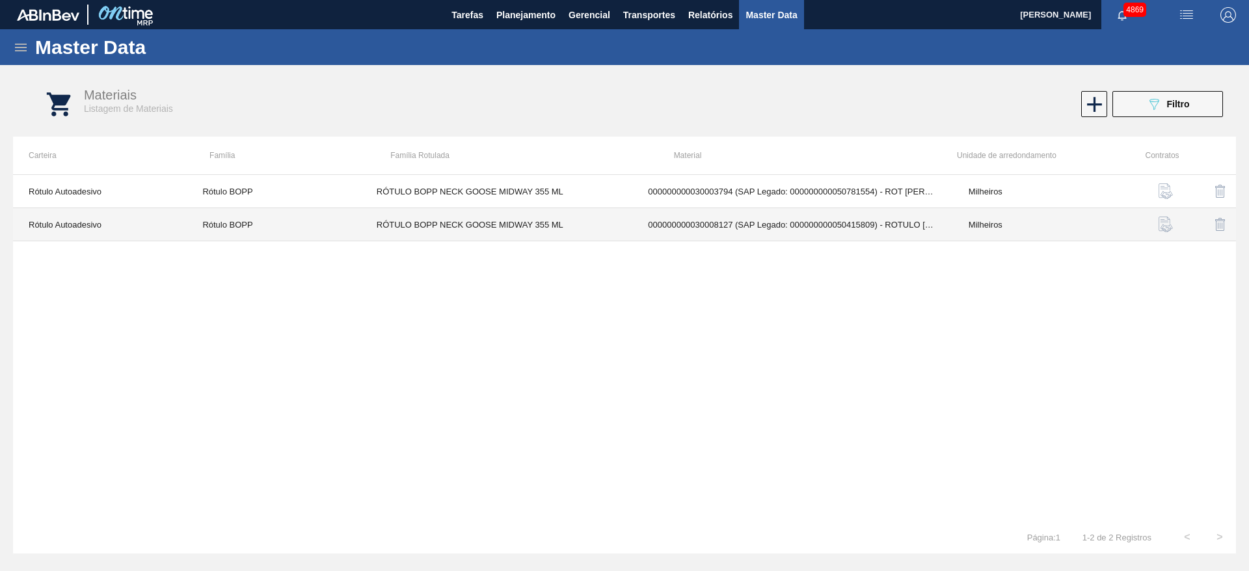
click at [567, 224] on td "RÓTULO BOPP NECK GOOSE MIDWAY 355 ML" at bounding box center [497, 224] width 272 height 33
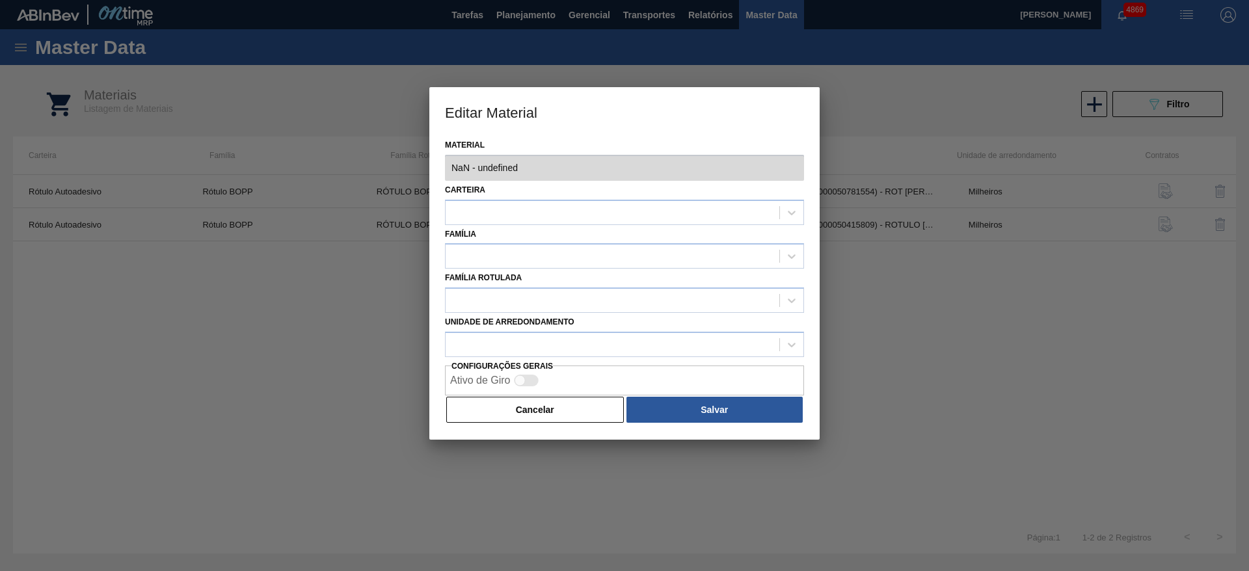
type input "30008127 - 000000000030008127 (SAP Legado: 000000000050415809) - ROTULO [PERSON…"
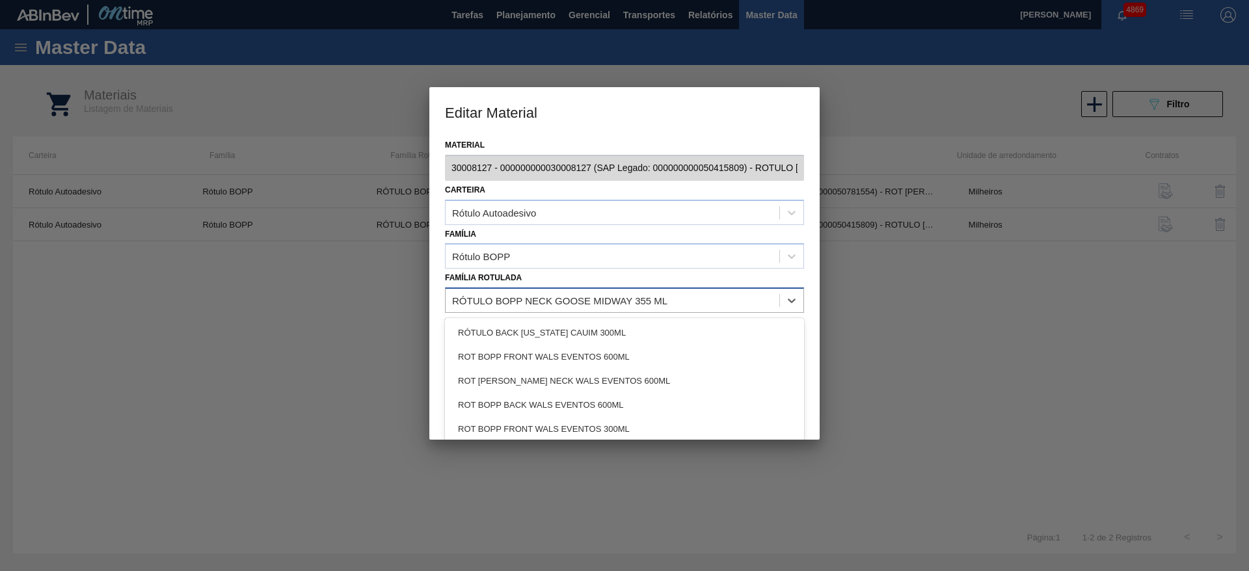
drag, startPoint x: 696, startPoint y: 298, endPoint x: 651, endPoint y: 301, distance: 45.0
click at [651, 301] on div "RÓTULO BOPP NECK GOOSE MIDWAY 355 ML" at bounding box center [613, 300] width 334 height 19
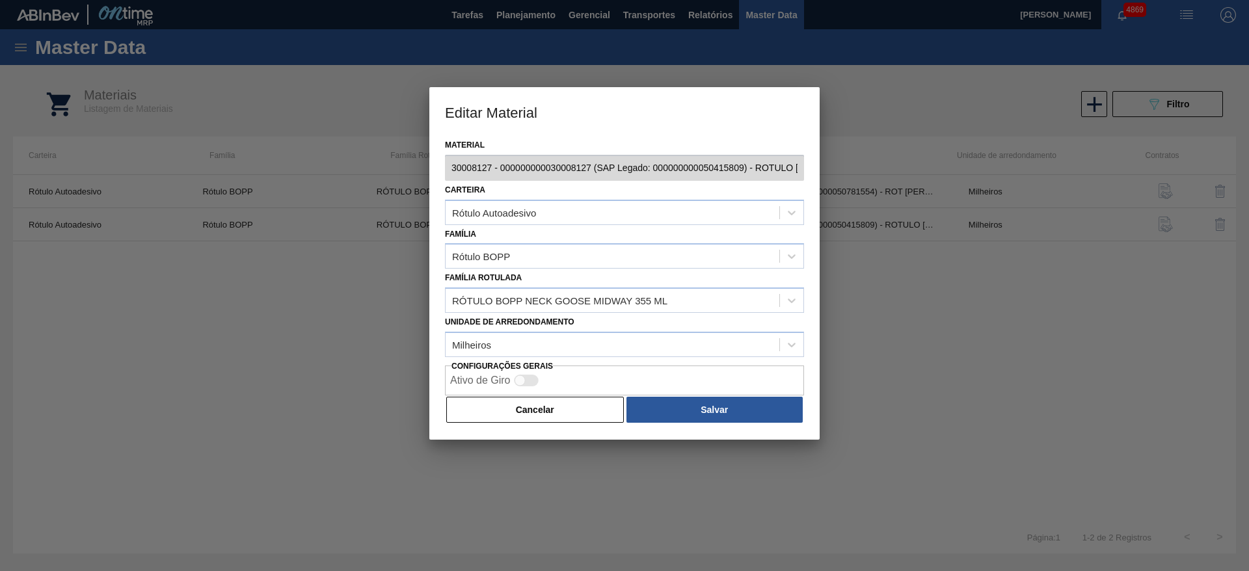
click at [911, 372] on div at bounding box center [624, 285] width 1249 height 571
click at [554, 409] on button "Cancelar" at bounding box center [535, 410] width 178 height 26
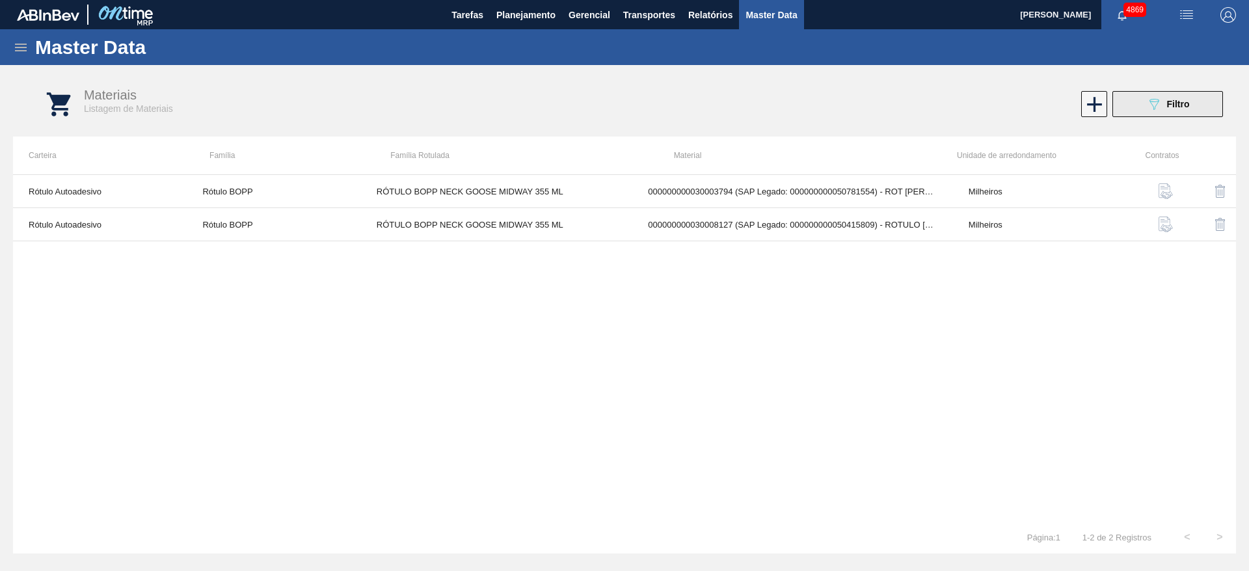
click at [1204, 100] on button "089F7B8B-B2A5-4AFE-B5C0-19BA573D28AC Filtro" at bounding box center [1167, 104] width 111 height 26
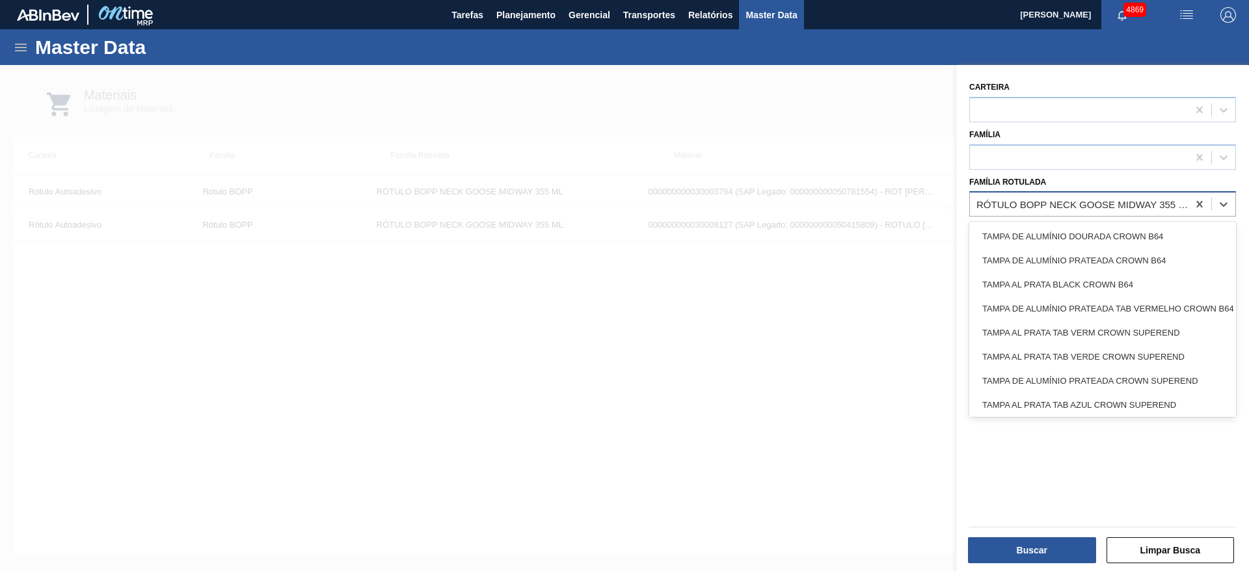
click at [1153, 209] on div "RÓTULO BOPP NECK GOOSE MIDWAY 355 ML" at bounding box center [1082, 204] width 213 height 11
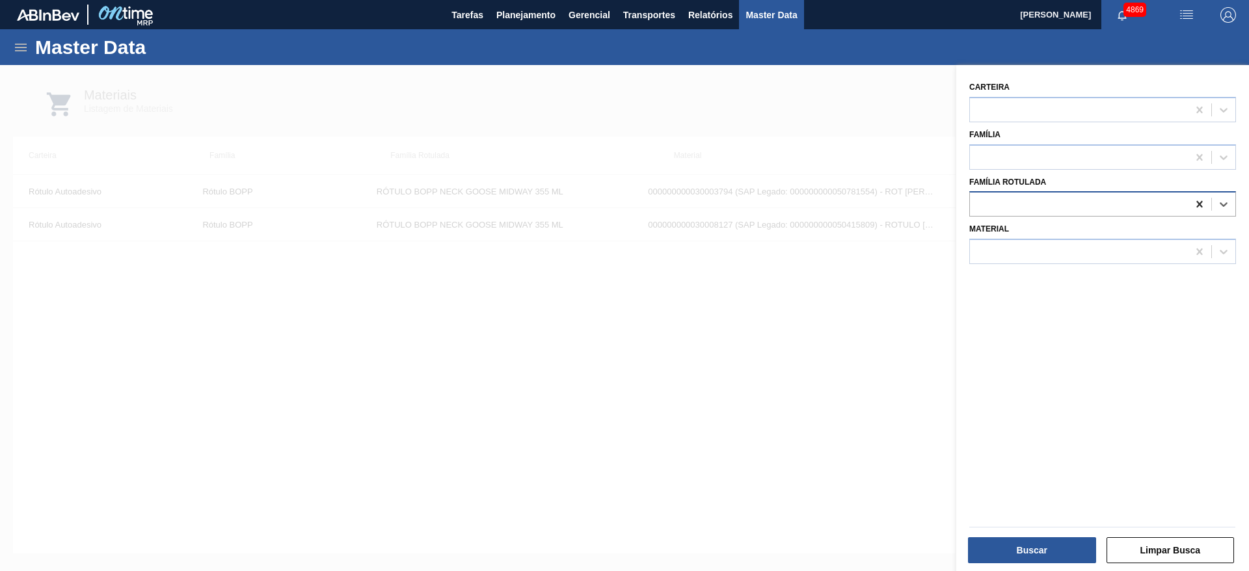
click at [1196, 207] on icon at bounding box center [1199, 204] width 13 height 13
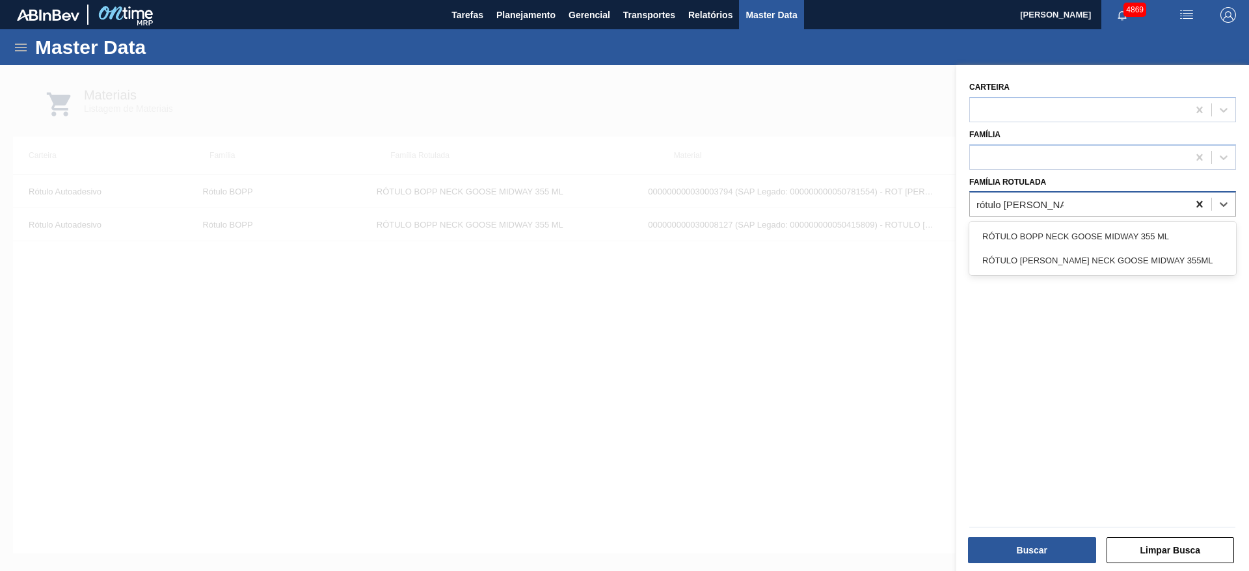
type Rotulada "rótulo [PERSON_NAME] neck goo"
click at [1191, 264] on div "RÓTULO [PERSON_NAME] NECK GOOSE MIDWAY 355ML" at bounding box center [1102, 261] width 267 height 24
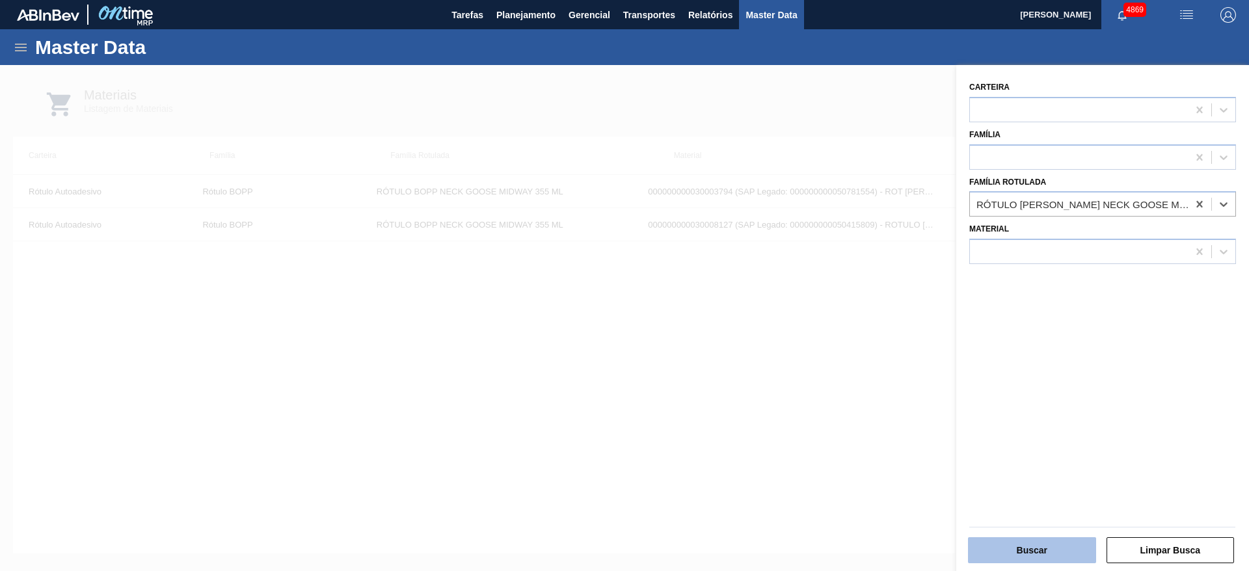
click at [1043, 563] on div "Buscar" at bounding box center [1033, 550] width 139 height 29
click at [1040, 563] on button "Buscar" at bounding box center [1032, 550] width 128 height 26
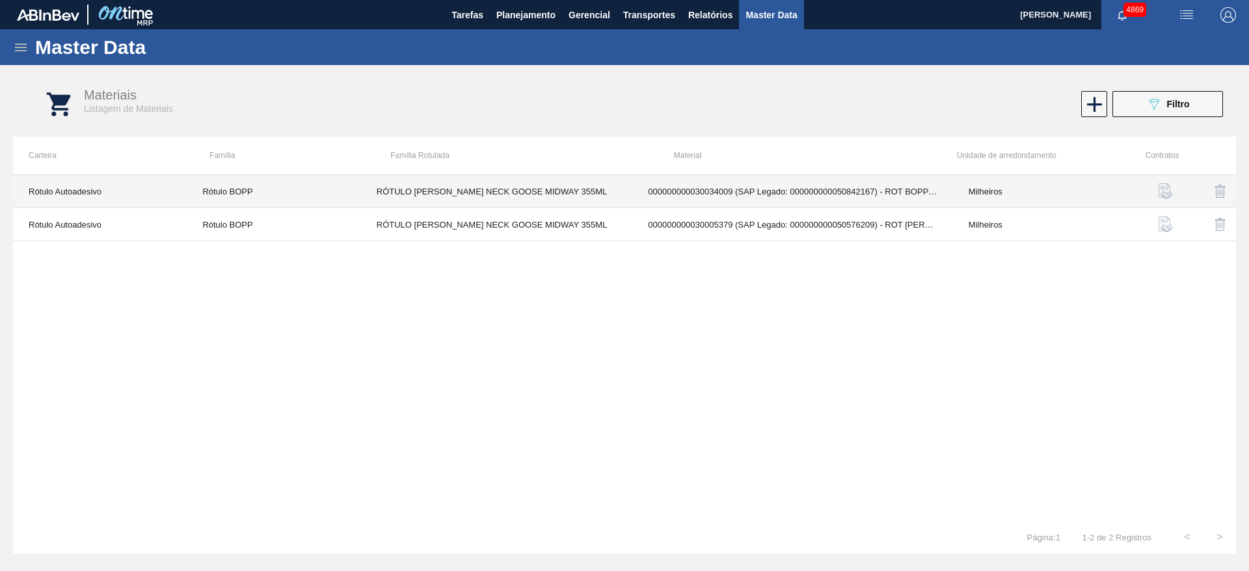
click at [600, 195] on td "RÓTULO [PERSON_NAME] NECK GOOSE MIDWAY 355ML" at bounding box center [497, 191] width 272 height 33
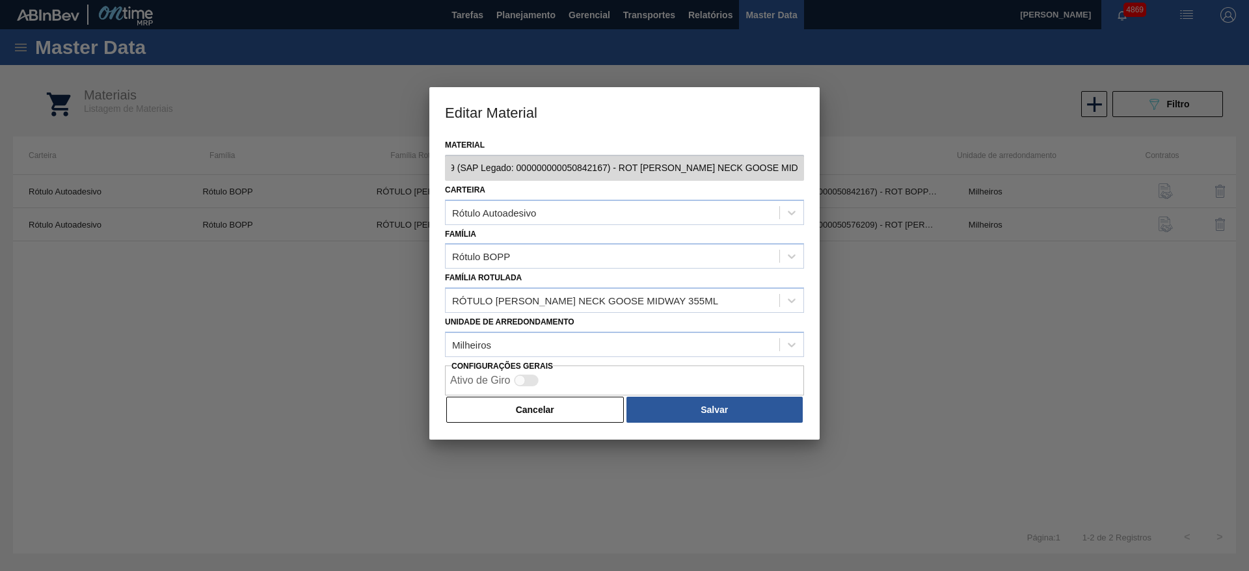
click at [881, 188] on div "Editar Material Material 30034009 - 000000000030034009 (SAP Legado: 00000000005…" at bounding box center [624, 285] width 1249 height 571
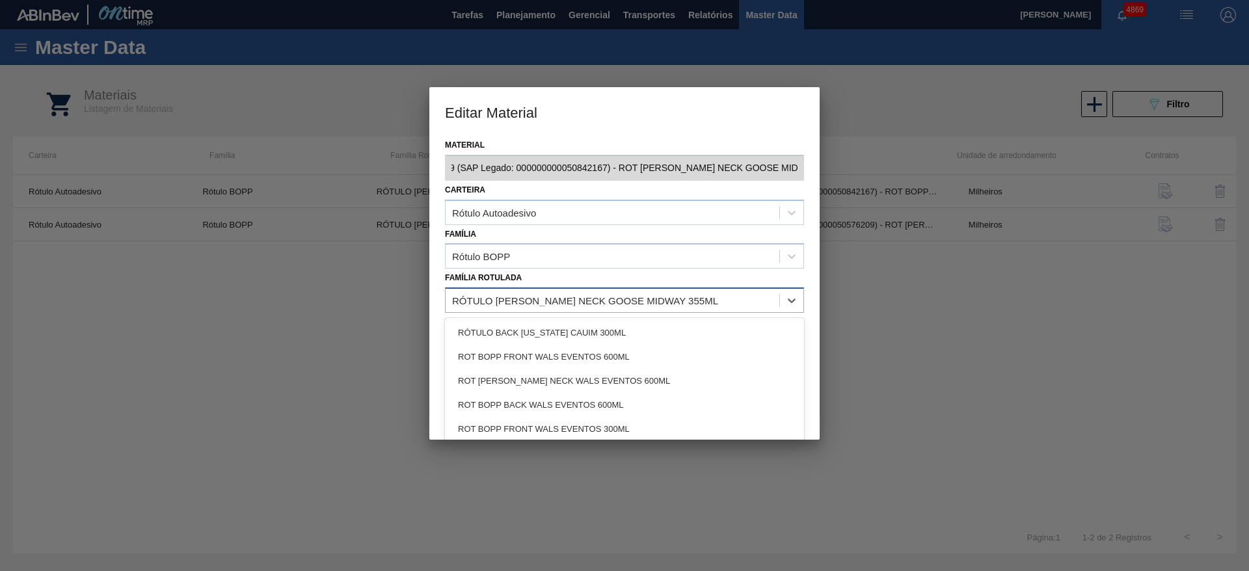
click at [703, 301] on div "RÓTULO [PERSON_NAME] NECK GOOSE MIDWAY 355ML" at bounding box center [613, 300] width 334 height 19
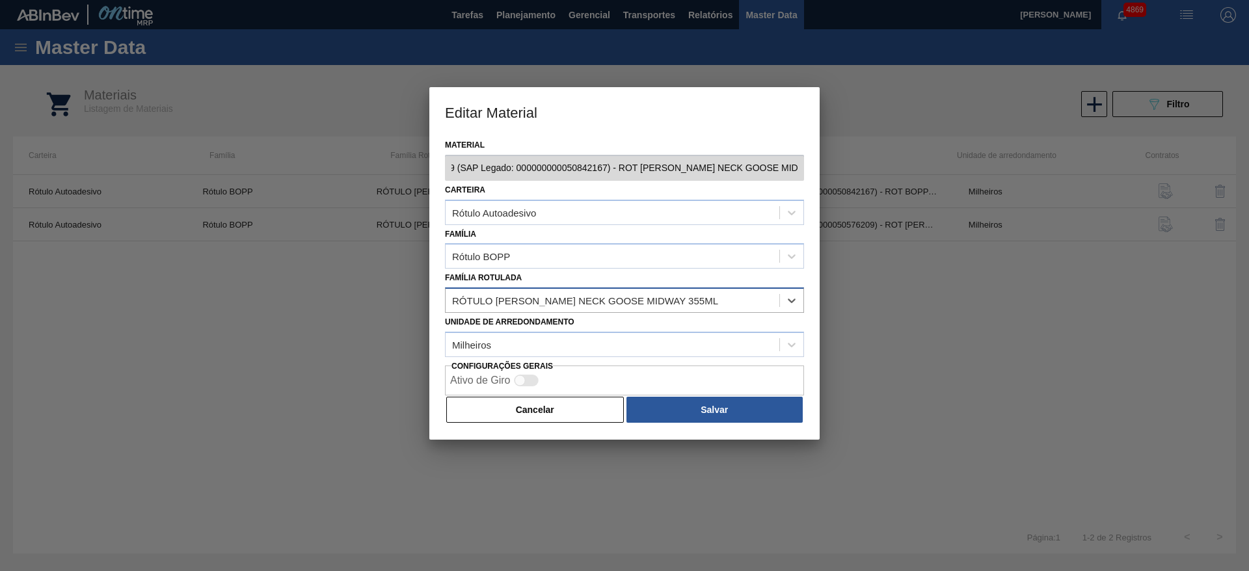
click at [652, 297] on div "RÓTULO [PERSON_NAME] NECK GOOSE MIDWAY 355ML" at bounding box center [585, 300] width 266 height 11
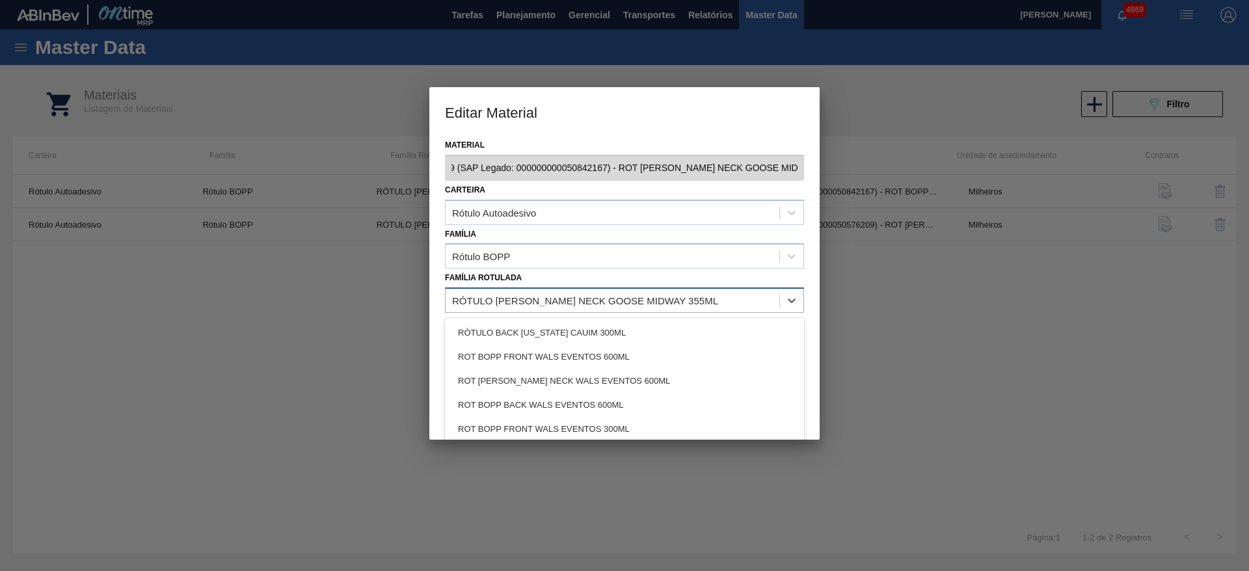
click at [652, 297] on div "RÓTULO [PERSON_NAME] NECK GOOSE MIDWAY 355ML" at bounding box center [585, 300] width 266 height 11
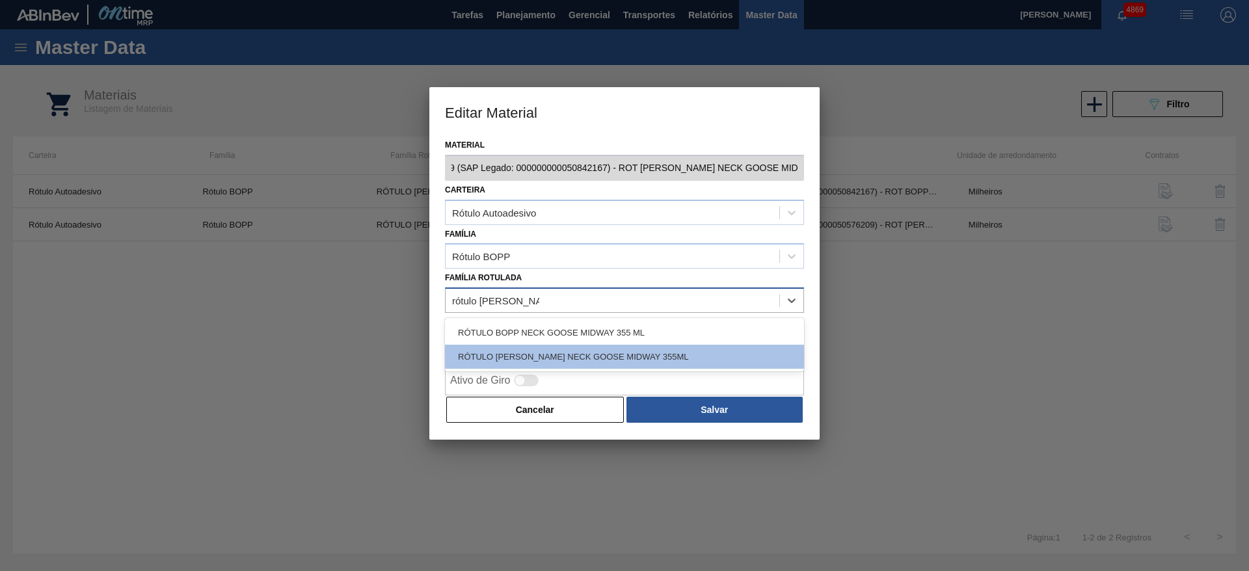
type Rotulada "rótulo [PERSON_NAME] neck goo"
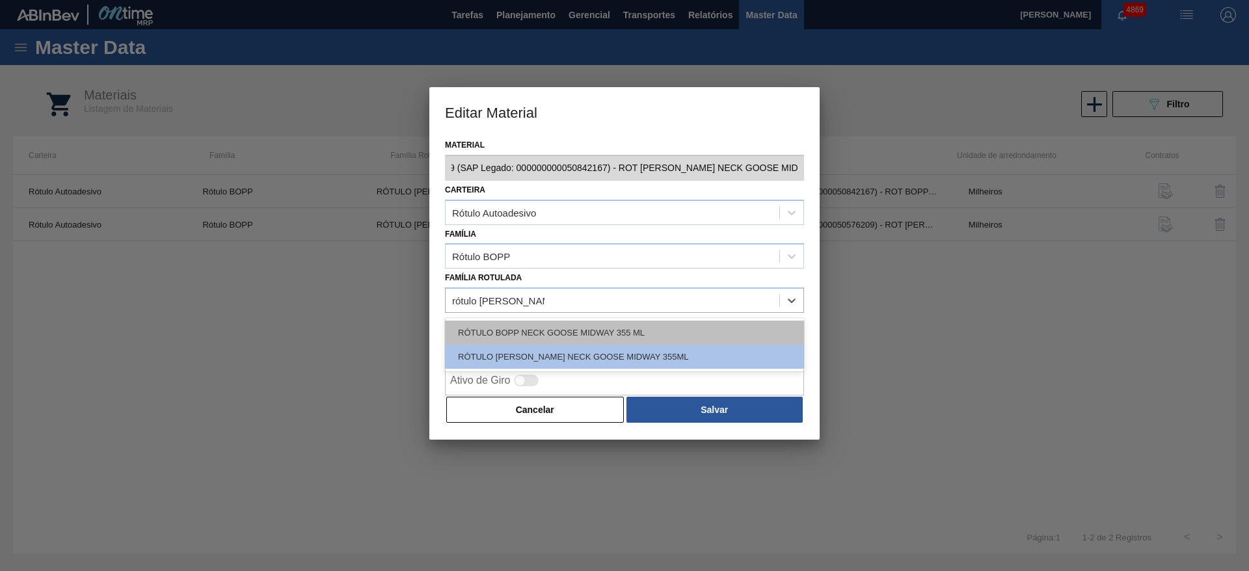
click at [662, 335] on div "RÓTULO BOPP NECK GOOSE MIDWAY 355 ML" at bounding box center [624, 333] width 359 height 24
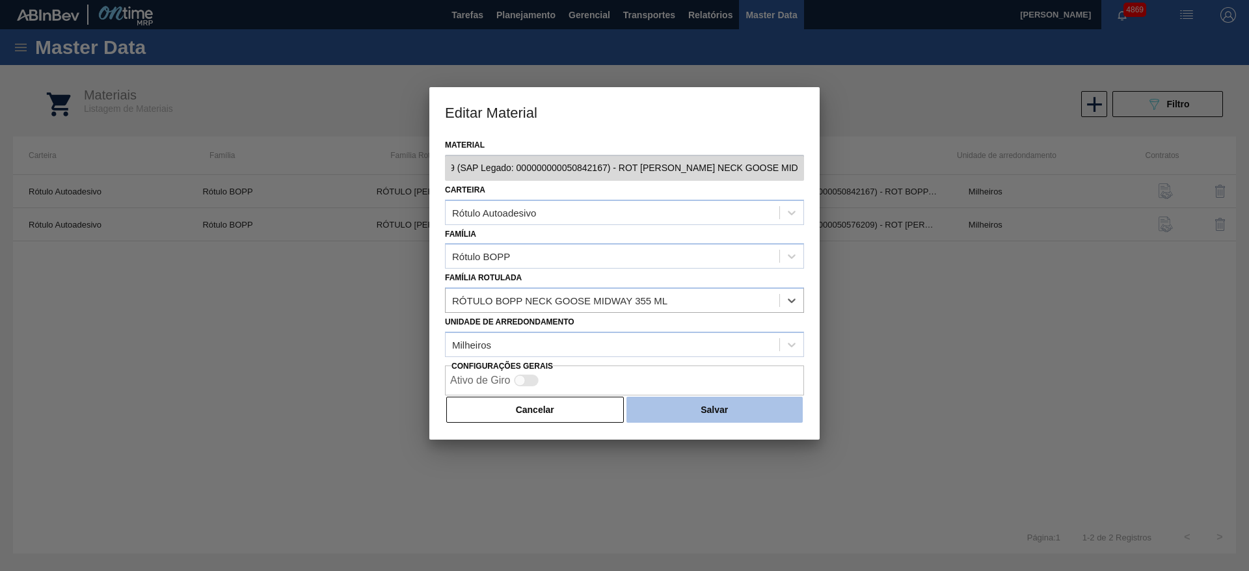
click at [680, 410] on button "Salvar" at bounding box center [714, 410] width 176 height 26
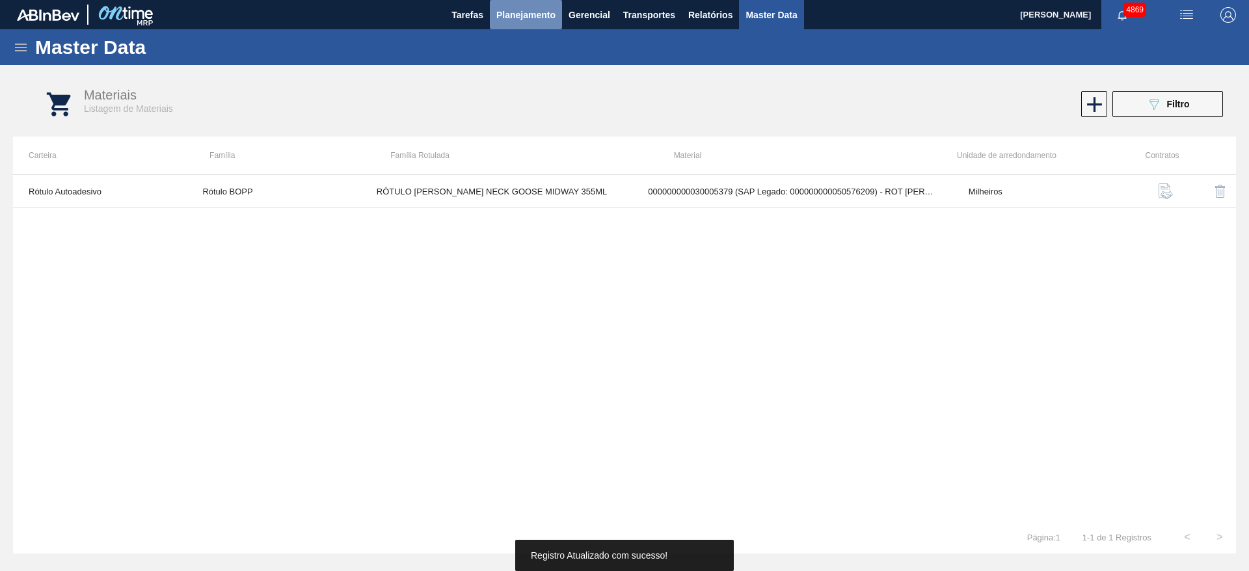
click at [504, 7] on span "Planejamento" at bounding box center [525, 15] width 59 height 16
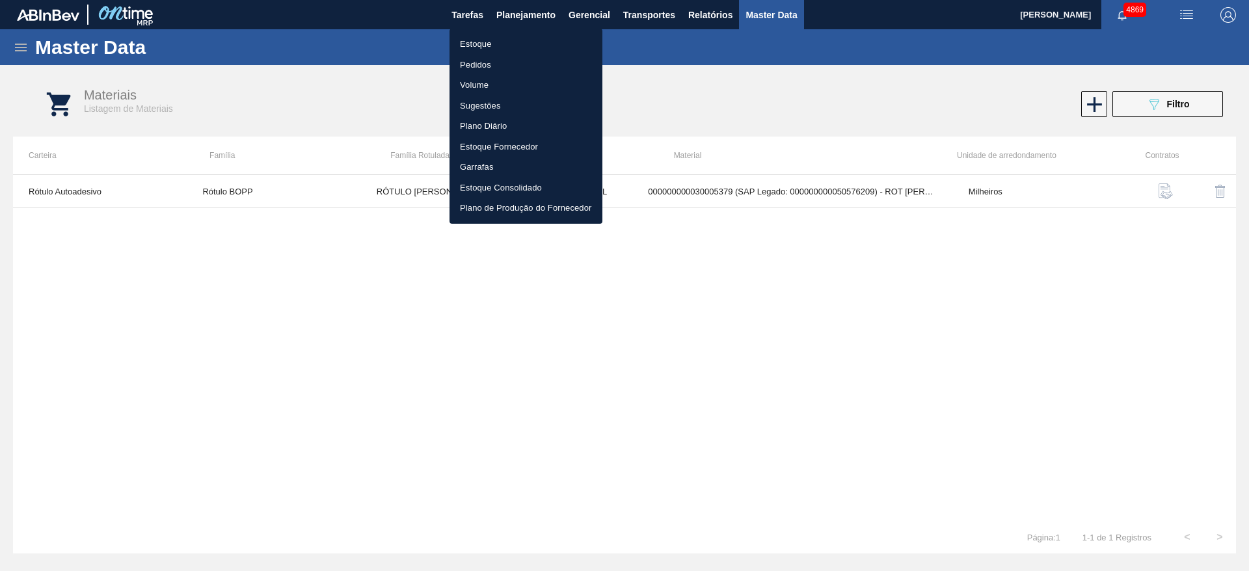
click at [497, 37] on li "Estoque" at bounding box center [526, 44] width 153 height 21
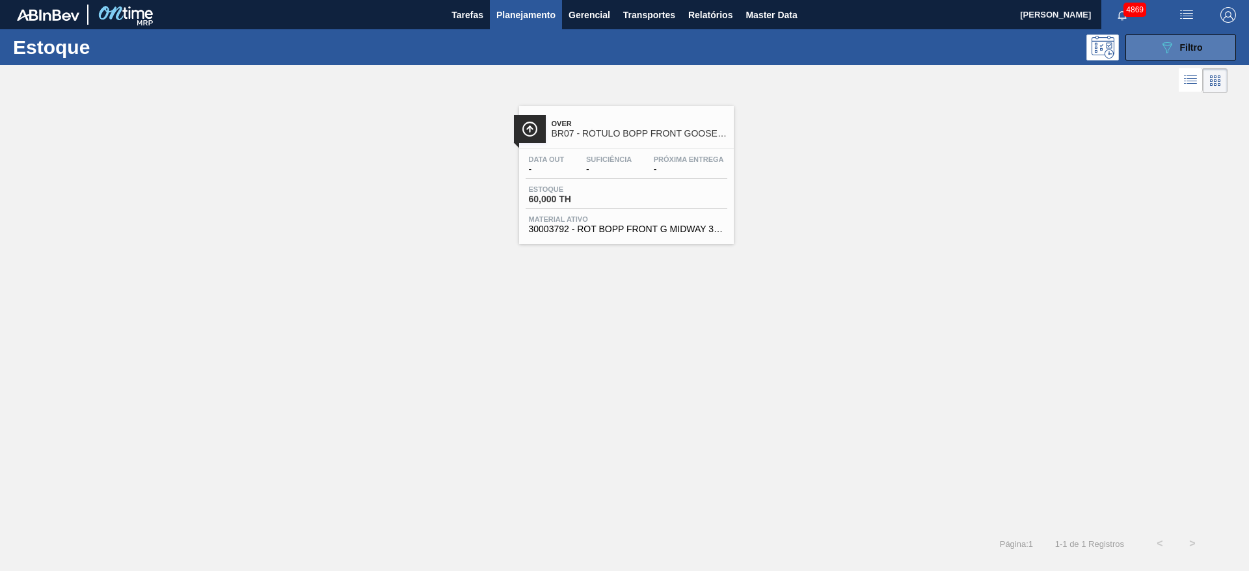
click at [1148, 49] on button "089F7B8B-B2A5-4AFE-B5C0-19BA573D28AC Filtro" at bounding box center [1180, 47] width 111 height 26
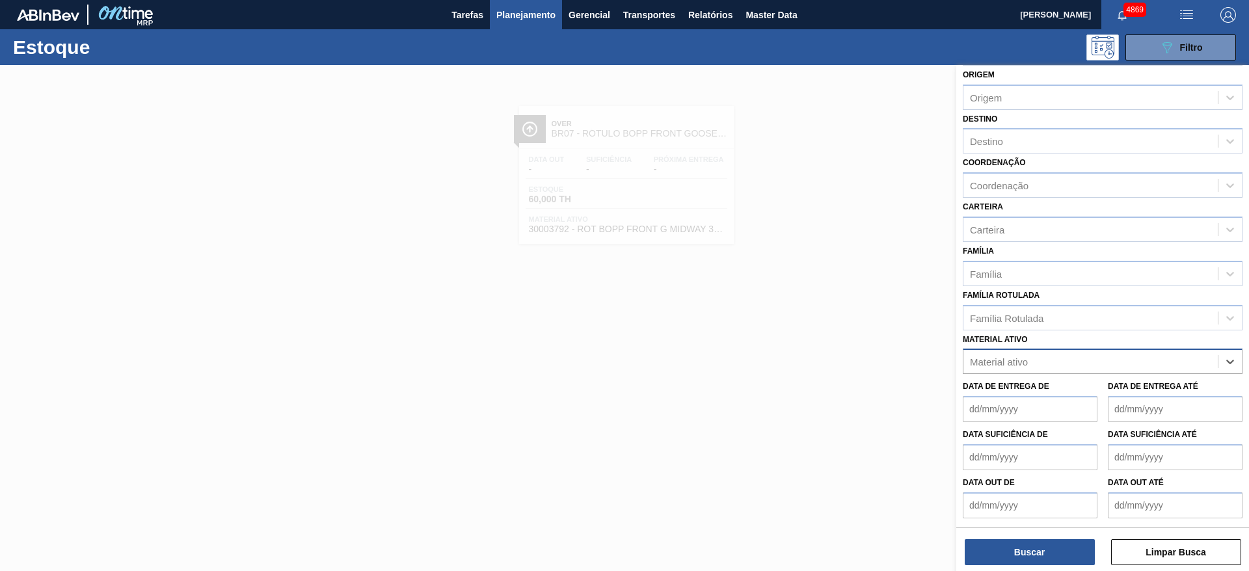
scroll to position [50, 0]
click at [775, 12] on span "Master Data" at bounding box center [771, 15] width 51 height 16
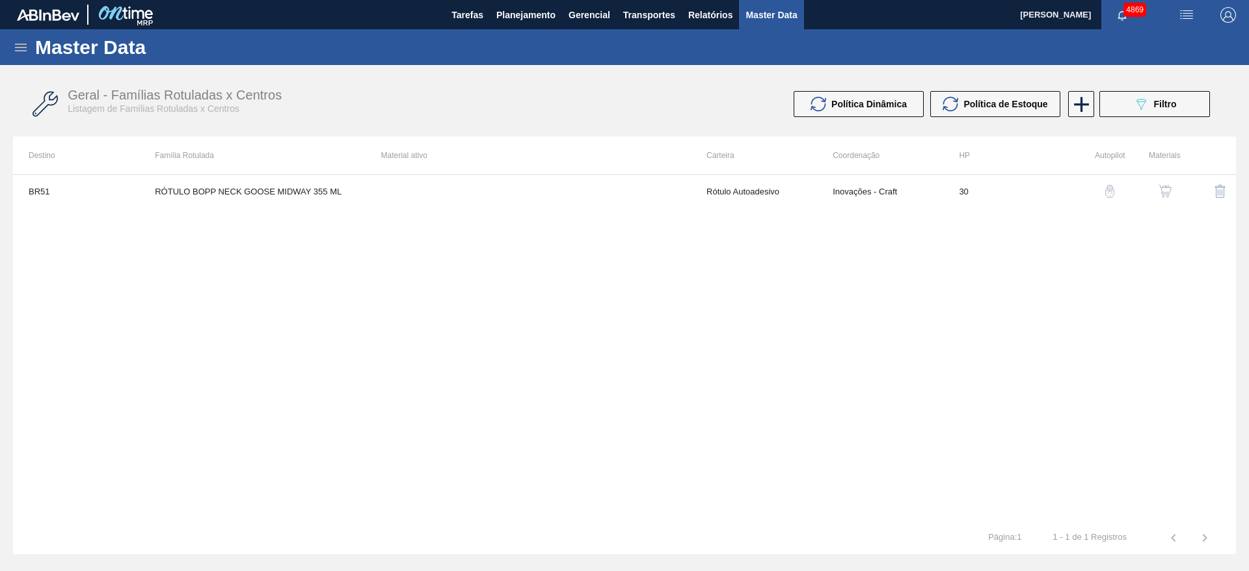
click at [1166, 192] on img "button" at bounding box center [1165, 191] width 13 height 13
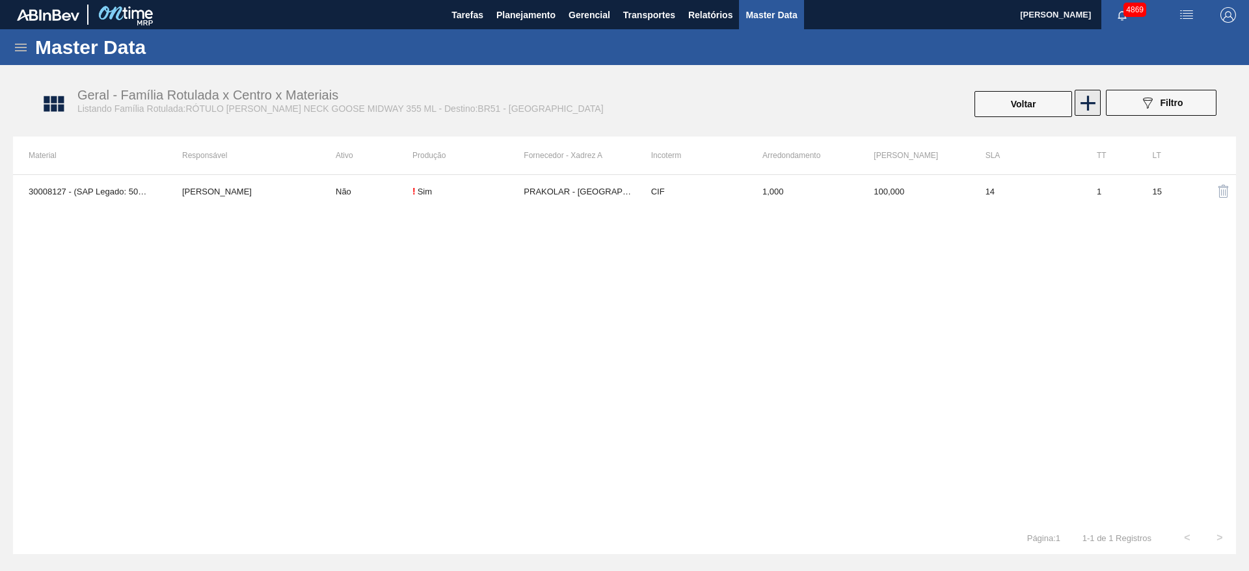
click at [1093, 103] on icon at bounding box center [1088, 103] width 15 height 15
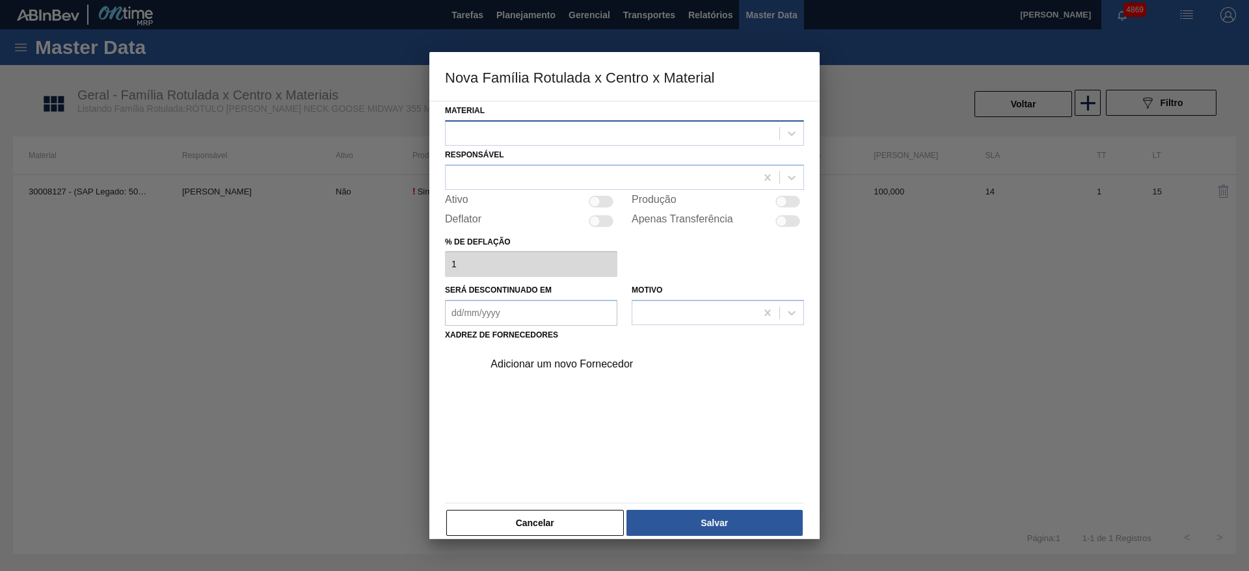
click at [539, 128] on div at bounding box center [613, 133] width 334 height 19
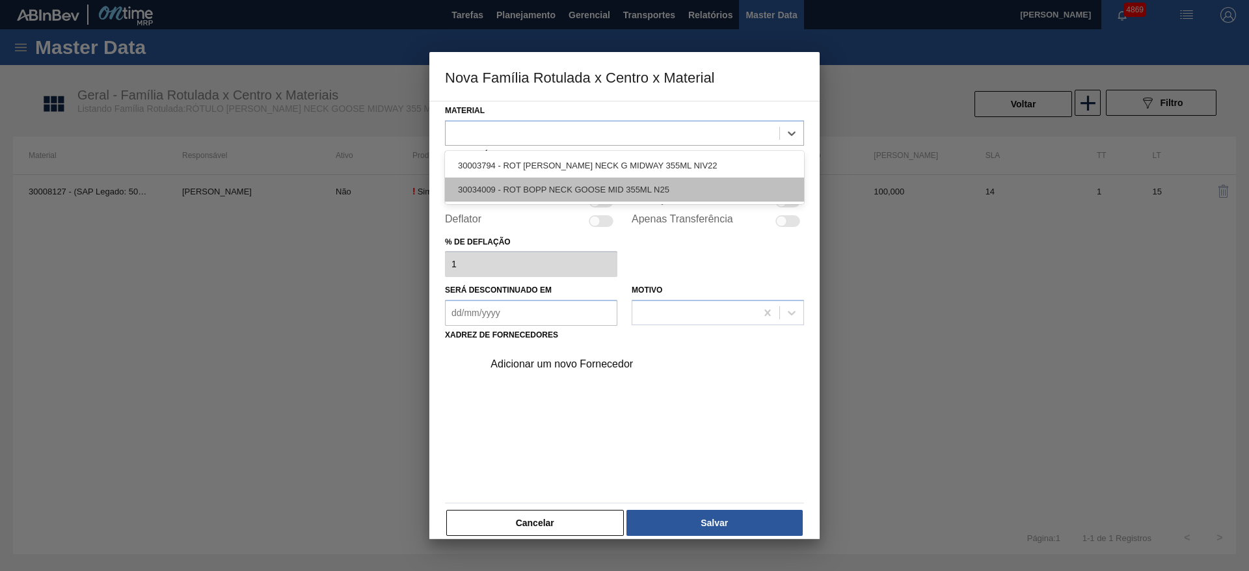
click at [592, 192] on div "30034009 - ROT BOPP NECK GOOSE MID 355ML N25" at bounding box center [624, 190] width 359 height 24
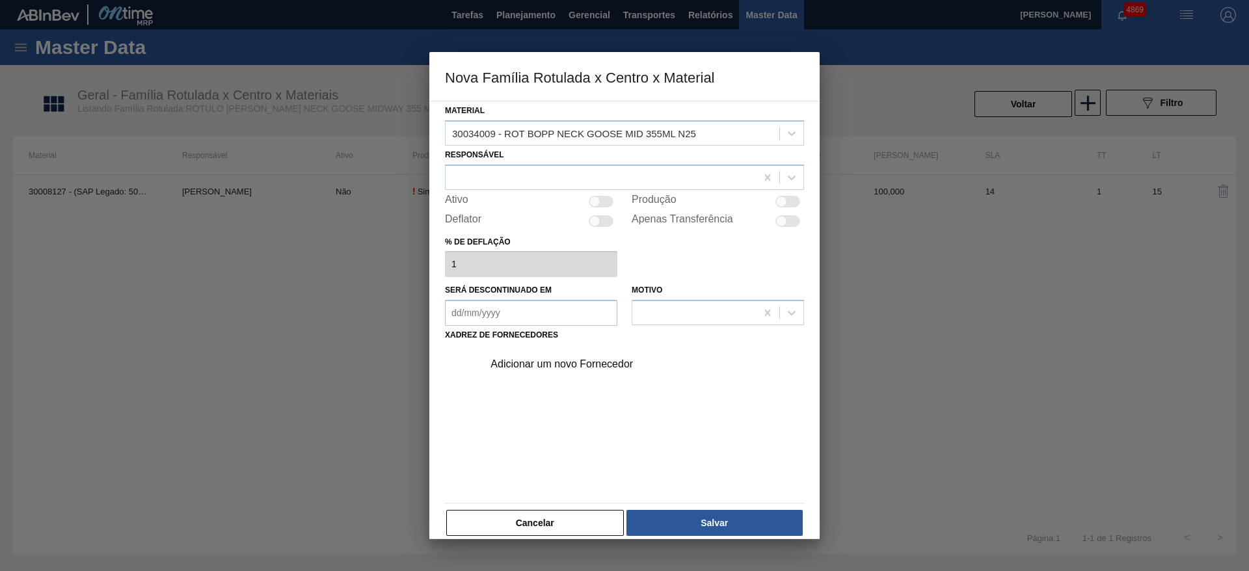
click at [571, 365] on div "Adicionar um novo Fornecedor" at bounding box center [618, 364] width 255 height 12
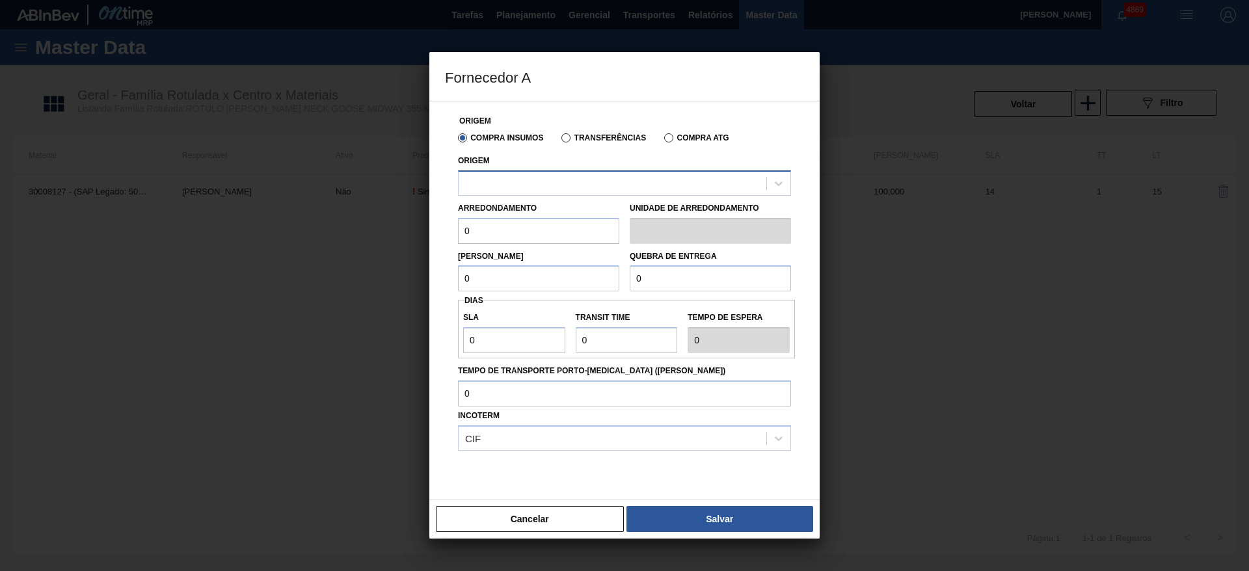
click at [545, 187] on div at bounding box center [613, 183] width 308 height 19
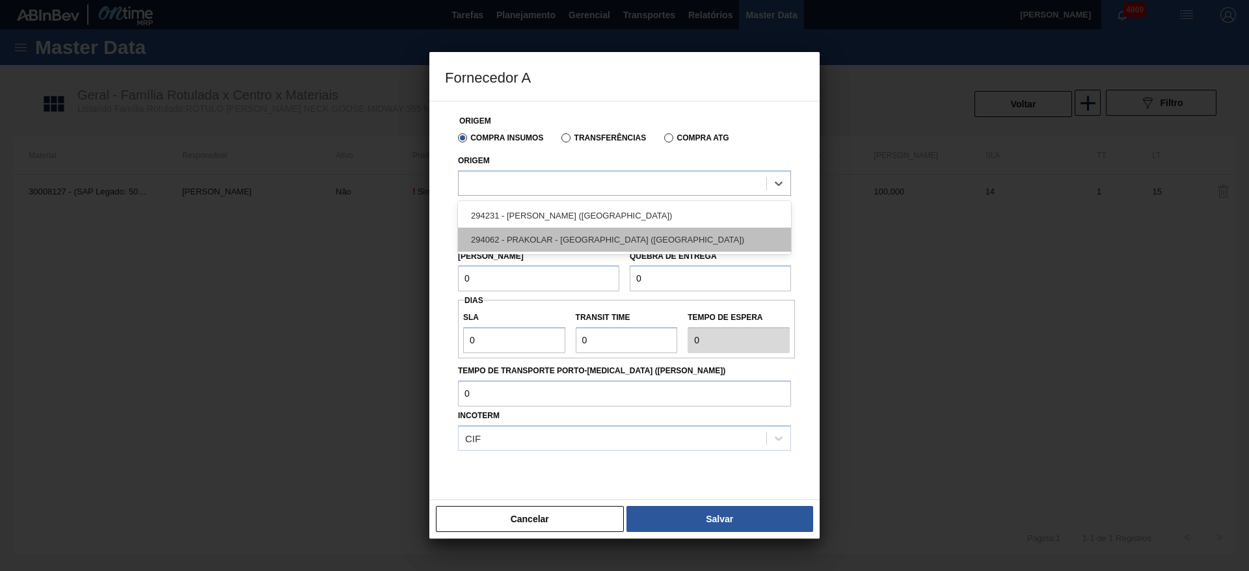
click at [563, 247] on div "294062 - PRAKOLAR - [GEOGRAPHIC_DATA] ([GEOGRAPHIC_DATA])" at bounding box center [624, 240] width 333 height 24
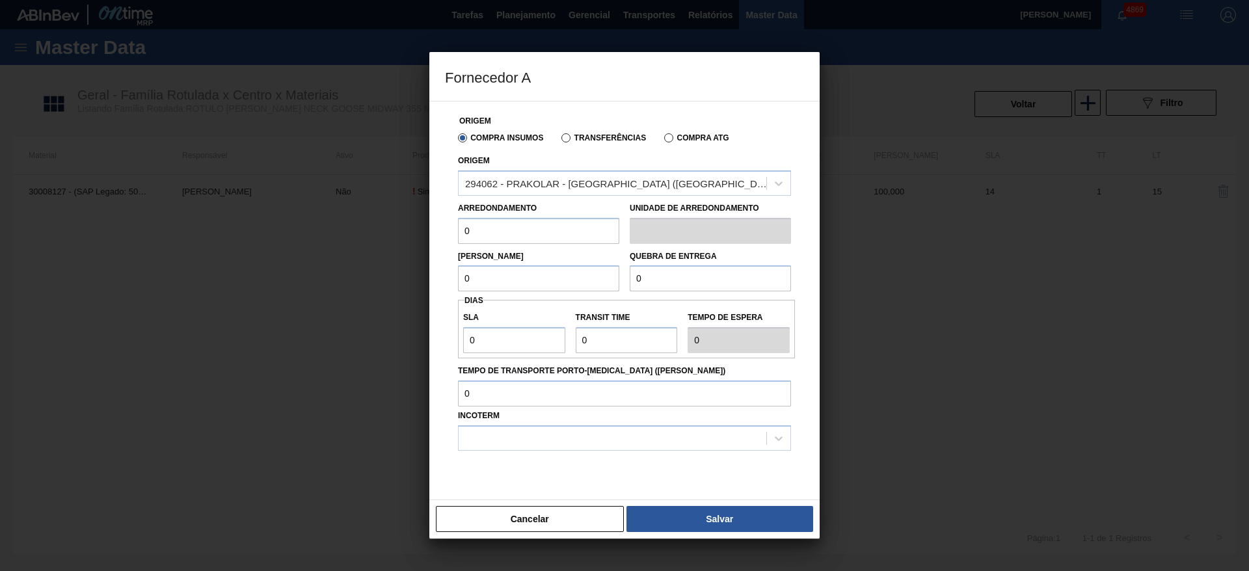
drag, startPoint x: 471, startPoint y: 221, endPoint x: 442, endPoint y: 211, distance: 30.2
click at [442, 211] on div "Origem Compra Insumos Transferências Compra ATG Origem 294062 - PRAKOLAR - [GEO…" at bounding box center [624, 300] width 390 height 399
type input "1"
drag, startPoint x: 489, startPoint y: 276, endPoint x: 442, endPoint y: 276, distance: 46.8
click at [442, 276] on div "Origem Compra Insumos Transferências Compra ATG Origem 294062 - PRAKOLAR - [GEO…" at bounding box center [624, 300] width 390 height 399
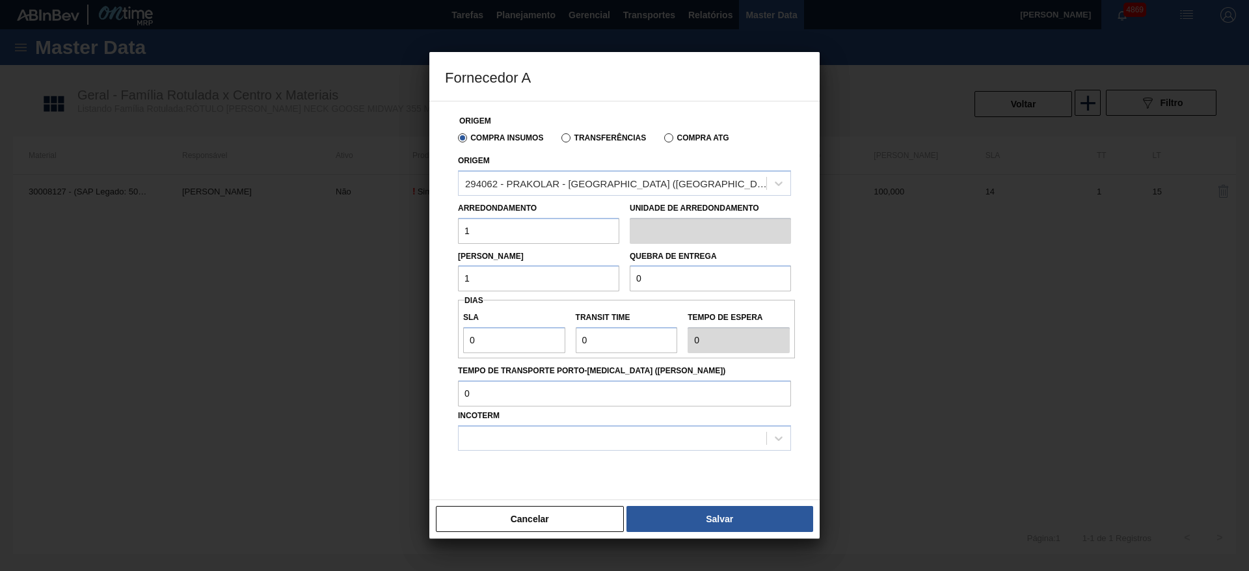
type input "1"
drag, startPoint x: 753, startPoint y: 263, endPoint x: 723, endPoint y: 277, distance: 32.9
click at [733, 267] on div "Quebra de entrega 0" at bounding box center [710, 269] width 161 height 45
drag, startPoint x: 688, startPoint y: 278, endPoint x: 620, endPoint y: 282, distance: 67.8
click at [620, 282] on div "Lote Mínimo 1 Quebra de entrega 0" at bounding box center [624, 268] width 343 height 48
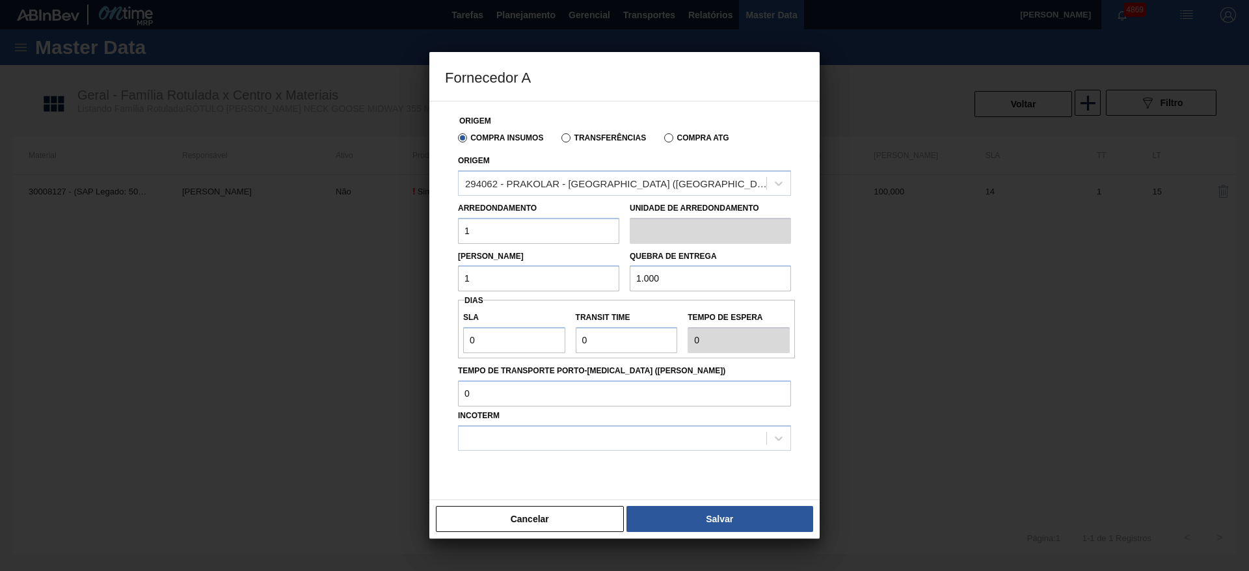
type input "1.000"
drag, startPoint x: 489, startPoint y: 330, endPoint x: 448, endPoint y: 342, distance: 42.6
click at [448, 342] on div "Origem Compra Insumos Transferências Compra ATG Origem 294062 - PRAKOLAR - [GEO…" at bounding box center [624, 308] width 359 height 414
type input "1"
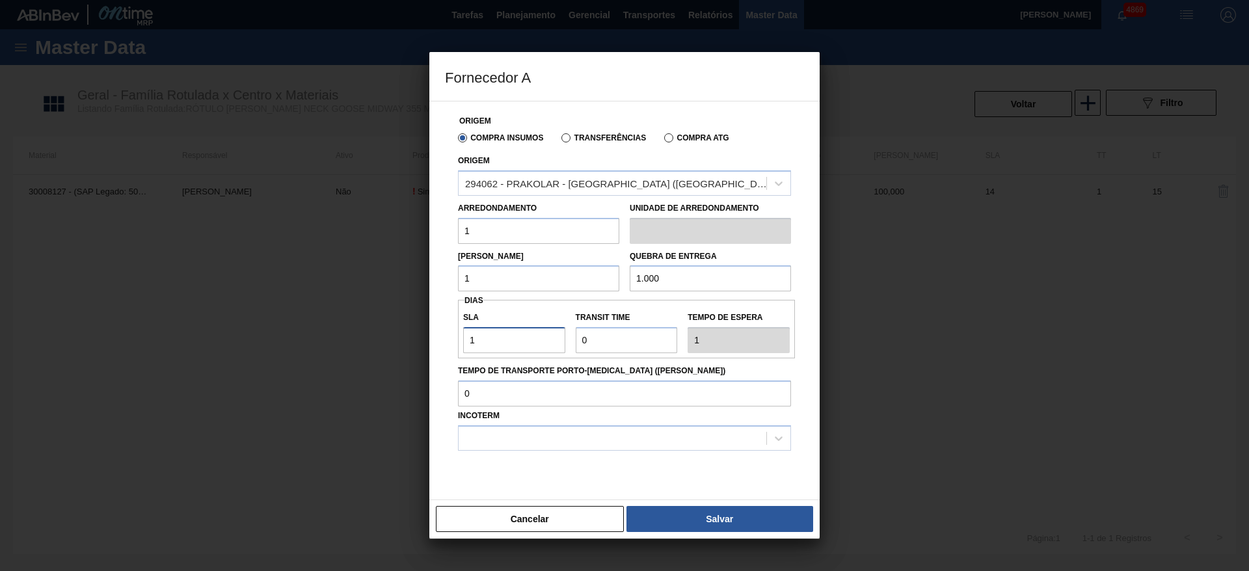
type input "10"
click at [564, 340] on div "SLA 10 Transit Time Tempo de espera 10" at bounding box center [626, 329] width 337 height 48
type input "3"
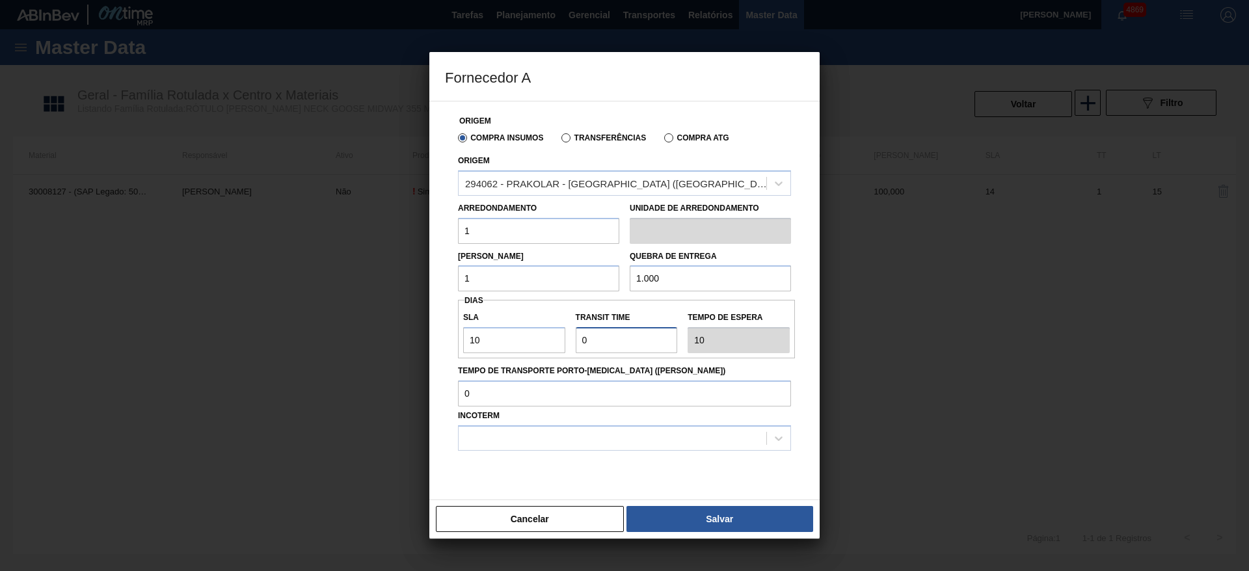
type input "13"
type input "3"
click at [551, 481] on div at bounding box center [624, 483] width 333 height 65
click at [592, 435] on div at bounding box center [613, 438] width 308 height 19
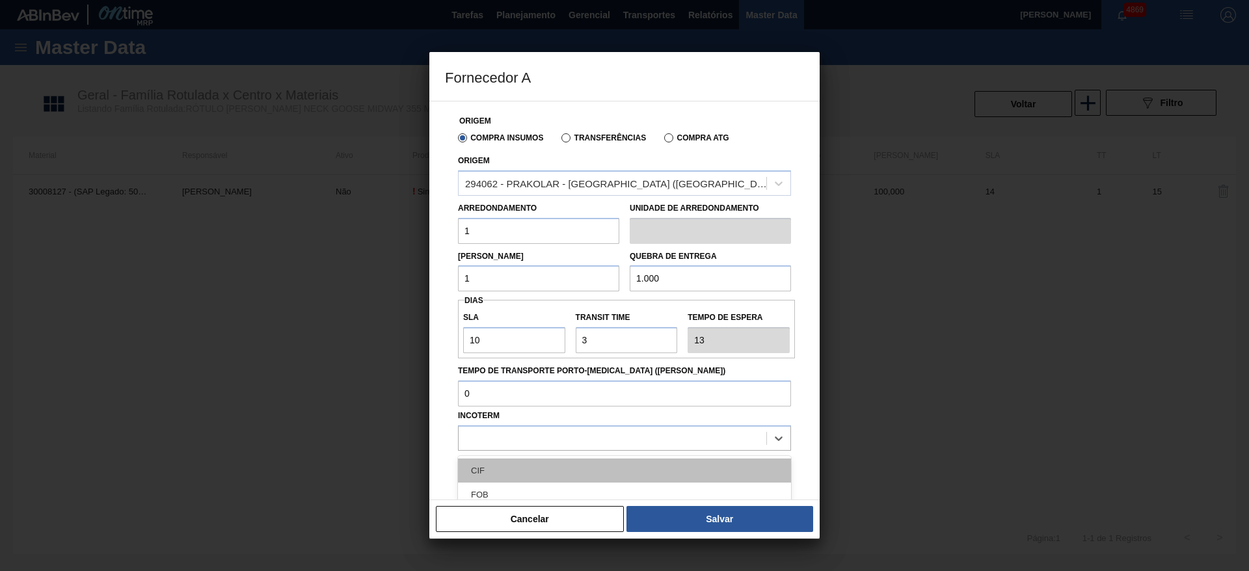
click at [584, 473] on div "CIF" at bounding box center [624, 471] width 333 height 24
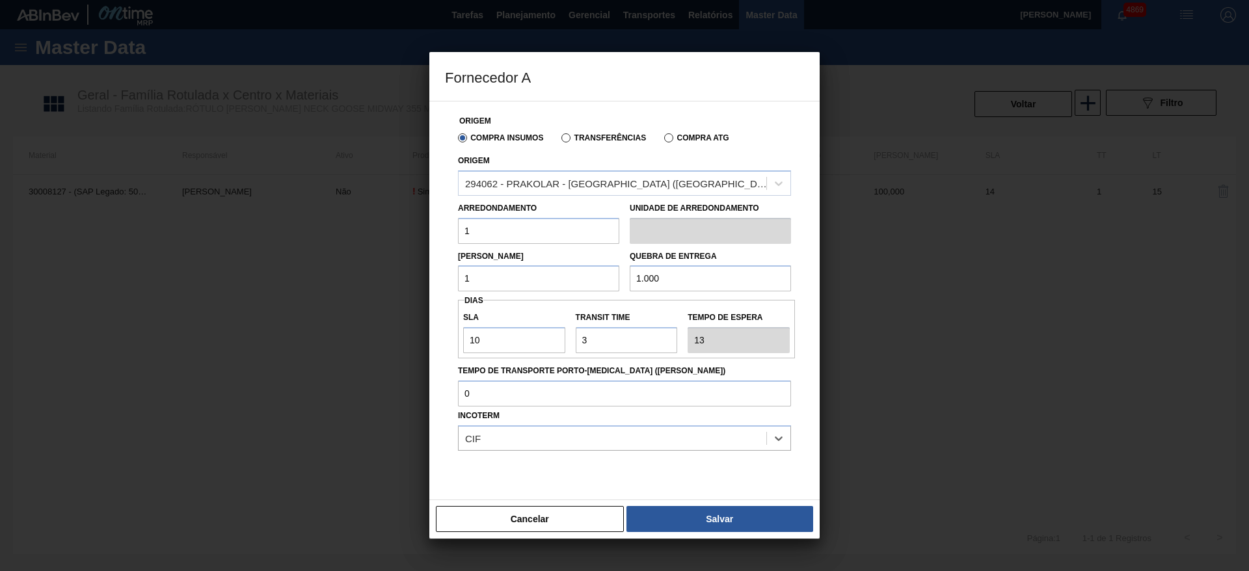
click at [680, 513] on button "Salvar" at bounding box center [719, 519] width 187 height 26
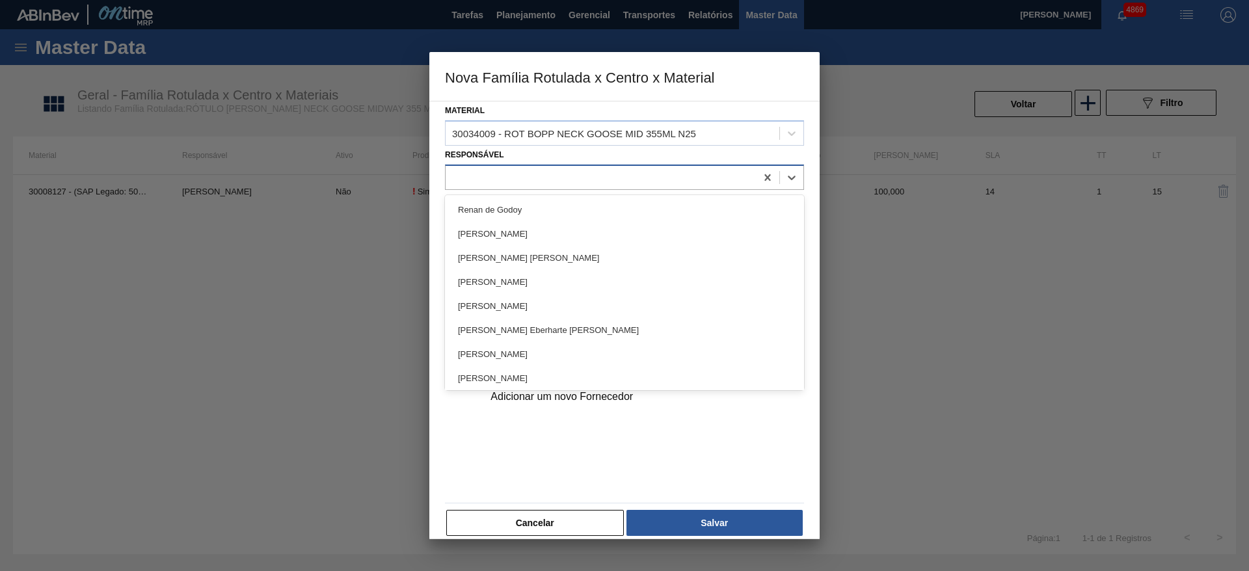
click at [513, 170] on div at bounding box center [601, 177] width 310 height 19
type input "[PERSON_NAME]"
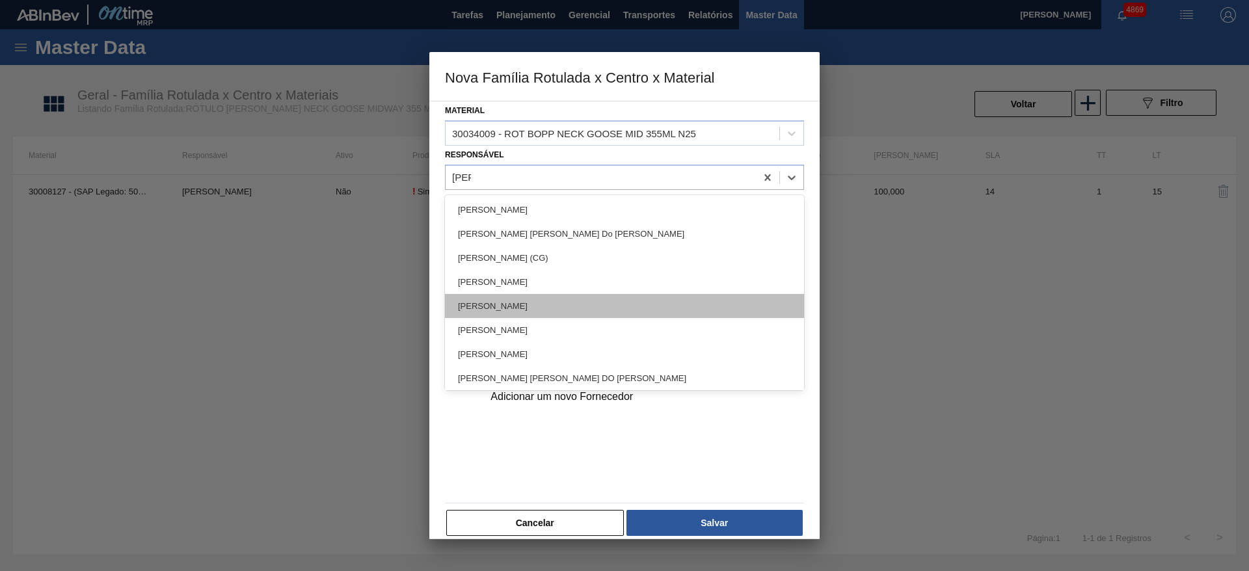
click at [548, 308] on div "[PERSON_NAME]" at bounding box center [624, 306] width 359 height 24
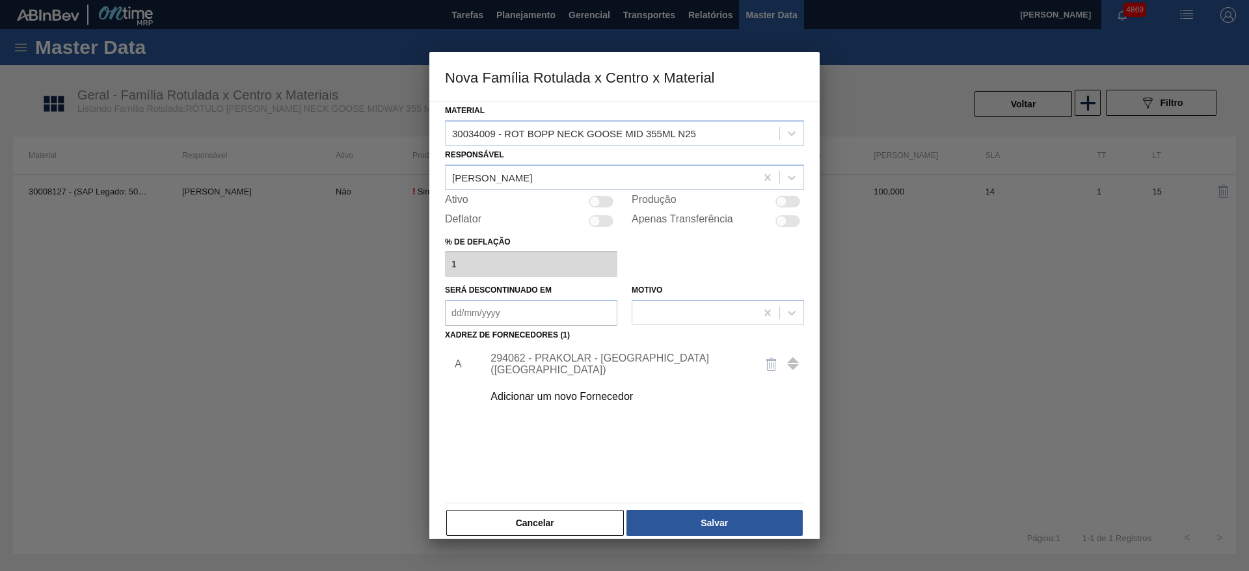
click at [602, 200] on div at bounding box center [601, 202] width 25 height 12
checkbox input "true"
click at [673, 516] on button "Salvar" at bounding box center [714, 523] width 176 height 26
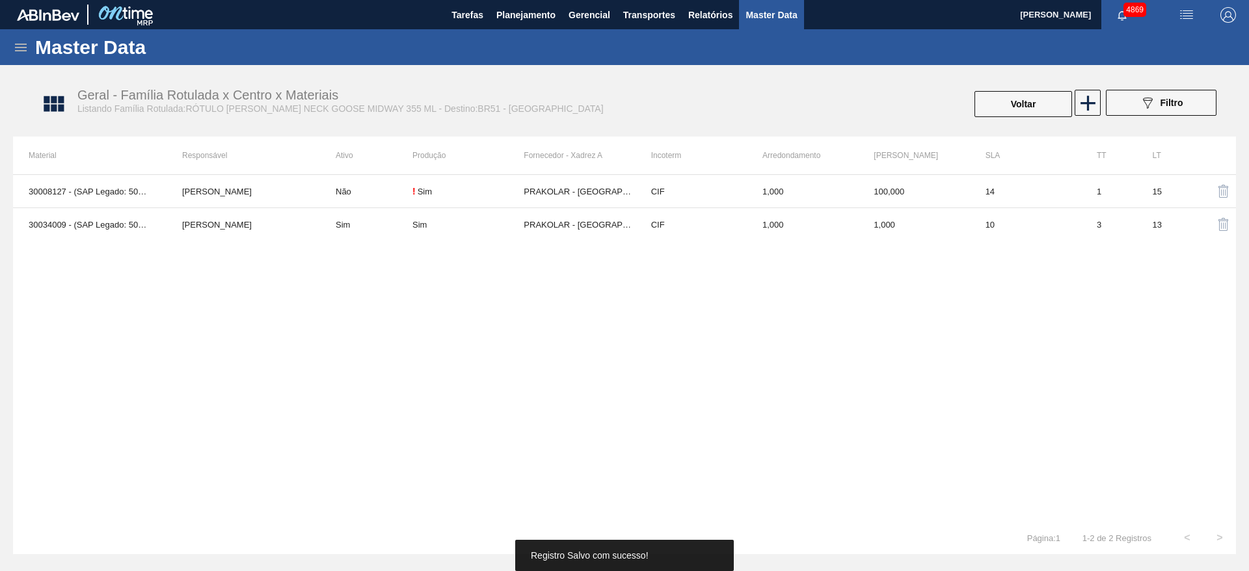
click at [355, 242] on div "30008127 - (SAP Legado: 50415809) - ROTULO [PERSON_NAME] NECK GOOSE MIDWAY 355M…" at bounding box center [624, 347] width 1223 height 347
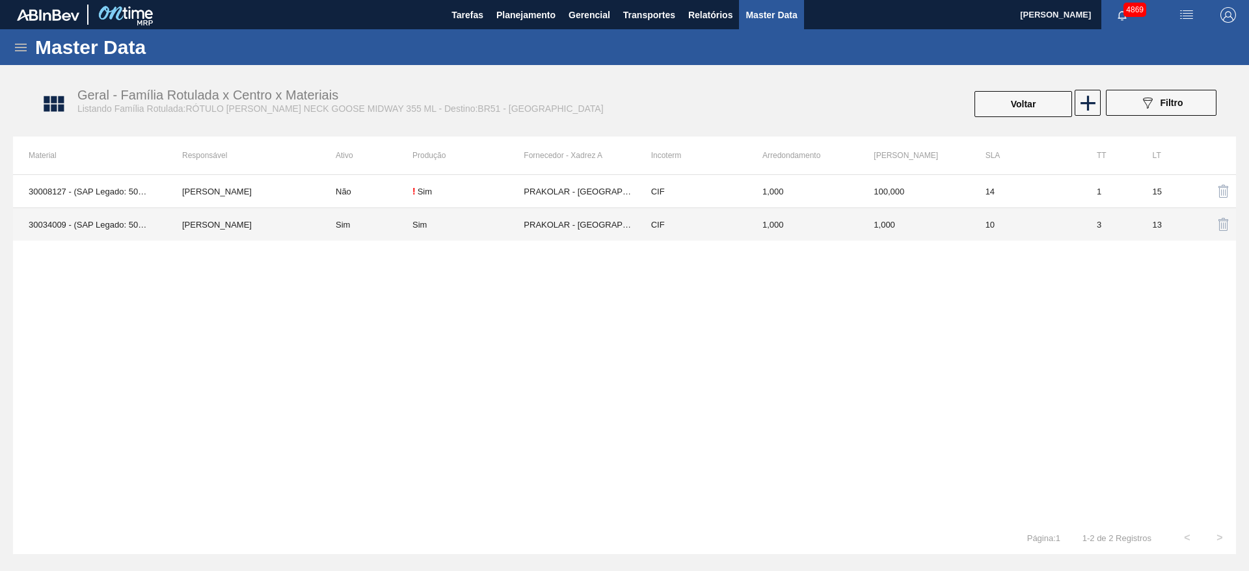
click at [357, 235] on td "Sim" at bounding box center [366, 224] width 92 height 33
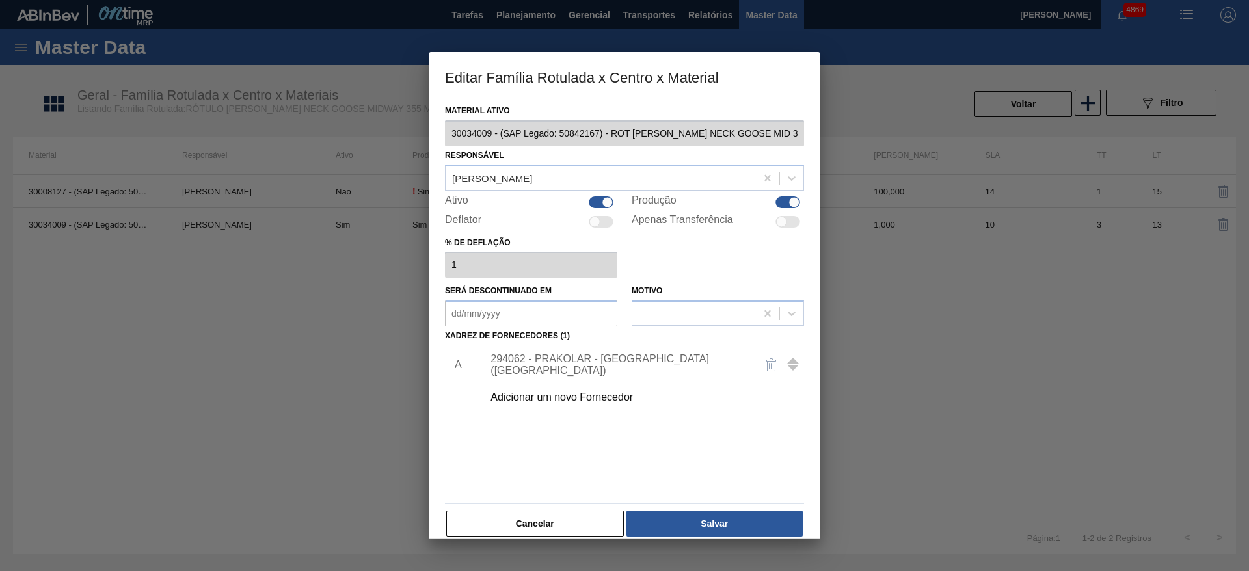
drag, startPoint x: 549, startPoint y: 507, endPoint x: 542, endPoint y: 538, distance: 32.0
click at [548, 509] on div "Material ativo 30034009 - (SAP Legado: 50842167) - ROT [PERSON_NAME] NECK GOOSE…" at bounding box center [624, 319] width 359 height 437
click at [539, 517] on button "Cancelar" at bounding box center [535, 524] width 178 height 26
